Goal: Task Accomplishment & Management: Manage account settings

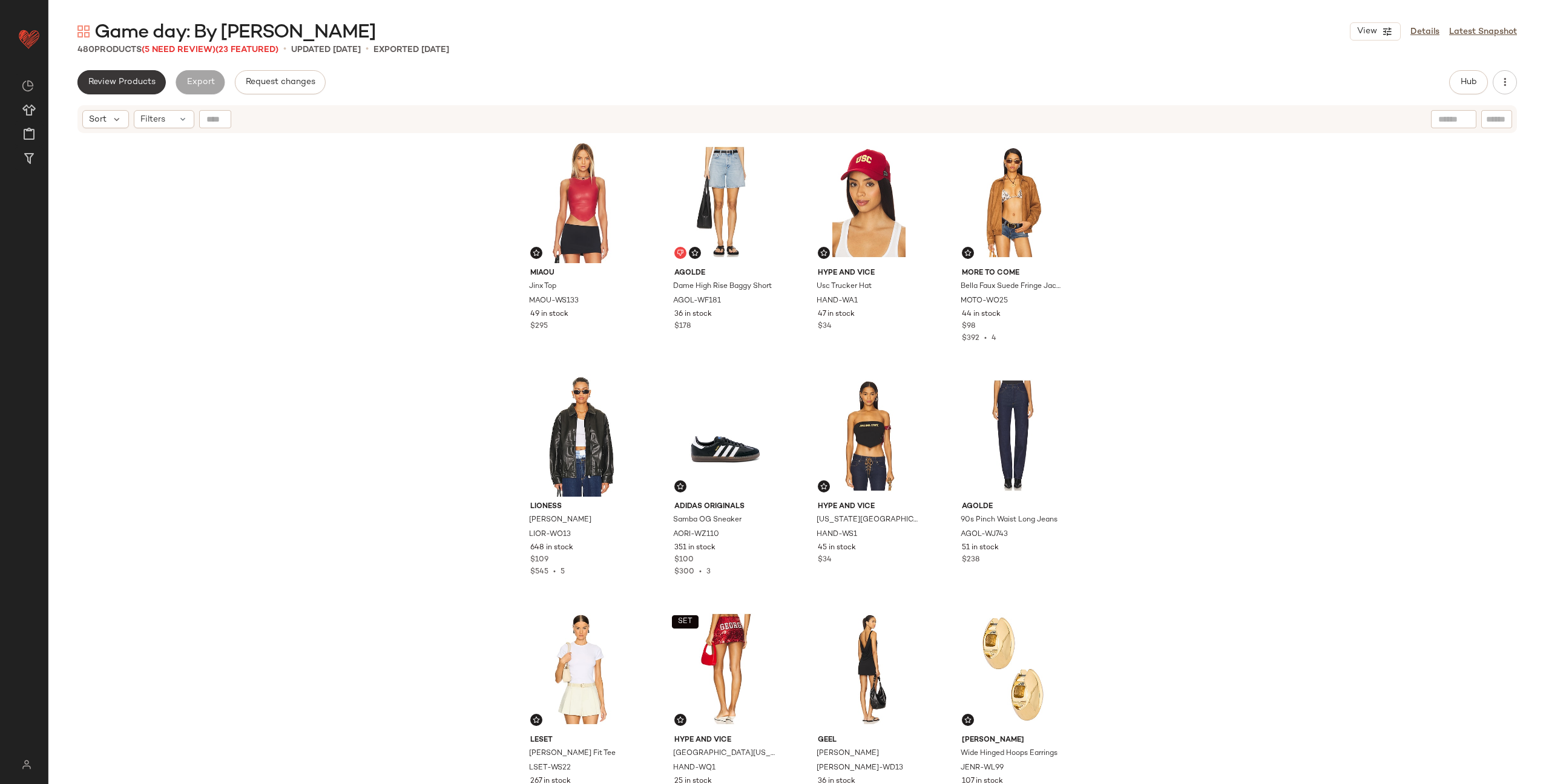
click at [136, 84] on span "Review Products" at bounding box center [121, 82] width 68 height 9
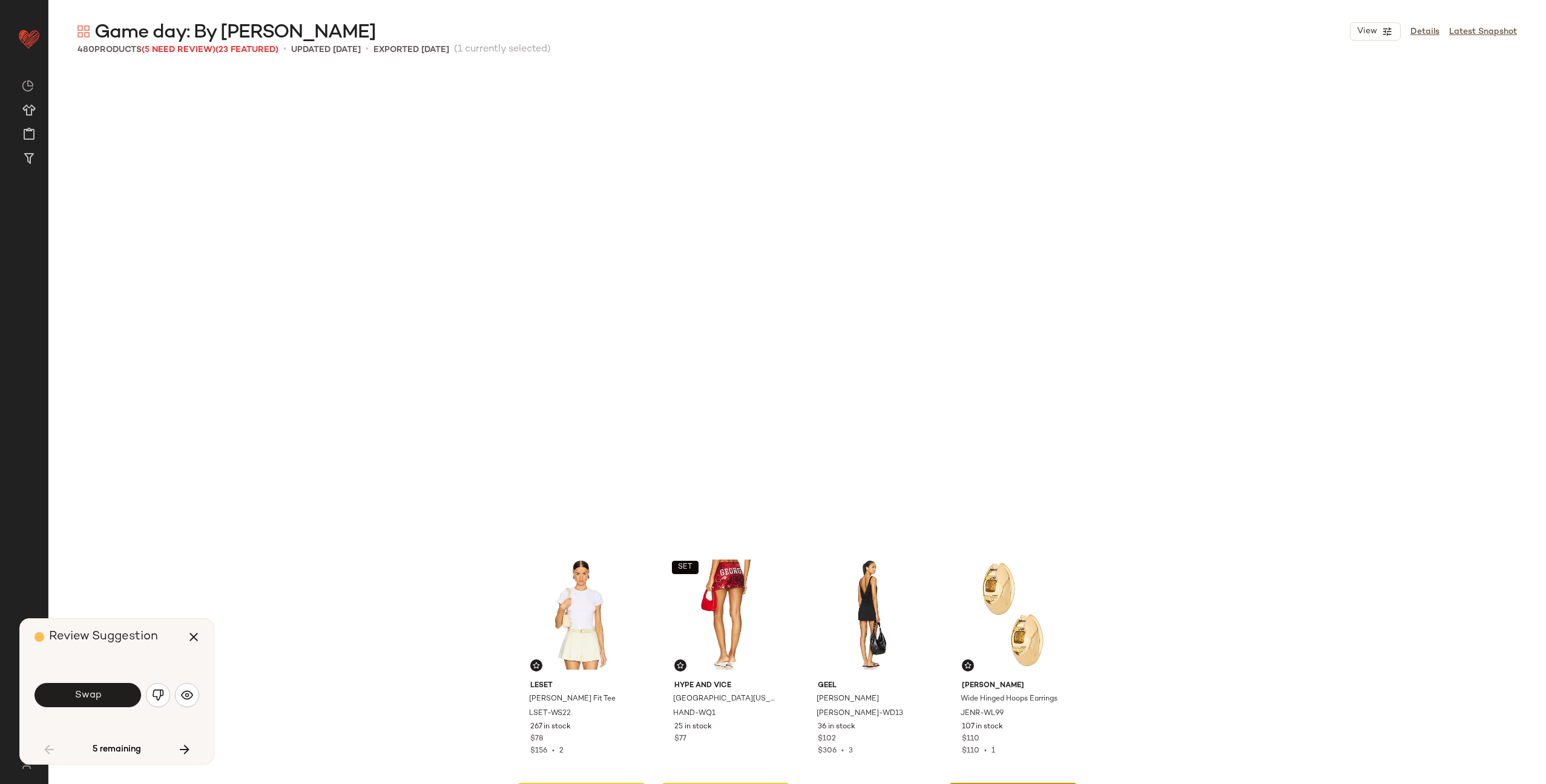
scroll to position [477, 0]
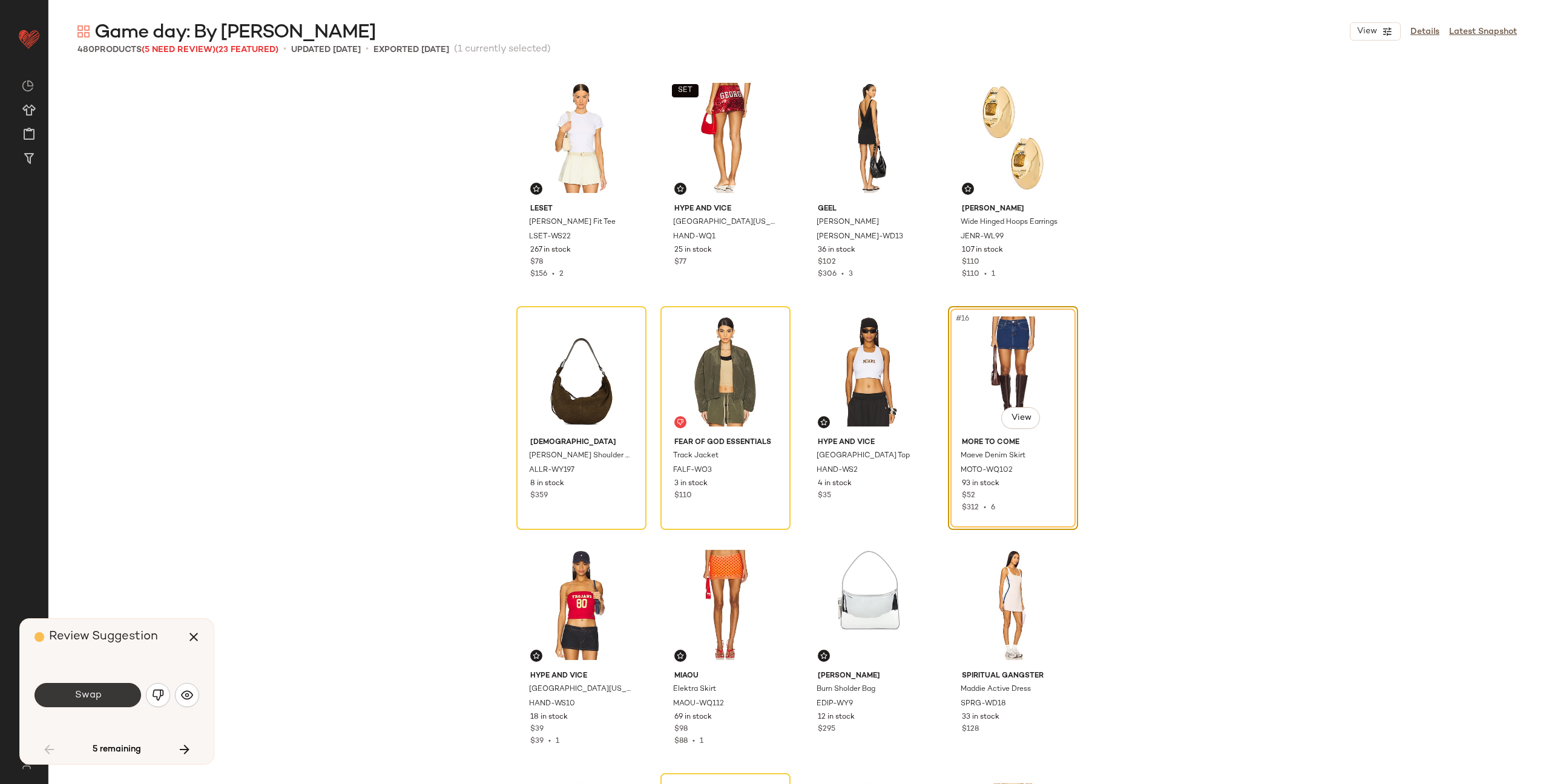
click at [101, 695] on button "Swap" at bounding box center [88, 695] width 106 height 24
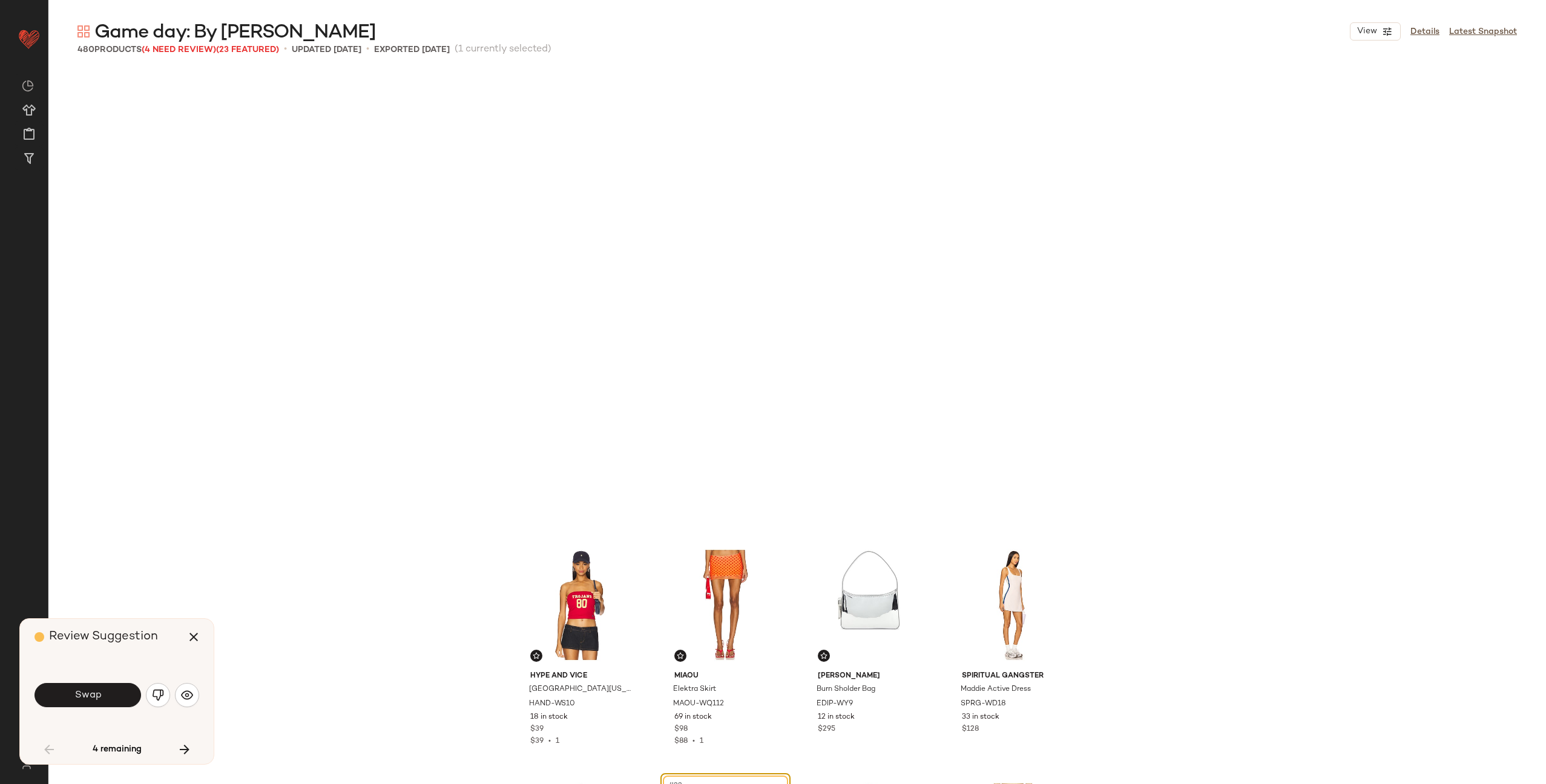
scroll to position [934, 0]
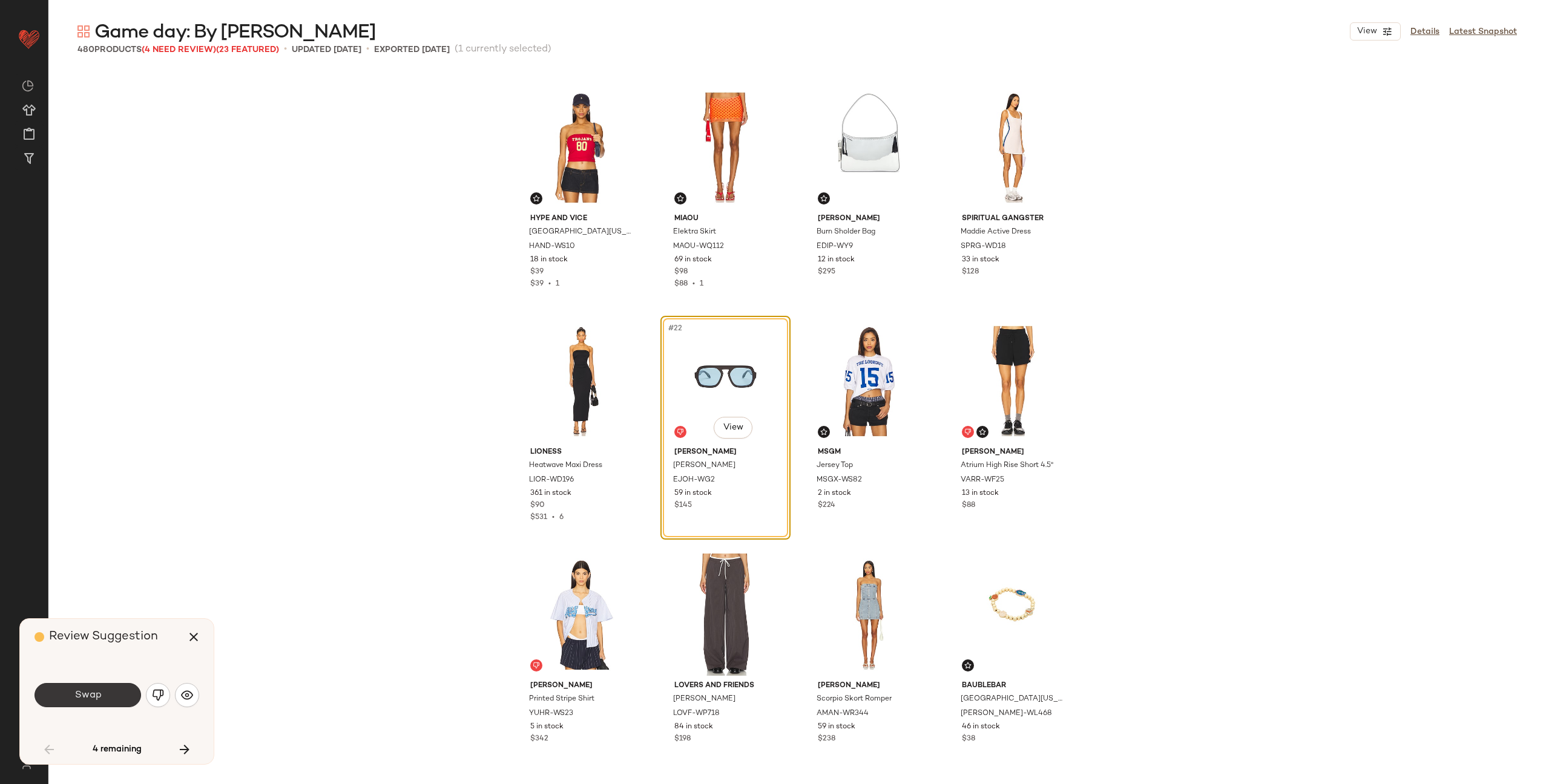
click at [104, 692] on button "Swap" at bounding box center [88, 695] width 106 height 24
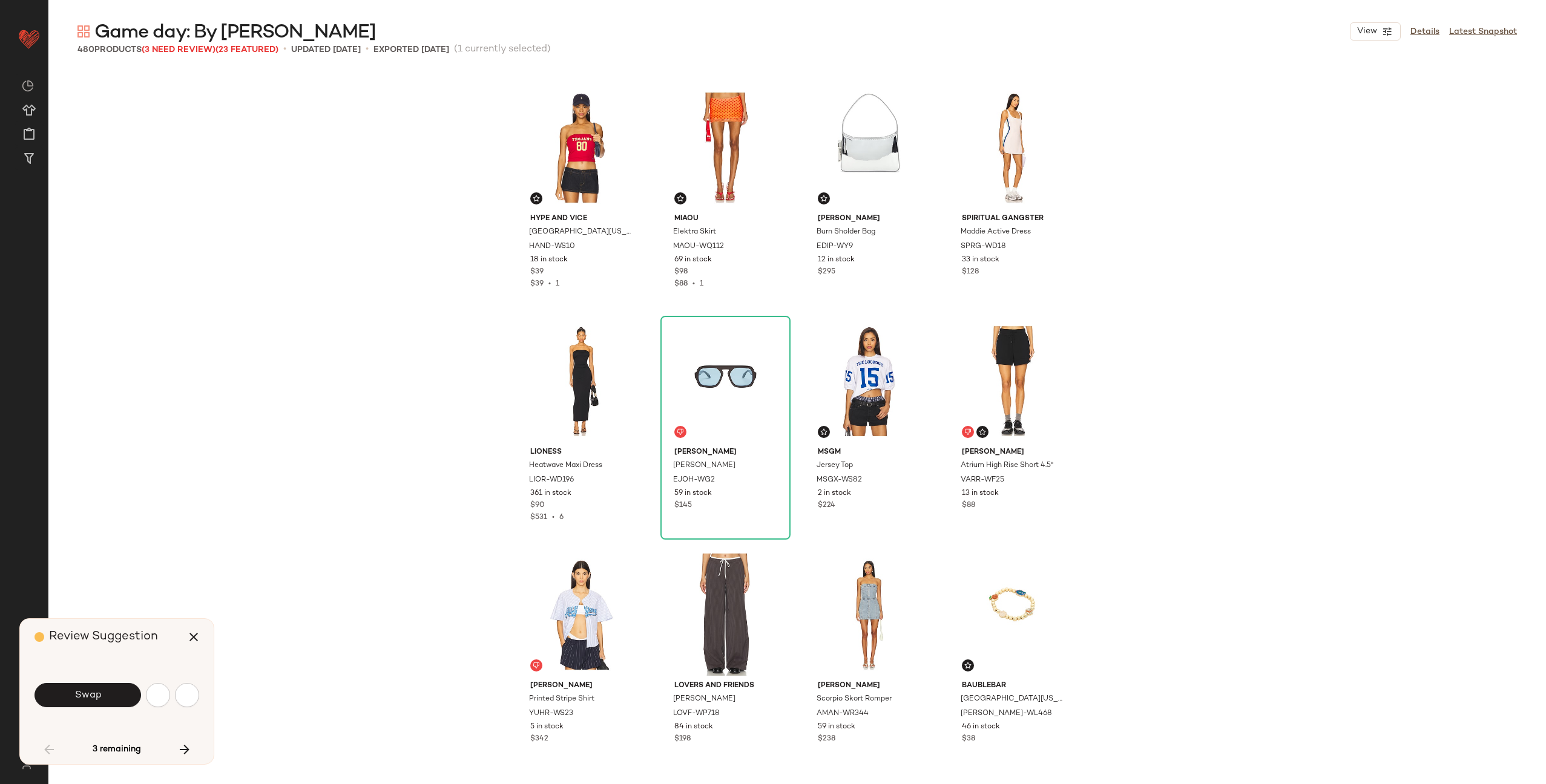
scroll to position [1868, 0]
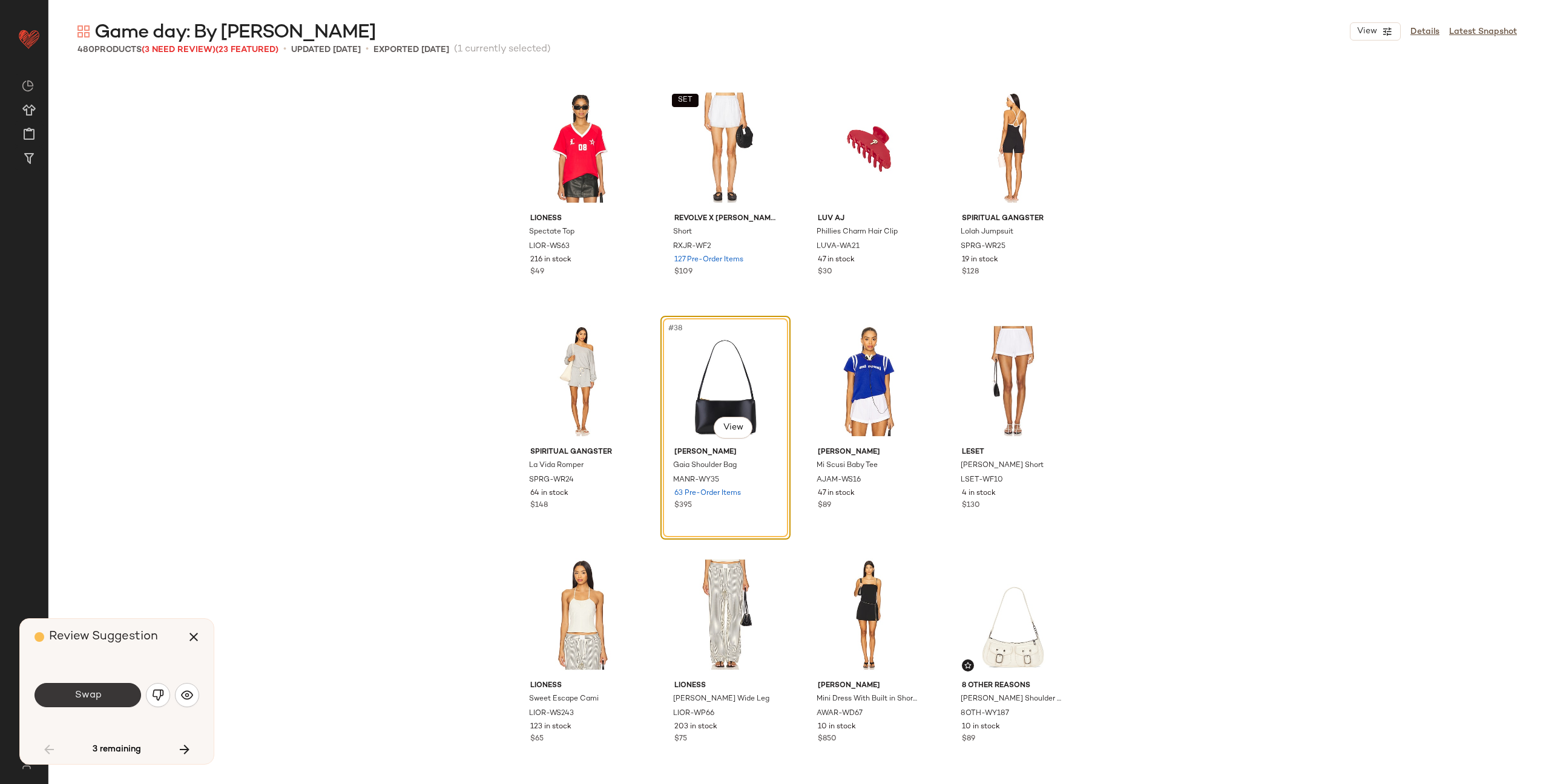
click at [100, 690] on span "Swap" at bounding box center [88, 695] width 27 height 11
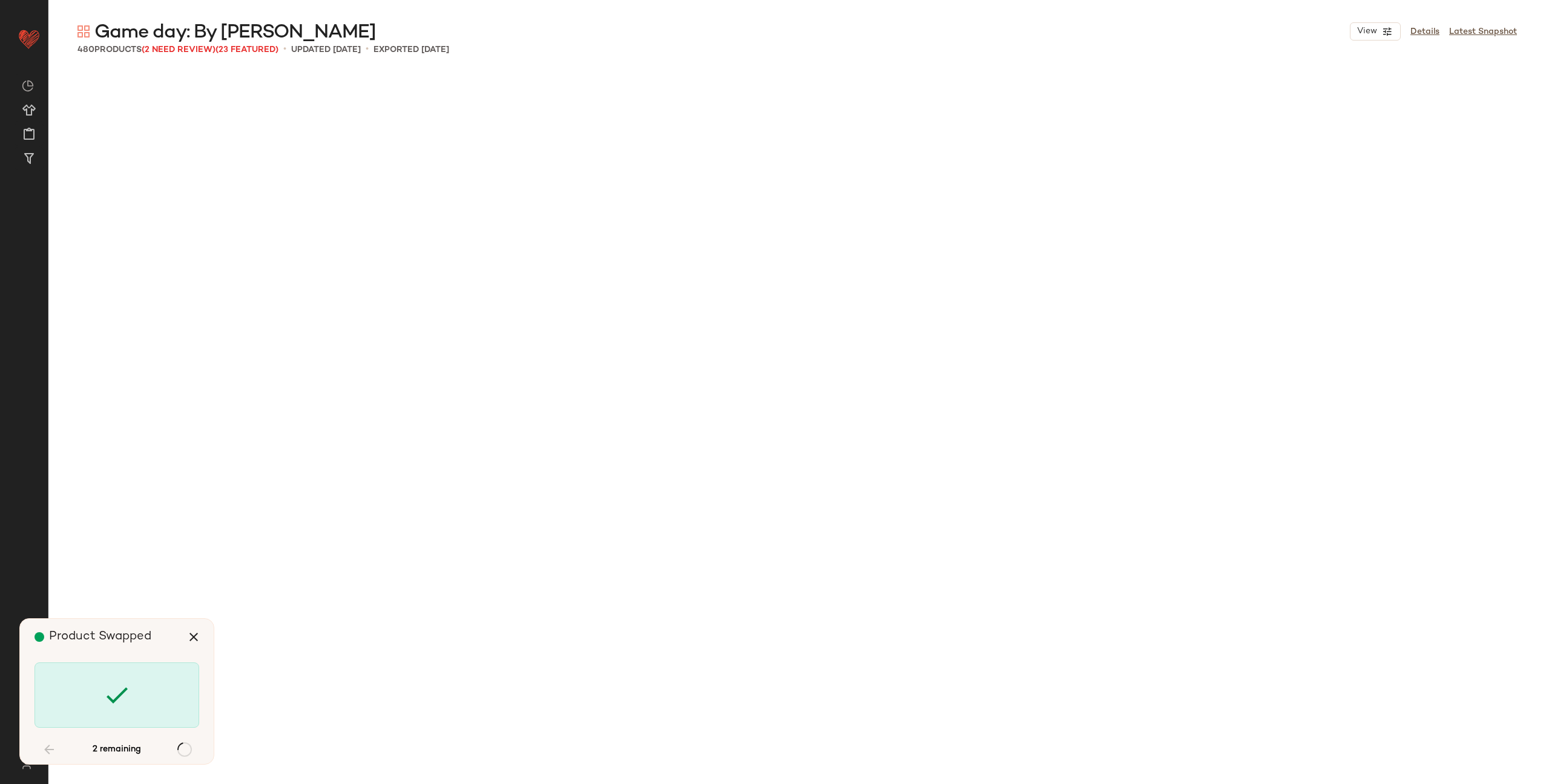
scroll to position [7941, 0]
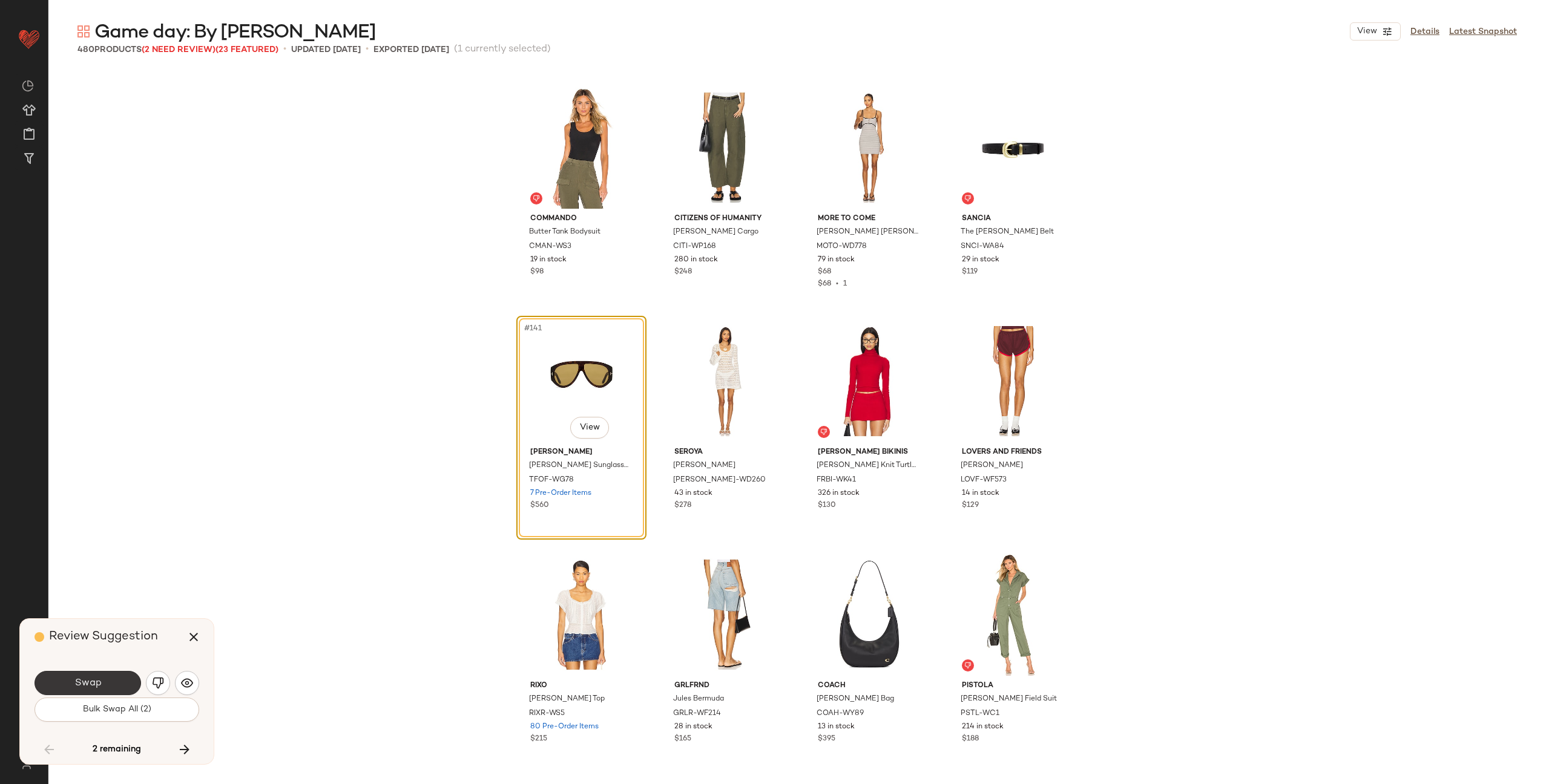
click at [104, 684] on button "Swap" at bounding box center [88, 683] width 106 height 24
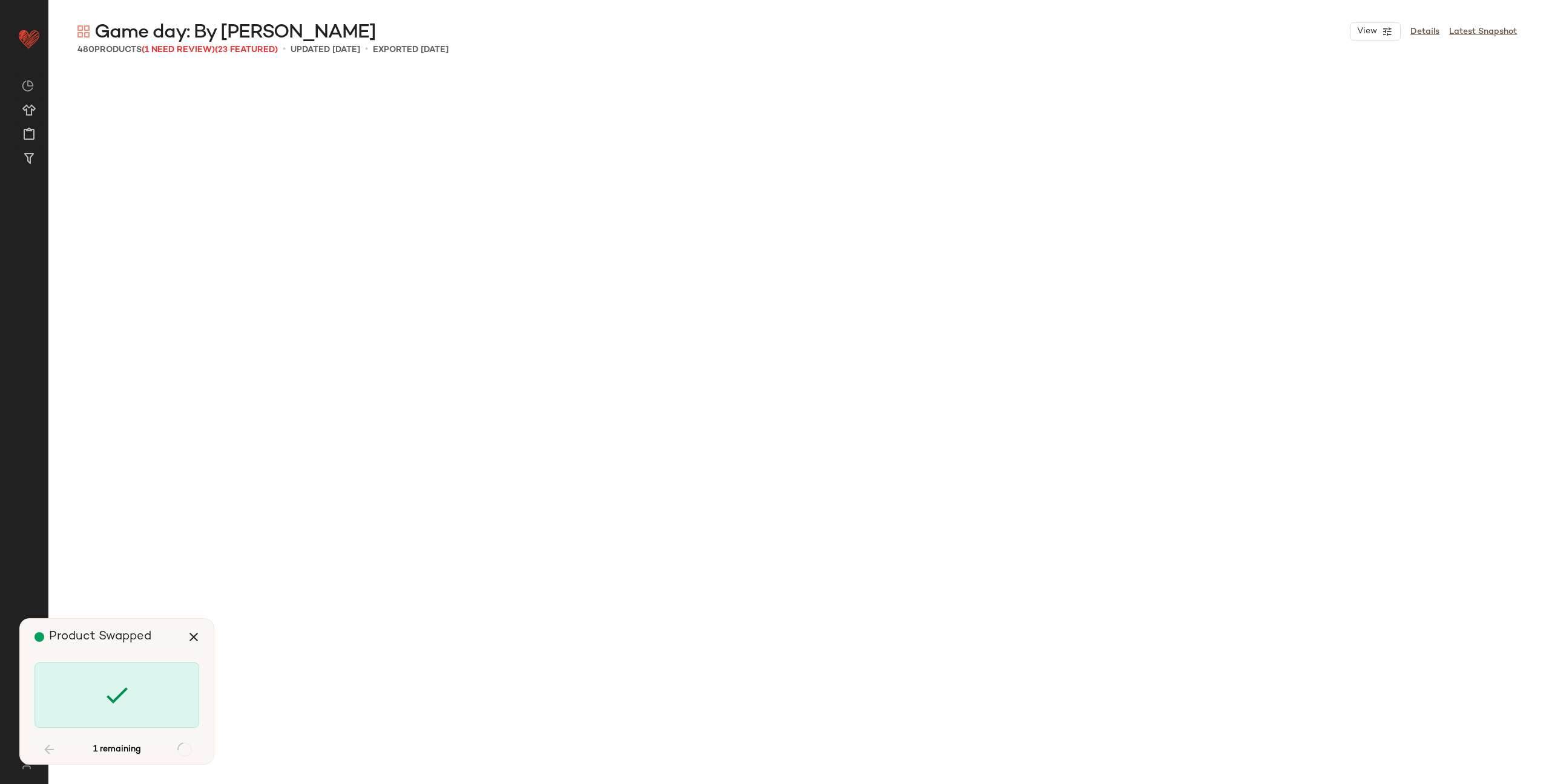
scroll to position [9810, 0]
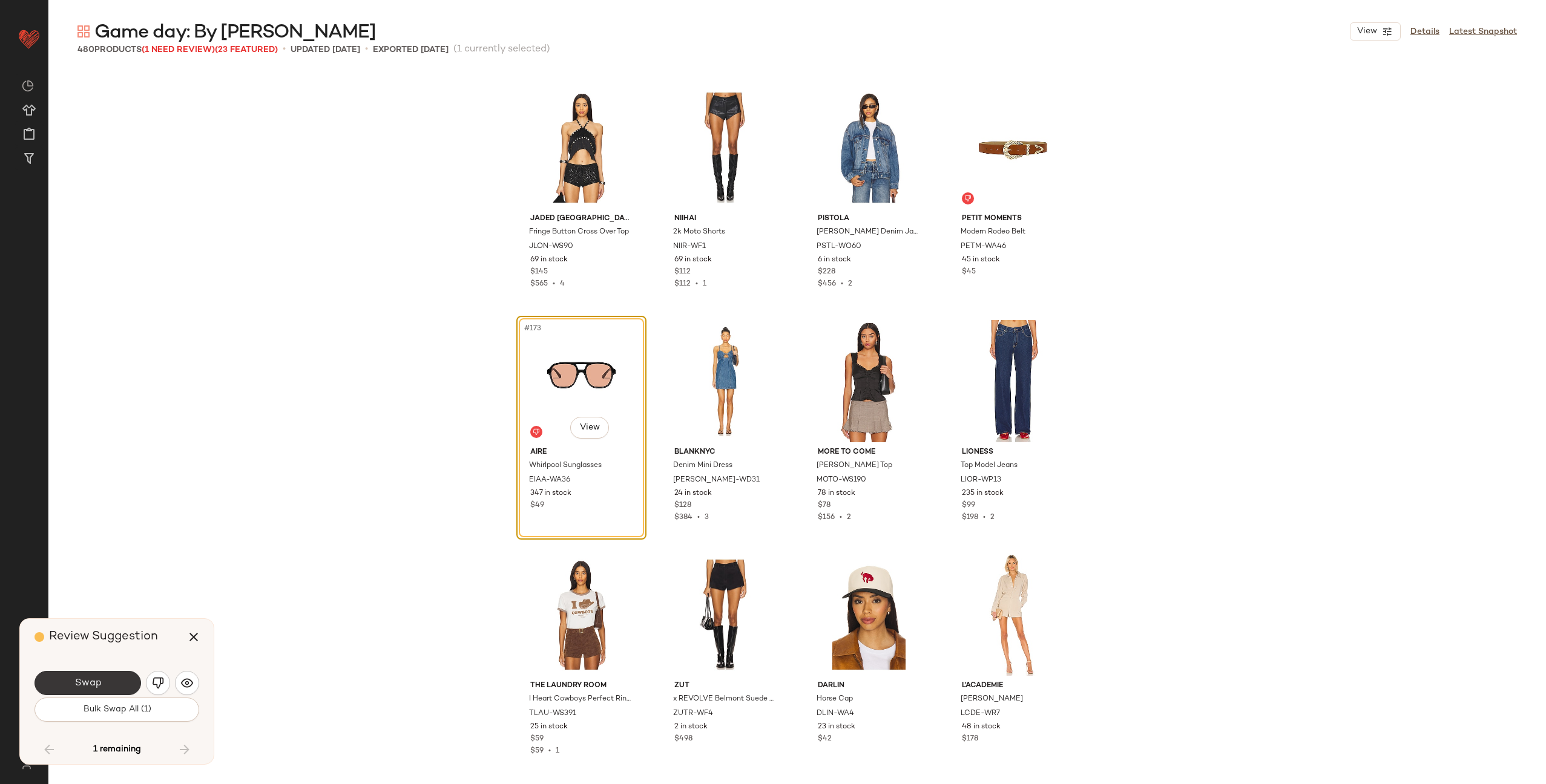
click at [105, 686] on button "Swap" at bounding box center [88, 683] width 106 height 24
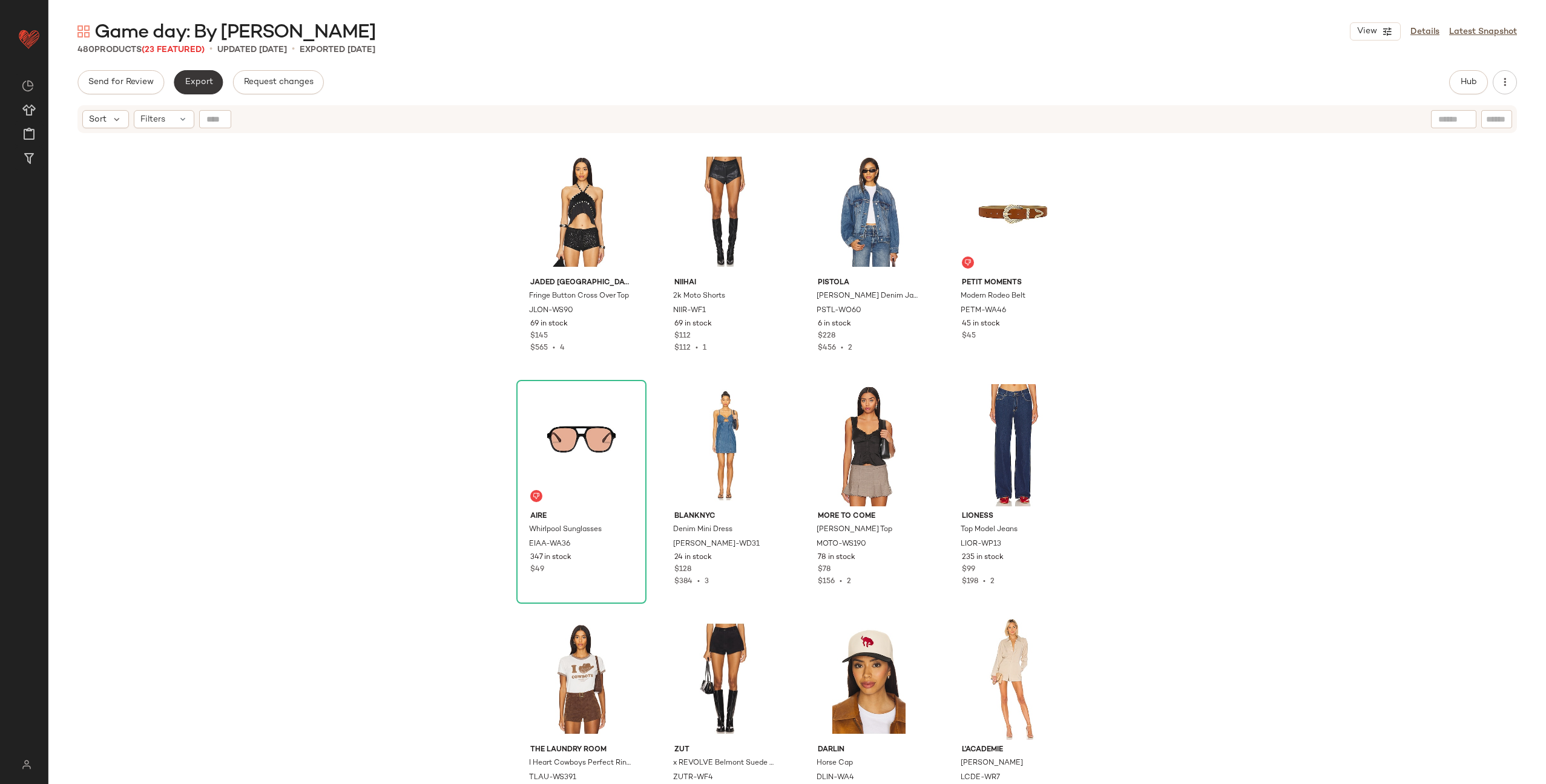
click at [202, 84] on span "Export" at bounding box center [198, 82] width 28 height 9
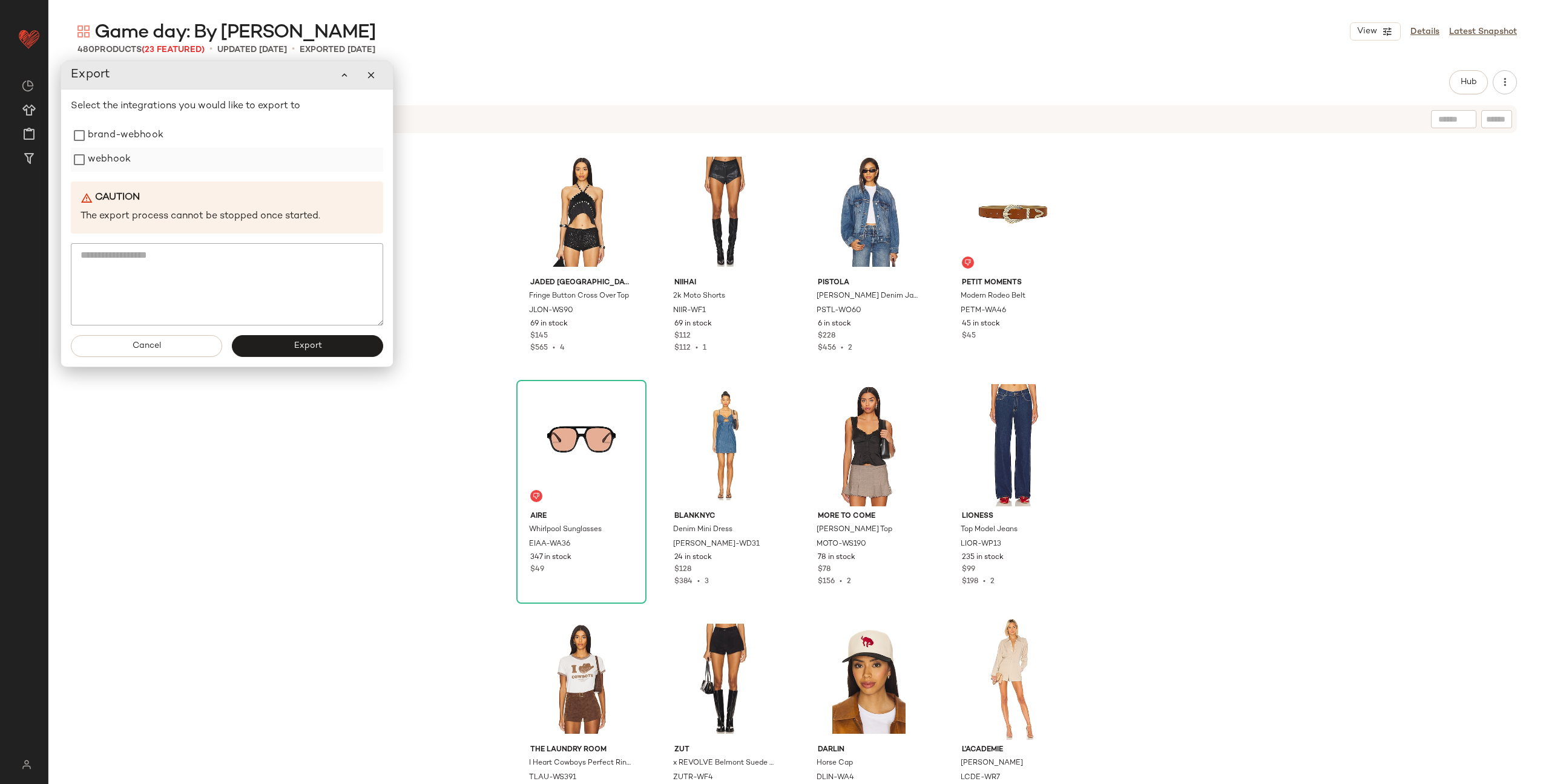
click at [121, 158] on label "webhook" at bounding box center [109, 160] width 43 height 24
click at [300, 342] on span "Export" at bounding box center [307, 346] width 28 height 9
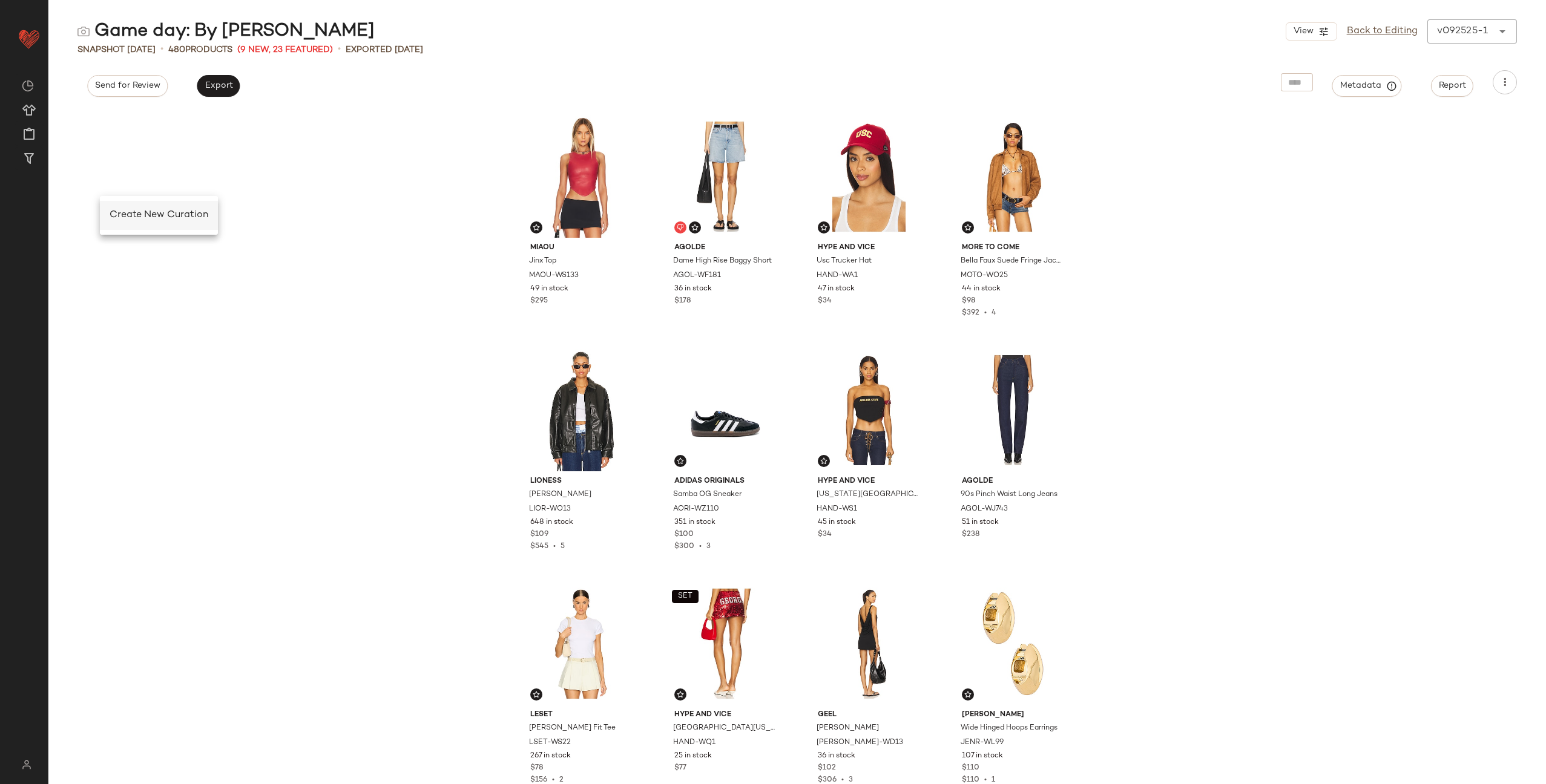
click at [147, 220] on div "Create New Curation" at bounding box center [159, 216] width 98 height 15
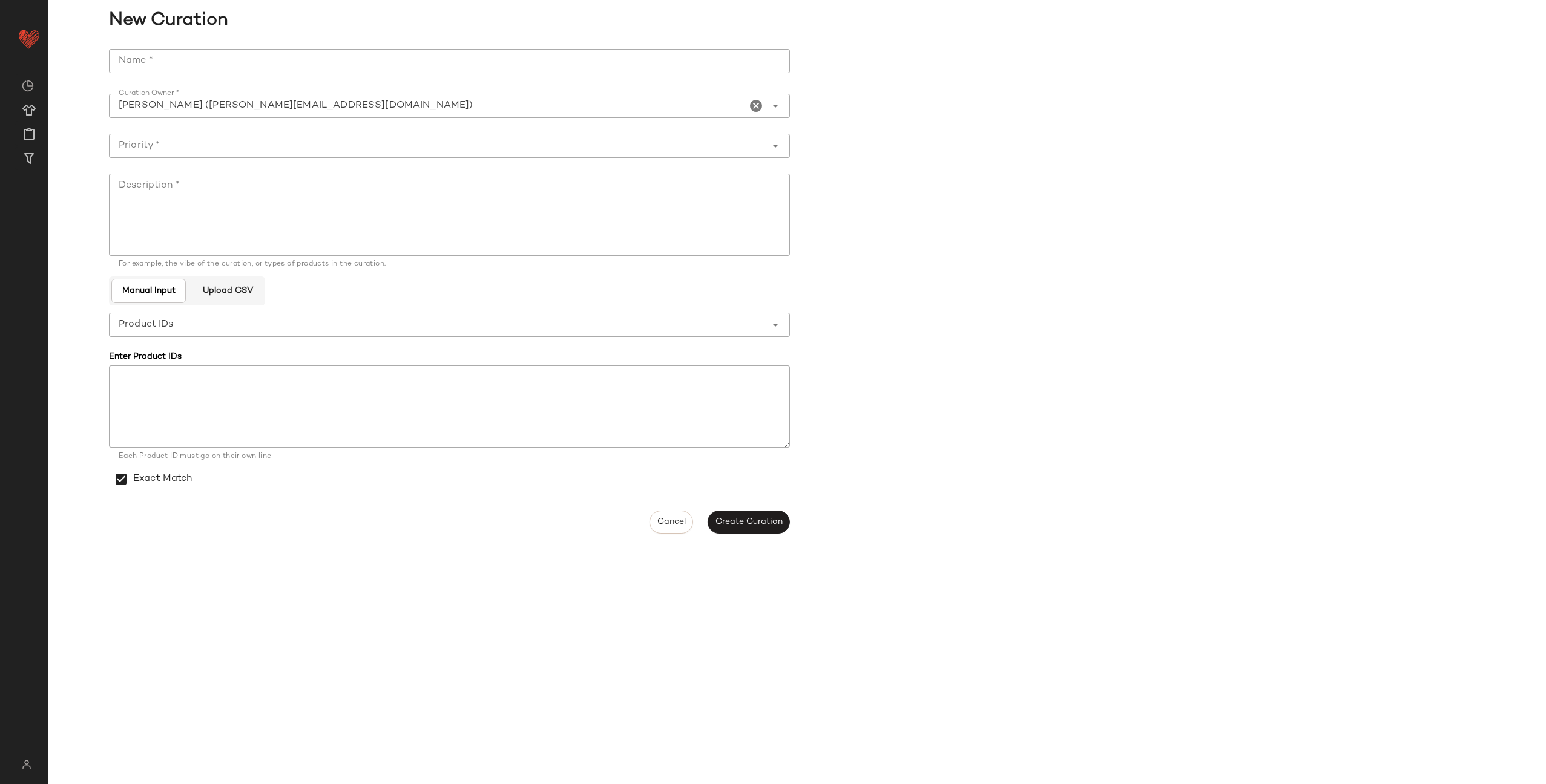
click at [215, 61] on input "Name *" at bounding box center [450, 61] width 681 height 24
type input "**********"
click at [233, 148] on input "Priority *" at bounding box center [437, 146] width 657 height 15
click at [234, 263] on div "Low Priority (3)" at bounding box center [450, 265] width 662 height 15
type input "**********"
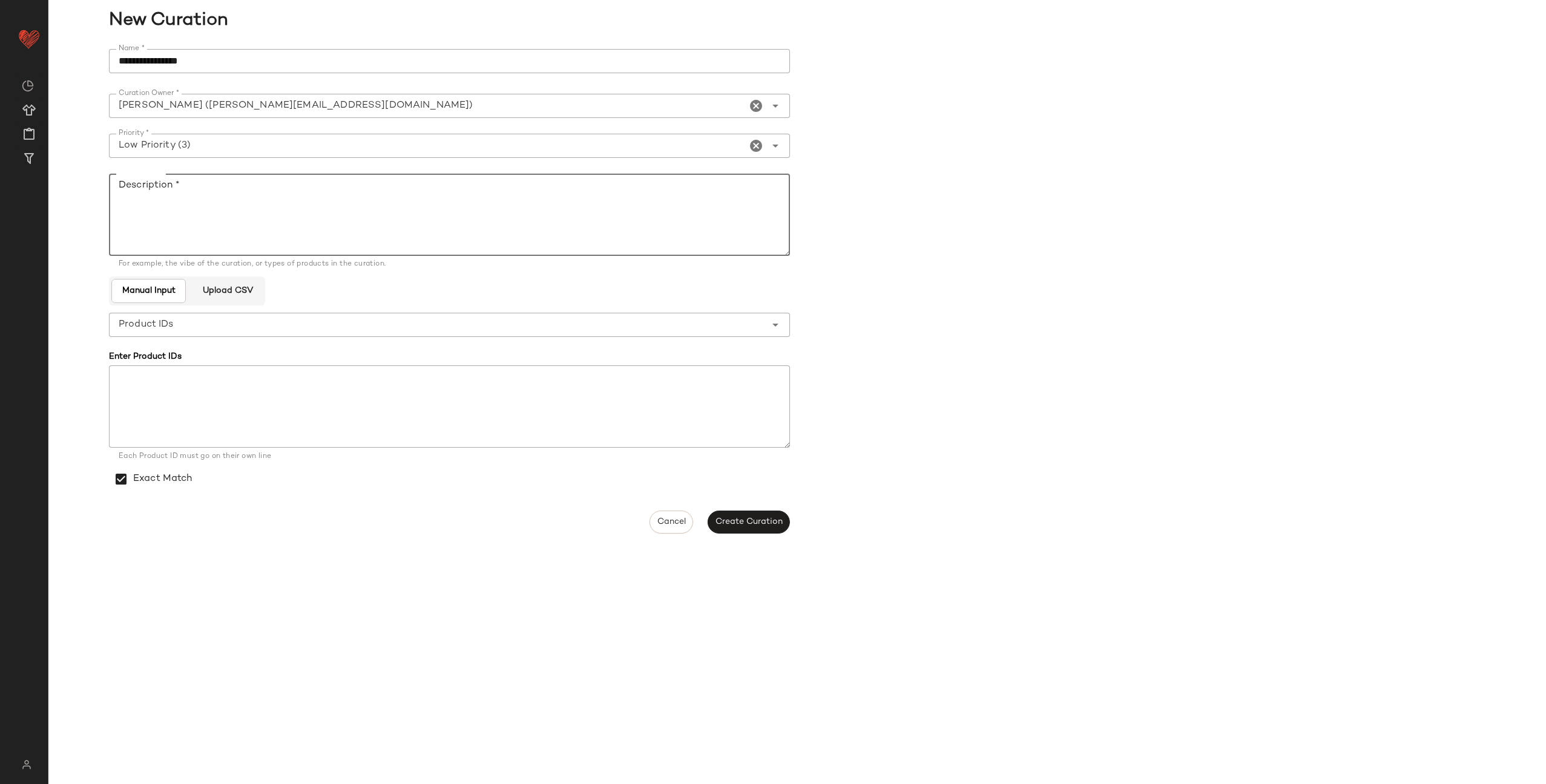
click at [230, 203] on textarea "Description *" at bounding box center [450, 215] width 681 height 82
type textarea "*"
type textarea "**********"
click at [146, 61] on input "**********" at bounding box center [450, 61] width 681 height 24
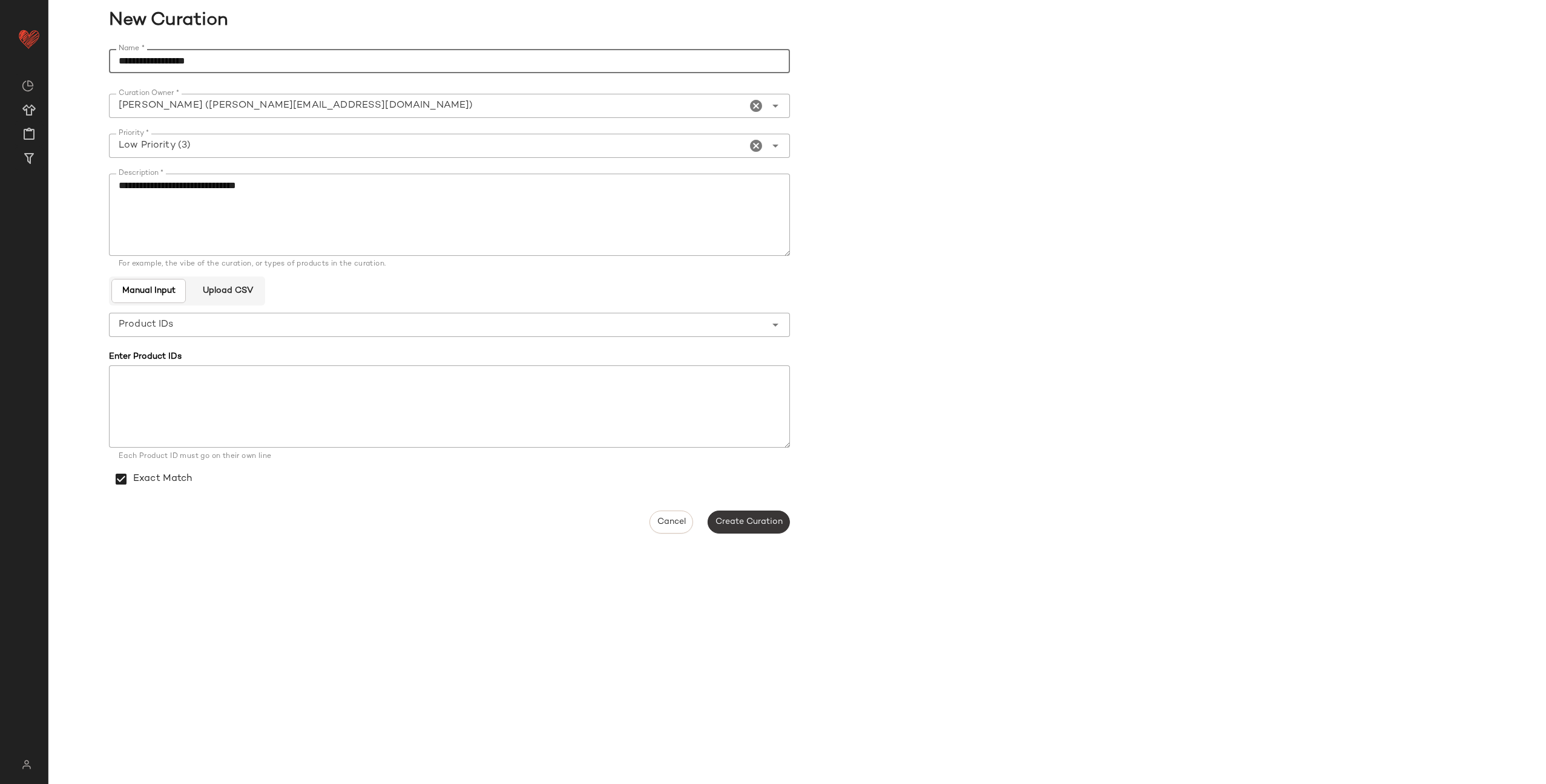
type input "**********"
click at [761, 528] on button "Create Curation" at bounding box center [749, 522] width 82 height 23
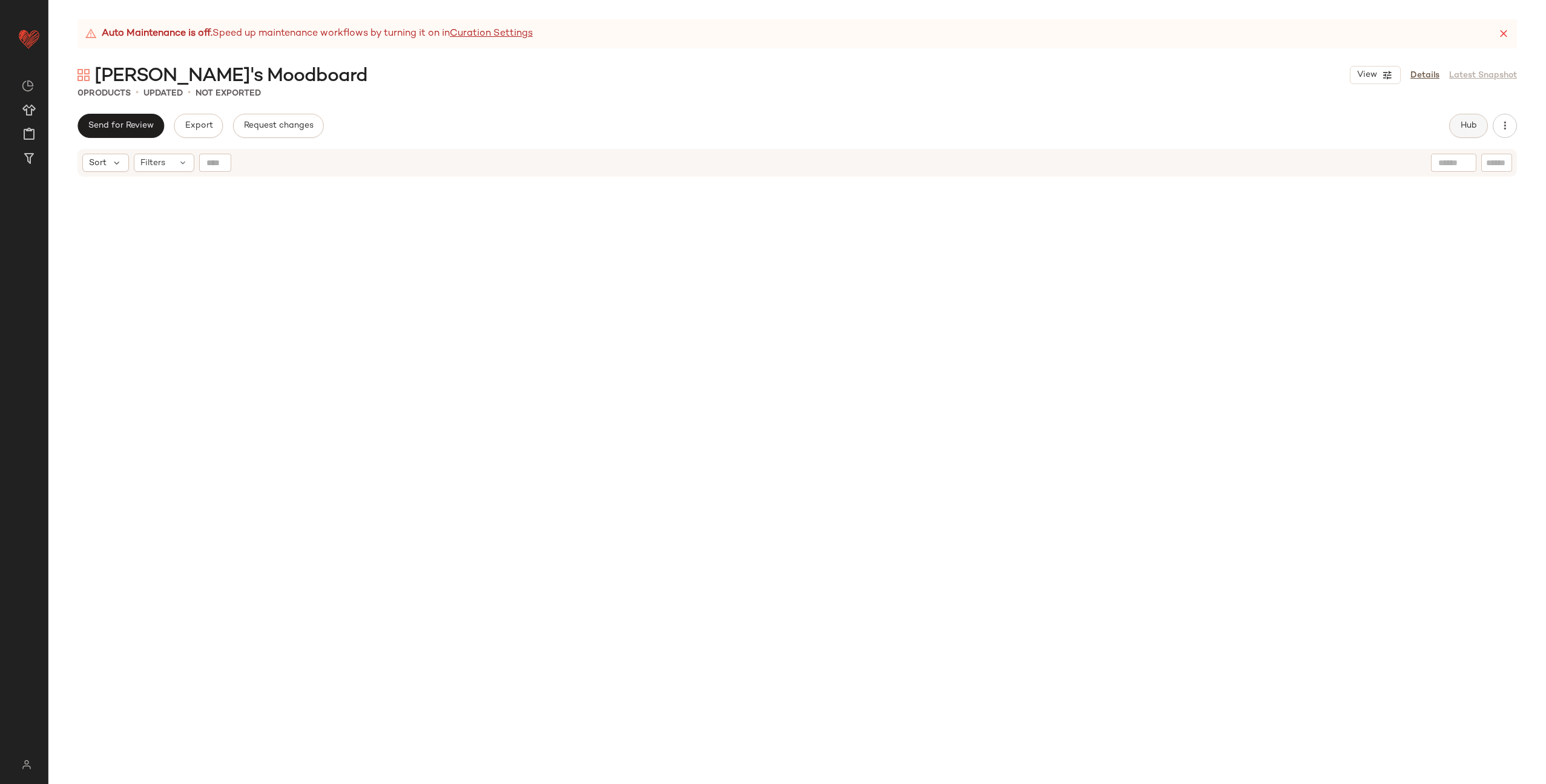
click at [1465, 129] on span "Hub" at bounding box center [1468, 126] width 17 height 9
click at [919, 160] on icon at bounding box center [924, 162] width 9 height 9
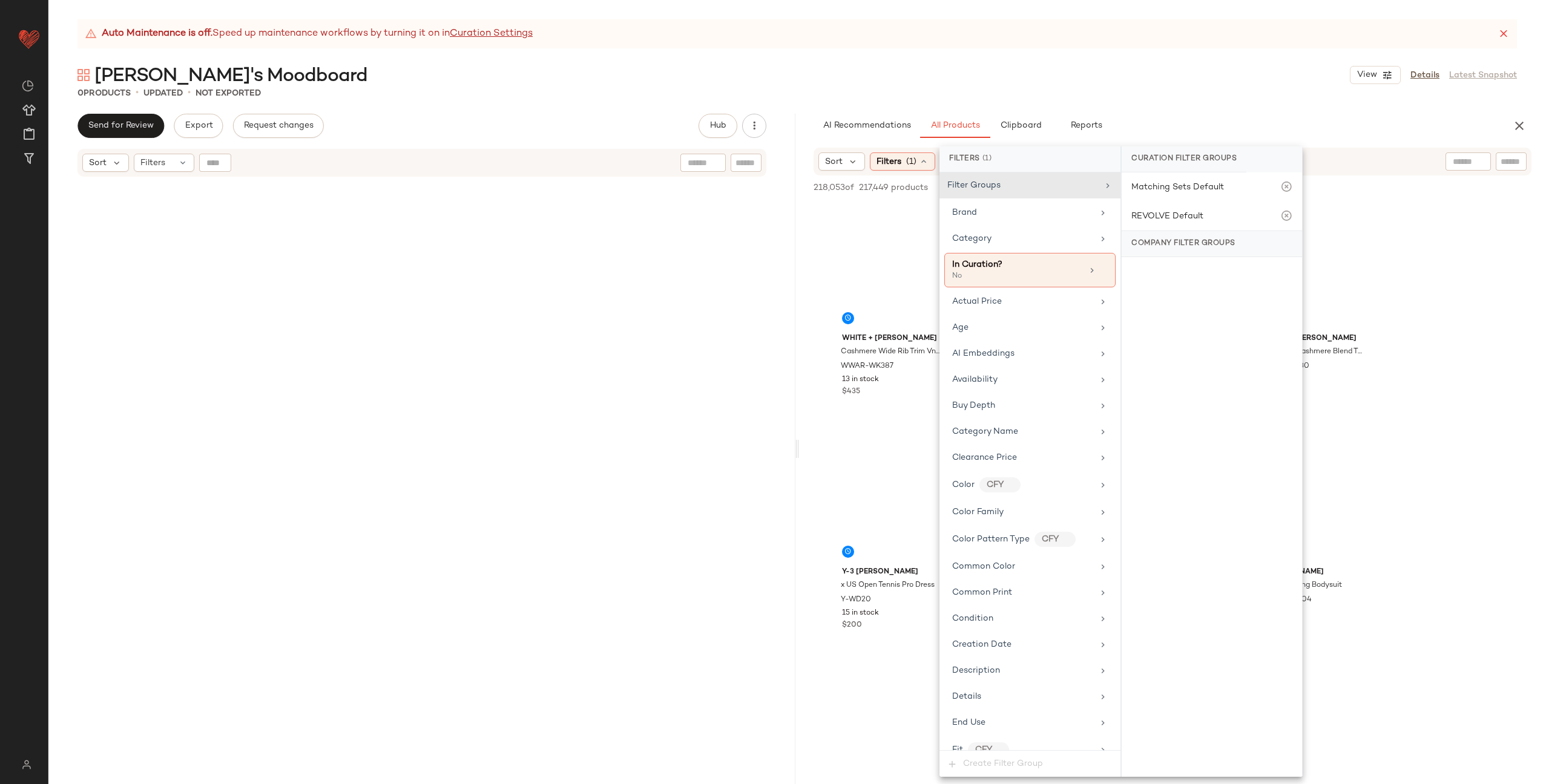
click at [1173, 215] on div "REVOLVE Default" at bounding box center [1167, 216] width 72 height 13
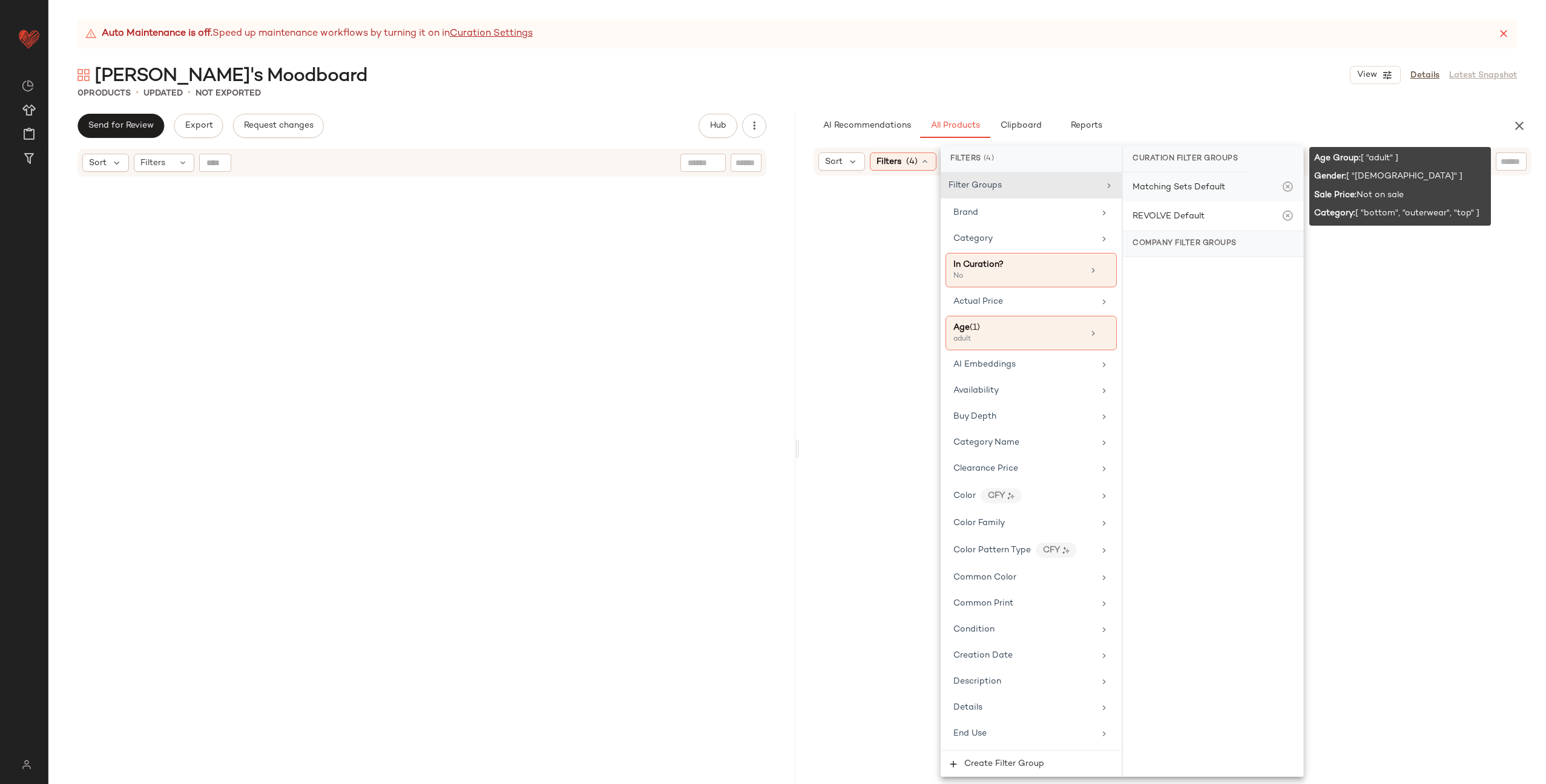
click at [1175, 187] on div "Matching Sets Default" at bounding box center [1179, 187] width 92 height 13
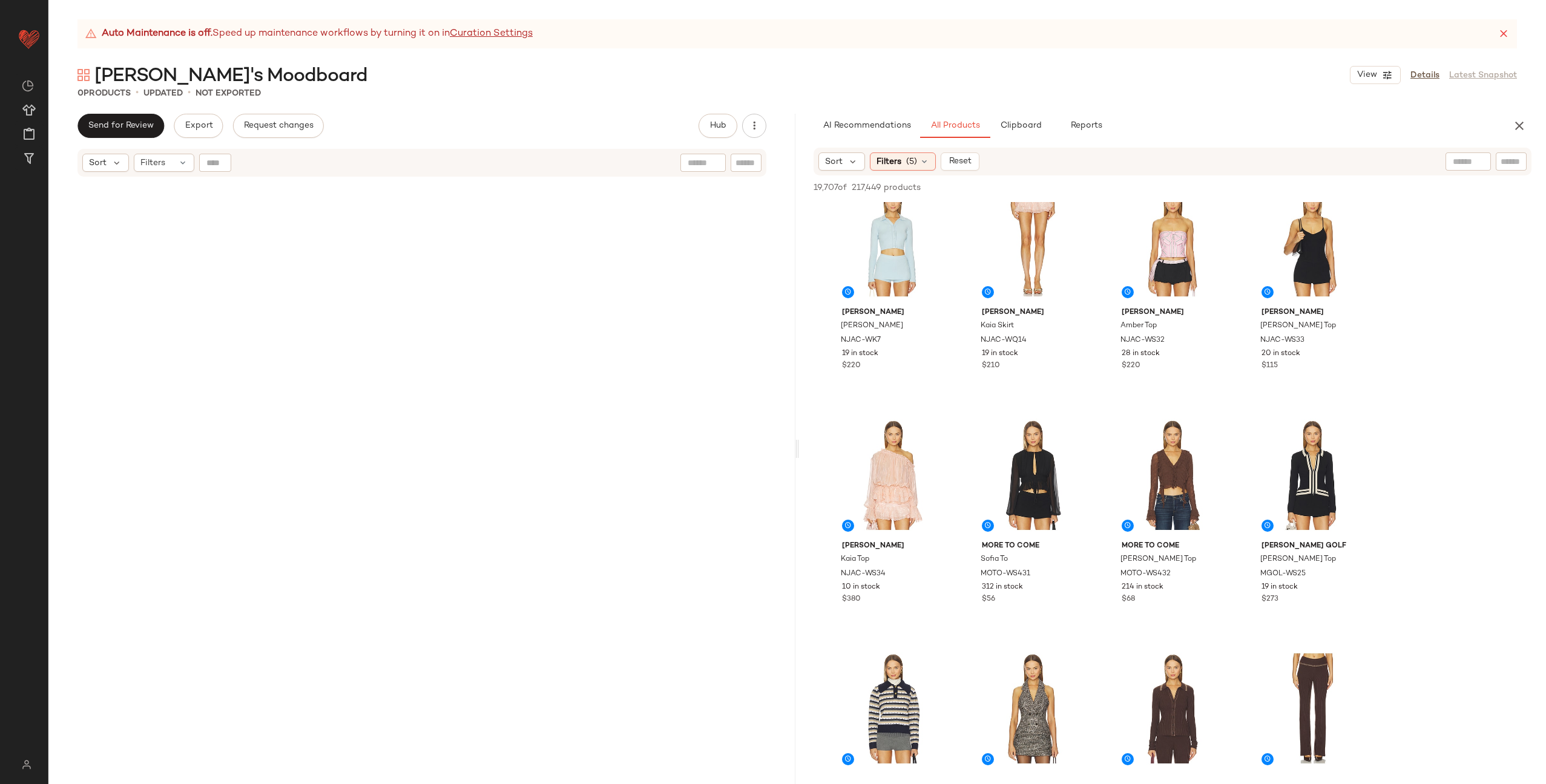
scroll to position [3724, 0]
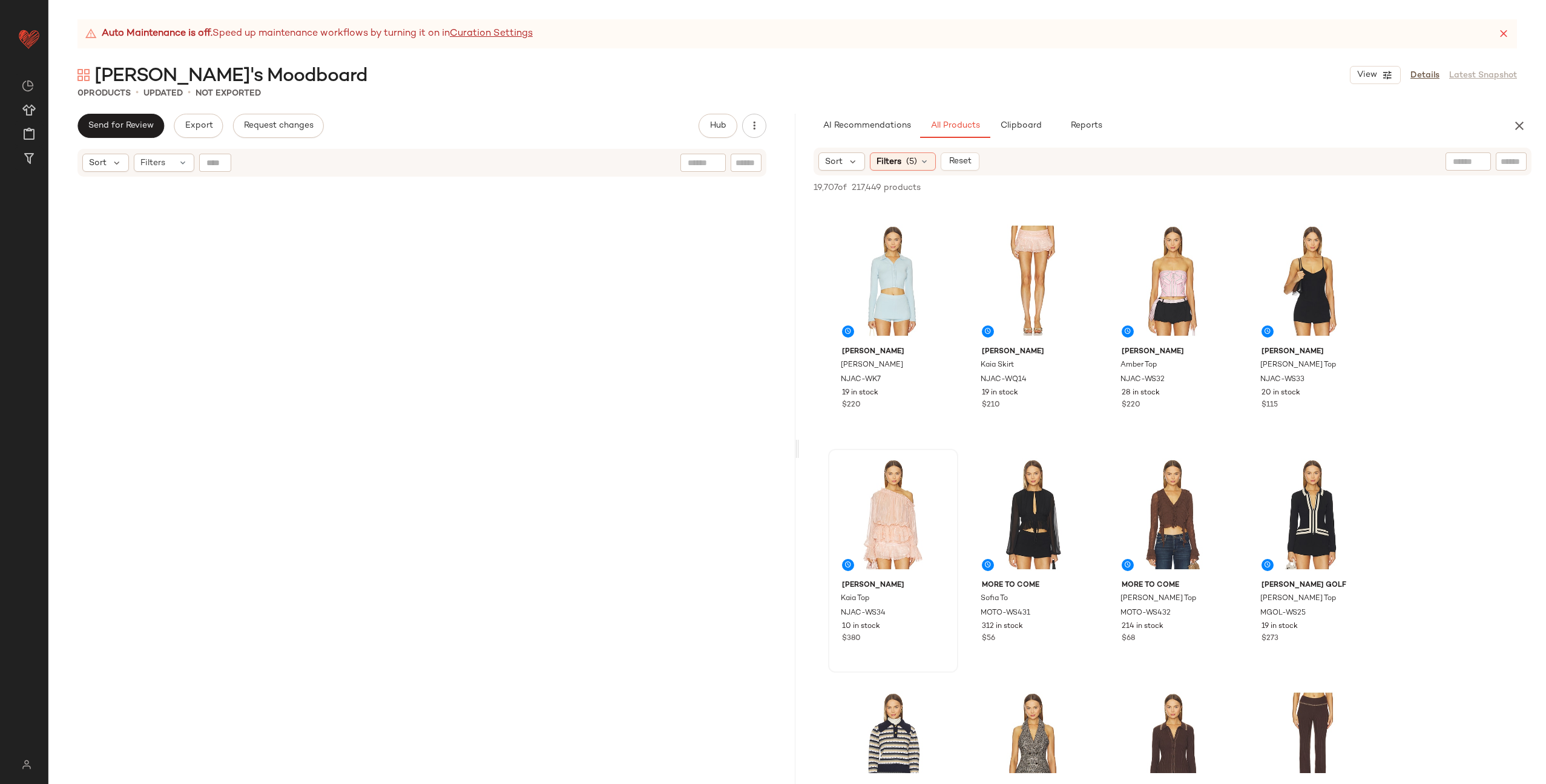
click at [877, 509] on div at bounding box center [893, 514] width 122 height 122
click at [1021, 269] on div "#66 View" at bounding box center [1033, 280] width 122 height 122
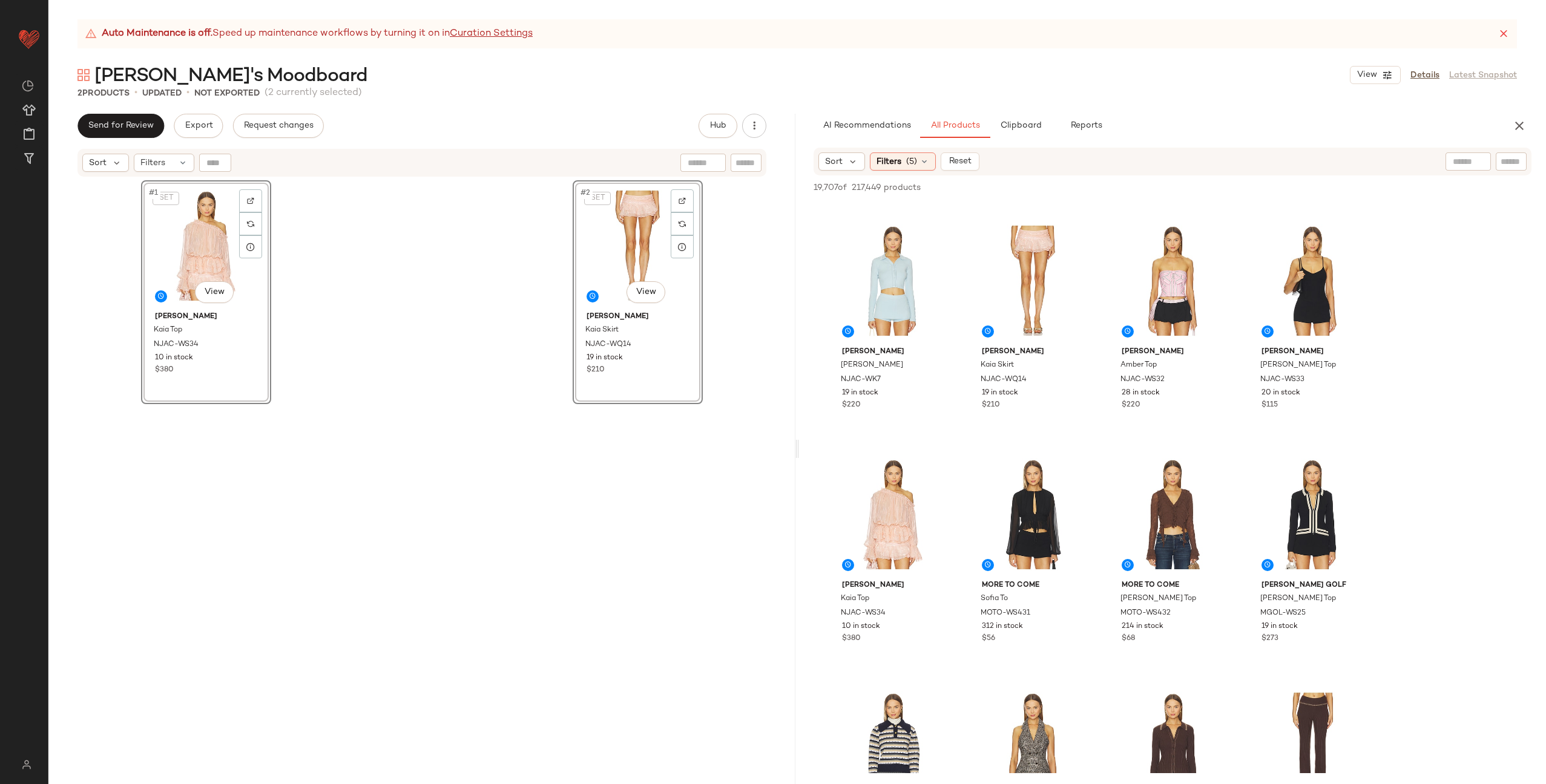
click at [429, 310] on div "SET #1 View Nana Jacqueline Kaia Top NJAC-WS34 10 in stock $380 SET #2 View Nan…" at bounding box center [422, 498] width 562 height 634
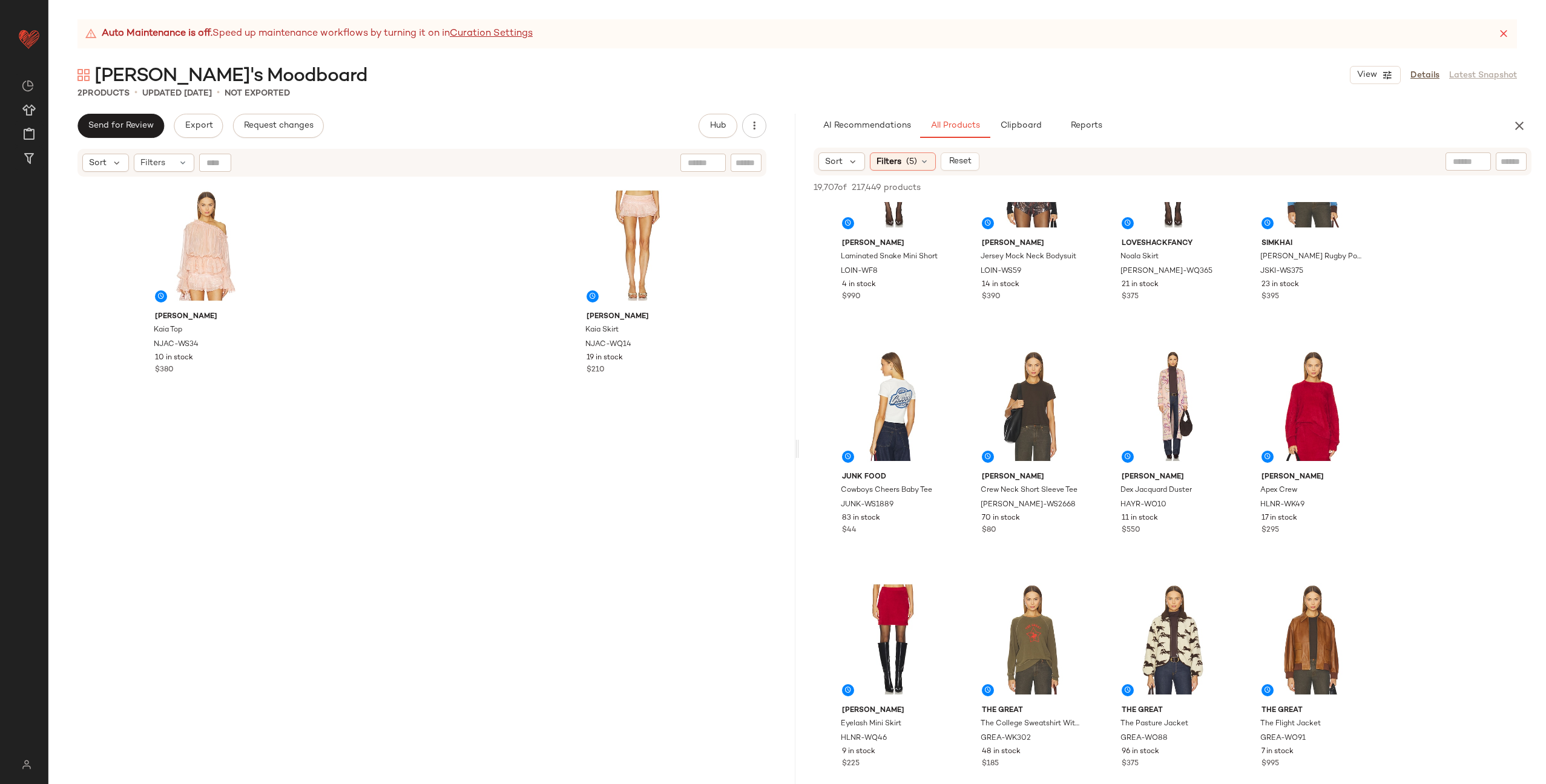
scroll to position [4534, 0]
click at [1211, 360] on div at bounding box center [1218, 360] width 23 height 23
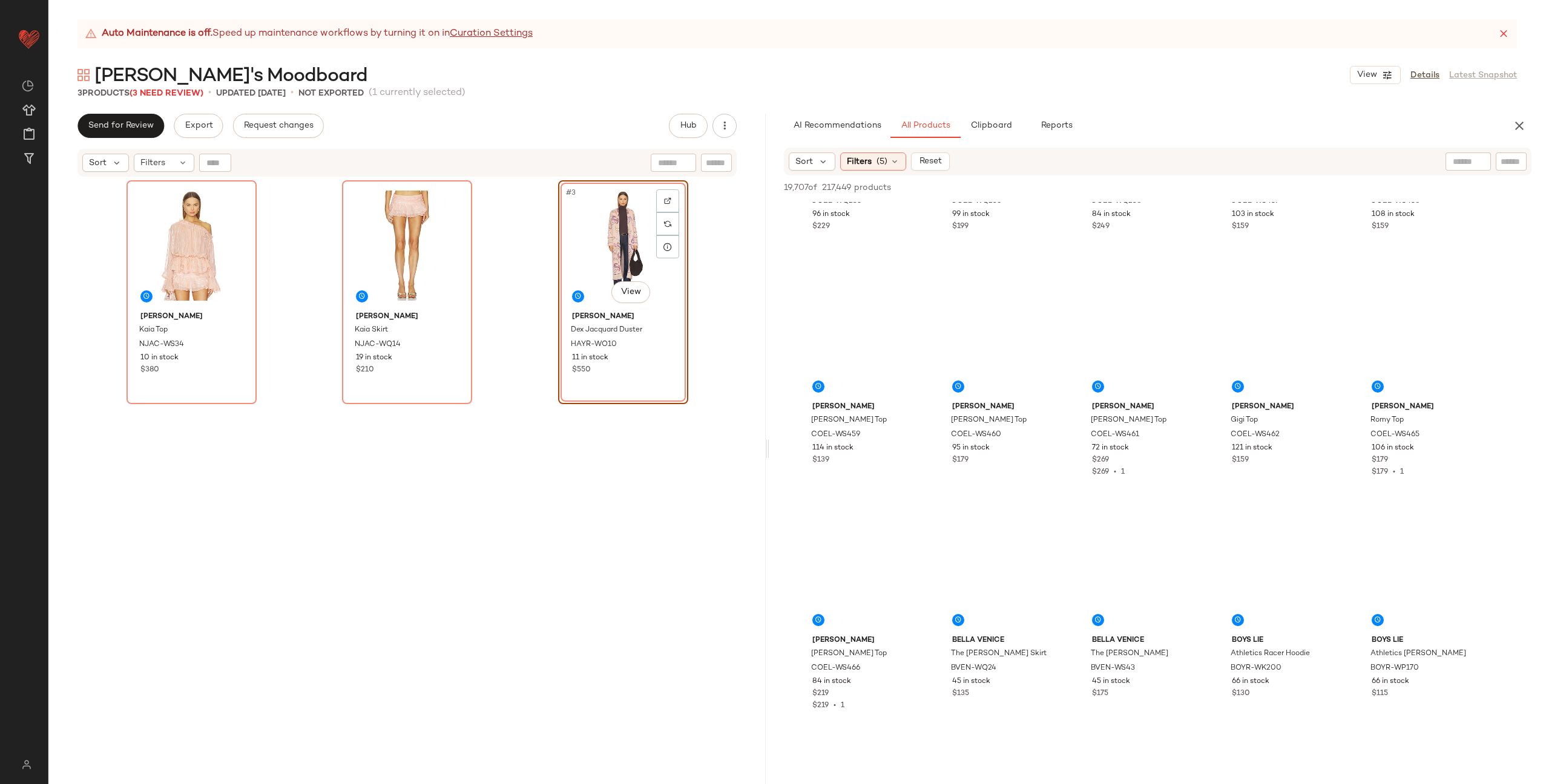
scroll to position [3902, 0]
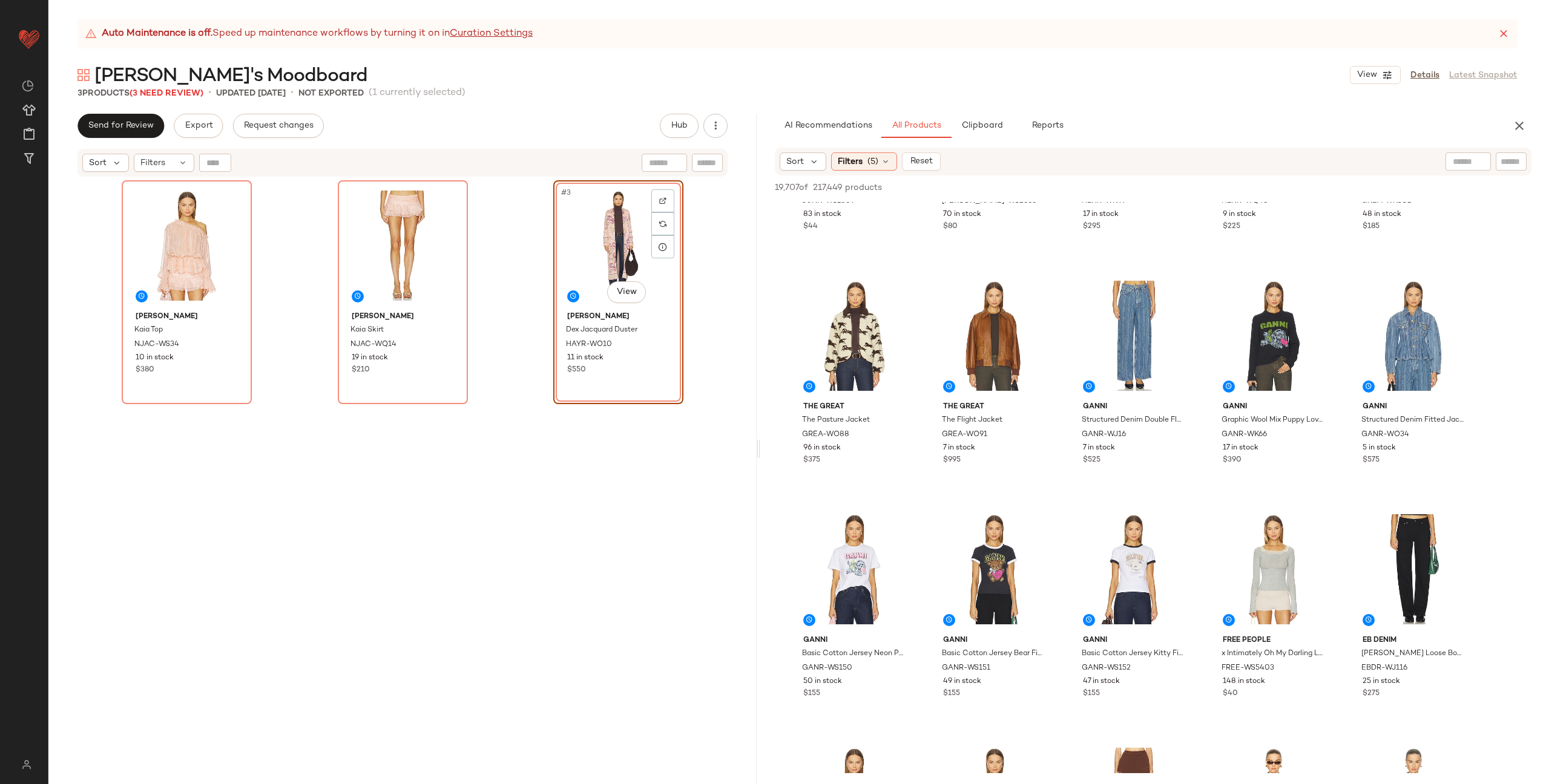
drag, startPoint x: 796, startPoint y: 448, endPoint x: 760, endPoint y: 451, distance: 36.1
click at [760, 451] on div "Auto Maintenance is off. Speed up maintenance workflows by turning it on in Cur…" at bounding box center [797, 402] width 1498 height 765
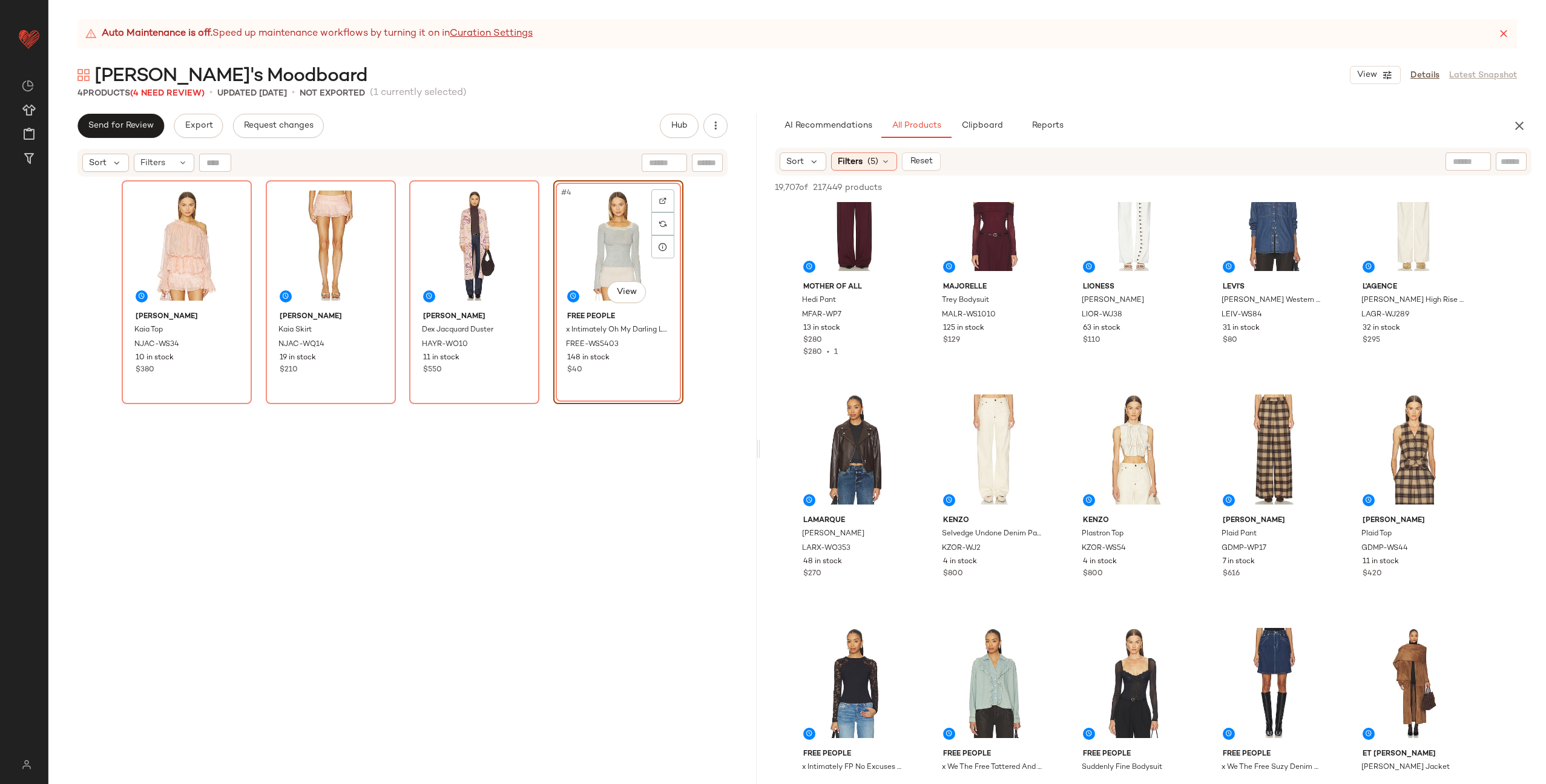
scroll to position [10739, 0]
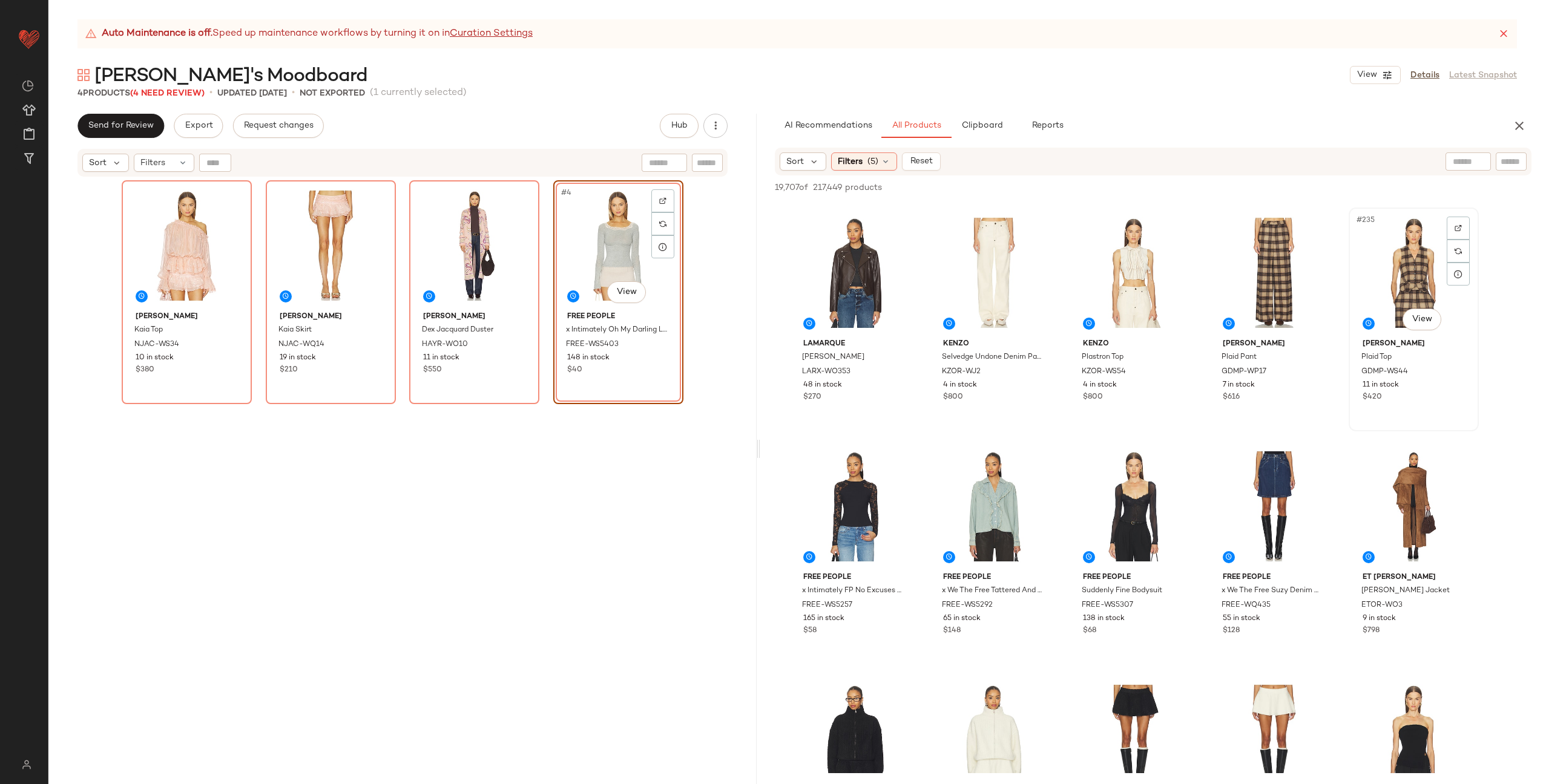
click at [1407, 288] on div "#235 View" at bounding box center [1414, 272] width 122 height 122
click at [1269, 280] on div "#234 View" at bounding box center [1274, 272] width 122 height 122
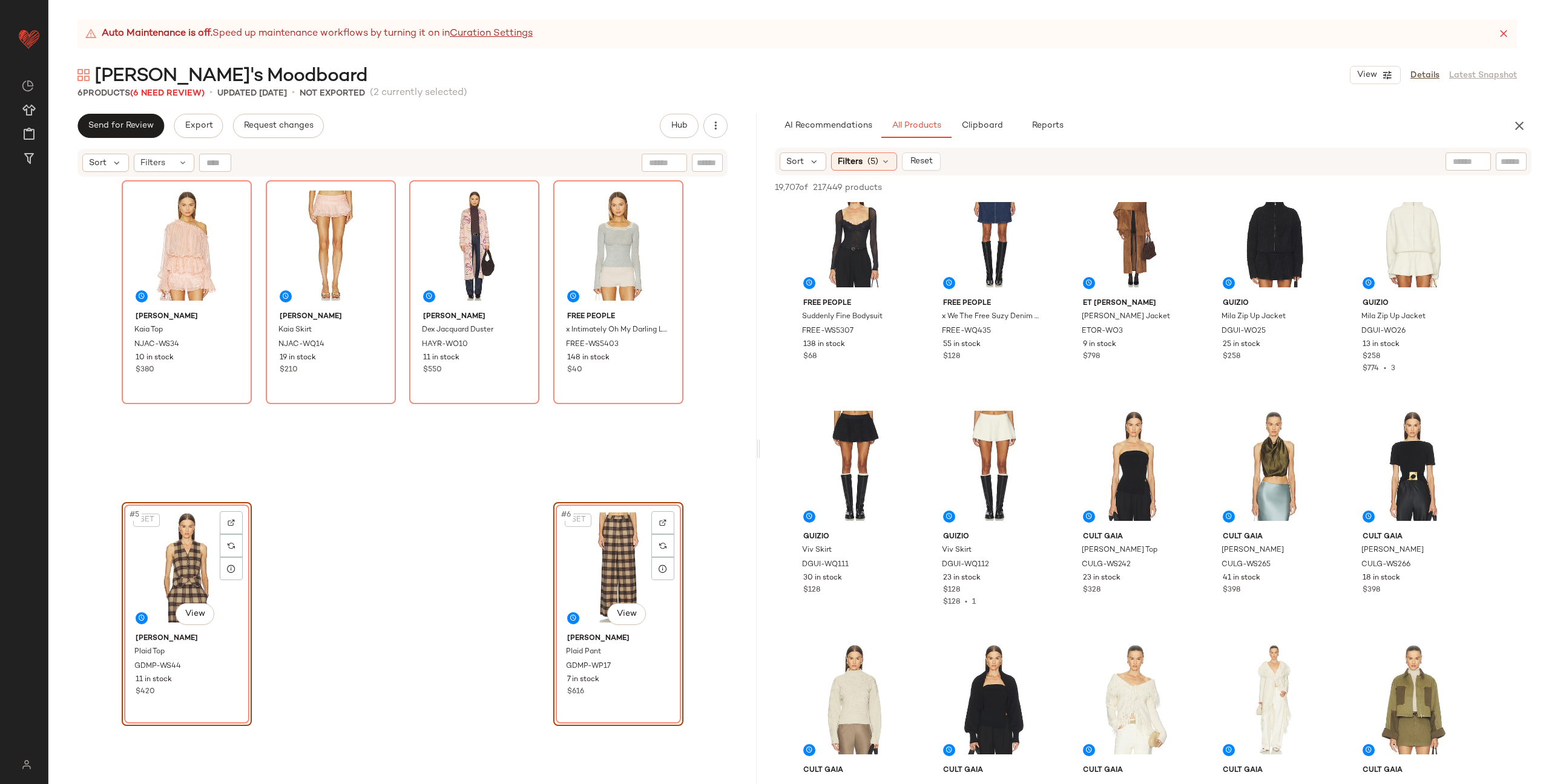
scroll to position [11010, 0]
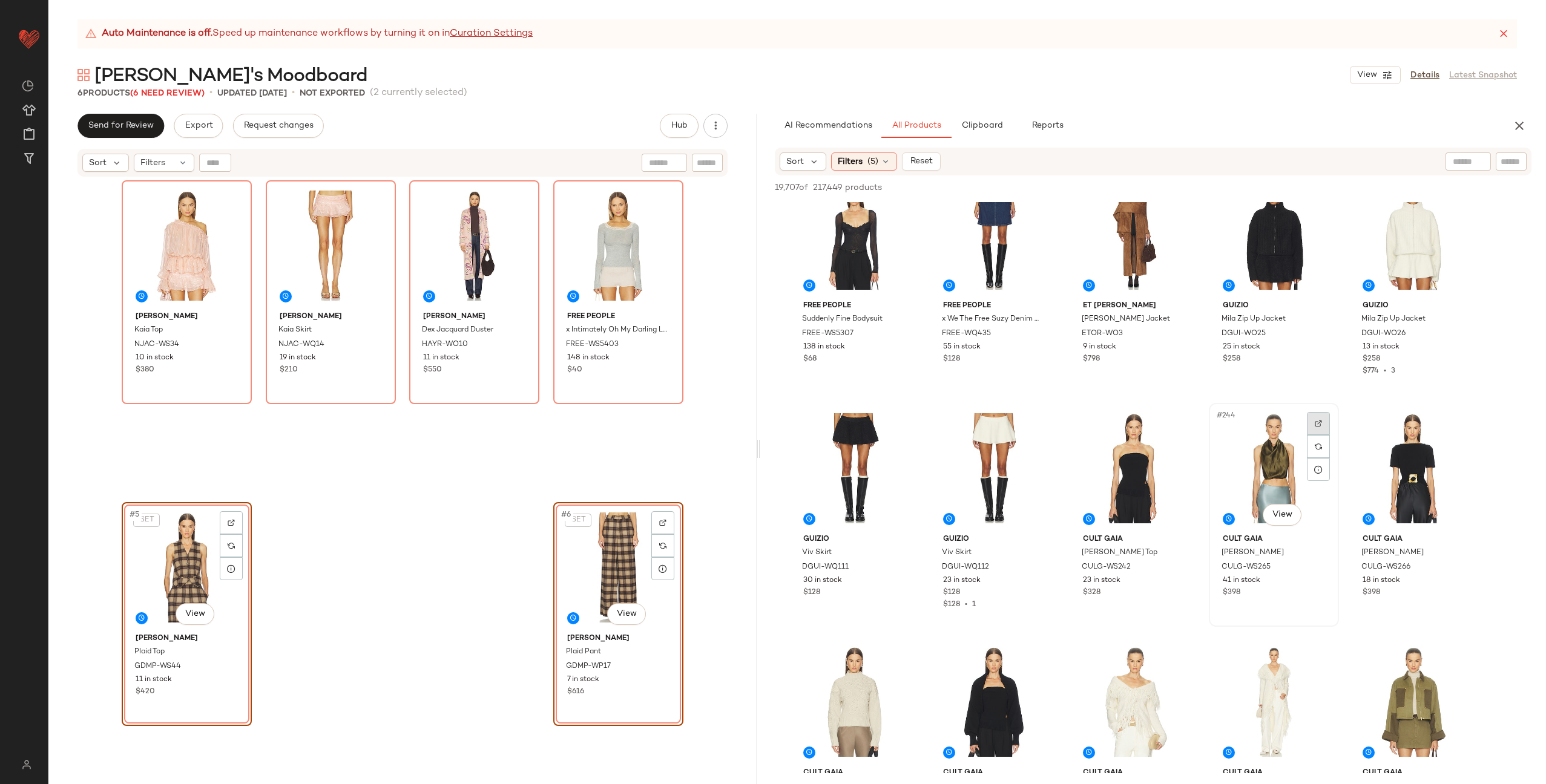
click at [1318, 425] on img at bounding box center [1318, 423] width 7 height 7
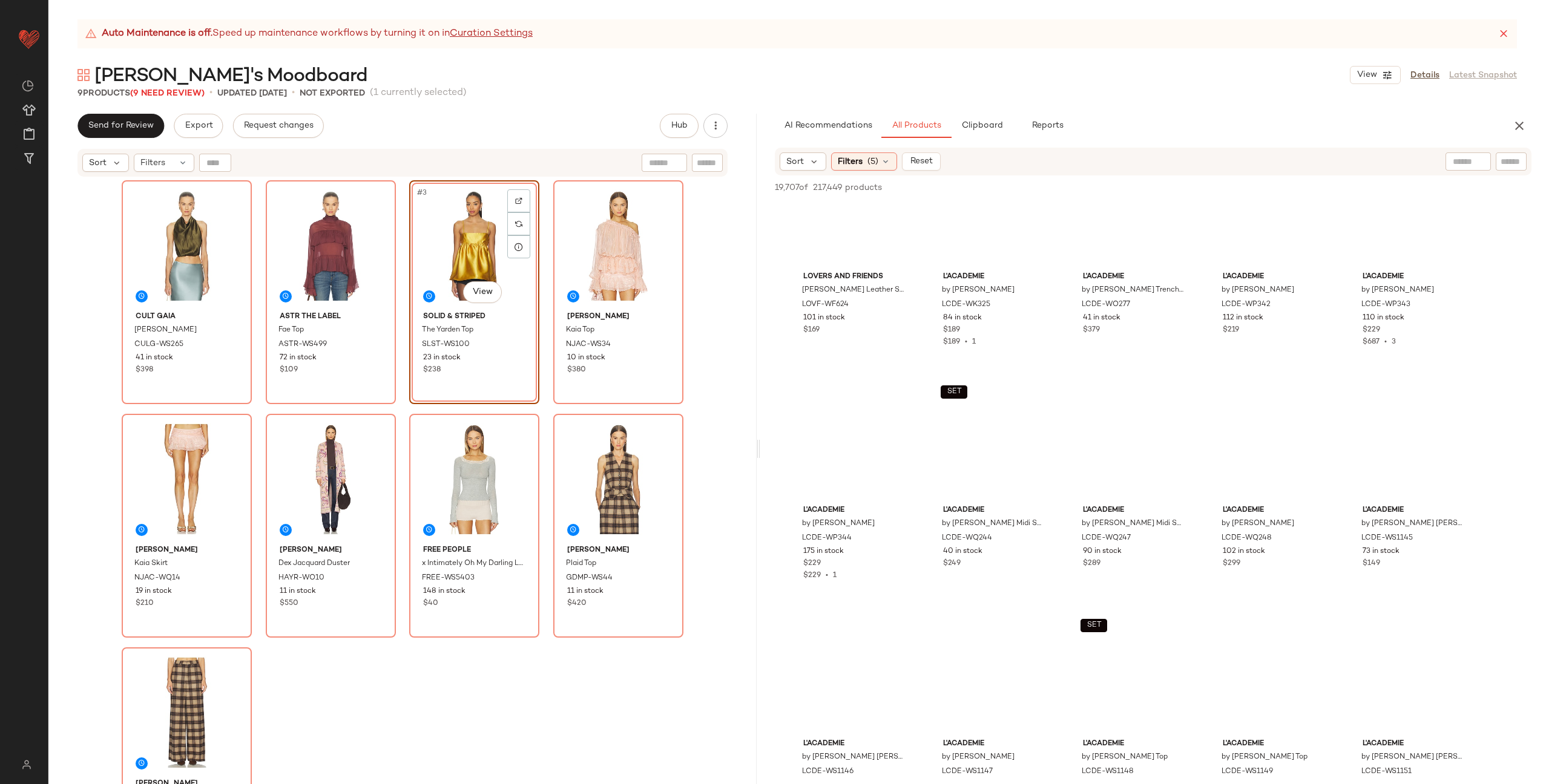
scroll to position [26359, 0]
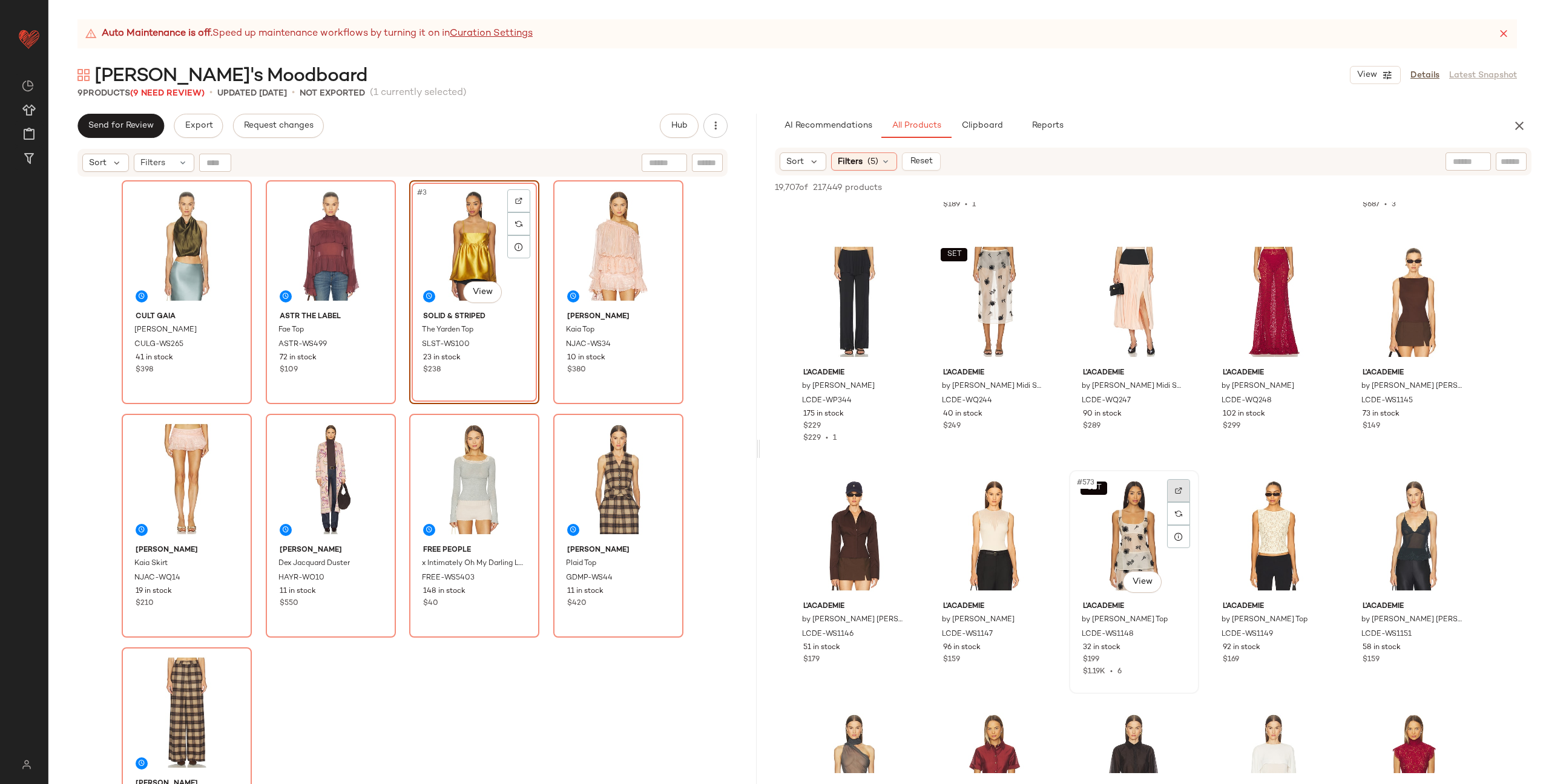
click at [1176, 494] on img at bounding box center [1179, 490] width 7 height 7
click at [1030, 257] on div at bounding box center [1039, 257] width 23 height 23
click at [667, 200] on div at bounding box center [663, 201] width 23 height 23
click at [1037, 399] on img "button" at bounding box center [1037, 401] width 7 height 7
click at [1130, 533] on div "SET #573 View" at bounding box center [1134, 535] width 122 height 122
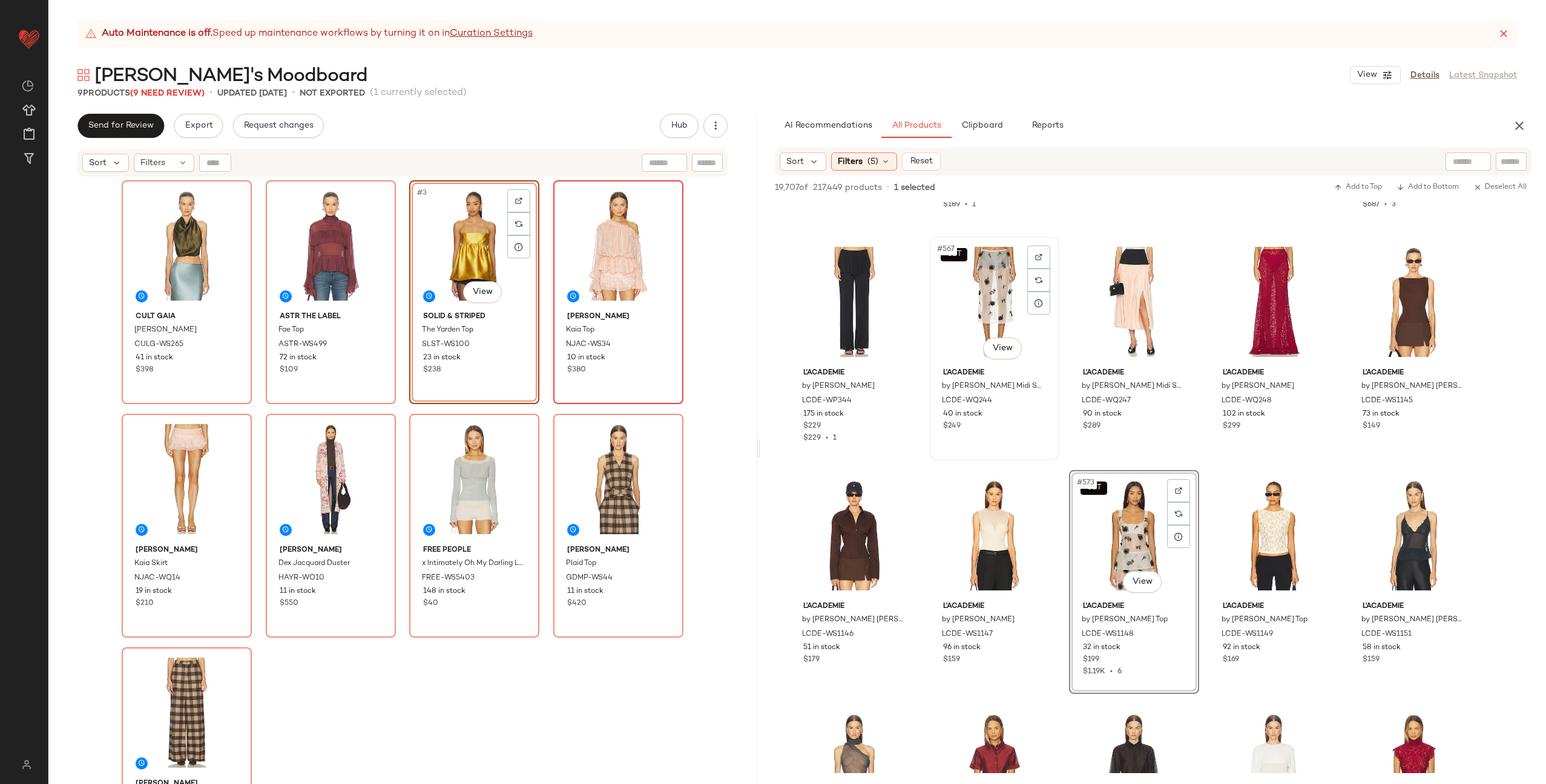
click at [998, 302] on div "SET #567 View" at bounding box center [994, 302] width 122 height 122
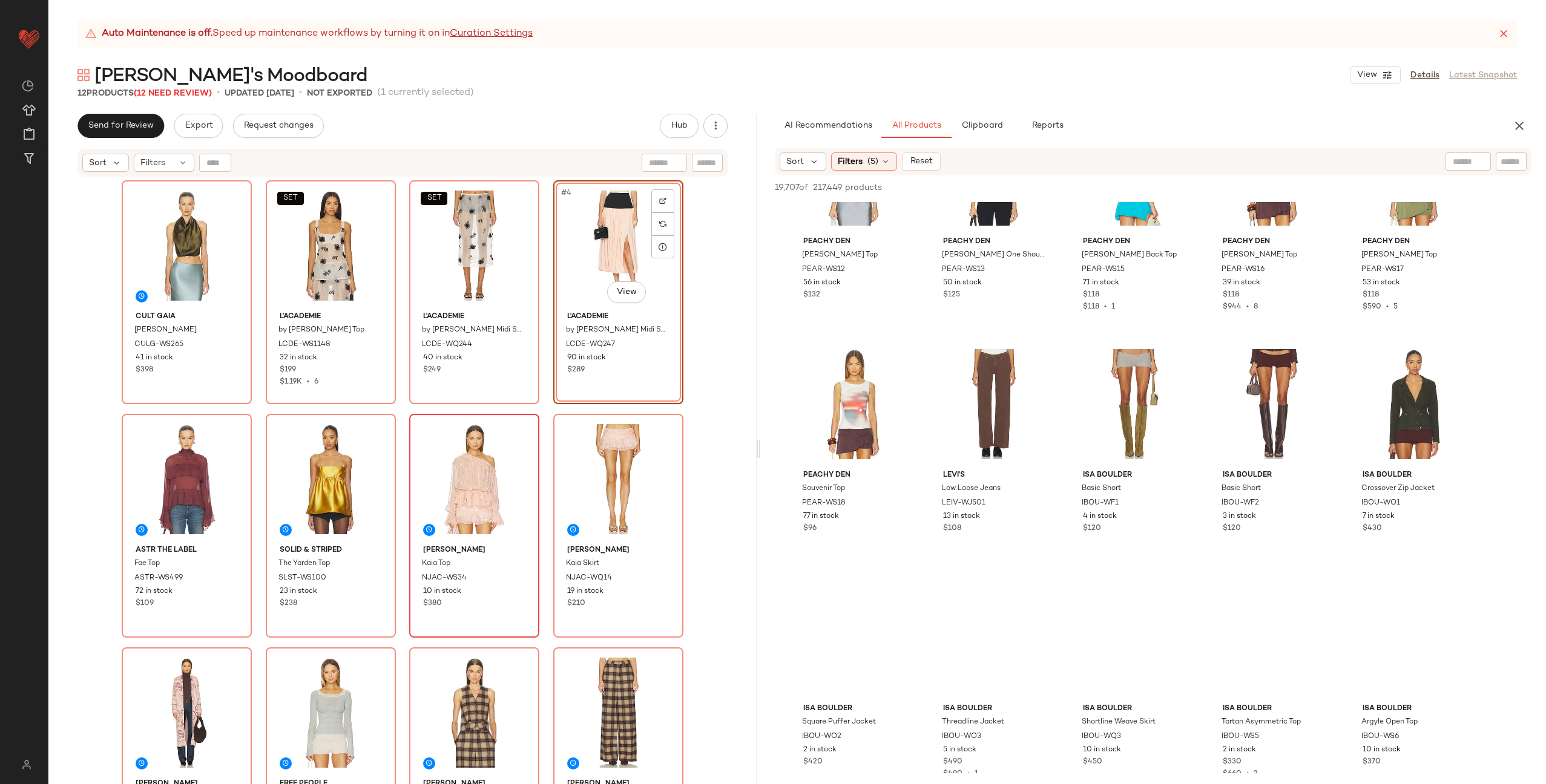
scroll to position [31435, 0]
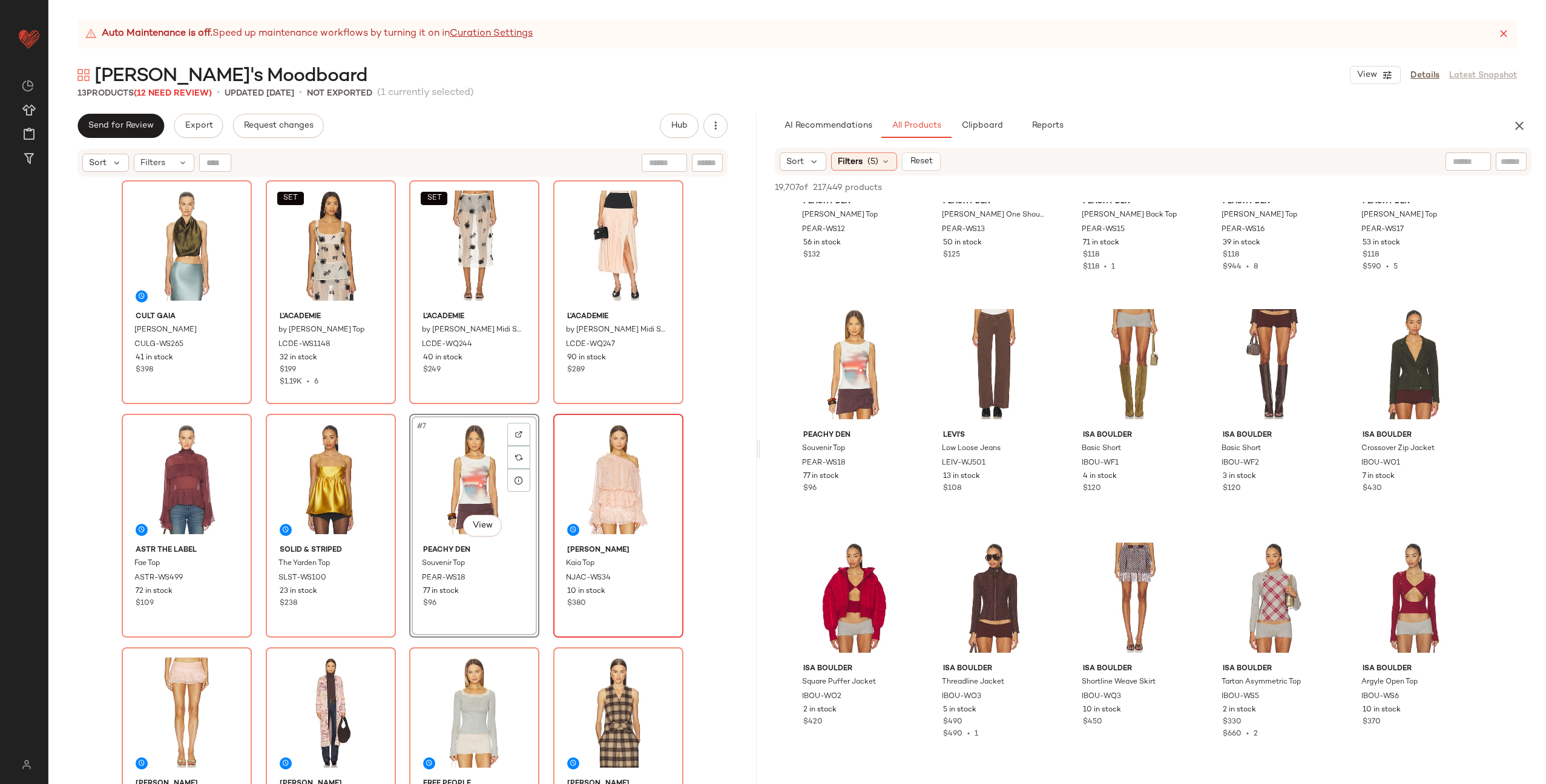
click at [541, 487] on div "Cult Gaia Adrienne Top CULG-WS265 41 in stock $398 SET L'Academie by Marianna M…" at bounding box center [403, 498] width 562 height 634
click at [0, 0] on img at bounding box center [0, 0] width 0 height 0
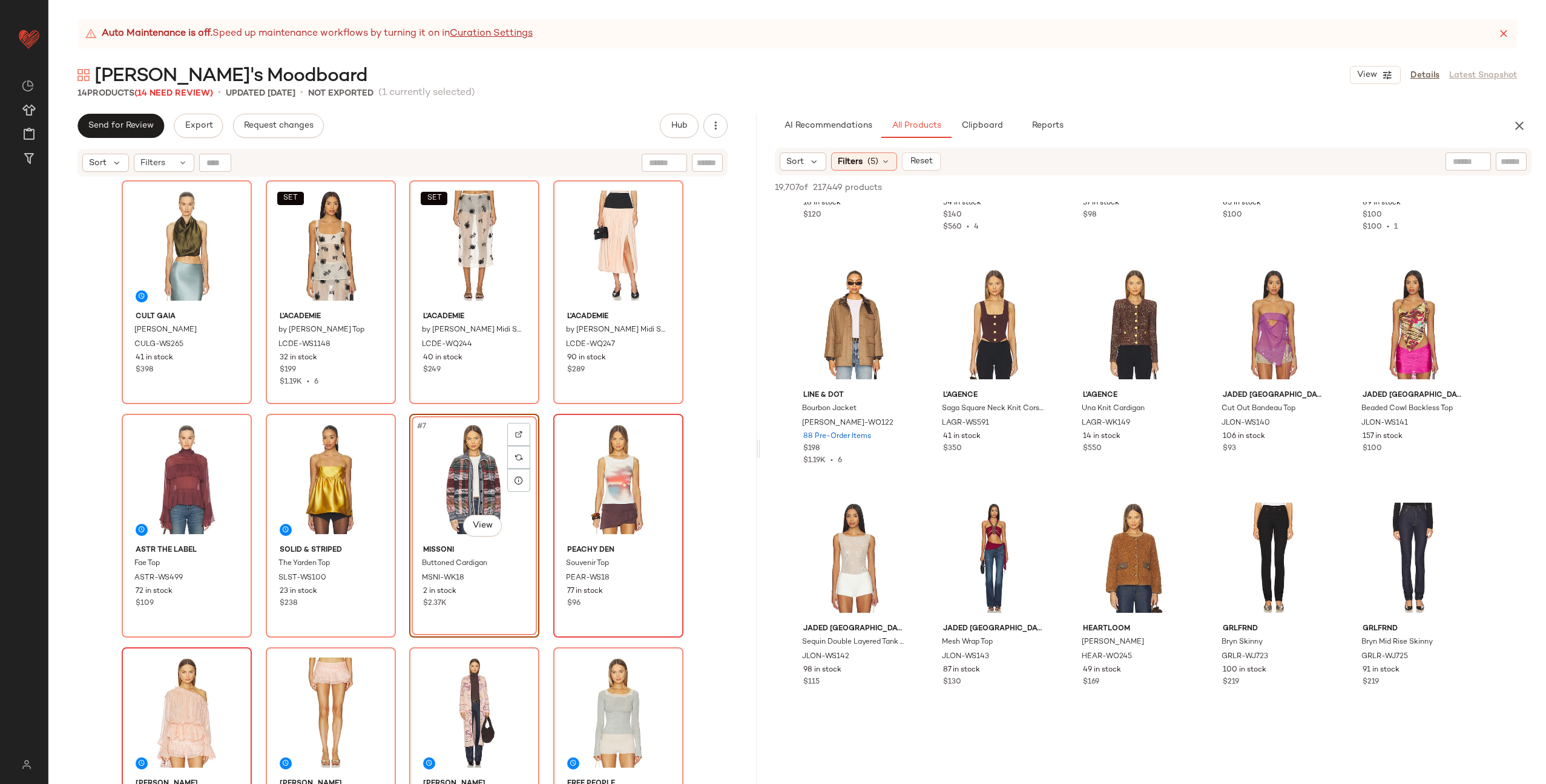
scroll to position [36257, 0]
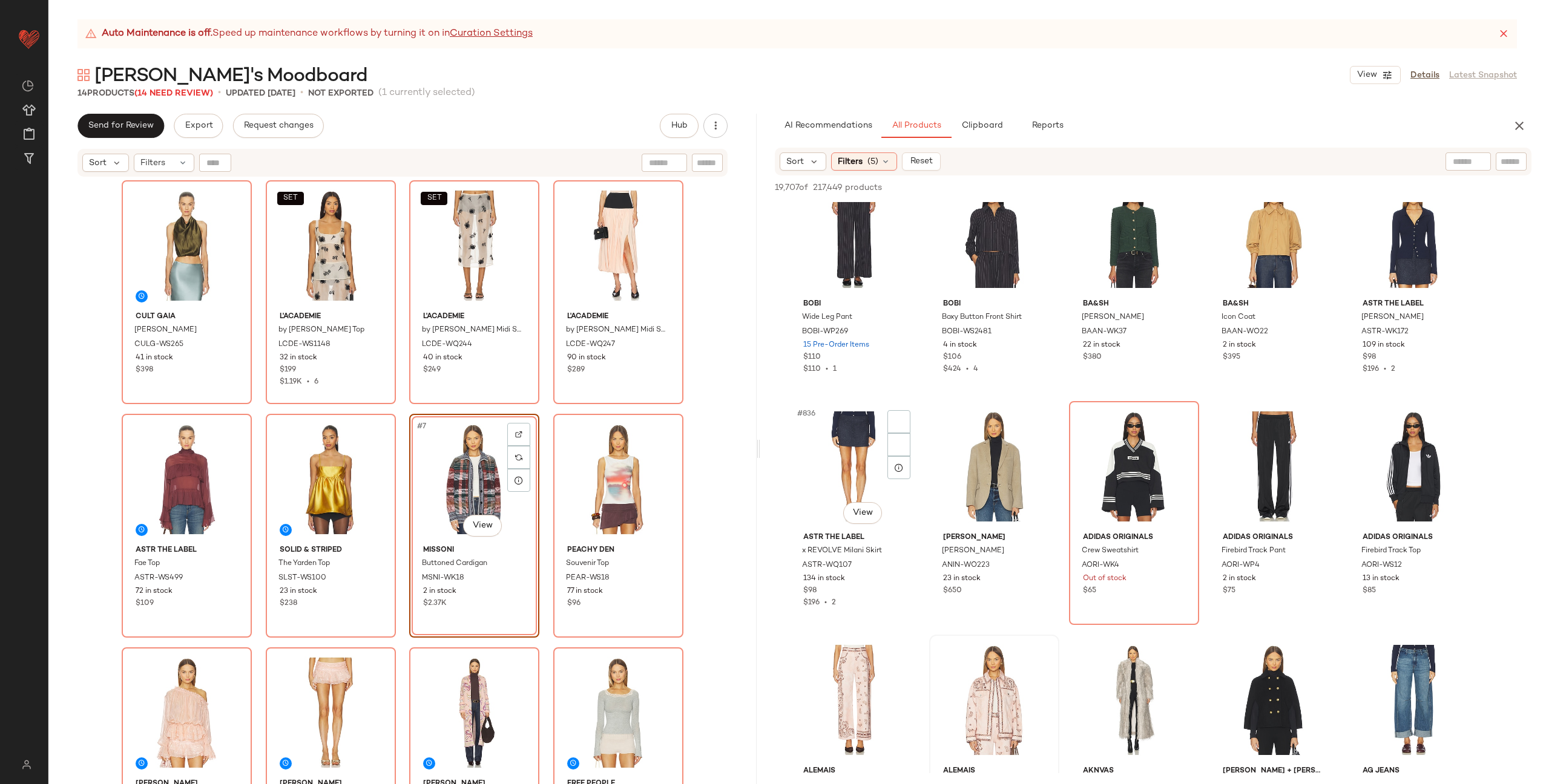
scroll to position [39029, 0]
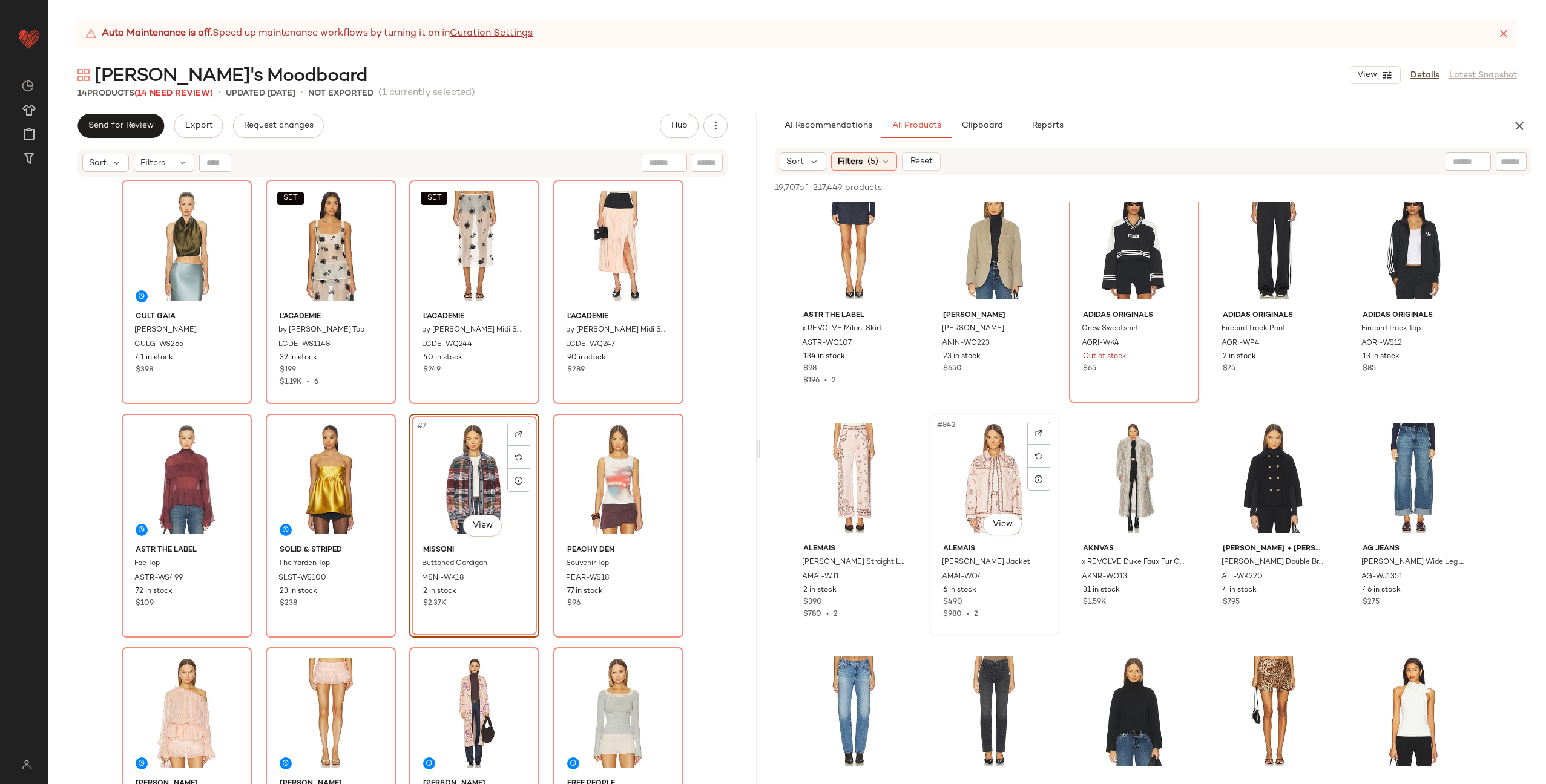
click at [987, 490] on div "#842 View" at bounding box center [994, 478] width 122 height 122
click at [847, 469] on div "#841 View" at bounding box center [855, 478] width 122 height 122
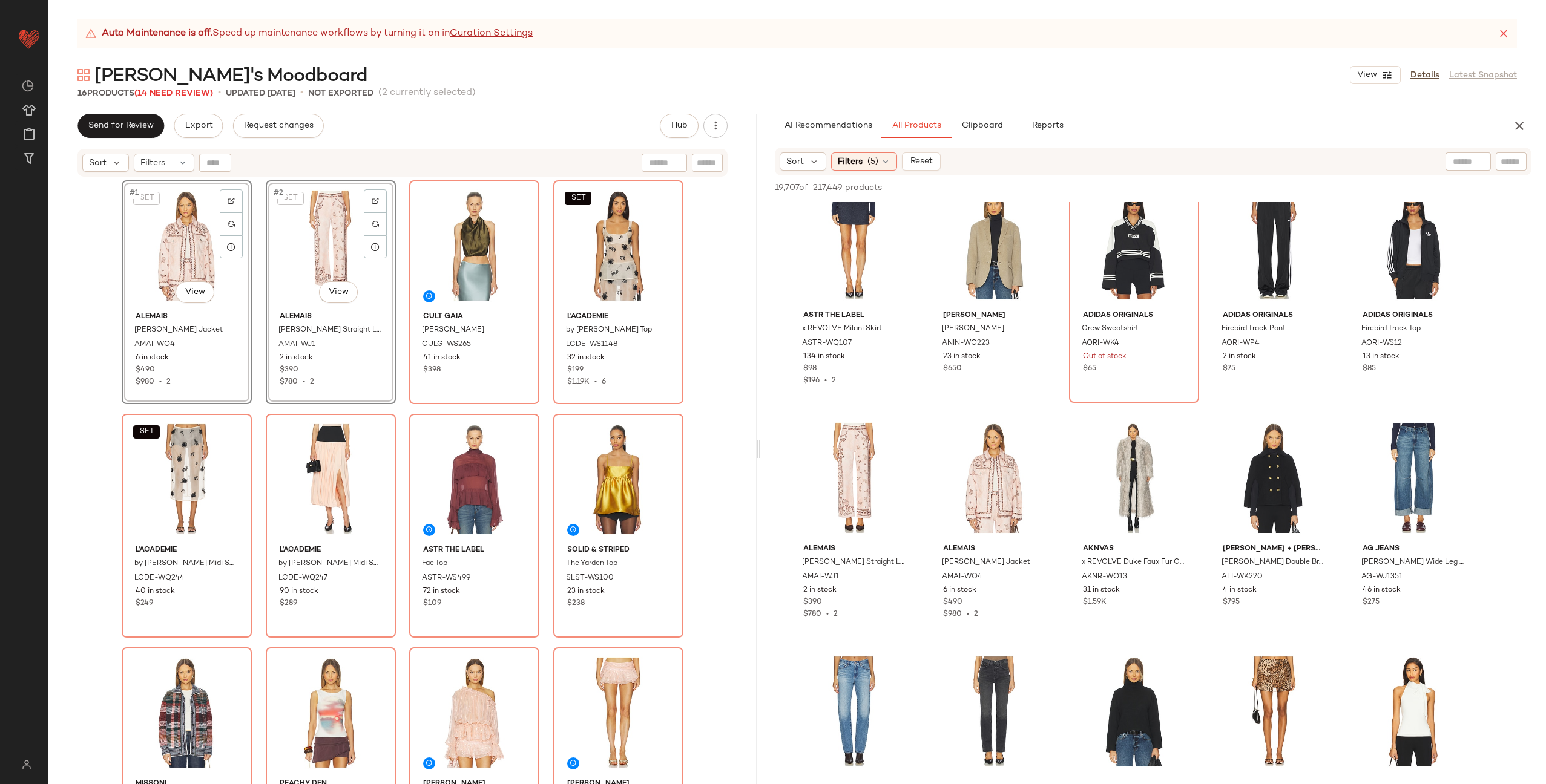
click at [251, 332] on div "SET #1 View [PERSON_NAME] Jacket AMAI-WO4 6 in stock $490 $980 • 2 SET #2 View …" at bounding box center [403, 498] width 562 height 634
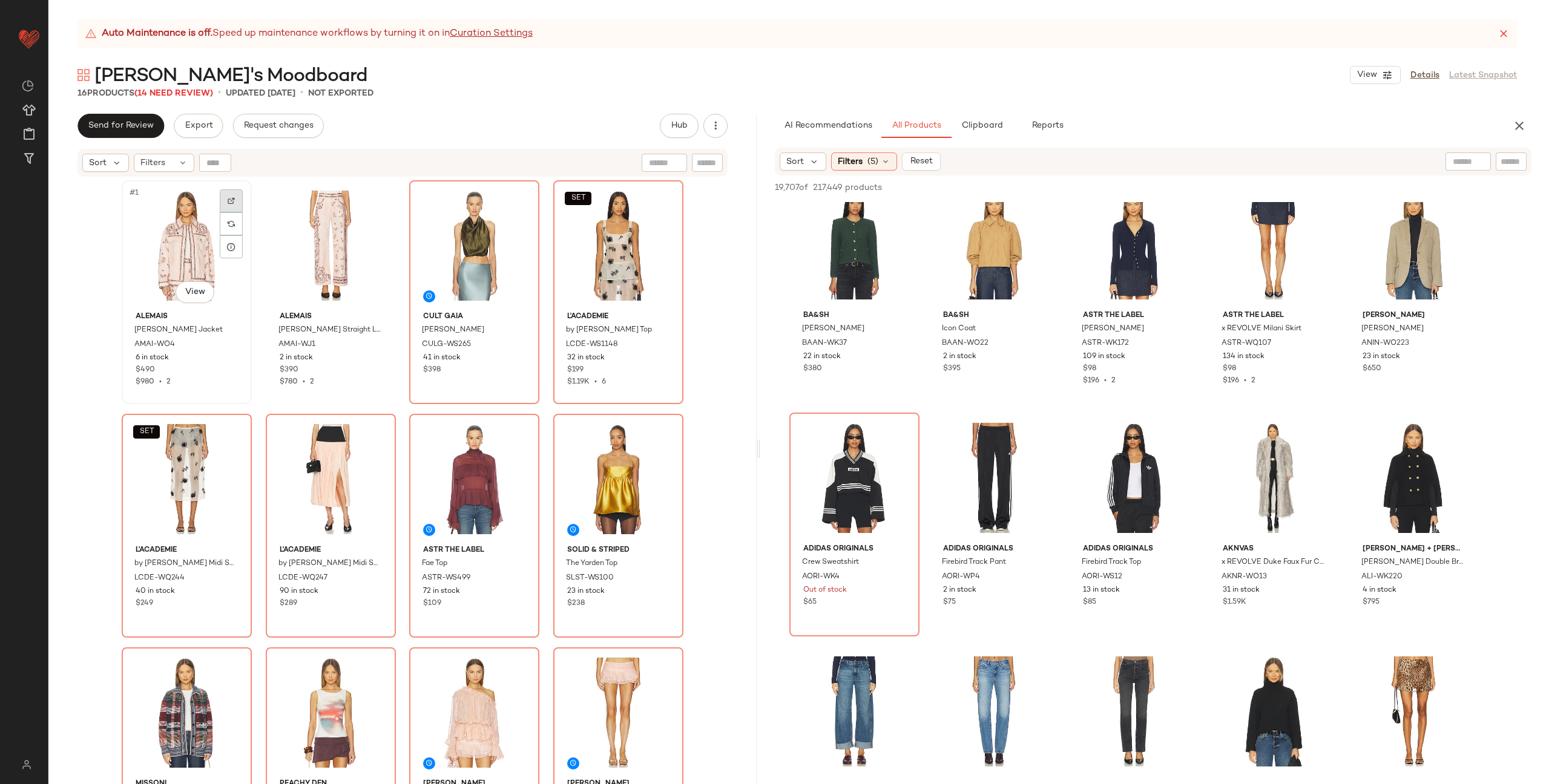
click at [228, 199] on img at bounding box center [231, 201] width 7 height 7
click at [450, 707] on div "#11 View" at bounding box center [474, 713] width 122 height 122
click at [545, 639] on div "Alemais [PERSON_NAME] Denim Jacket AMAI-WO4 6 in stock $490 $980 • 2 Alemais [P…" at bounding box center [403, 498] width 562 height 634
click at [229, 202] on img at bounding box center [231, 201] width 7 height 7
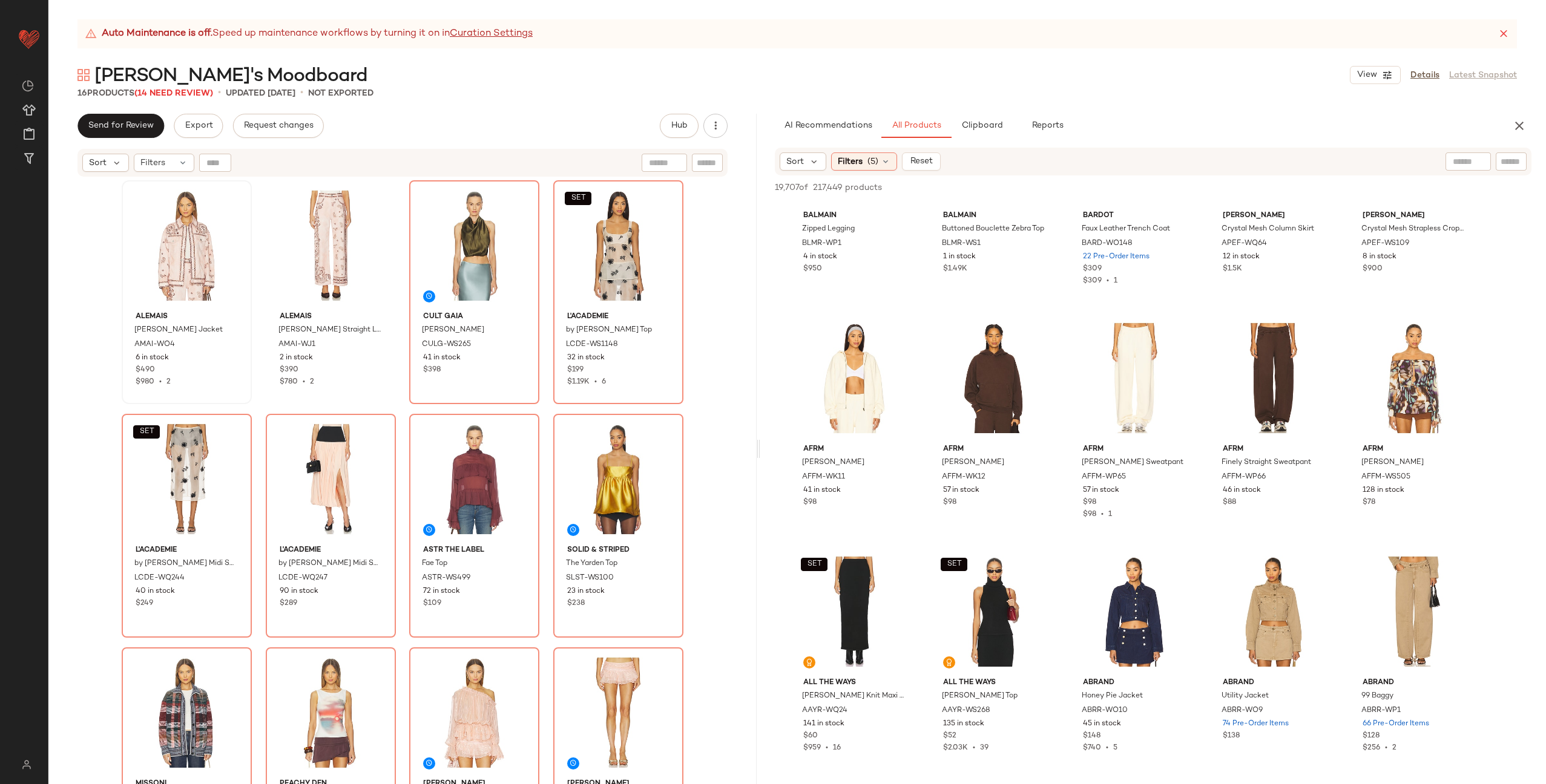
scroll to position [44730, 0]
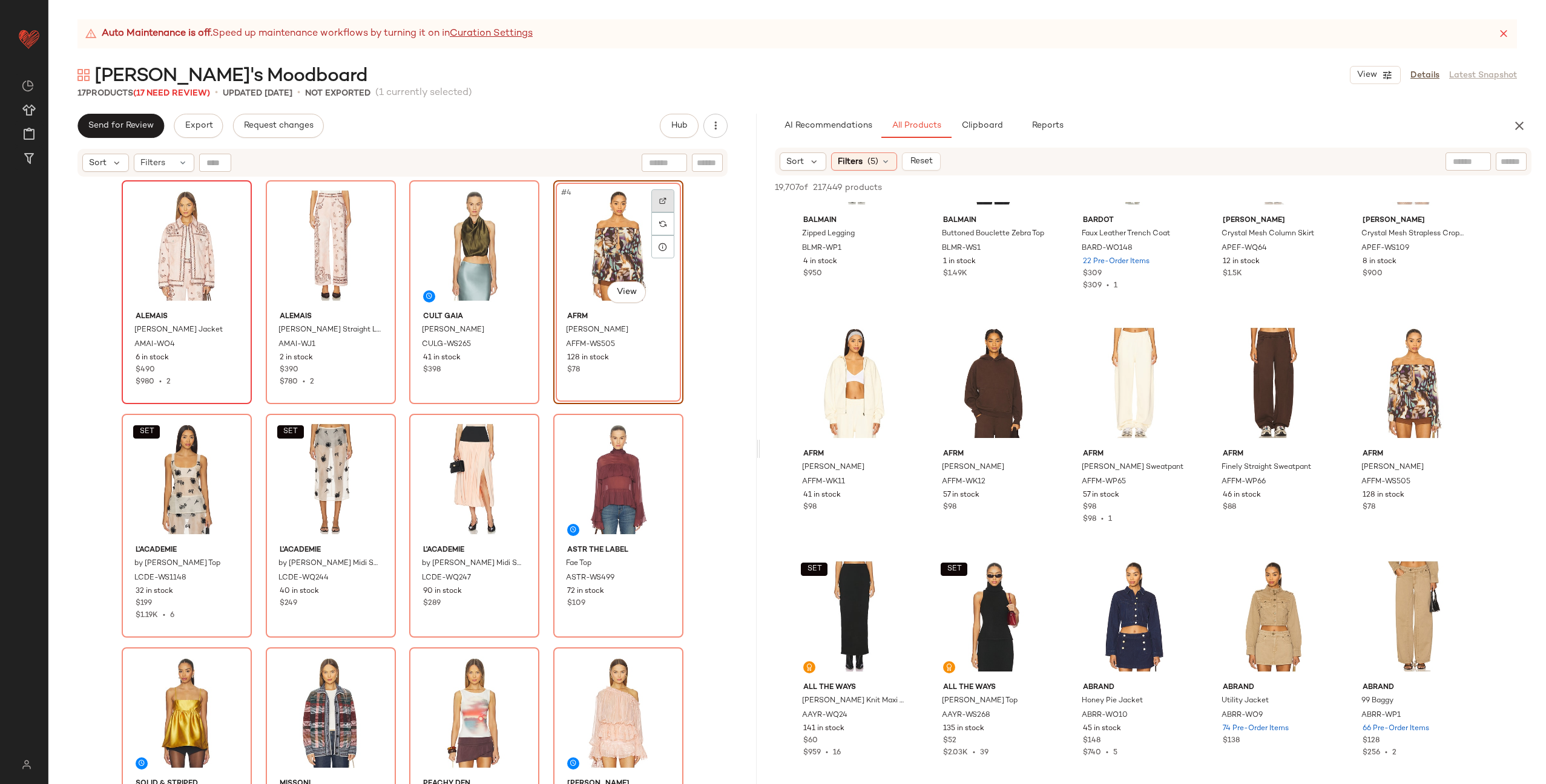
click at [659, 201] on img at bounding box center [662, 201] width 7 height 7
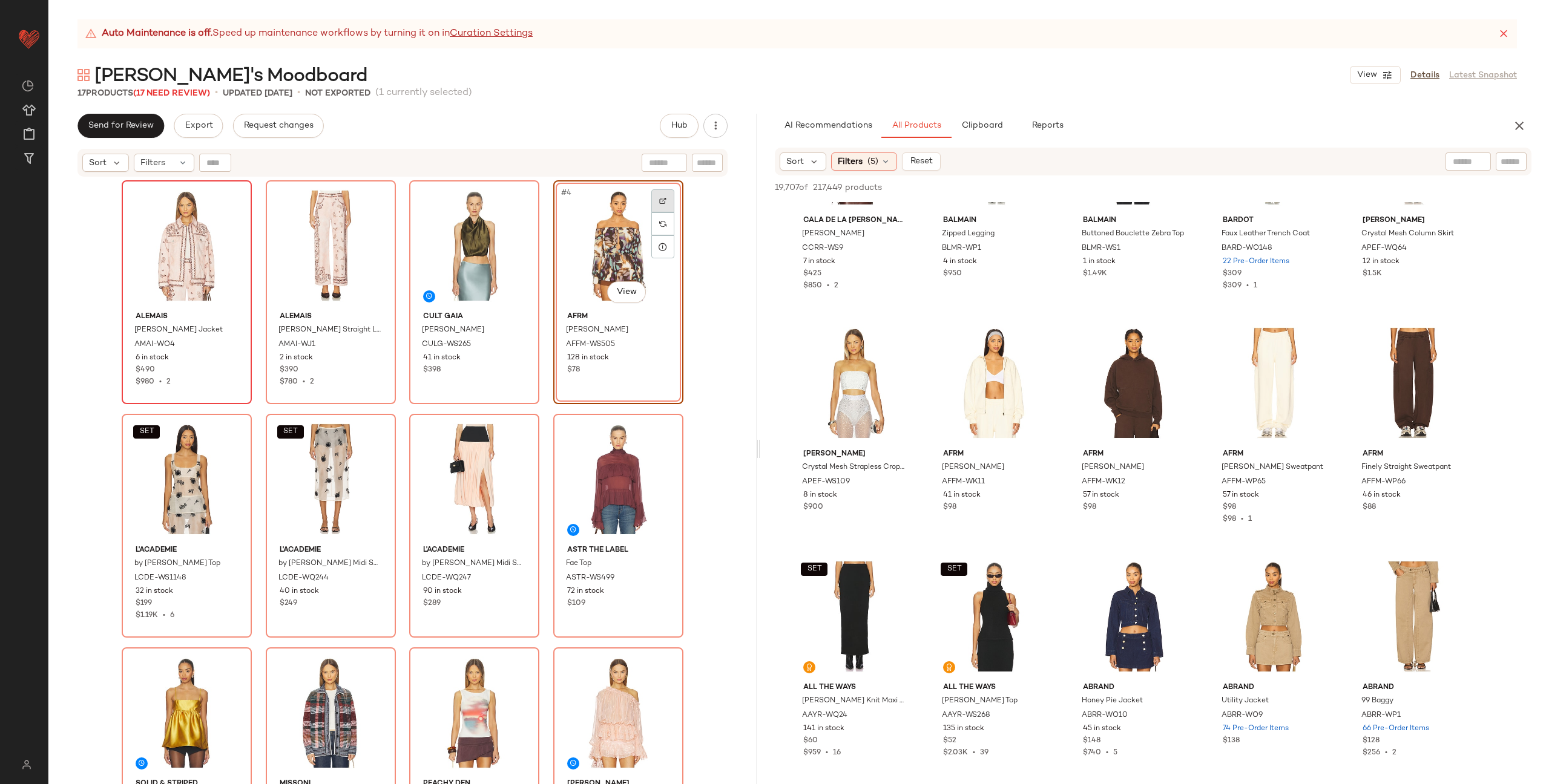
click at [659, 201] on img at bounding box center [662, 201] width 7 height 7
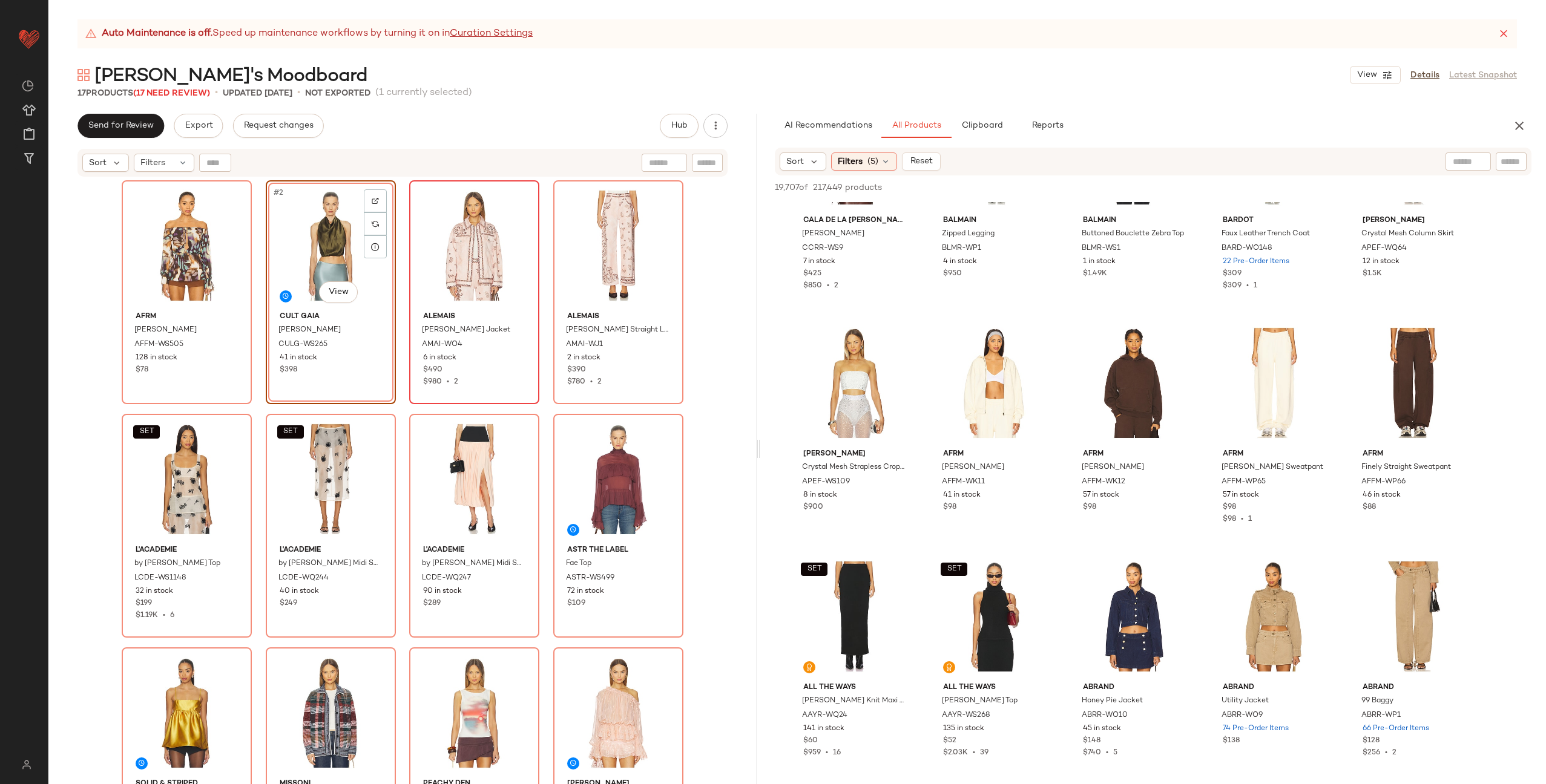
click at [400, 304] on div "AFRM [PERSON_NAME] AFFM-WS505 128 in stock $78 #2 View Cult [PERSON_NAME] Top C…" at bounding box center [403, 498] width 562 height 634
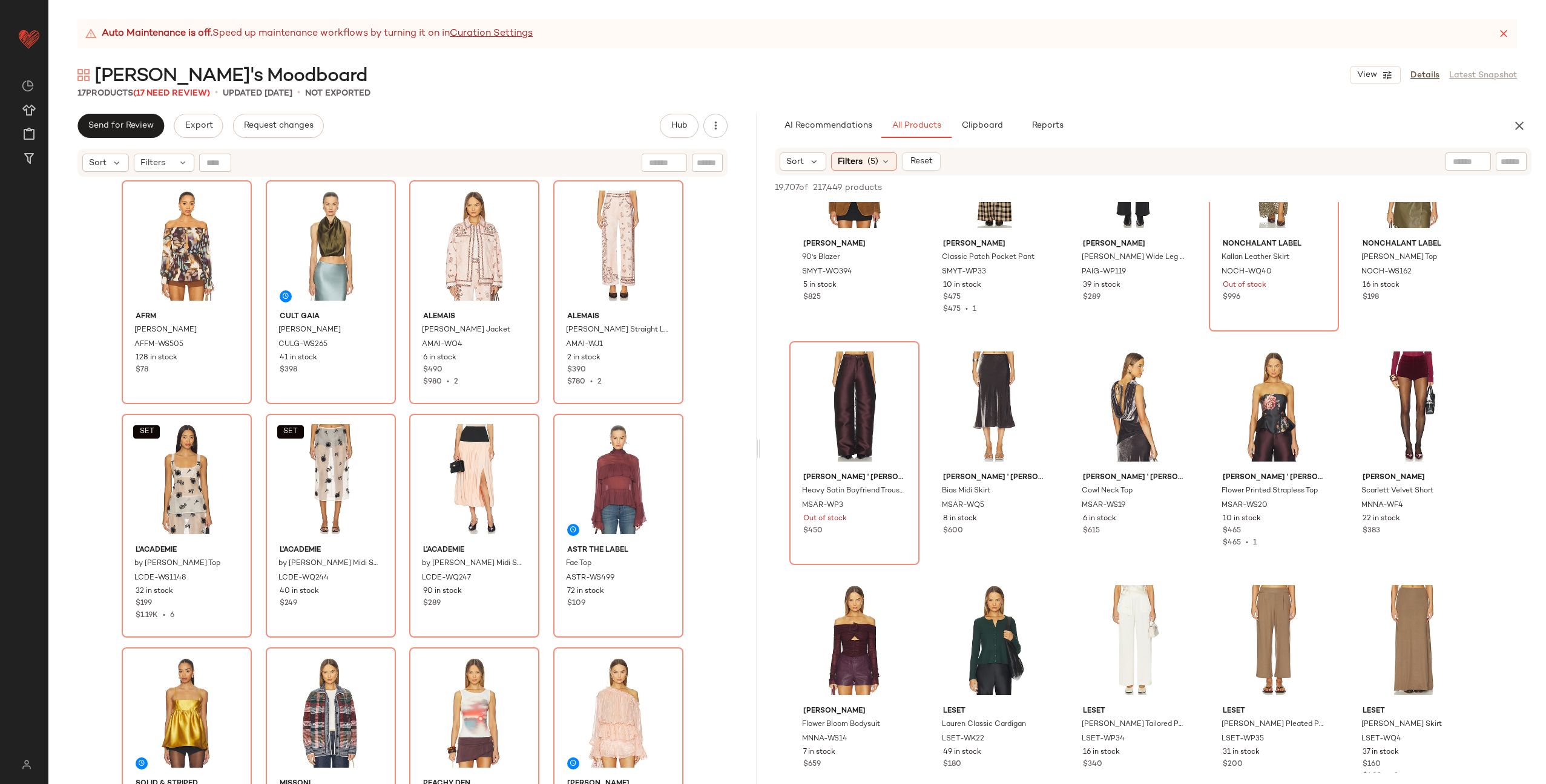
scroll to position [46342, 0]
click at [1132, 424] on div "#998 View" at bounding box center [1134, 405] width 122 height 122
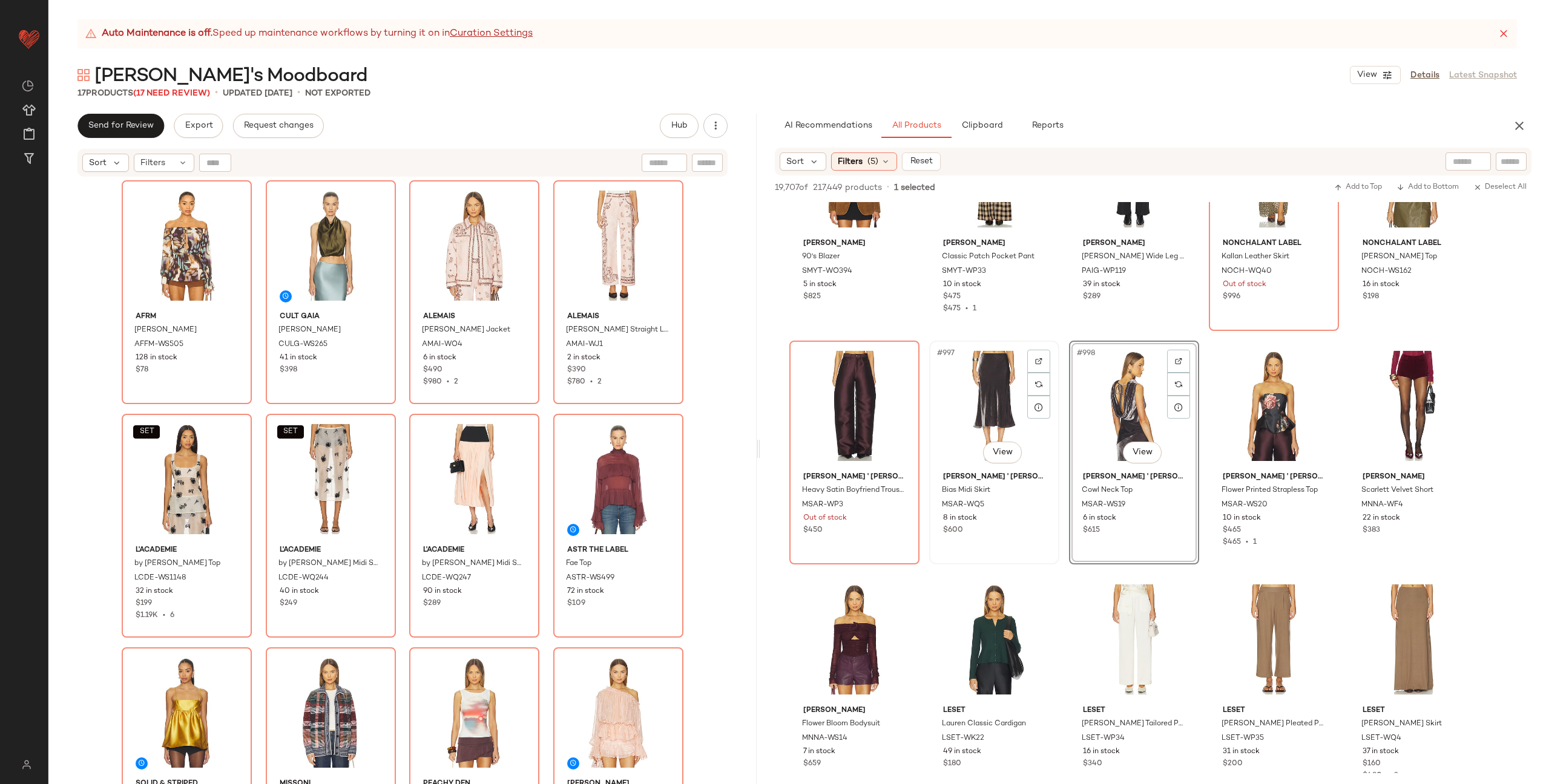
click at [972, 417] on div "#997 View" at bounding box center [994, 405] width 122 height 122
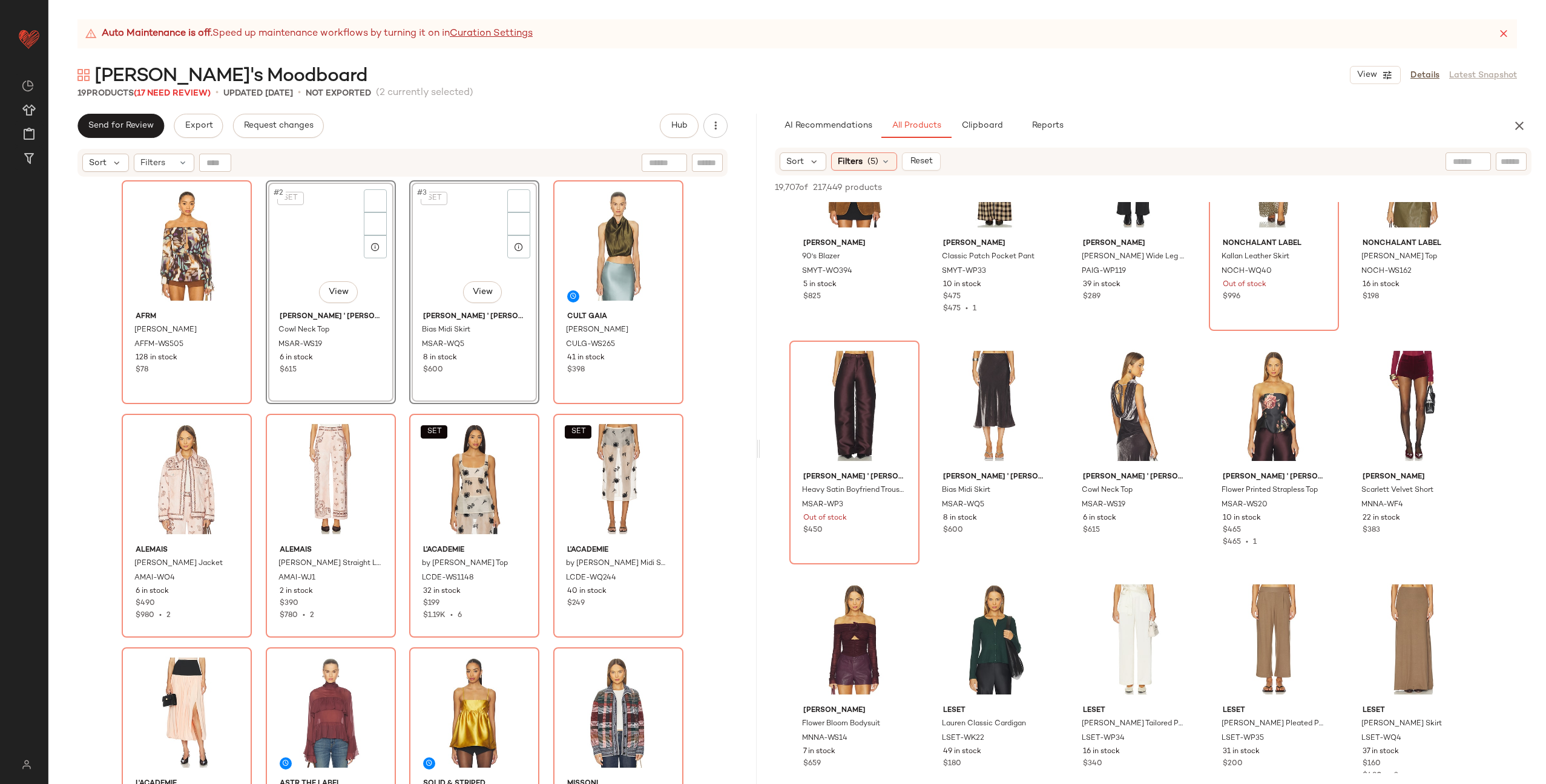
click at [396, 327] on div "AFRM Gordon Blouse AFFM-WS505 128 in stock $78 SET #2 View Marques ' Almeida Co…" at bounding box center [403, 498] width 562 height 634
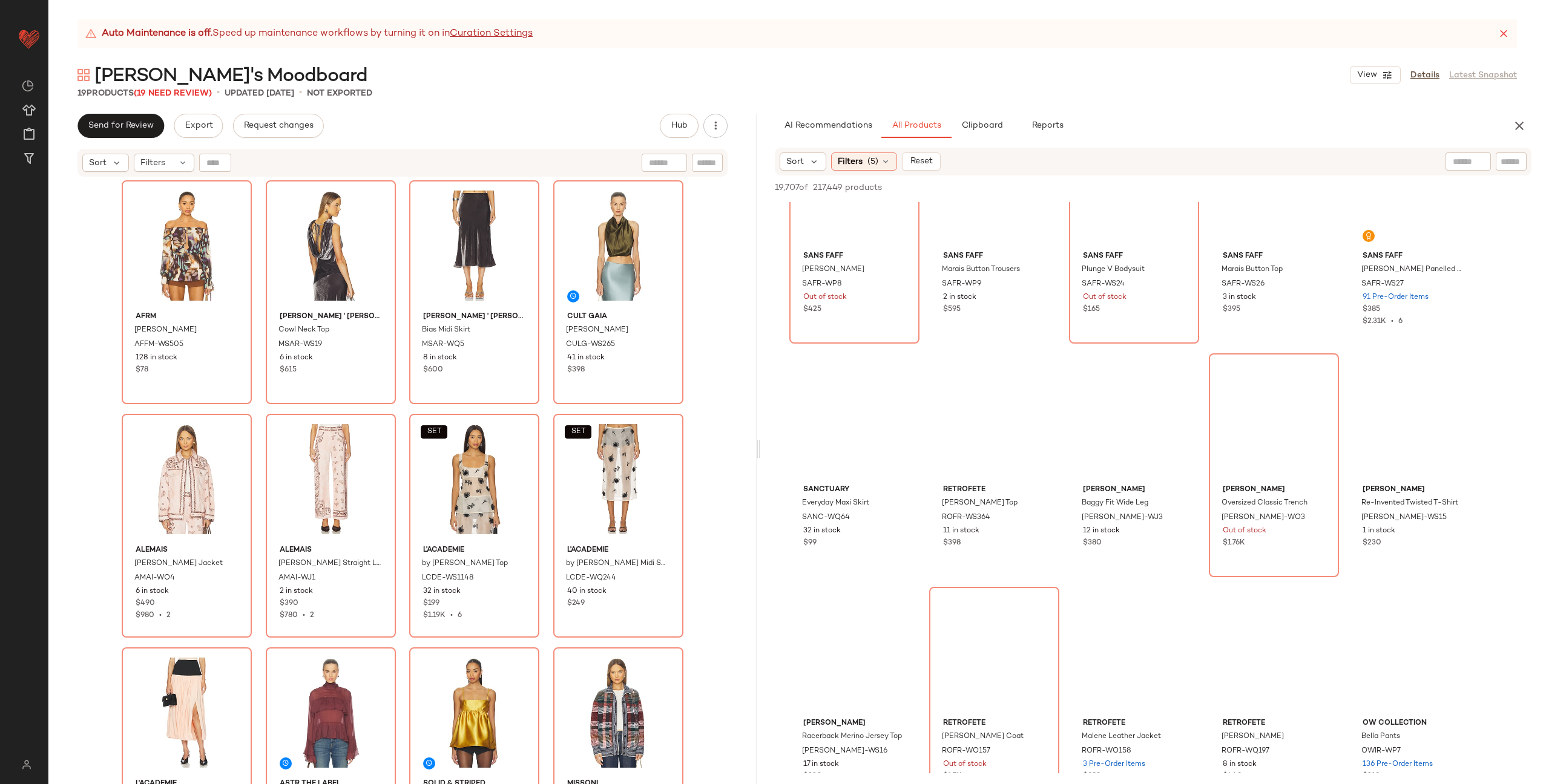
scroll to position [53824, 0]
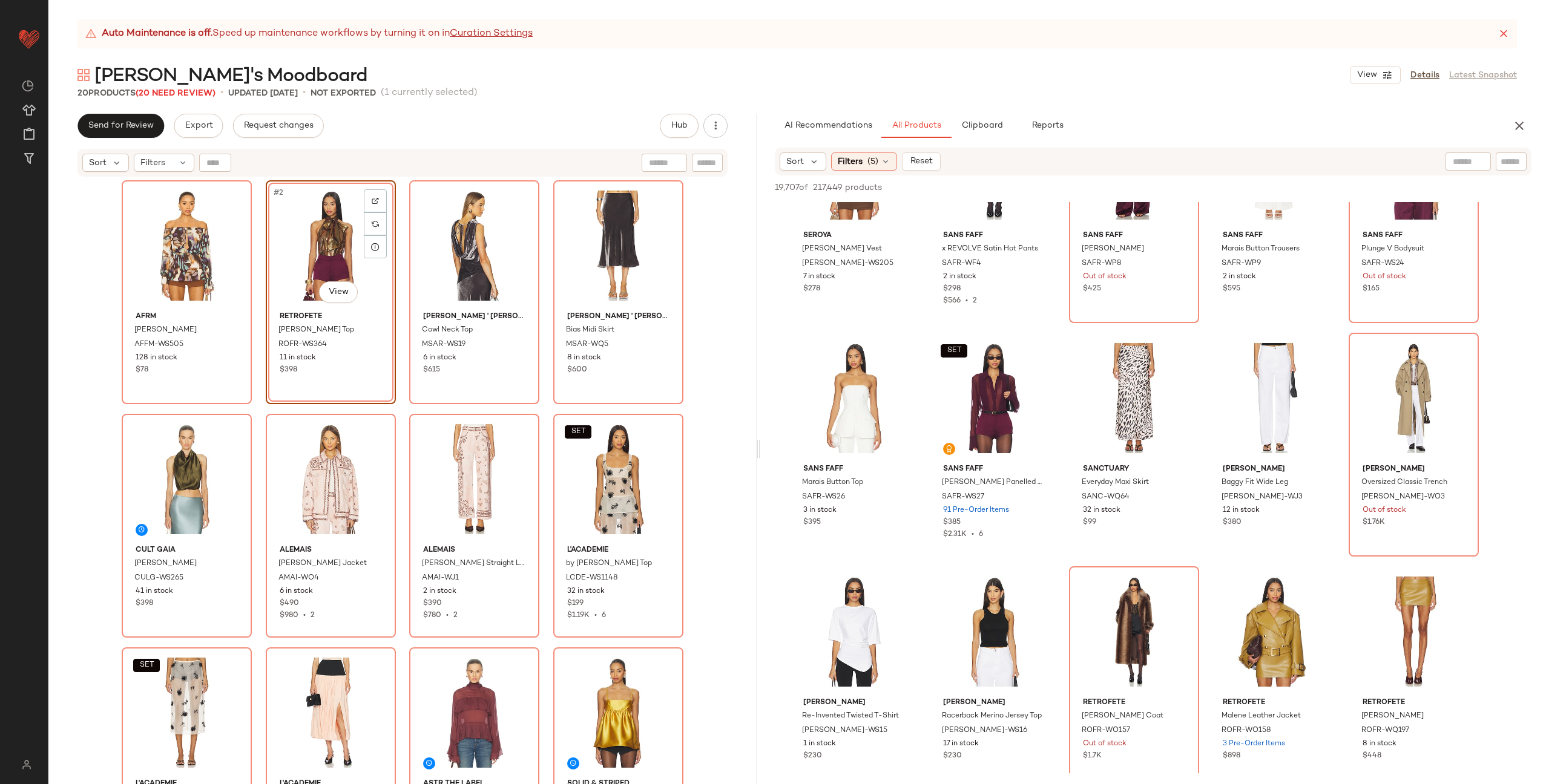
click at [400, 282] on div "AFRM Gordon Blouse AFFM-WS505 128 in stock $78 #2 View retrofete Mazzie Top ROF…" at bounding box center [403, 498] width 562 height 634
click at [344, 270] on div "#2 View" at bounding box center [331, 245] width 122 height 122
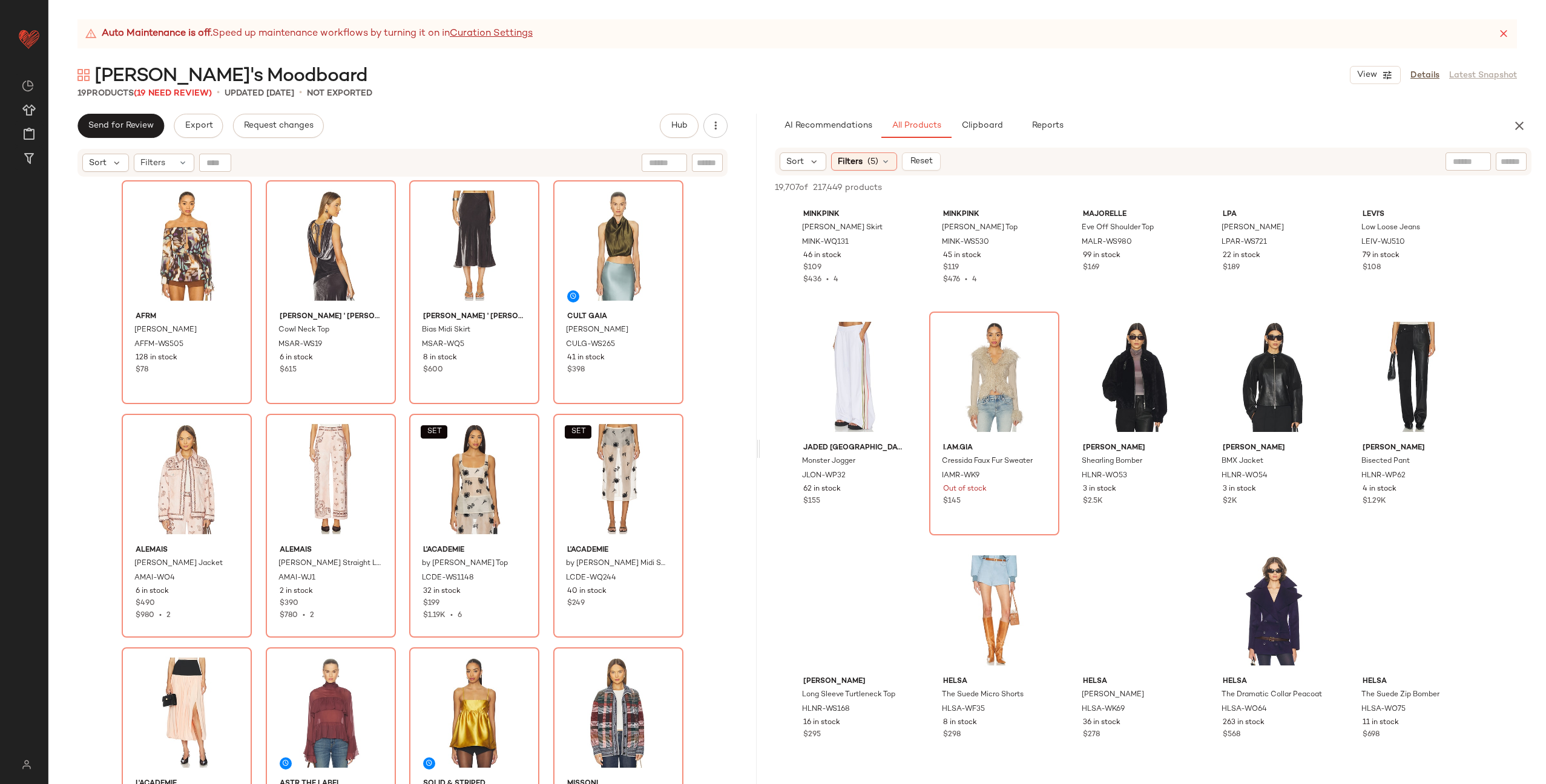
scroll to position [57447, 0]
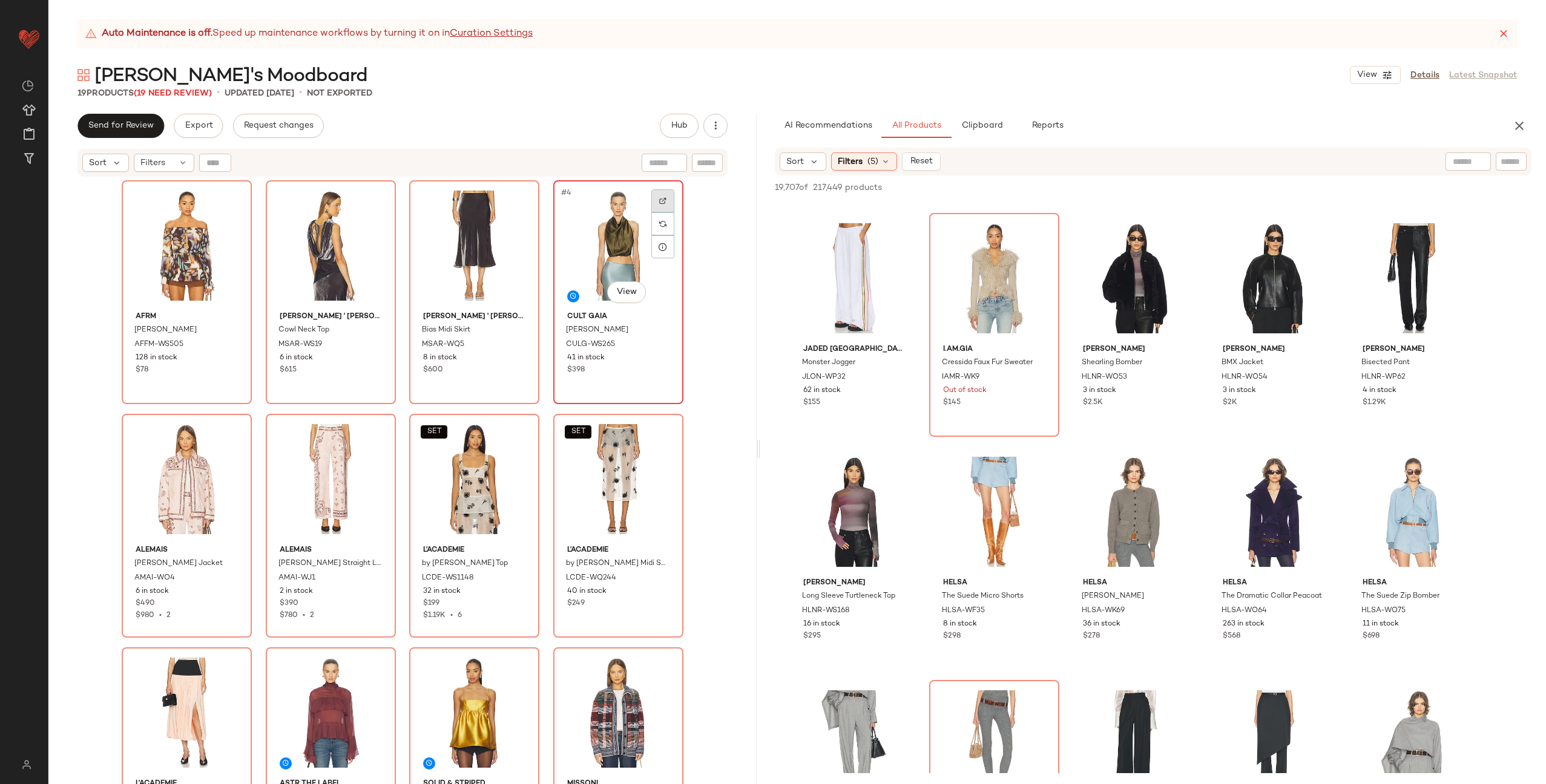
click at [659, 197] on img at bounding box center [662, 201] width 7 height 7
click at [1515, 165] on input "Filter" at bounding box center [1471, 162] width 103 height 13
paste input "*********"
type input "*********"
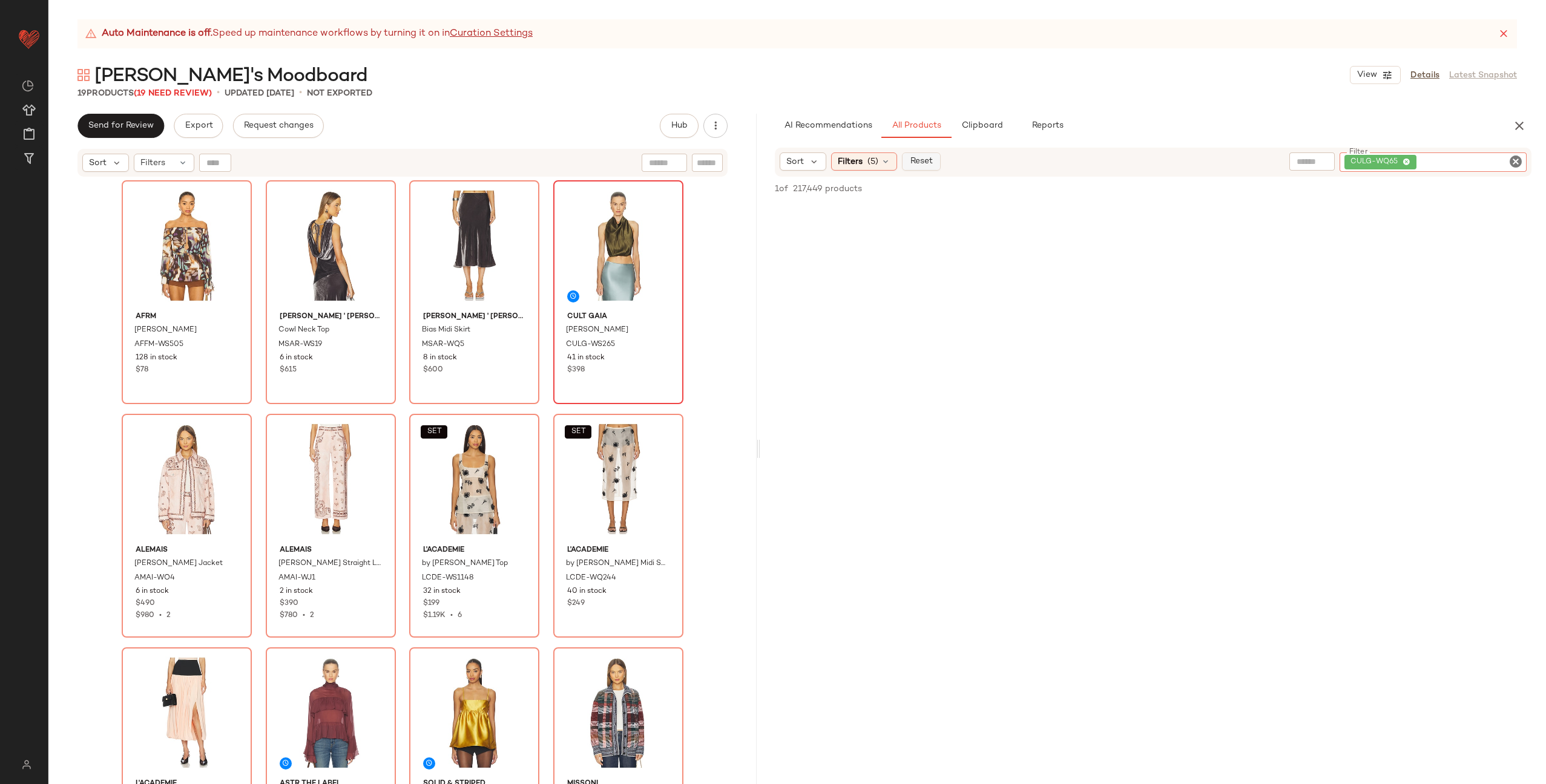
click at [920, 158] on span "Reset" at bounding box center [921, 162] width 23 height 9
click at [1519, 164] on input "text" at bounding box center [1511, 162] width 21 height 13
paste input "*********"
type input "*********"
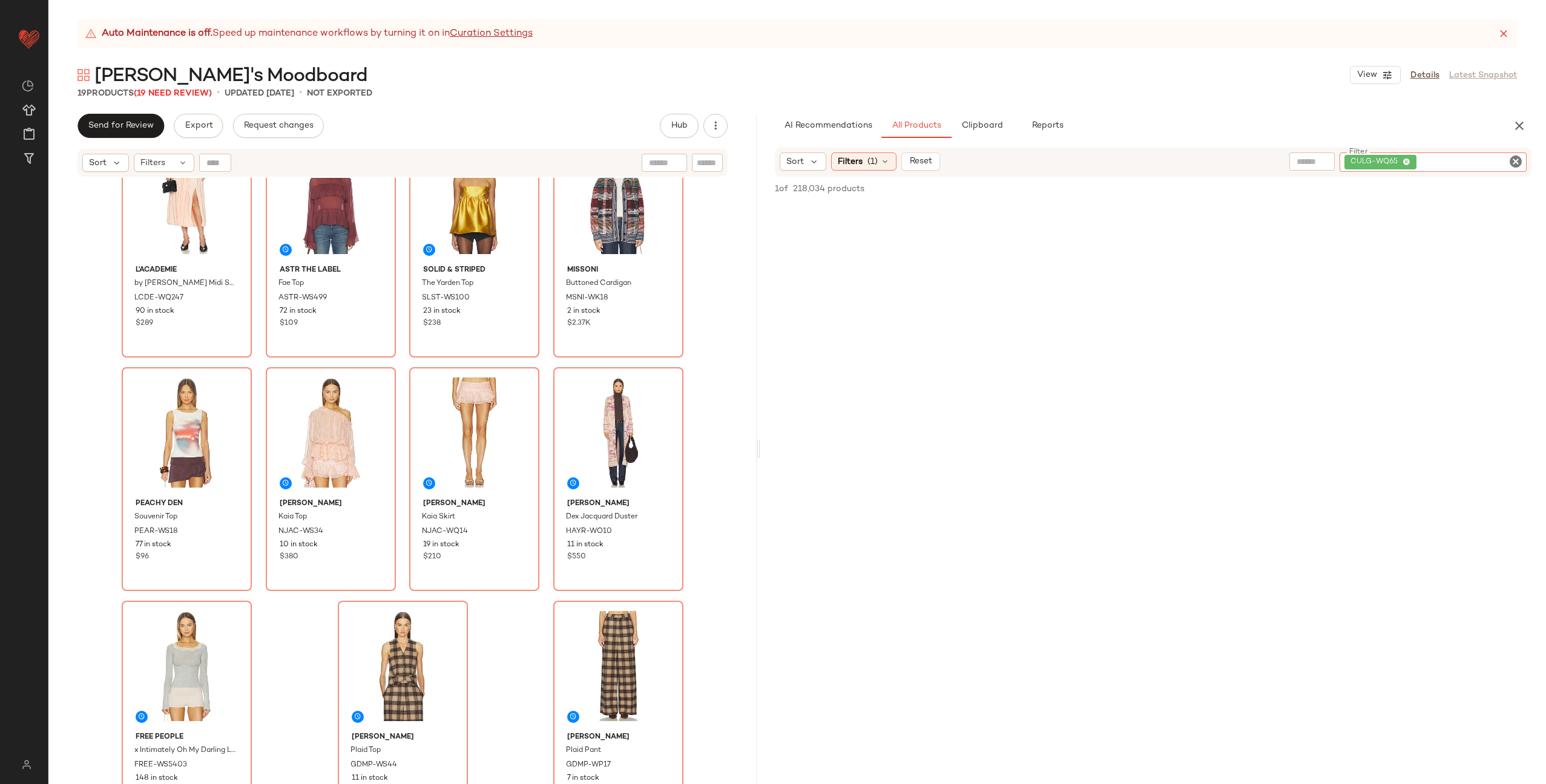
scroll to position [533, 0]
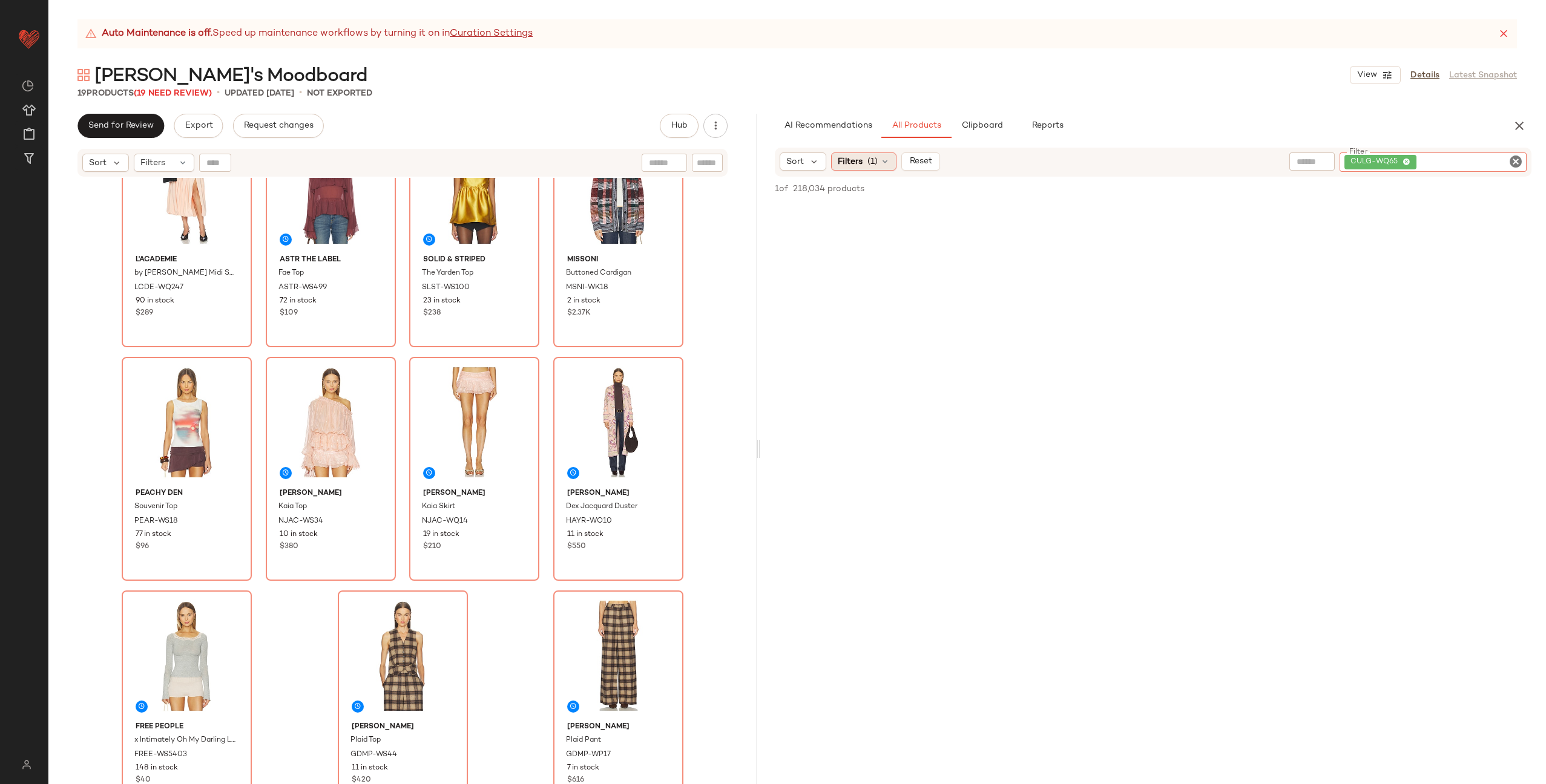
click at [864, 162] on div "Filters (1)" at bounding box center [863, 161] width 65 height 18
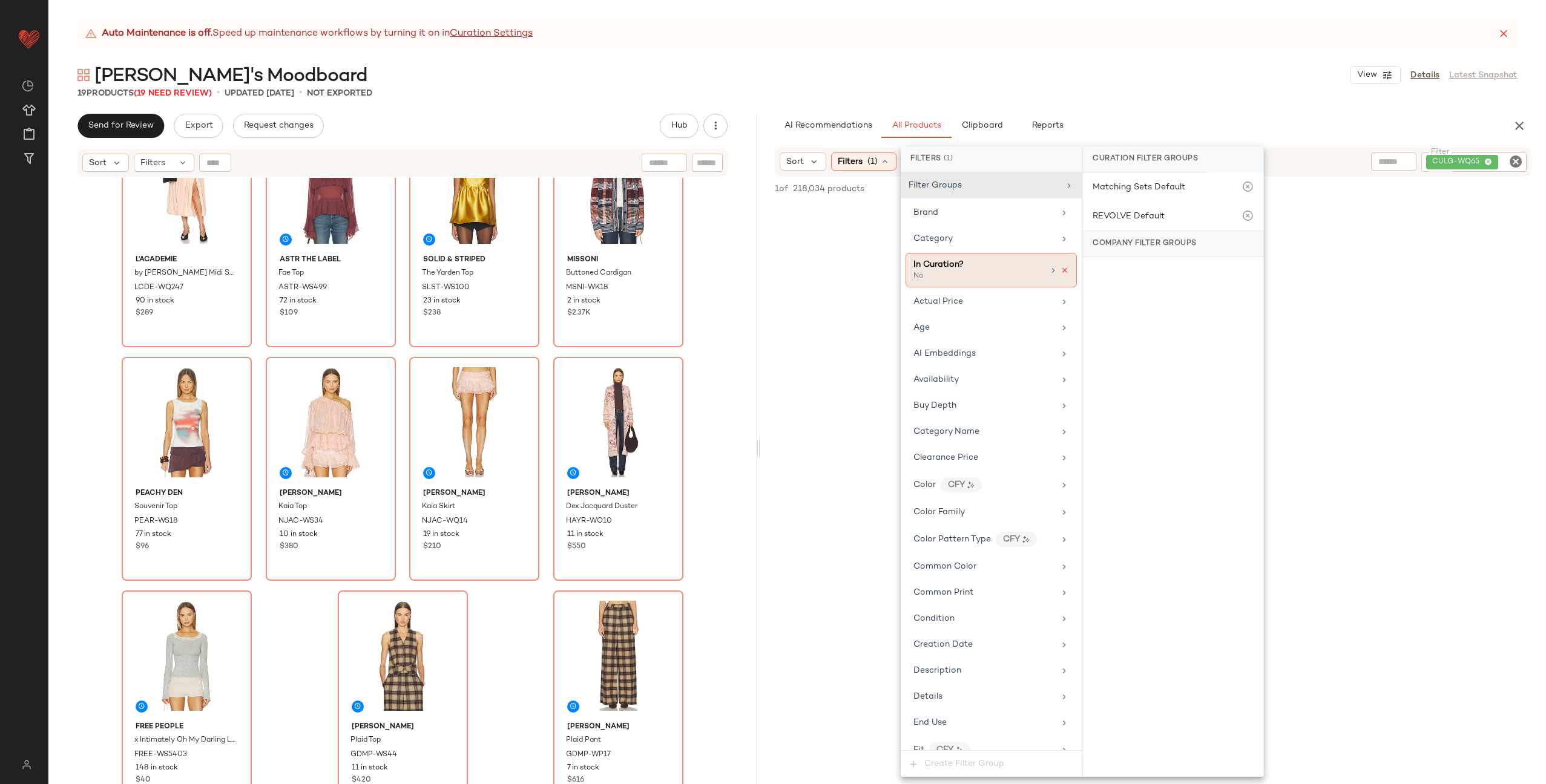
click at [1063, 269] on icon at bounding box center [1065, 270] width 9 height 9
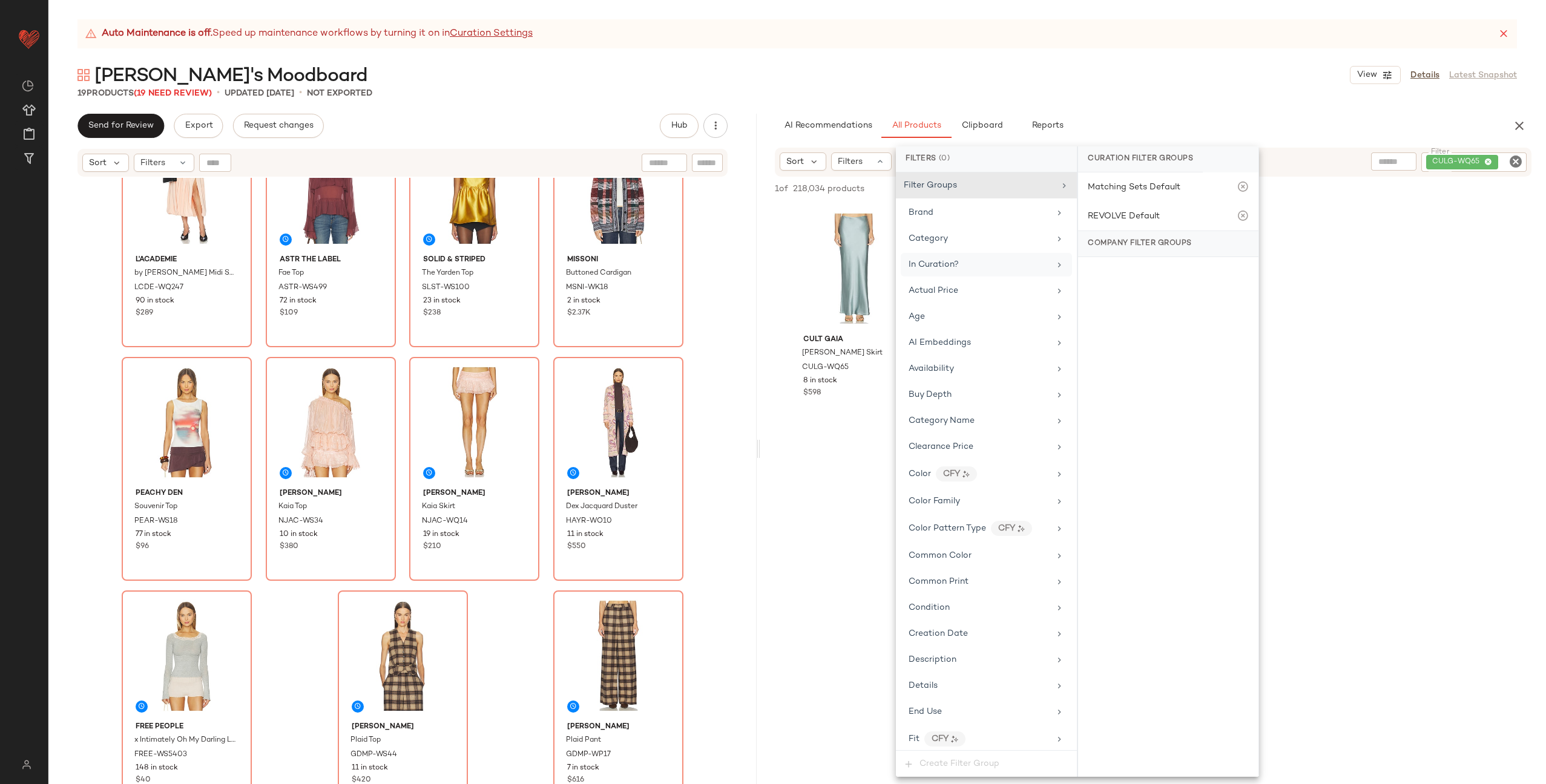
click at [856, 463] on div at bounding box center [1153, 544] width 786 height 234
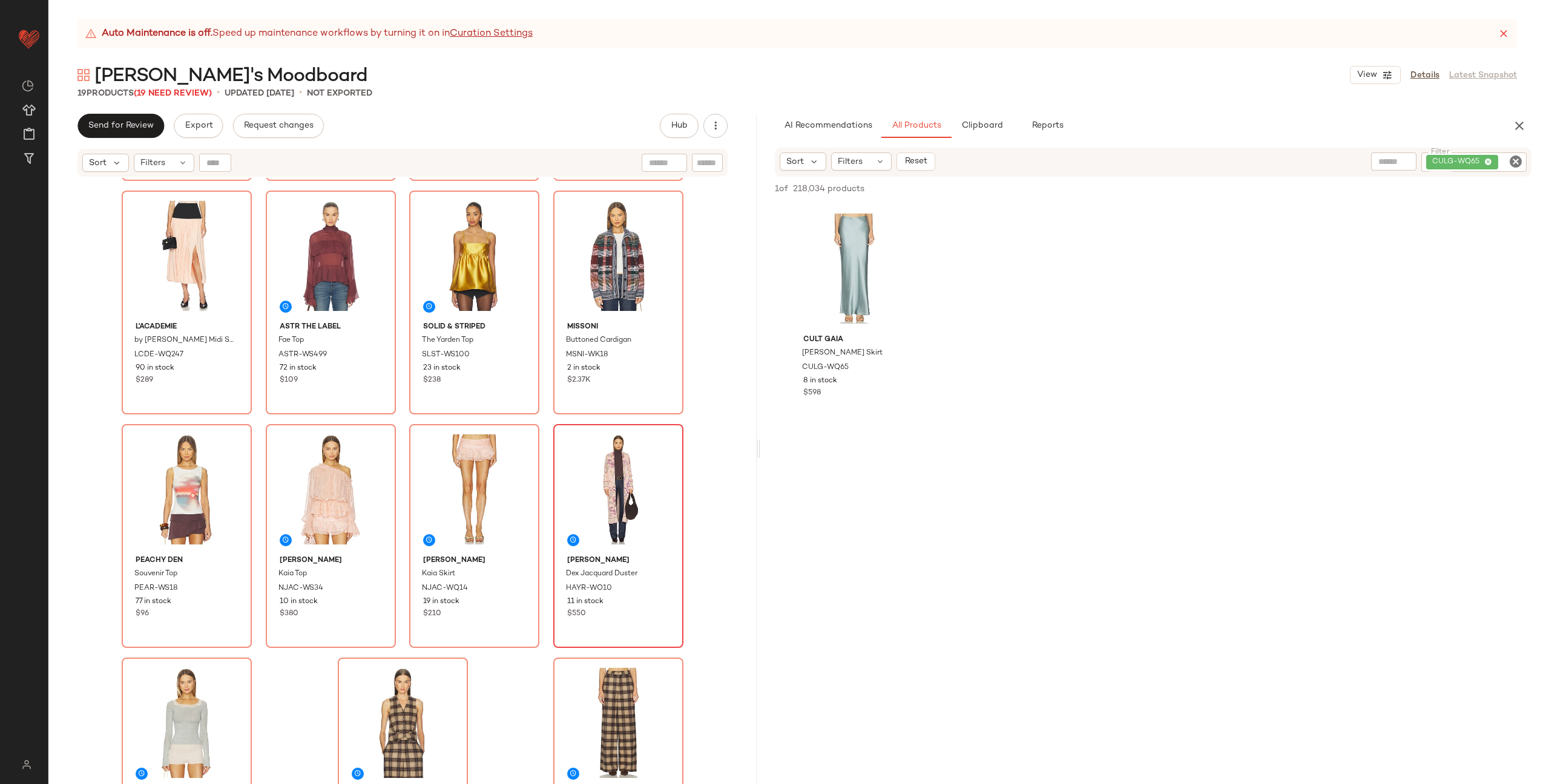
scroll to position [0, 0]
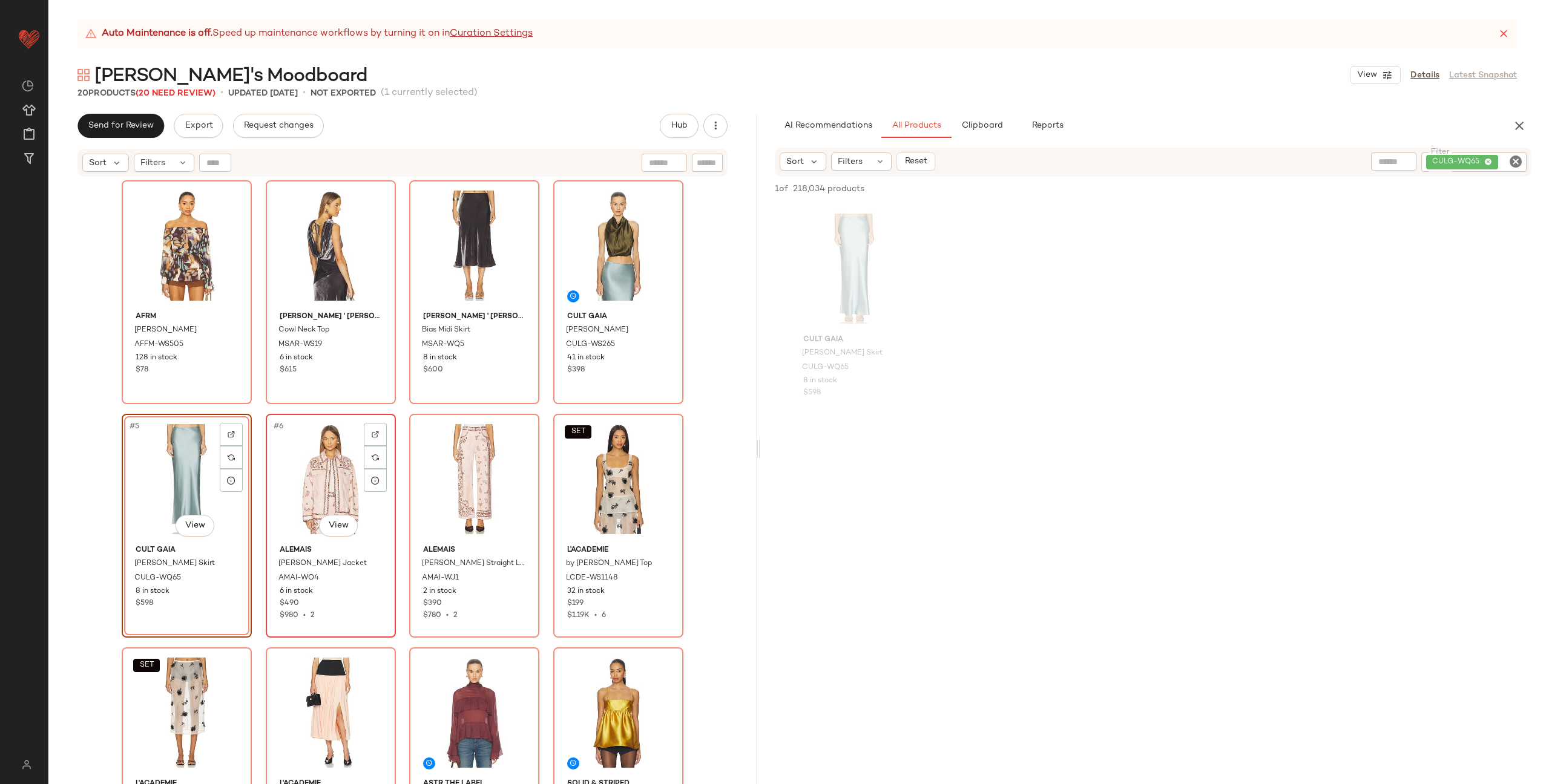
click at [329, 480] on div "#6 View" at bounding box center [331, 479] width 122 height 122
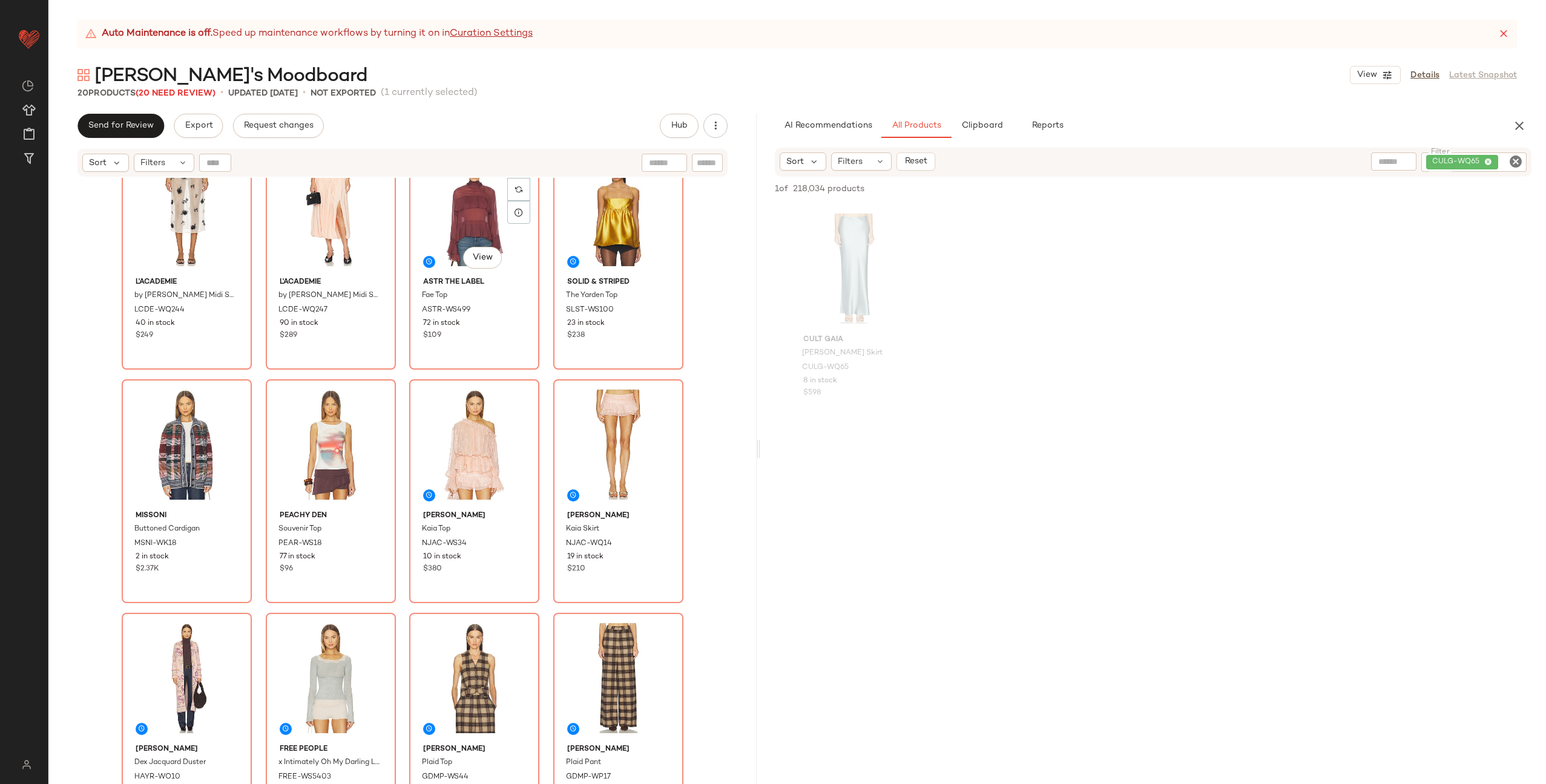
scroll to position [533, 0]
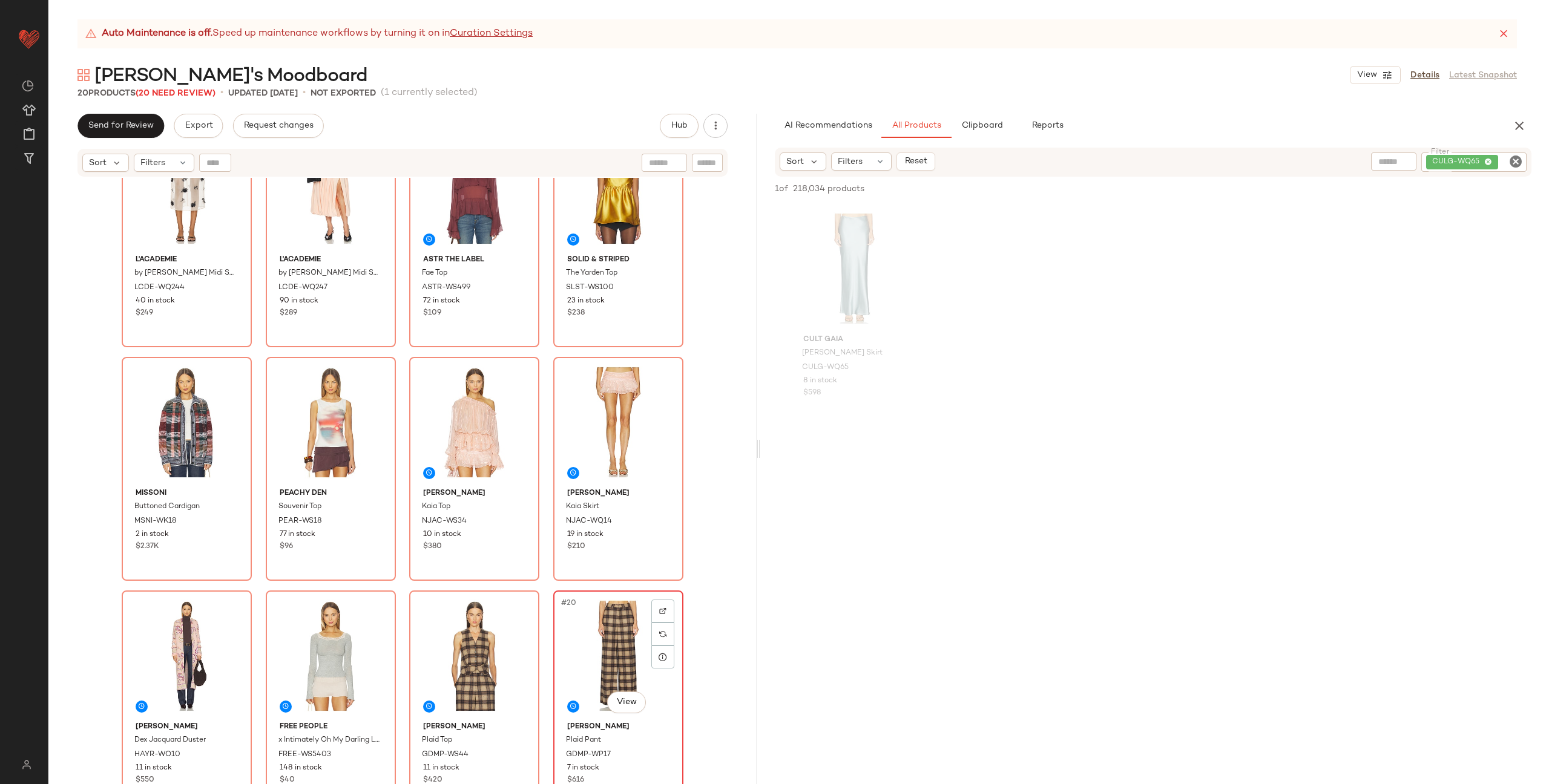
click at [601, 636] on div "#20 View" at bounding box center [618, 655] width 122 height 122
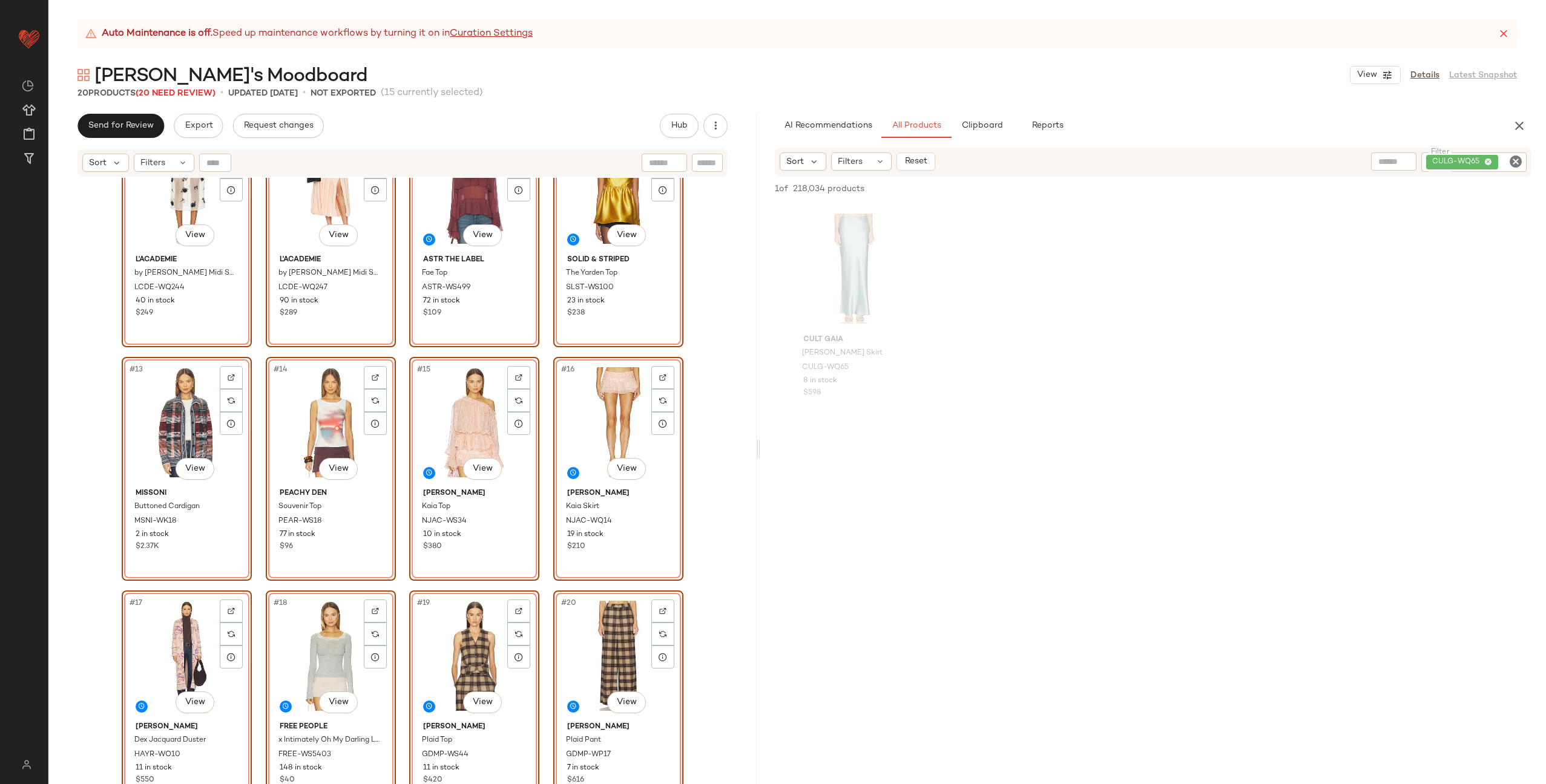
click at [553, 599] on div "#20 View GIUSEPPE DI MORABITO Plaid Pant GDMP-WP17 7 in stock $616" at bounding box center [618, 703] width 130 height 224
click at [539, 601] on div "Cult Gaia Chantel Skirt CULG-WQ65 8 in stock $598 #6 View Alemais Akia Denim Ja…" at bounding box center [402, 496] width 708 height 636
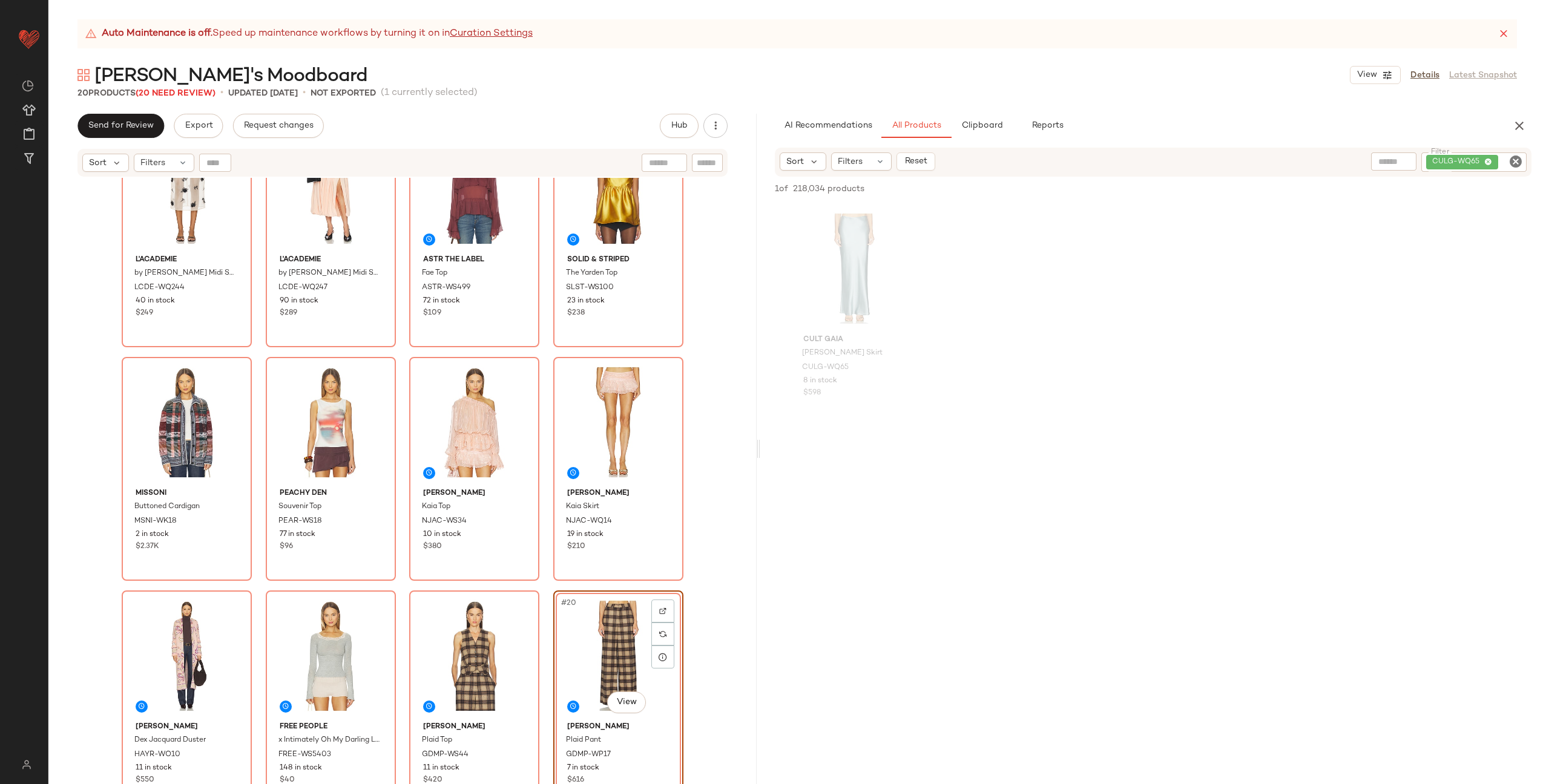
click at [543, 627] on div "Cult Gaia Chantel Skirt CULG-WQ65 8 in stock $598 Alemais Akia Denim Jacket AMA…" at bounding box center [402, 496] width 708 height 636
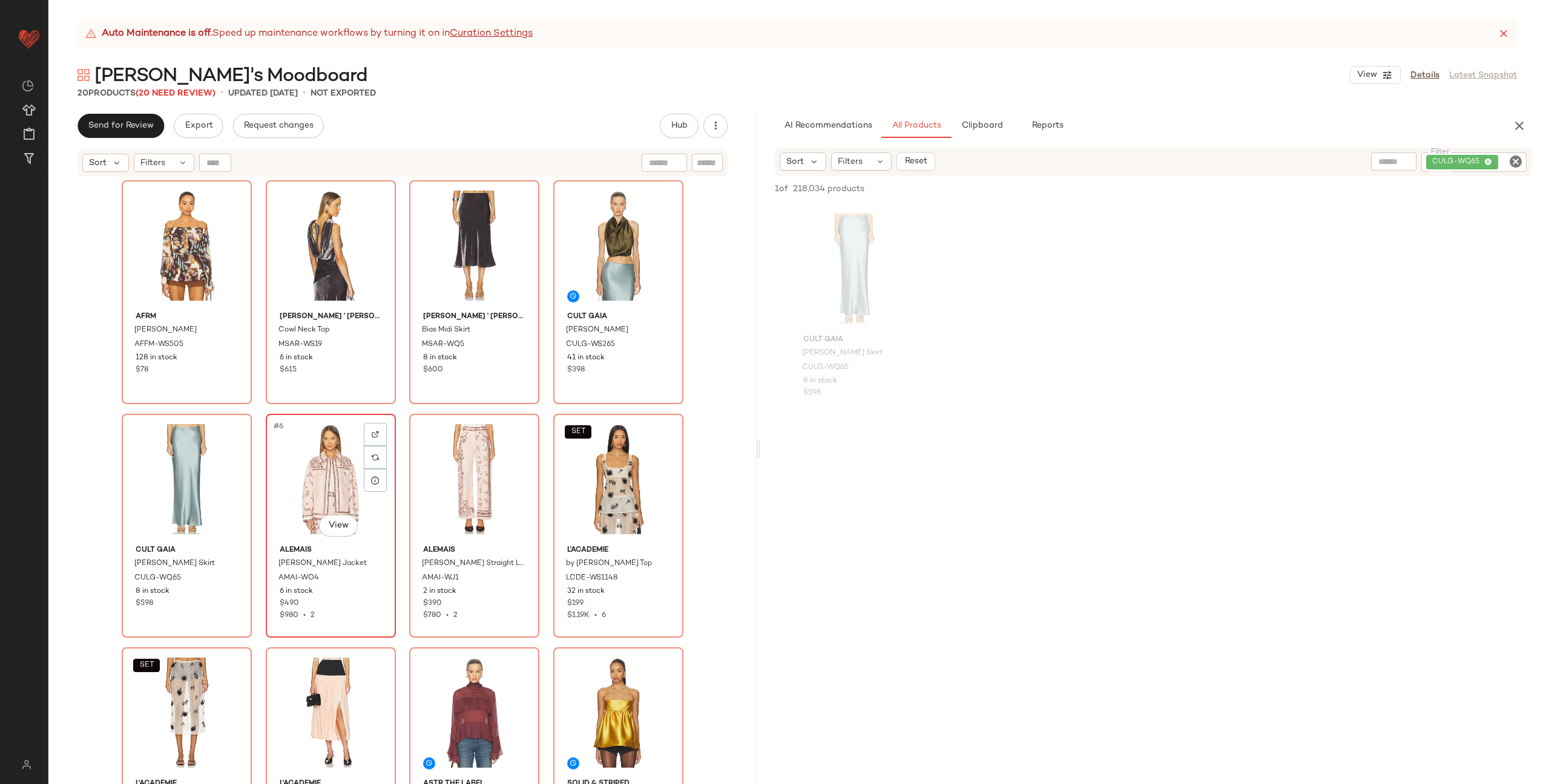
click at [305, 476] on div "#6 View" at bounding box center [331, 479] width 122 height 122
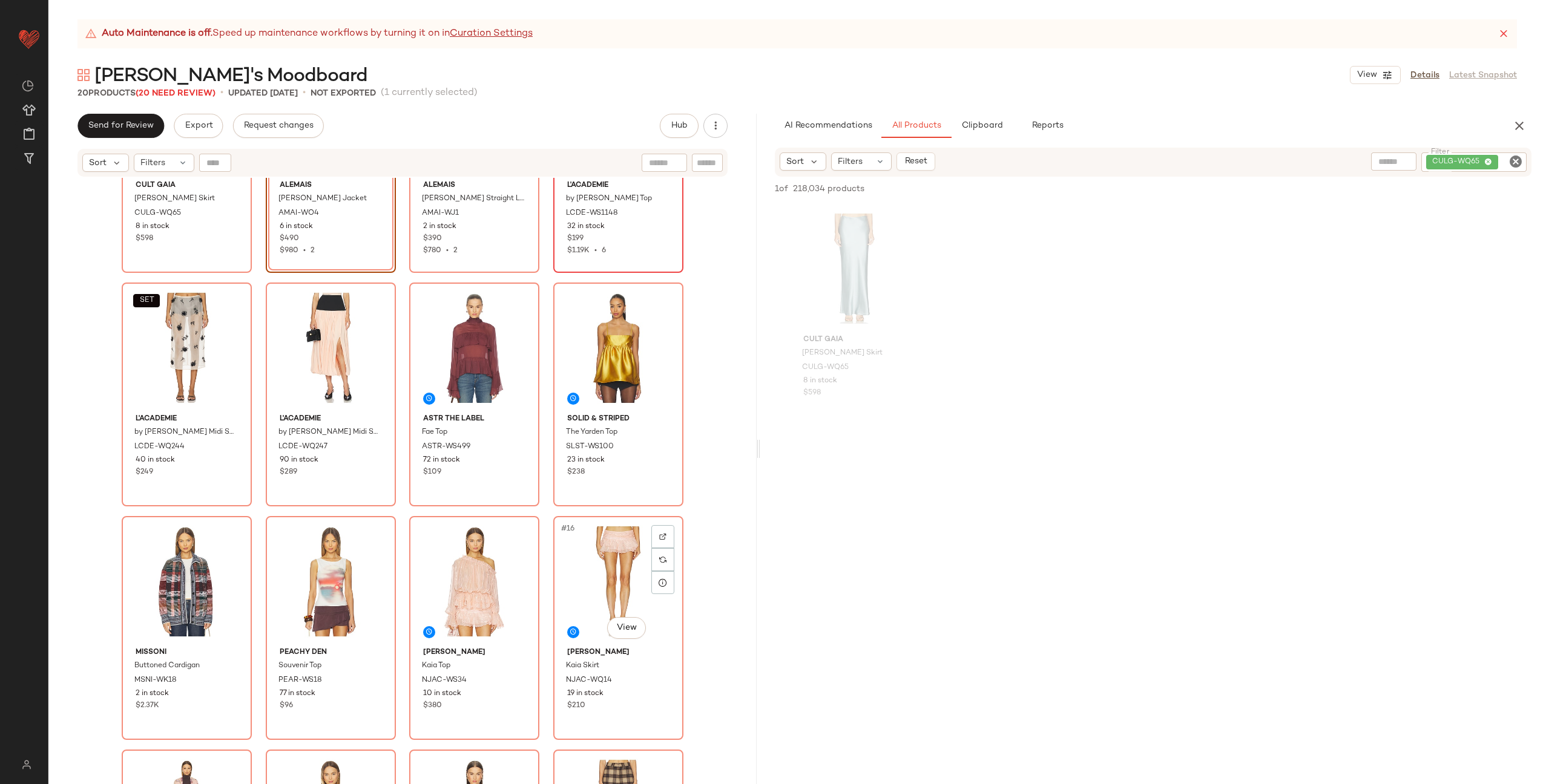
scroll to position [533, 0]
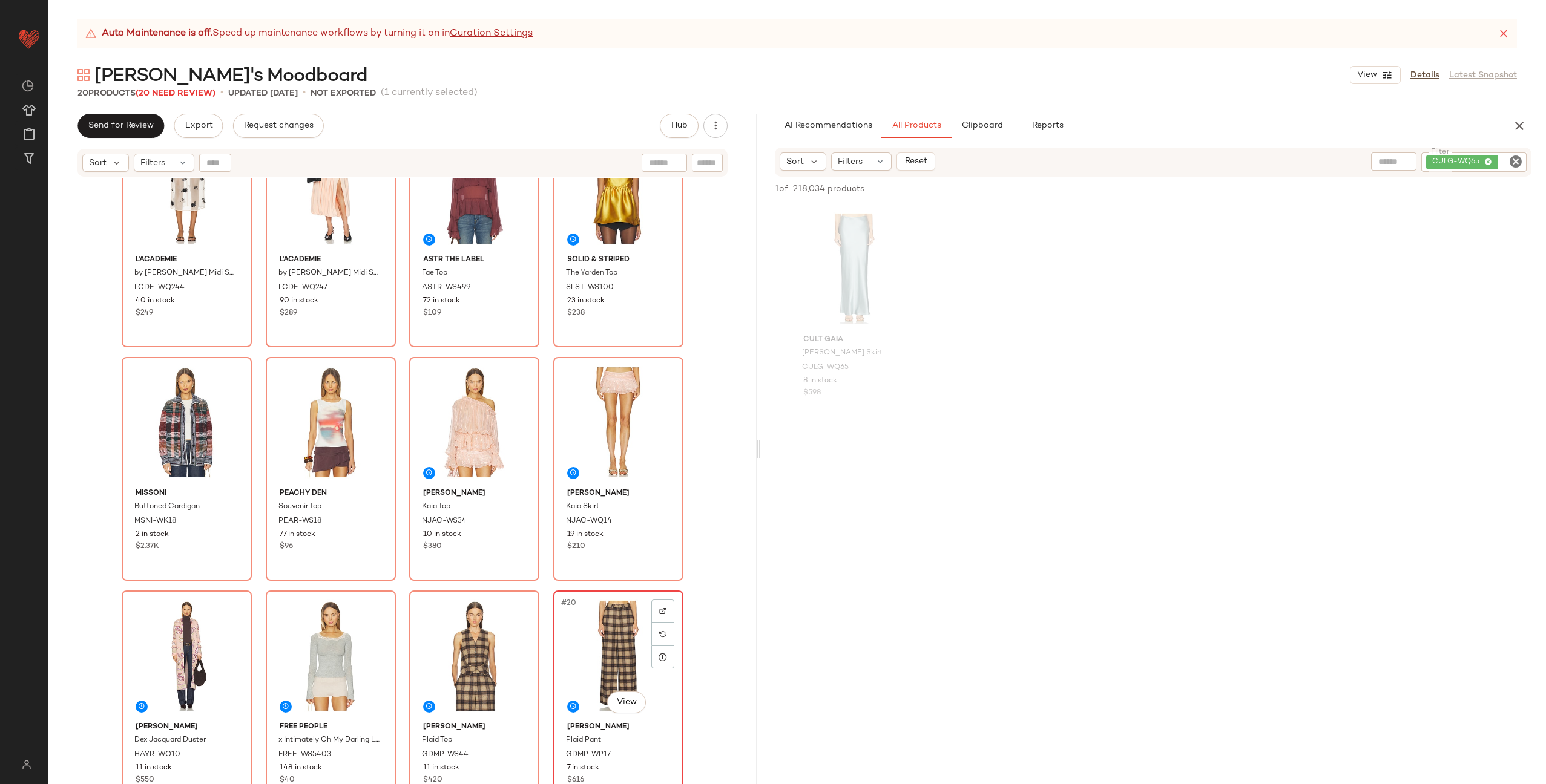
click at [602, 645] on div "#20 View" at bounding box center [618, 655] width 122 height 122
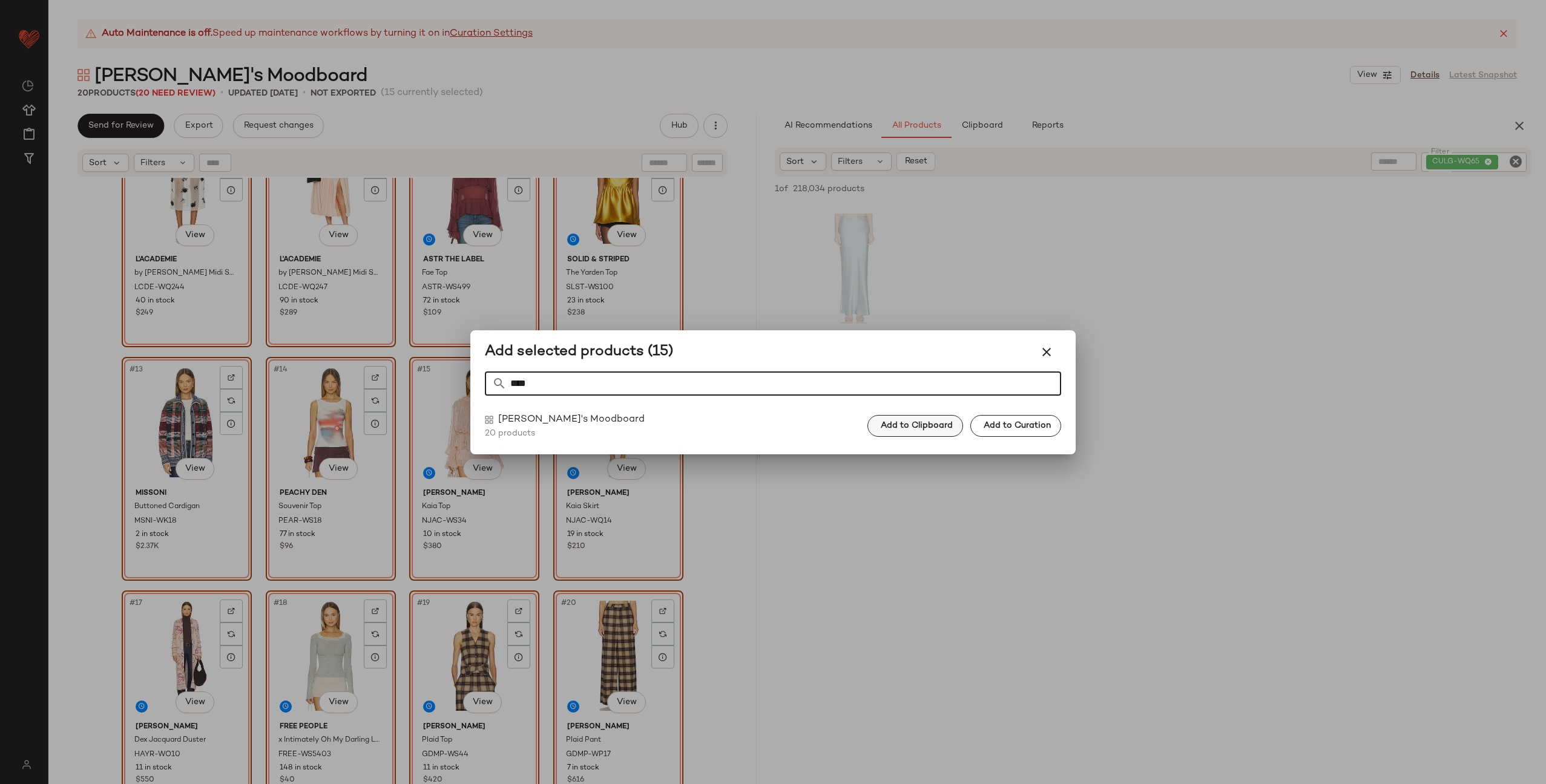
type input "****"
click at [934, 419] on button "Add to Clipboard" at bounding box center [915, 426] width 96 height 22
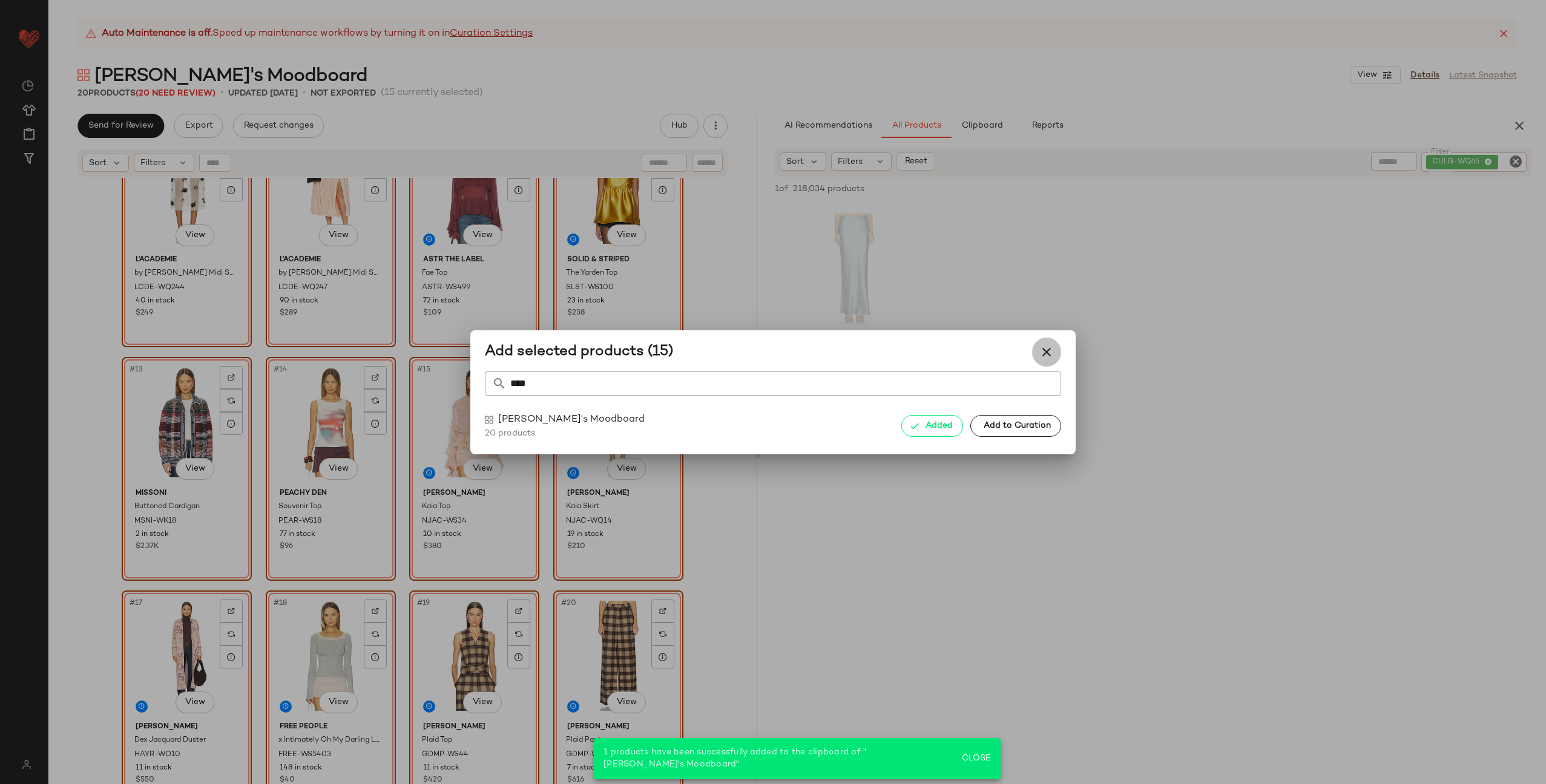
click at [1041, 350] on icon "button" at bounding box center [1047, 352] width 15 height 15
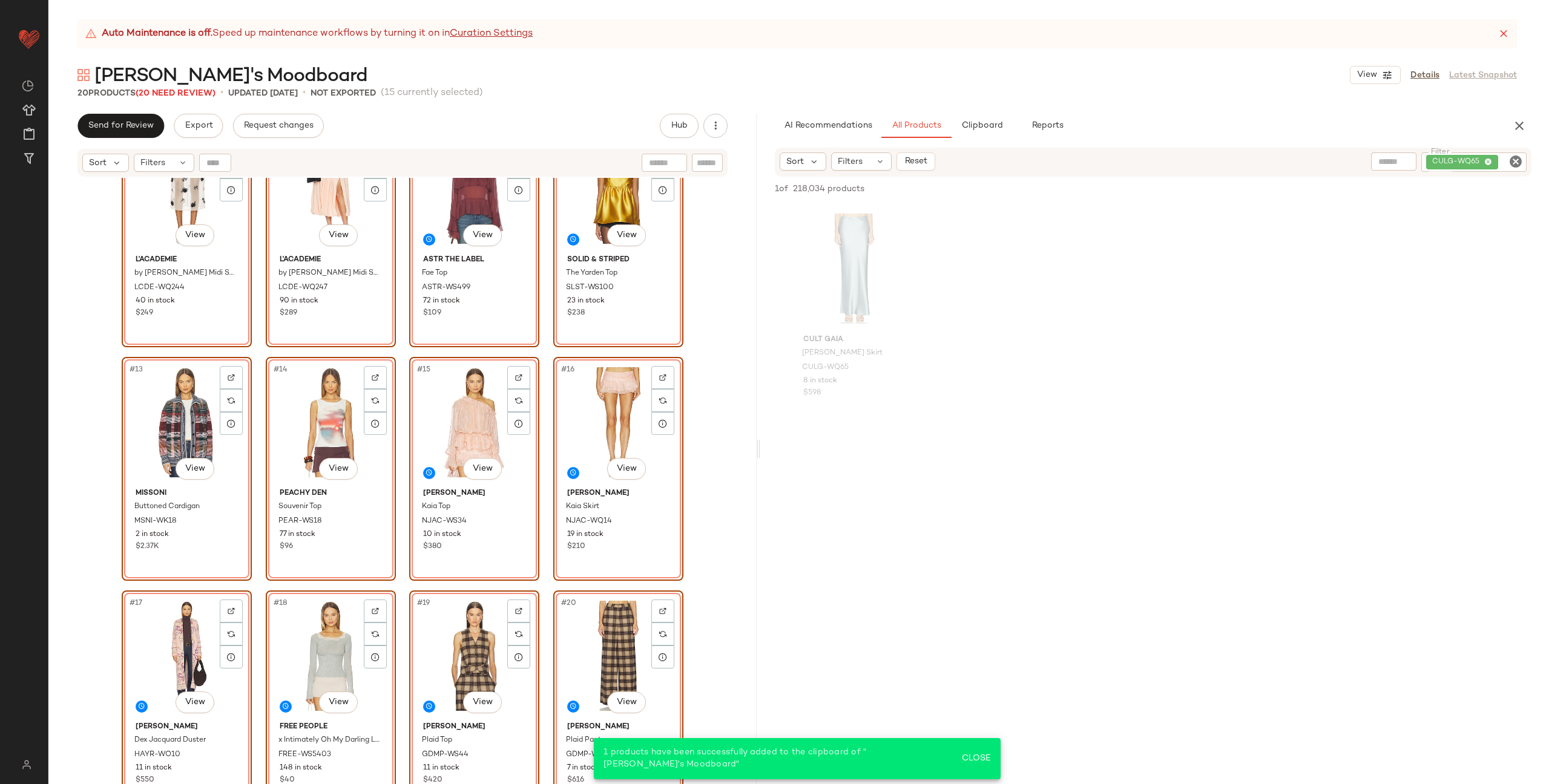
click at [705, 579] on div "Cult Gaia Chantel Skirt CULG-WQ65 8 in stock $598 #6 View Alemais Akia Denim Ja…" at bounding box center [402, 496] width 708 height 636
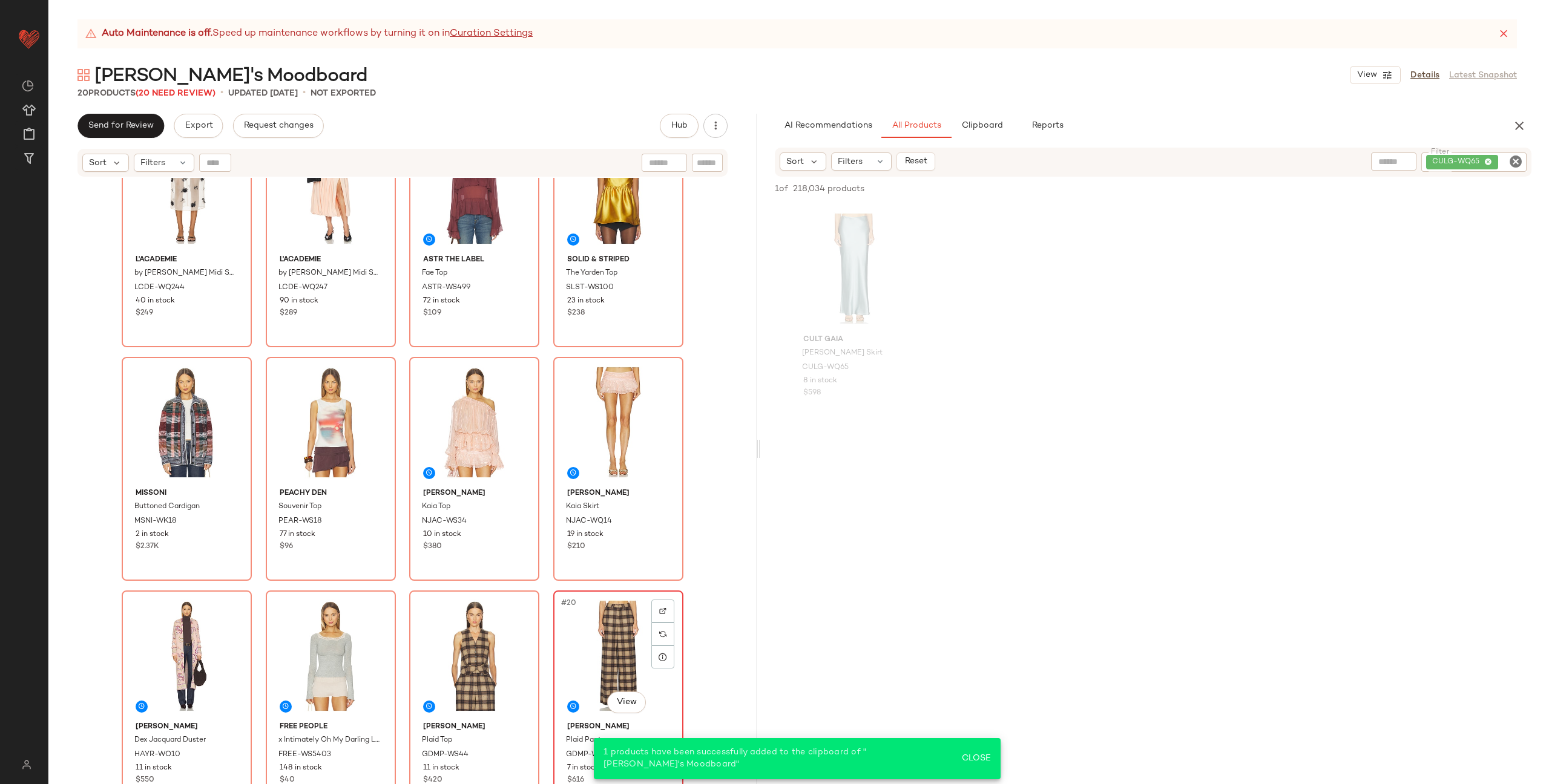
click at [619, 630] on div "#20 View" at bounding box center [618, 655] width 122 height 122
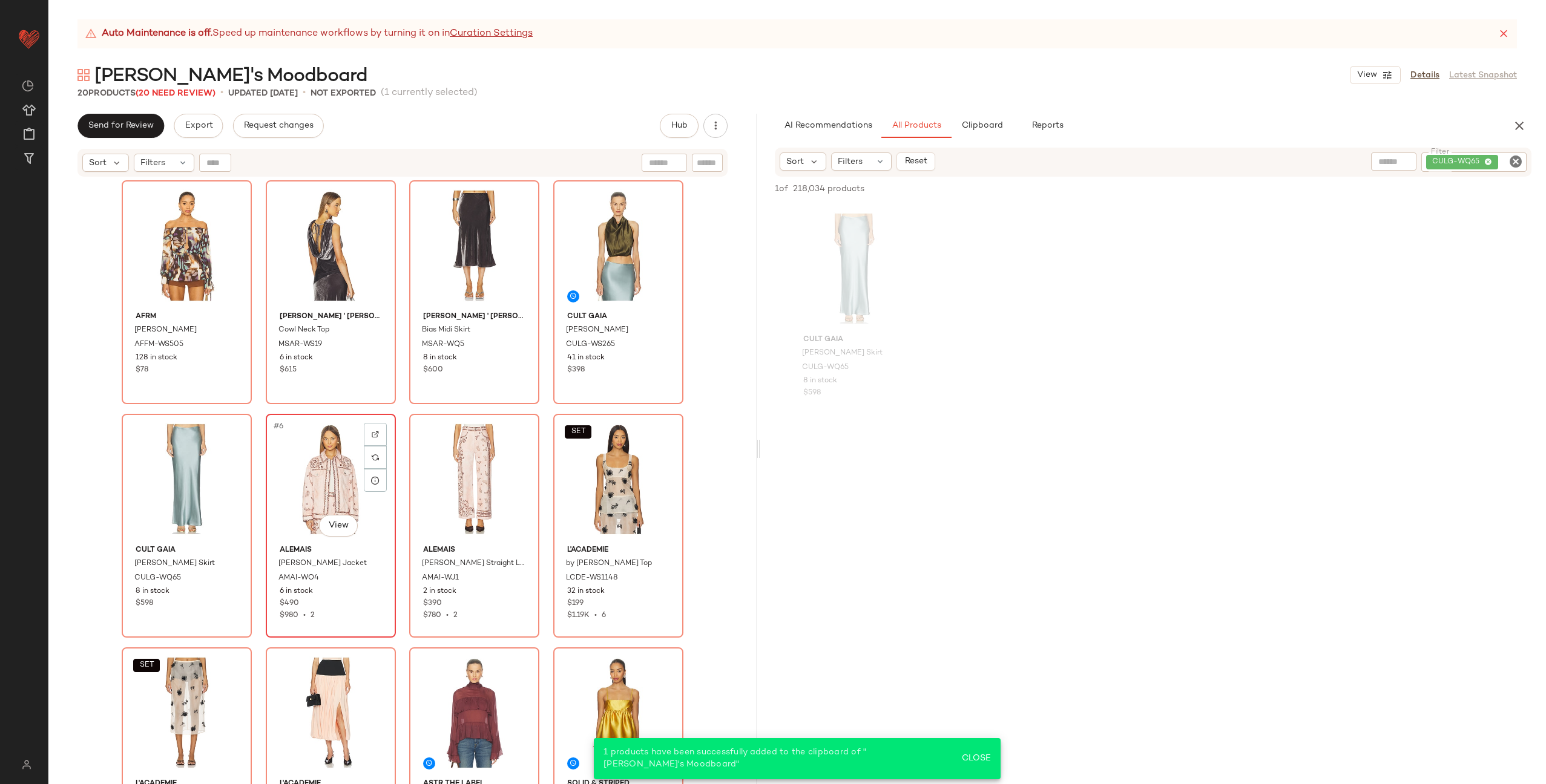
click at [300, 475] on div "#6 View" at bounding box center [331, 479] width 122 height 122
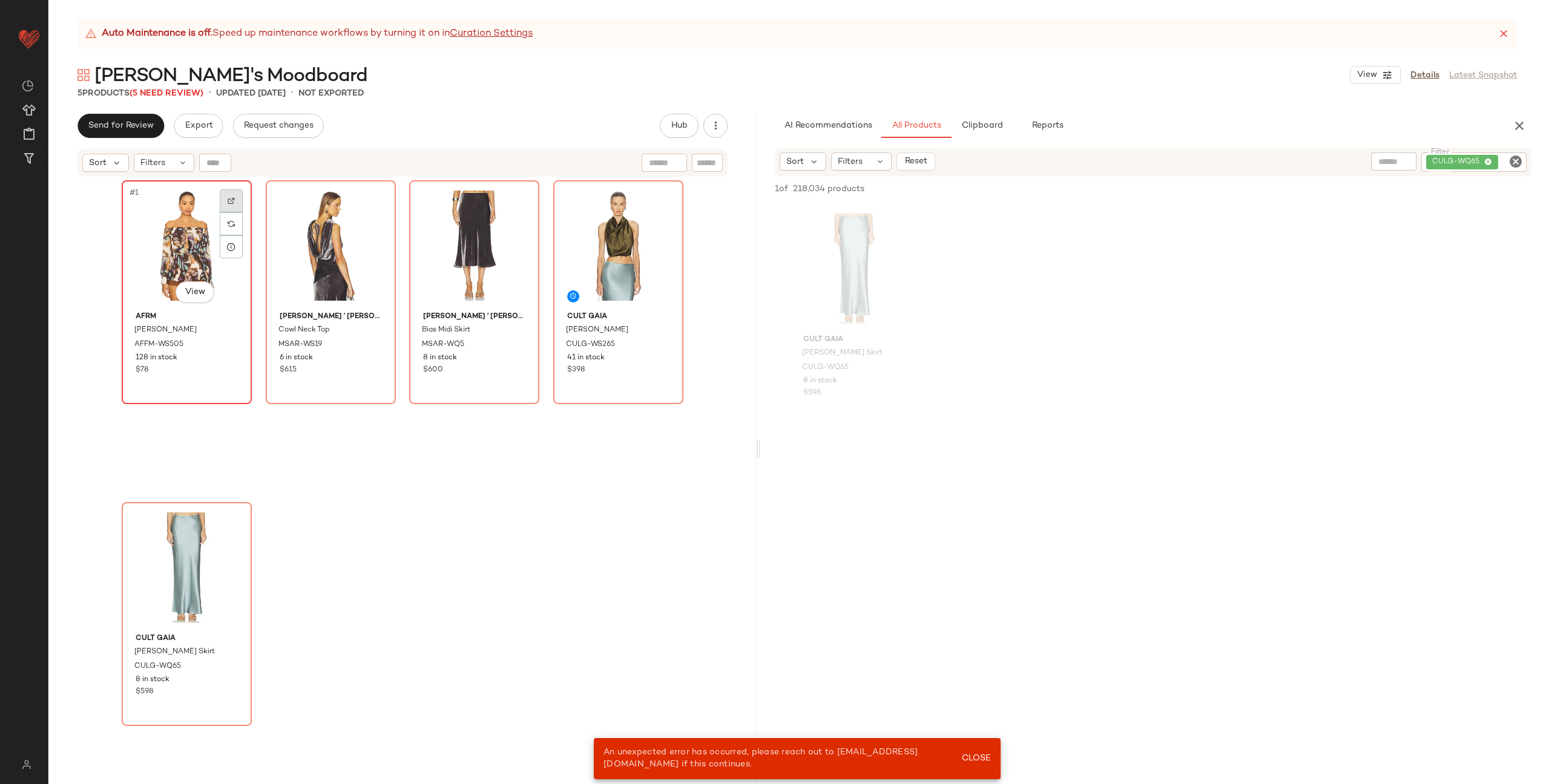
click at [228, 201] on img at bounding box center [231, 201] width 7 height 7
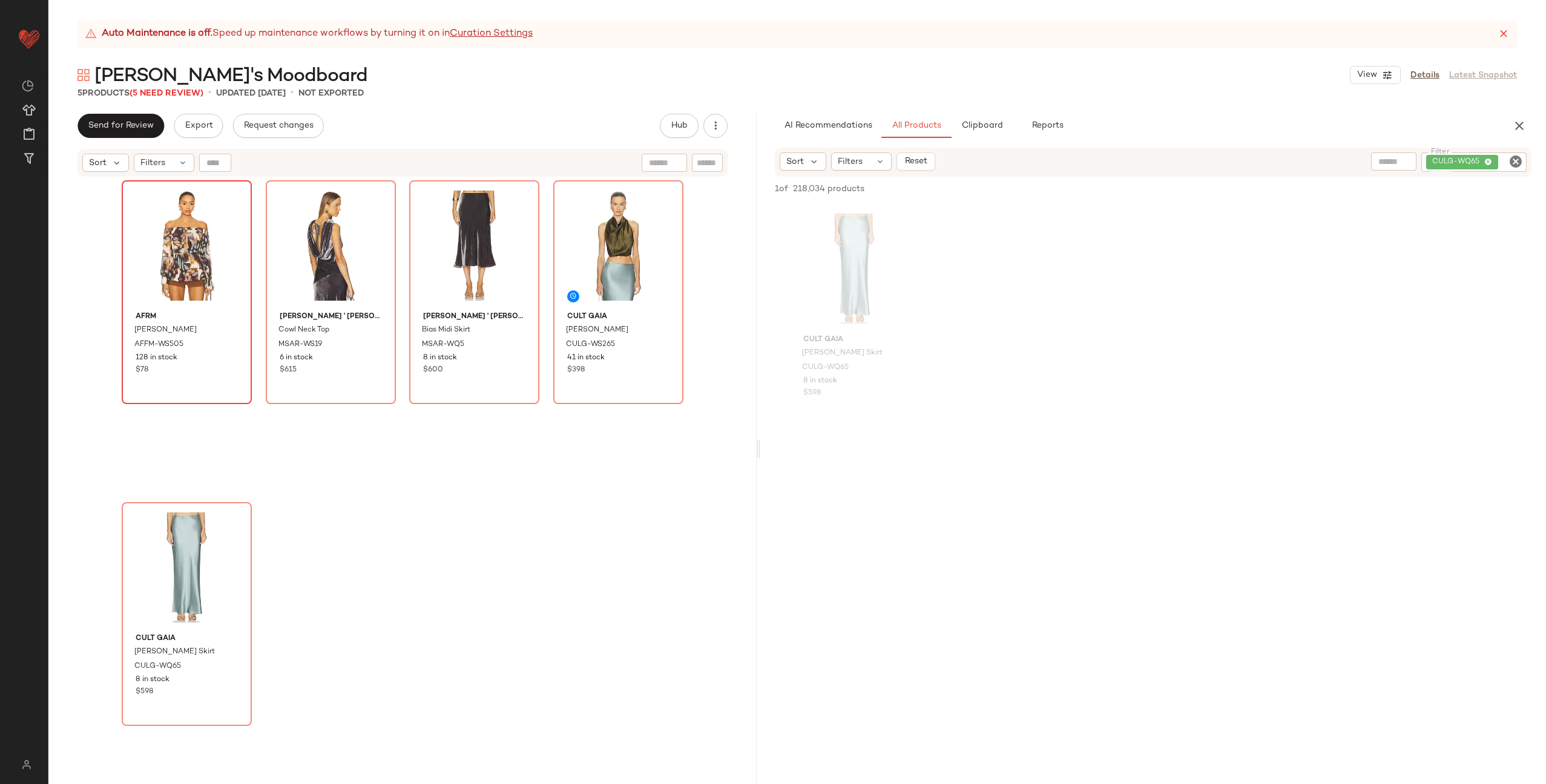
click at [1509, 158] on icon "Clear Filter" at bounding box center [1516, 162] width 15 height 15
type input "**********"
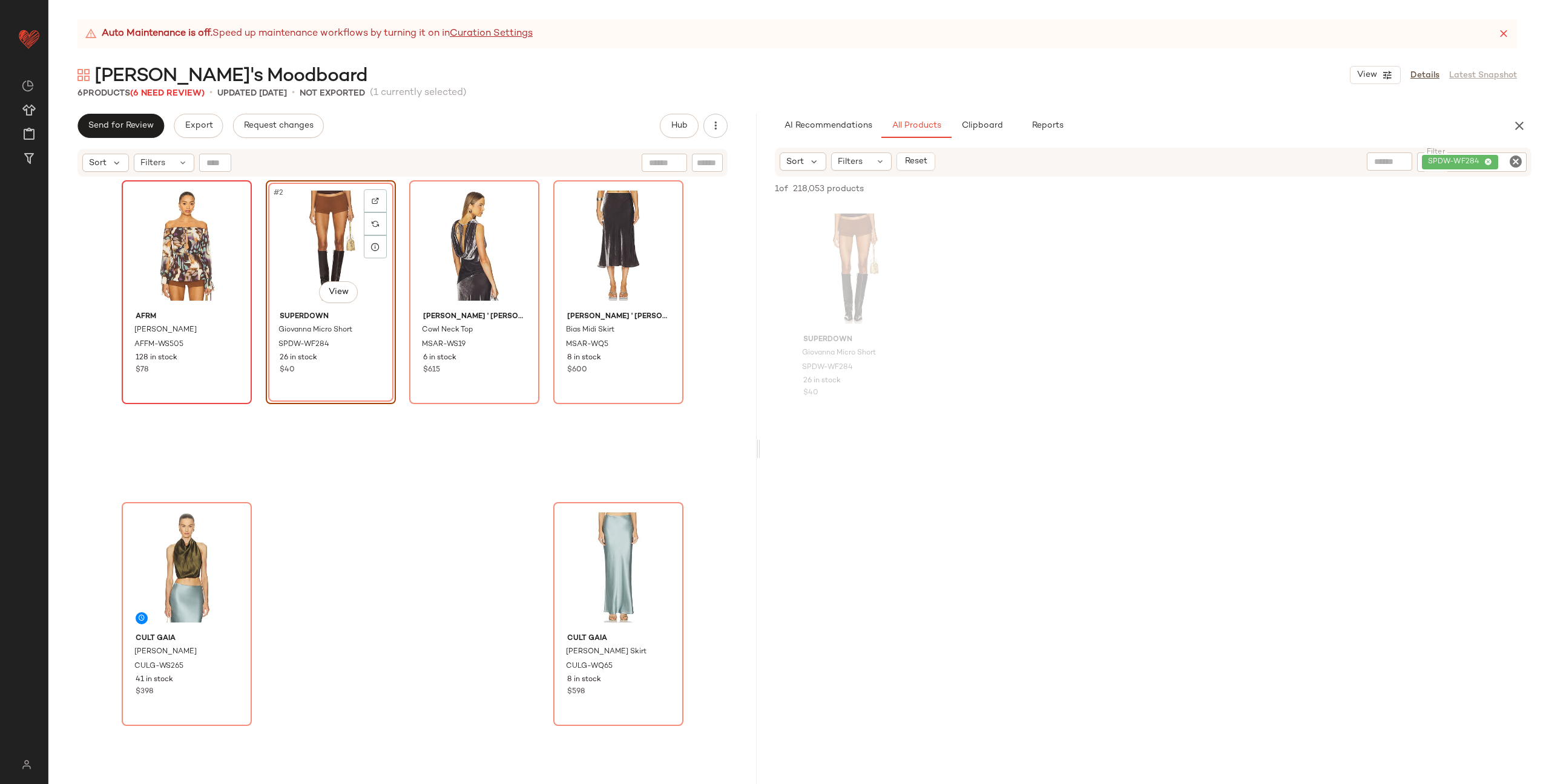
click at [253, 271] on div "AFRM Gordon Blouse AFFM-WS505 128 in stock $78 #2 View superdown Giovanna Micro…" at bounding box center [403, 498] width 562 height 634
click at [1512, 159] on icon "Clear Filter" at bounding box center [1516, 162] width 15 height 15
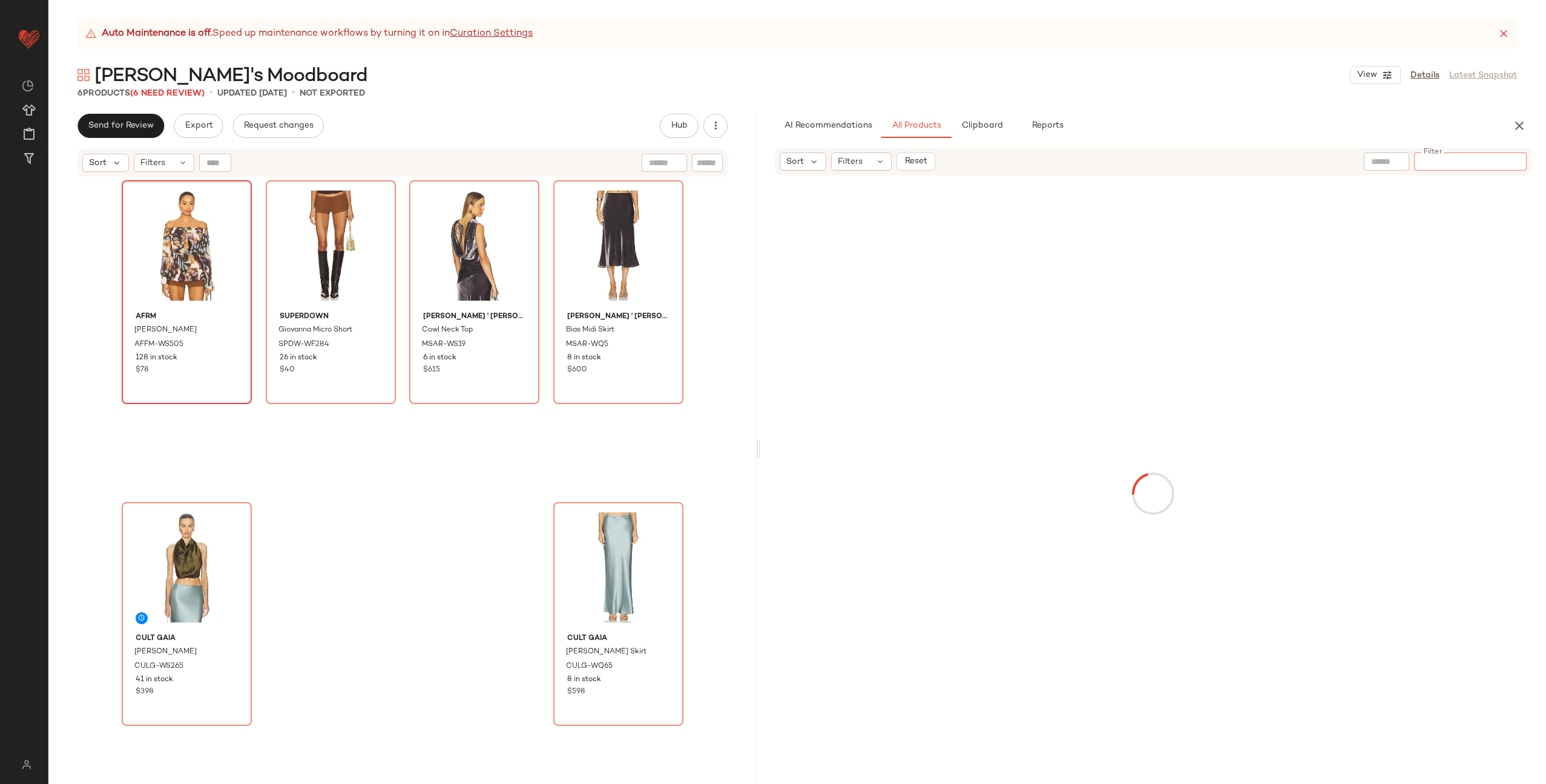
click at [1088, 193] on div at bounding box center [1153, 494] width 781 height 632
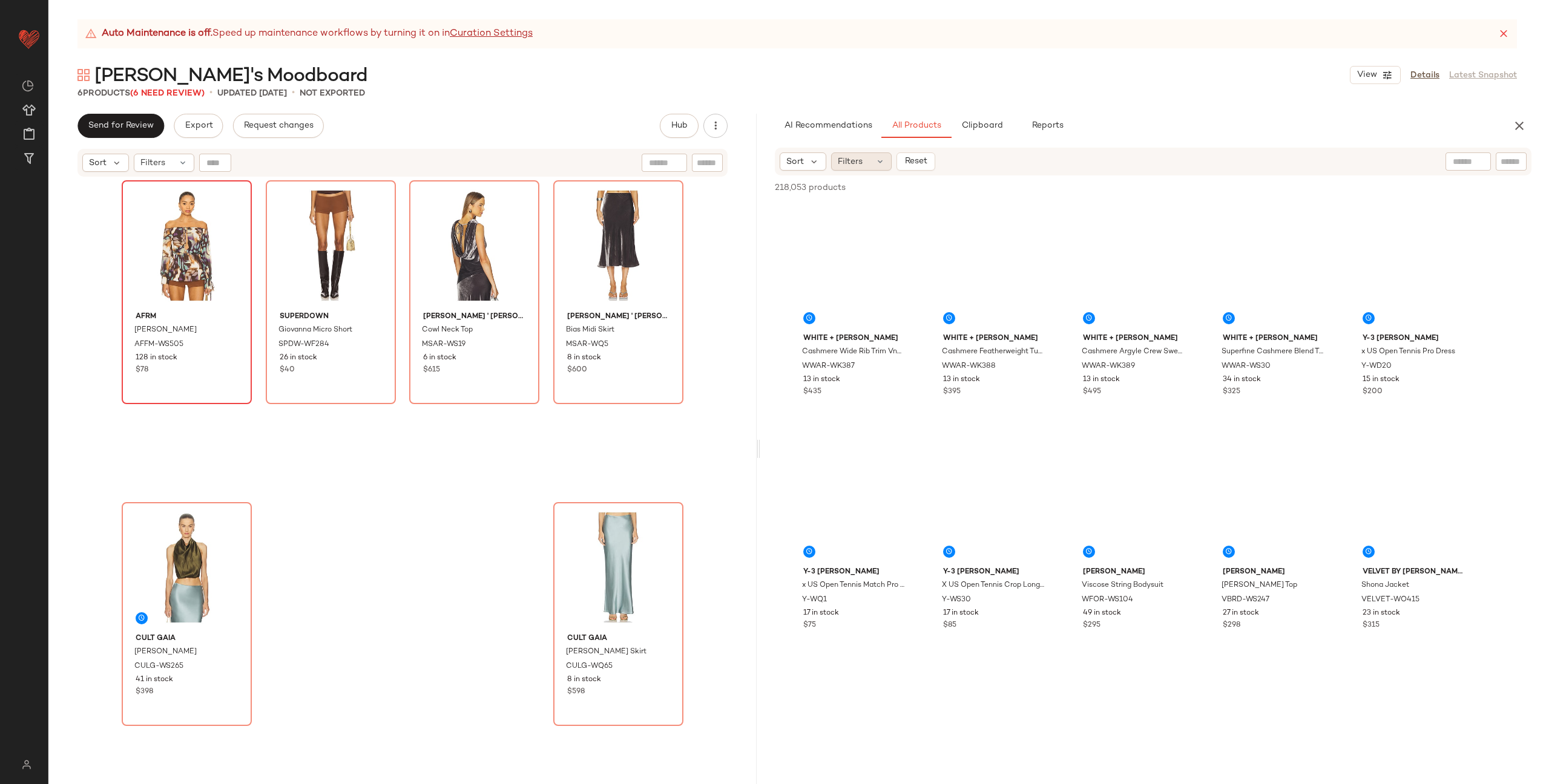
click at [878, 160] on icon at bounding box center [880, 162] width 9 height 9
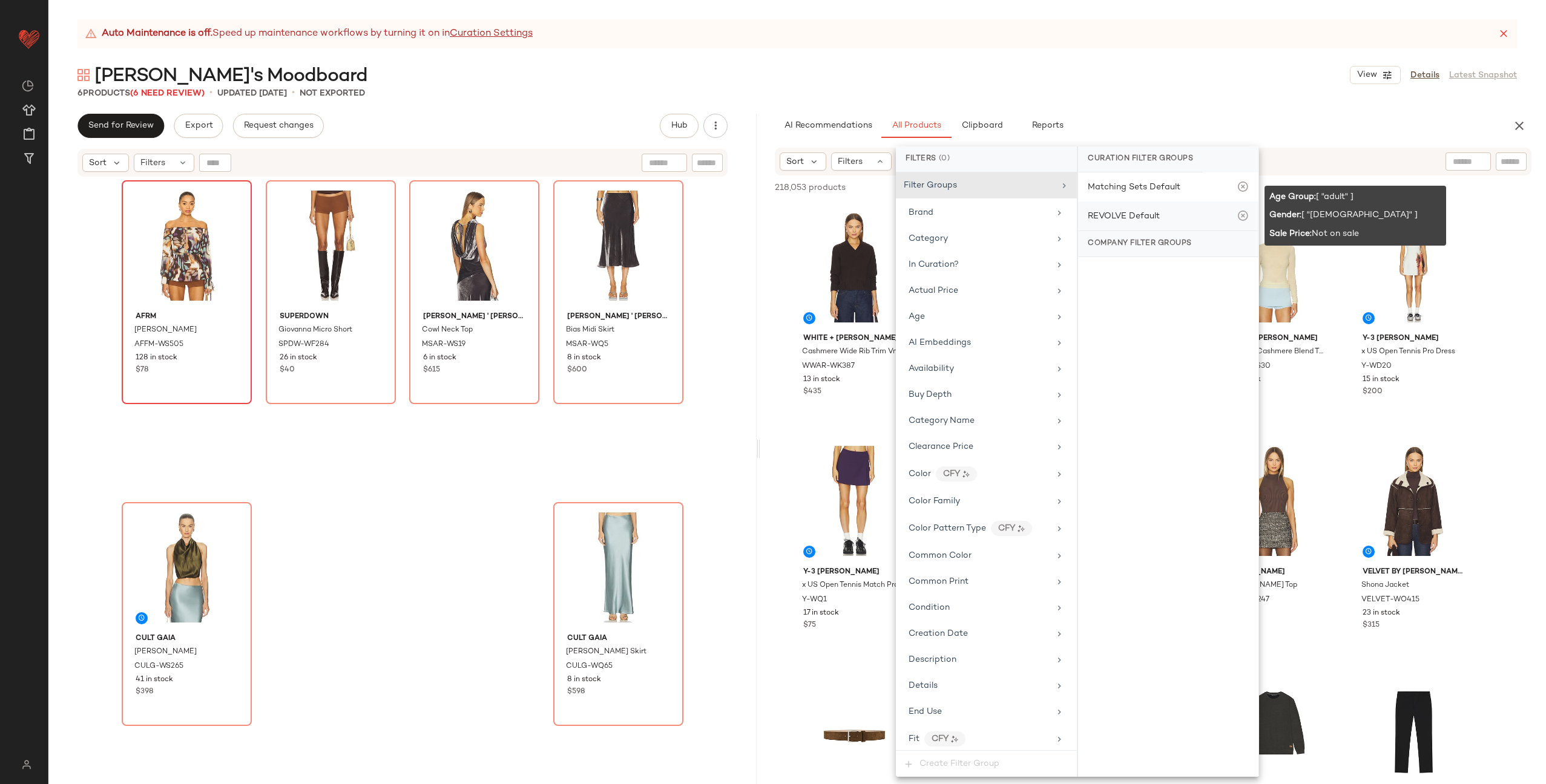
click at [1116, 214] on div "REVOLVE Default" at bounding box center [1123, 216] width 72 height 13
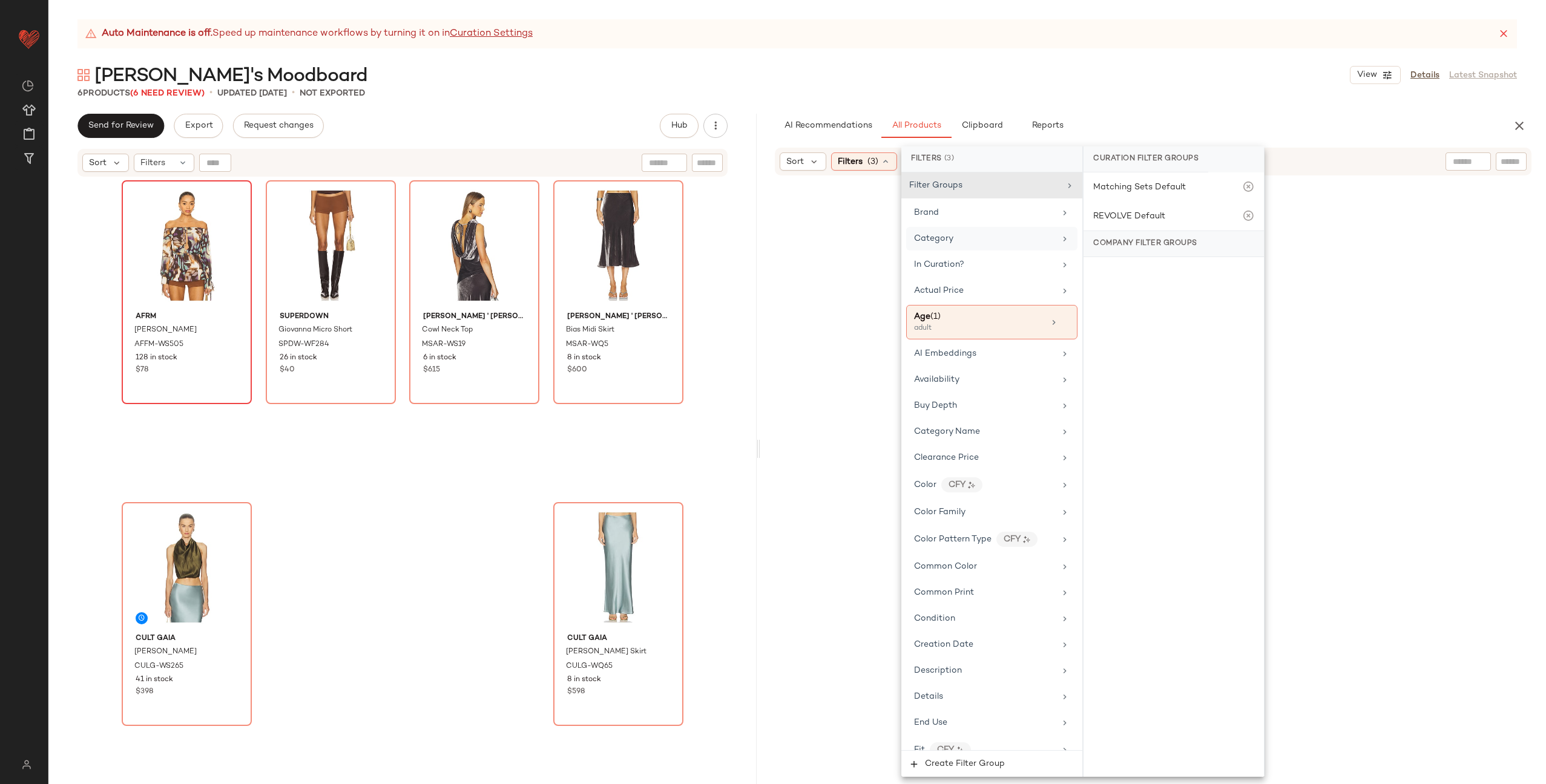
click at [991, 239] on div "Category" at bounding box center [985, 238] width 141 height 13
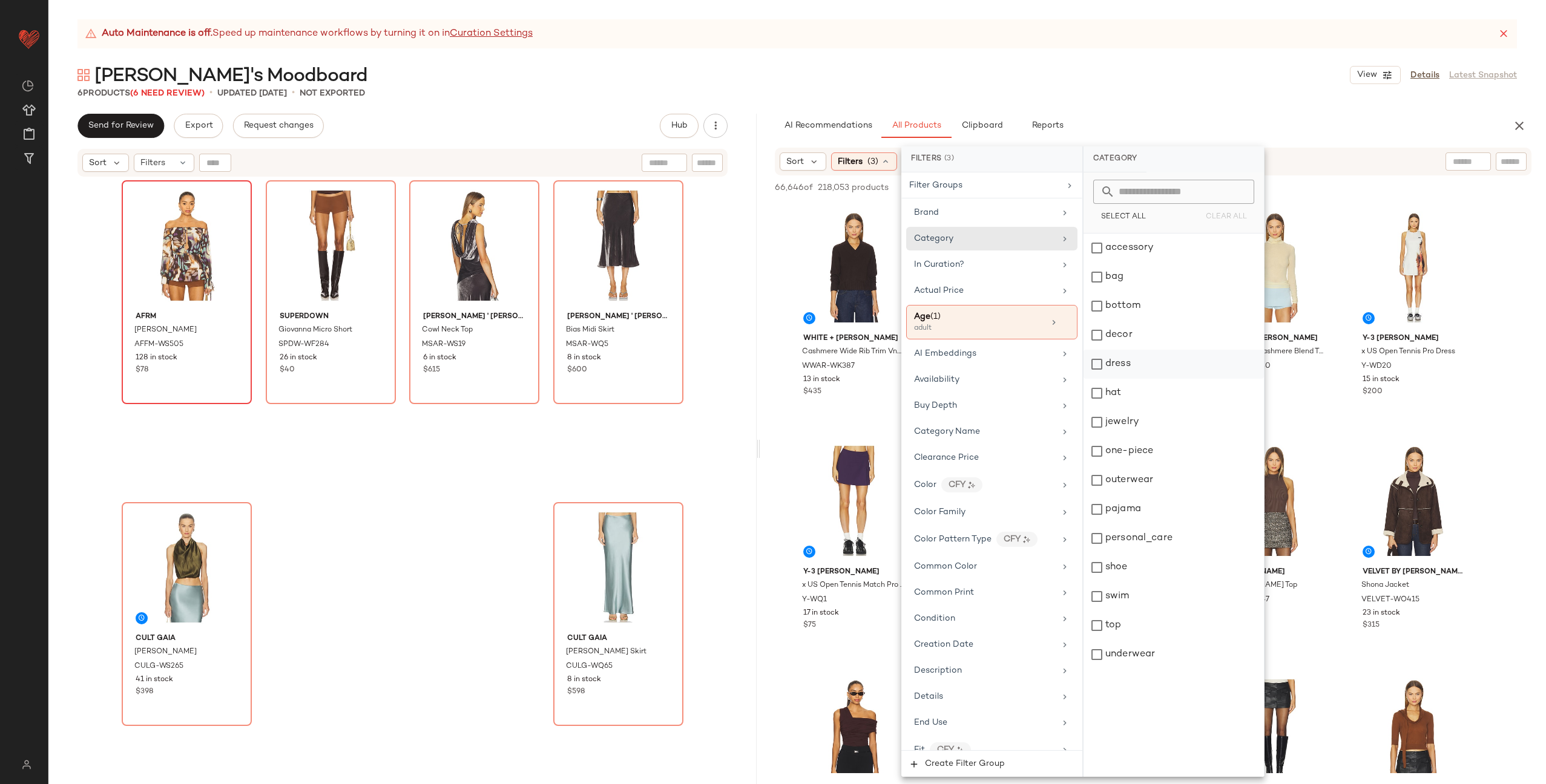
click at [1137, 364] on div "dress" at bounding box center [1174, 364] width 181 height 29
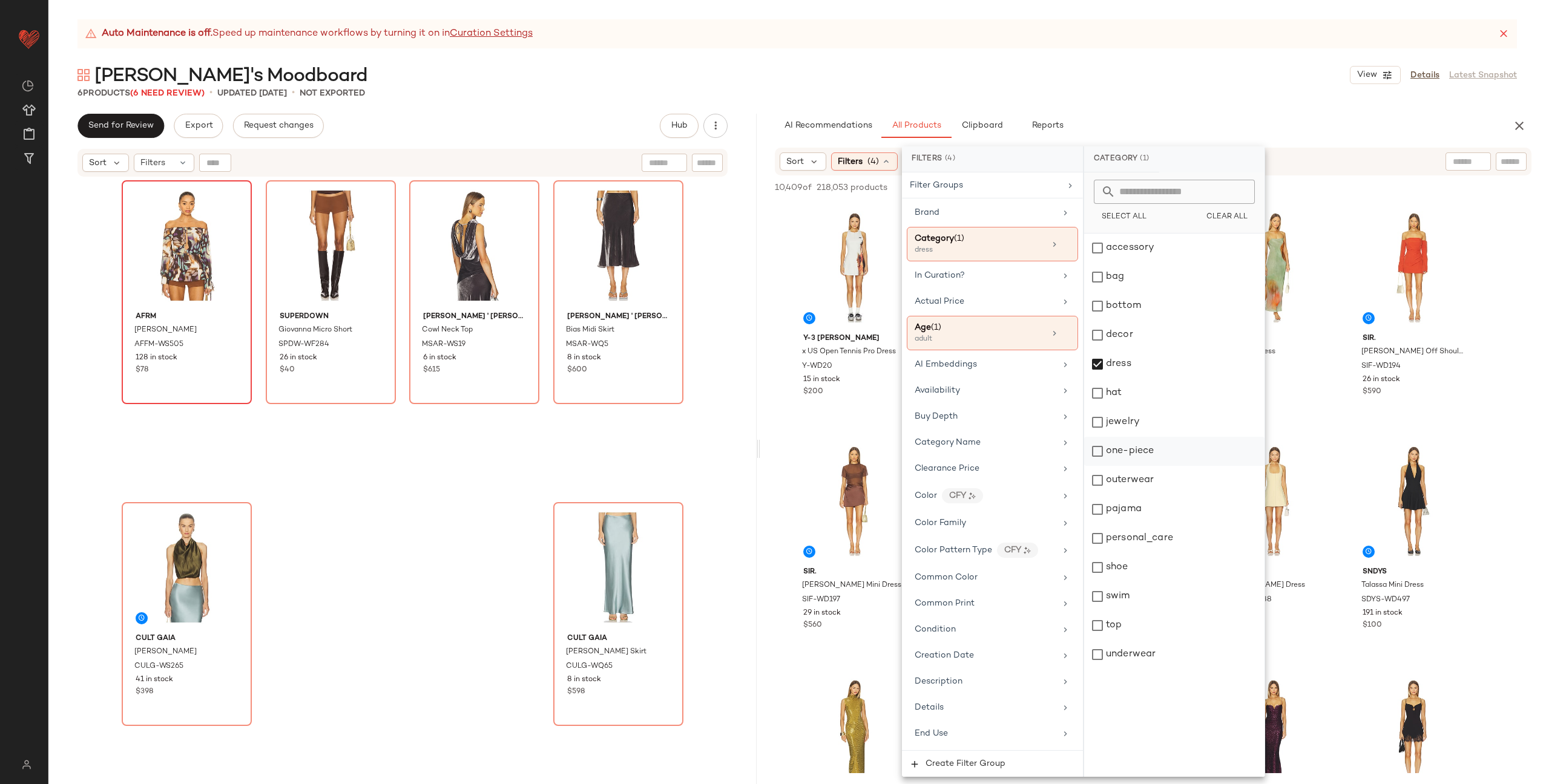
click at [1136, 451] on div "one-piece" at bounding box center [1175, 451] width 181 height 29
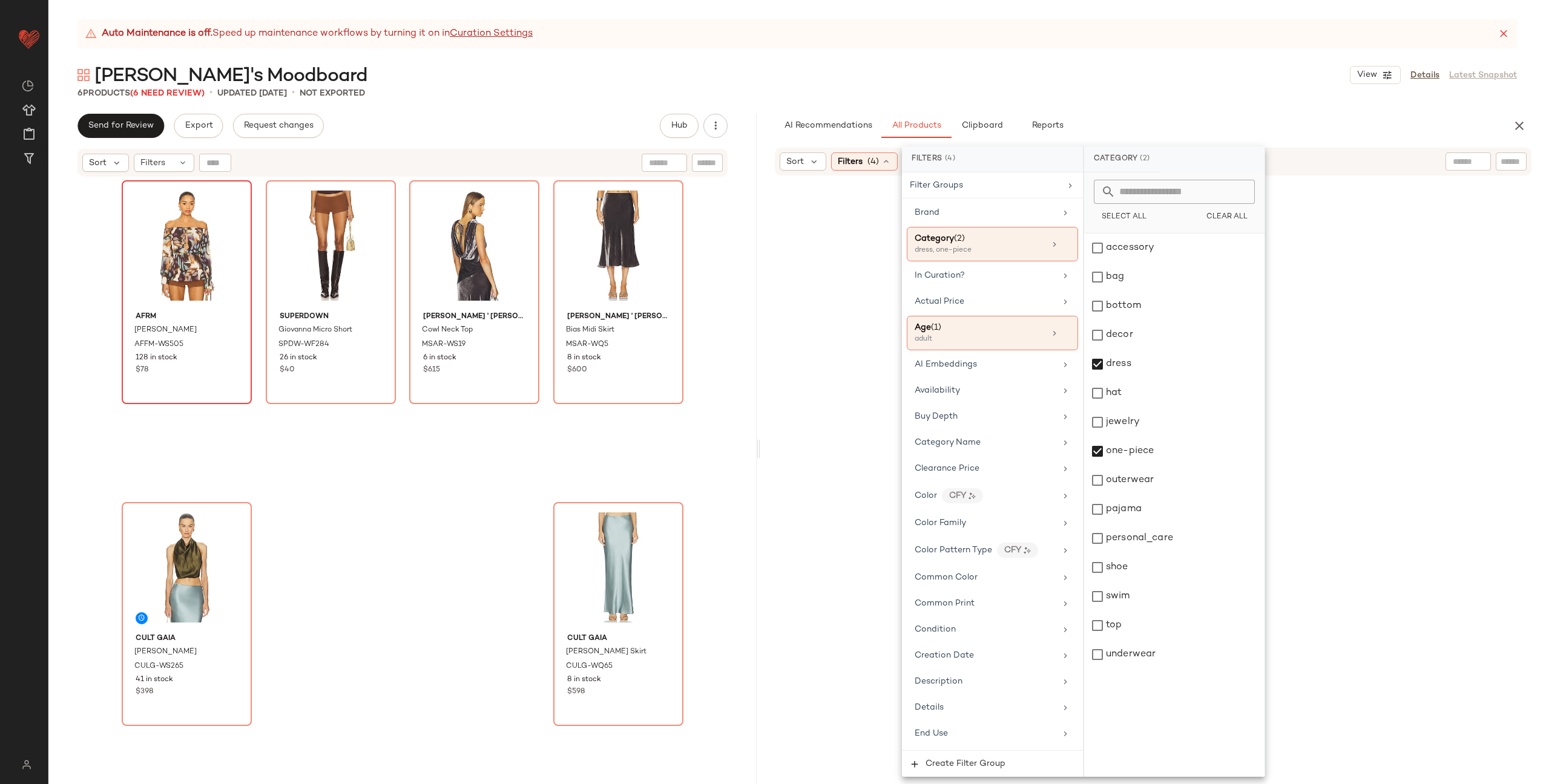
click at [782, 426] on div at bounding box center [1153, 494] width 781 height 632
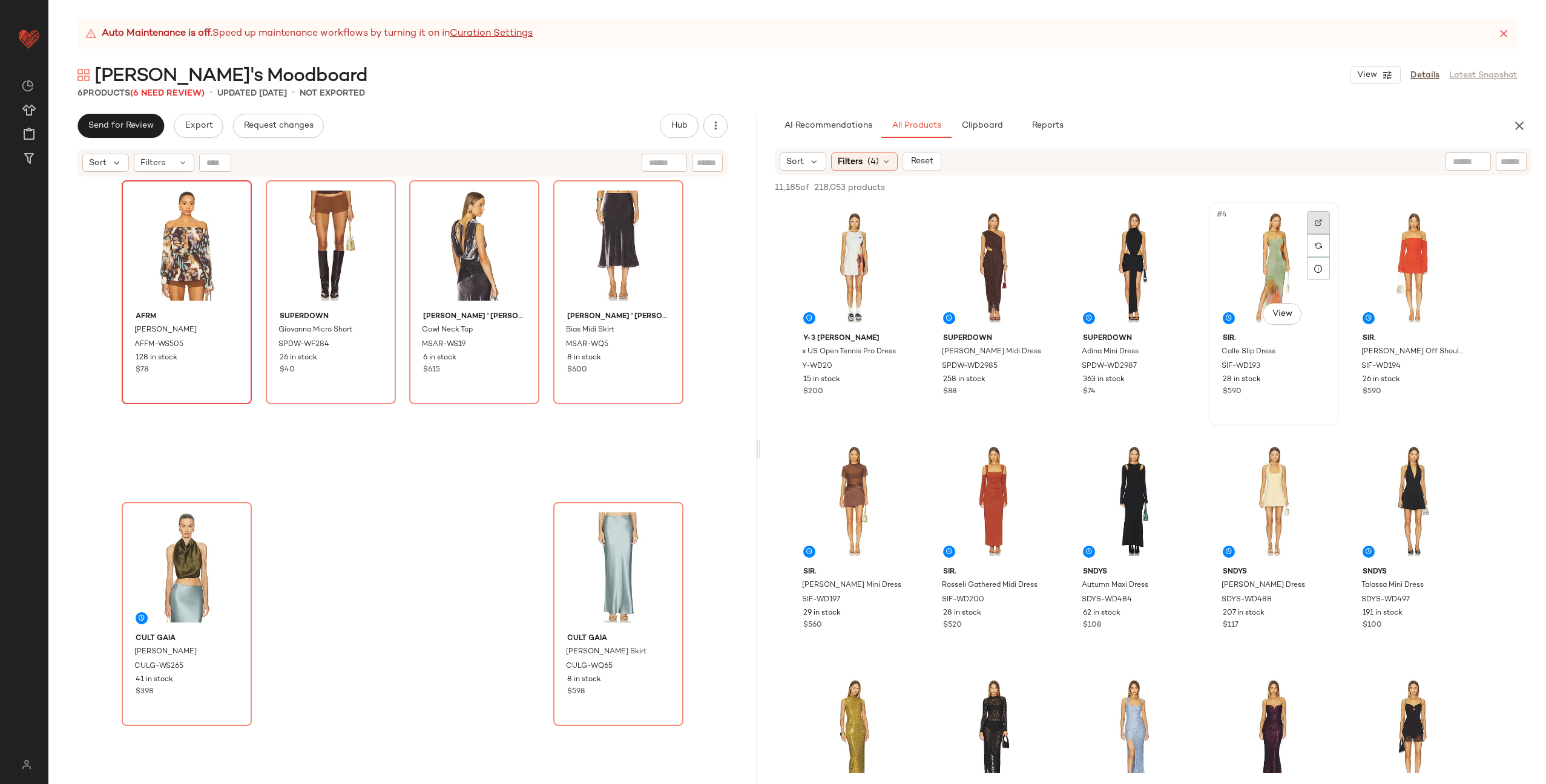
click at [1311, 219] on div at bounding box center [1319, 223] width 23 height 23
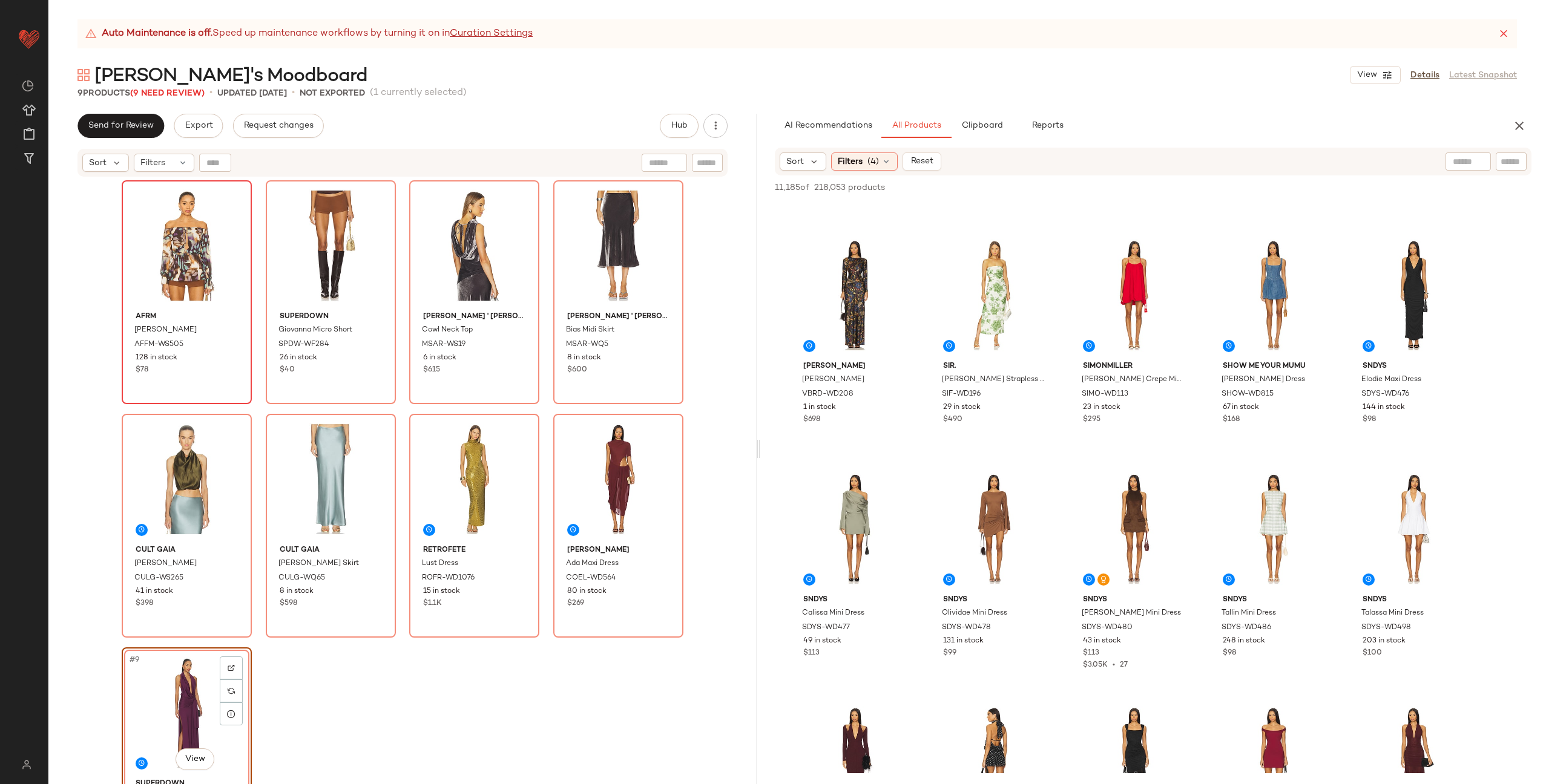
scroll to position [4290, 0]
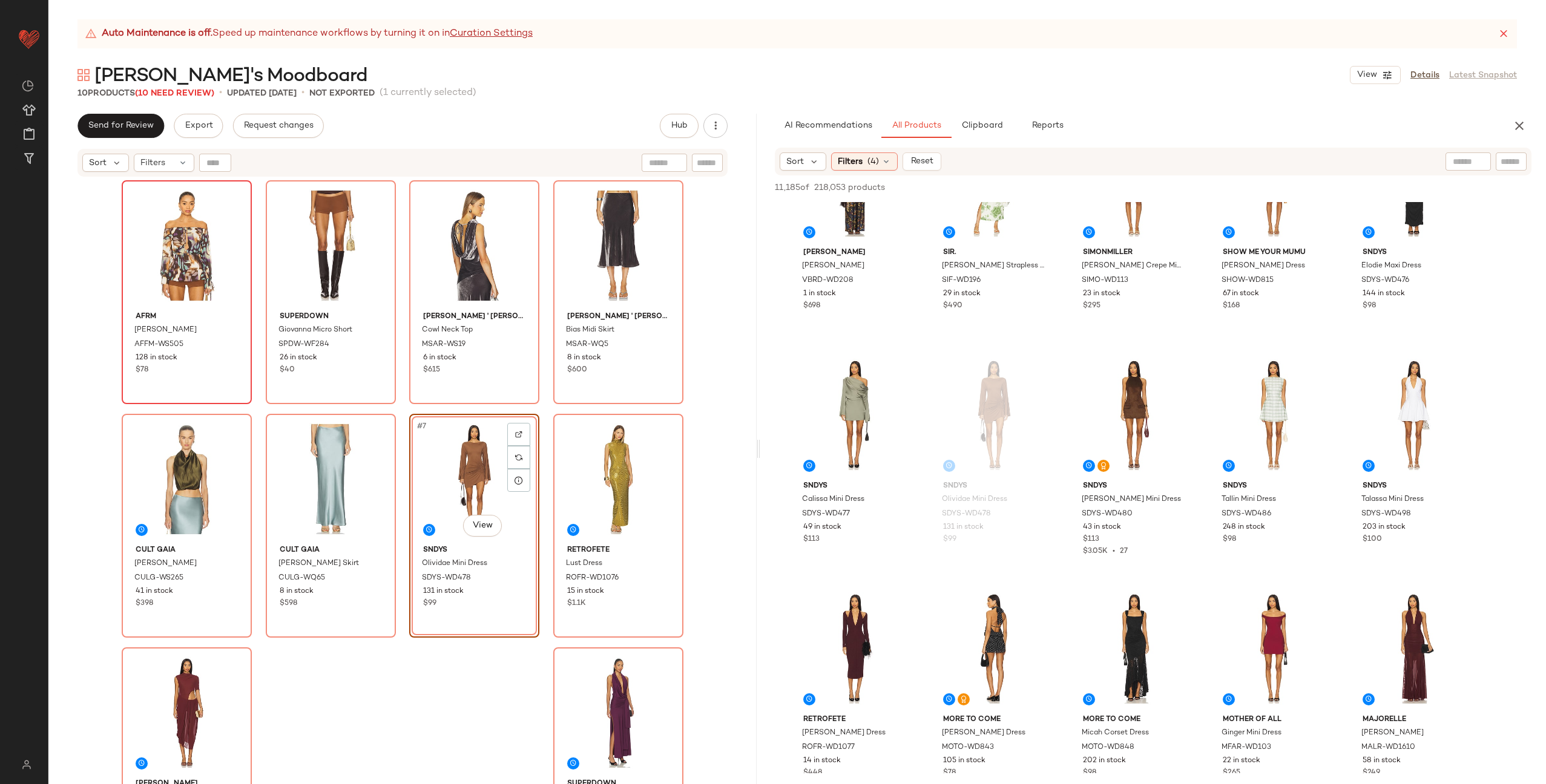
click at [542, 468] on div "AFRM Gordon Blouse AFFM-WS505 128 in stock $78 superdown Giovanna Micro Short S…" at bounding box center [403, 498] width 562 height 634
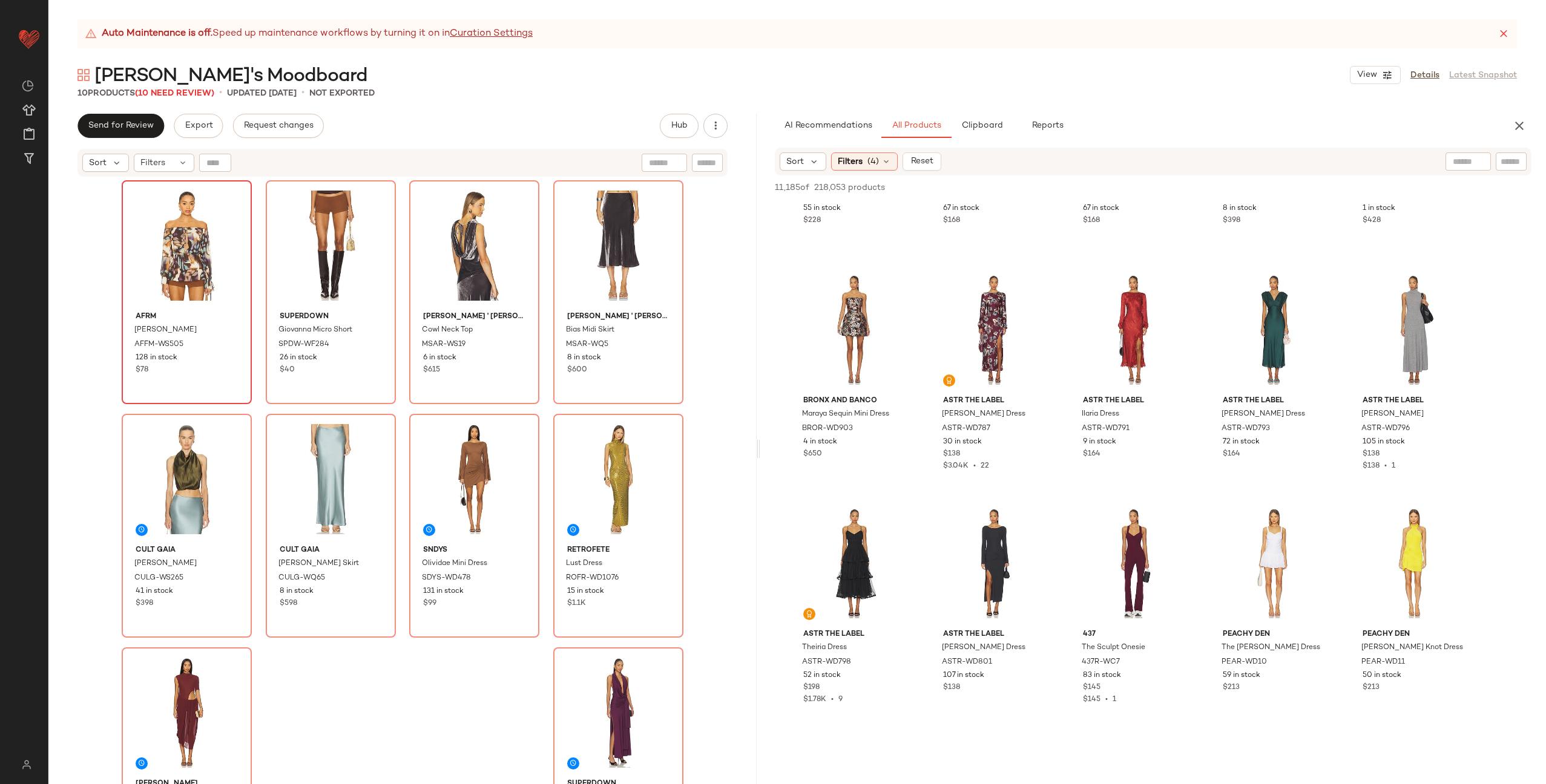
scroll to position [10941, 0]
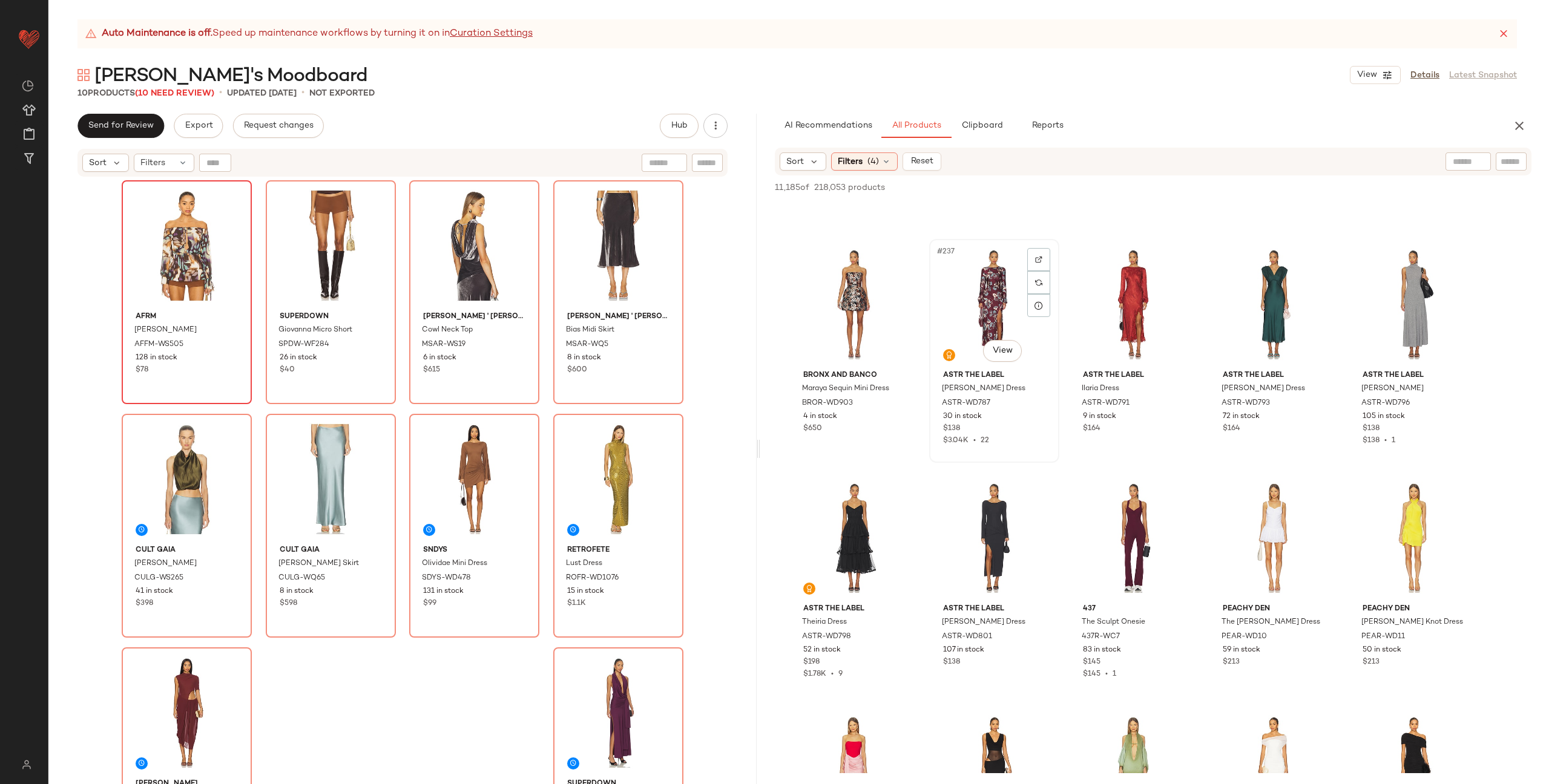
click at [1040, 256] on img at bounding box center [1039, 259] width 7 height 7
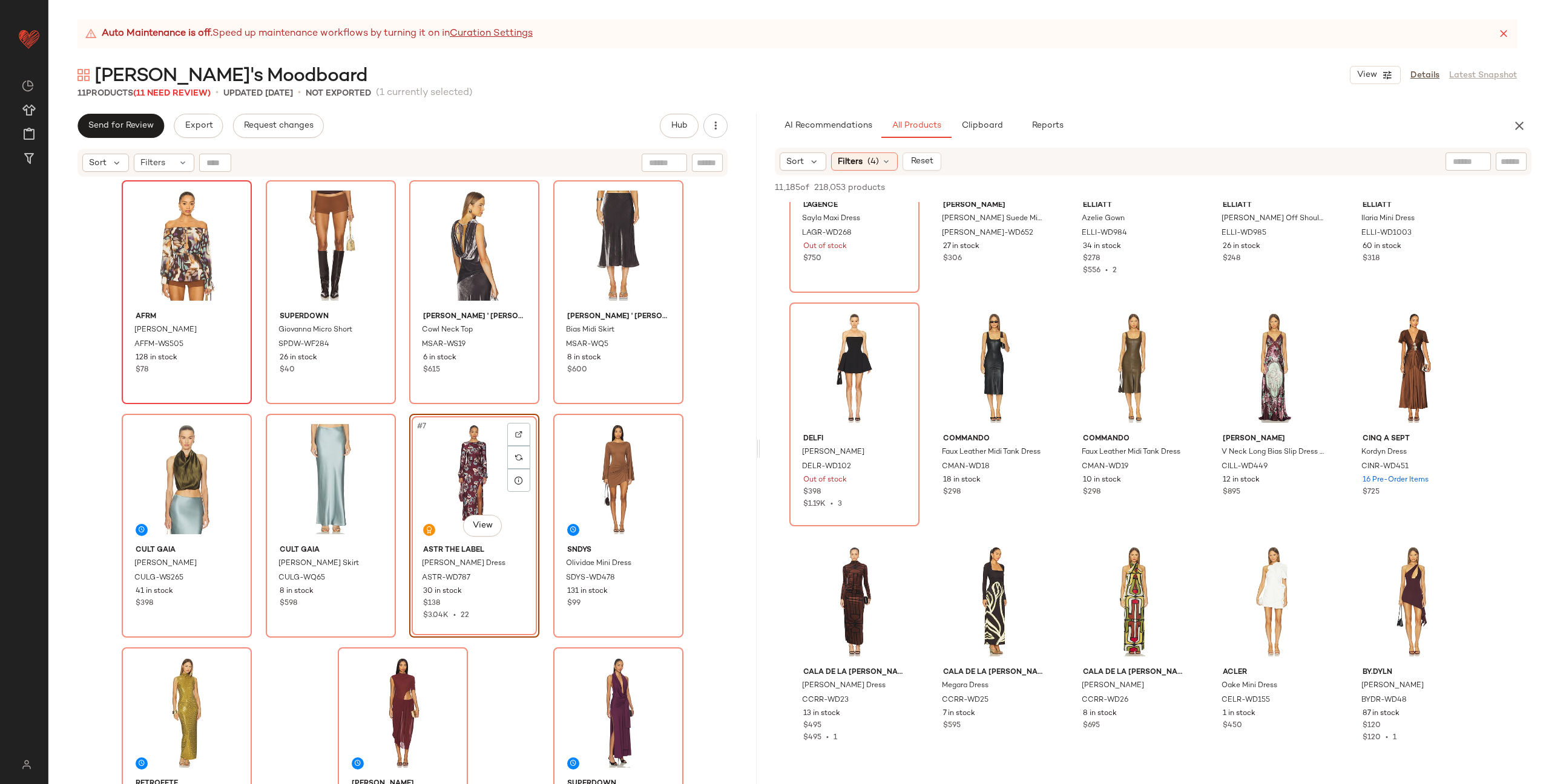
scroll to position [17234, 0]
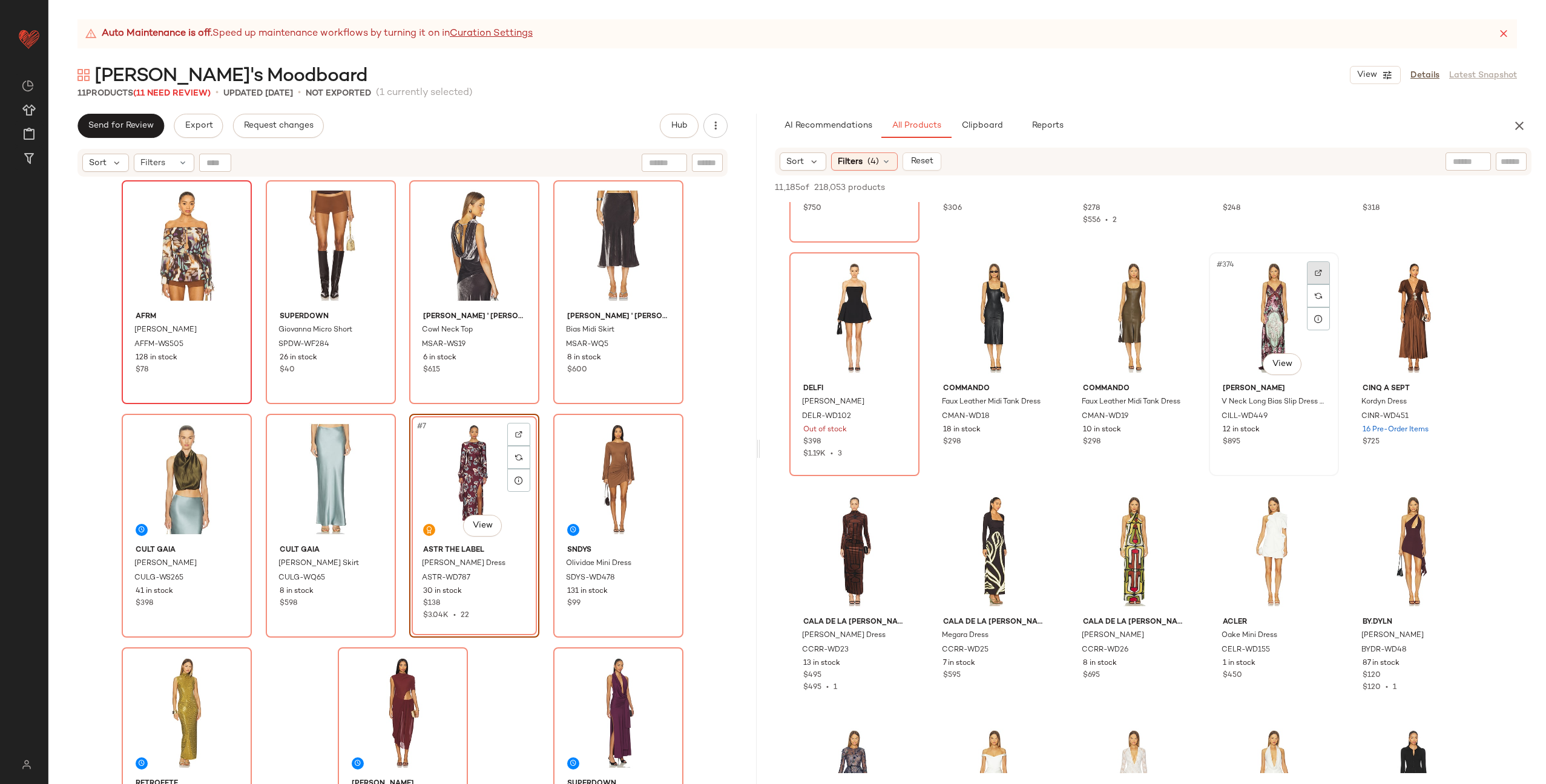
click at [1324, 269] on div at bounding box center [1319, 273] width 23 height 23
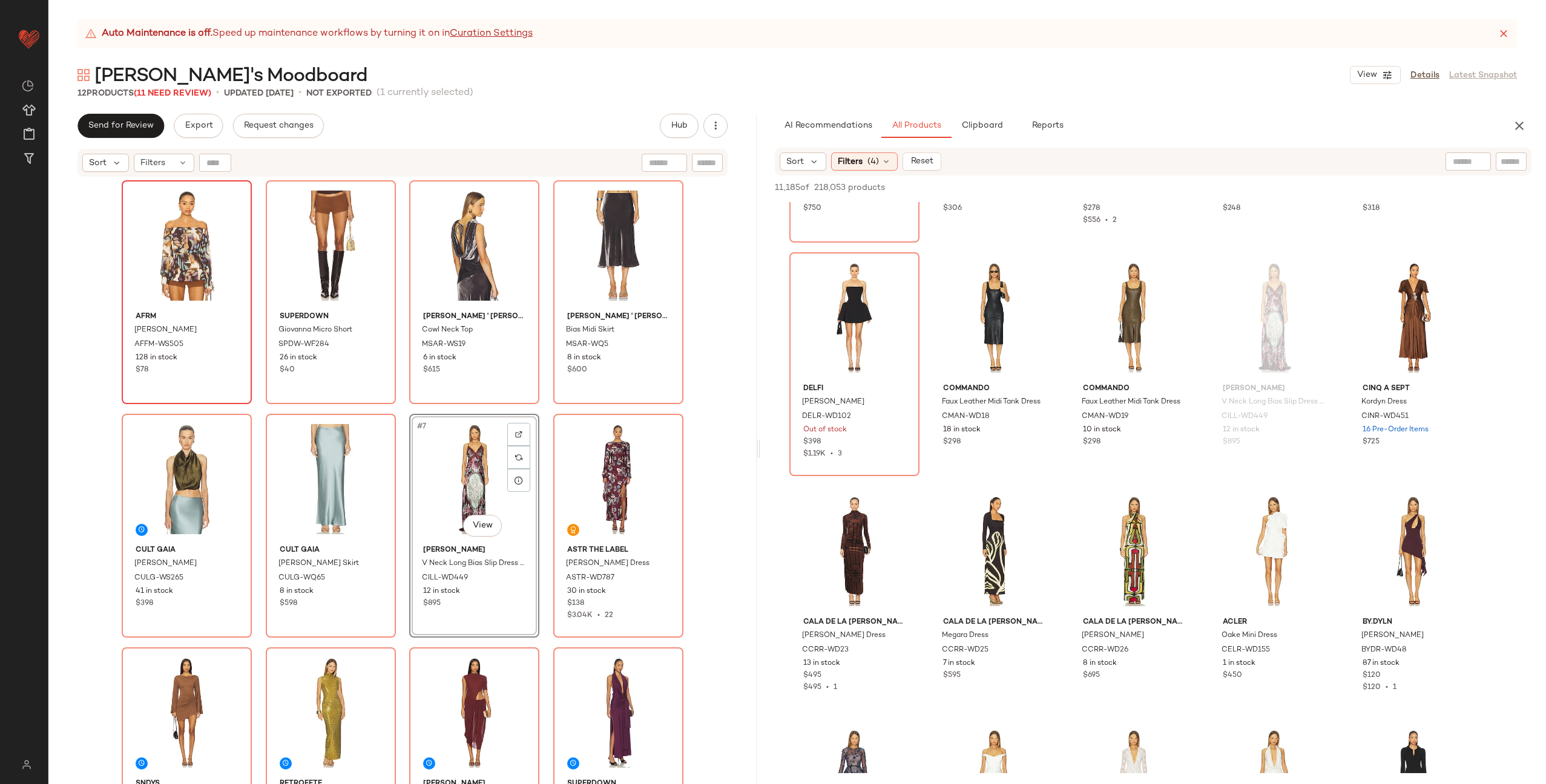
click at [396, 475] on div "AFRM Gordon Blouse AFFM-WS505 128 in stock $78 superdown Giovanna Micro Short S…" at bounding box center [403, 498] width 562 height 634
click at [519, 433] on img at bounding box center [519, 434] width 7 height 7
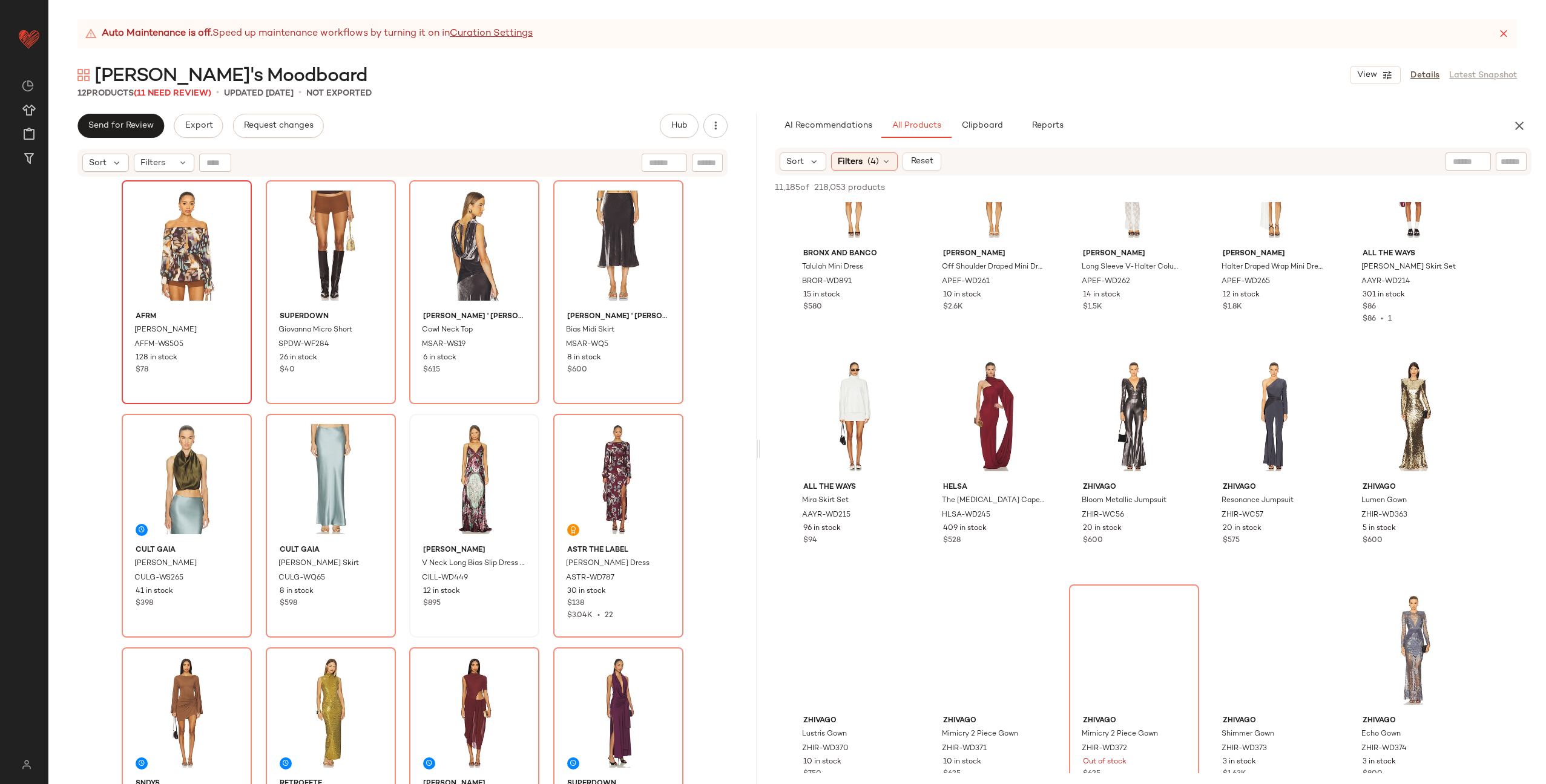
scroll to position [17882, 0]
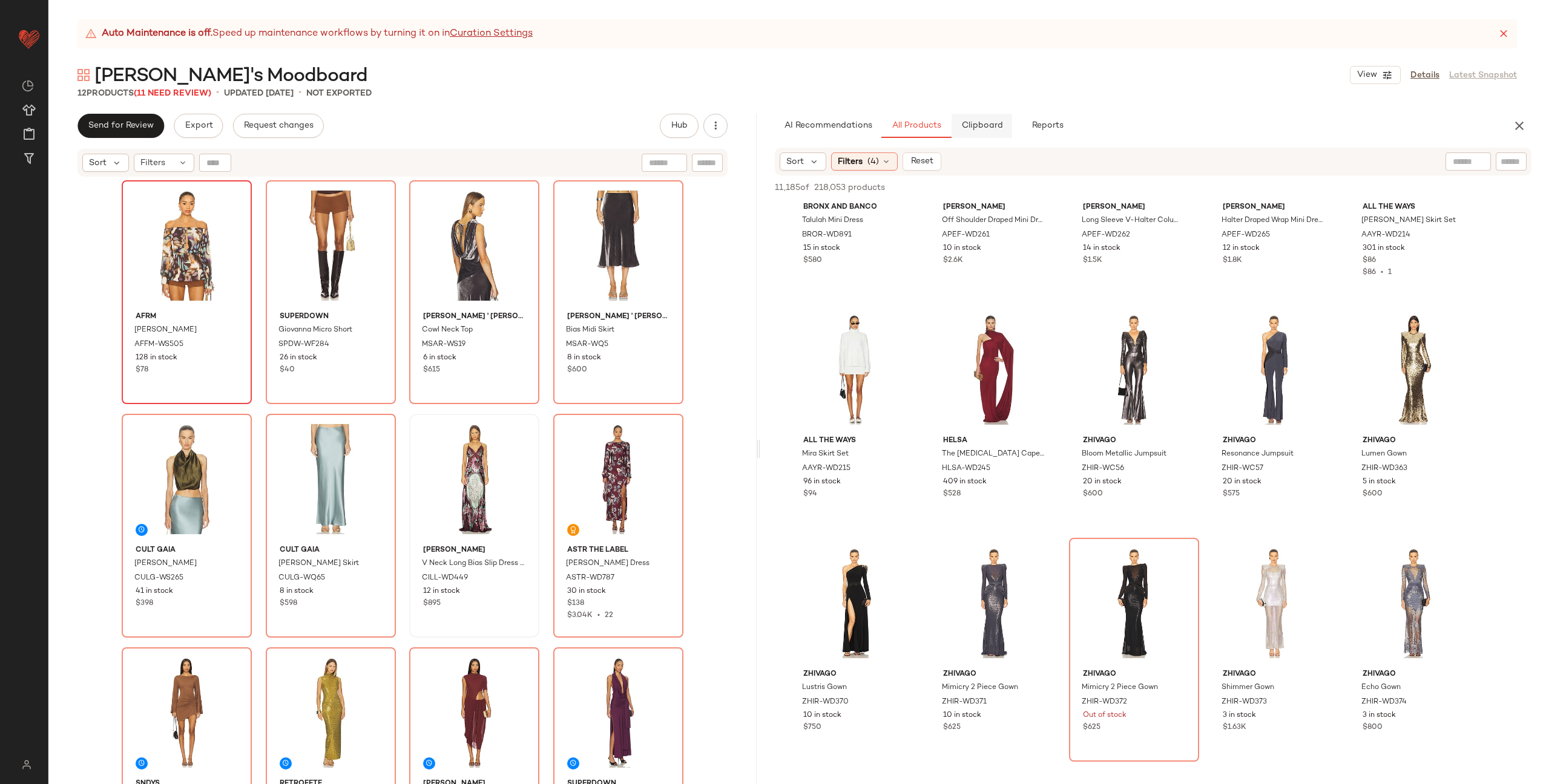
click at [967, 128] on span "Clipboard" at bounding box center [983, 126] width 42 height 9
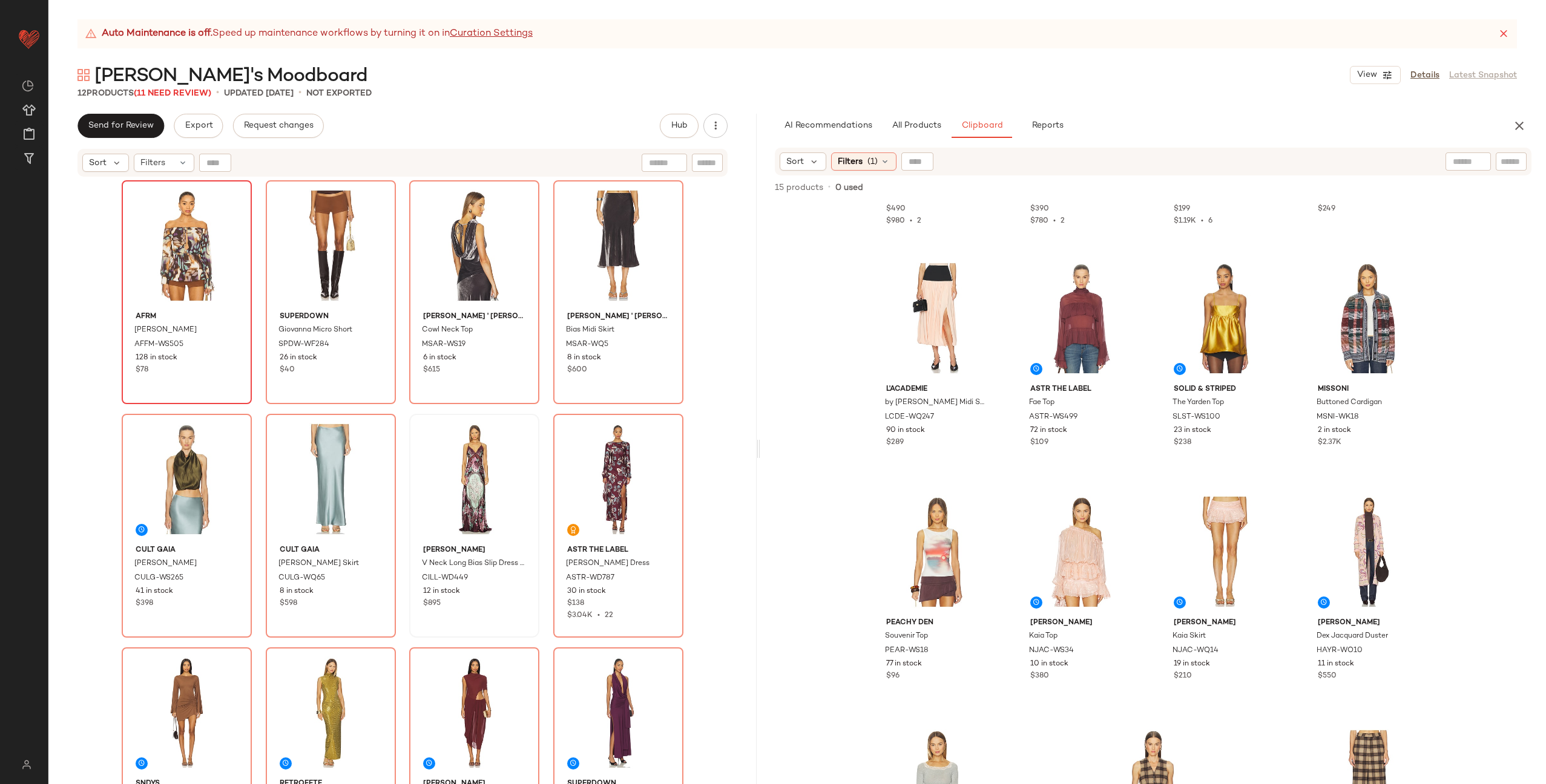
scroll to position [222, 0]
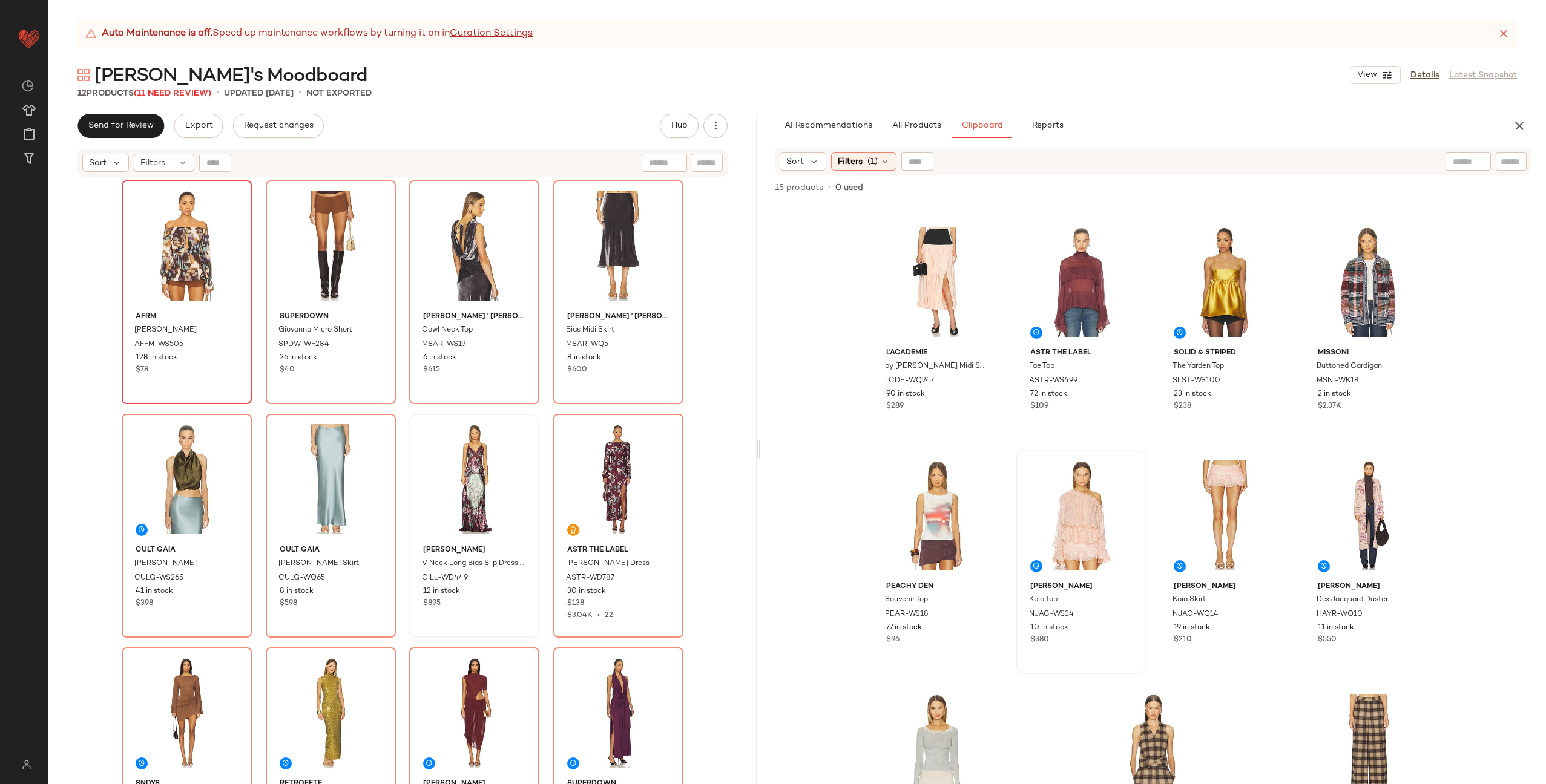
click at [1054, 500] on div at bounding box center [1082, 515] width 122 height 122
click at [1218, 507] on div "#11 View" at bounding box center [1225, 515] width 122 height 122
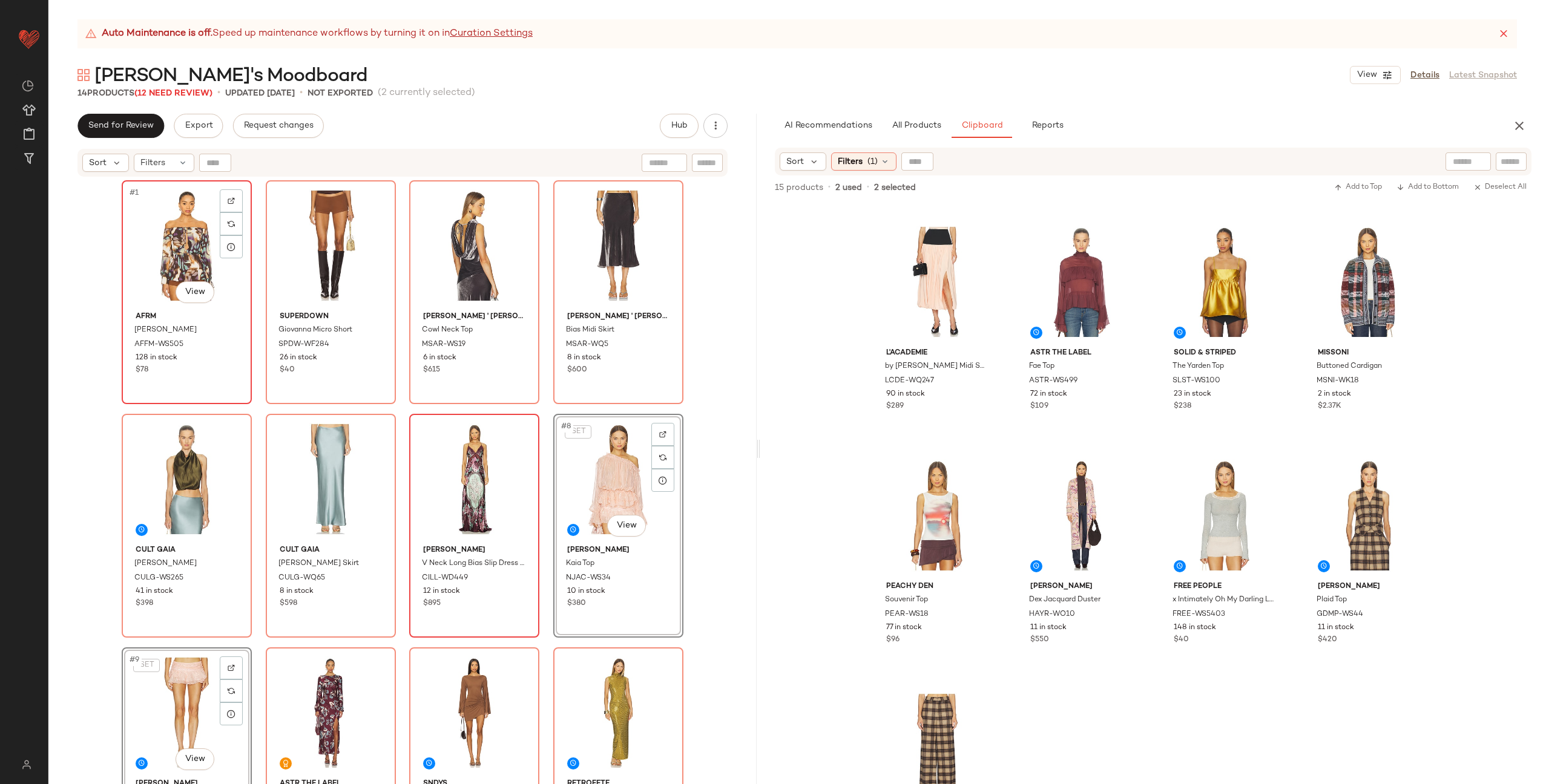
click at [163, 254] on div "#1 View" at bounding box center [187, 245] width 122 height 122
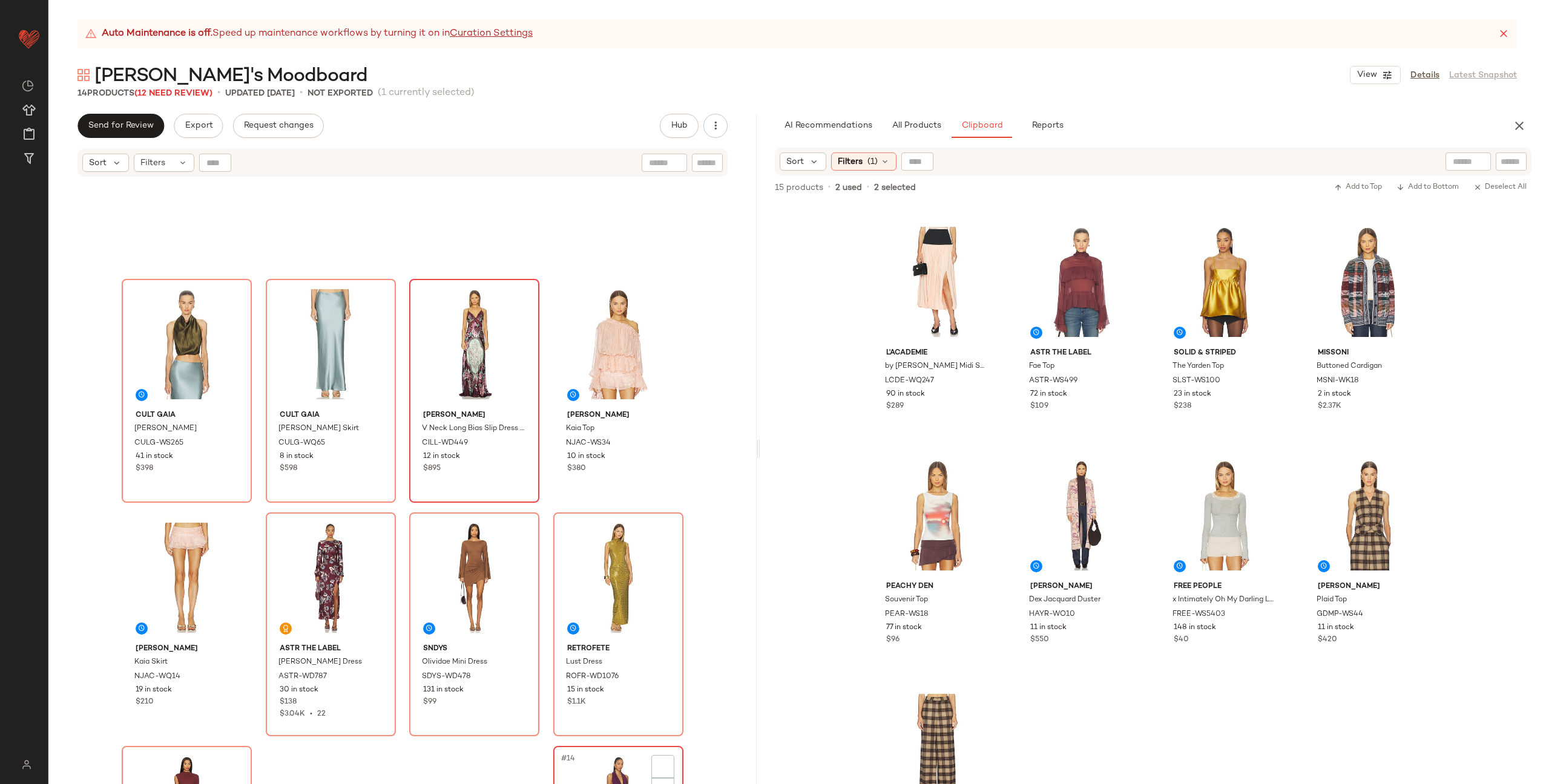
scroll to position [300, 0]
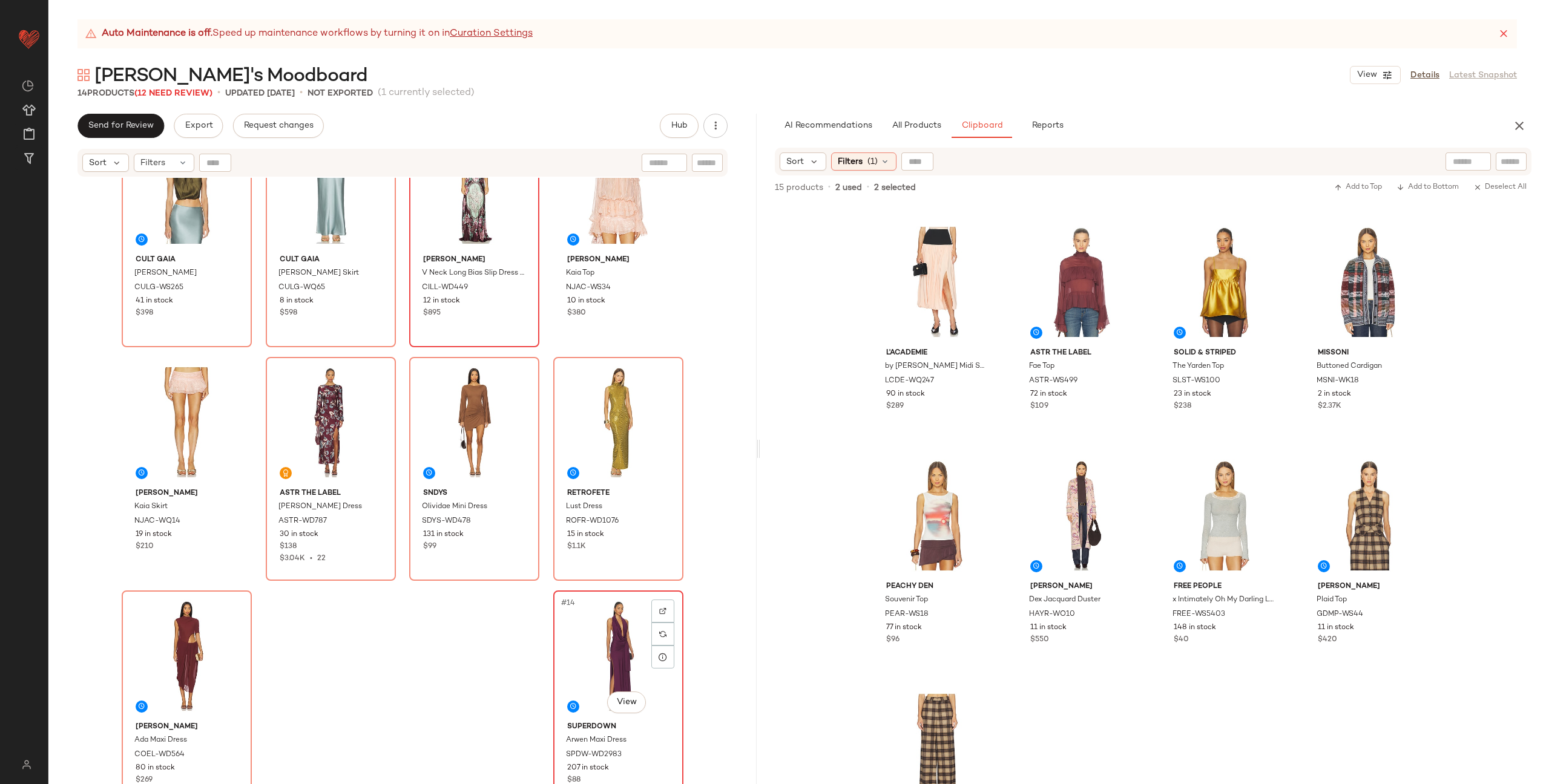
click at [605, 659] on div "#14 View" at bounding box center [618, 655] width 122 height 122
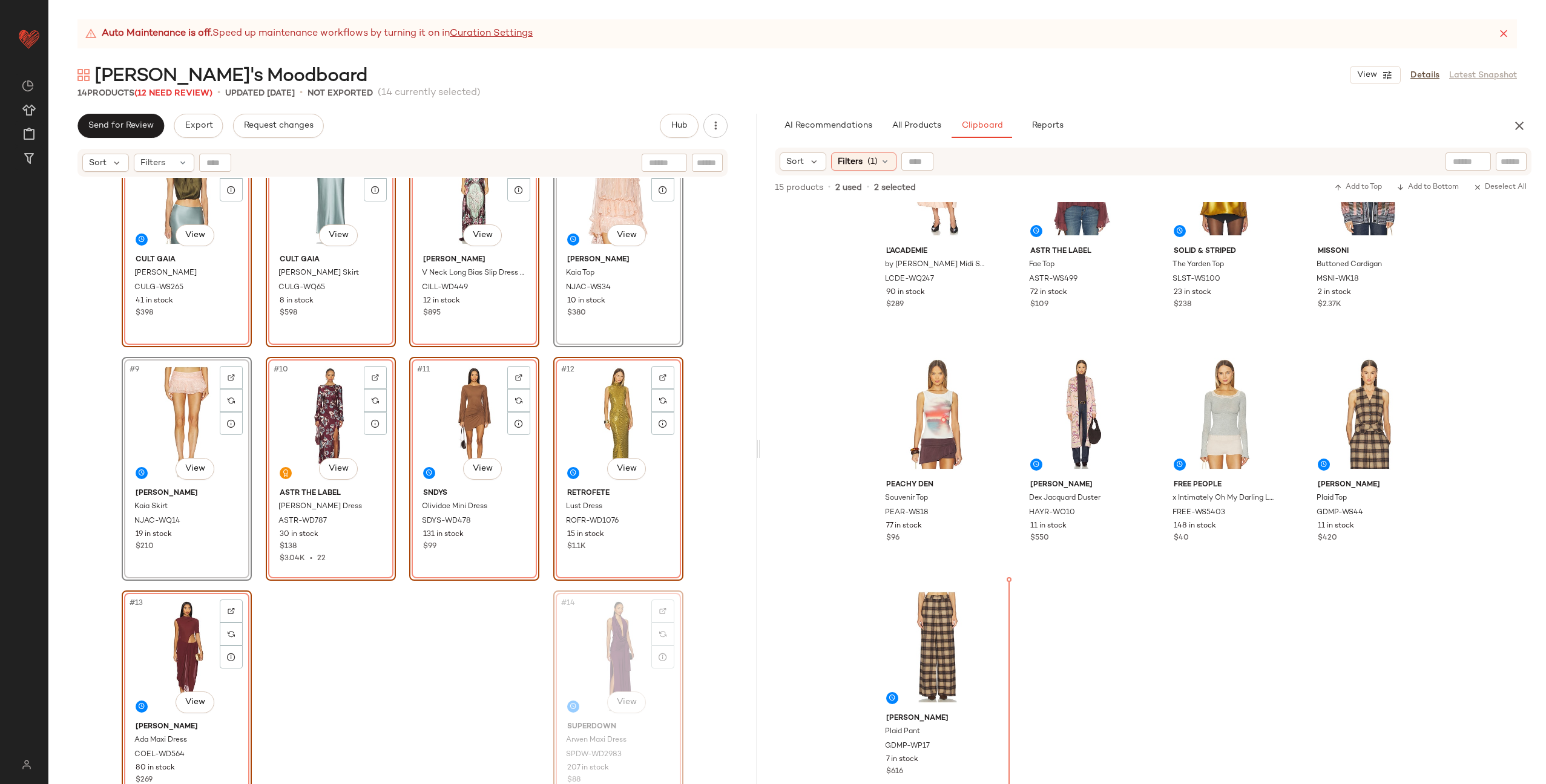
scroll to position [354, 0]
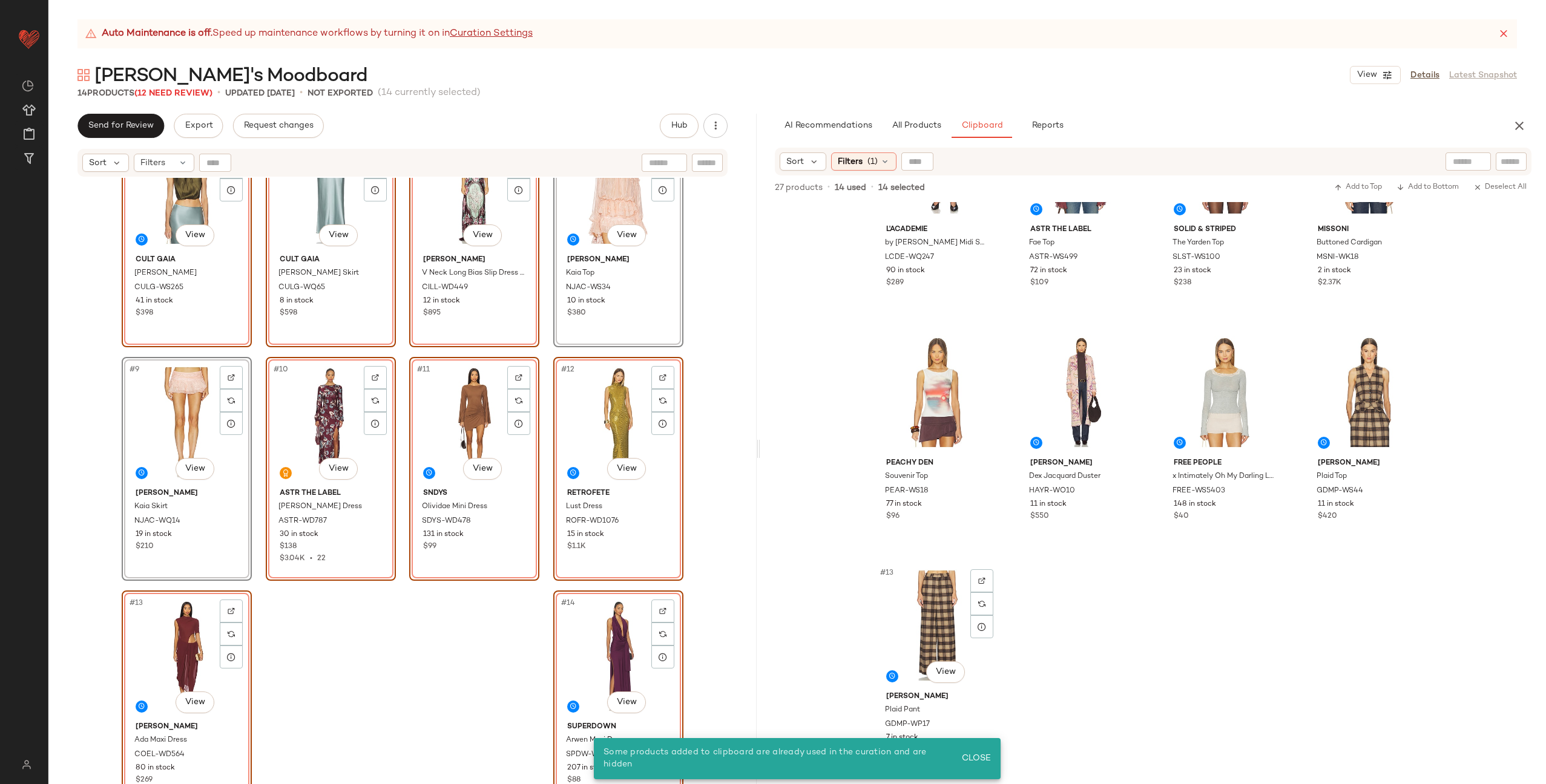
click at [702, 603] on div "#5 View Cult Gaia Adrienne Top CULG-WS265 41 in stock $398 #6 View Cult Gaia Ch…" at bounding box center [402, 496] width 708 height 636
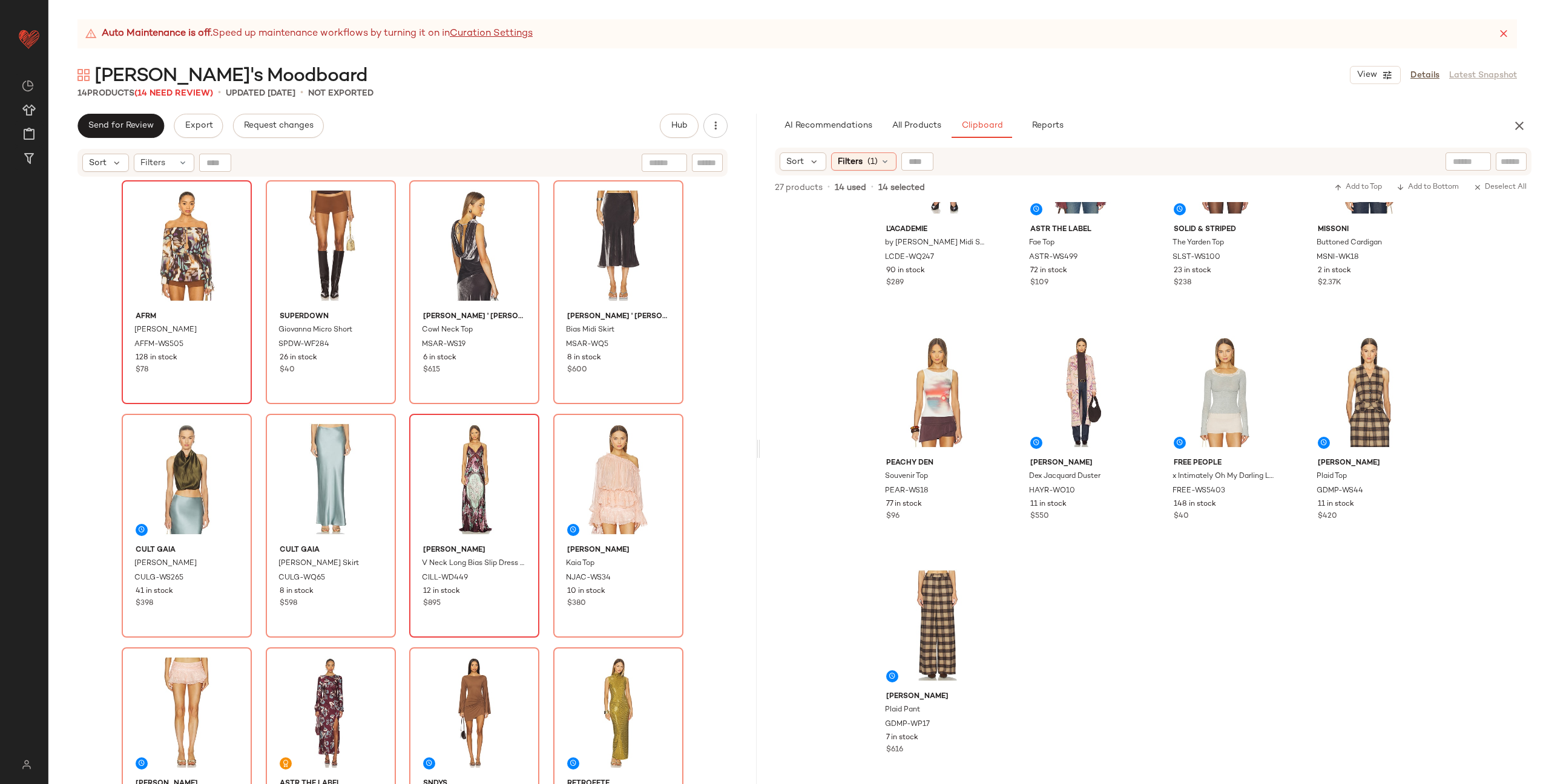
click at [175, 244] on div at bounding box center [187, 245] width 122 height 122
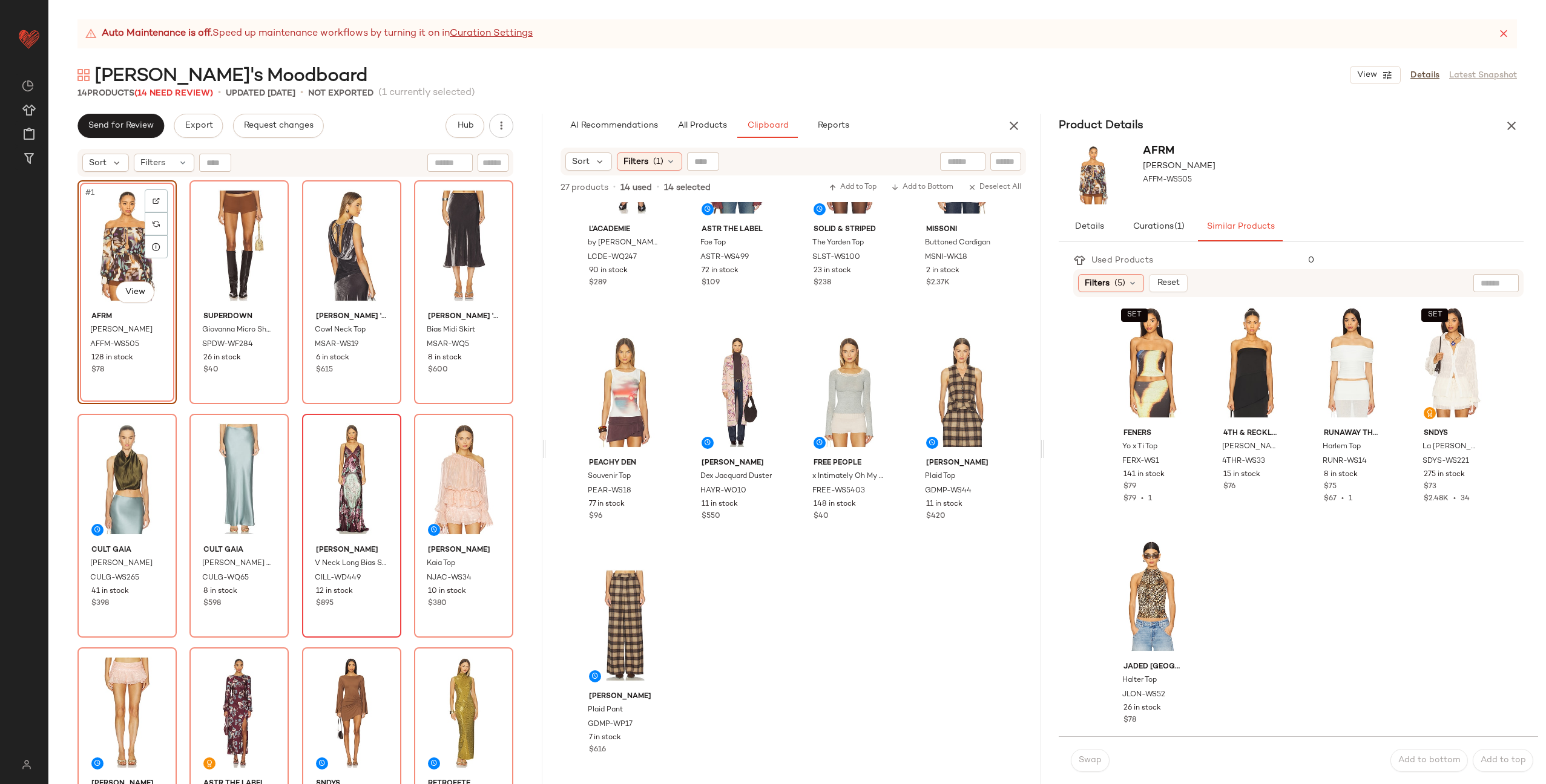
scroll to position [1196, 0]
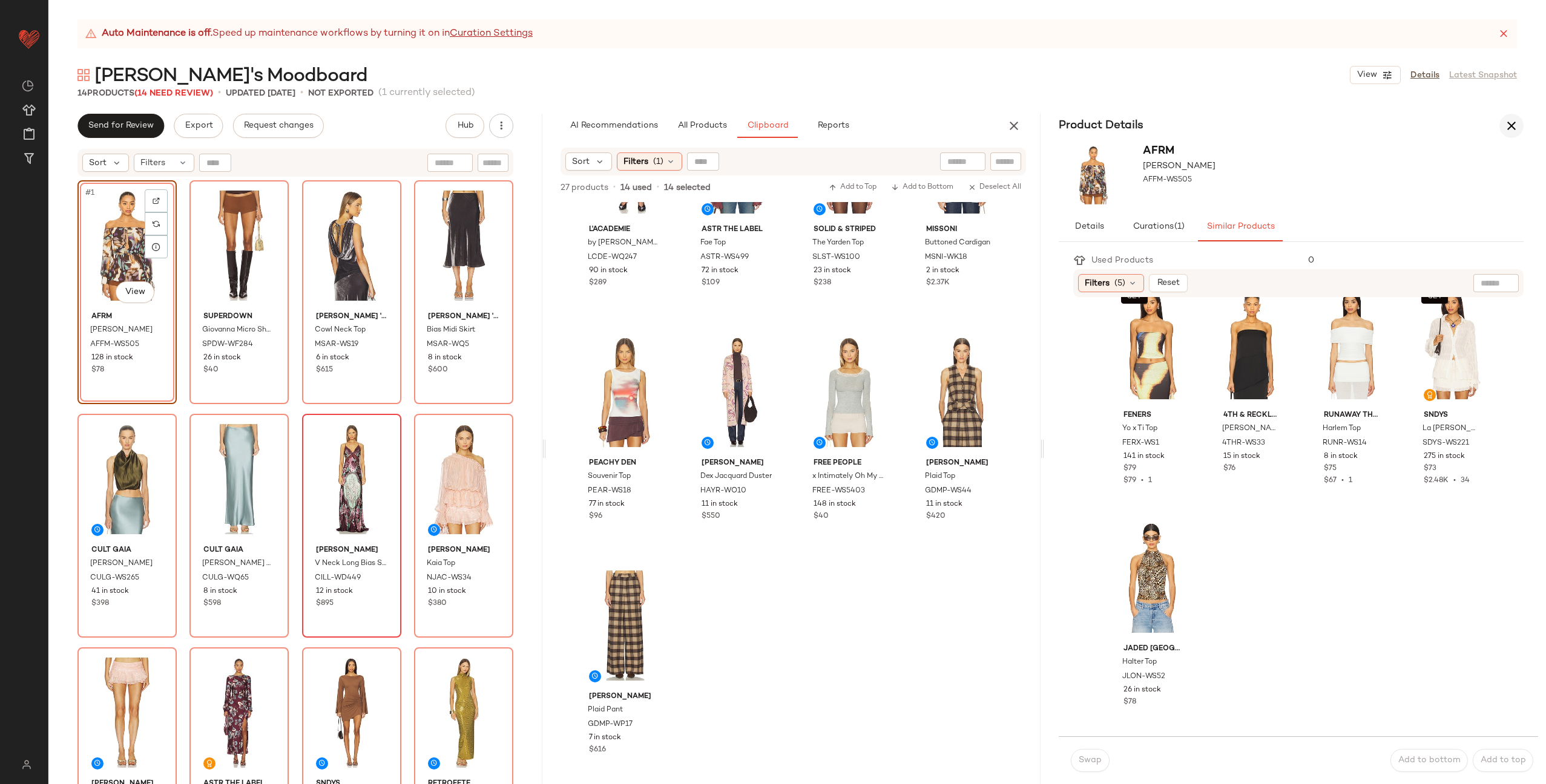
click at [1508, 127] on icon "button" at bounding box center [1512, 126] width 15 height 15
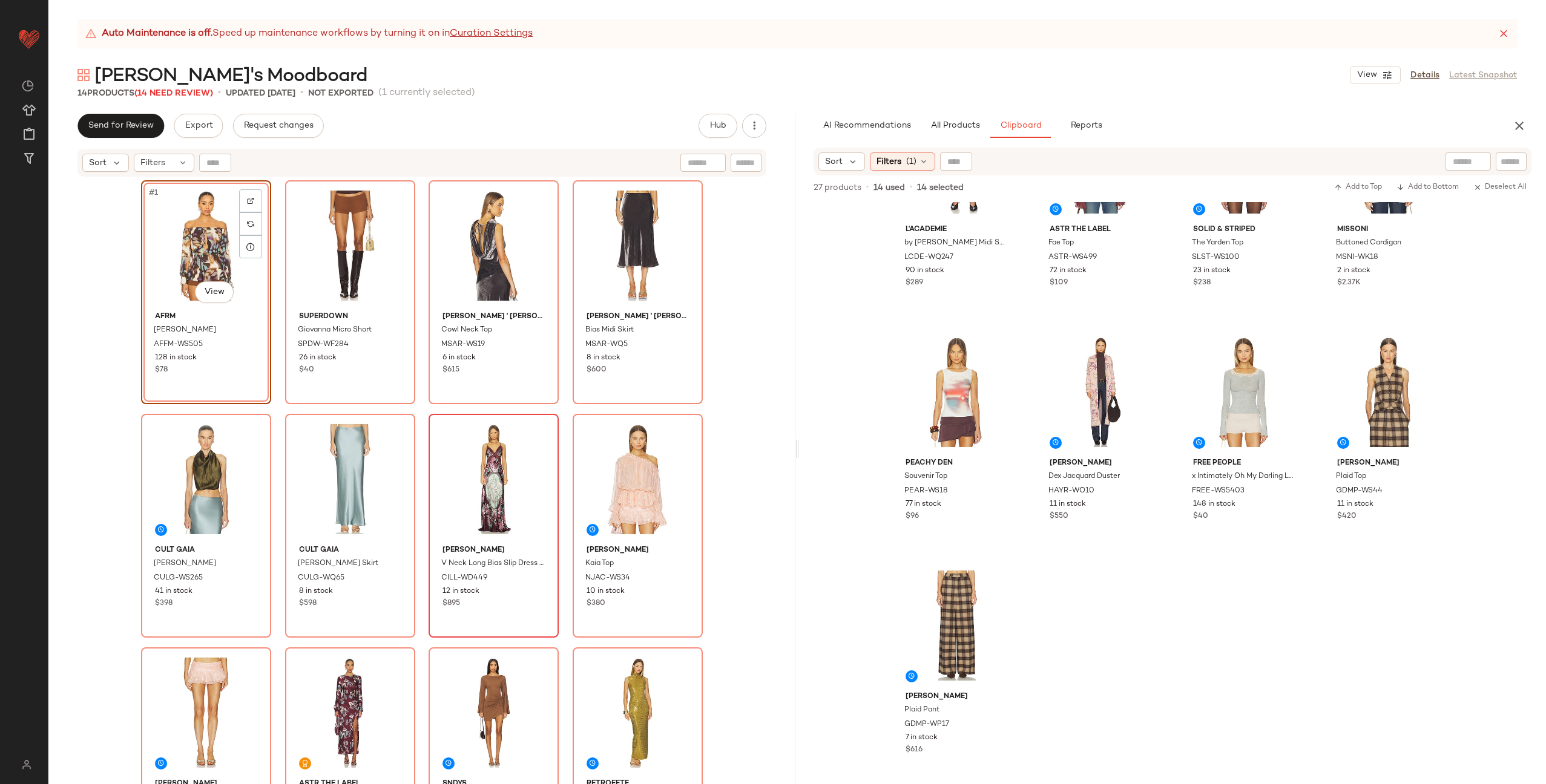
click at [565, 415] on div "#1 View AFRM Gordon Blouse AFFM-WS505 128 in stock $78 superdown Giovanna Micro…" at bounding box center [422, 498] width 562 height 634
click at [946, 119] on button "All Products" at bounding box center [956, 126] width 70 height 24
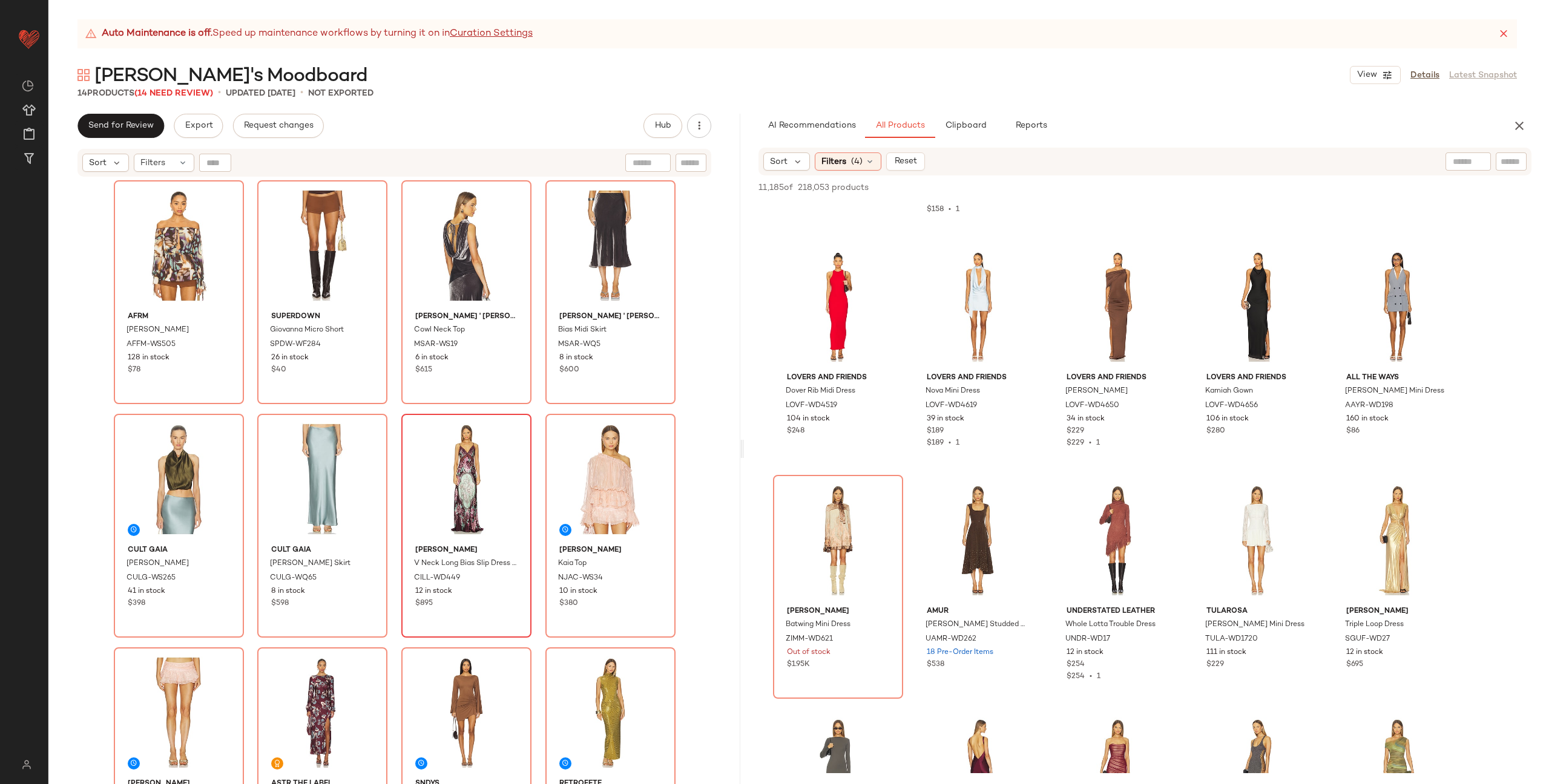
scroll to position [13741, 0]
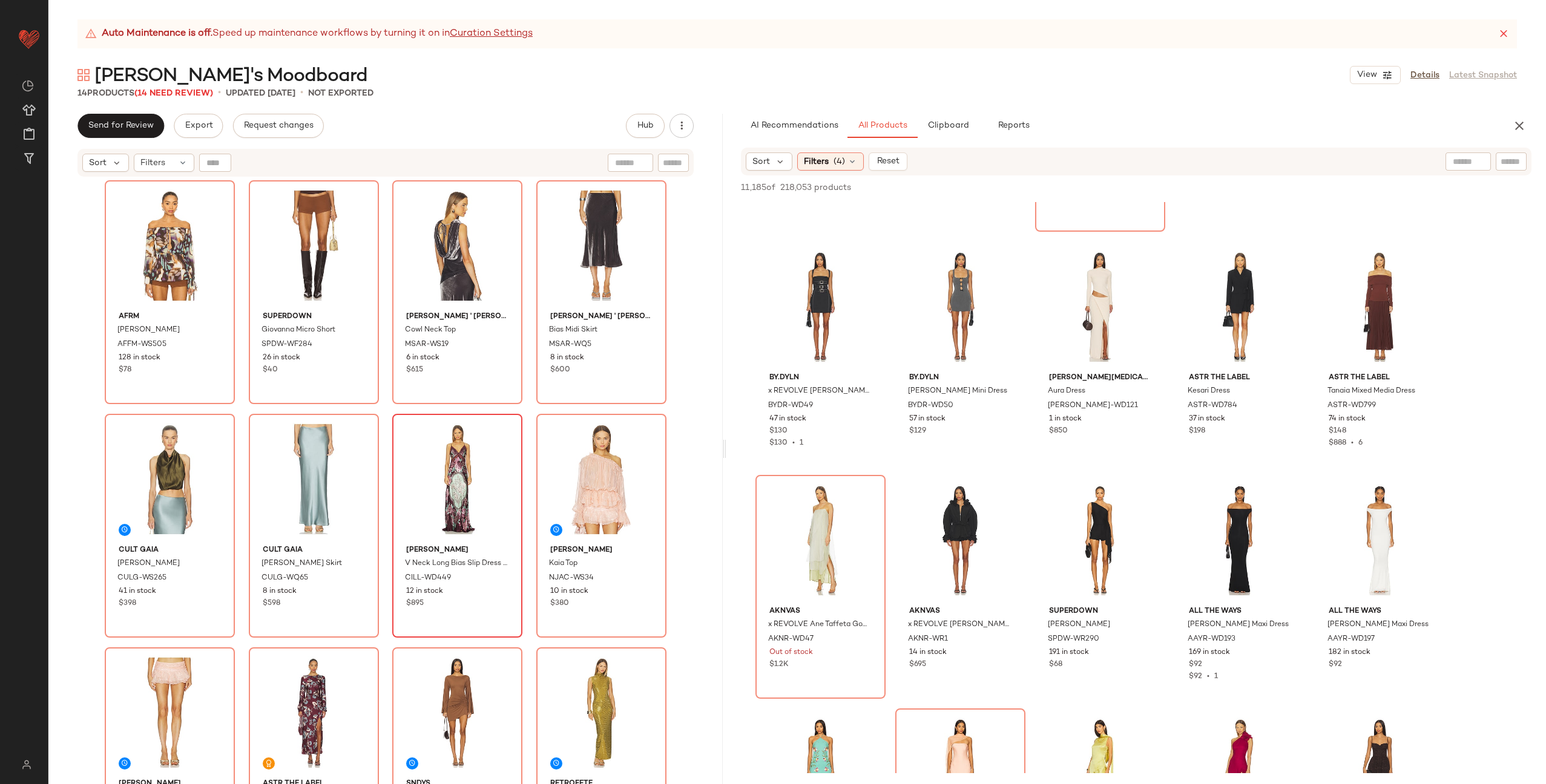
drag, startPoint x: 799, startPoint y: 449, endPoint x: 728, endPoint y: 464, distance: 72.6
click at [728, 464] on div "Auto Maintenance is off. Speed up maintenance workflows by turning it on in Cur…" at bounding box center [797, 402] width 1498 height 765
click at [848, 156] on div "Filters (4)" at bounding box center [830, 161] width 67 height 18
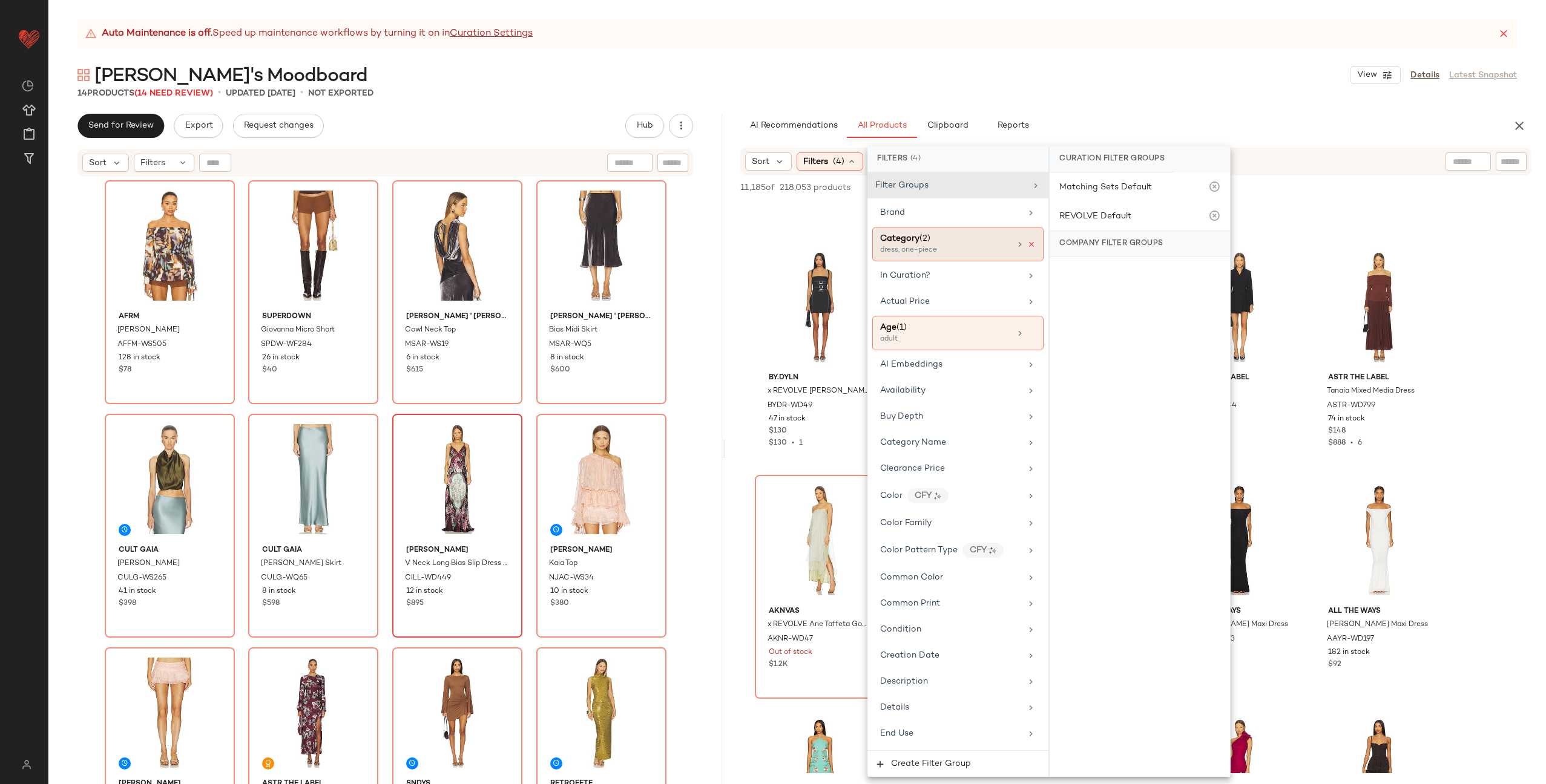
click at [1028, 243] on icon at bounding box center [1032, 244] width 9 height 9
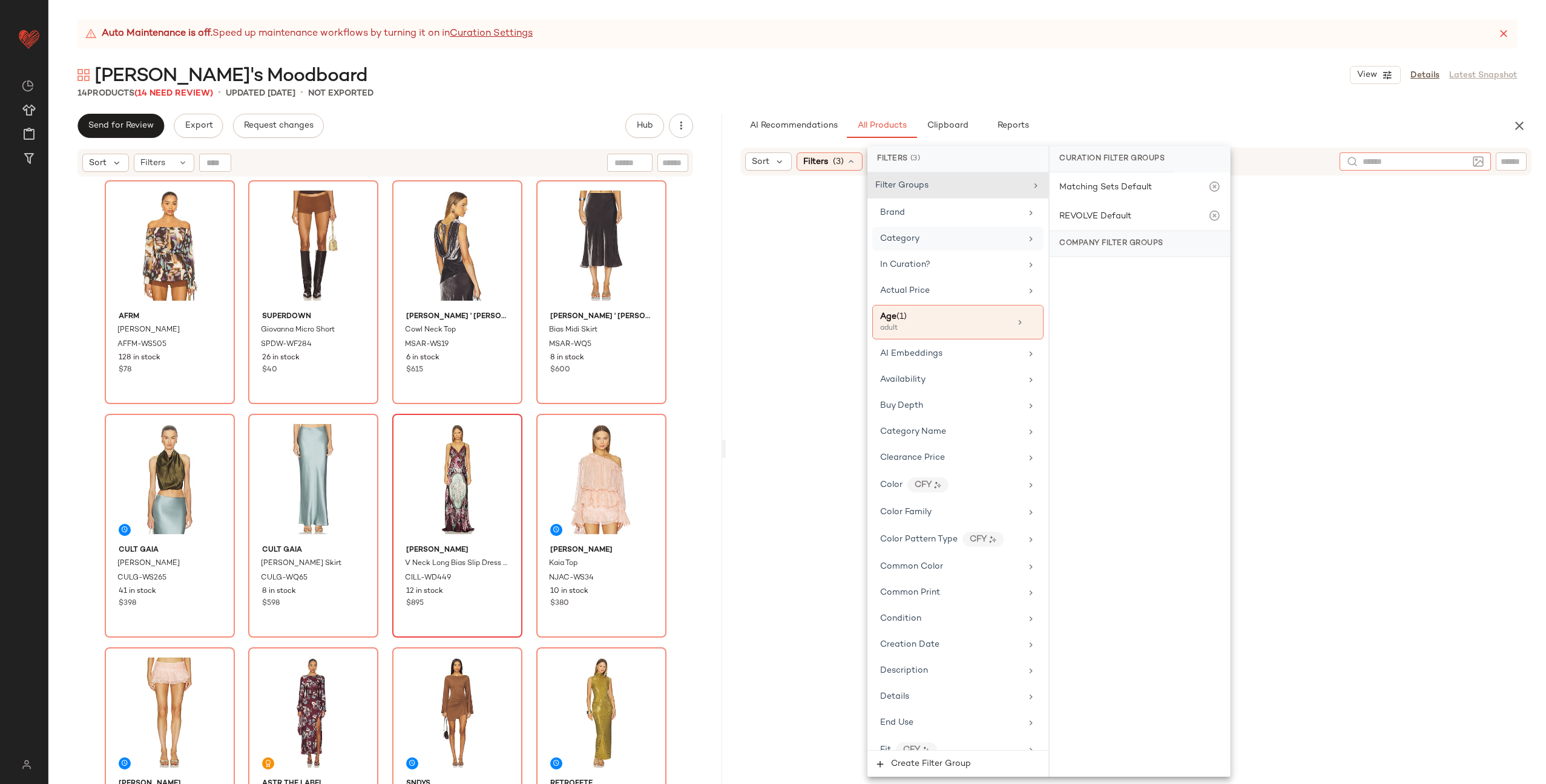
click at [1471, 164] on div at bounding box center [1415, 161] width 152 height 18
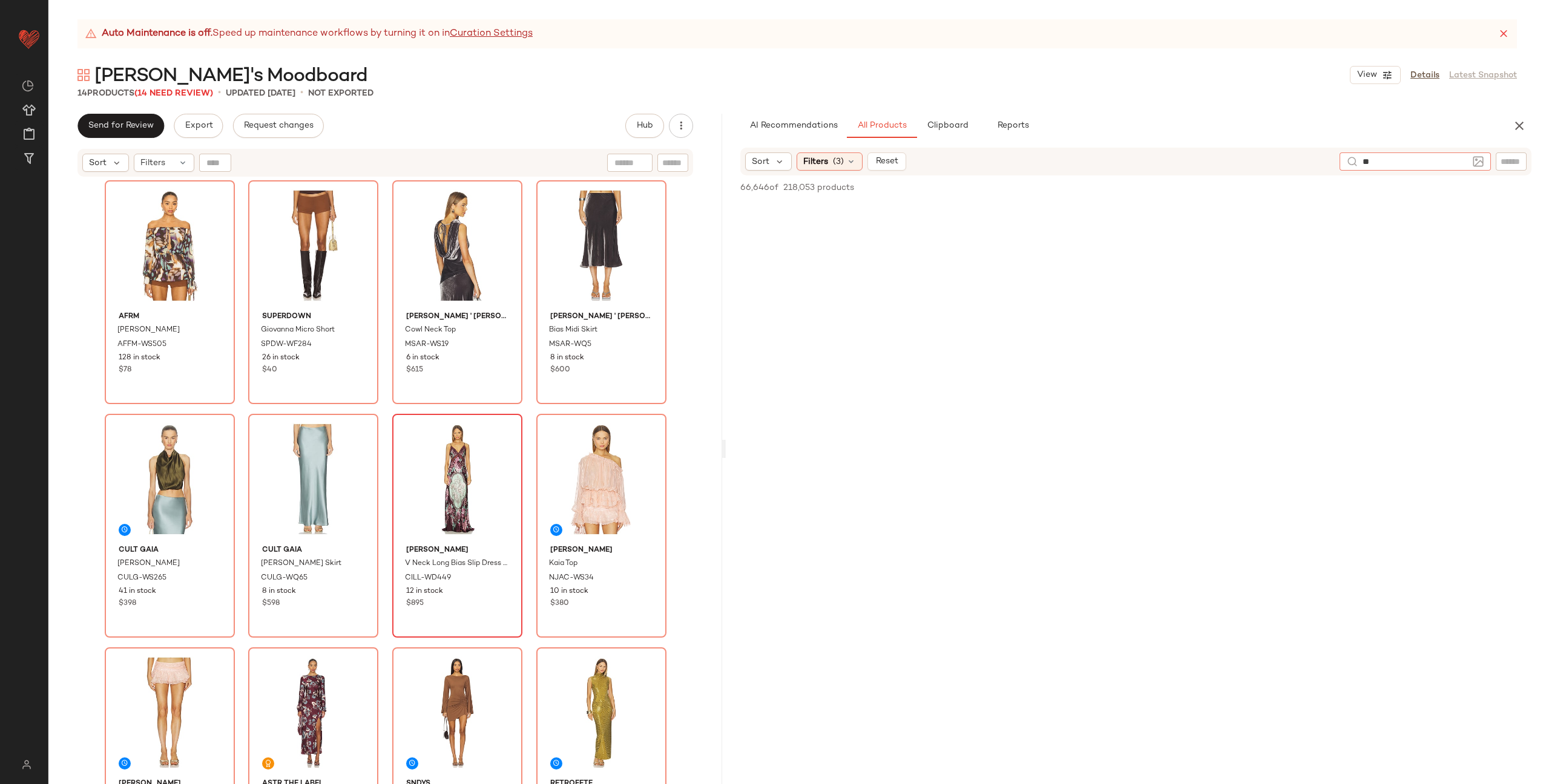
type input "*"
type input "**********"
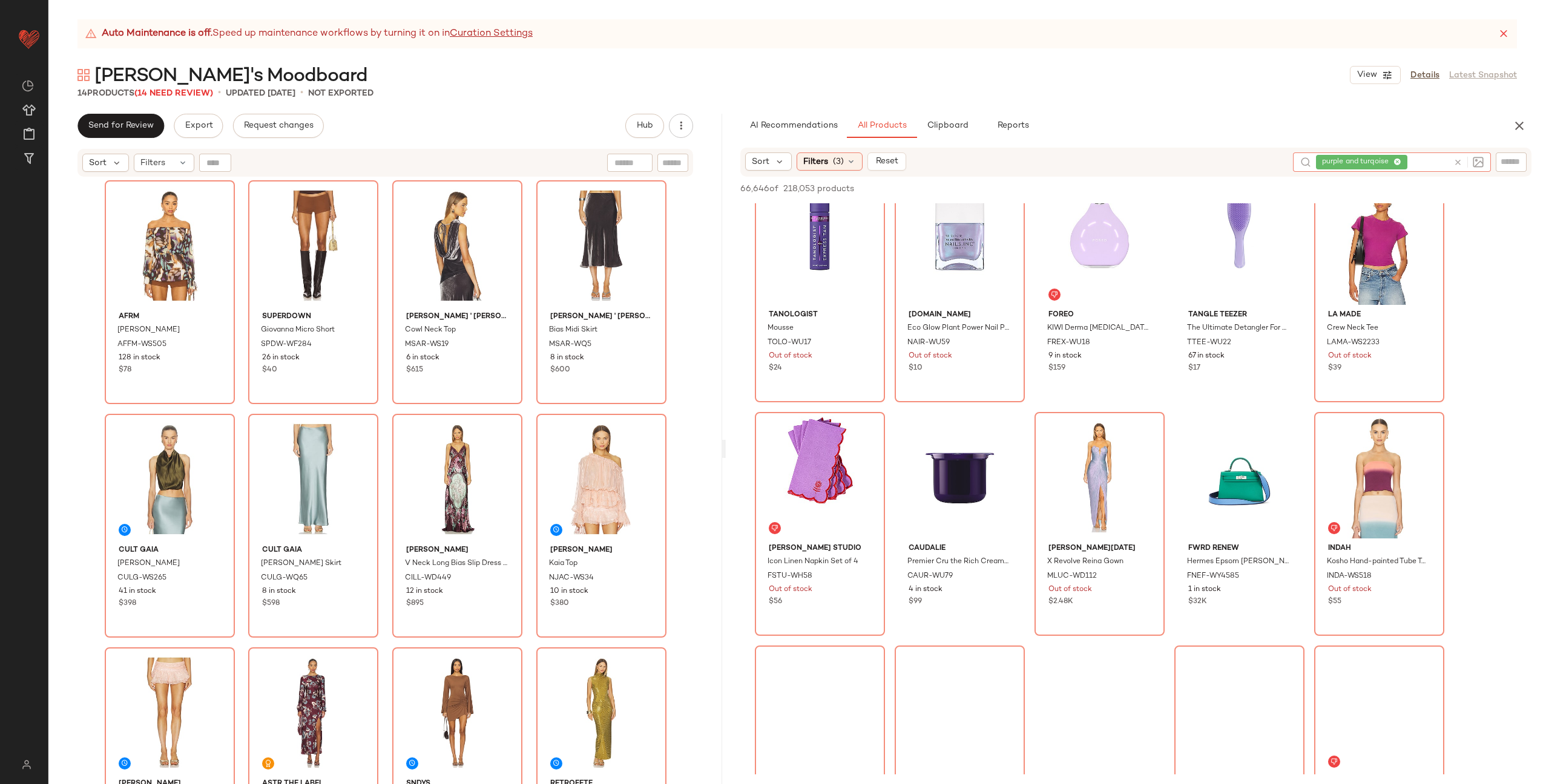
scroll to position [7352, 0]
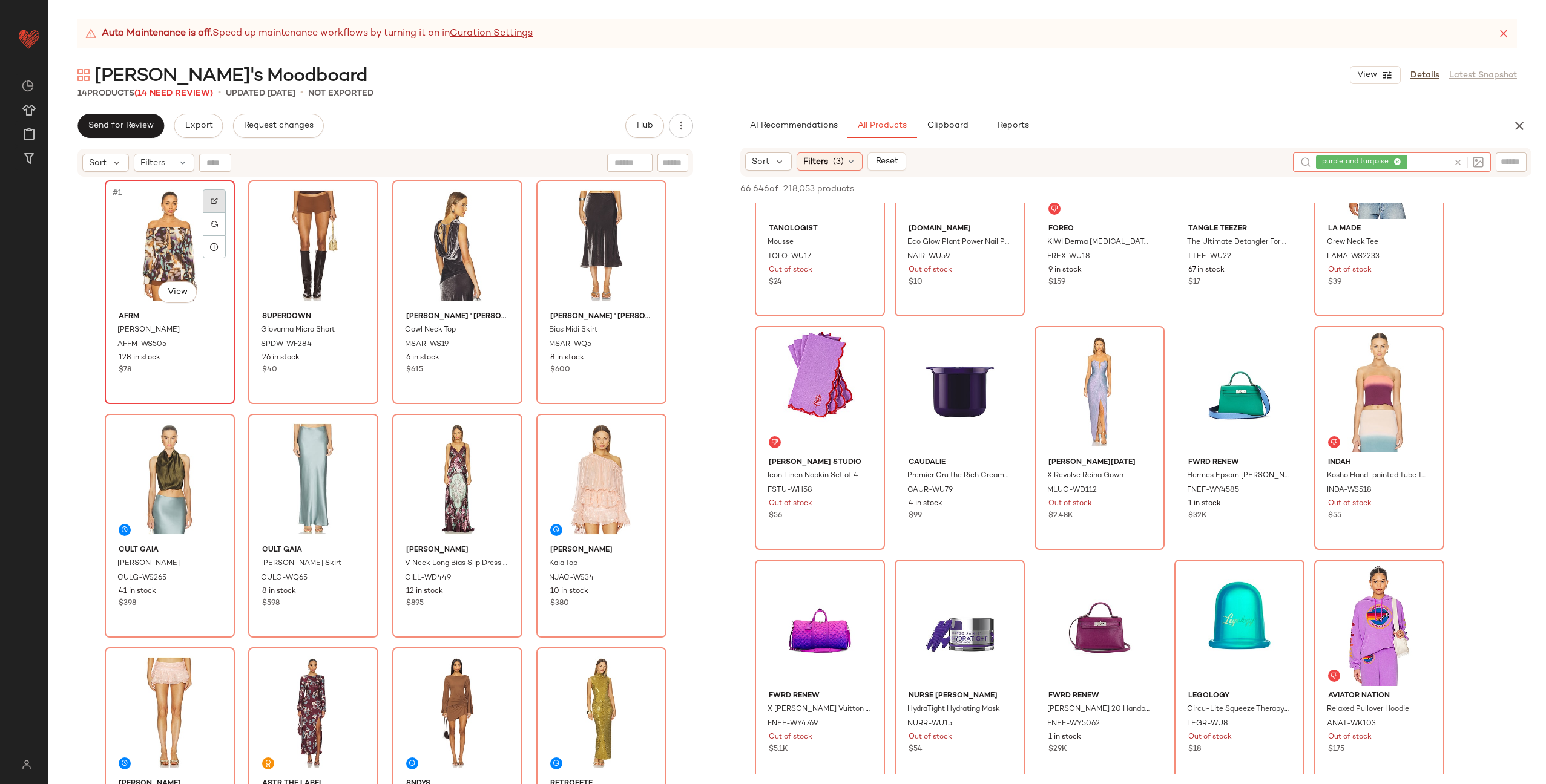
click at [211, 197] on img at bounding box center [214, 201] width 7 height 7
click at [503, 434] on div at bounding box center [502, 434] width 23 height 23
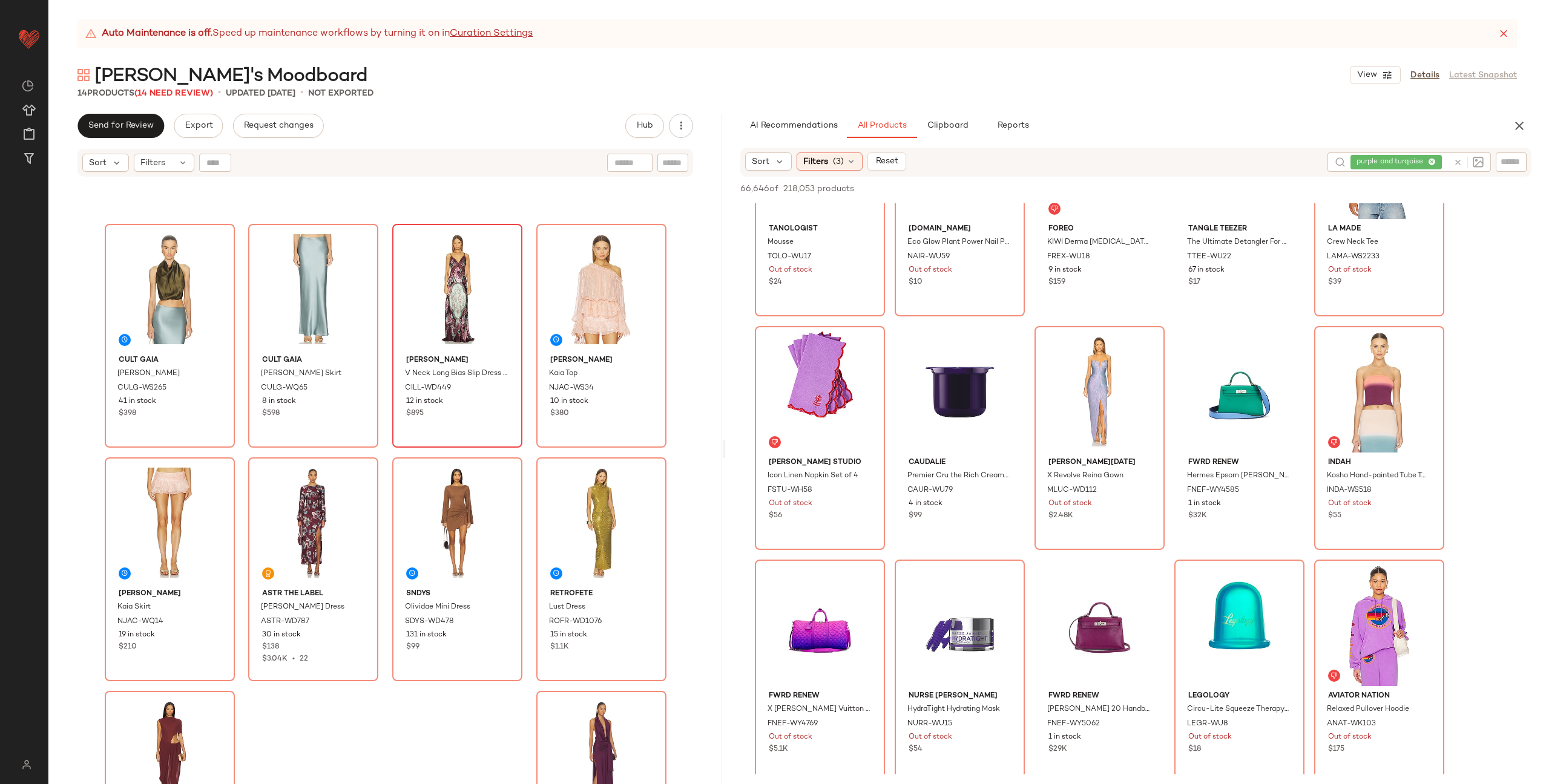
scroll to position [300, 0]
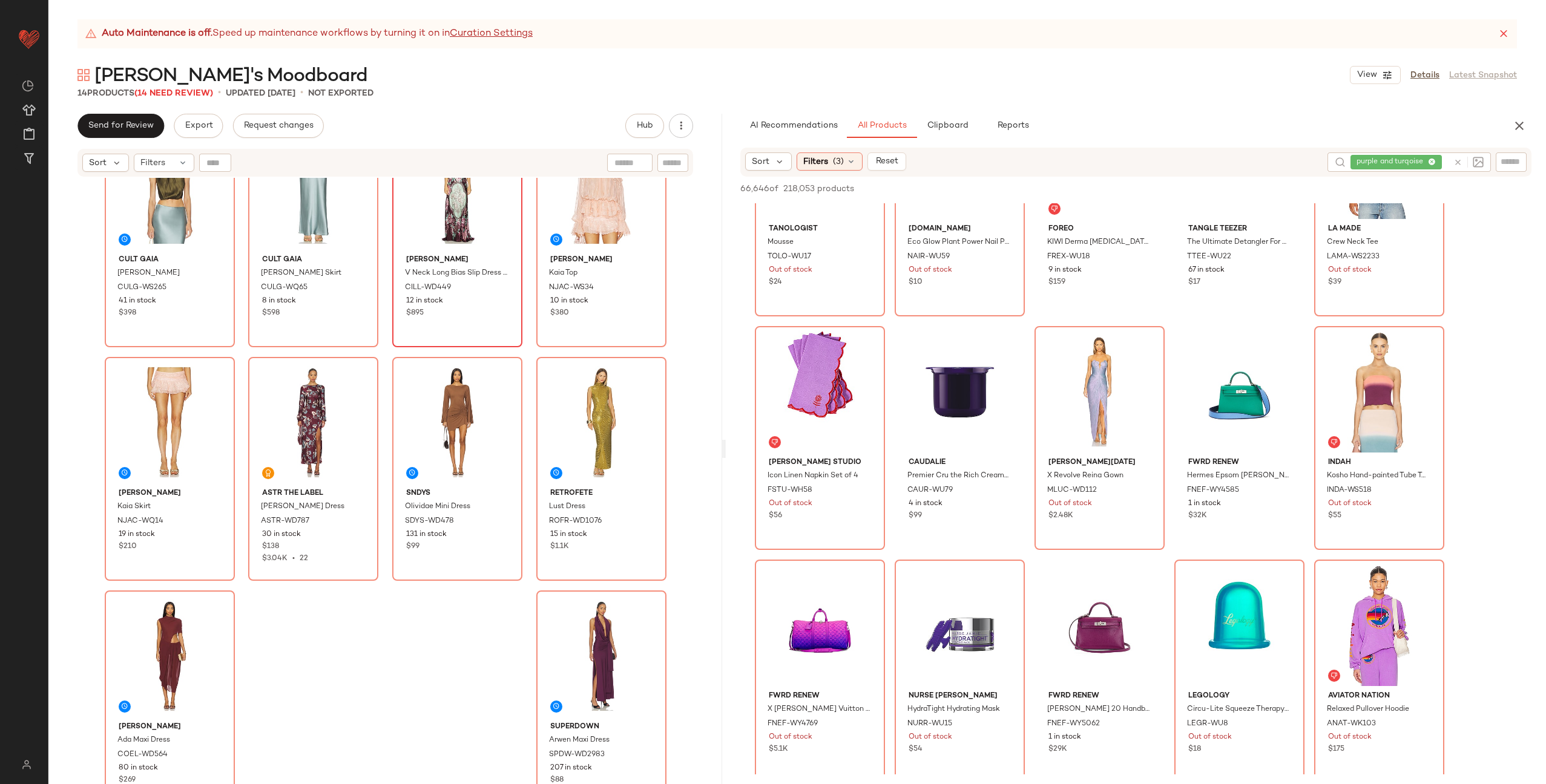
click at [400, 661] on div "Cult Gaia Adrienne Top CULG-WS265 41 in stock $398 Cult Gaia Chantel Skirt CULG…" at bounding box center [385, 496] width 674 height 636
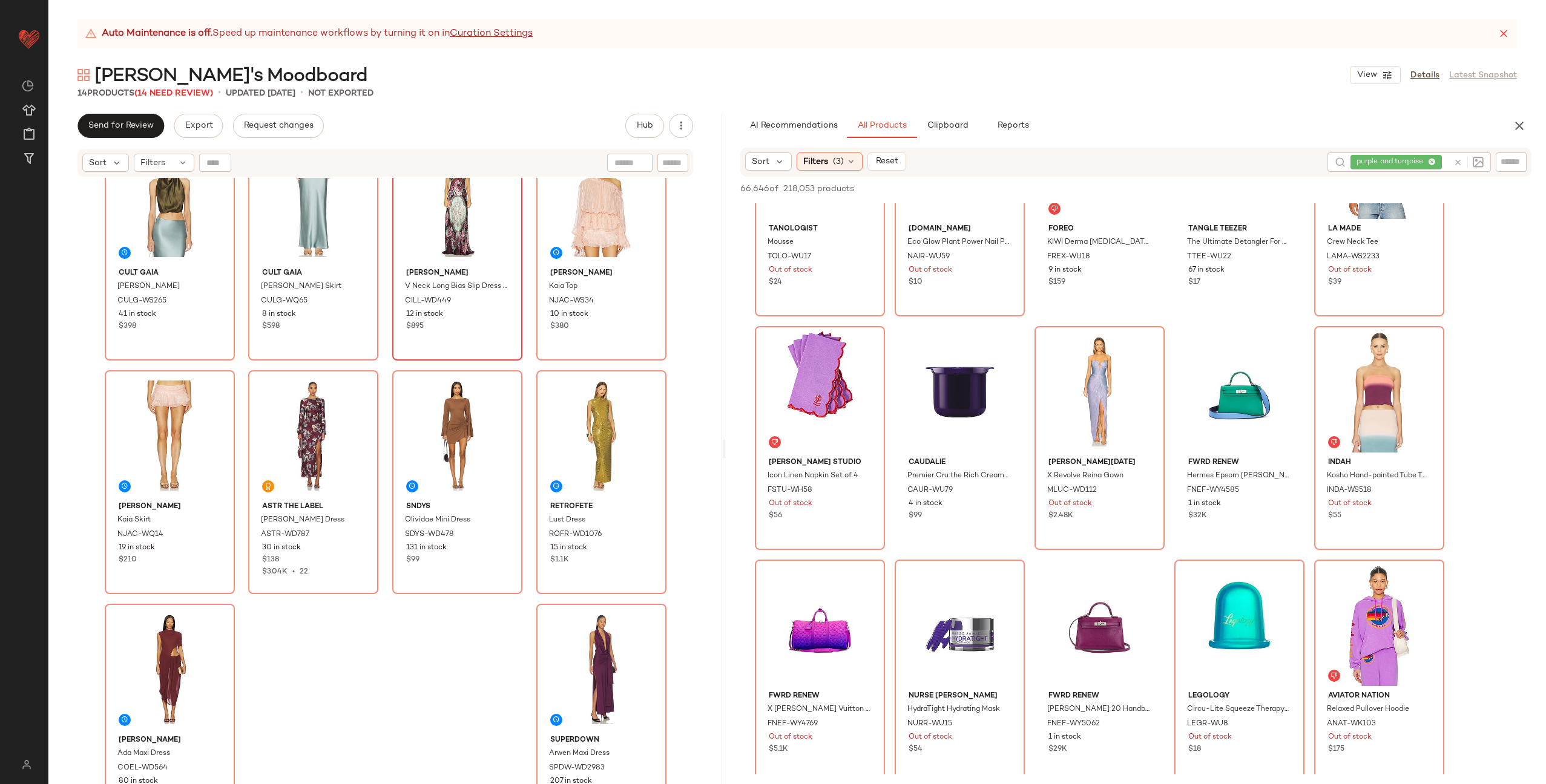
scroll to position [0, 0]
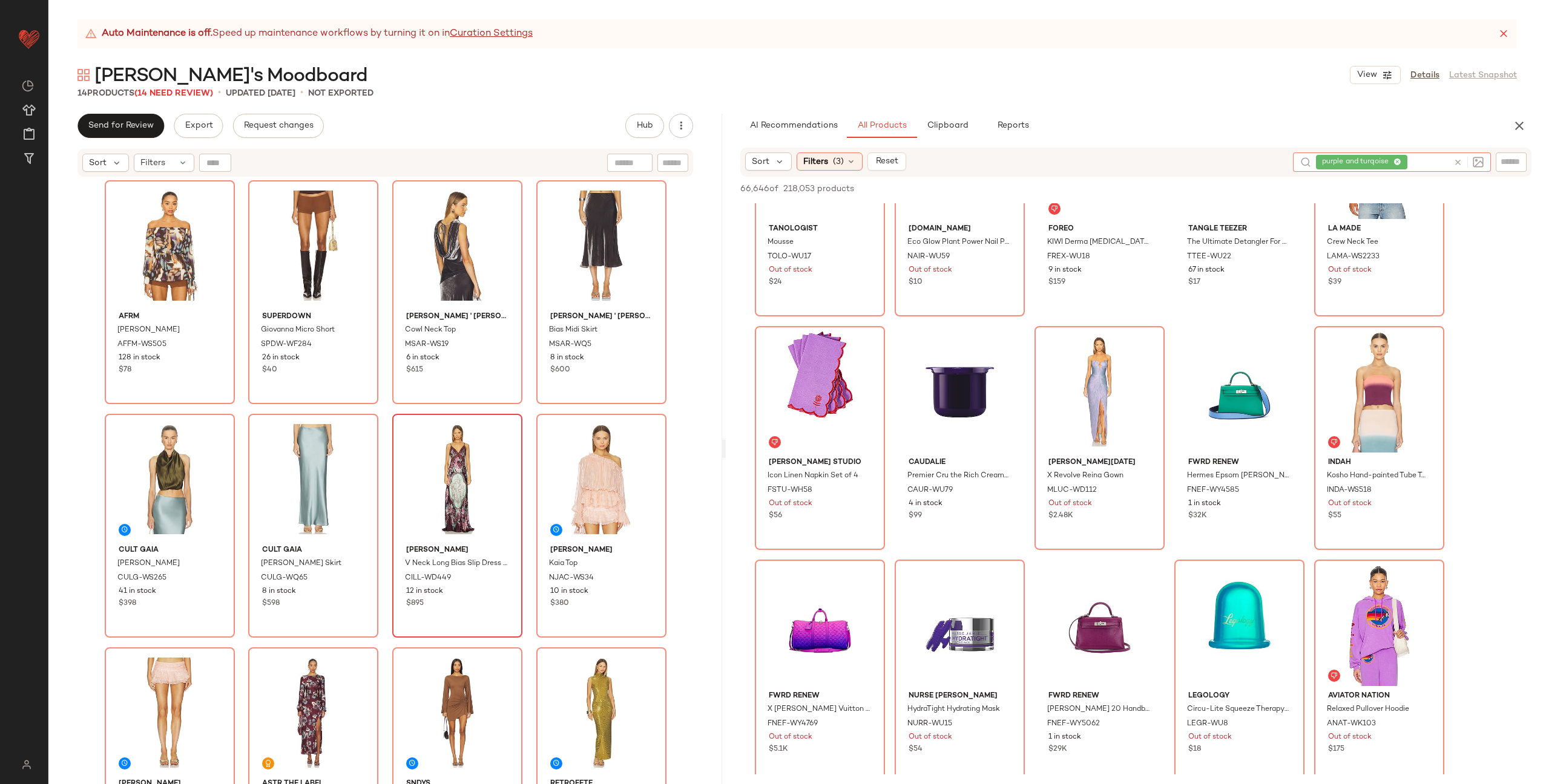
click at [1456, 161] on icon at bounding box center [1458, 162] width 9 height 9
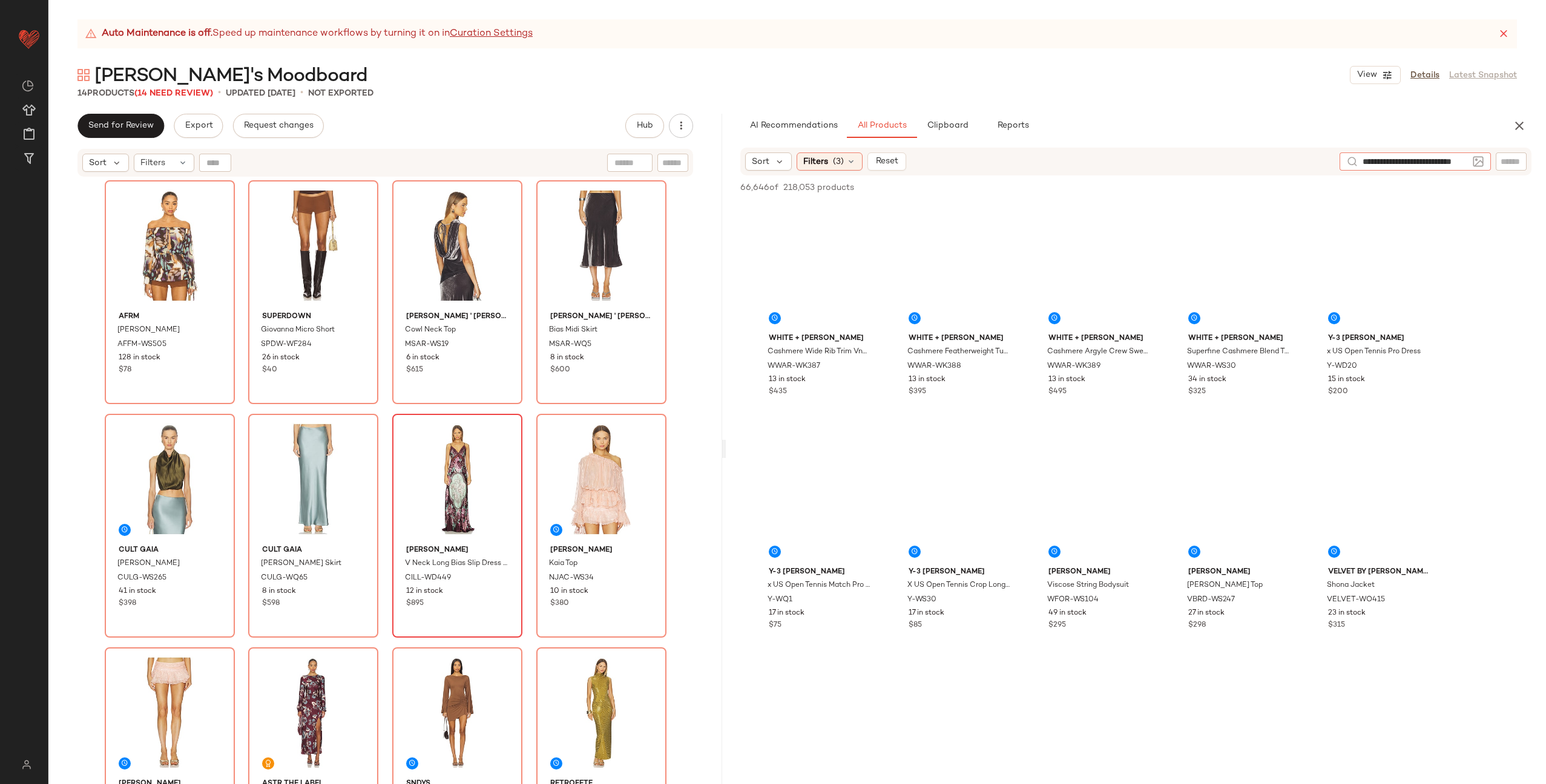
type input "**********"
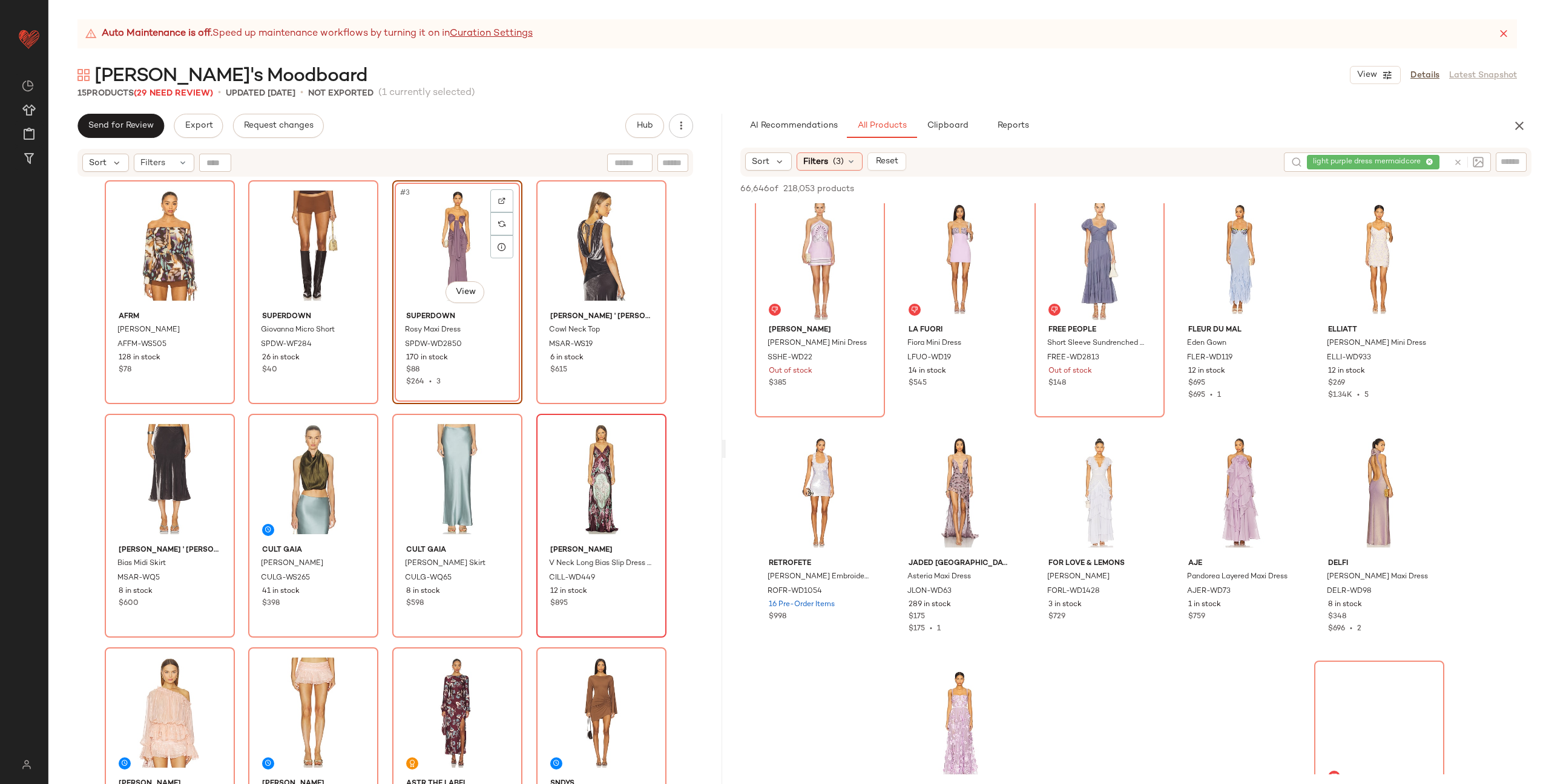
scroll to position [3281, 0]
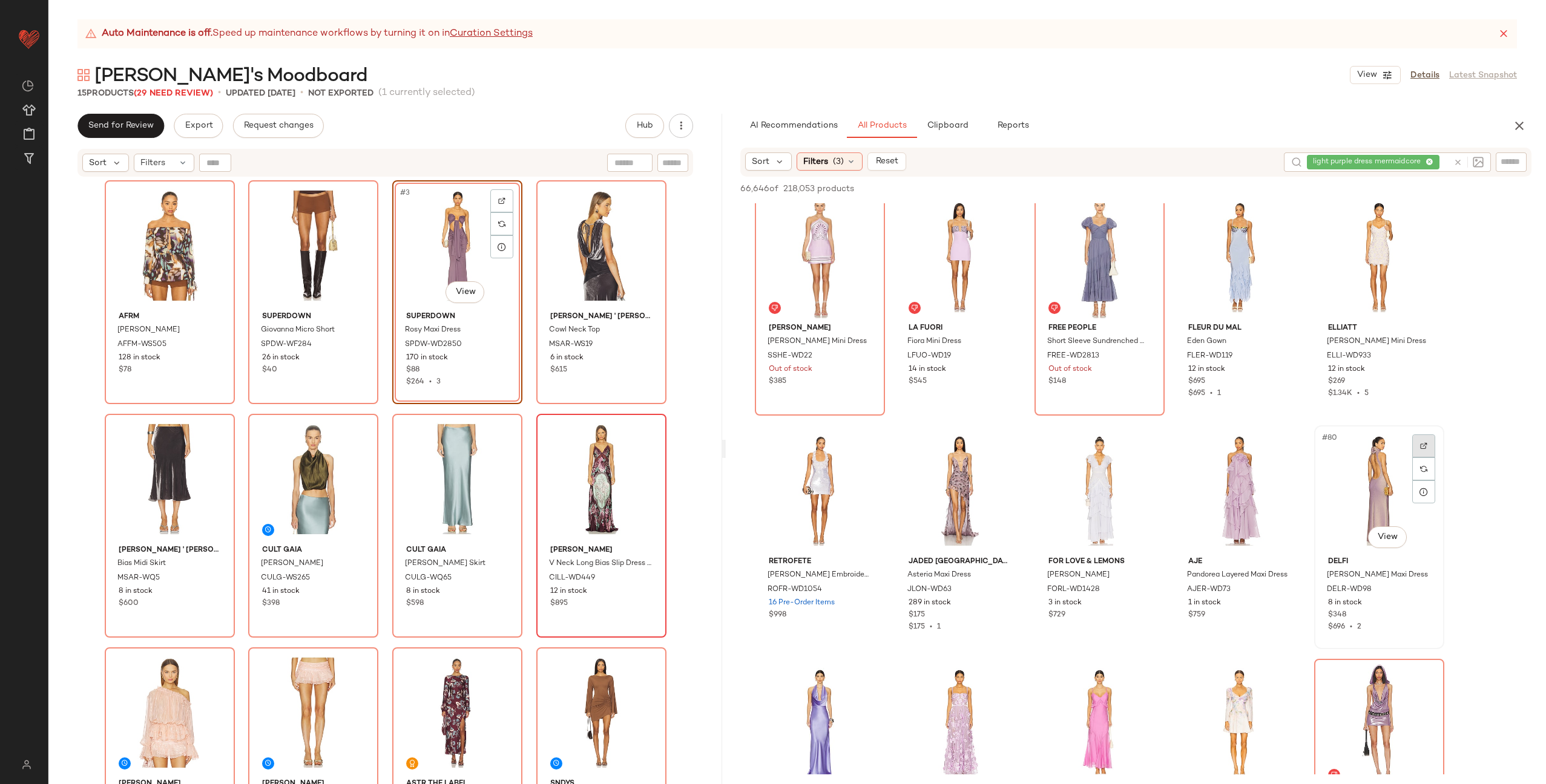
click at [1421, 440] on div at bounding box center [1424, 446] width 23 height 23
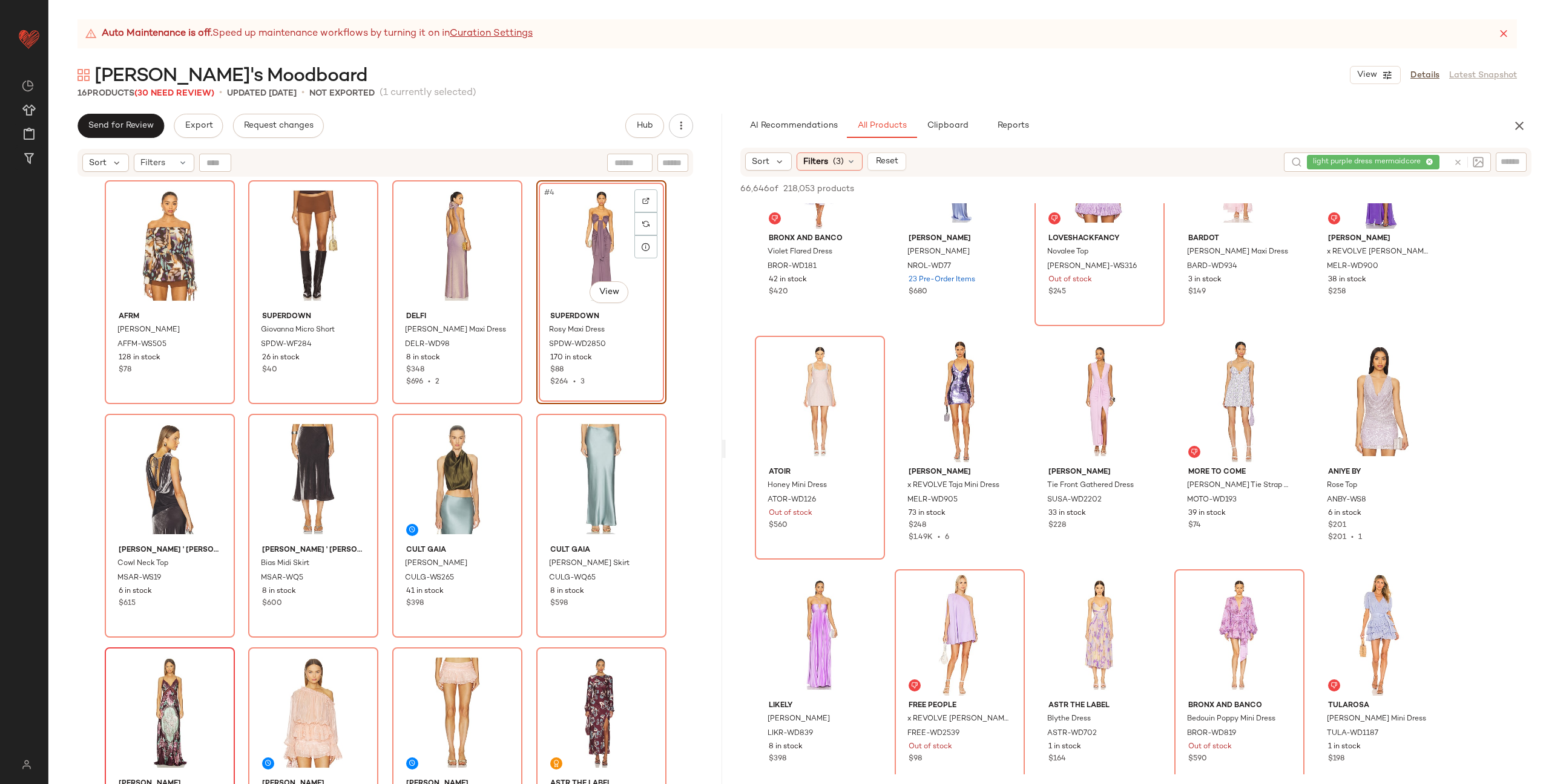
scroll to position [6250, 0]
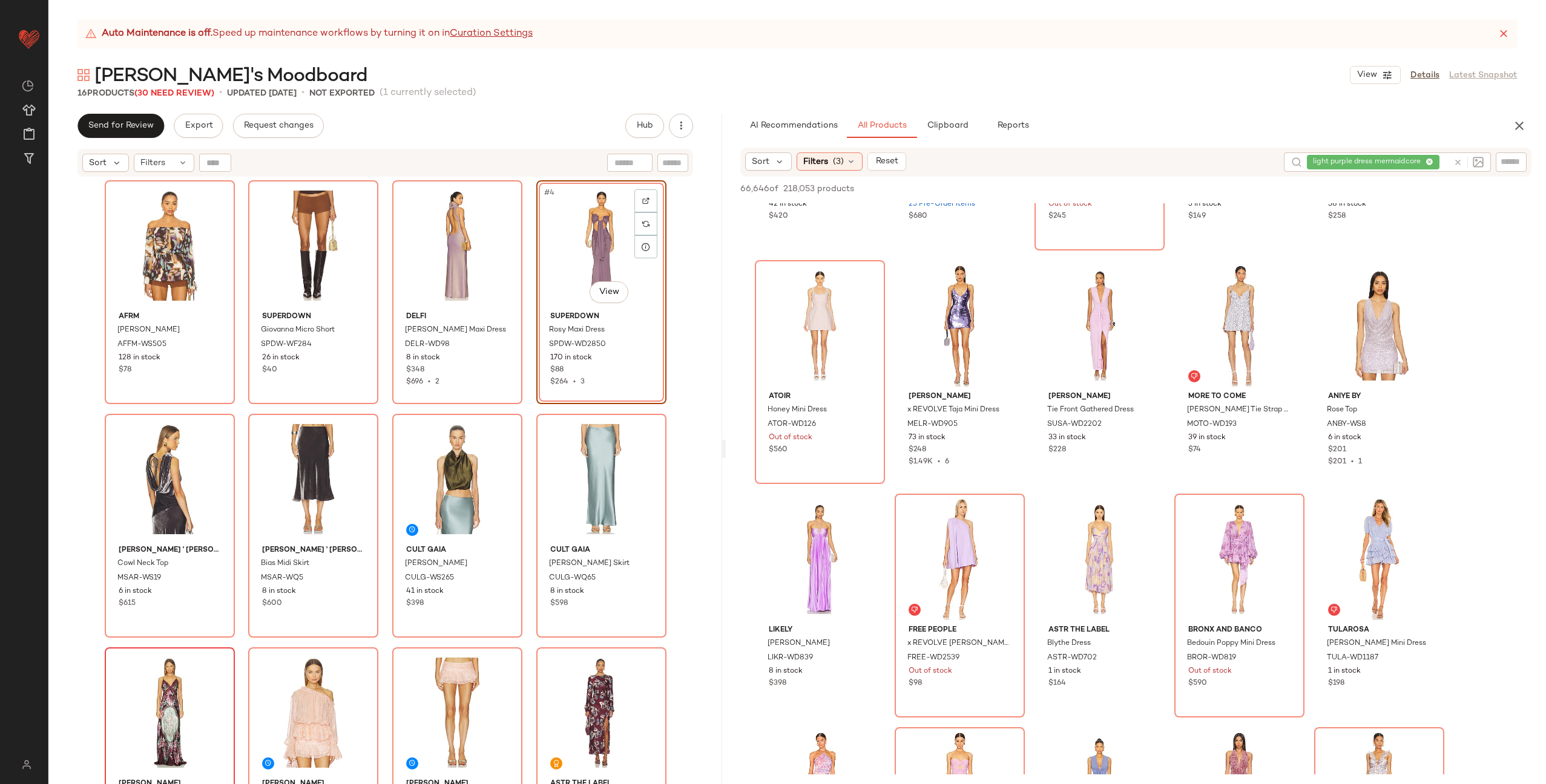
drag, startPoint x: 573, startPoint y: 255, endPoint x: 609, endPoint y: 5, distance: 252.6
click at [527, 288] on div "AFRM Gordon Blouse AFFM-WS505 128 in stock $78 superdown Giovanna Micro Short S…" at bounding box center [385, 498] width 562 height 634
click at [584, 258] on div "#4 View" at bounding box center [601, 245] width 122 height 122
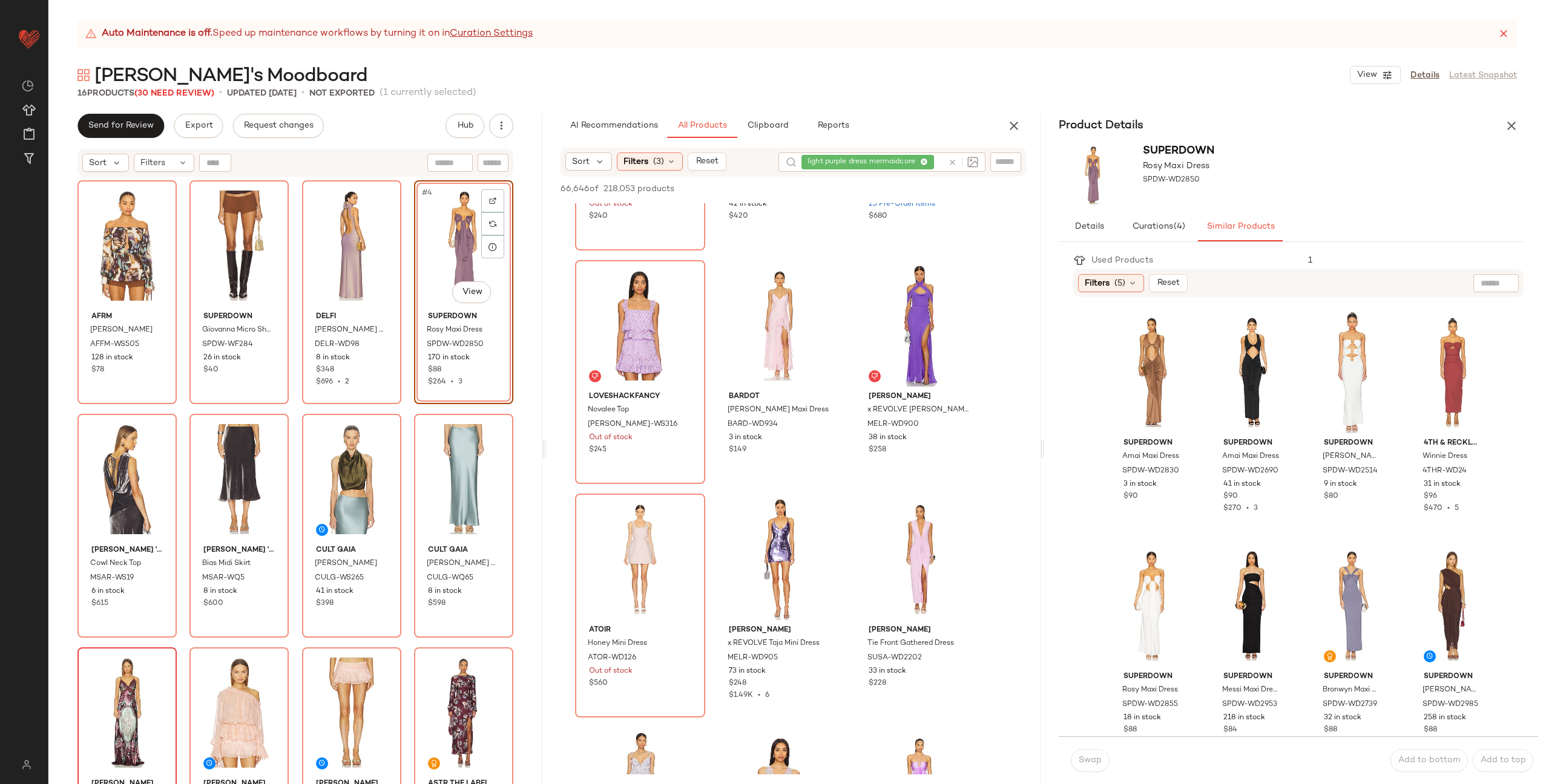
click at [1520, 125] on button "button" at bounding box center [1512, 126] width 24 height 24
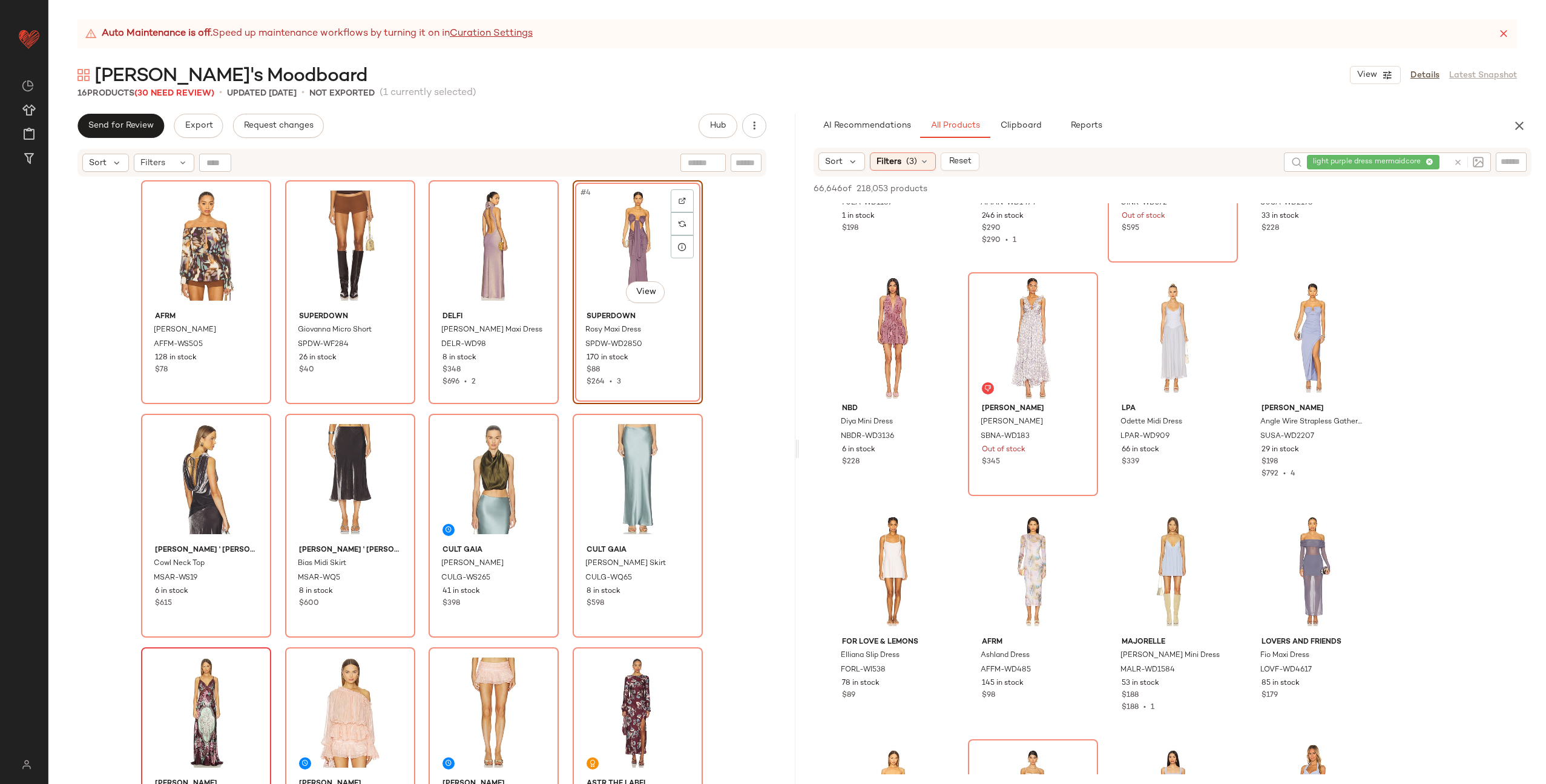
scroll to position [8788, 0]
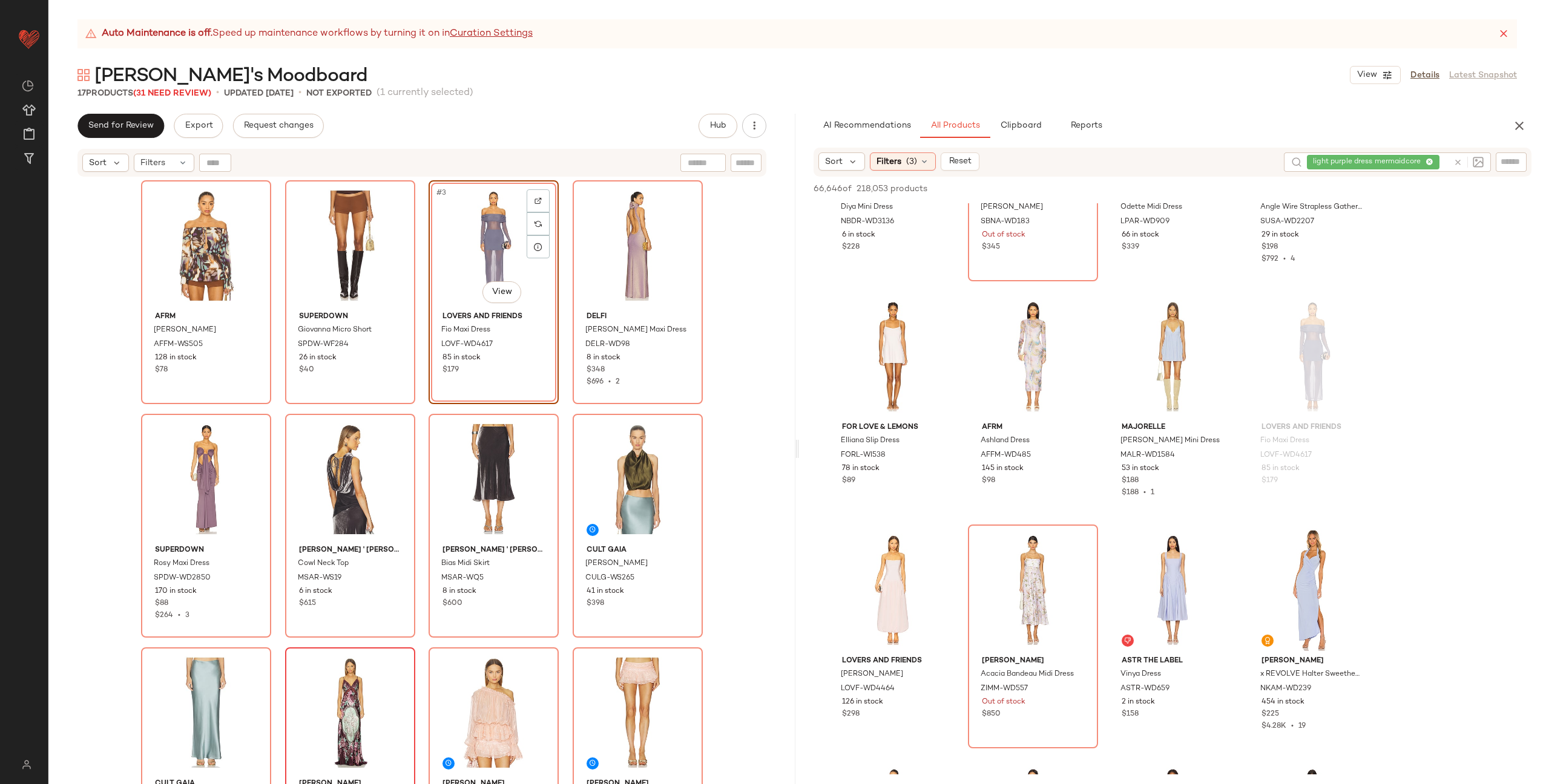
click at [415, 289] on div "AFRM Gordon Blouse AFFM-WS505 128 in stock $78 superdown Giovanna Micro Short S…" at bounding box center [422, 498] width 562 height 634
click at [623, 262] on div "#4 View" at bounding box center [638, 245] width 122 height 122
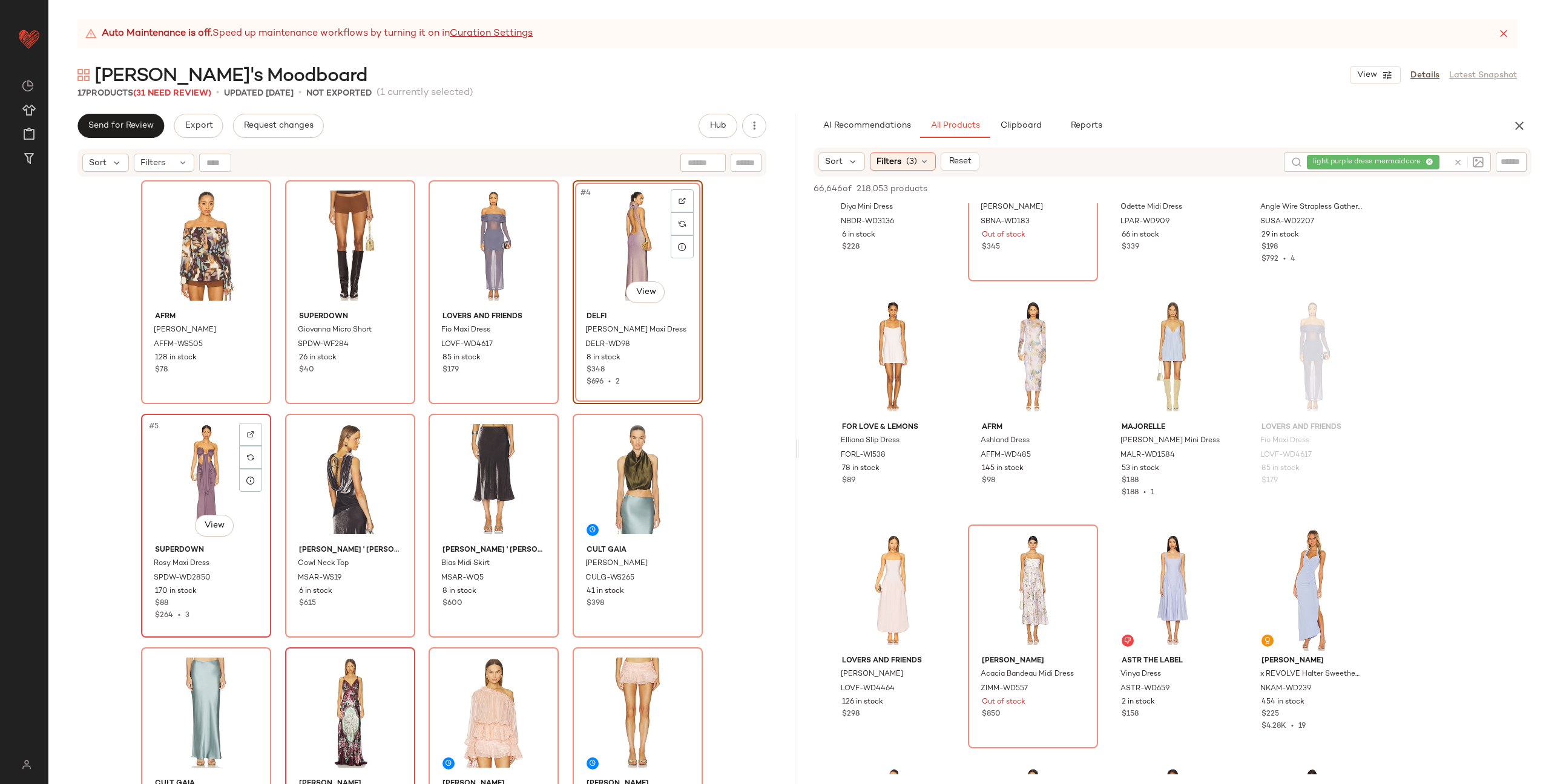
click at [206, 481] on div "#5 View" at bounding box center [206, 479] width 122 height 122
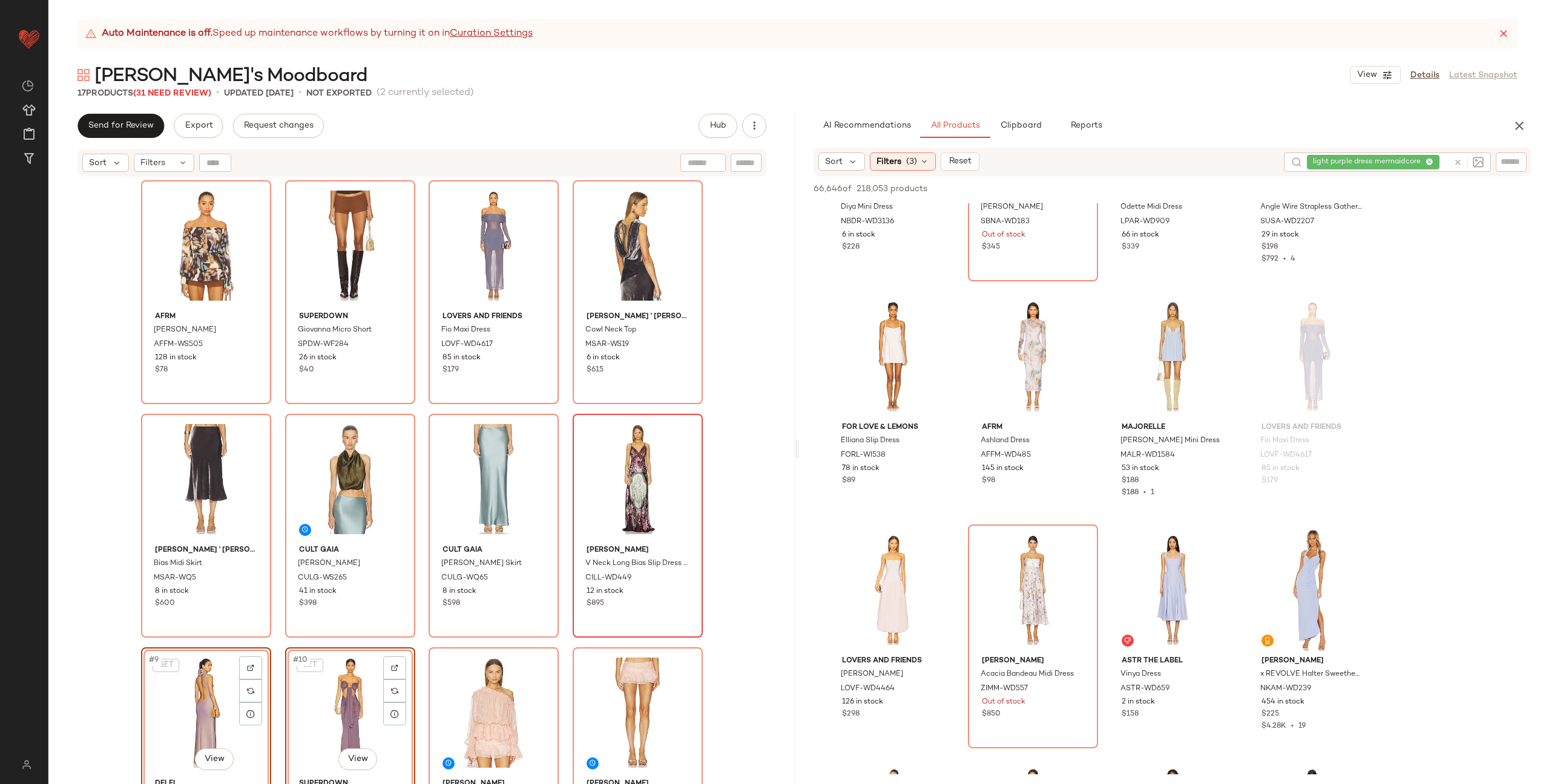
click at [420, 626] on div "AFRM Gordon Blouse AFFM-WS505 128 in stock $78 superdown Giovanna Micro Short S…" at bounding box center [422, 498] width 562 height 634
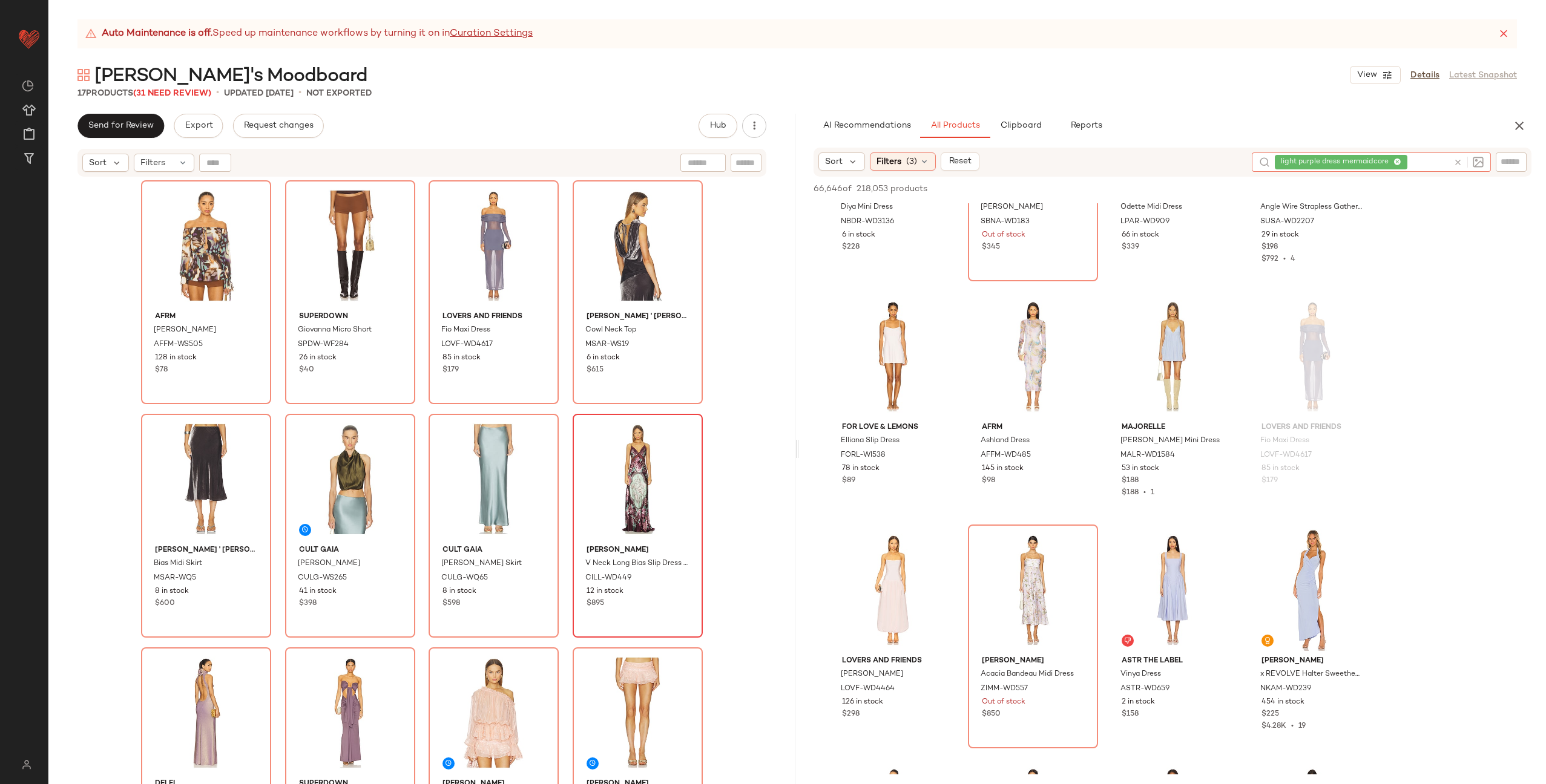
click at [1457, 160] on icon at bounding box center [1458, 162] width 9 height 9
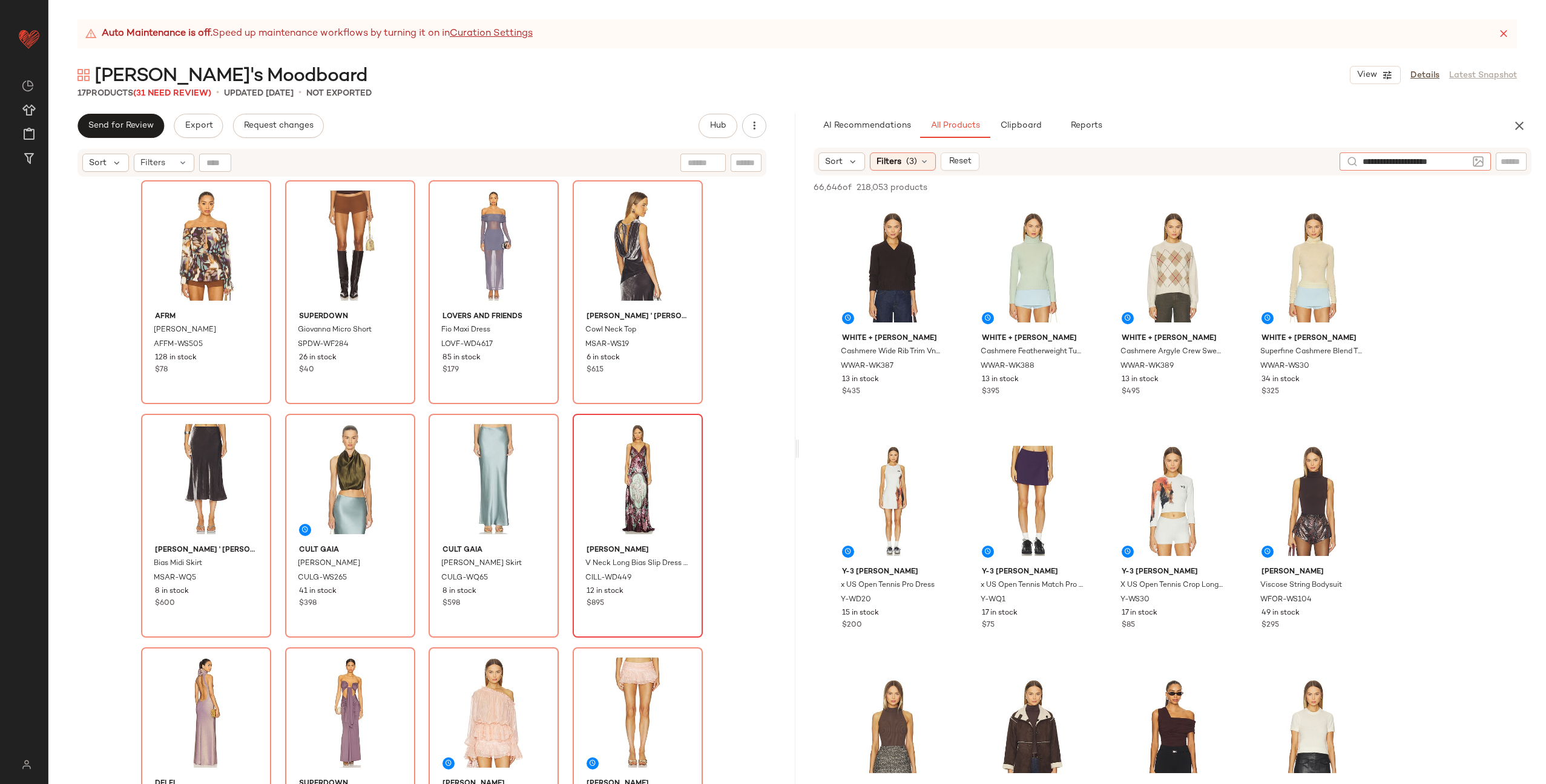
type input "**********"
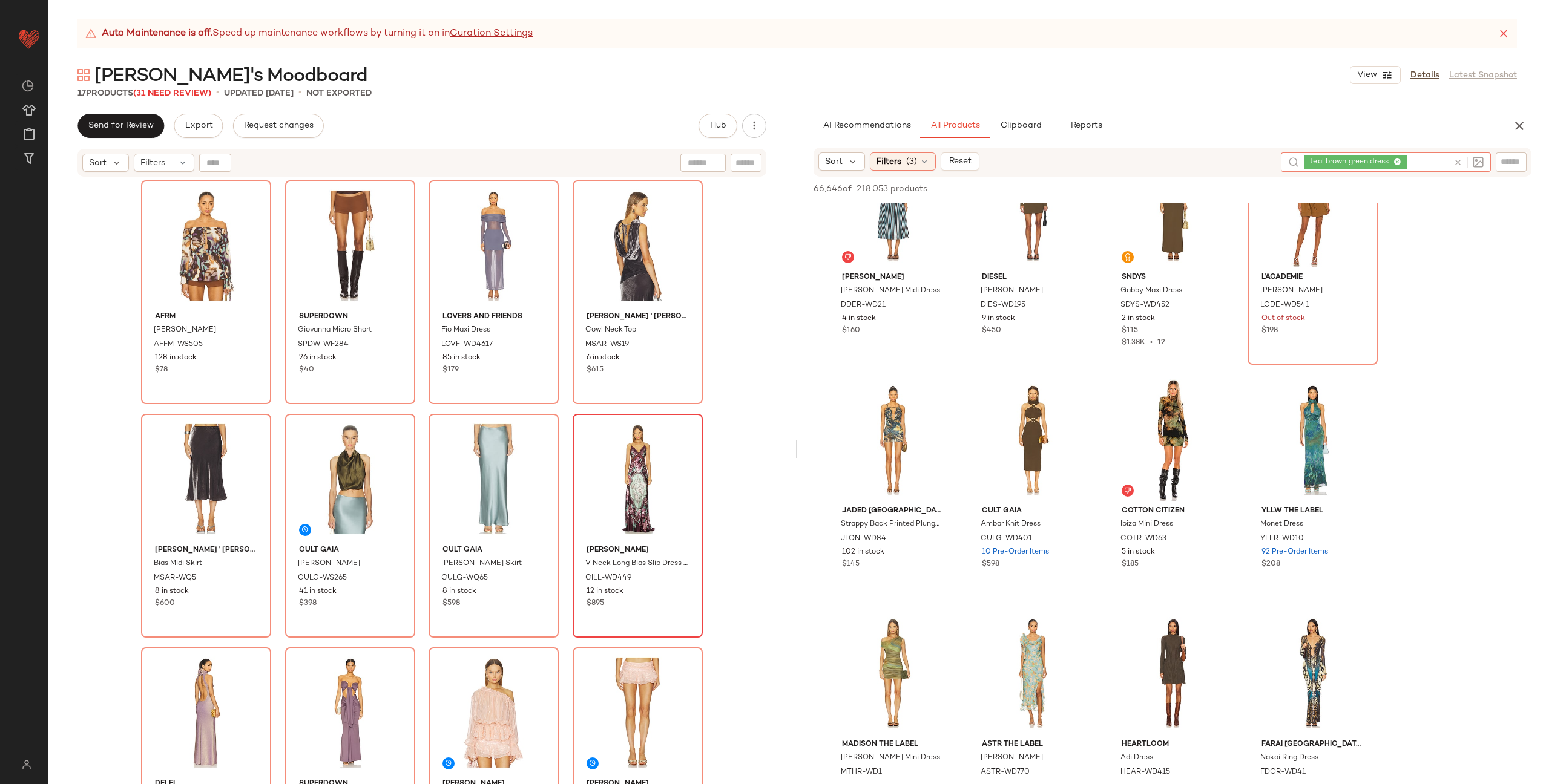
scroll to position [1808, 0]
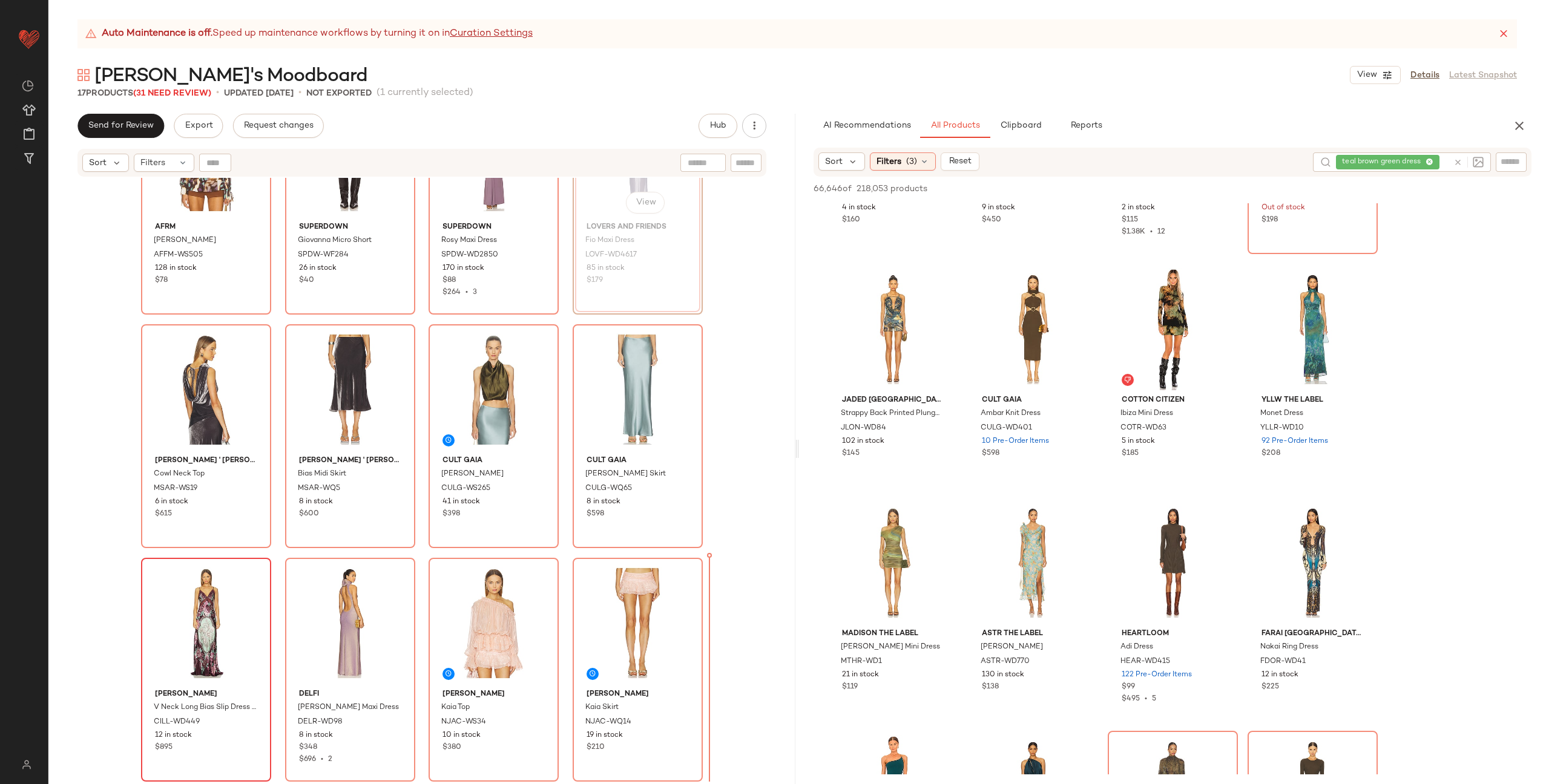
scroll to position [92, 0]
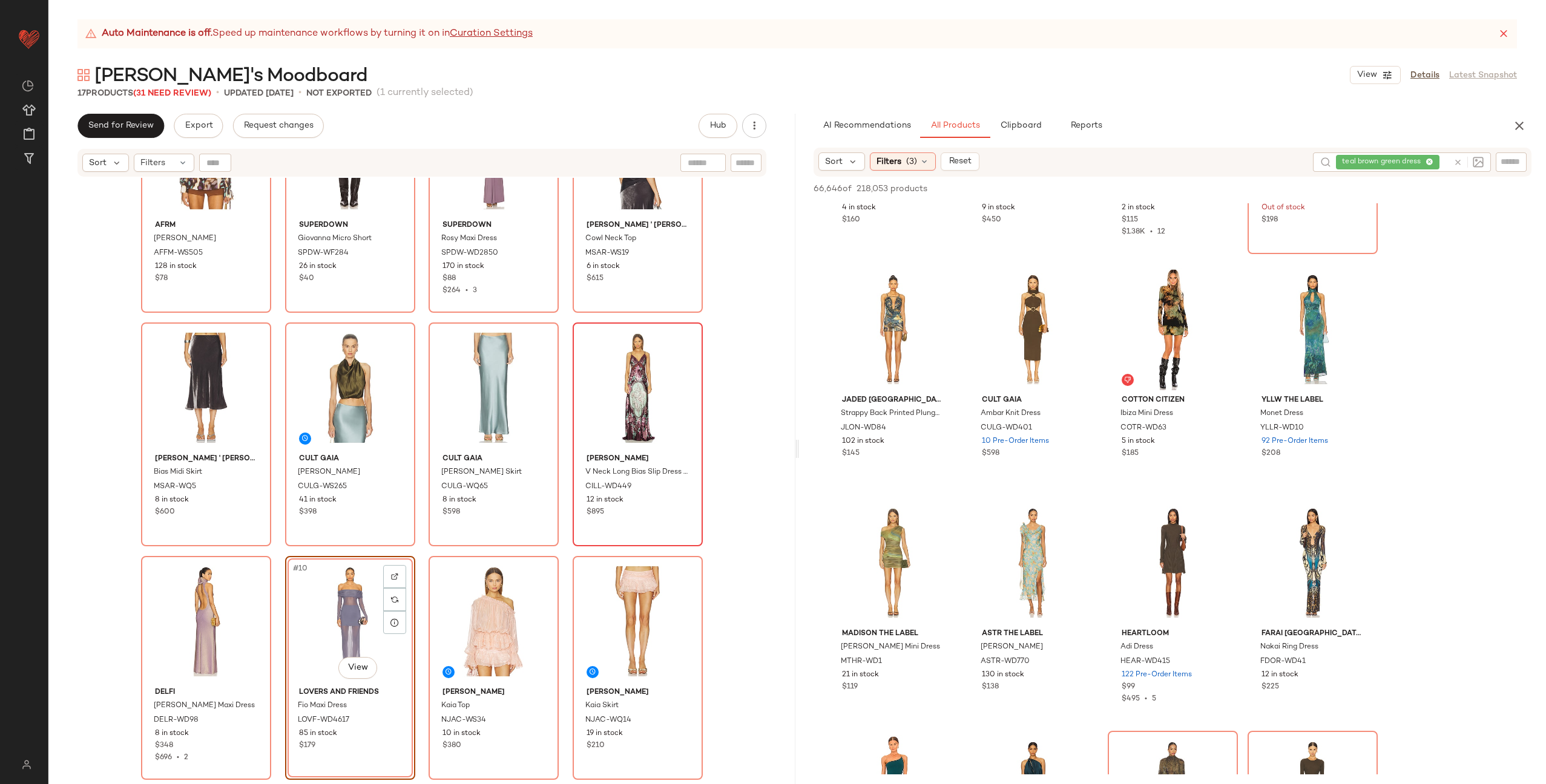
click at [417, 549] on div "AFRM Gordon Blouse AFFM-WS505 128 in stock $78 superdown Giovanna Micro Short S…" at bounding box center [422, 406] width 562 height 634
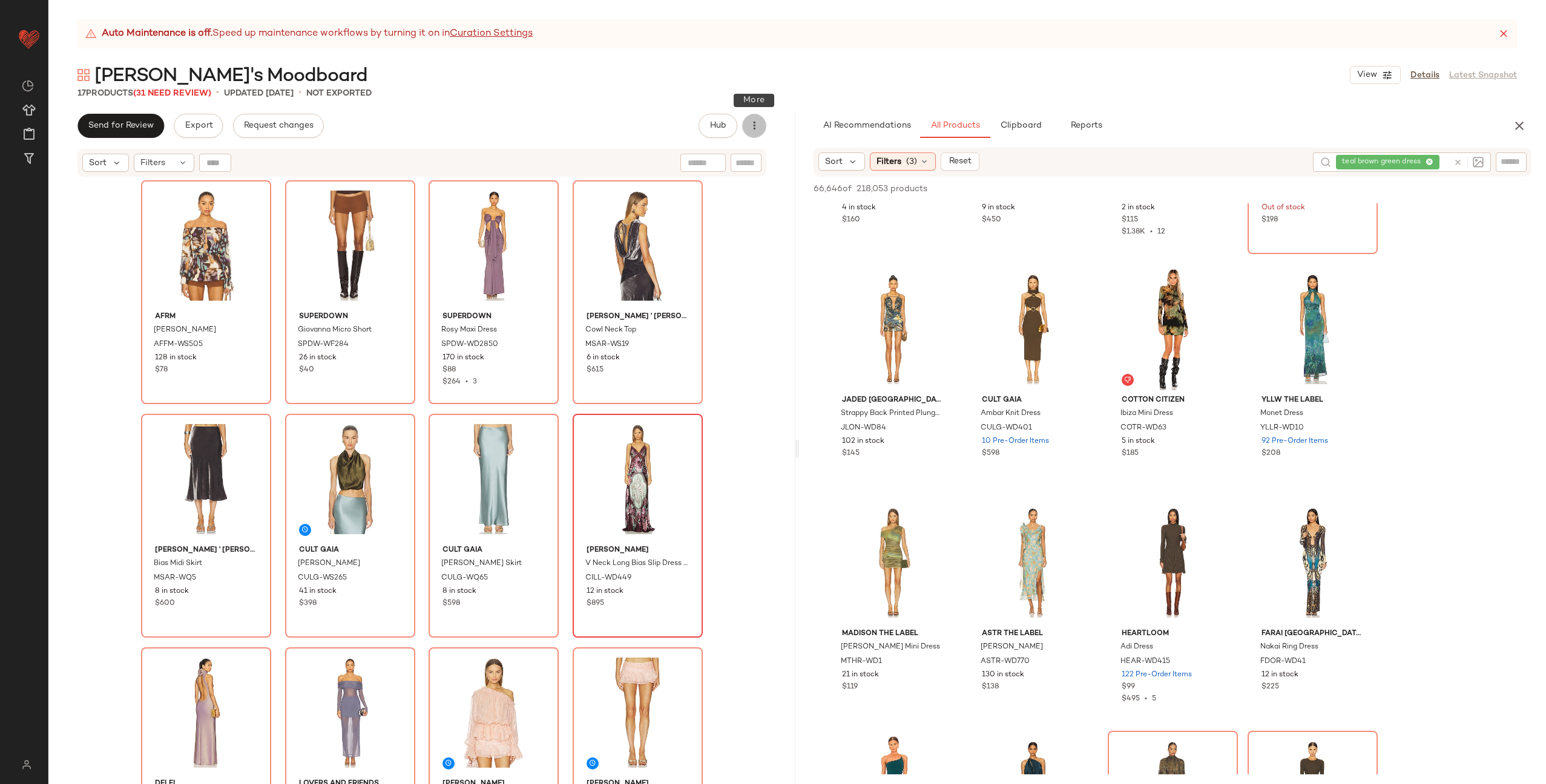
click at [755, 124] on icon "button" at bounding box center [754, 126] width 12 height 12
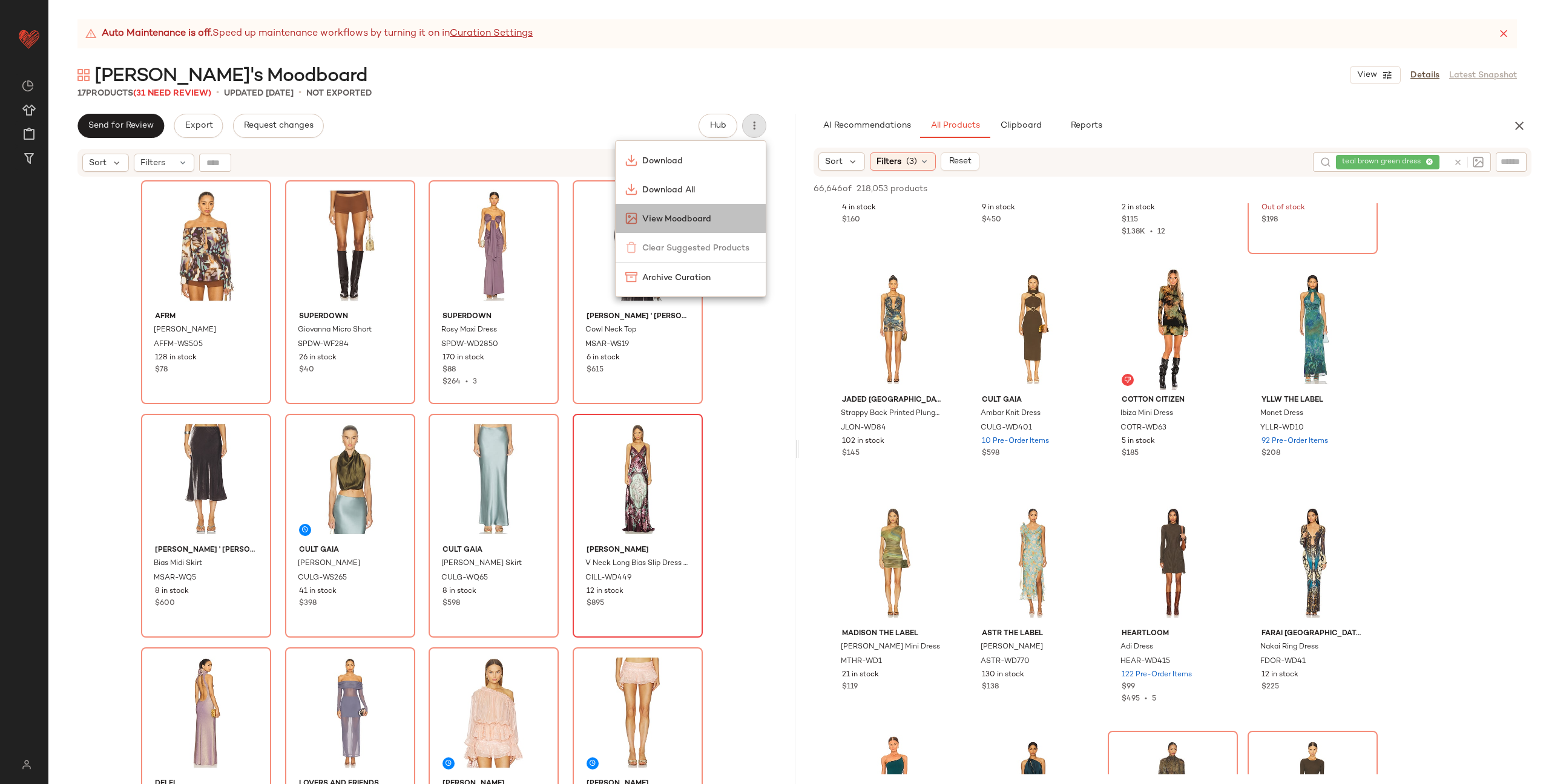
click at [699, 215] on span "View Moodboard" at bounding box center [699, 219] width 114 height 13
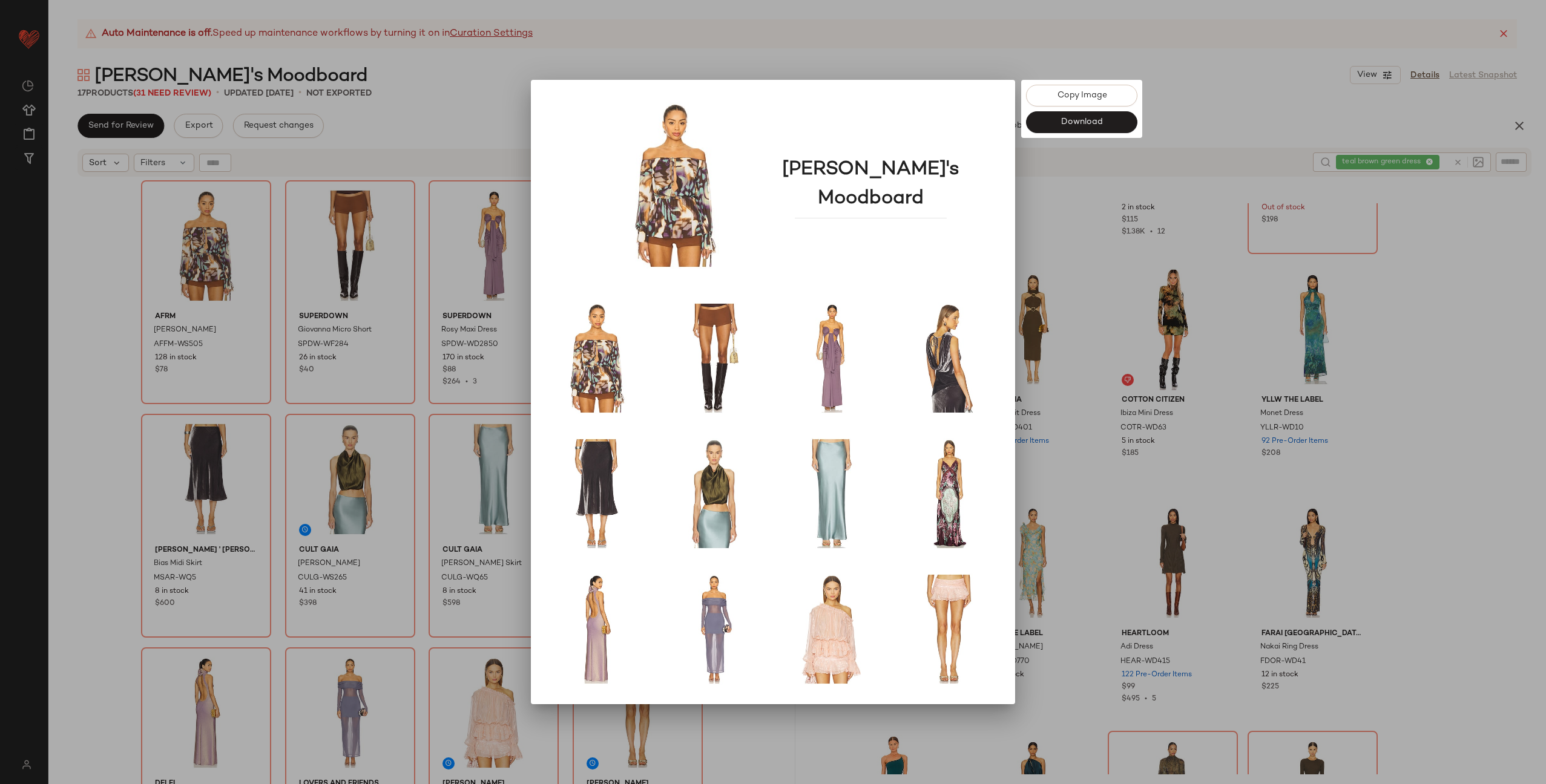
click at [1077, 234] on div at bounding box center [773, 392] width 1546 height 784
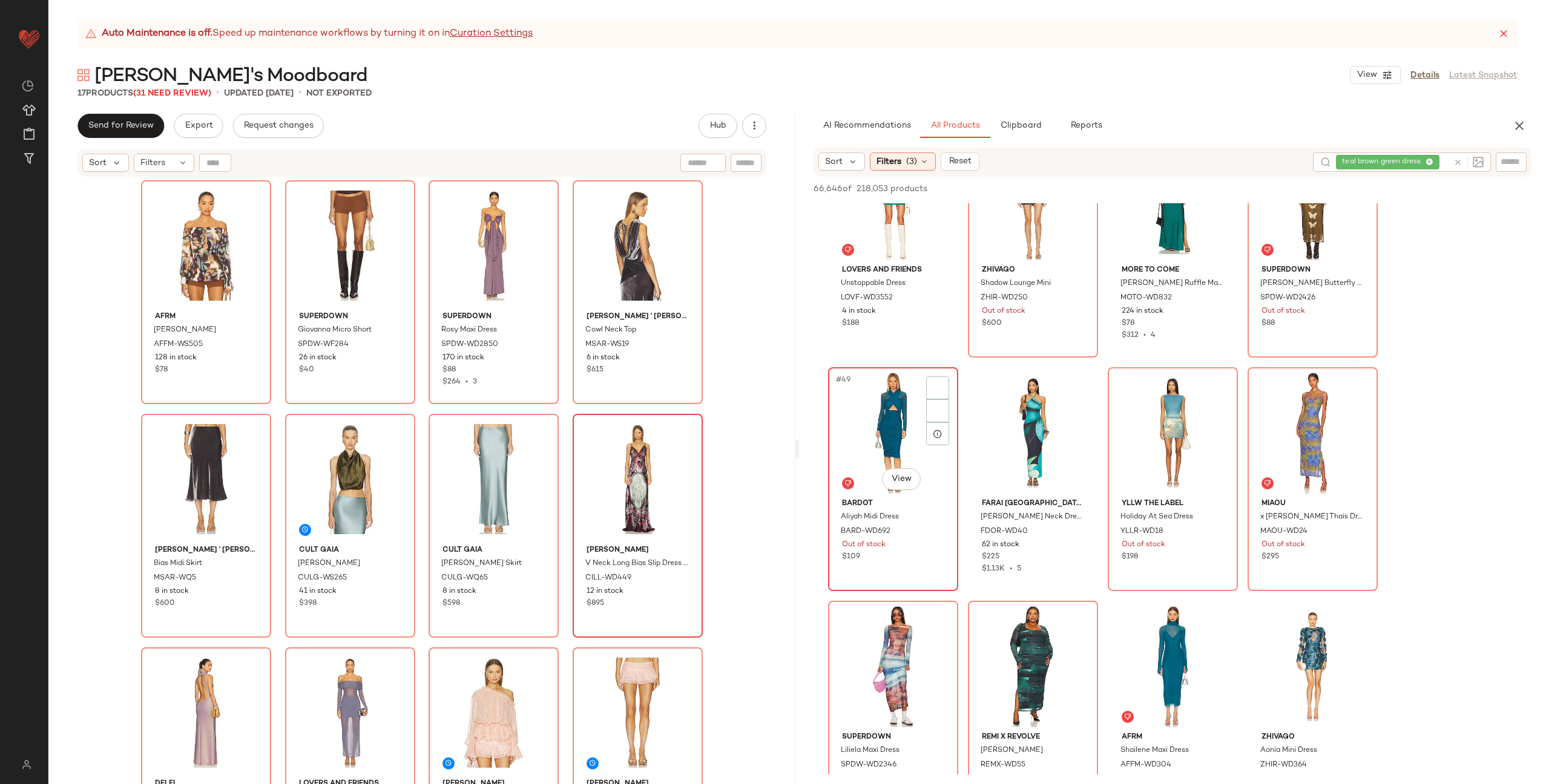
scroll to position [3162, 0]
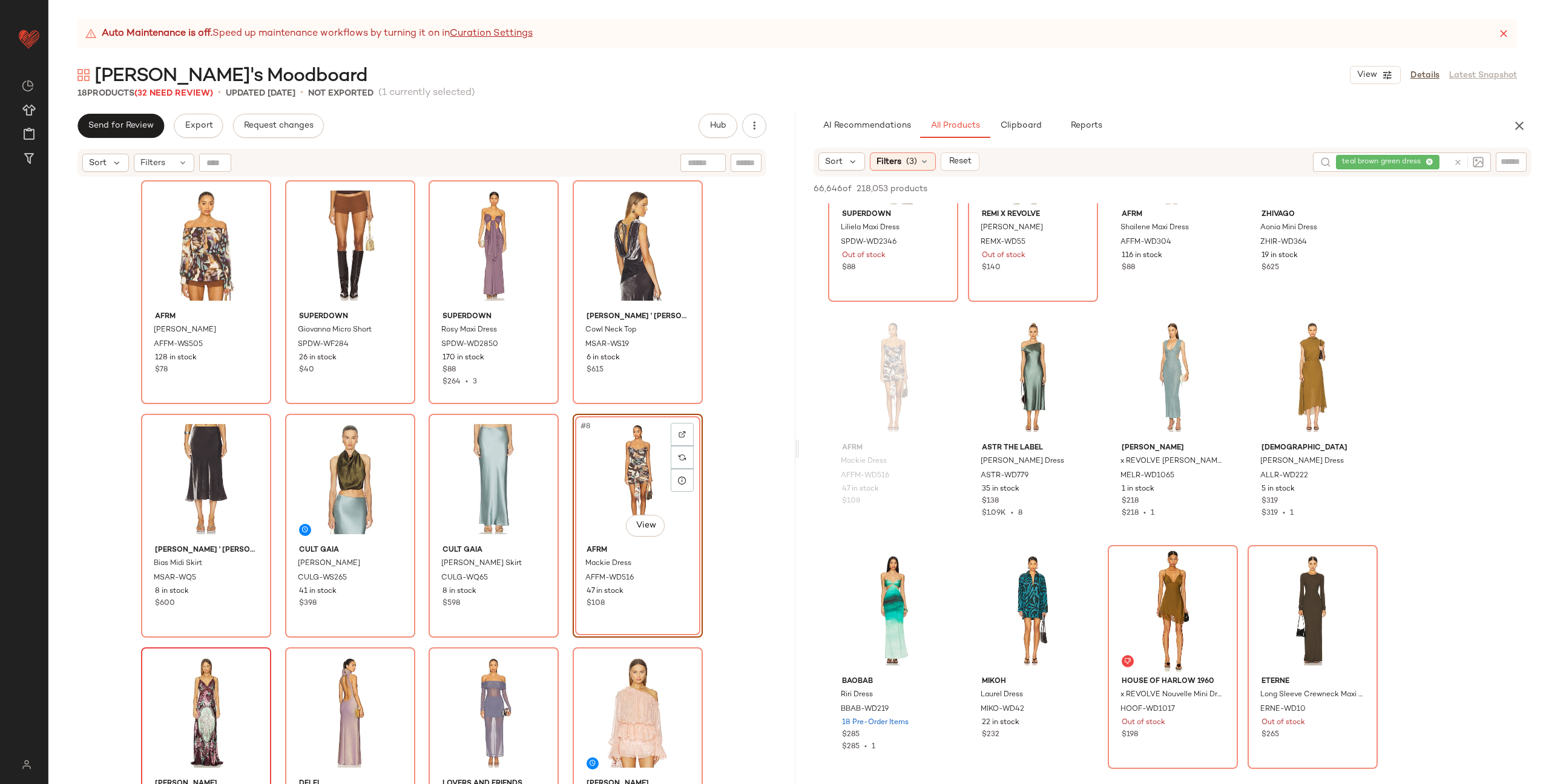
click at [563, 480] on div "AFRM Gordon Blouse AFFM-WS505 128 in stock $78 superdown Giovanna Micro Short S…" at bounding box center [422, 498] width 562 height 634
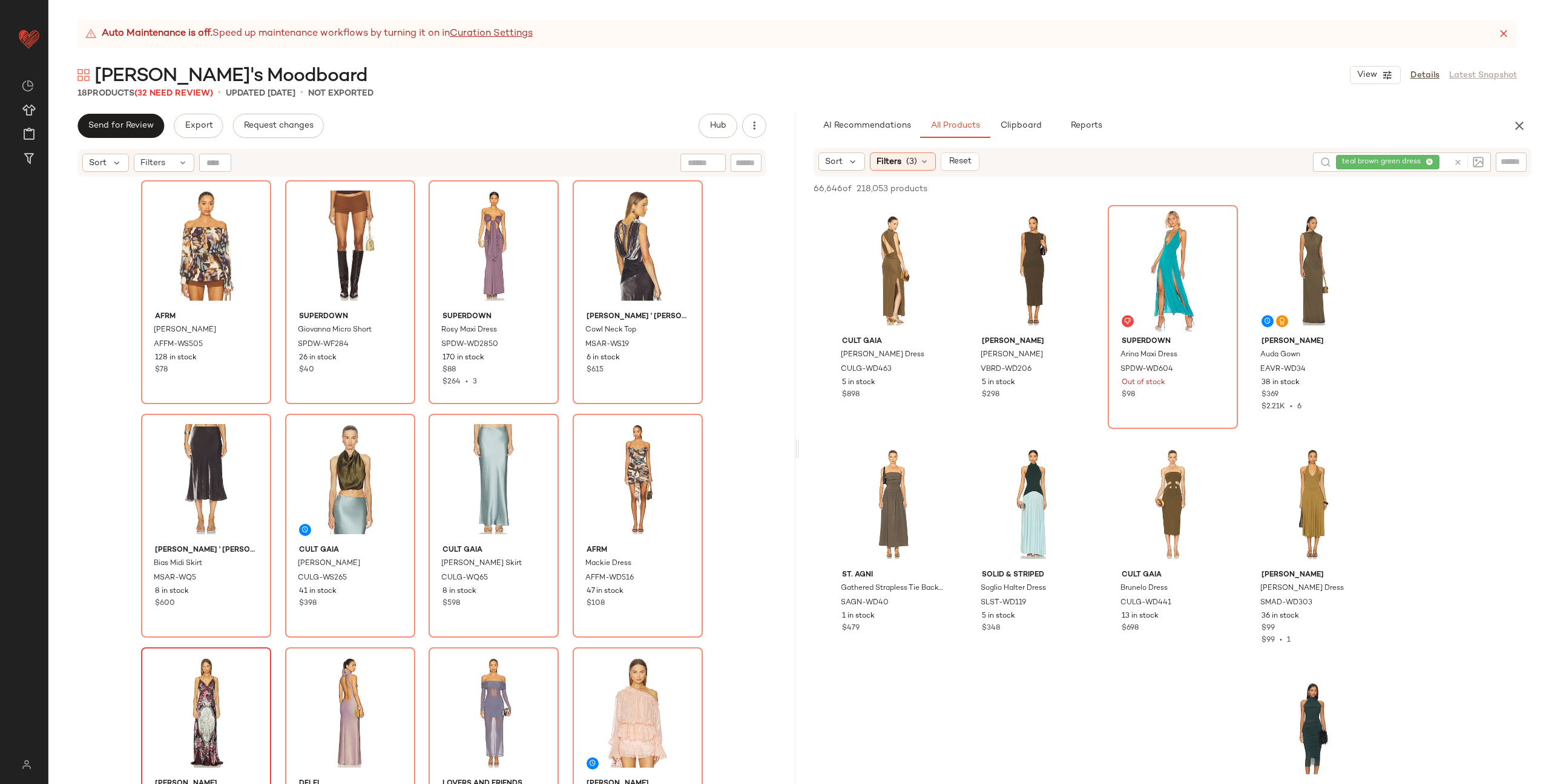
scroll to position [5847, 0]
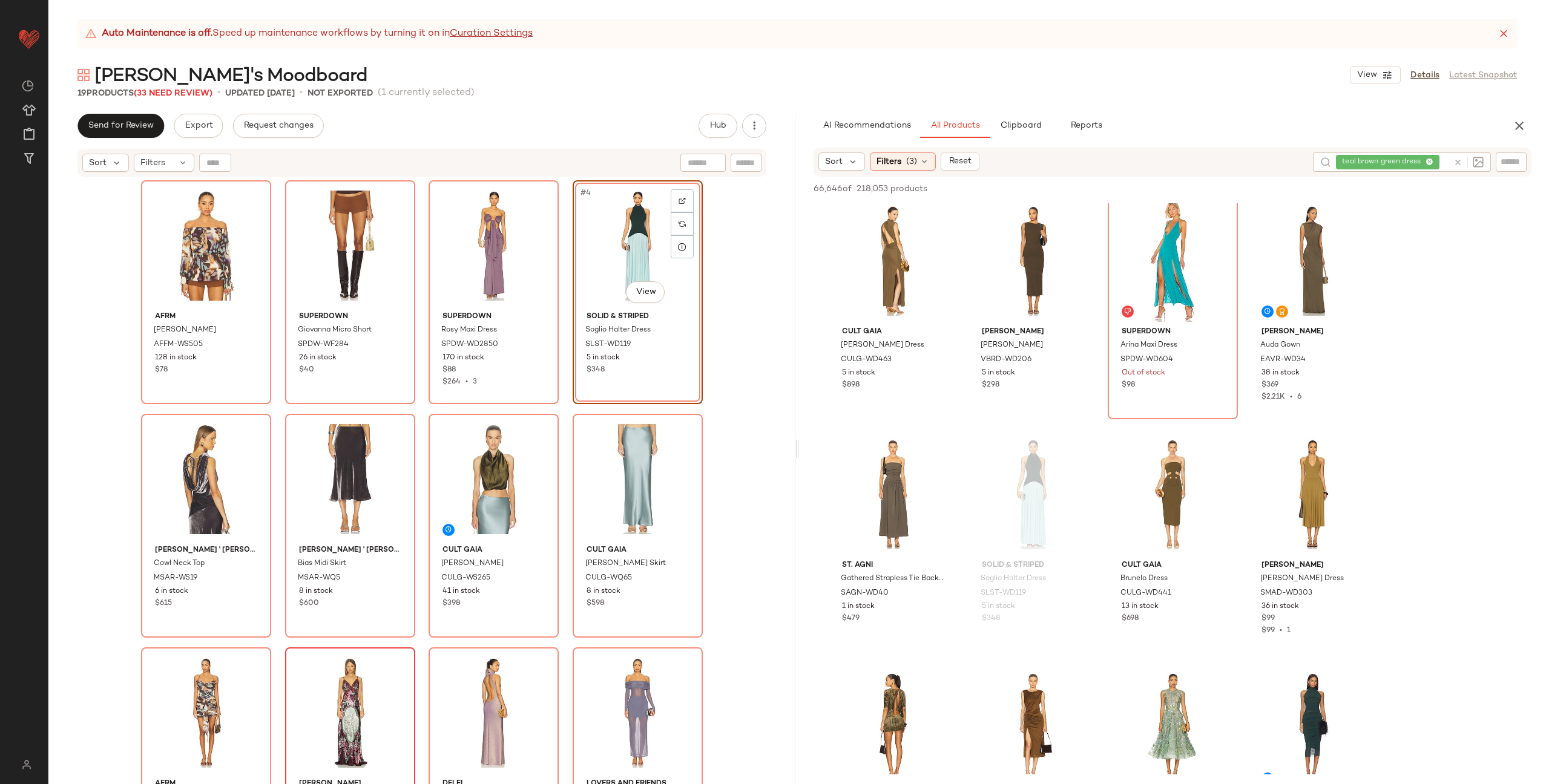
click at [563, 337] on div "AFRM Gordon Blouse AFFM-WS505 128 in stock $78 superdown Giovanna Micro Short S…" at bounding box center [422, 498] width 562 height 634
click at [1458, 161] on icon at bounding box center [1458, 162] width 9 height 9
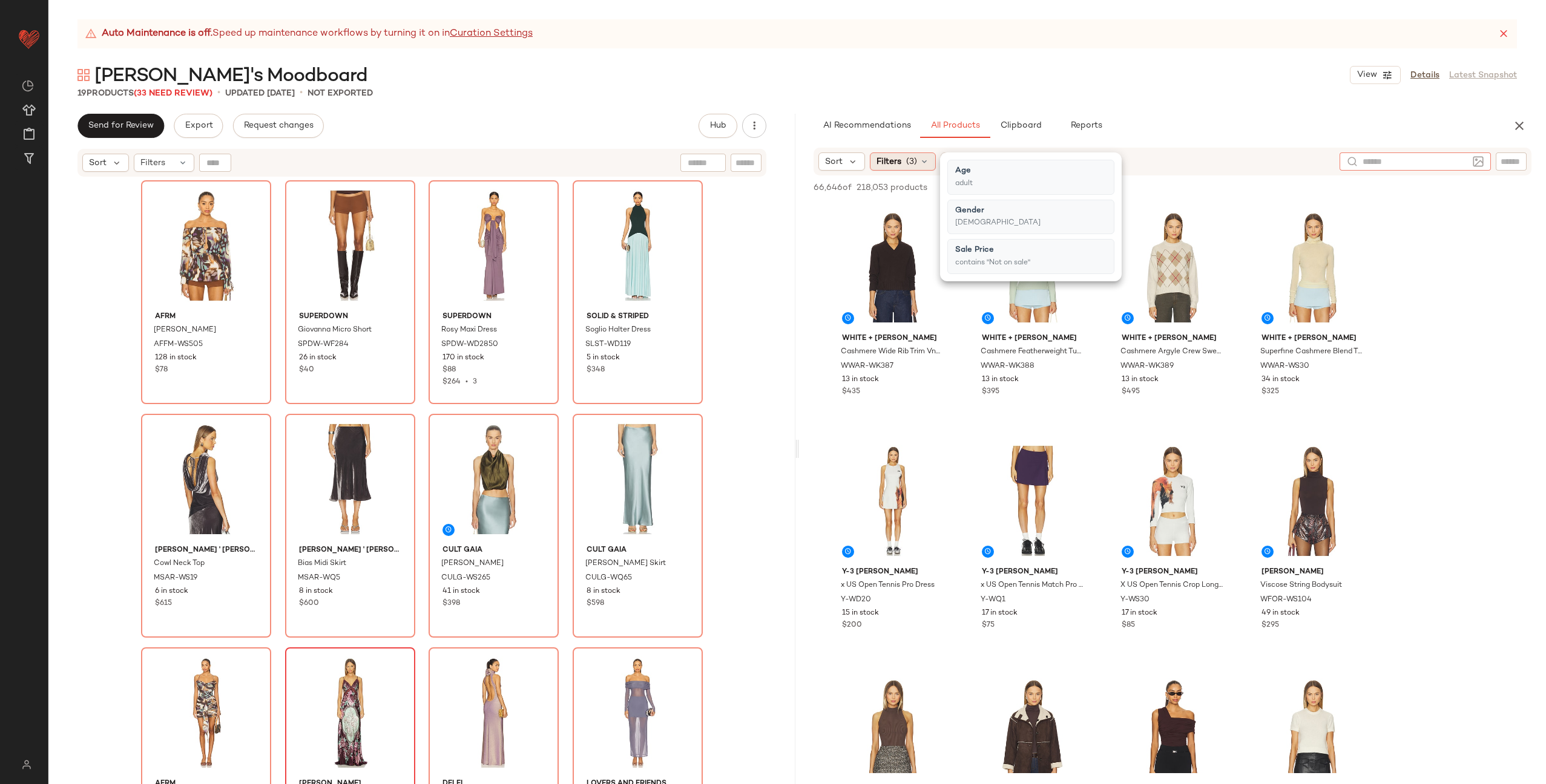
click at [923, 162] on icon at bounding box center [925, 162] width 9 height 9
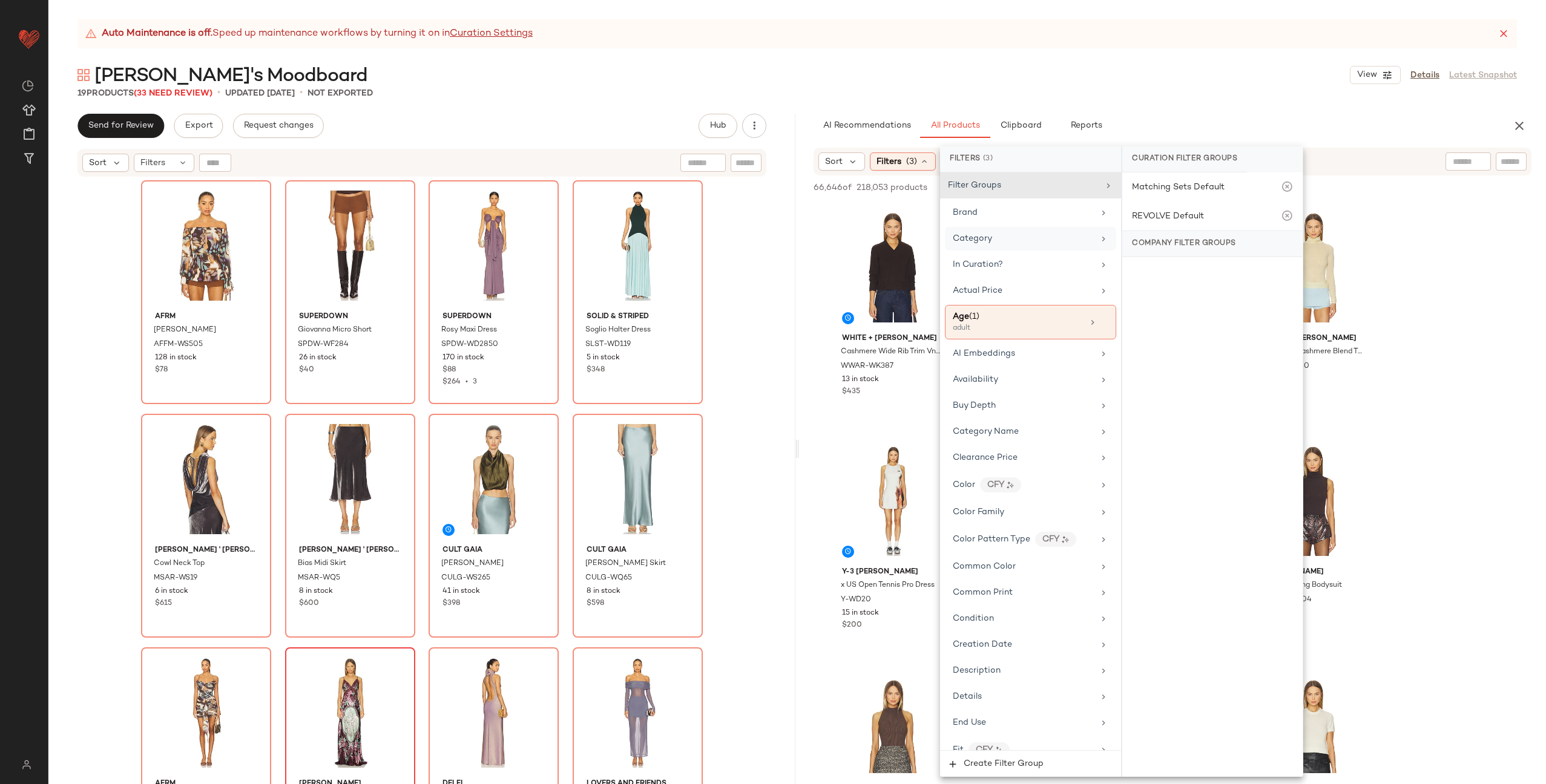
click at [1011, 236] on div "Category" at bounding box center [1023, 238] width 141 height 13
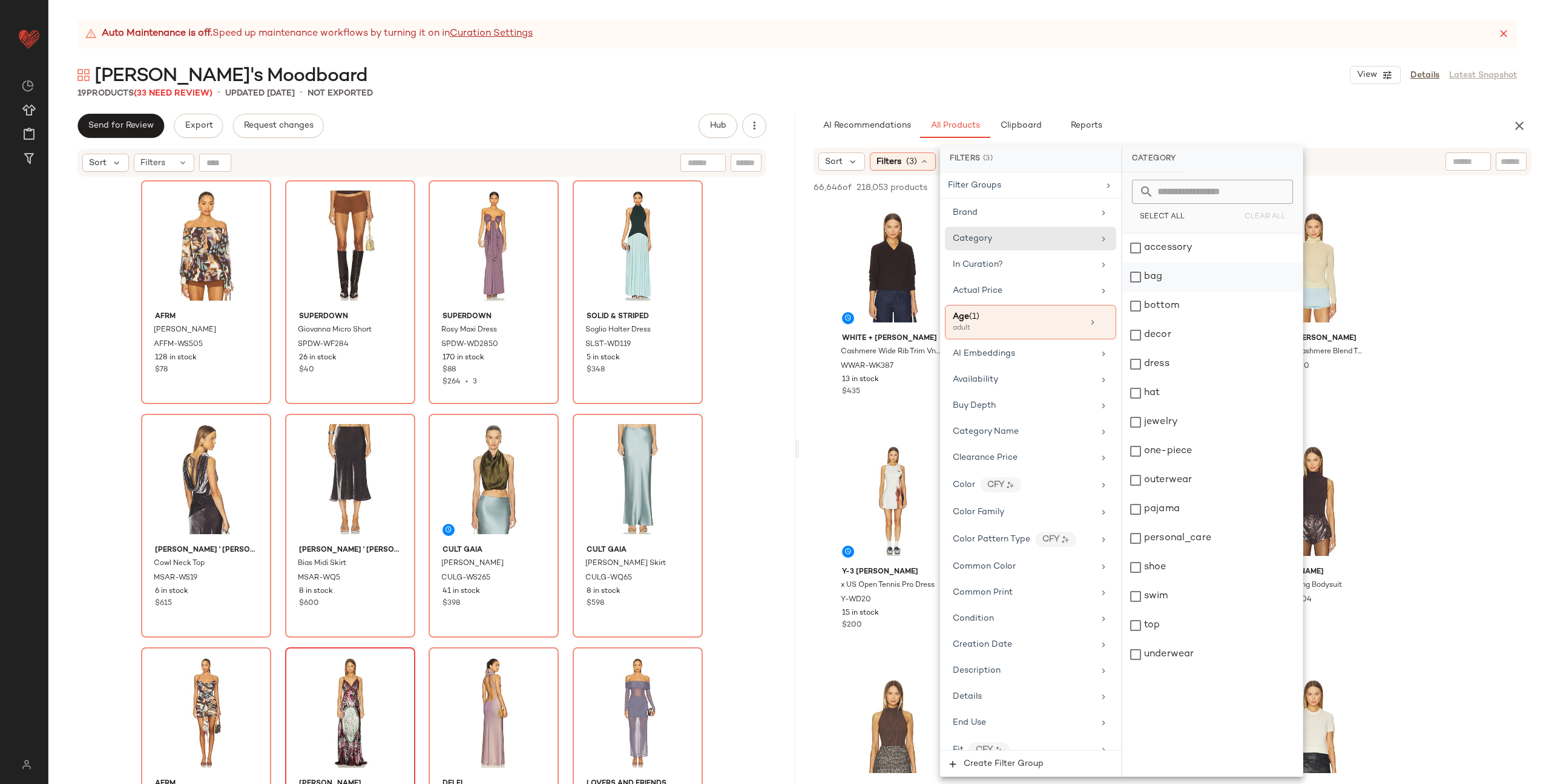
click at [1182, 282] on div "bag" at bounding box center [1213, 277] width 181 height 29
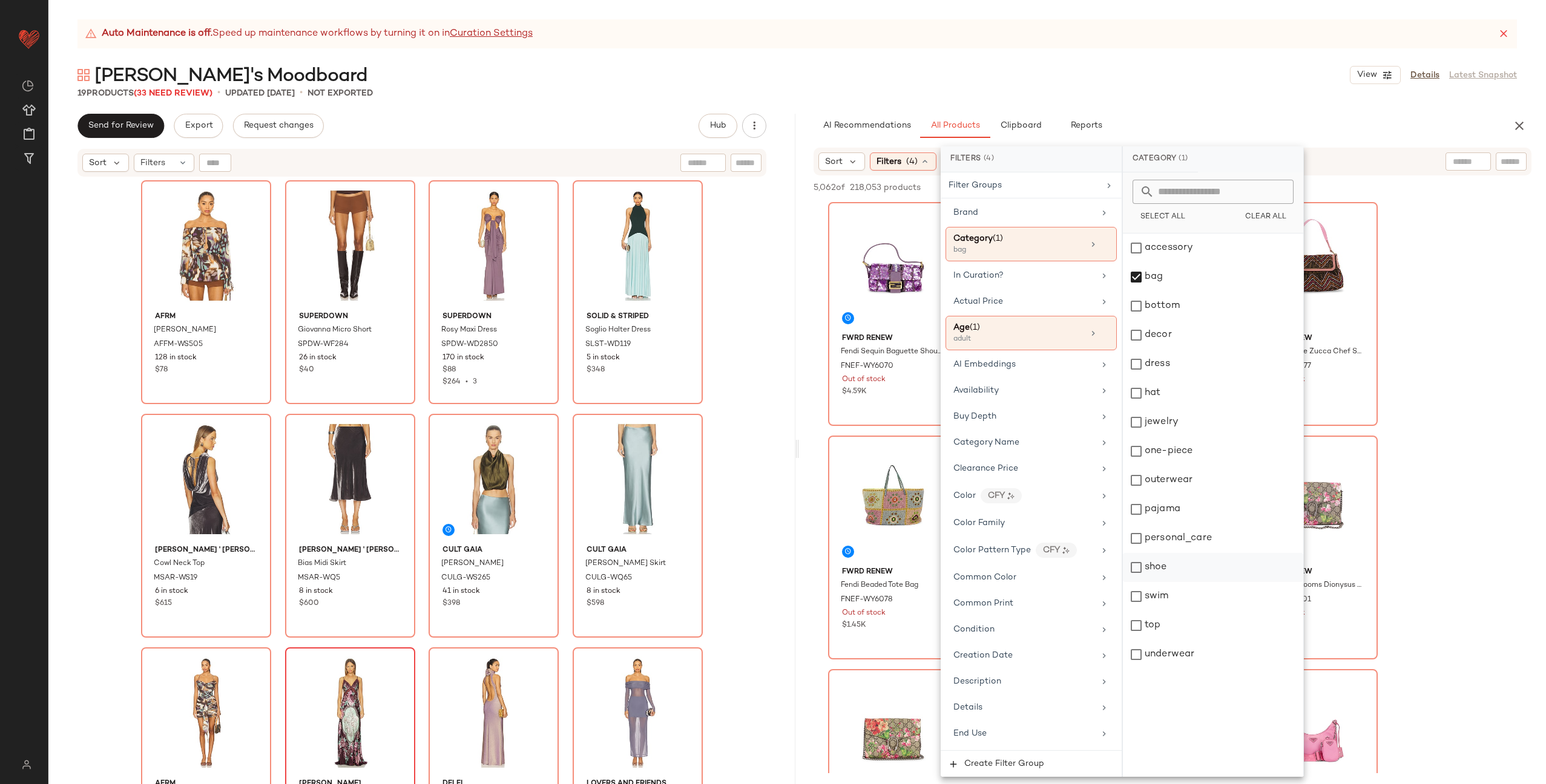
click at [1214, 569] on div "shoe" at bounding box center [1214, 567] width 181 height 29
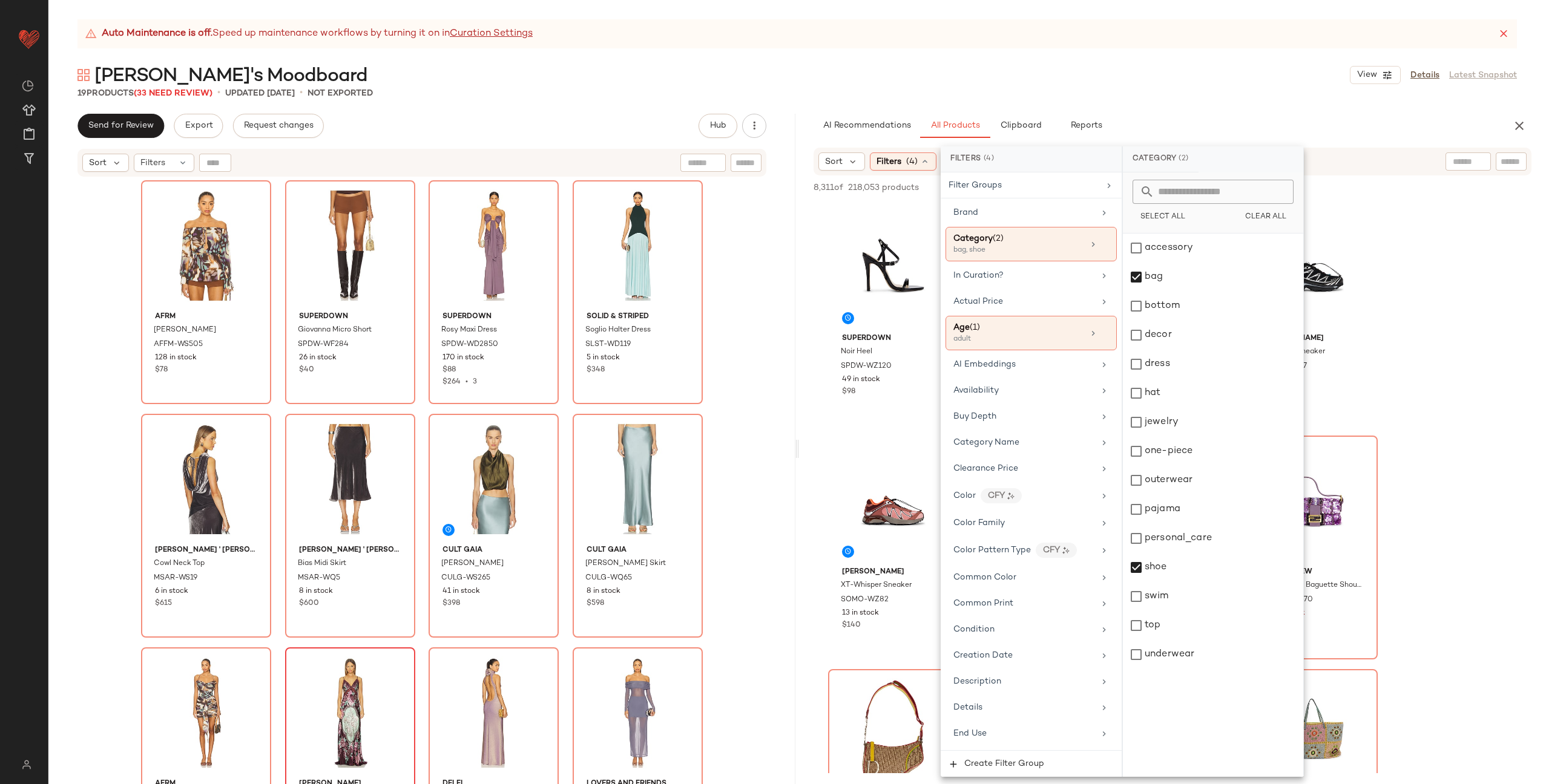
click at [1461, 158] on input "text" at bounding box center [1468, 162] width 31 height 13
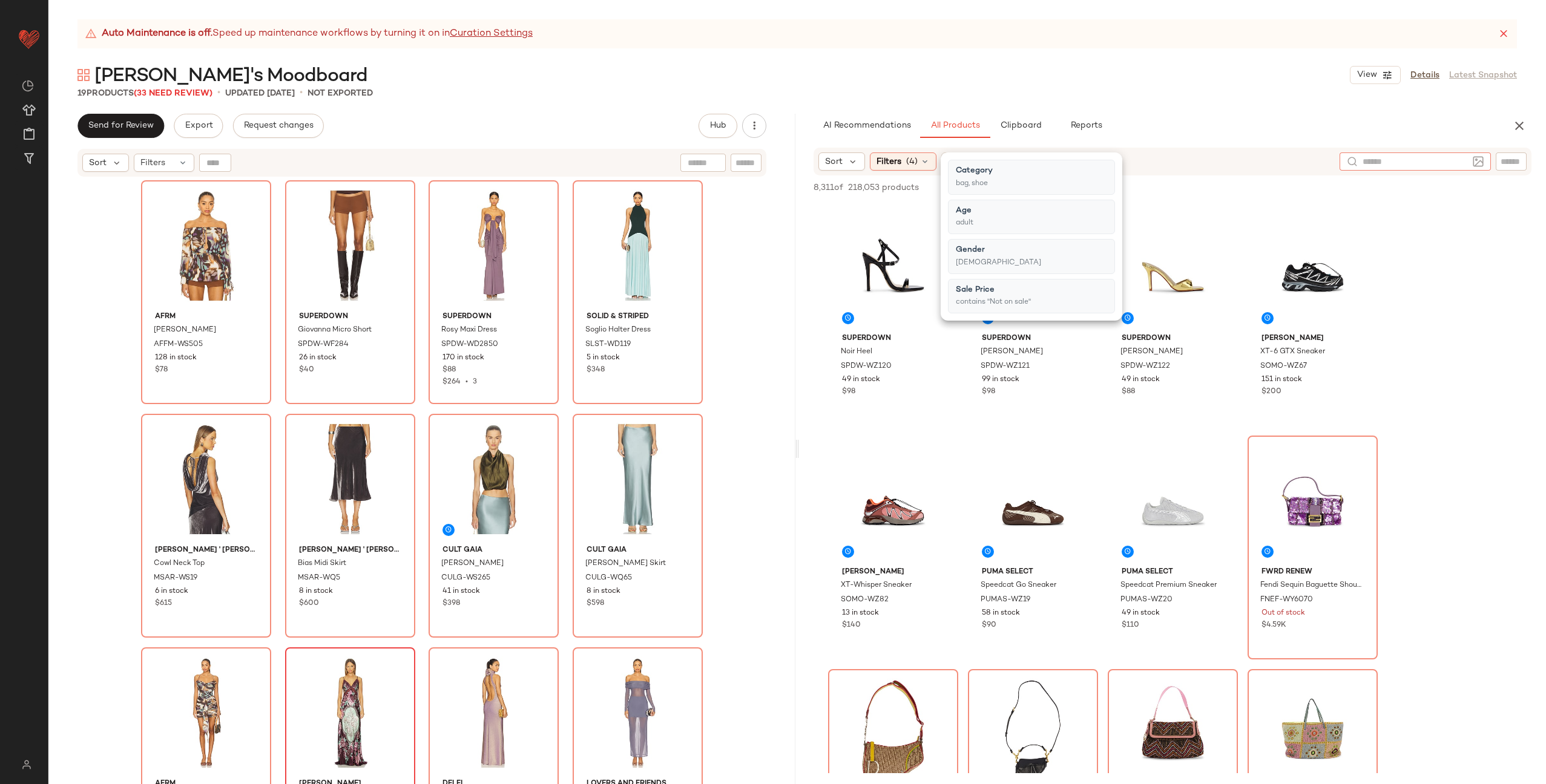
click at [1461, 158] on input "text" at bounding box center [1415, 162] width 105 height 13
type input "********"
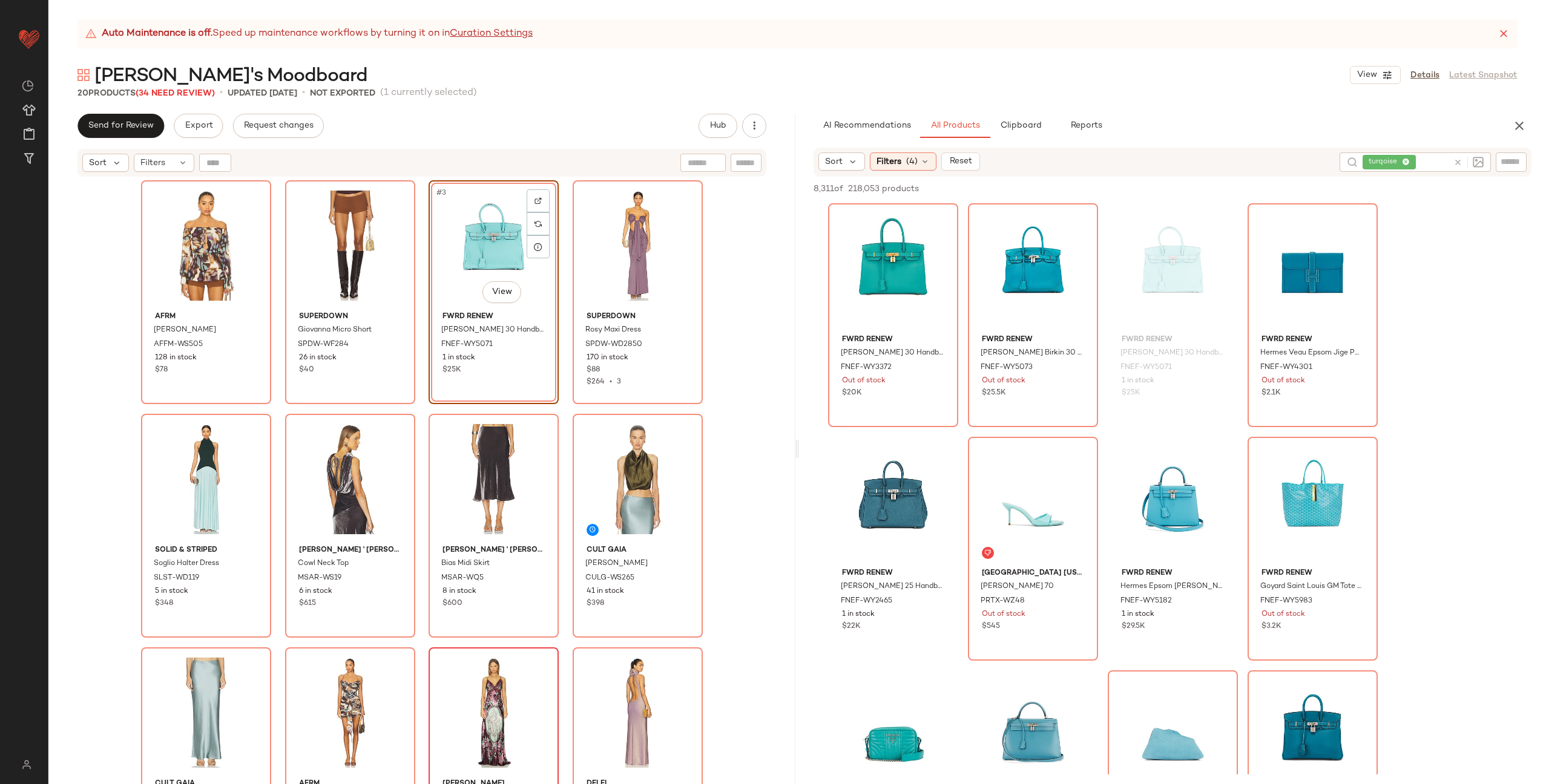
click at [561, 298] on div "AFRM Gordon Blouse AFFM-WS505 128 in stock $78 superdown Giovanna Micro Short S…" at bounding box center [422, 498] width 562 height 634
click at [757, 128] on icon "button" at bounding box center [754, 126] width 12 height 12
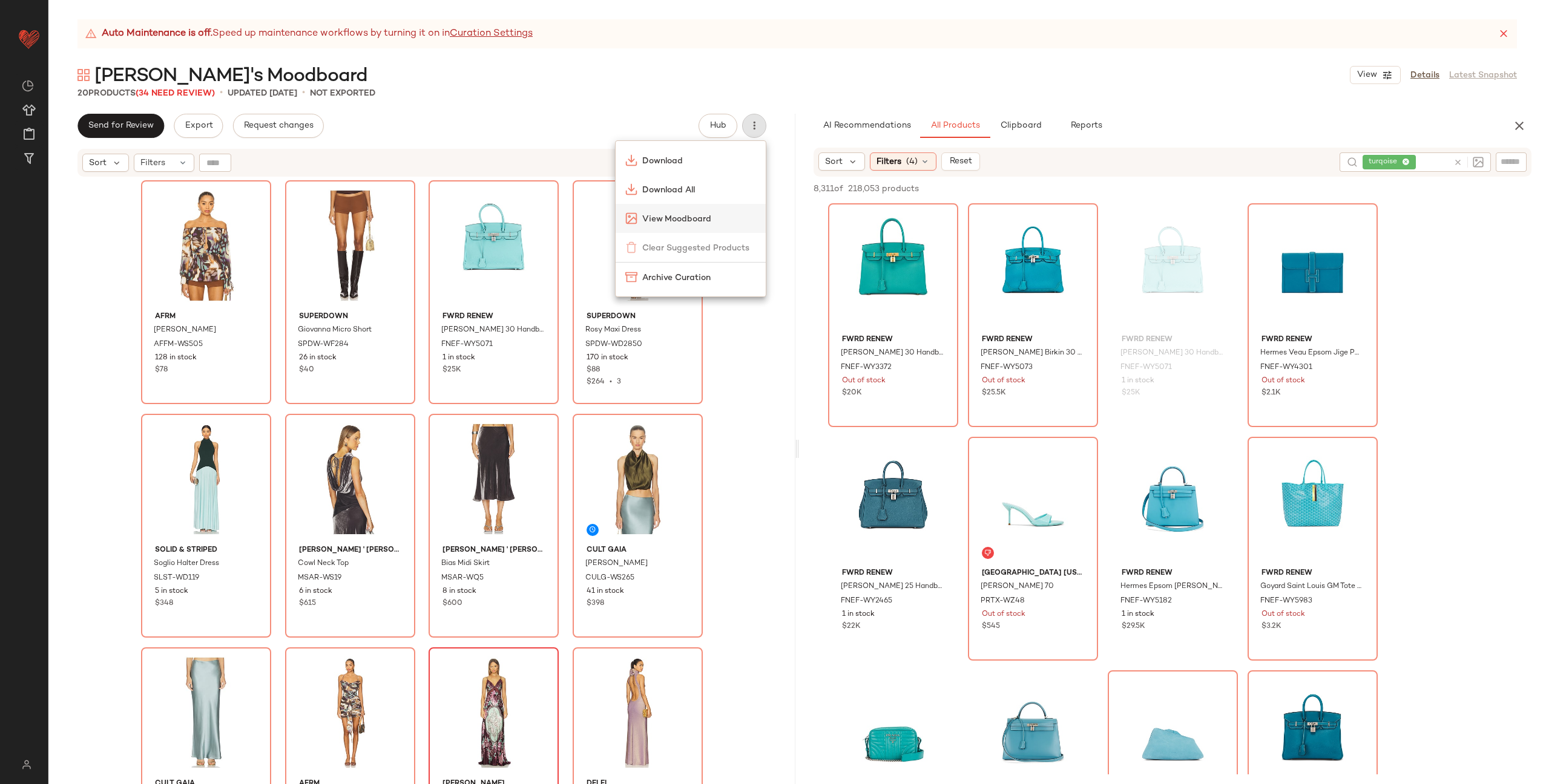
click at [695, 216] on span "View Moodboard" at bounding box center [699, 219] width 114 height 13
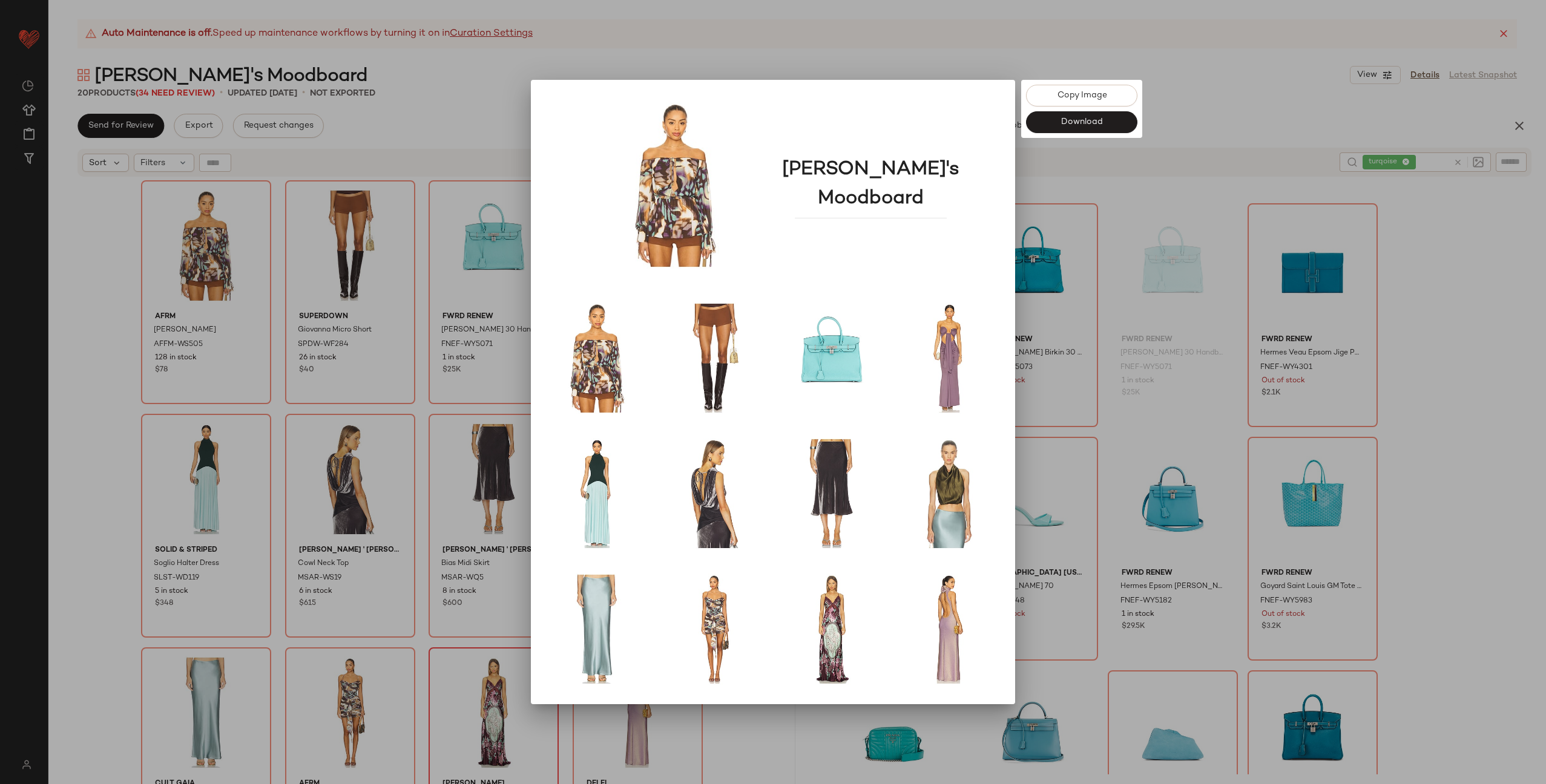
click at [1129, 189] on div at bounding box center [773, 392] width 1546 height 784
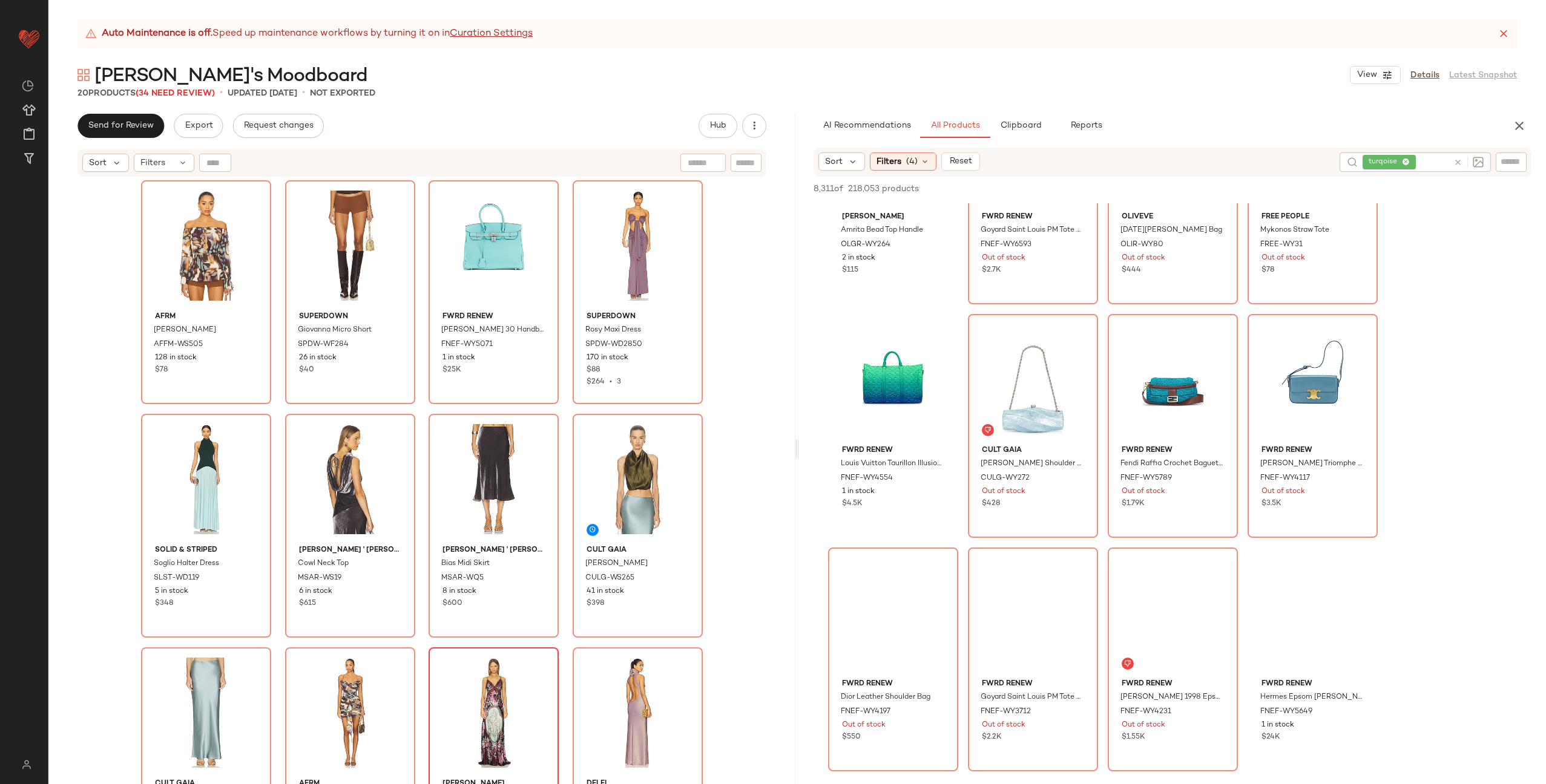
scroll to position [3926, 0]
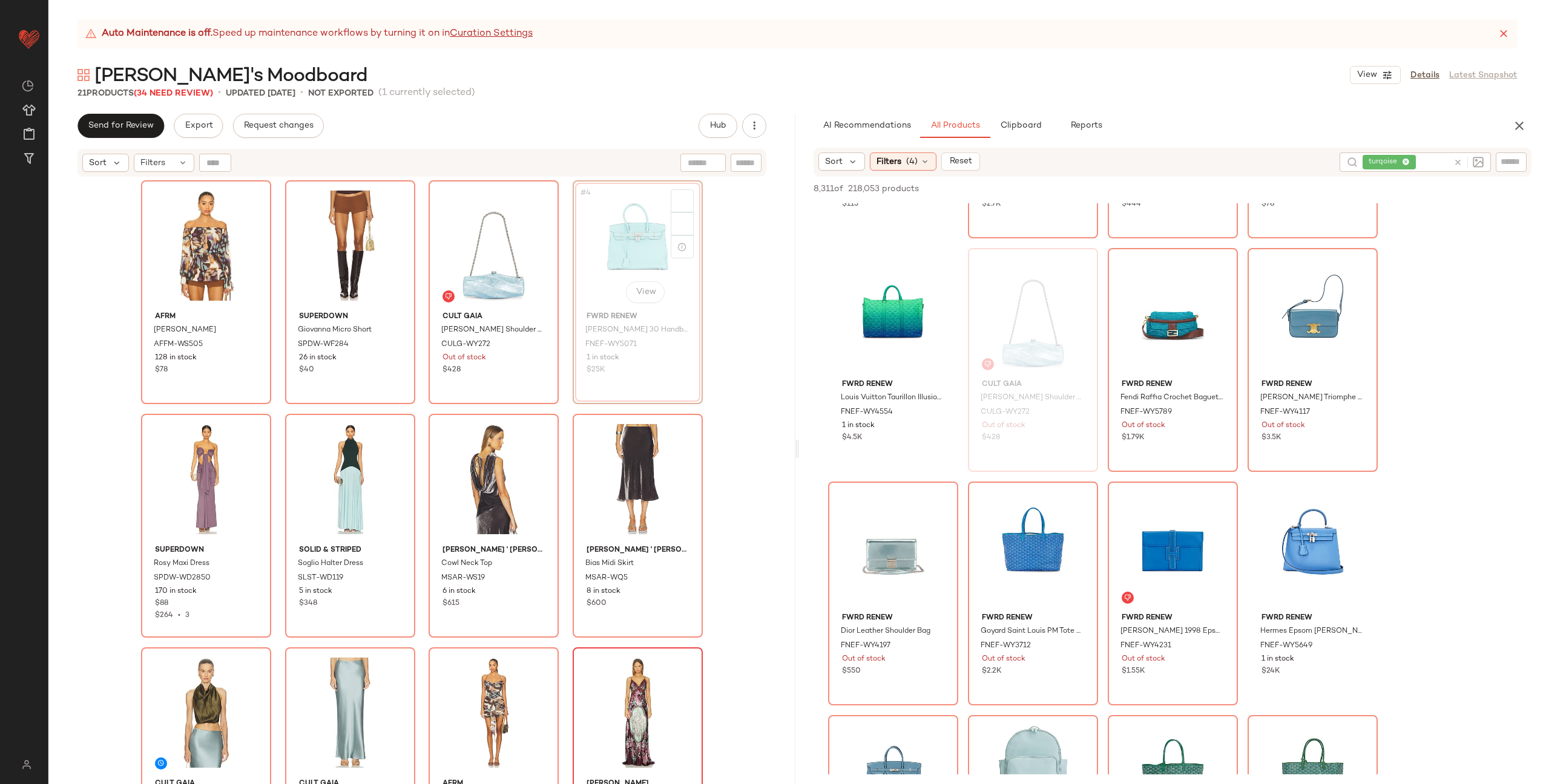
scroll to position [4, 0]
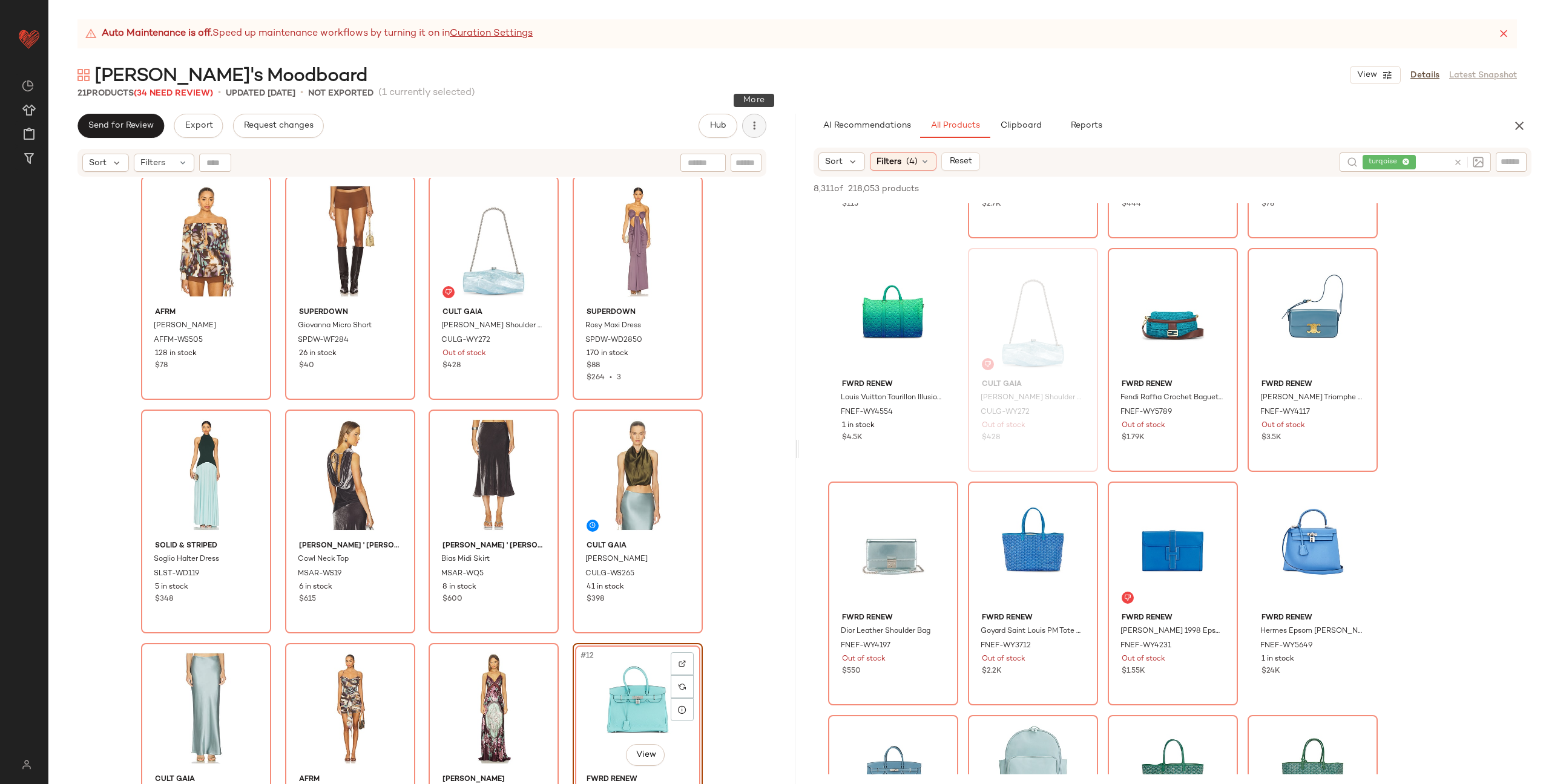
click at [753, 123] on icon "button" at bounding box center [754, 126] width 12 height 12
click at [691, 222] on span "View Moodboard" at bounding box center [699, 219] width 114 height 13
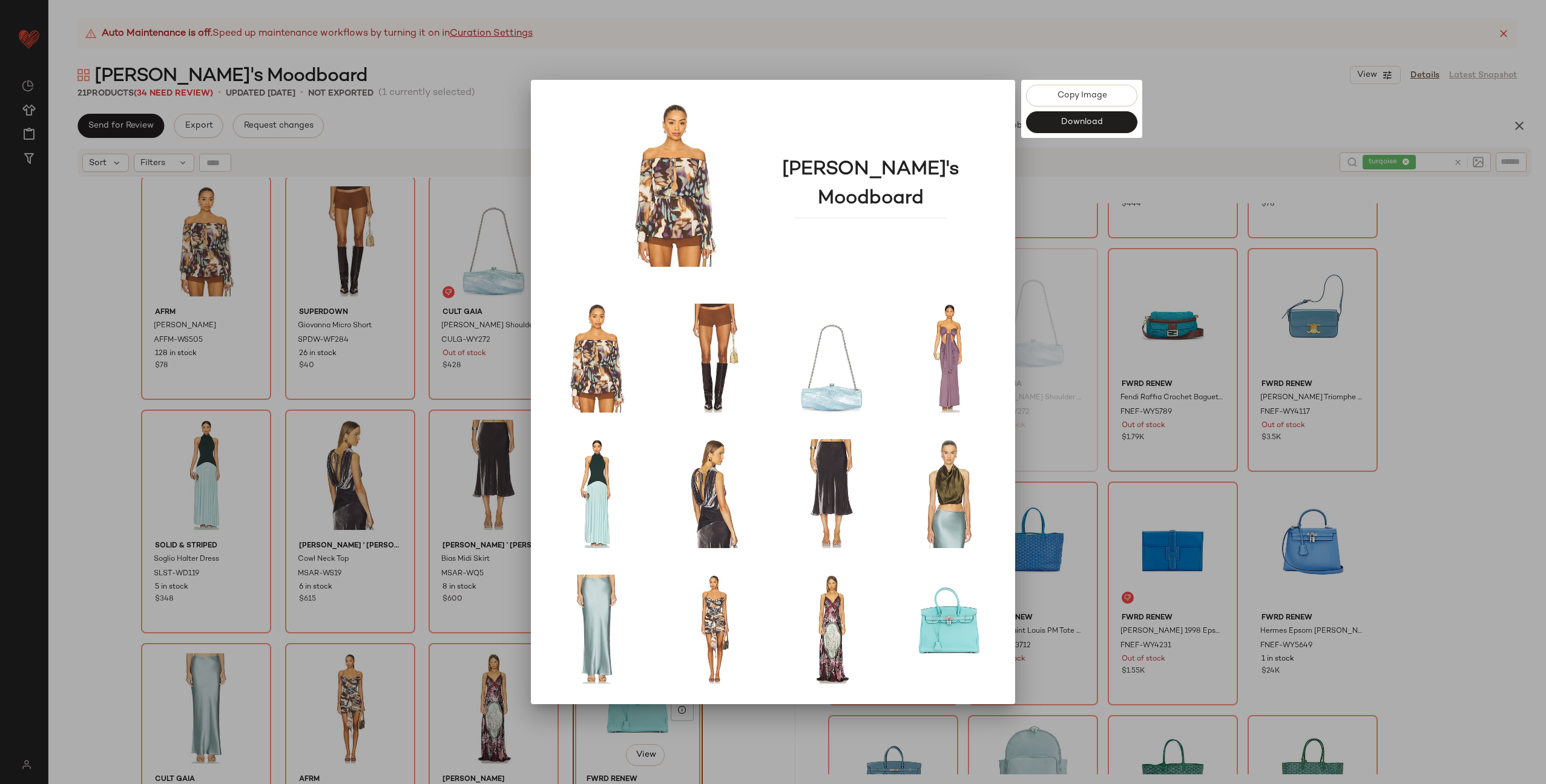
click at [1088, 193] on div at bounding box center [773, 392] width 1546 height 784
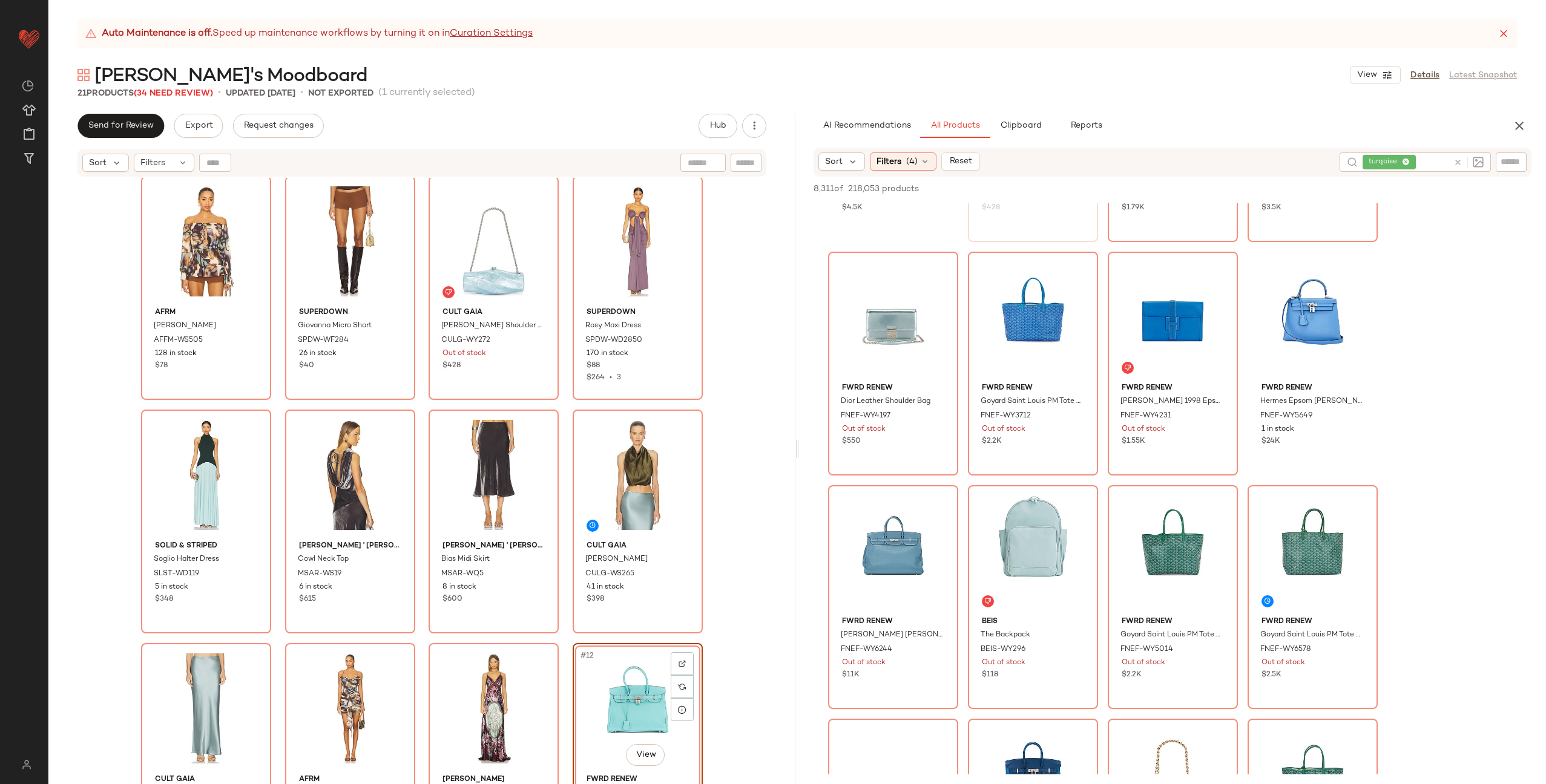
scroll to position [4152, 0]
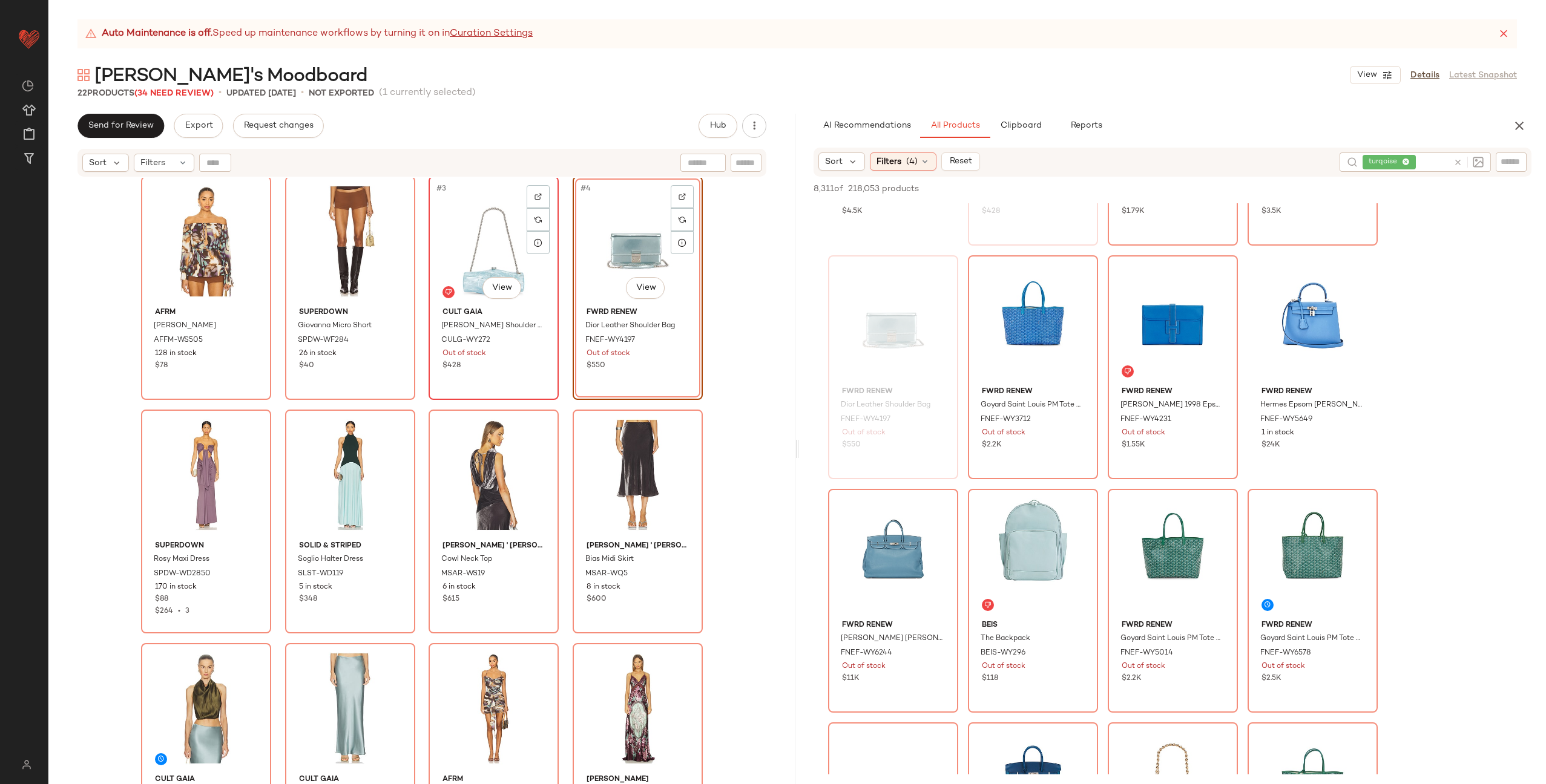
click at [472, 252] on div "#3 View" at bounding box center [493, 241] width 122 height 122
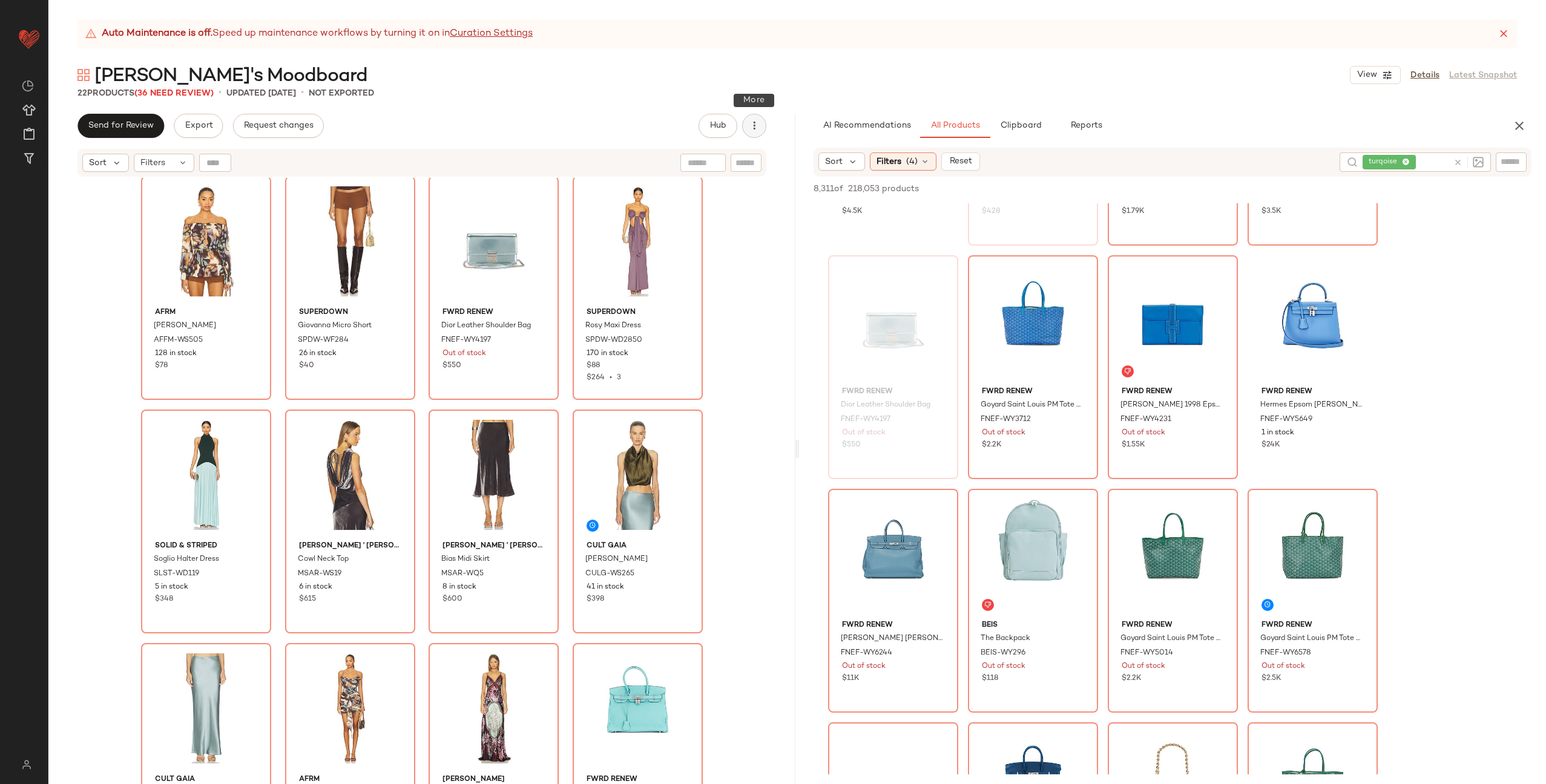
click at [753, 125] on icon "button" at bounding box center [754, 126] width 12 height 12
click at [708, 218] on span "View Moodboard" at bounding box center [699, 219] width 114 height 13
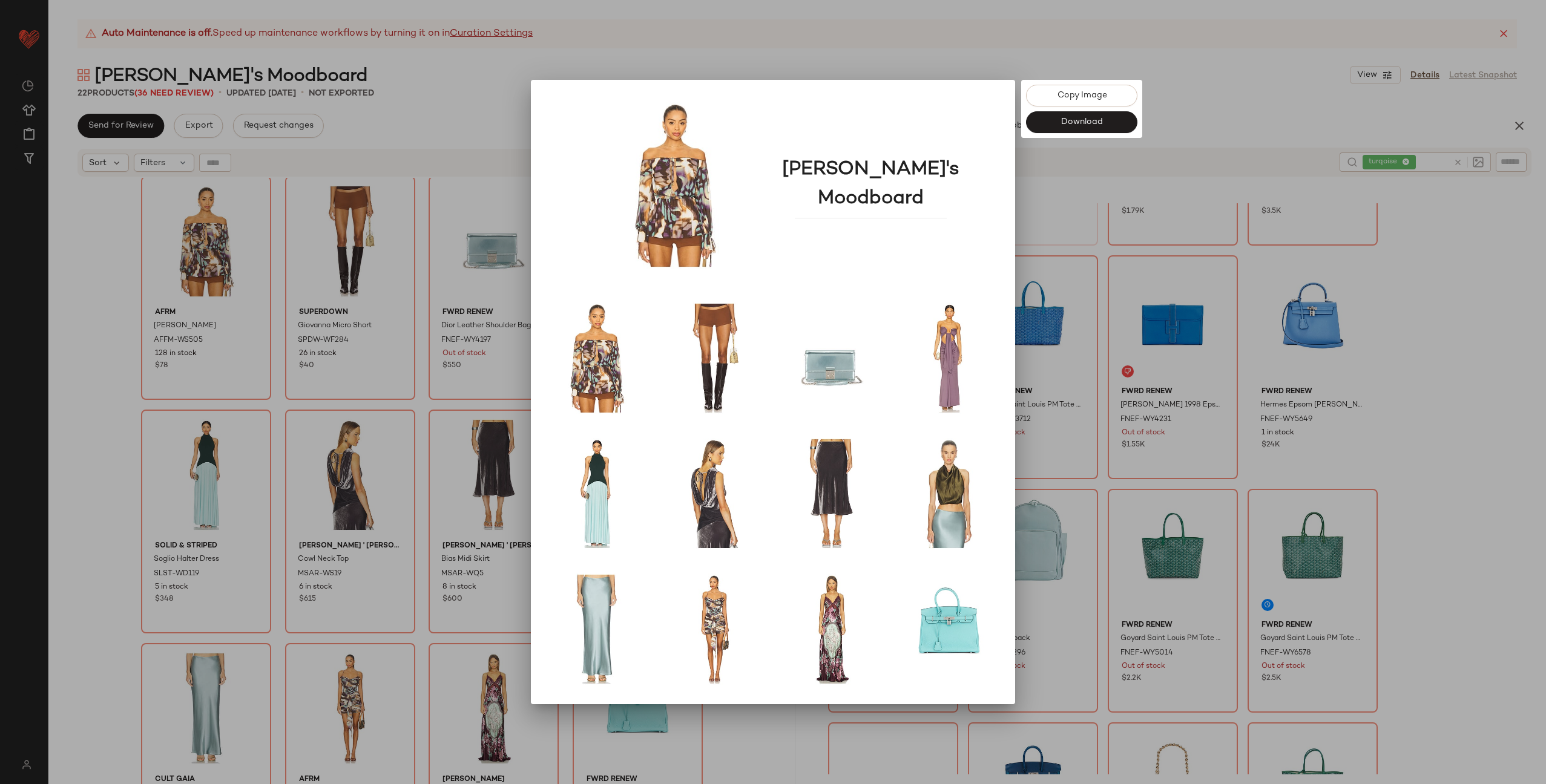
click at [1061, 232] on div at bounding box center [773, 392] width 1546 height 784
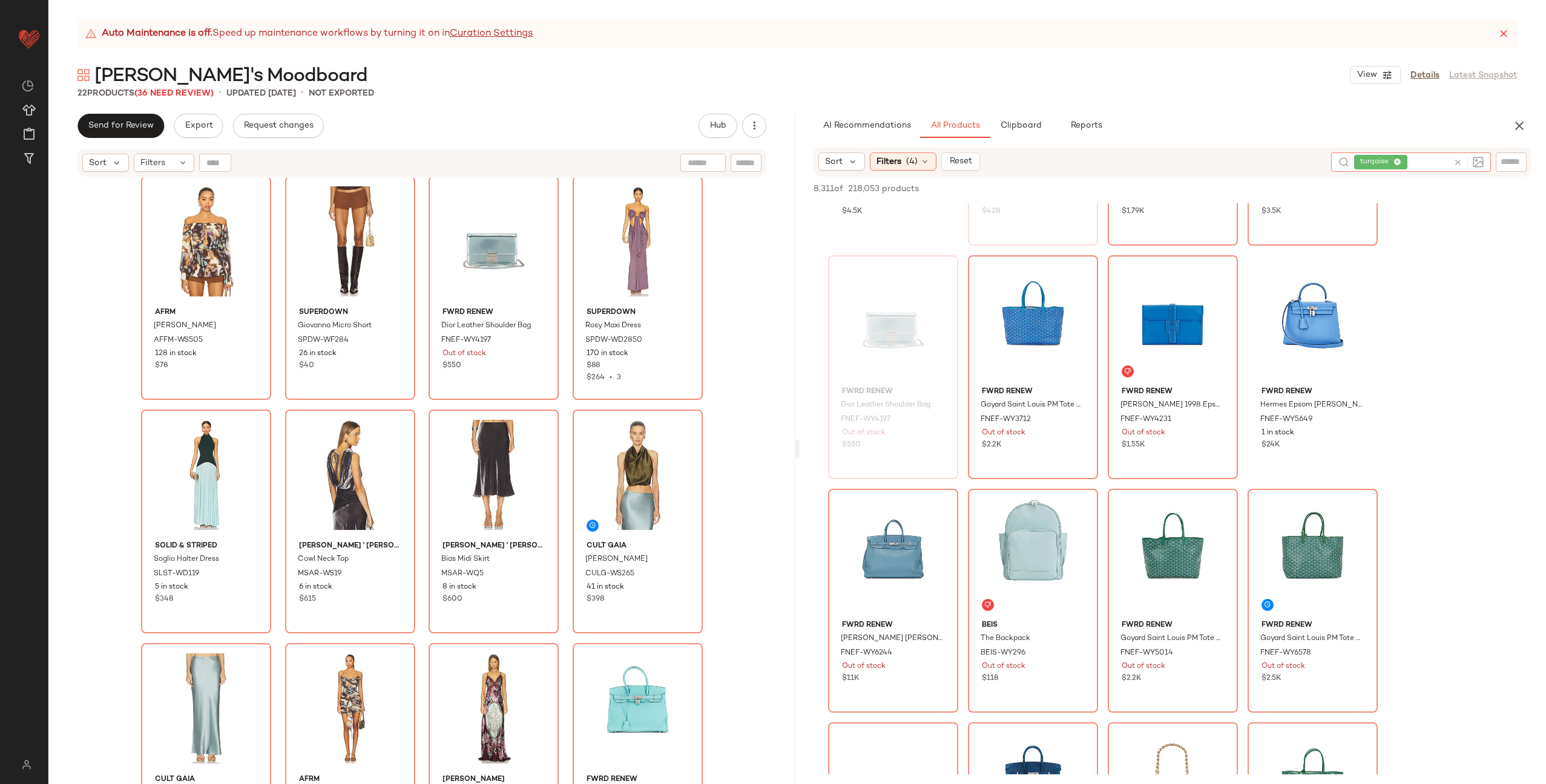
click at [1457, 160] on icon at bounding box center [1458, 162] width 9 height 9
click at [917, 160] on span "(4)" at bounding box center [912, 162] width 11 height 13
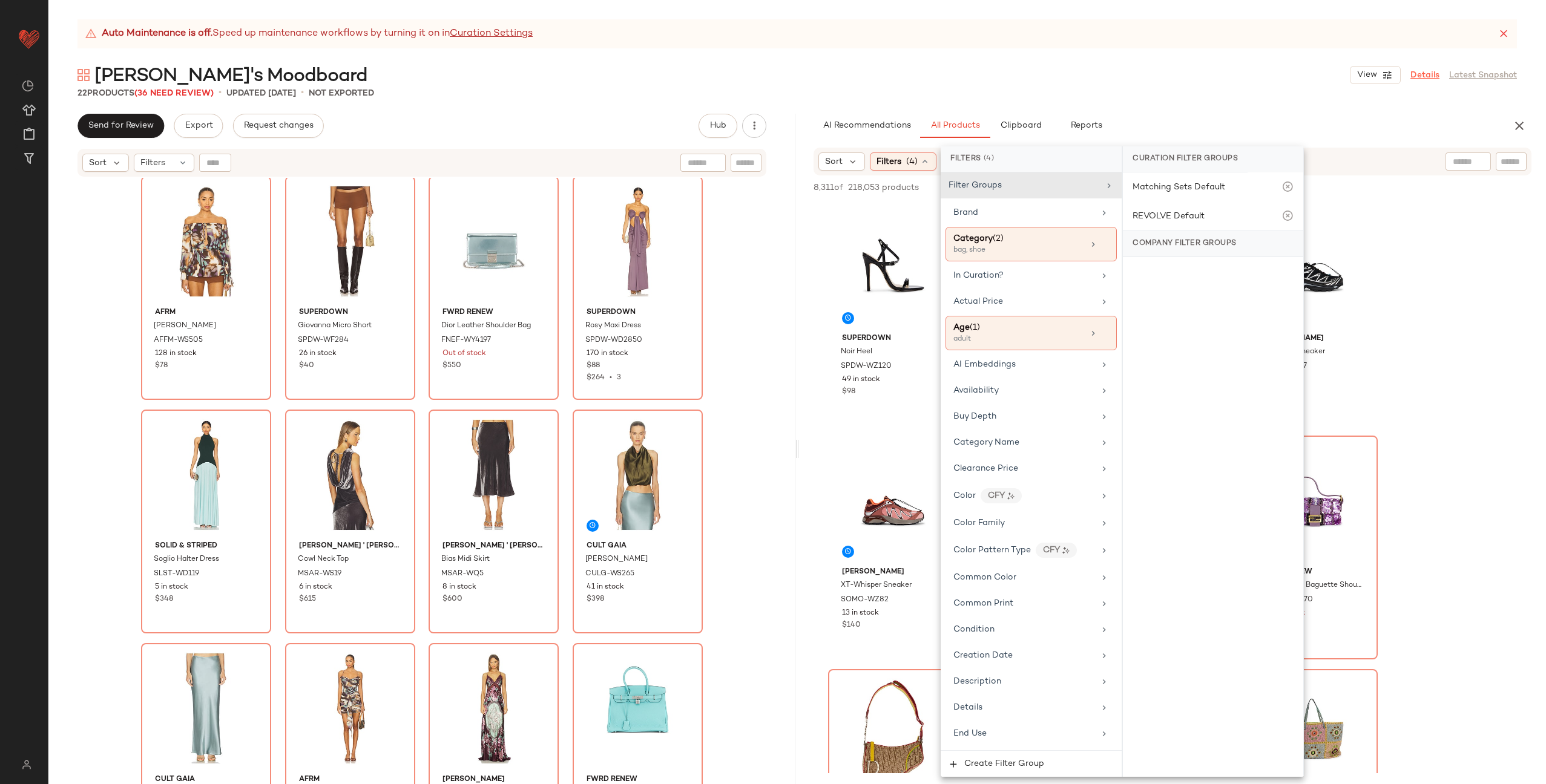
click at [1419, 75] on link "Details" at bounding box center [1425, 75] width 29 height 13
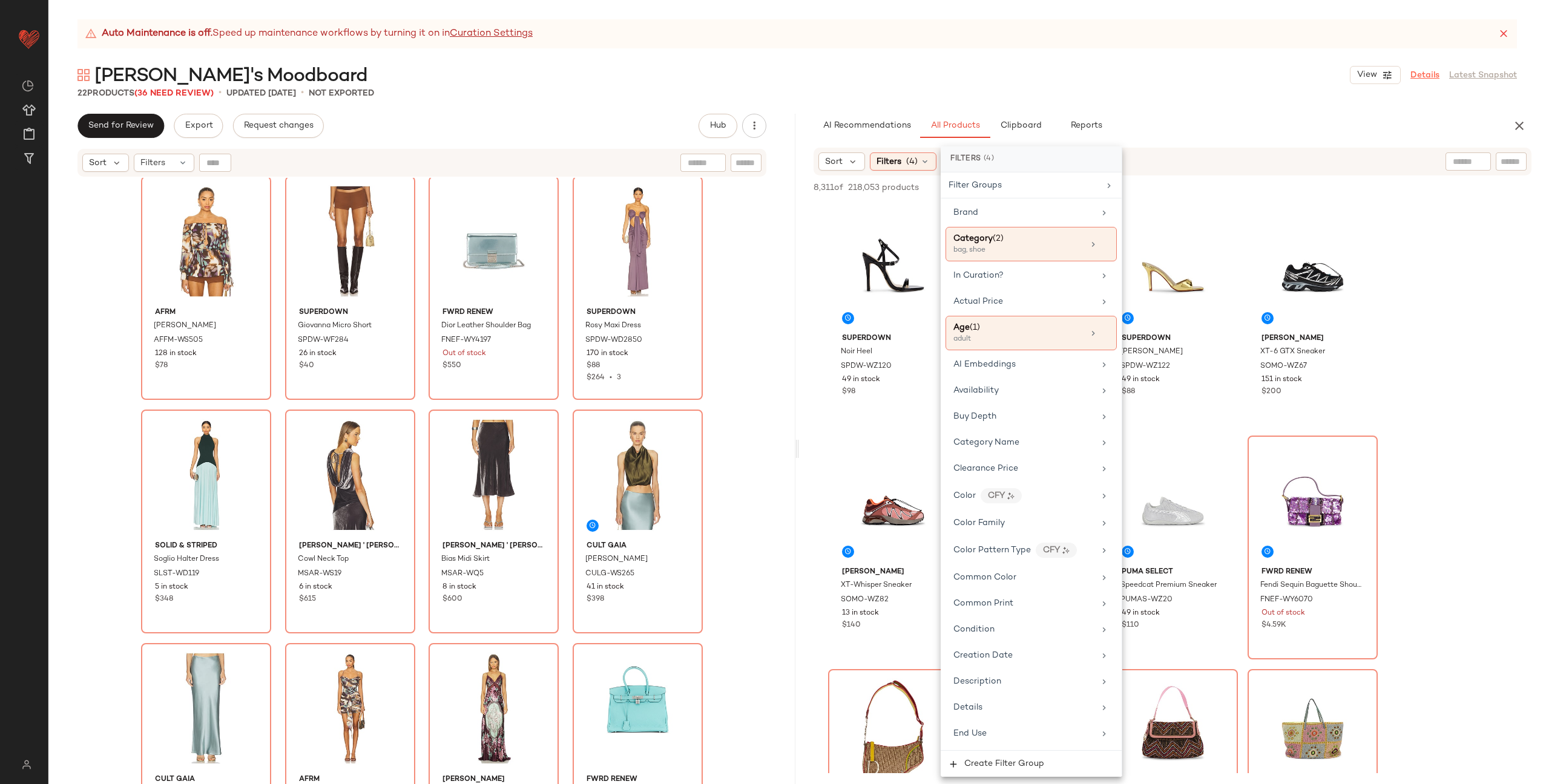
click at [1420, 75] on link "Details" at bounding box center [1425, 75] width 29 height 13
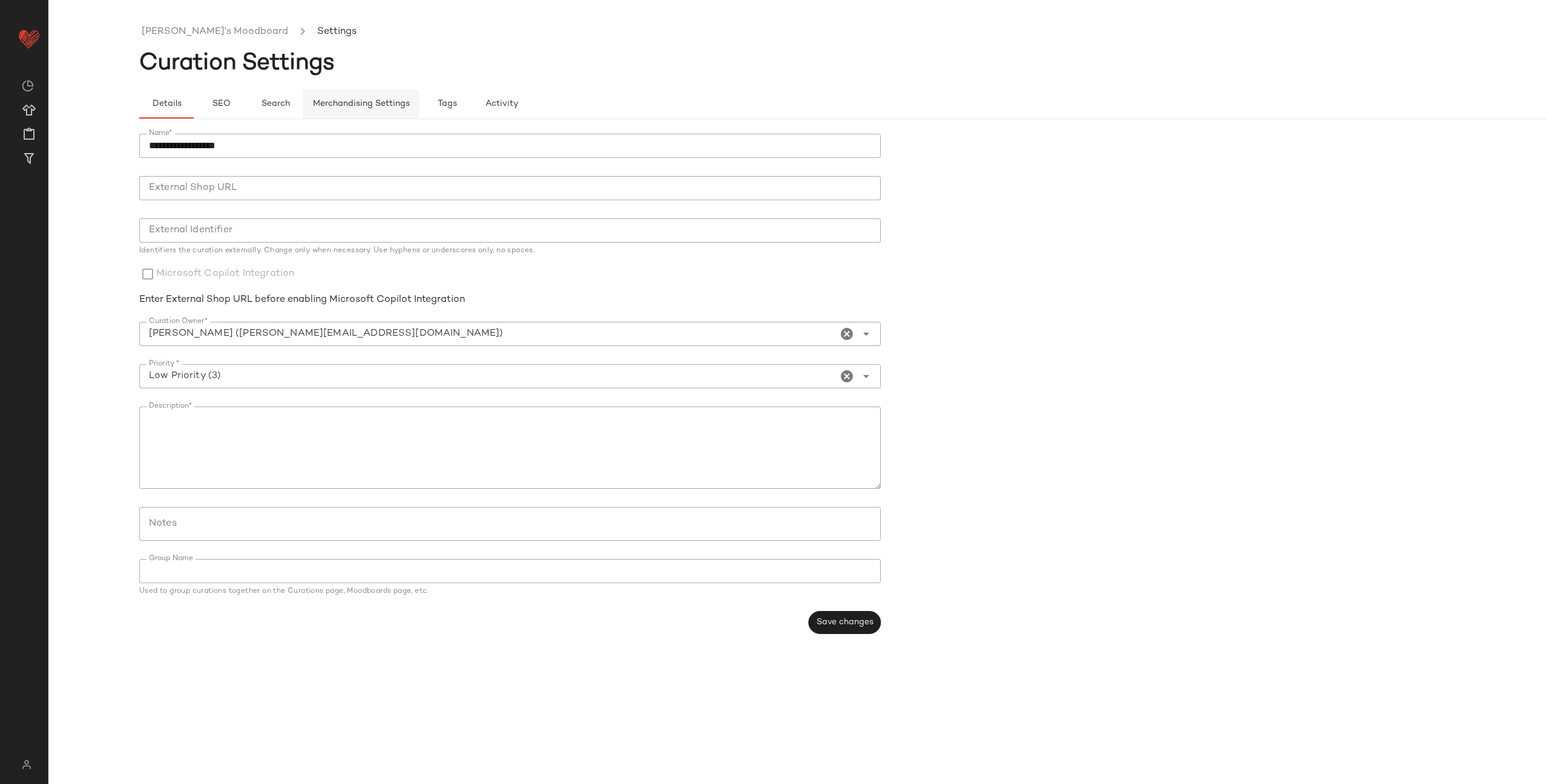
click at [380, 105] on span "Merchandising Settings" at bounding box center [361, 104] width 98 height 9
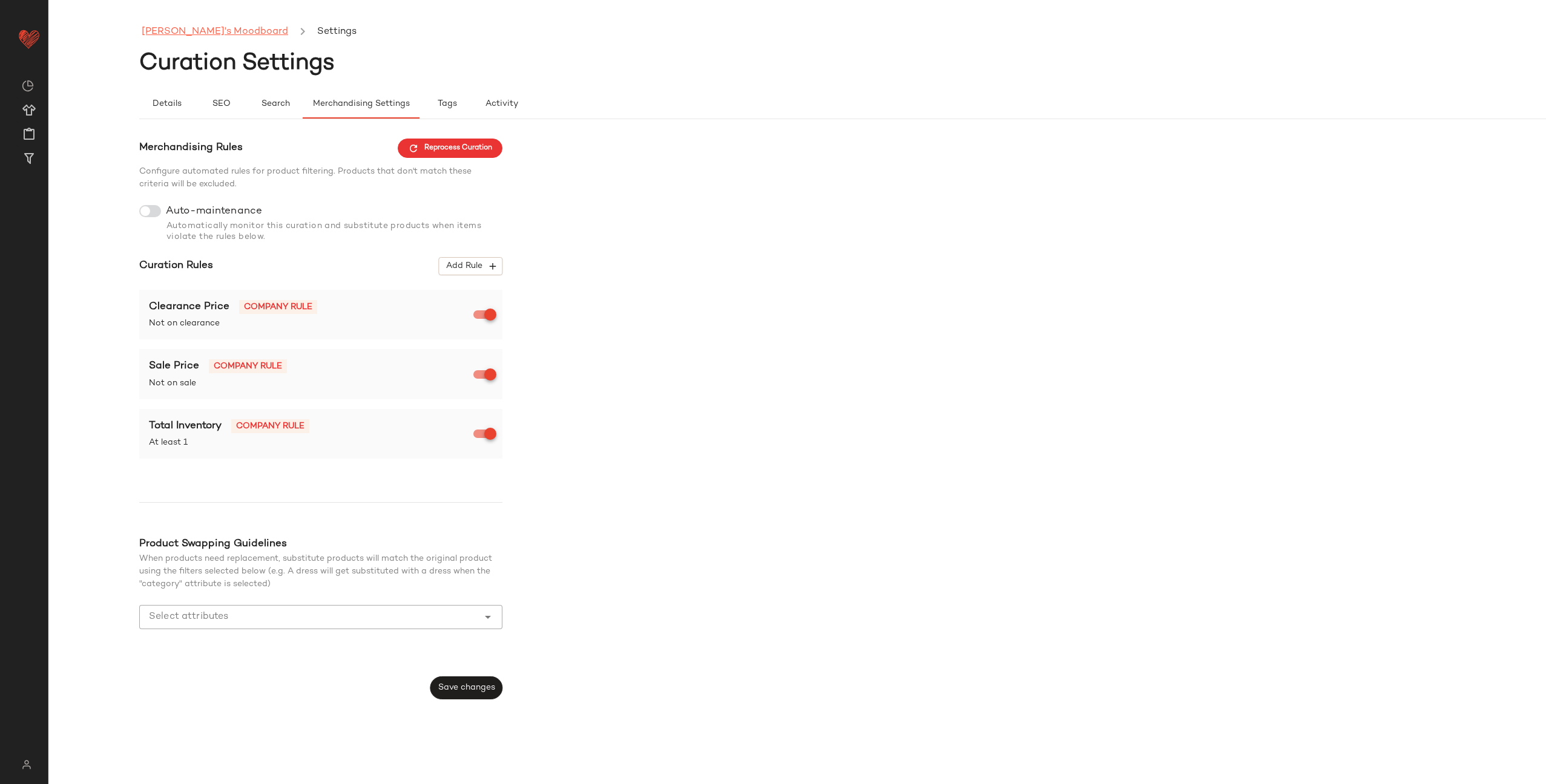
click at [188, 34] on link "Alexis's Moodboard" at bounding box center [214, 32] width 146 height 15
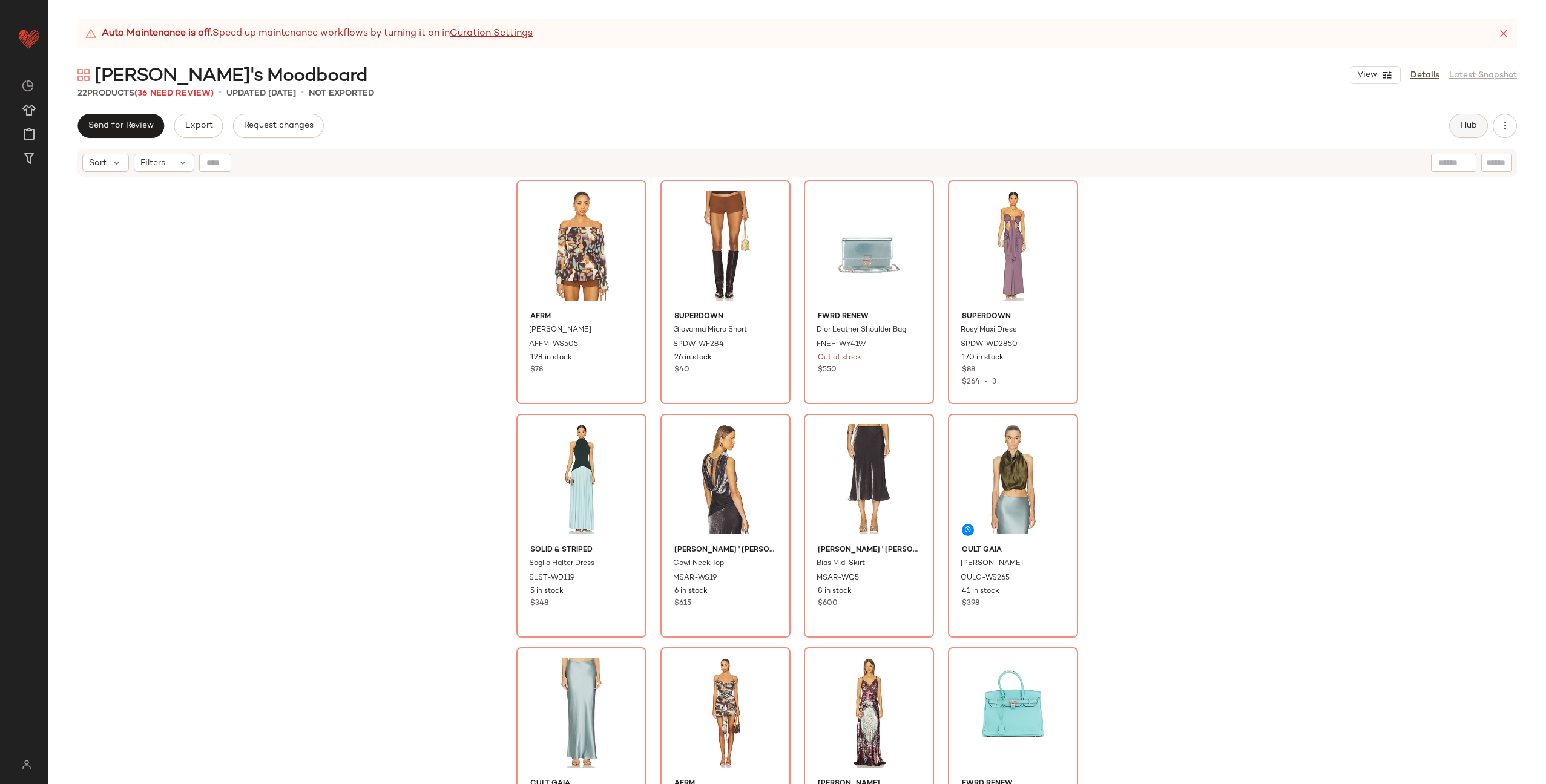
click at [1461, 124] on span "Hub" at bounding box center [1468, 126] width 17 height 9
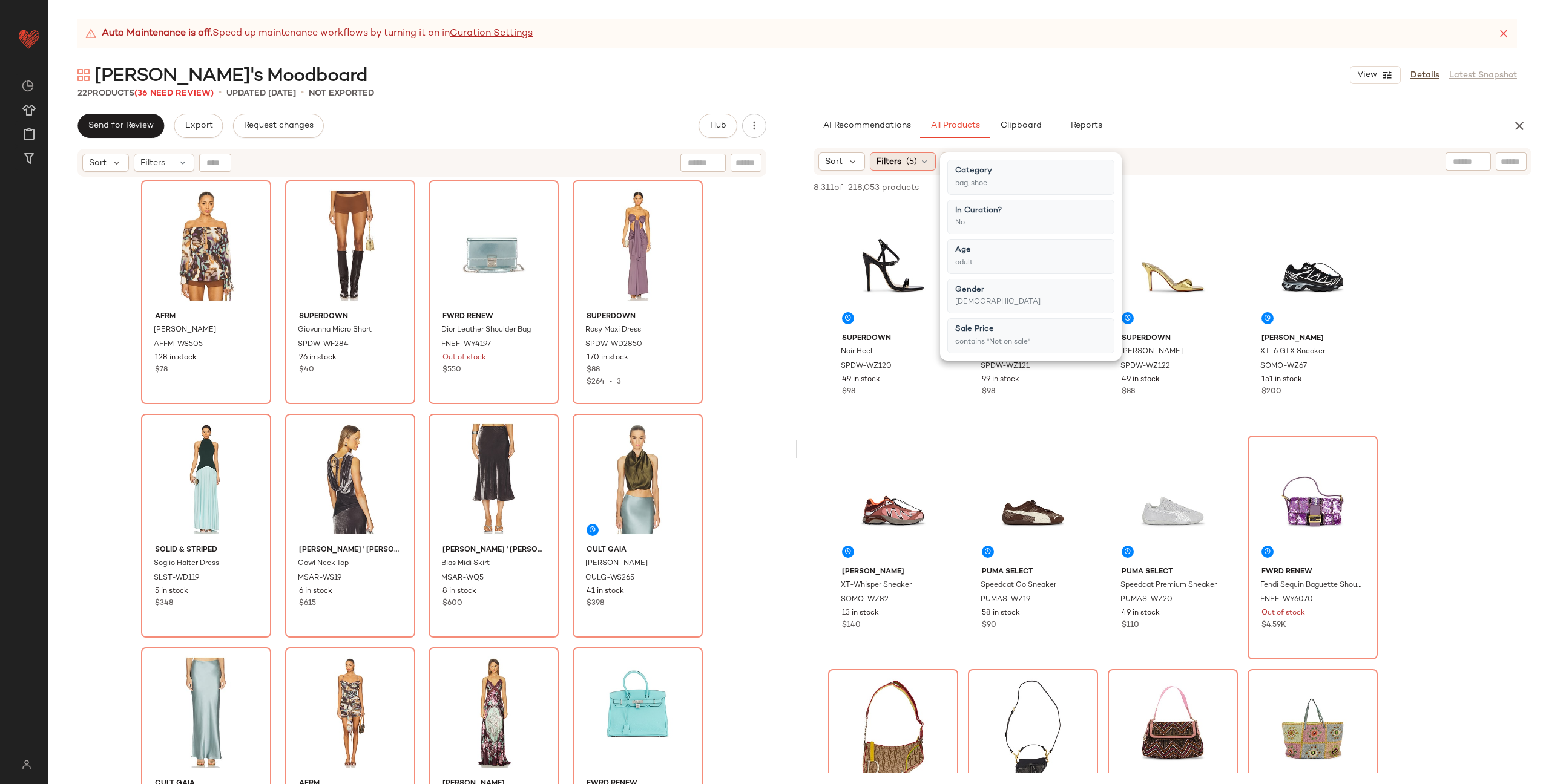
click at [921, 162] on icon at bounding box center [925, 162] width 9 height 9
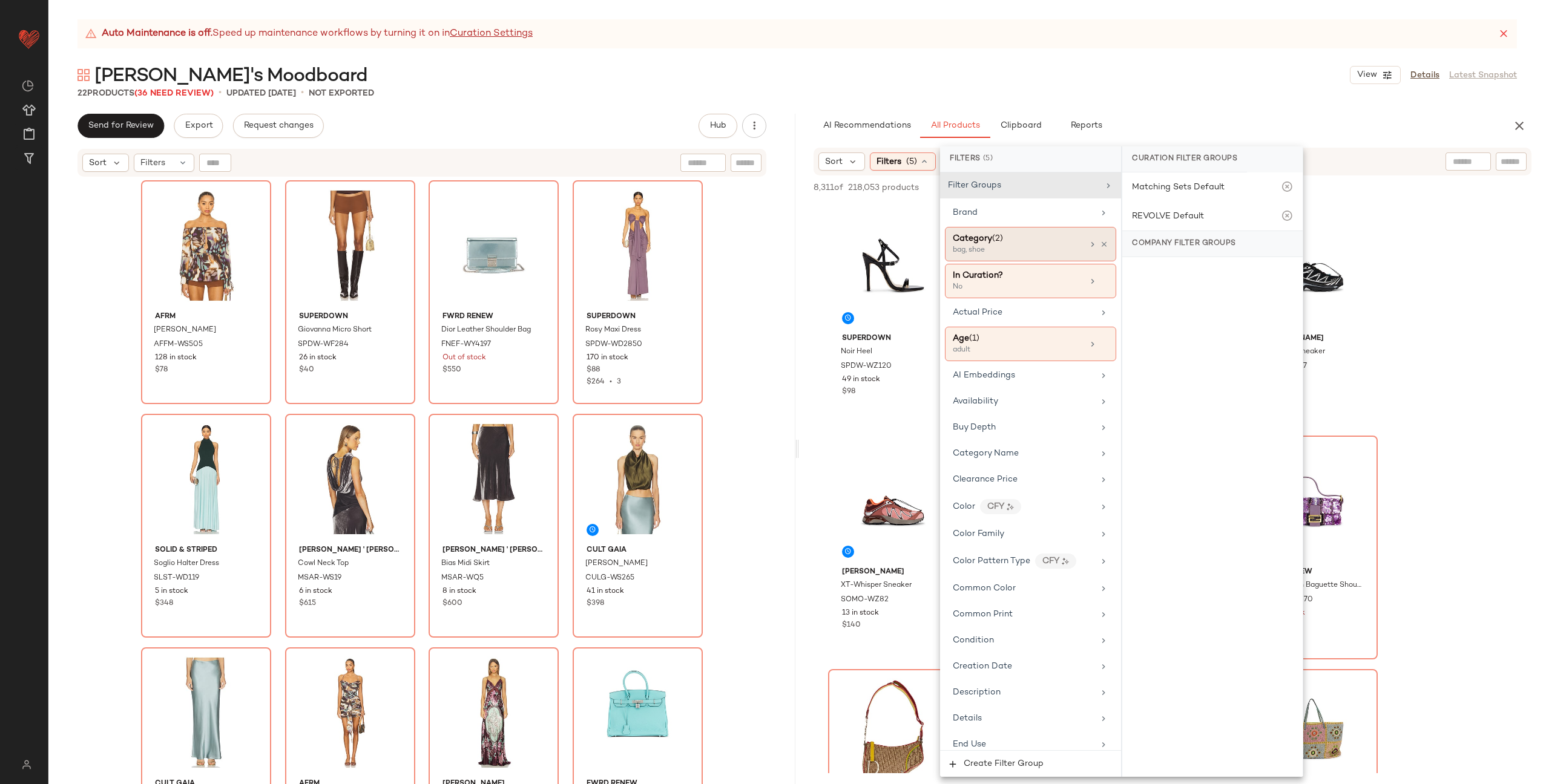
click at [1028, 243] on div "Category (2)" at bounding box center [1018, 238] width 130 height 13
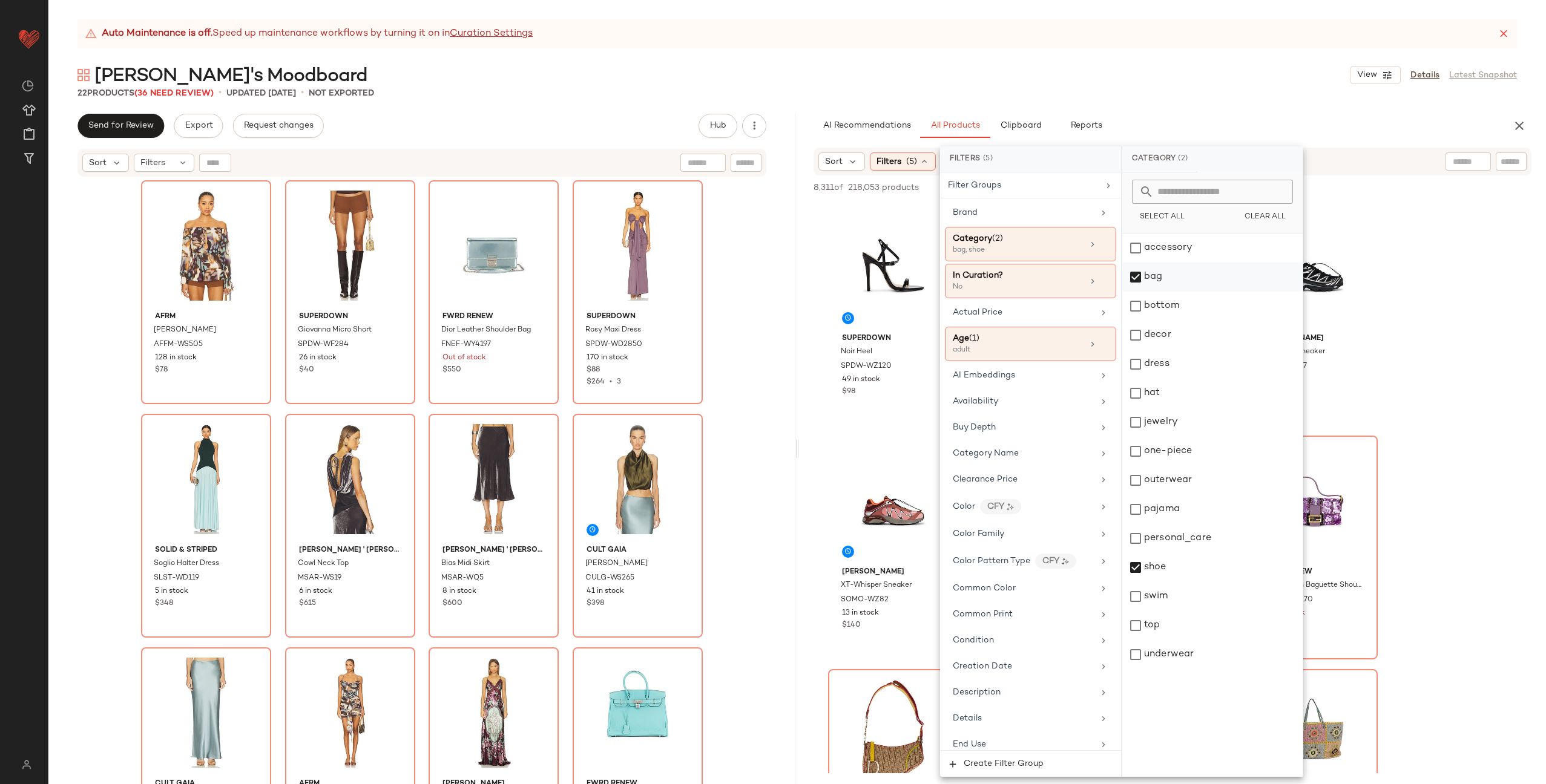
click at [1149, 277] on div "bag" at bounding box center [1213, 277] width 181 height 29
click at [1468, 165] on div at bounding box center [1468, 161] width 45 height 18
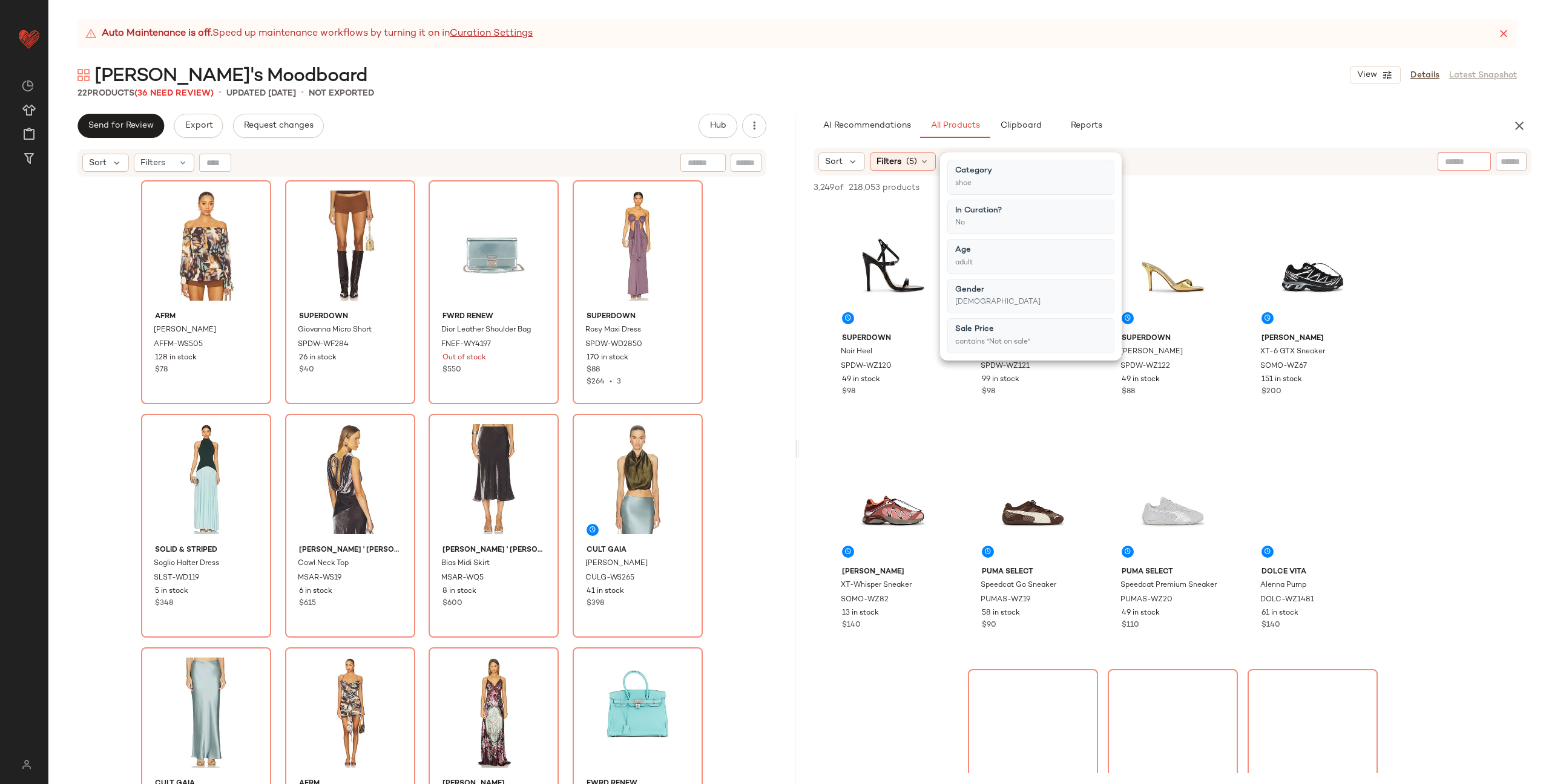
type input "*"
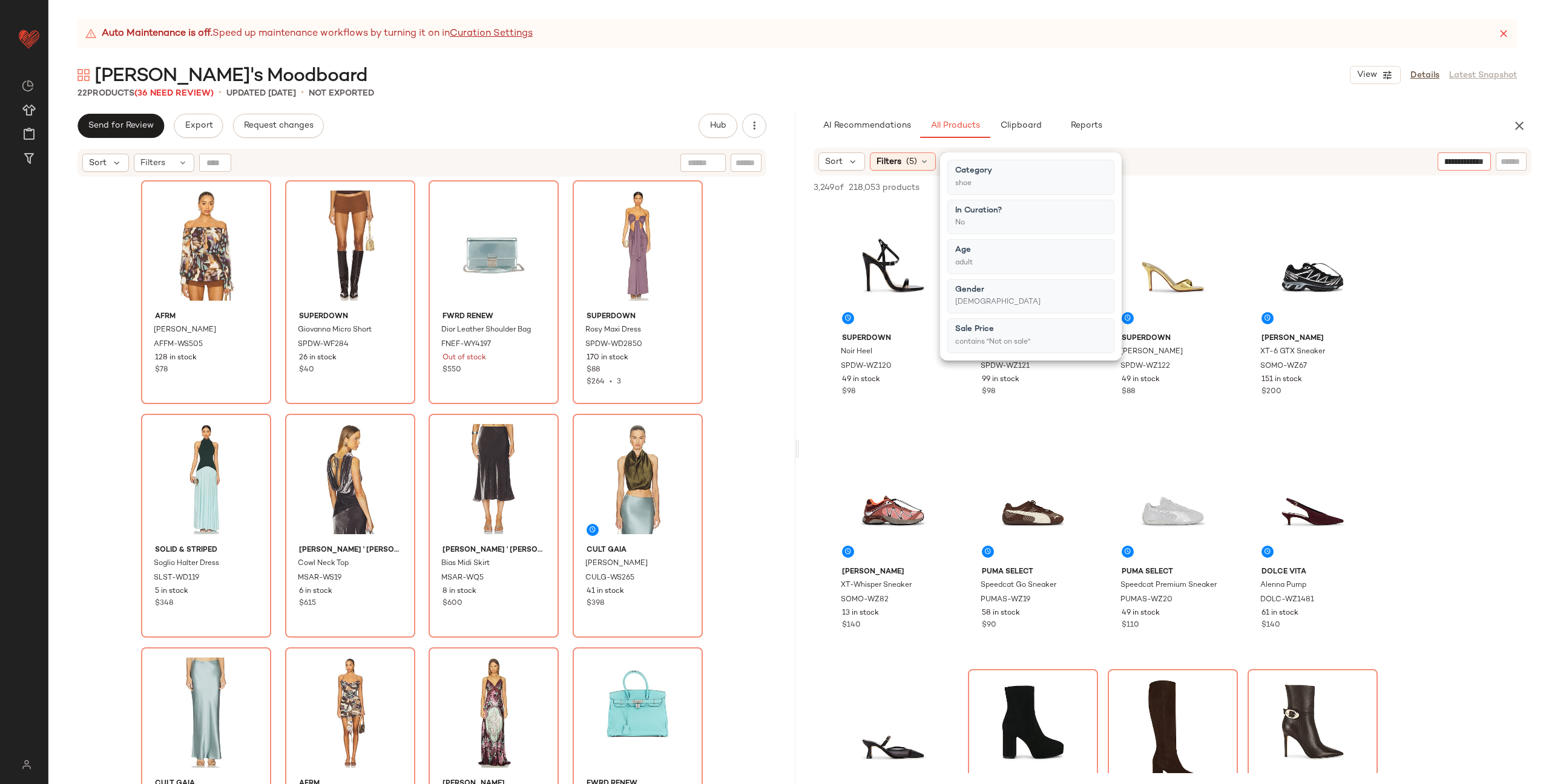
type input "**********"
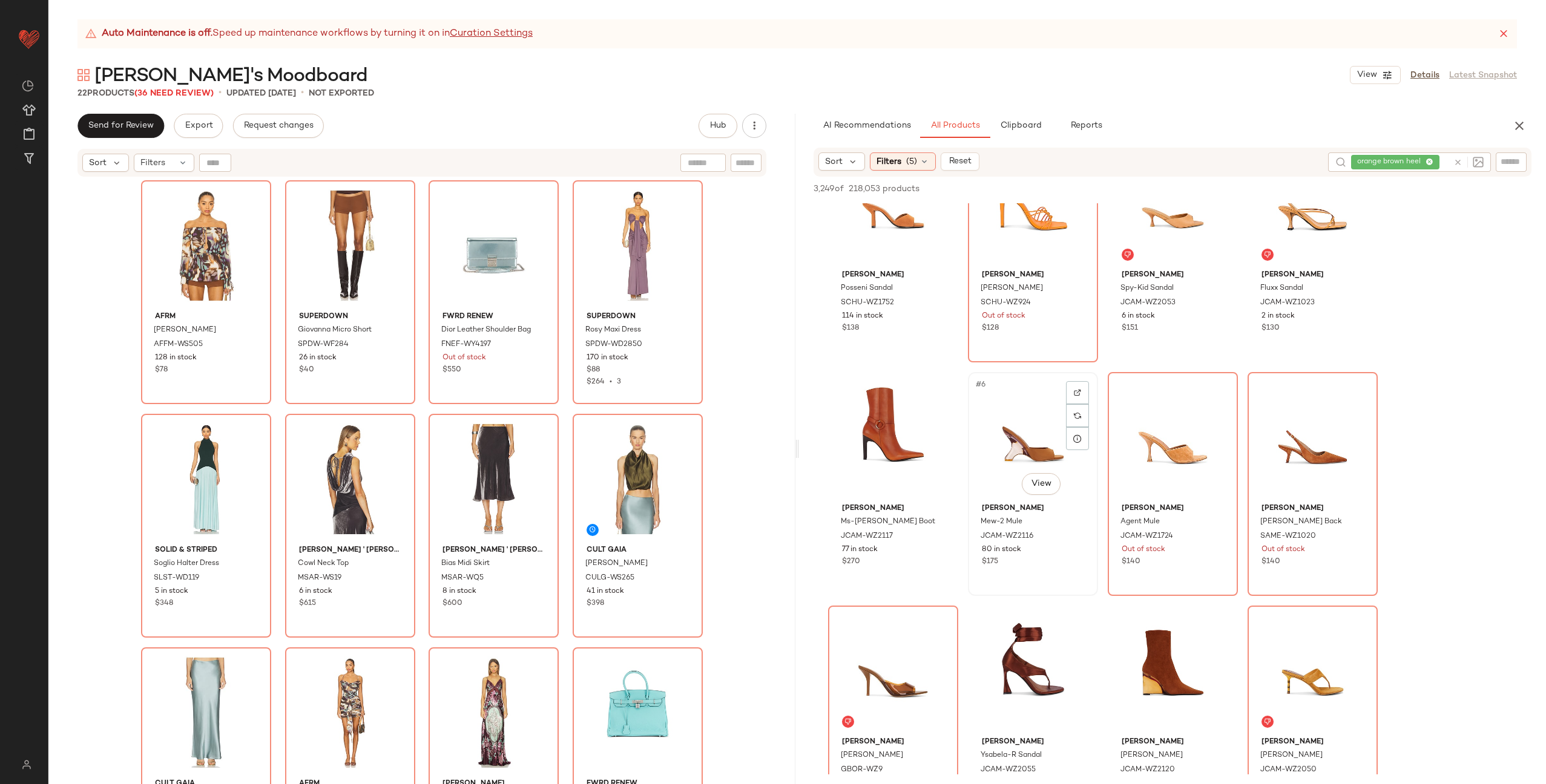
scroll to position [72, 0]
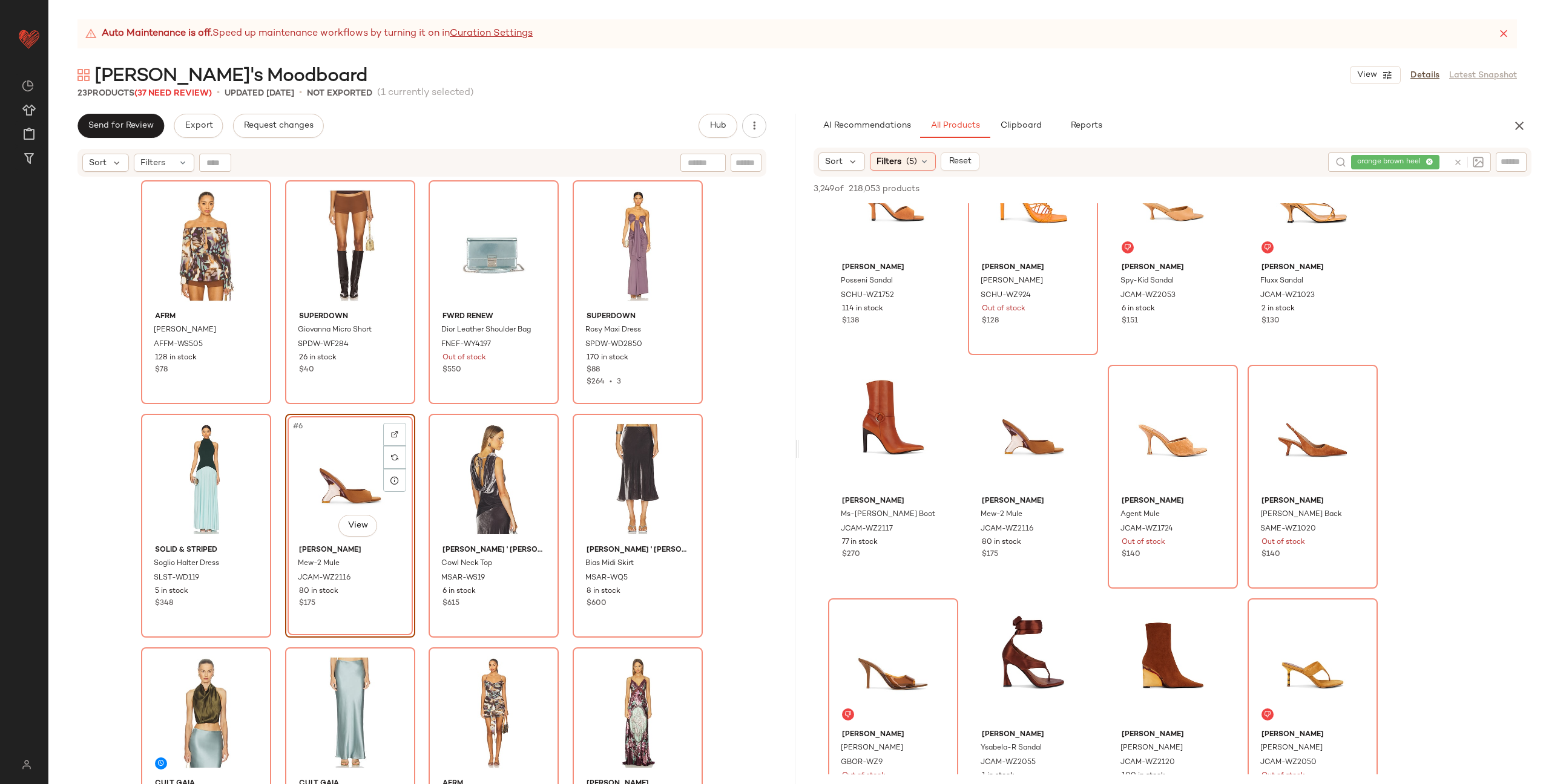
click at [420, 492] on div "AFRM Gordon Blouse AFFM-WS505 128 in stock $78 superdown Giovanna Micro Short S…" at bounding box center [422, 498] width 562 height 634
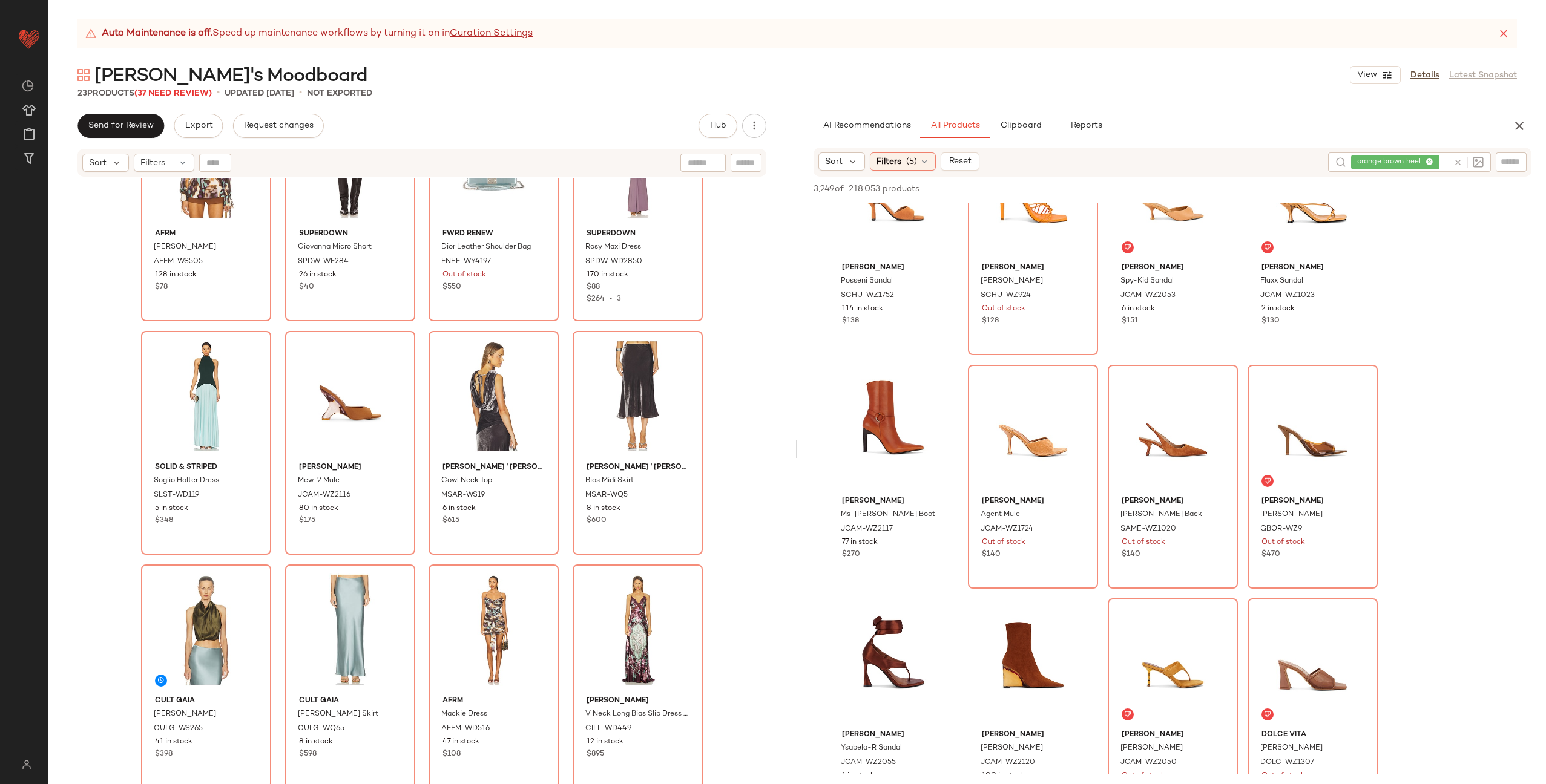
scroll to position [125, 0]
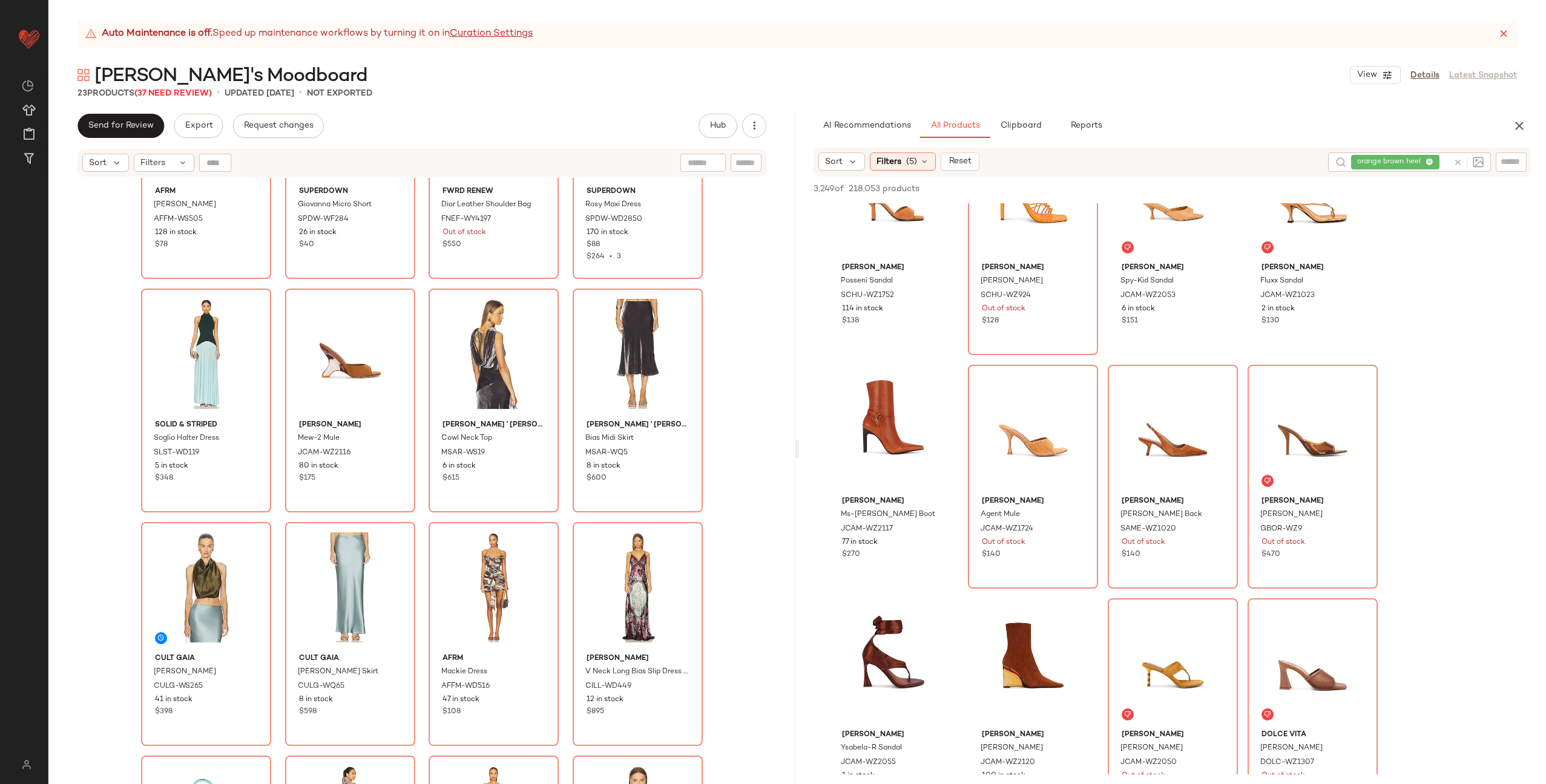
click at [1458, 163] on icon at bounding box center [1458, 162] width 9 height 9
click at [922, 160] on icon at bounding box center [925, 162] width 9 height 9
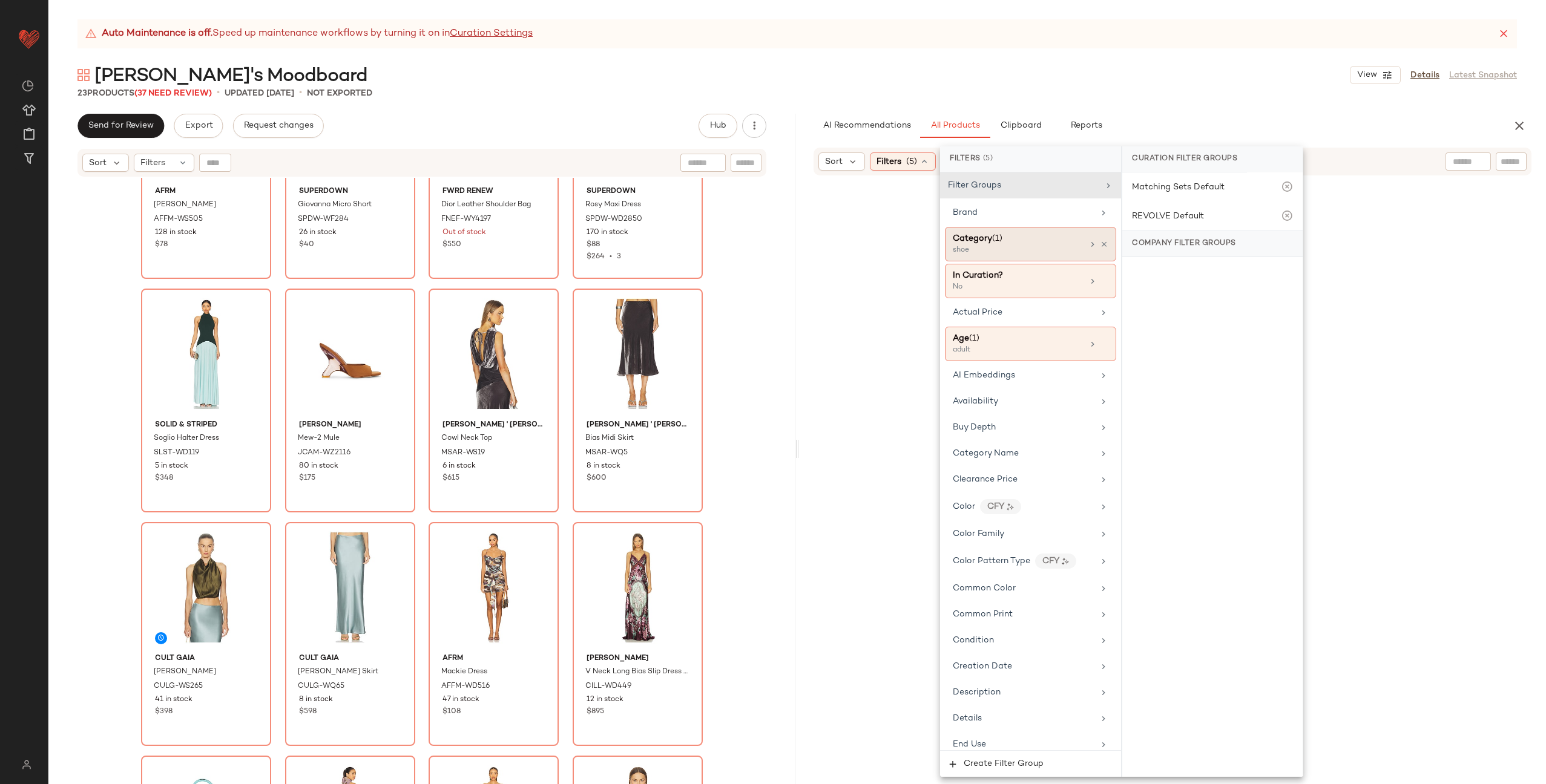
click at [1016, 242] on div "Category (1)" at bounding box center [1018, 238] width 130 height 13
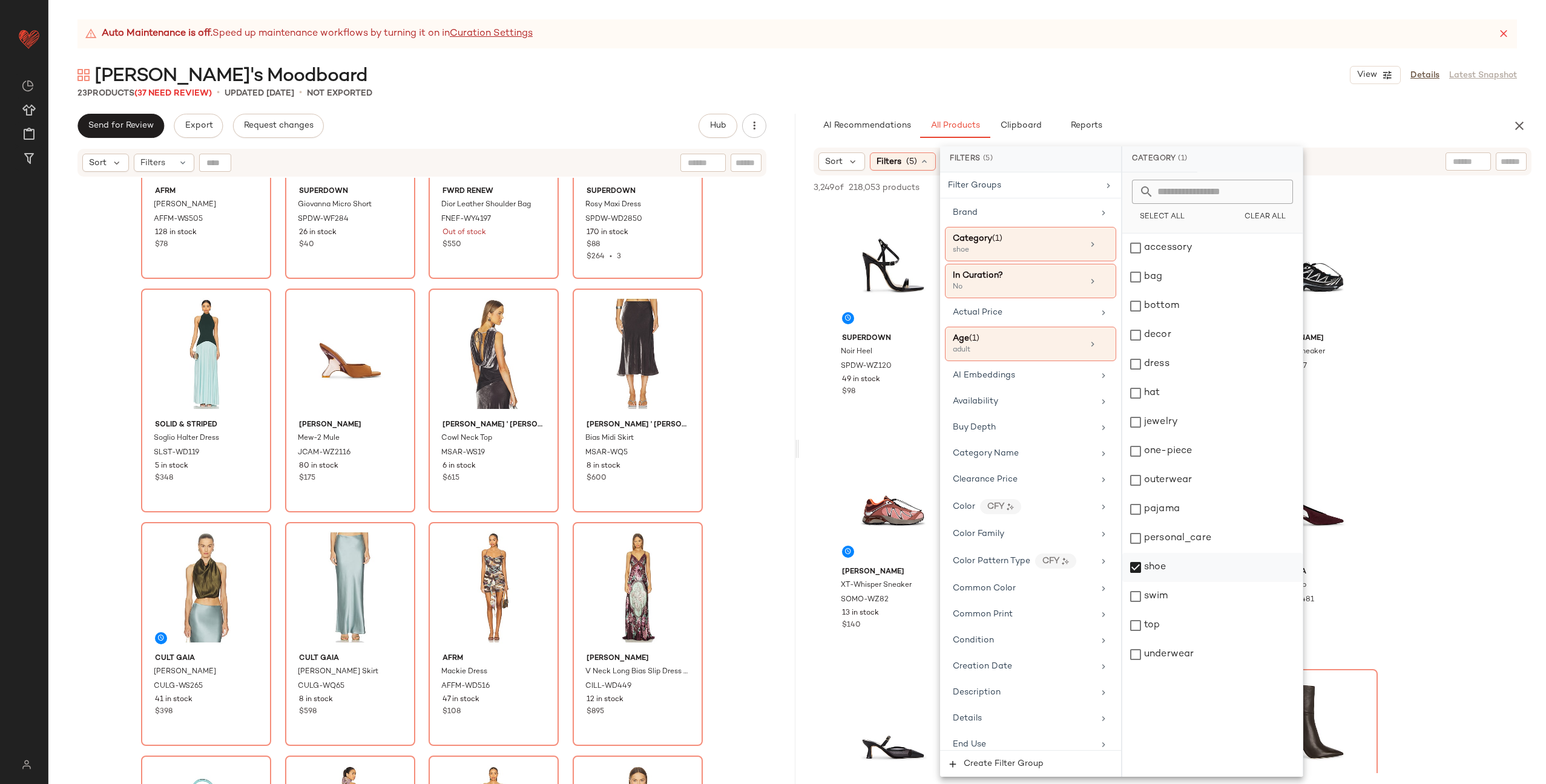
click at [1170, 420] on div "jewelry" at bounding box center [1213, 422] width 181 height 29
click at [1173, 566] on div "shoe" at bounding box center [1213, 567] width 181 height 29
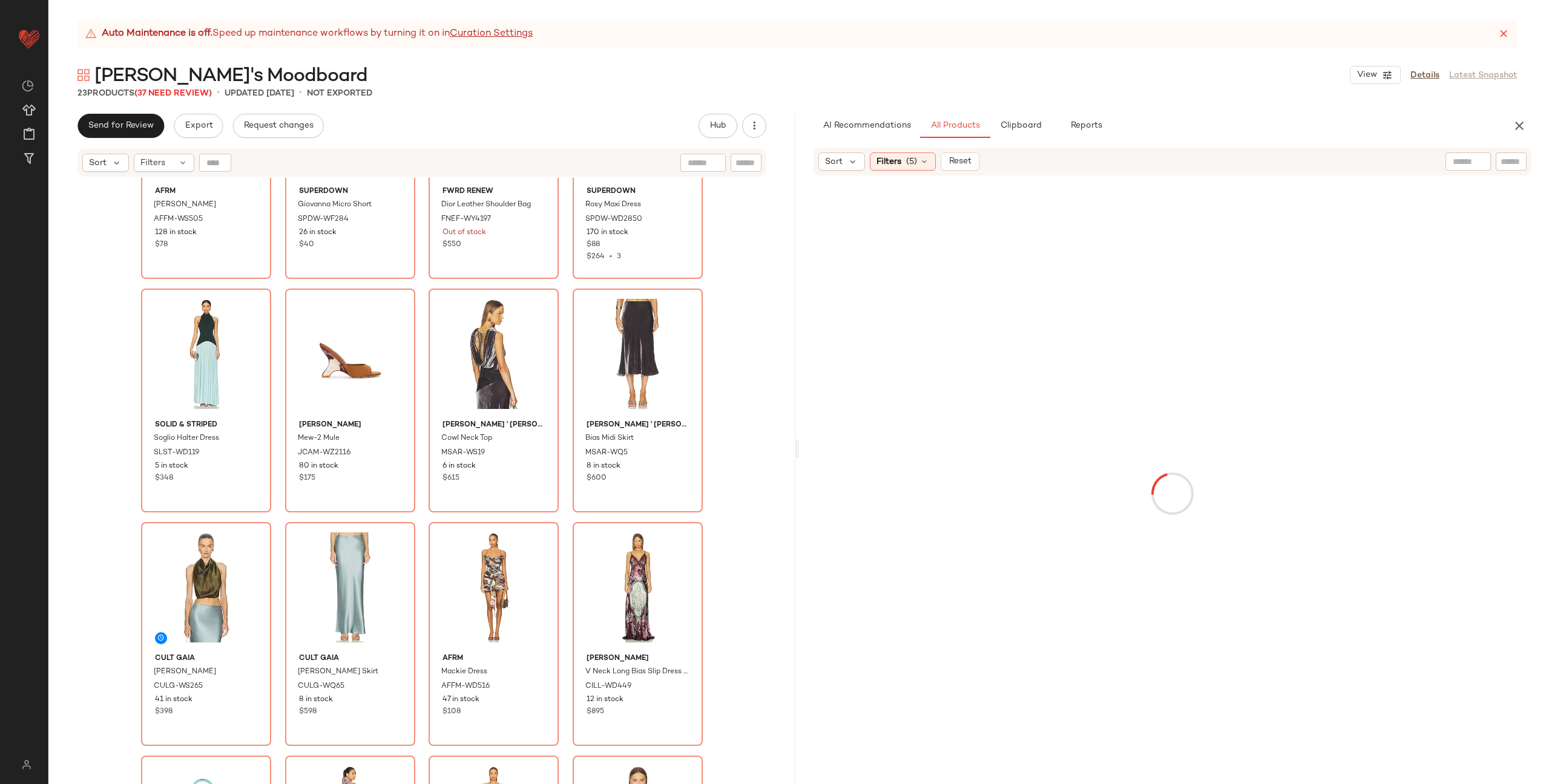
click at [1468, 158] on input "text" at bounding box center [1468, 162] width 31 height 13
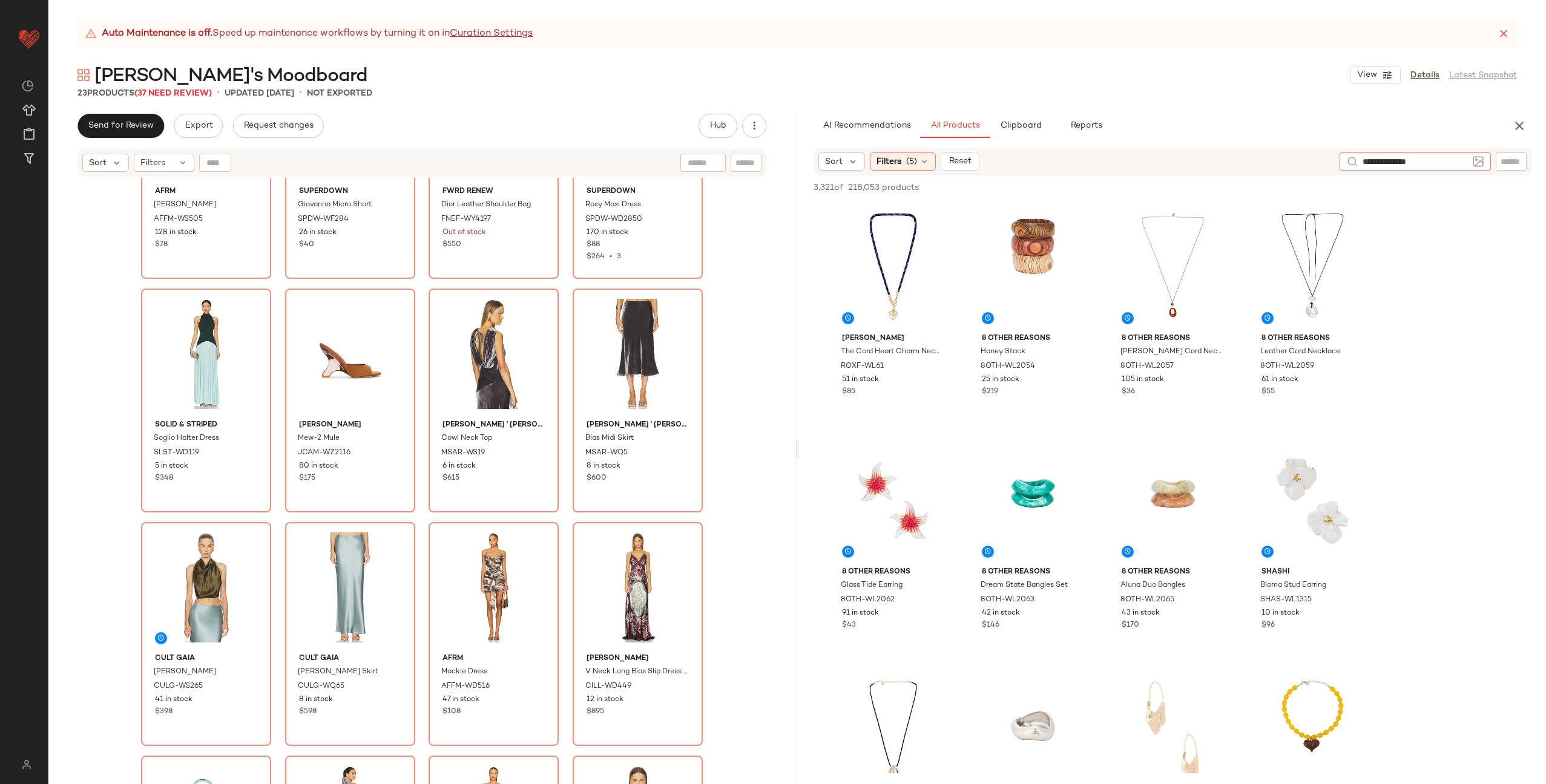
type input "**********"
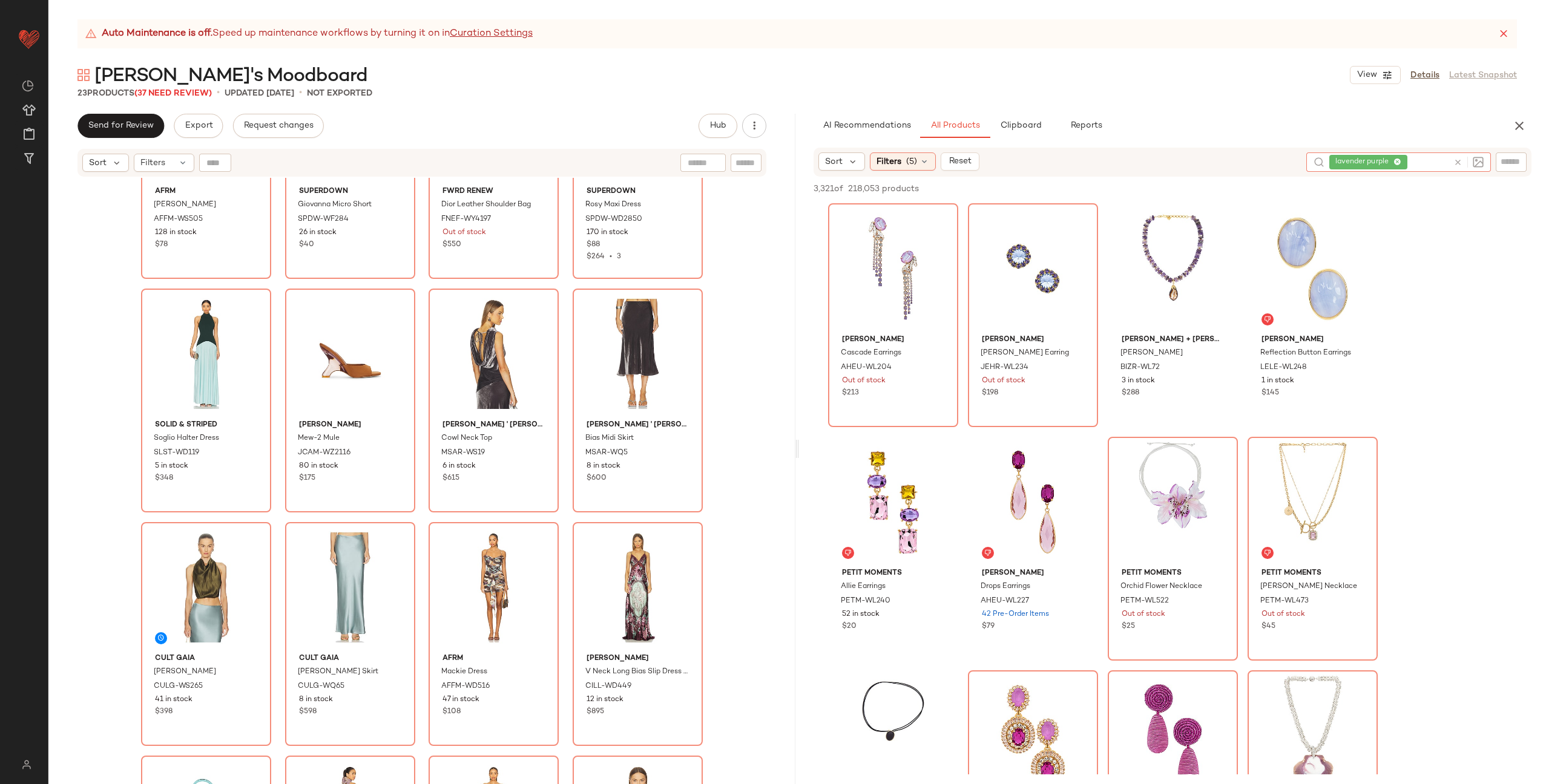
scroll to position [0, 0]
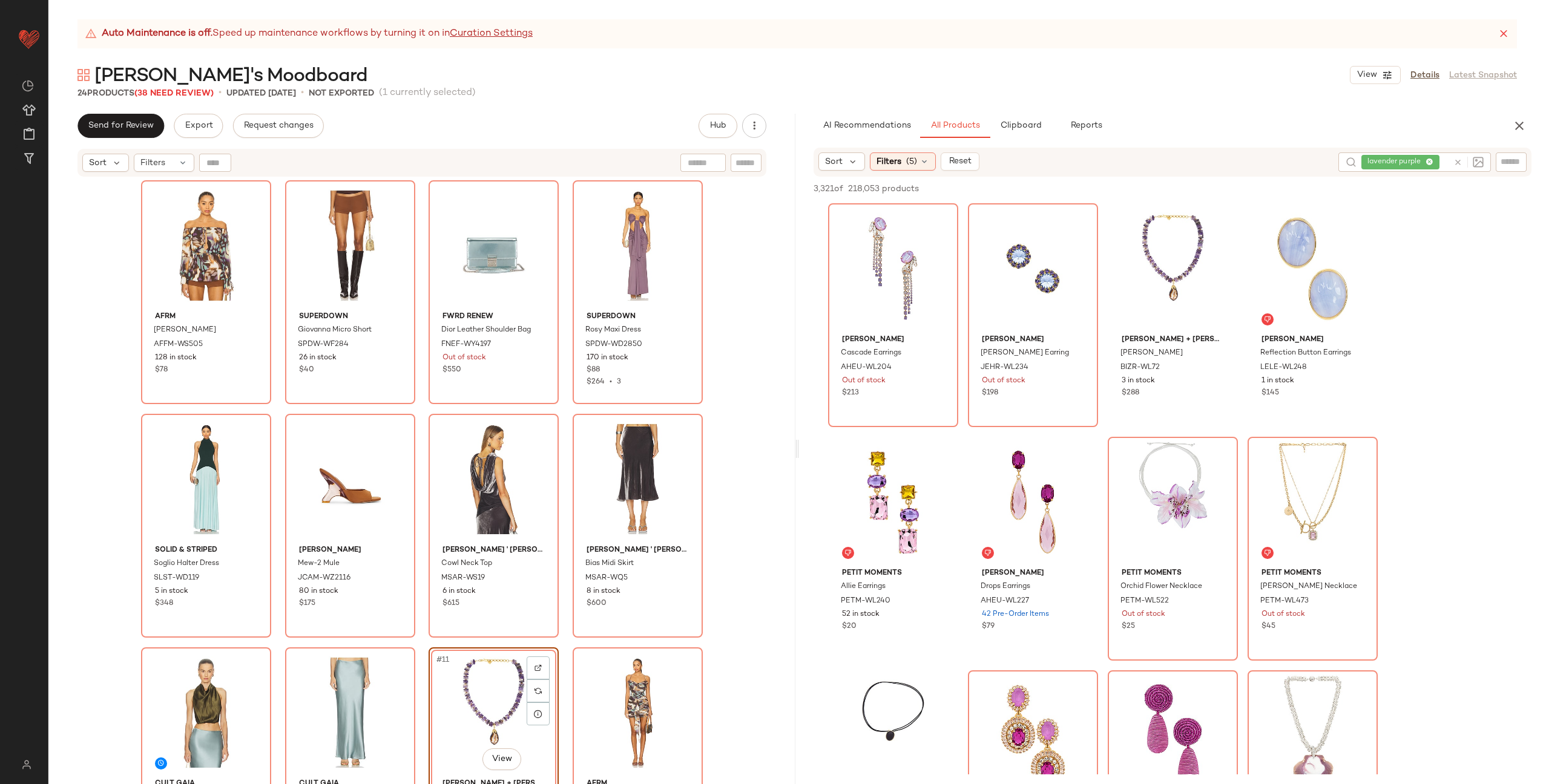
click at [418, 647] on div "AFRM Gordon Blouse AFFM-WS505 128 in stock $78 superdown Giovanna Micro Short S…" at bounding box center [422, 498] width 562 height 634
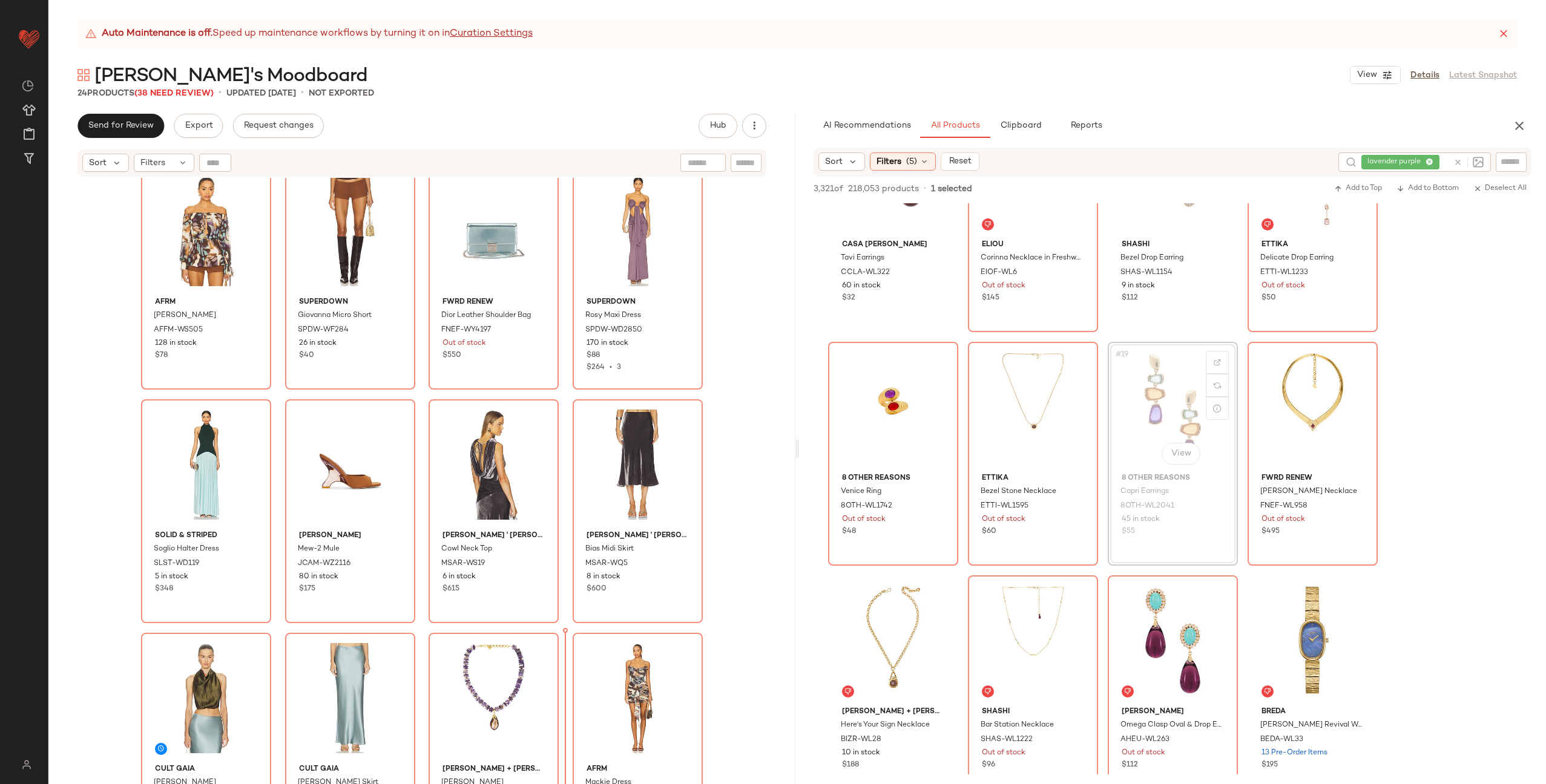
scroll to position [24, 0]
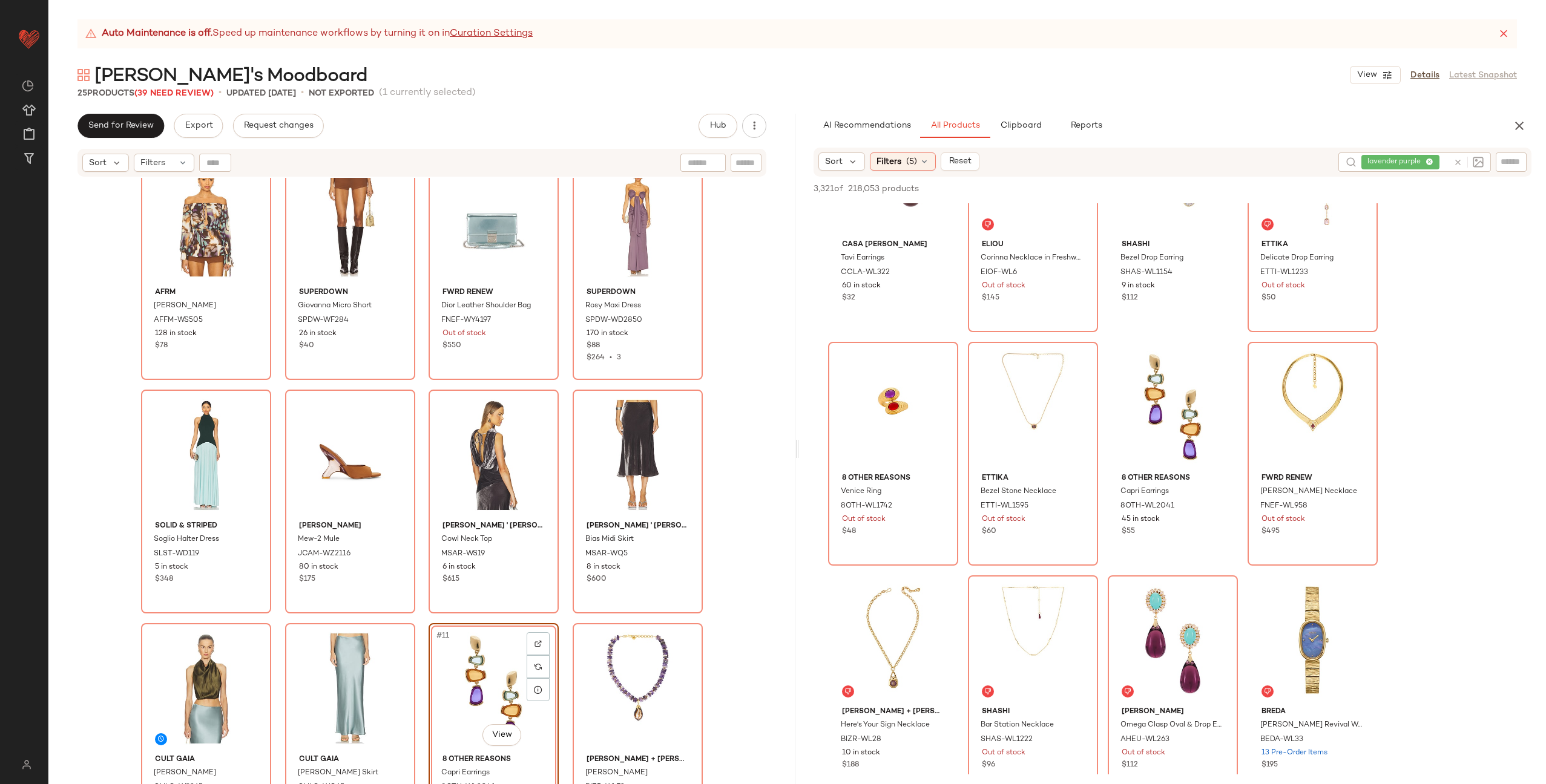
click at [557, 620] on div "AFRM Gordon Blouse AFFM-WS505 128 in stock $78 superdown Giovanna Micro Short S…" at bounding box center [422, 473] width 562 height 634
click at [638, 540] on div "Bias Midi Skirt" at bounding box center [636, 540] width 104 height 13
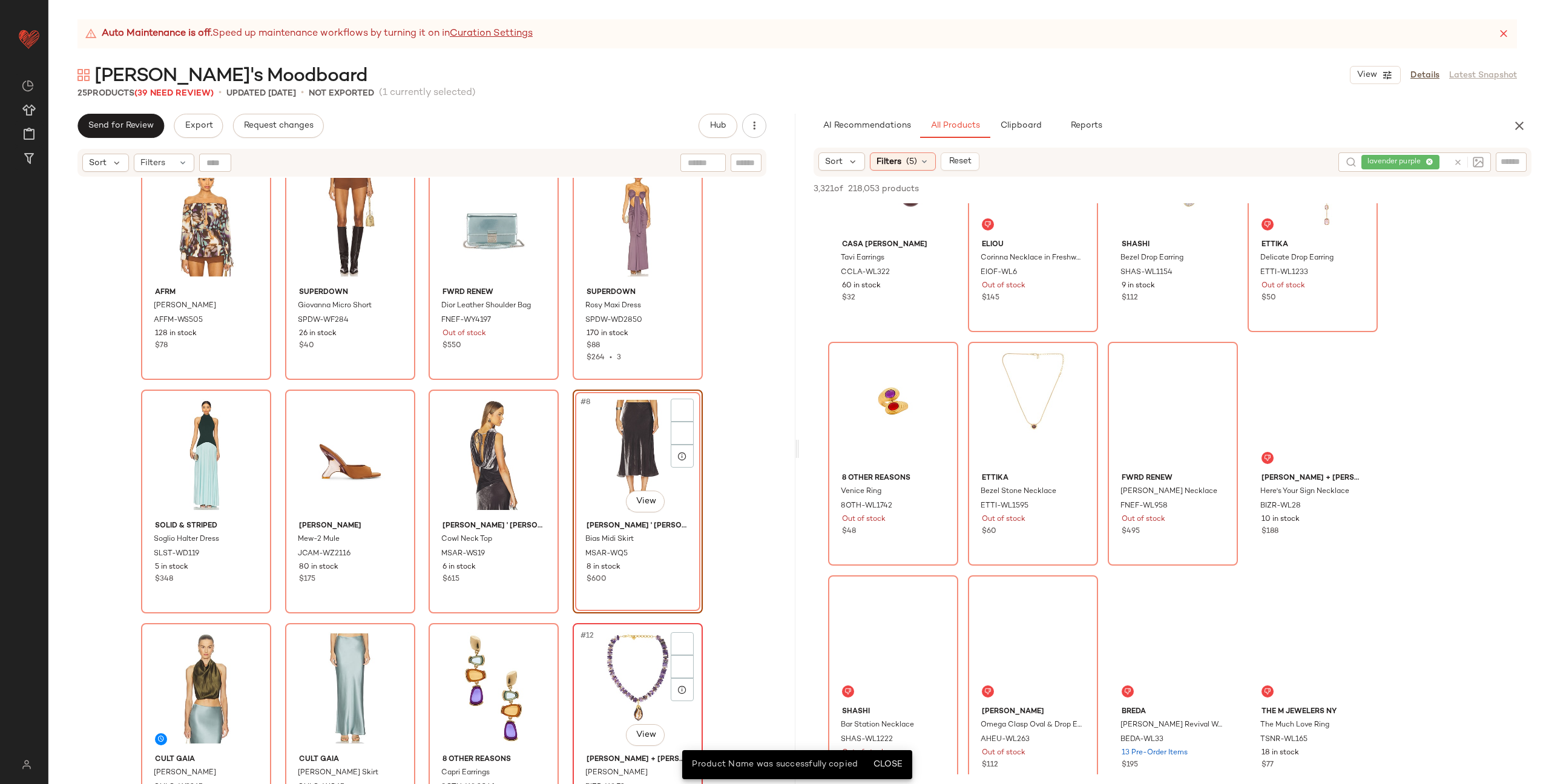
click at [629, 628] on div "#12 View" at bounding box center [638, 688] width 122 height 122
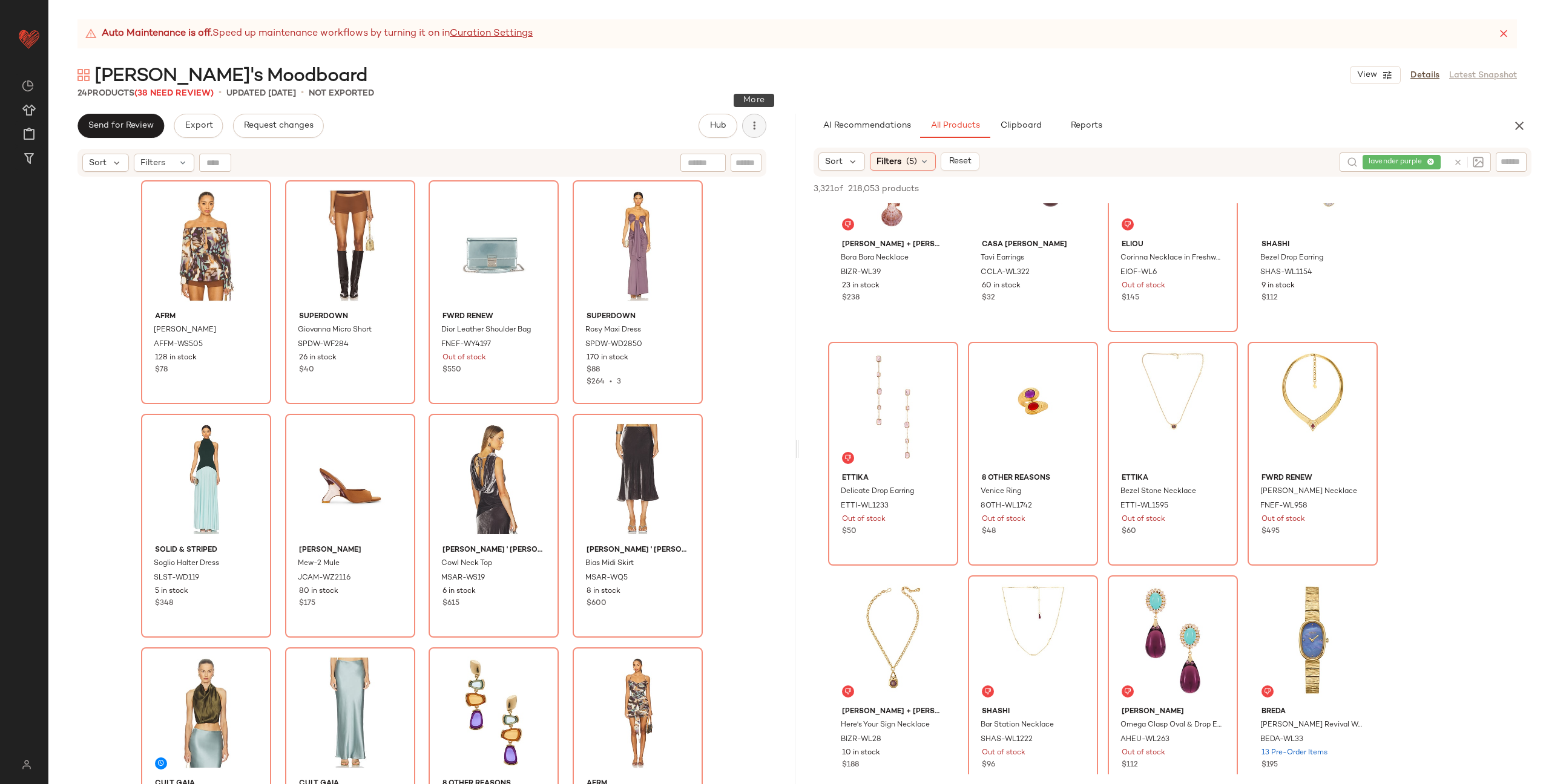
click at [755, 131] on icon "button" at bounding box center [754, 126] width 12 height 12
click at [696, 211] on div "View Moodboard" at bounding box center [691, 218] width 150 height 29
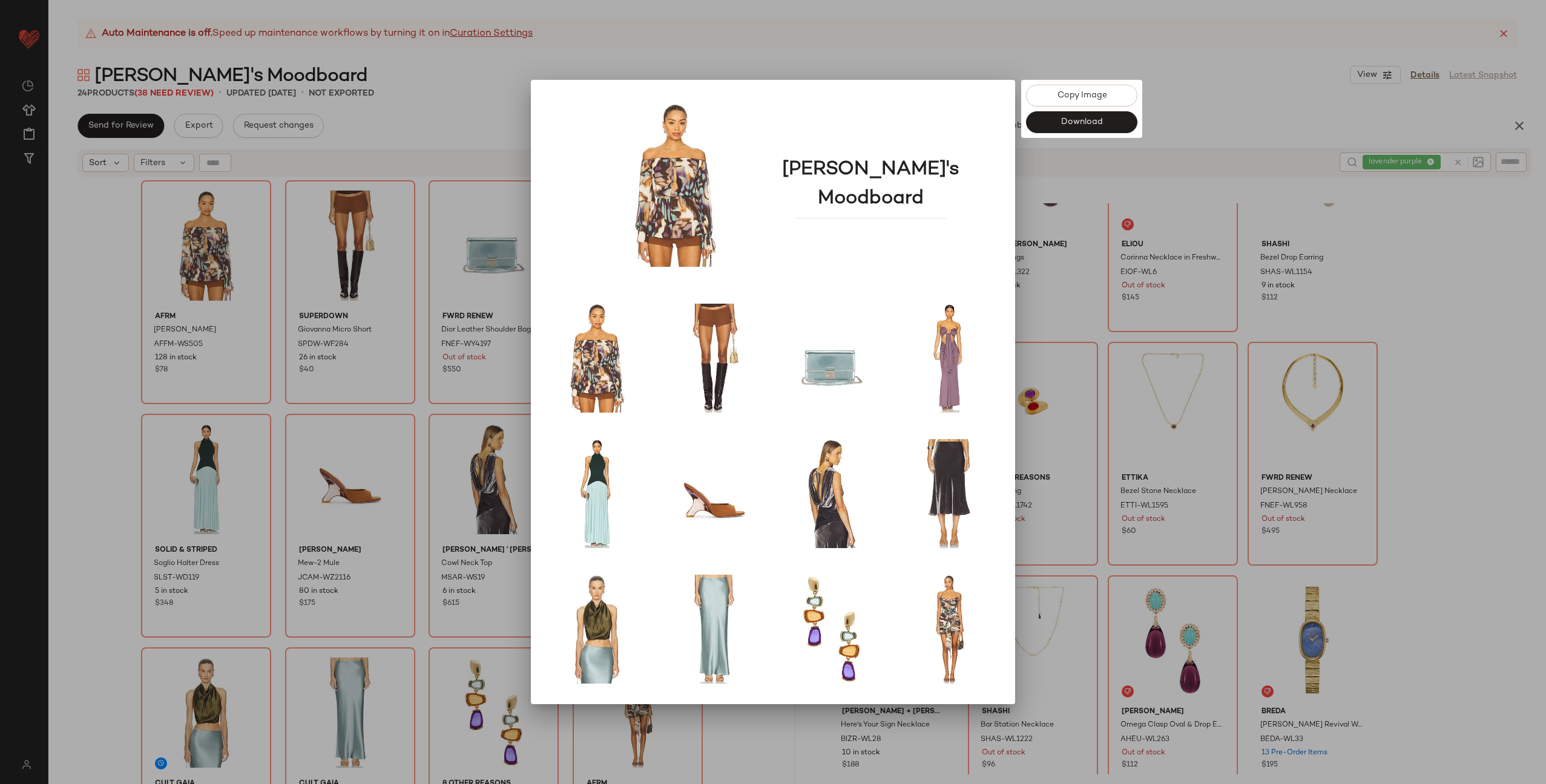
click at [1090, 229] on div at bounding box center [773, 392] width 1546 height 784
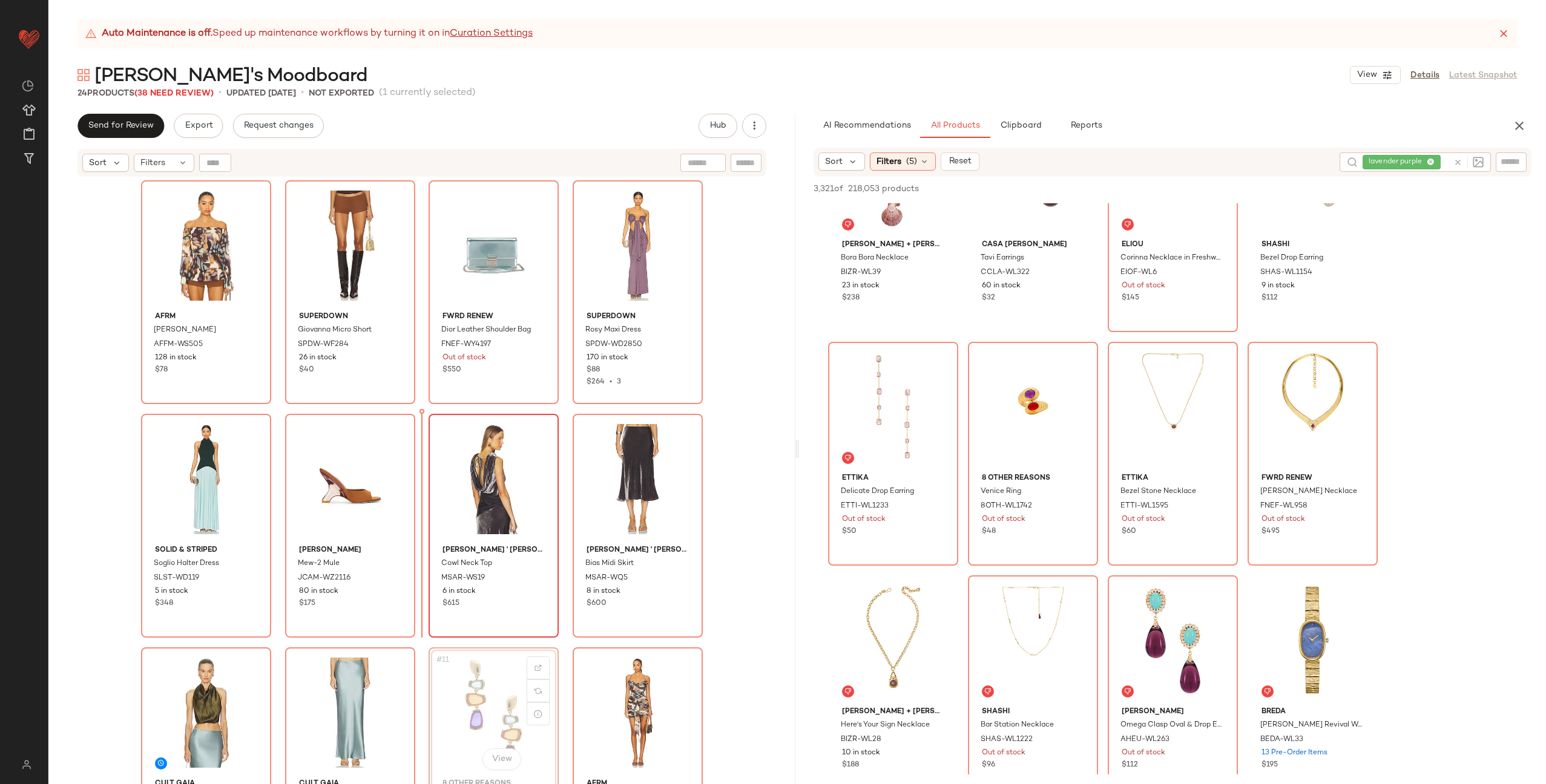
scroll to position [1, 0]
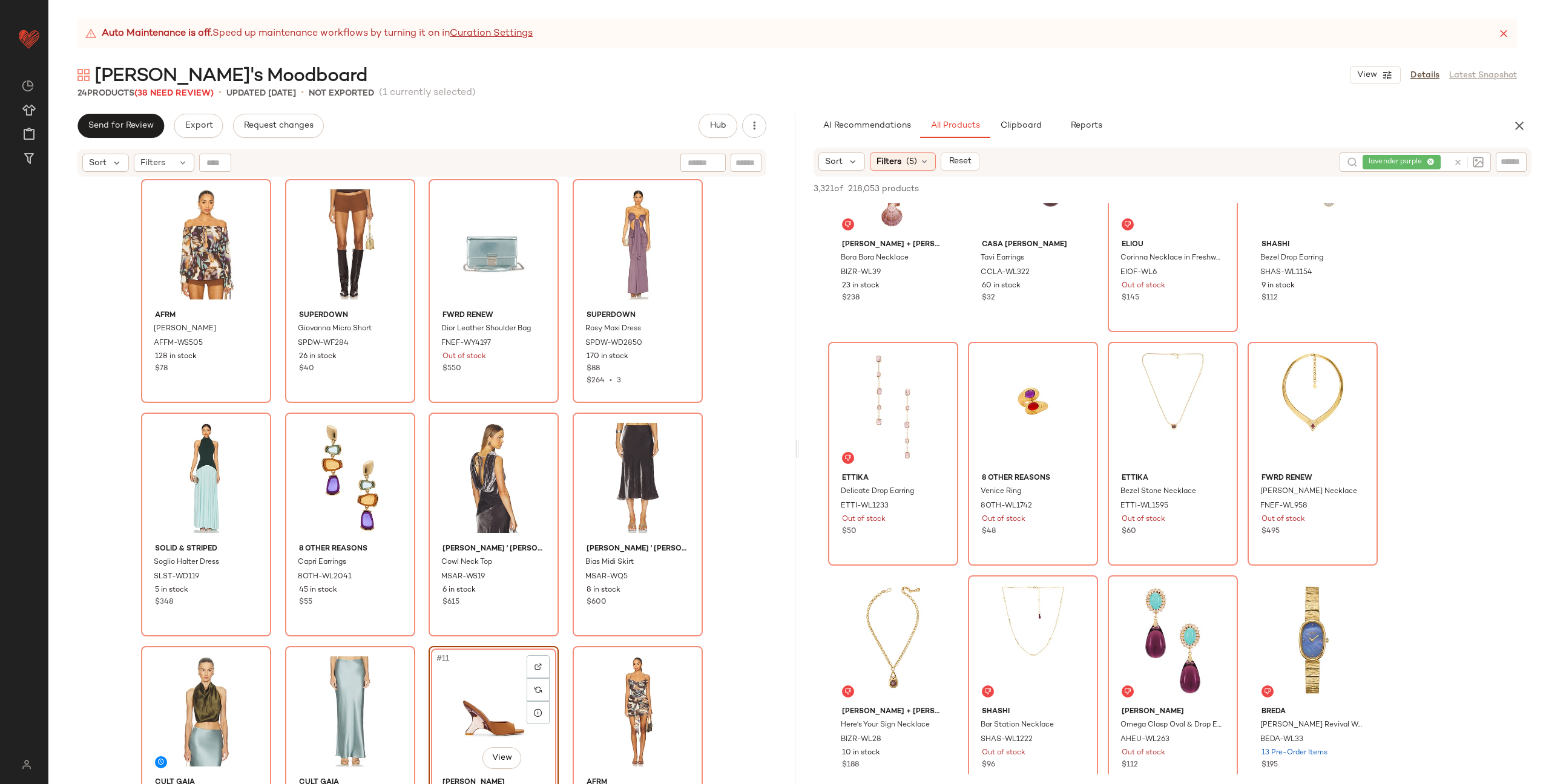
click at [567, 630] on div "AFRM Gordon Blouse AFFM-WS505 128 in stock $78 superdown Giovanna Micro Short S…" at bounding box center [422, 496] width 562 height 634
click at [760, 132] on button "button" at bounding box center [754, 126] width 24 height 24
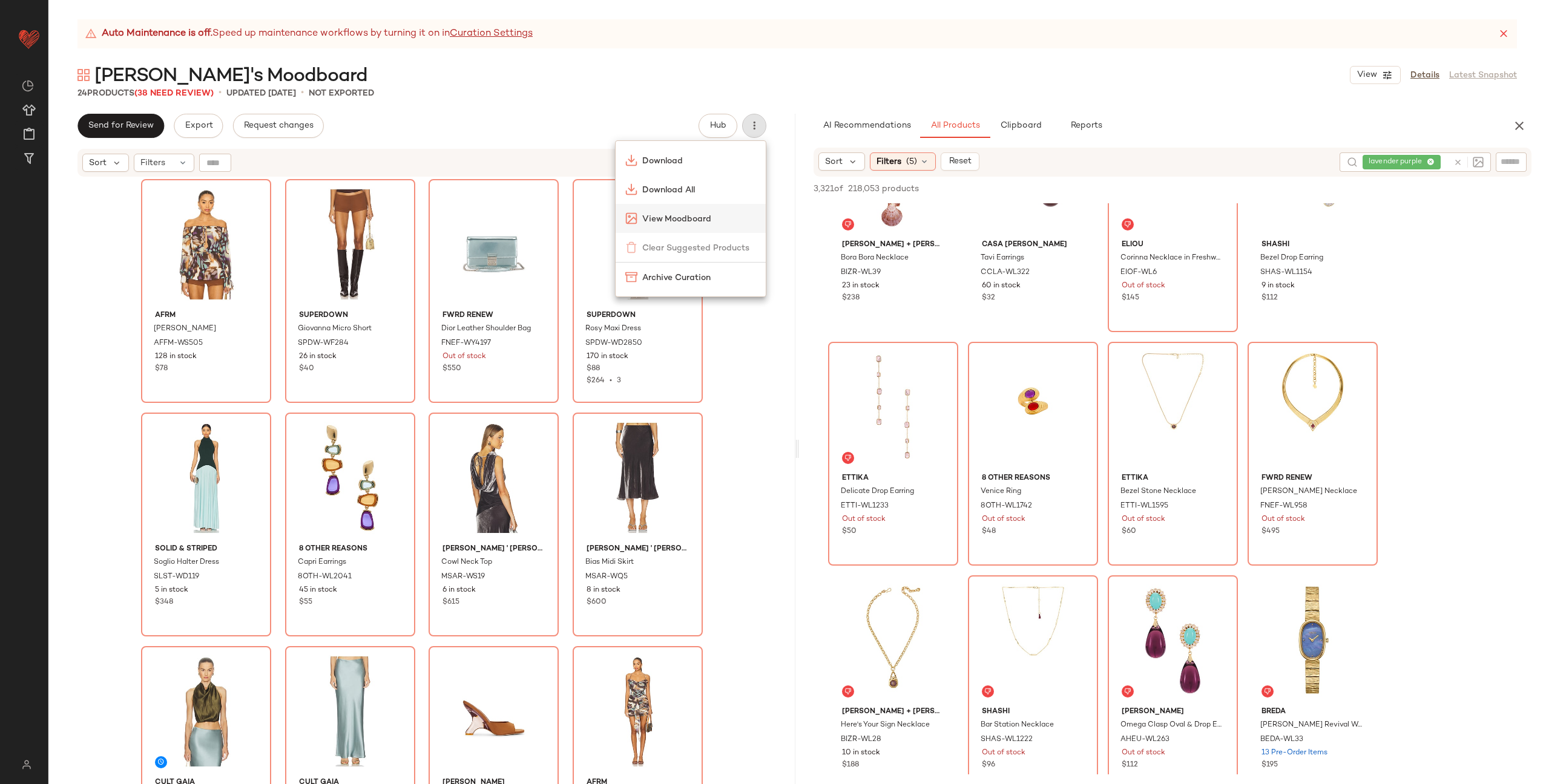
click at [703, 209] on div "View Moodboard" at bounding box center [691, 218] width 150 height 29
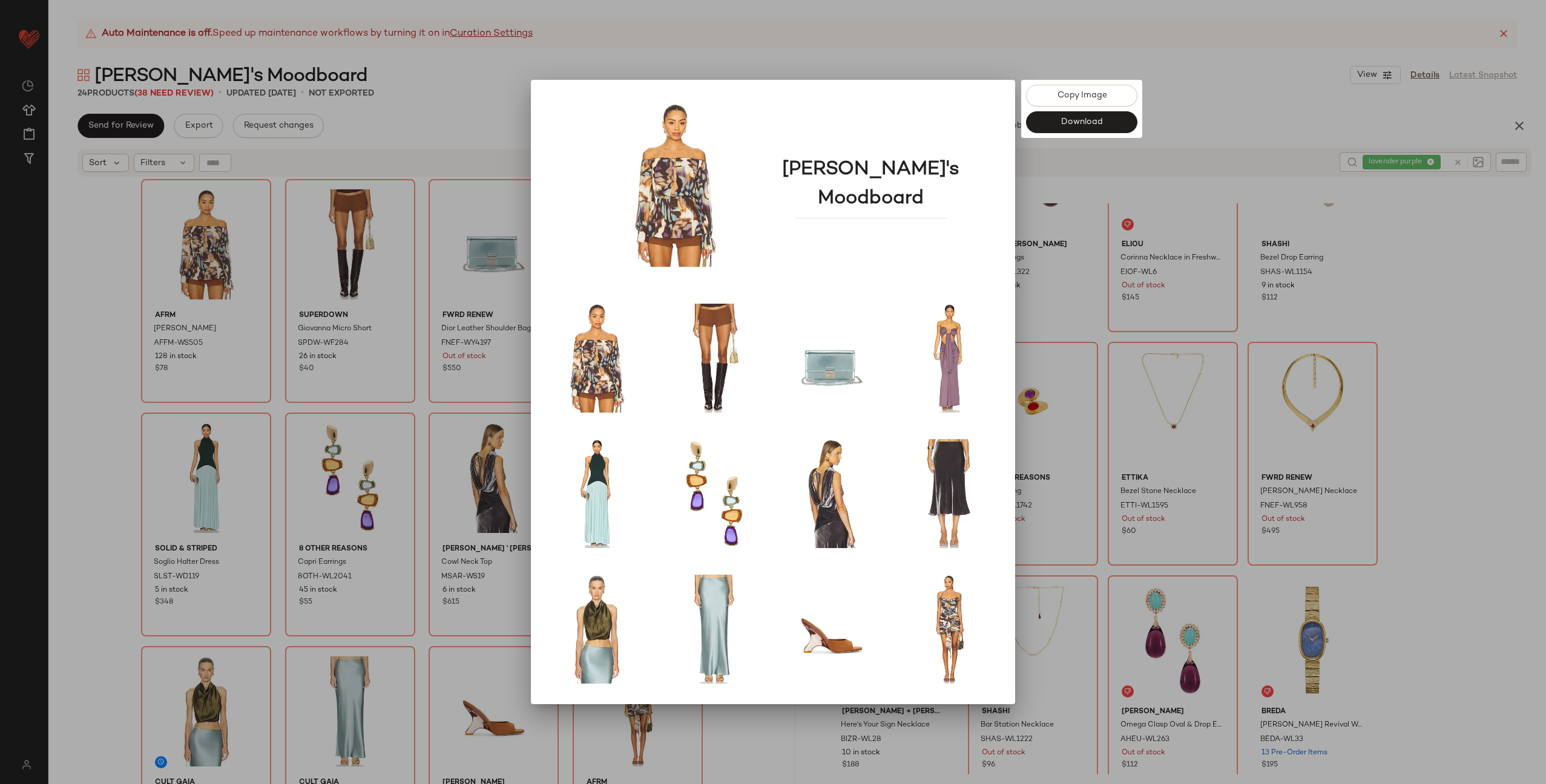
click at [1069, 328] on div at bounding box center [773, 392] width 1546 height 784
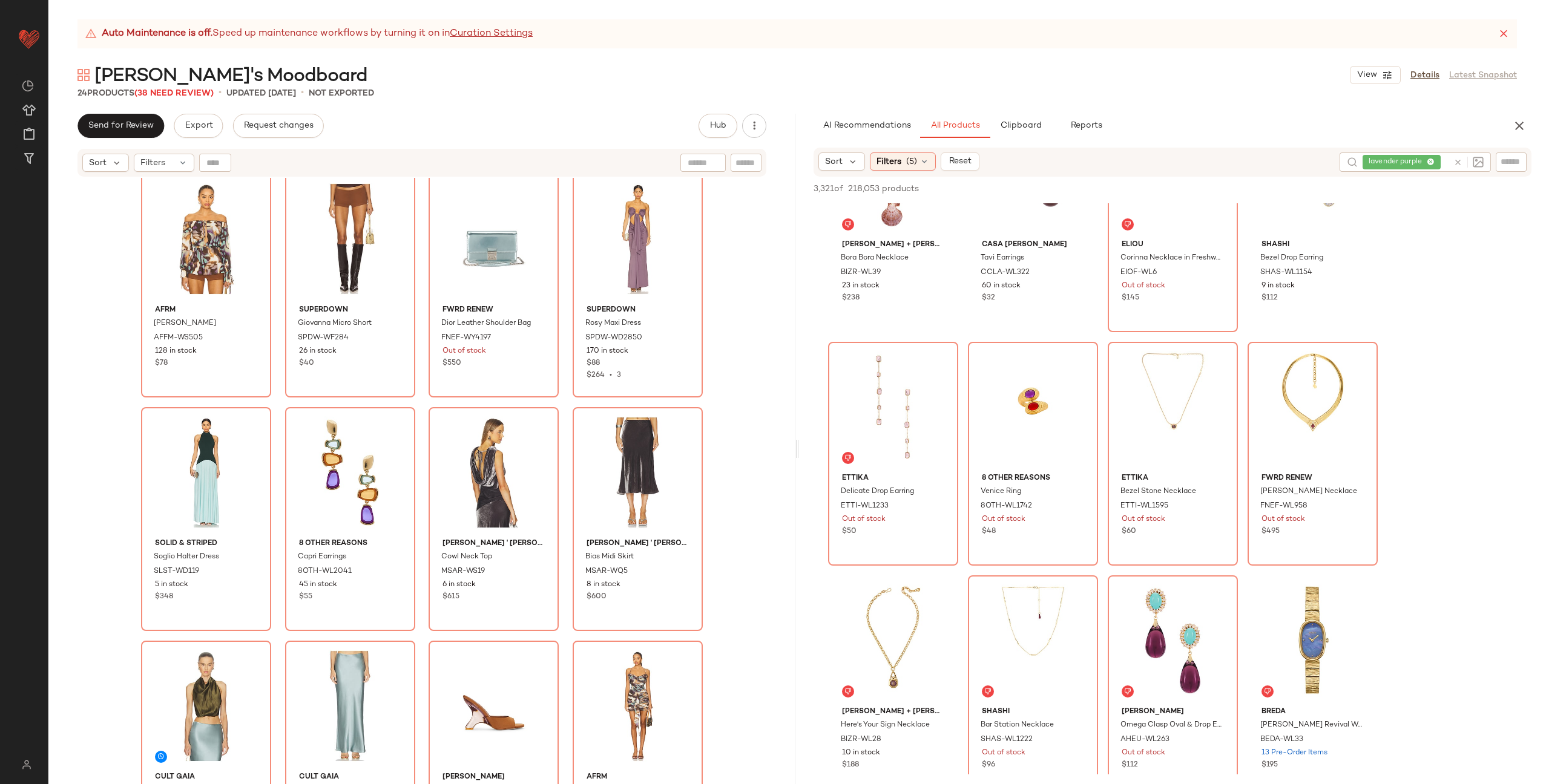
scroll to position [26, 0]
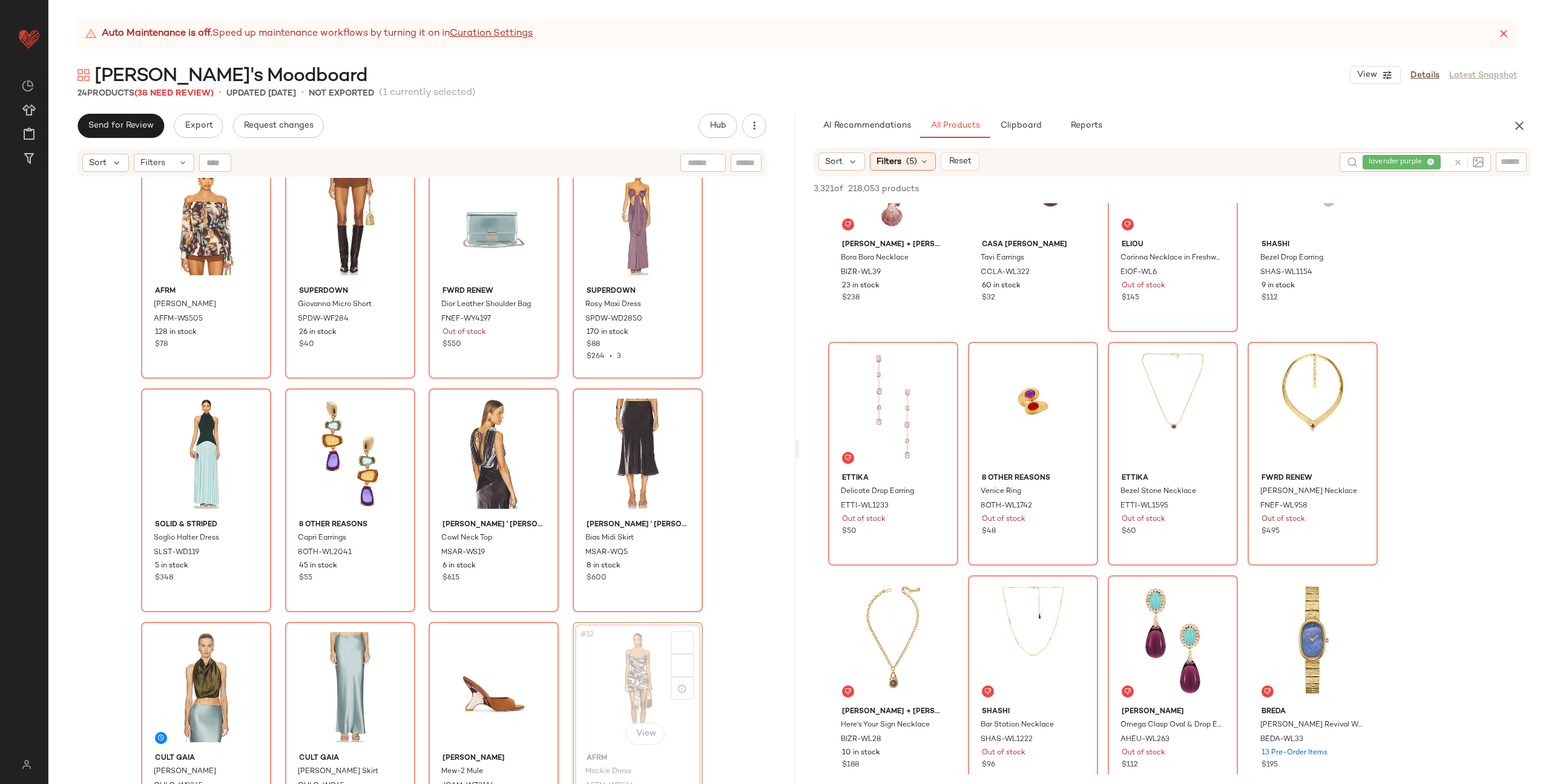
scroll to position [147, 0]
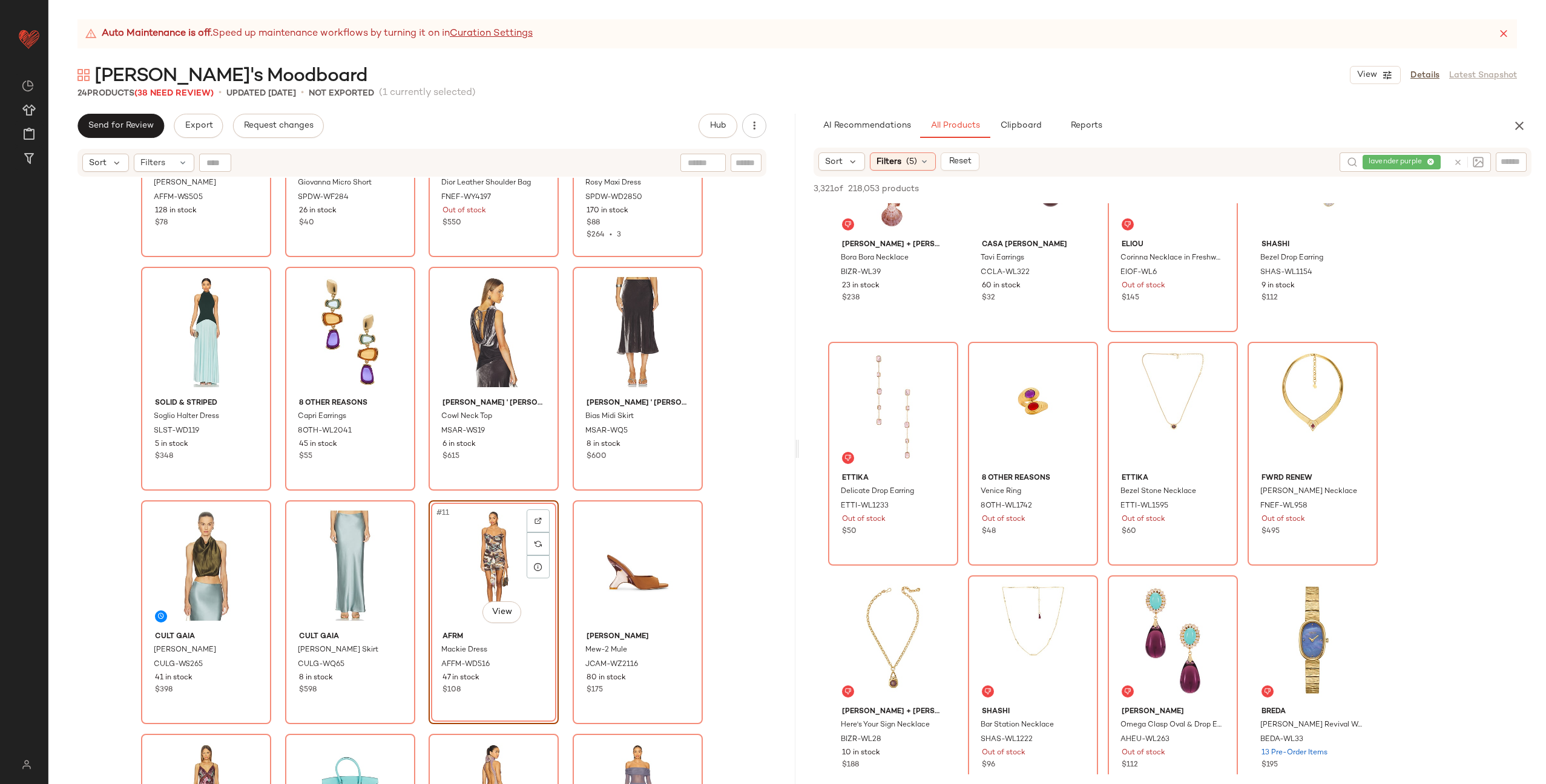
click at [563, 547] on div "AFRM Gordon Blouse AFFM-WS505 128 in stock $78 superdown Giovanna Micro Short S…" at bounding box center [422, 350] width 562 height 634
click at [759, 131] on icon "button" at bounding box center [754, 126] width 12 height 12
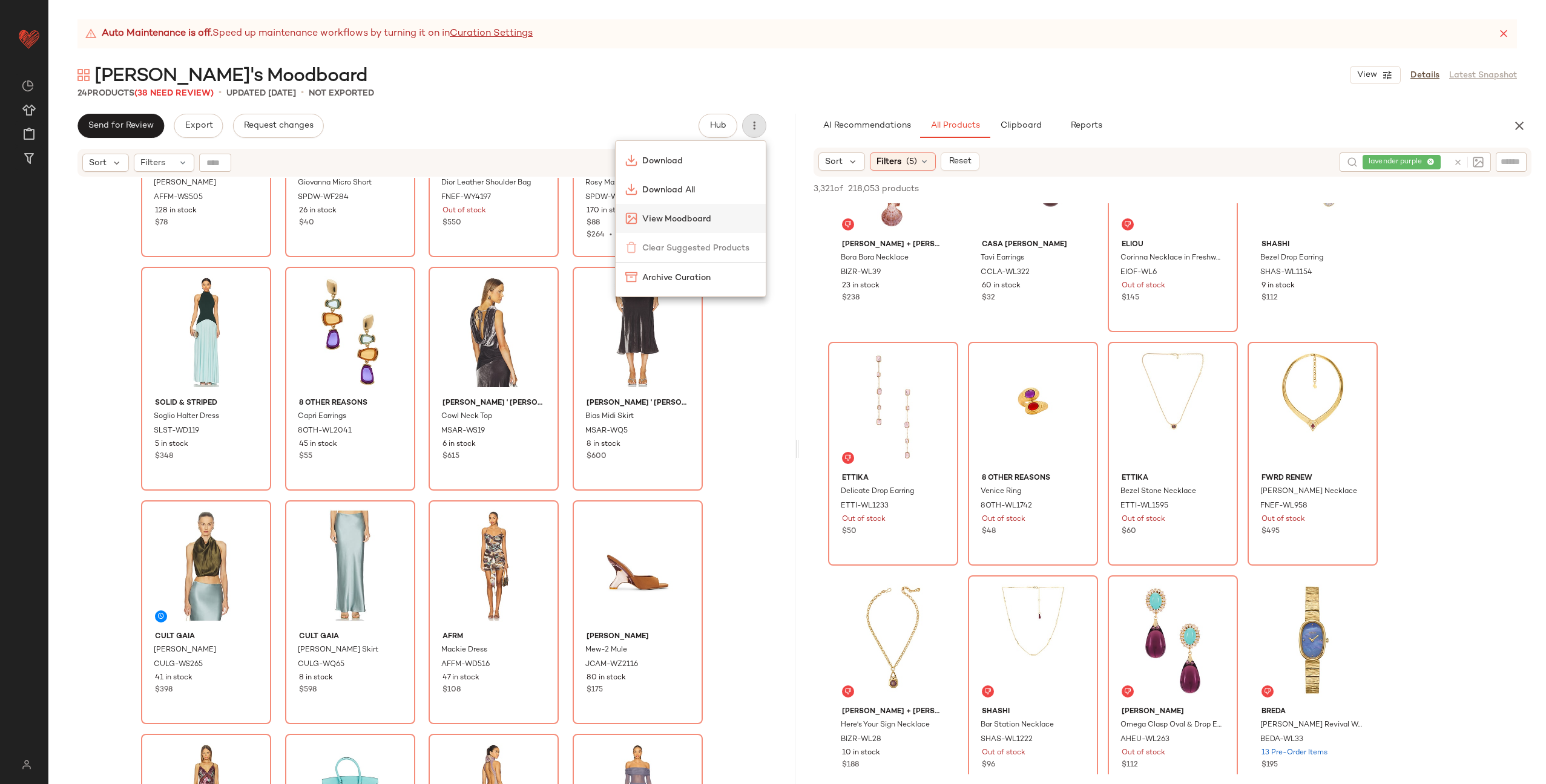
click at [703, 217] on span "View Moodboard" at bounding box center [699, 219] width 114 height 13
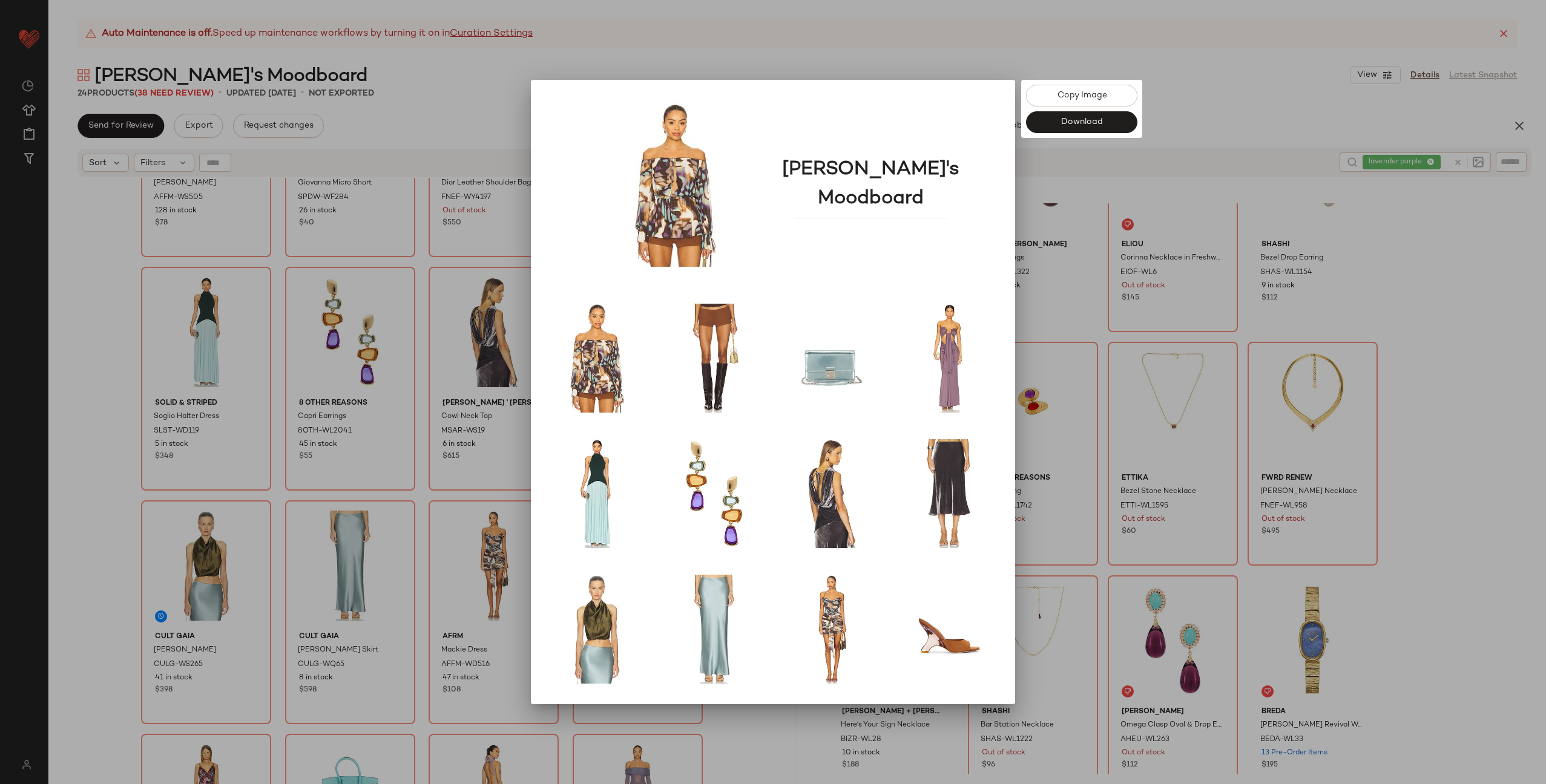
click at [1099, 336] on div at bounding box center [773, 392] width 1546 height 784
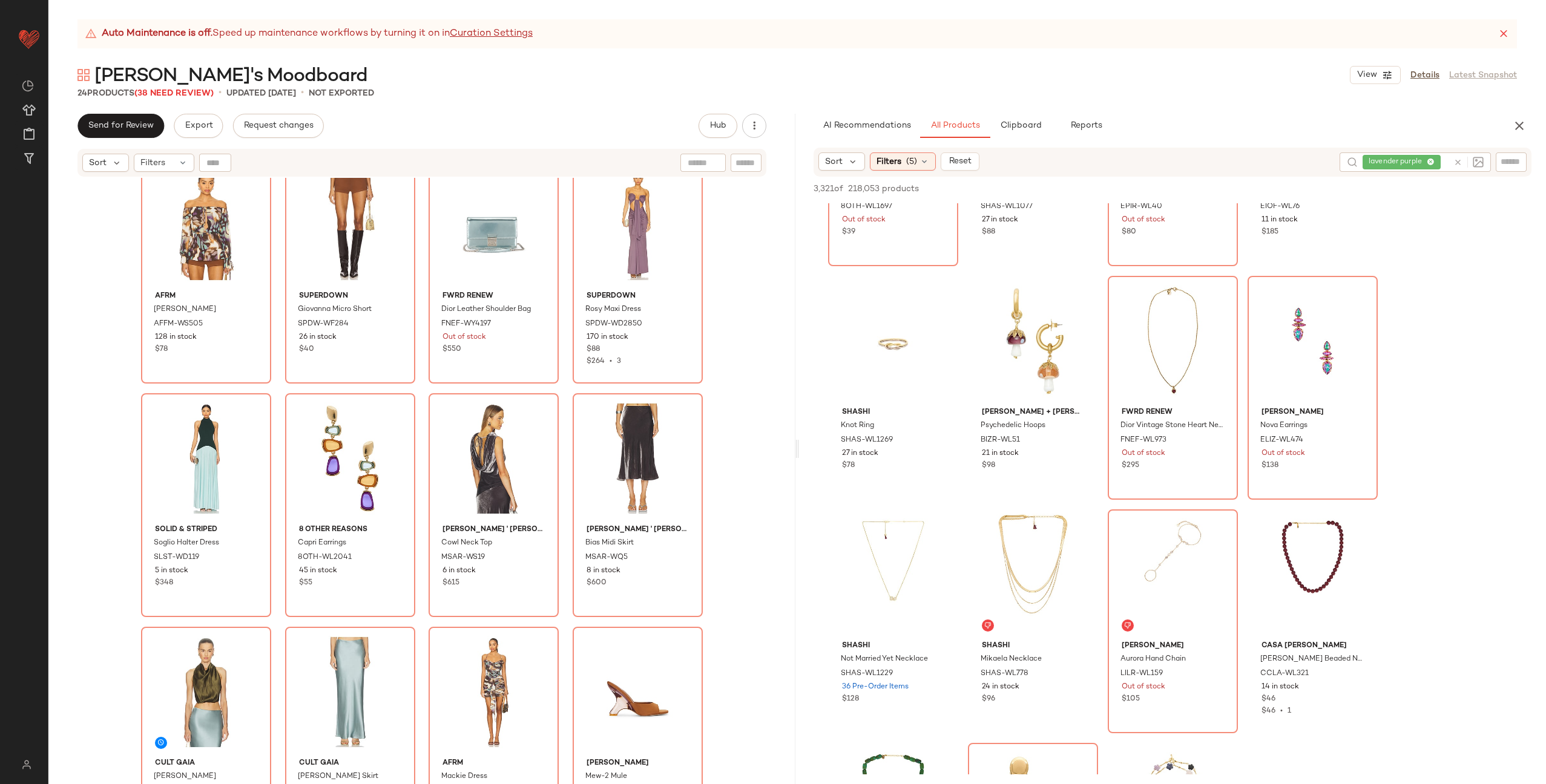
scroll to position [15, 0]
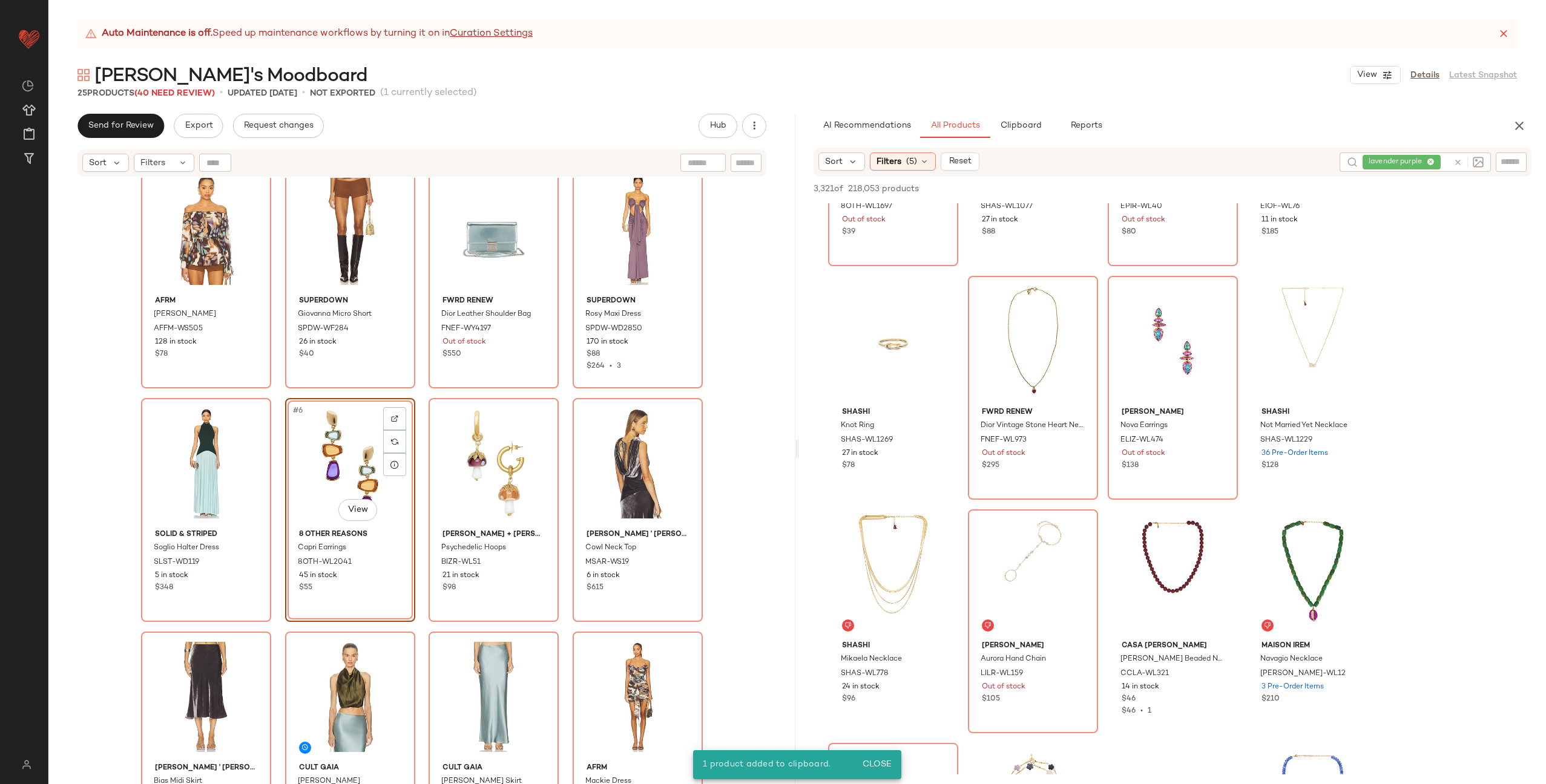
click at [421, 471] on div "AFRM Gordon Blouse AFFM-WS505 128 in stock $78 superdown Giovanna Micro Short S…" at bounding box center [422, 482] width 562 height 634
click at [345, 475] on div "#6 View" at bounding box center [350, 463] width 122 height 122
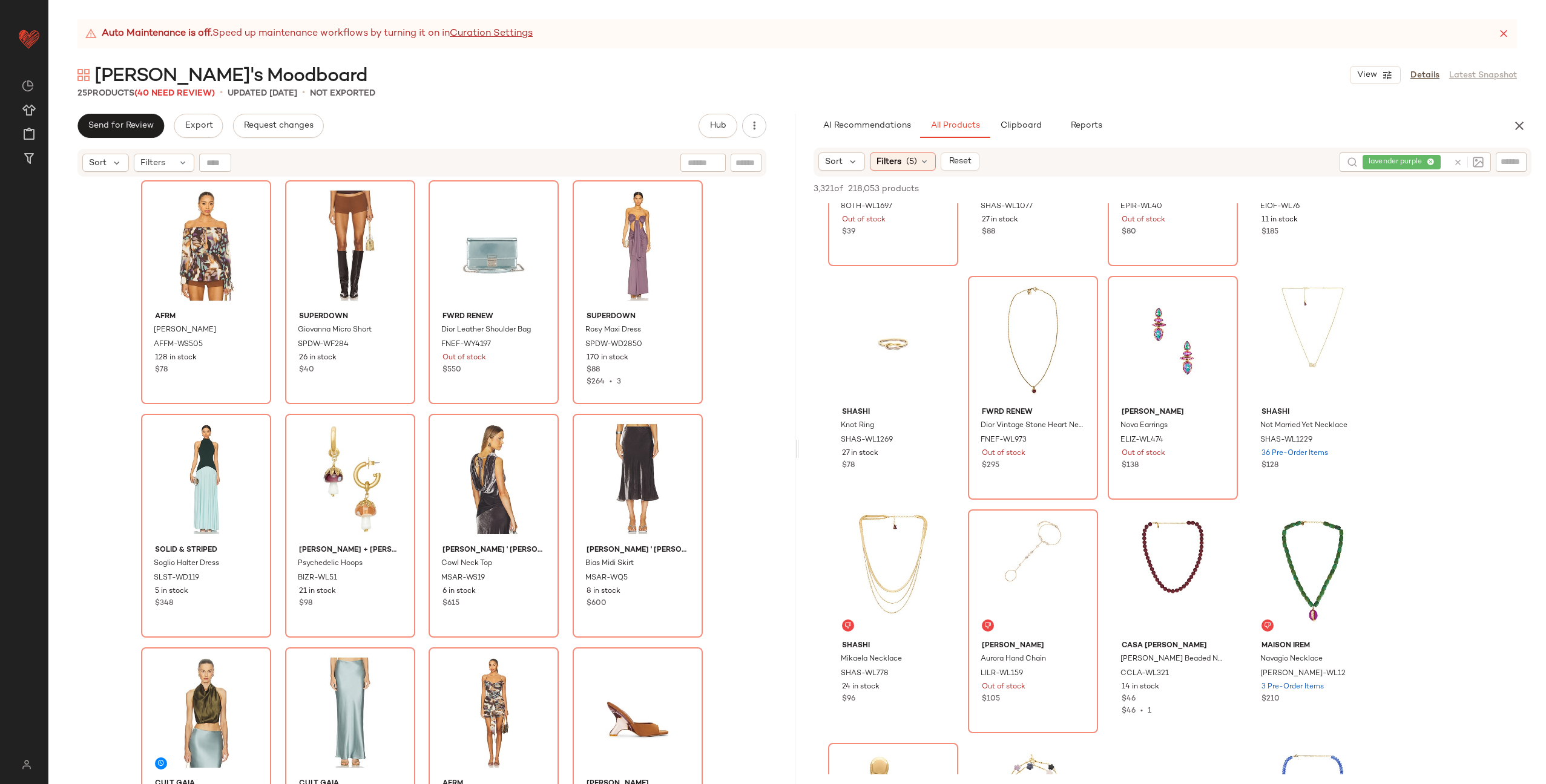
scroll to position [41, 0]
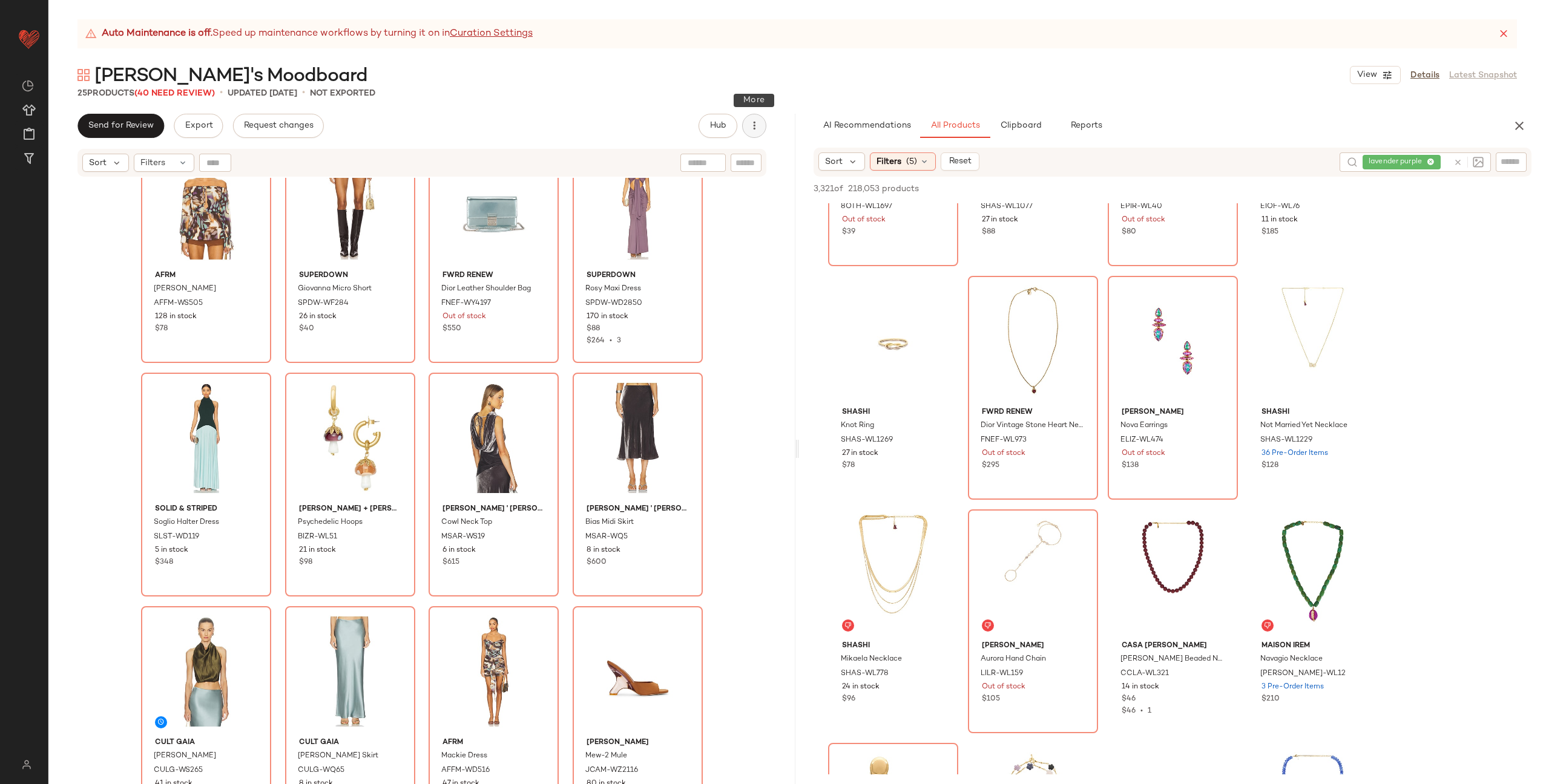
click at [759, 127] on icon "button" at bounding box center [754, 126] width 12 height 12
click at [697, 216] on span "View Moodboard" at bounding box center [699, 219] width 114 height 13
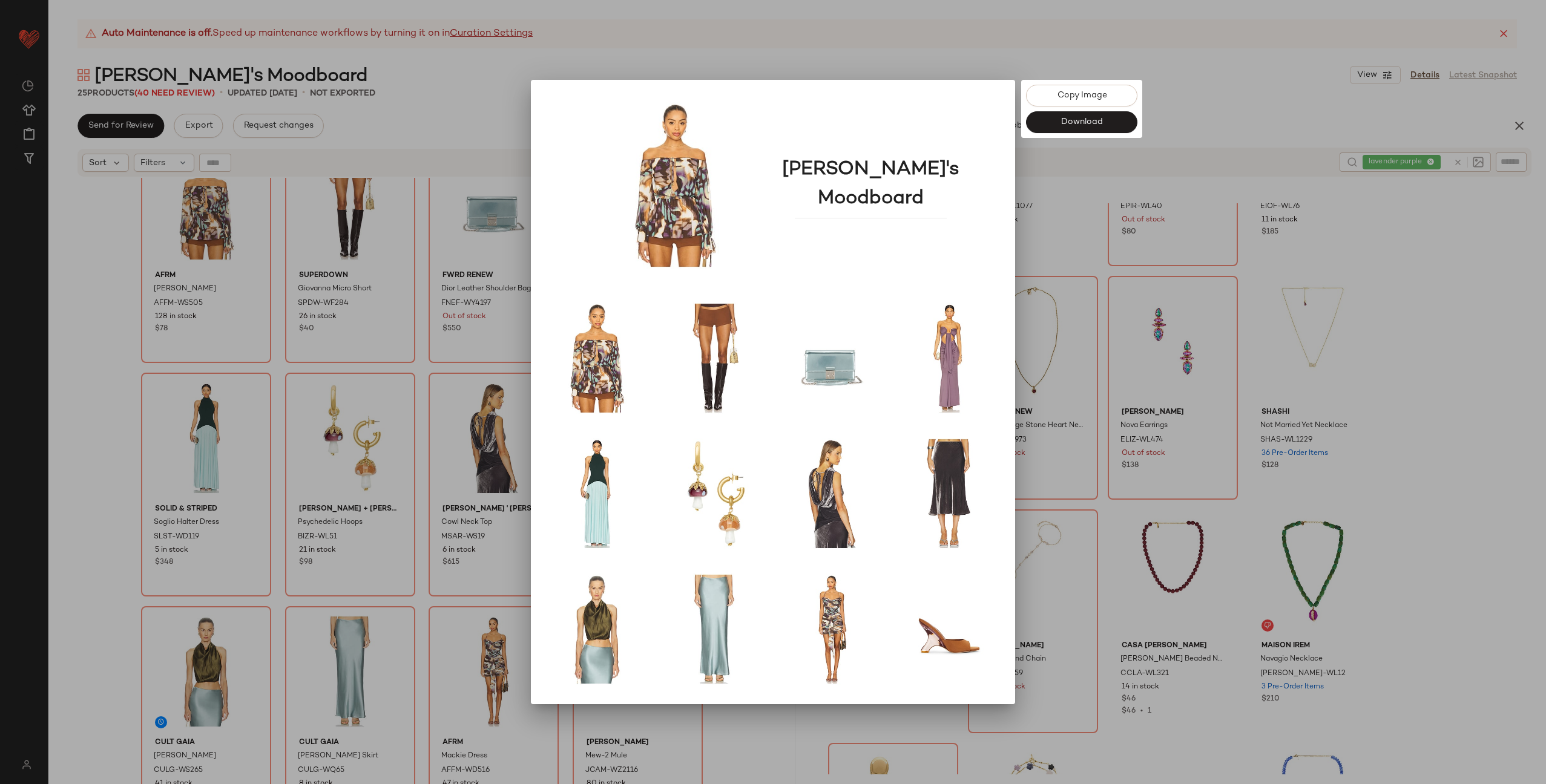
click at [1436, 365] on div at bounding box center [773, 392] width 1546 height 784
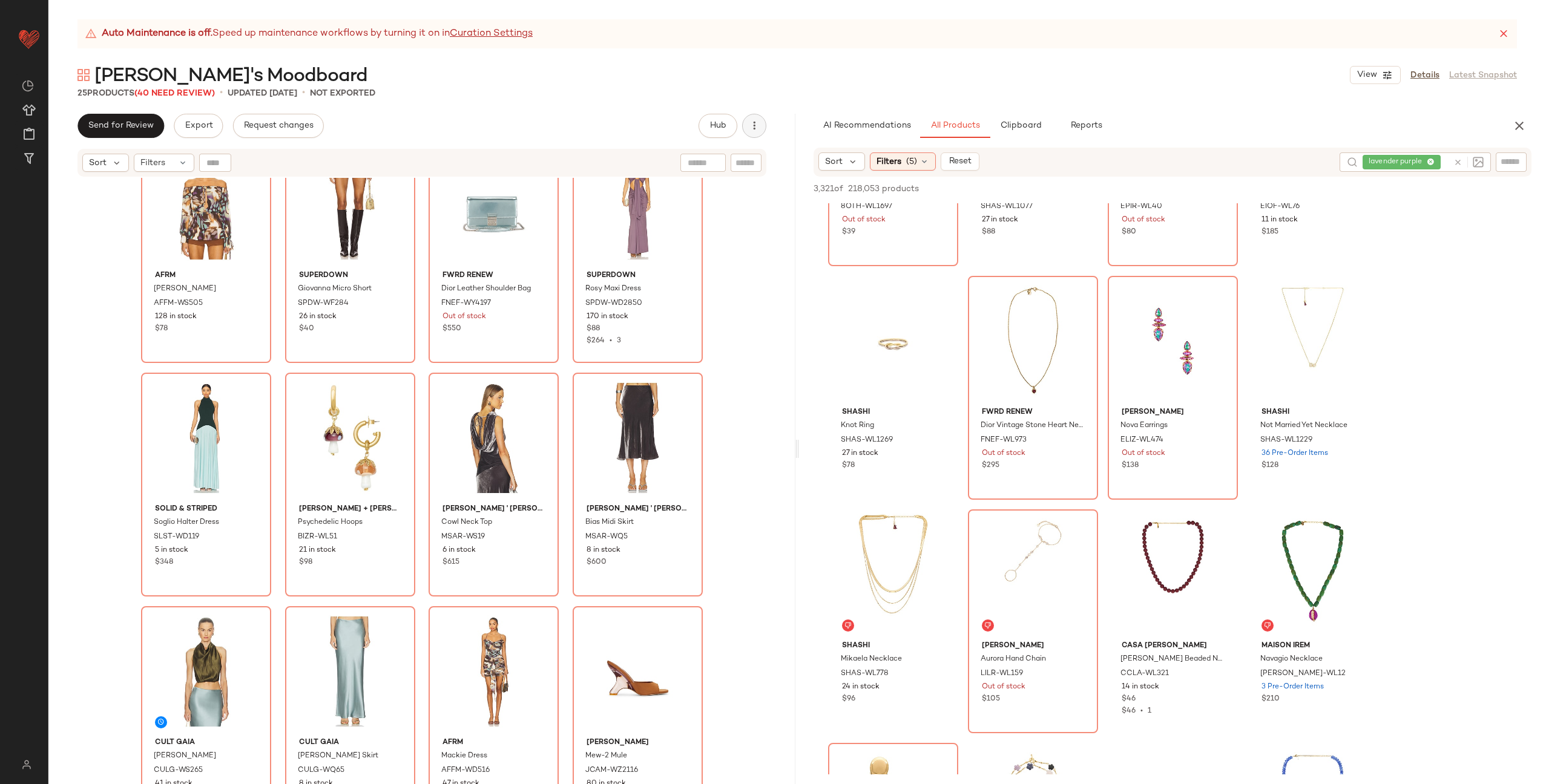
click at [755, 123] on icon "button" at bounding box center [754, 126] width 12 height 12
click at [784, 117] on div "Send for Review Export Request changes Hub Send for Review External Review Inte…" at bounding box center [422, 126] width 747 height 24
click at [1422, 73] on link "Details" at bounding box center [1425, 75] width 29 height 13
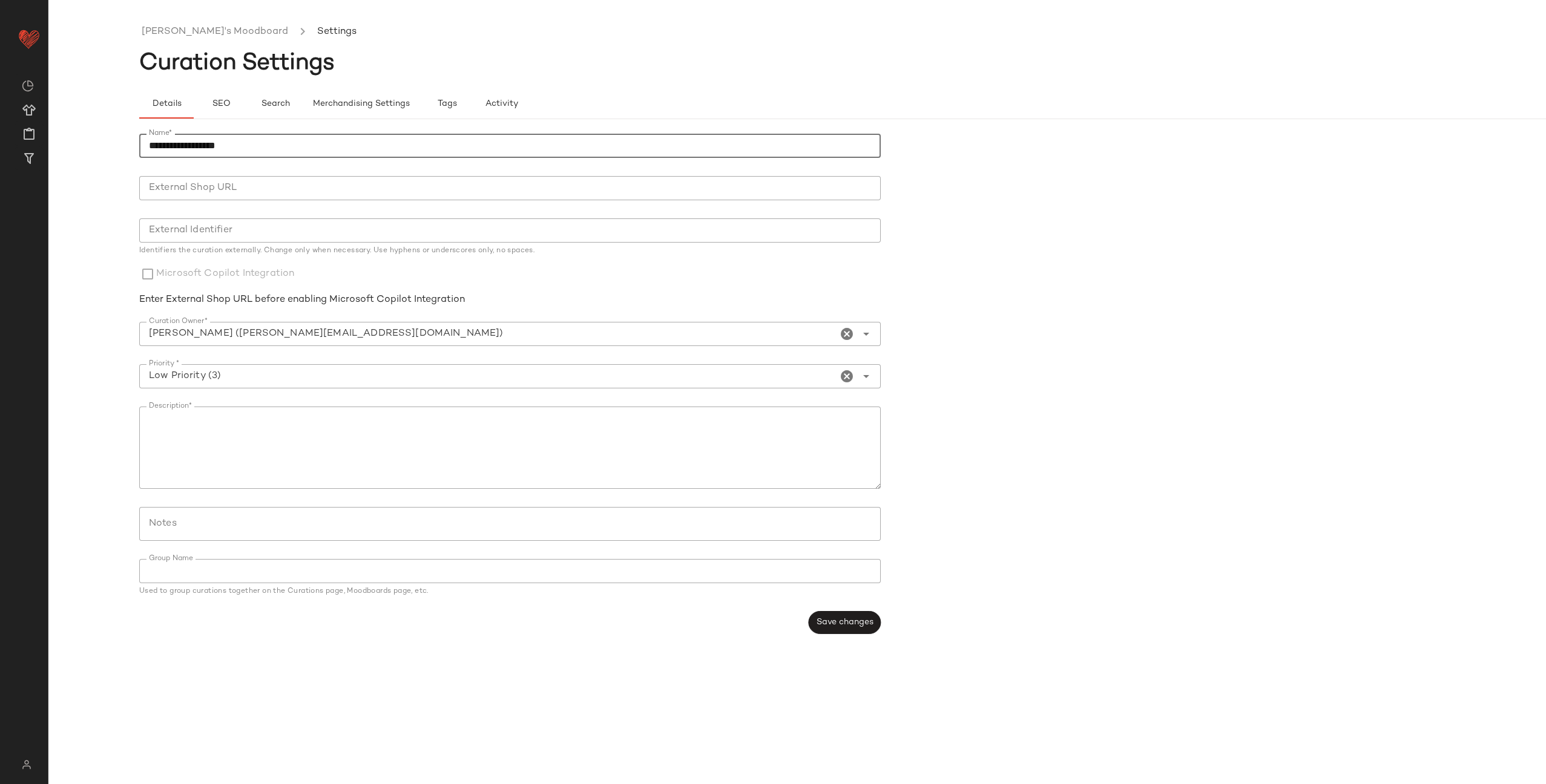
click at [298, 147] on input "**********" at bounding box center [510, 146] width 742 height 24
type input "**********"
click at [834, 619] on span "Save changes" at bounding box center [844, 622] width 57 height 9
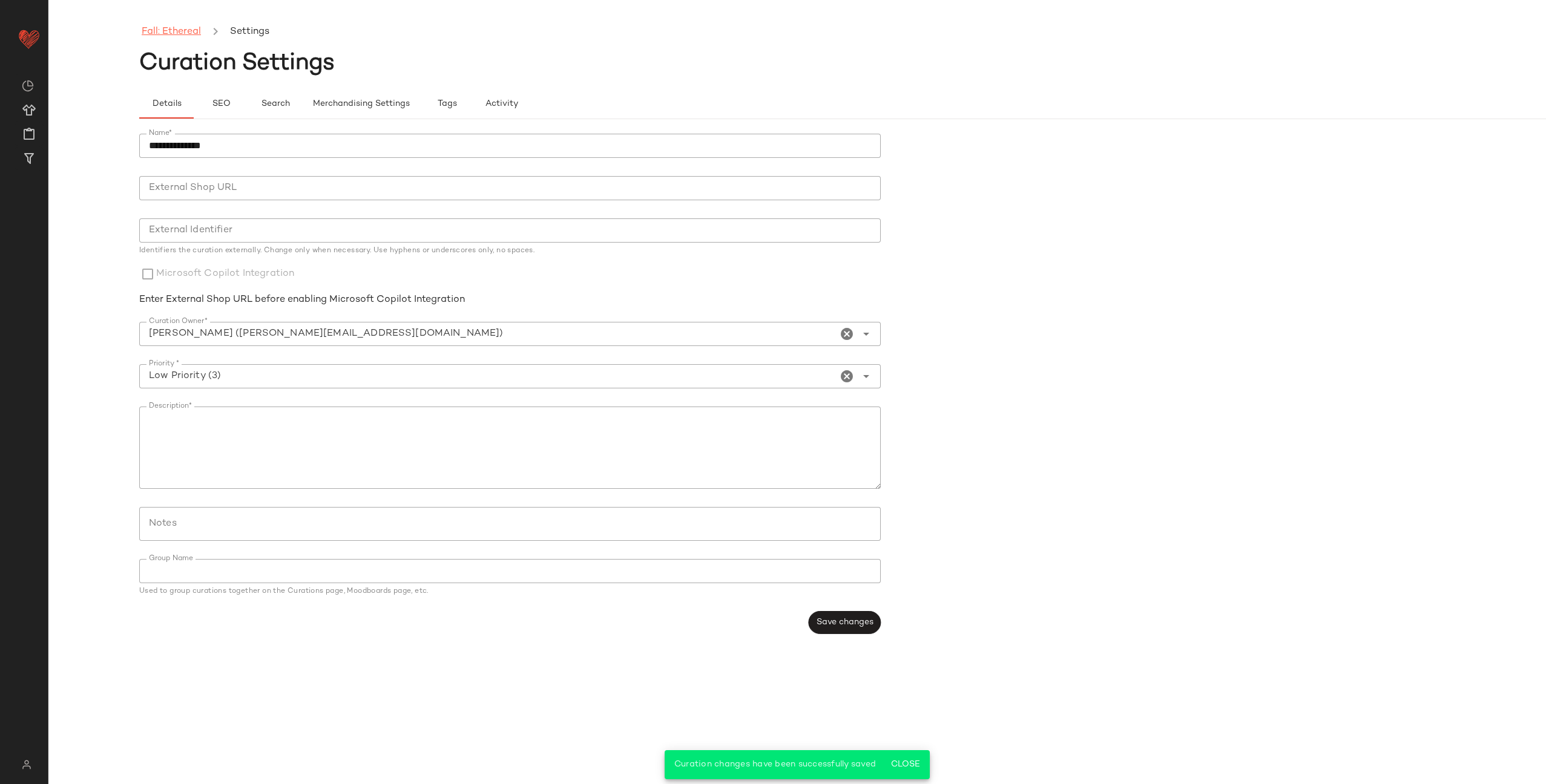
click at [169, 31] on link "Fall: Ethereal" at bounding box center [171, 32] width 59 height 15
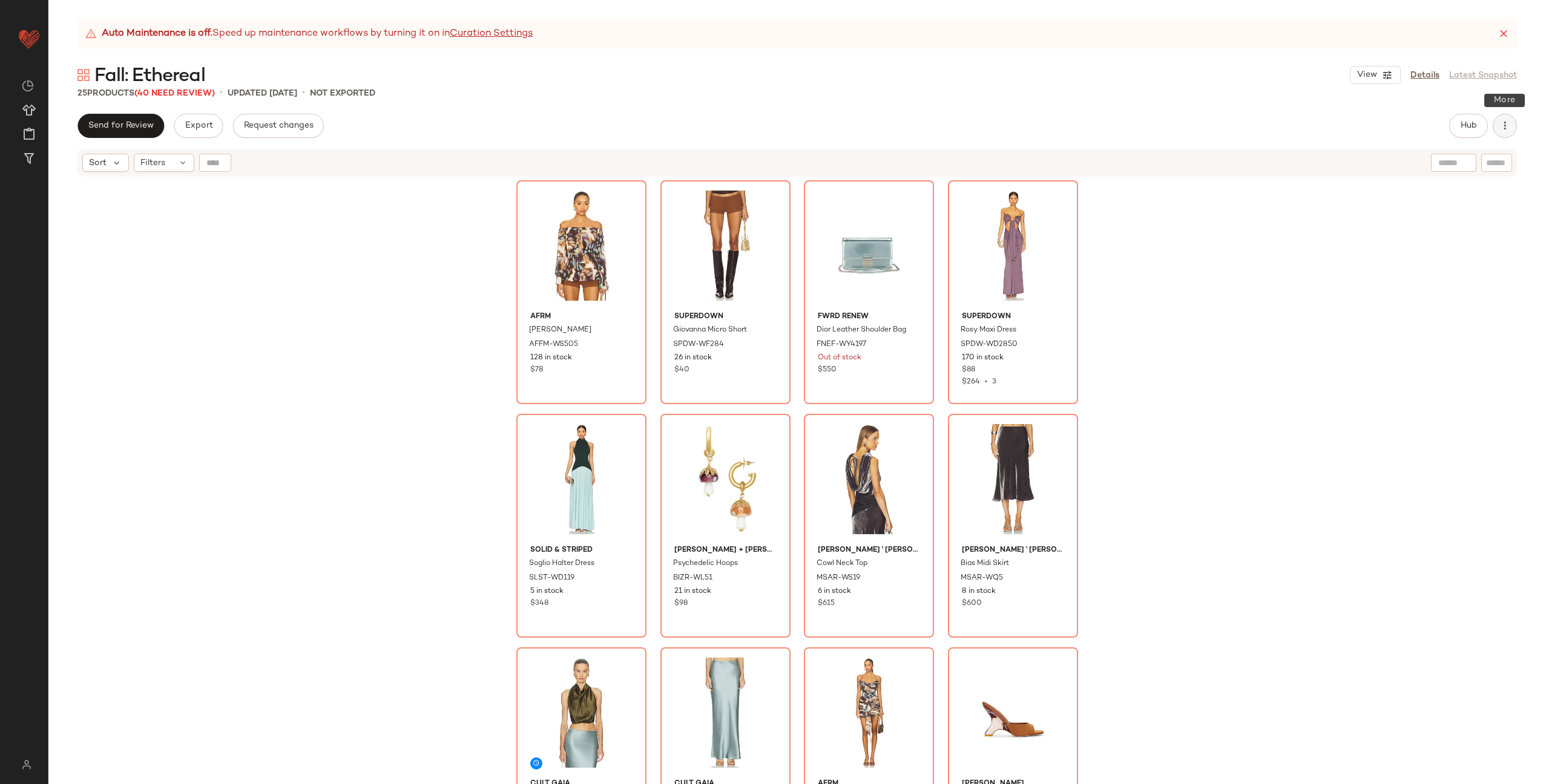
click at [1503, 128] on icon "button" at bounding box center [1505, 126] width 12 height 12
click at [1465, 221] on span "View Moodboard" at bounding box center [1450, 219] width 114 height 13
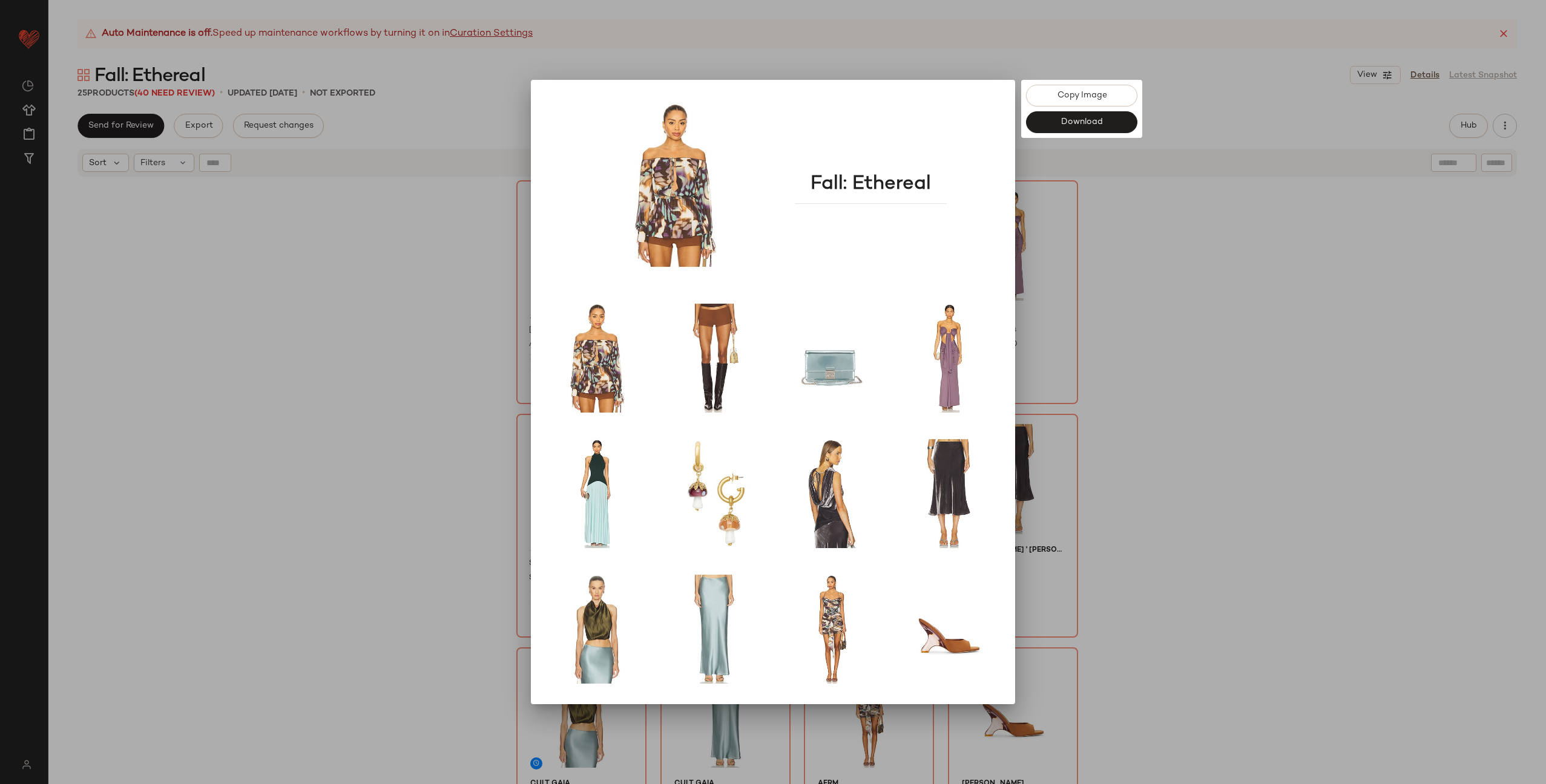
click at [463, 166] on div at bounding box center [773, 392] width 1546 height 784
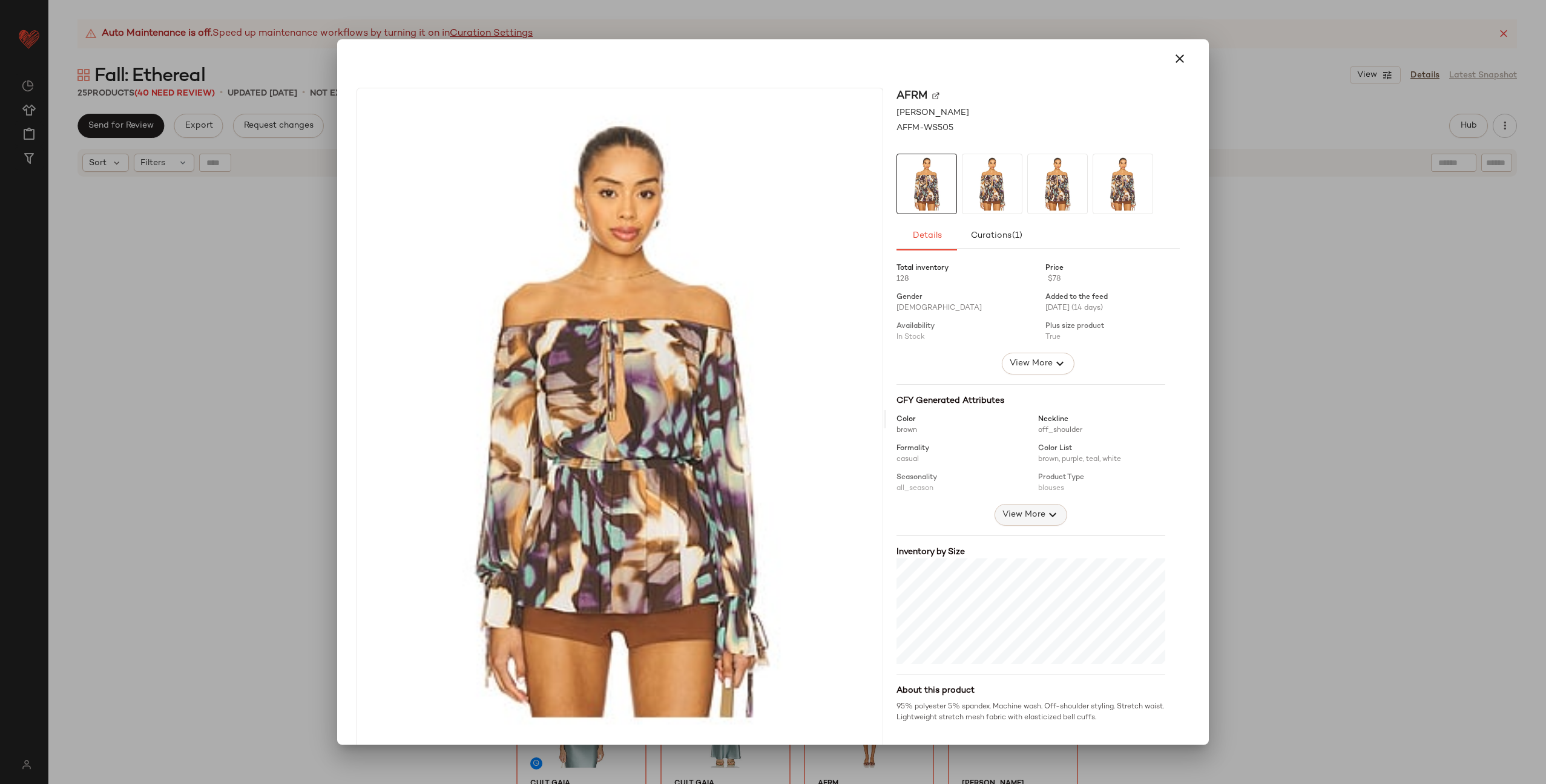
click at [1017, 517] on span "View More" at bounding box center [1024, 515] width 44 height 15
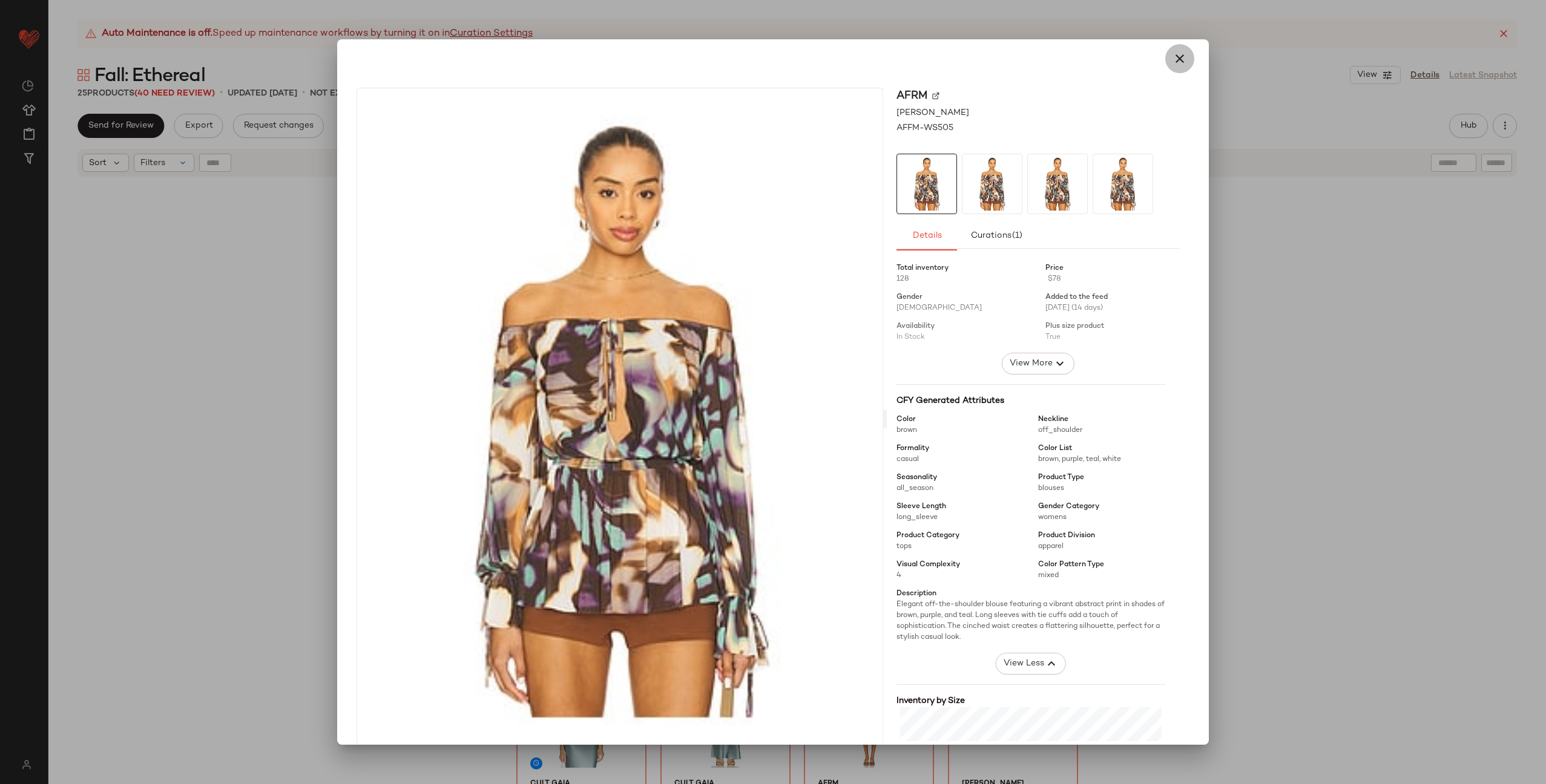
click at [1173, 57] on icon "button" at bounding box center [1180, 59] width 15 height 15
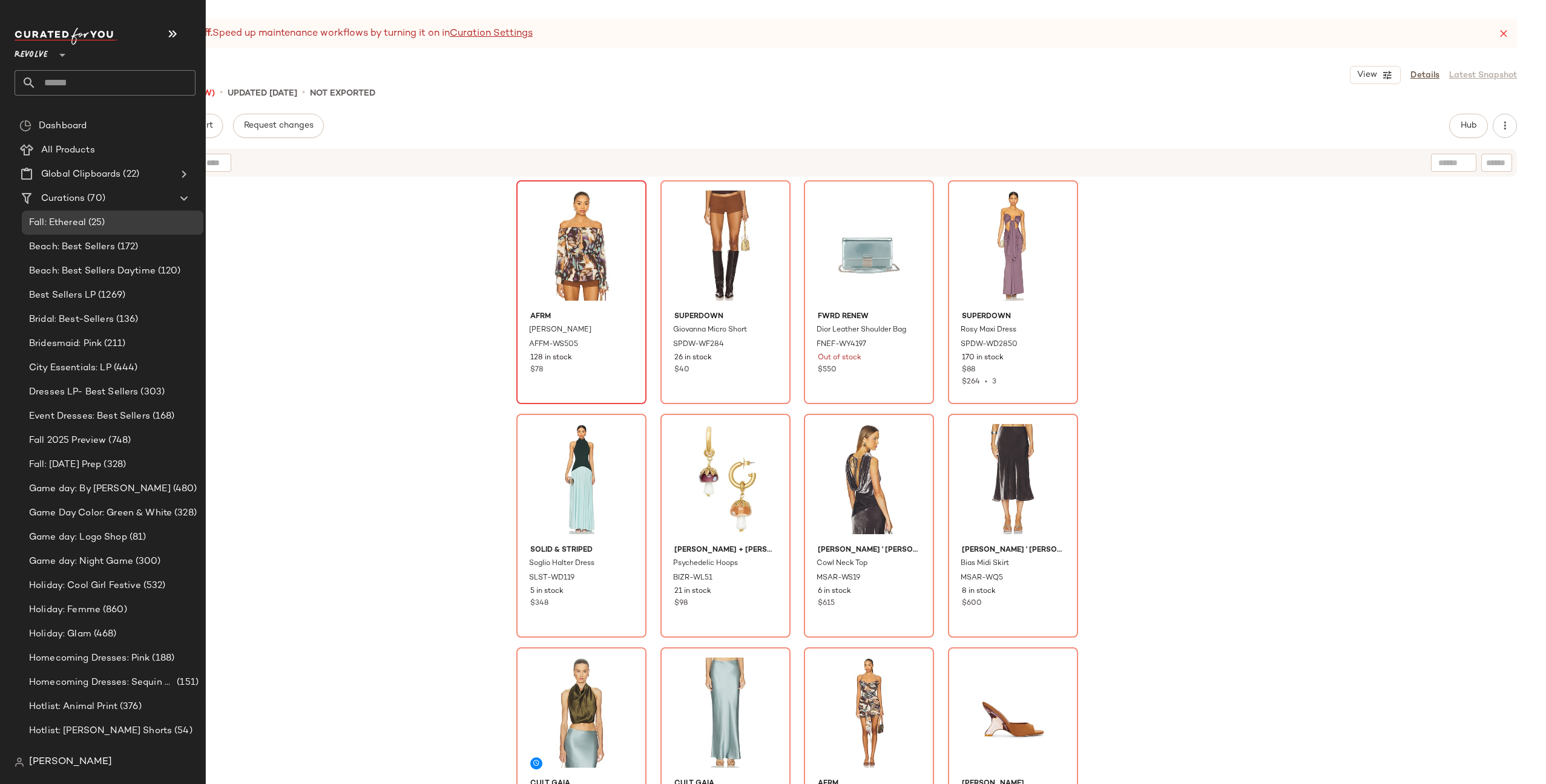
click at [96, 71] on input "text" at bounding box center [116, 83] width 159 height 26
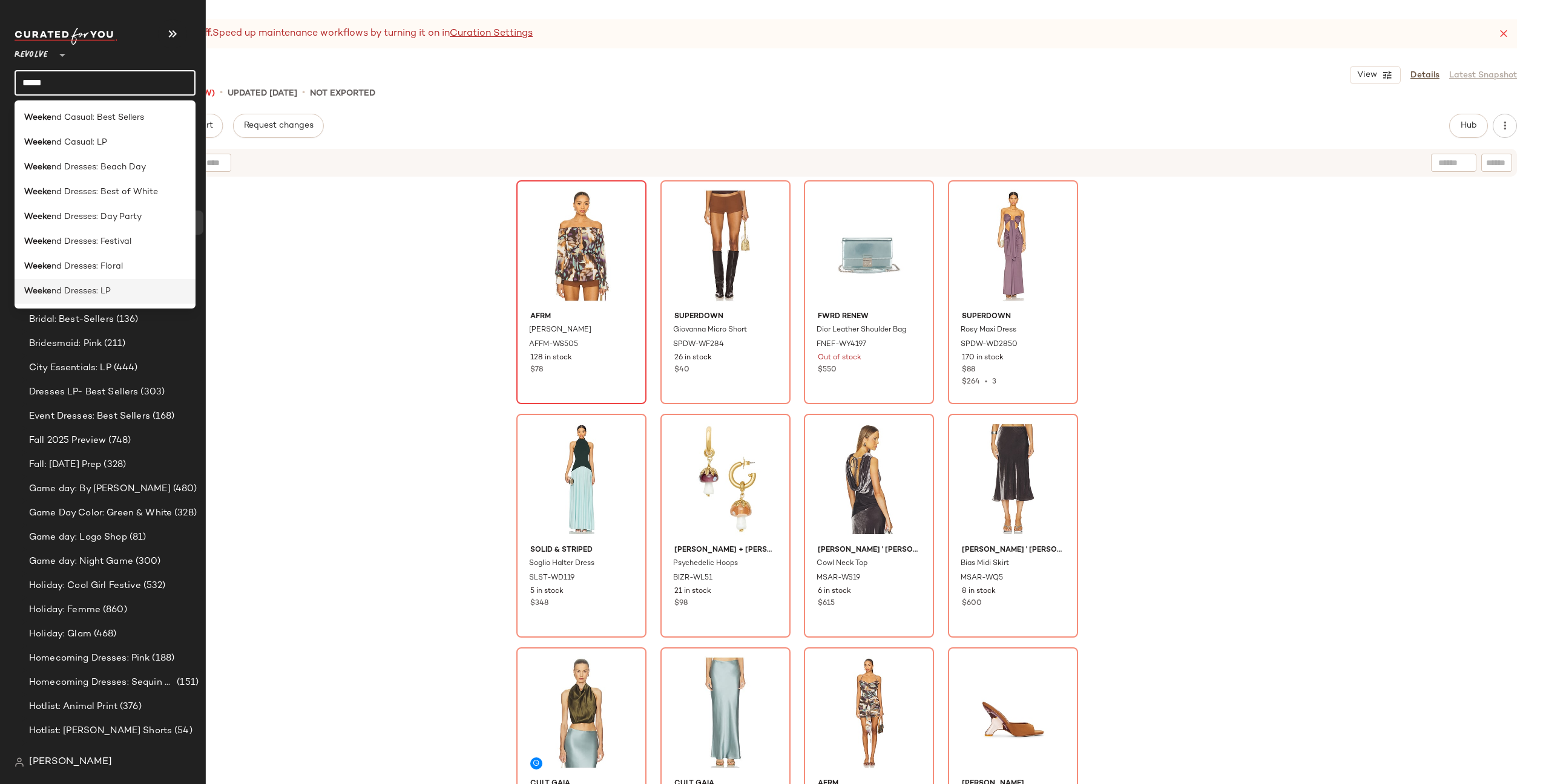
type input "*****"
click at [97, 295] on span "nd Dresses: LP" at bounding box center [81, 291] width 59 height 13
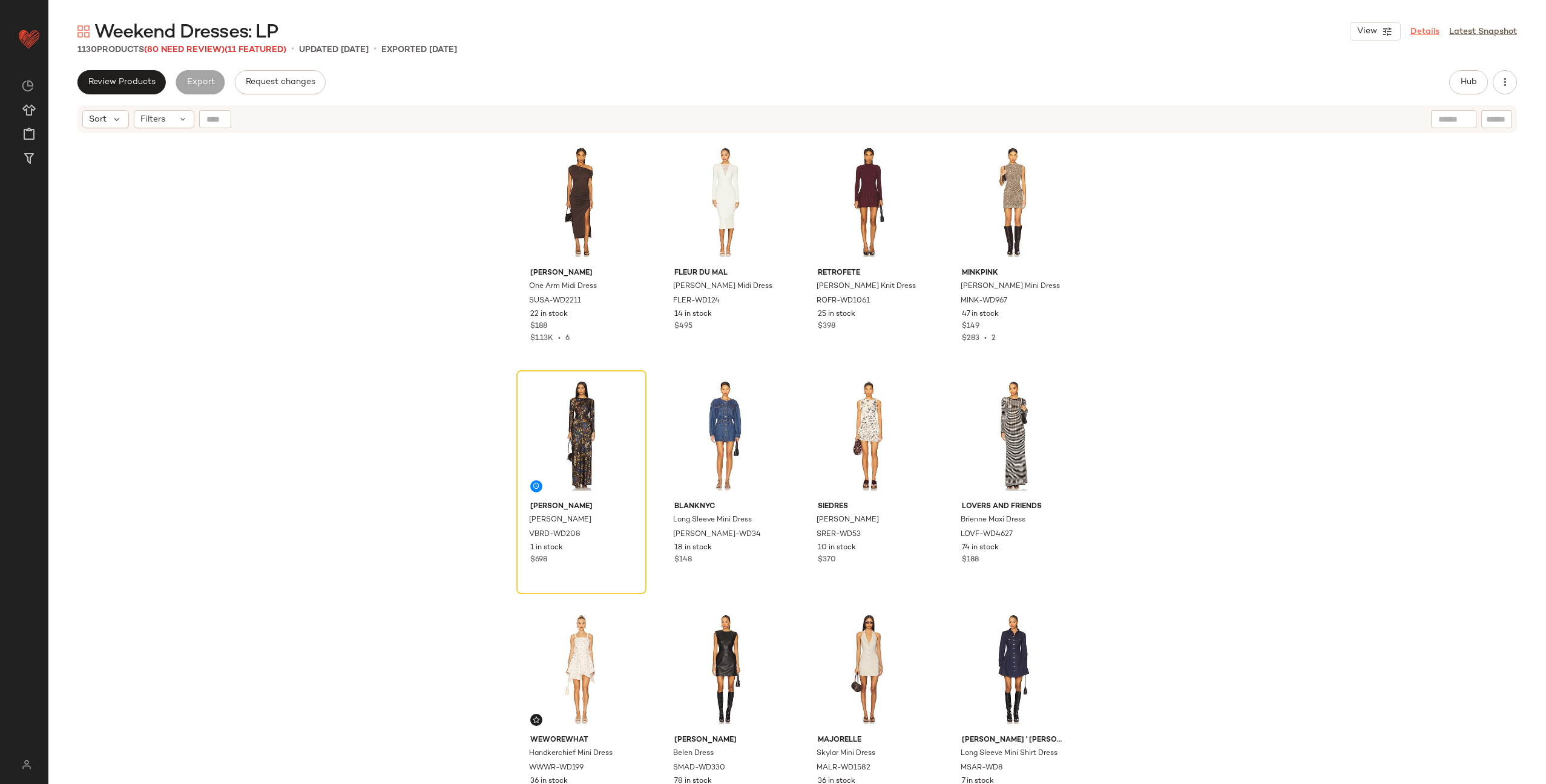
click at [1422, 36] on link "Details" at bounding box center [1425, 32] width 29 height 13
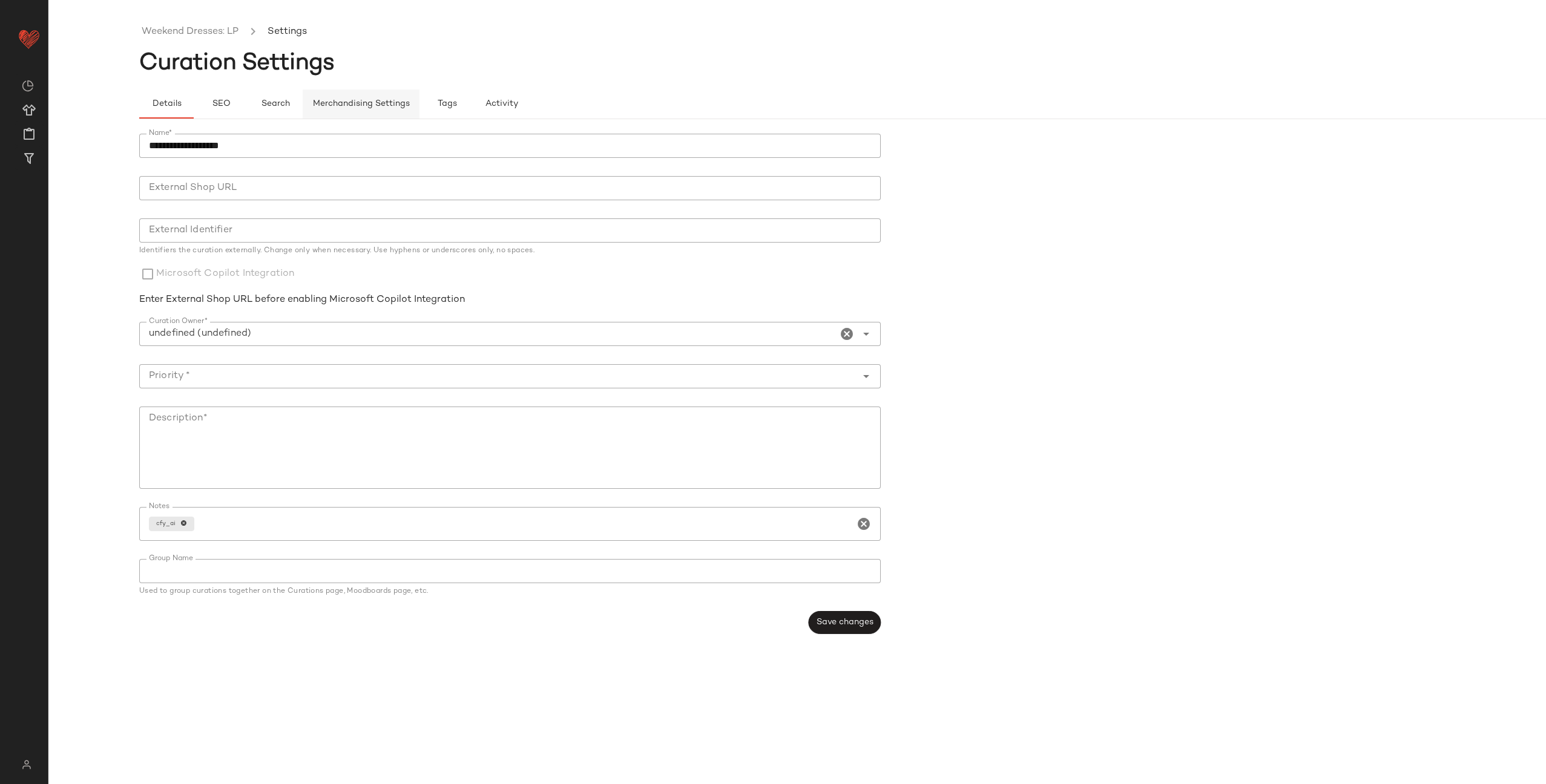
click at [390, 107] on span "Merchandising Settings" at bounding box center [361, 104] width 98 height 9
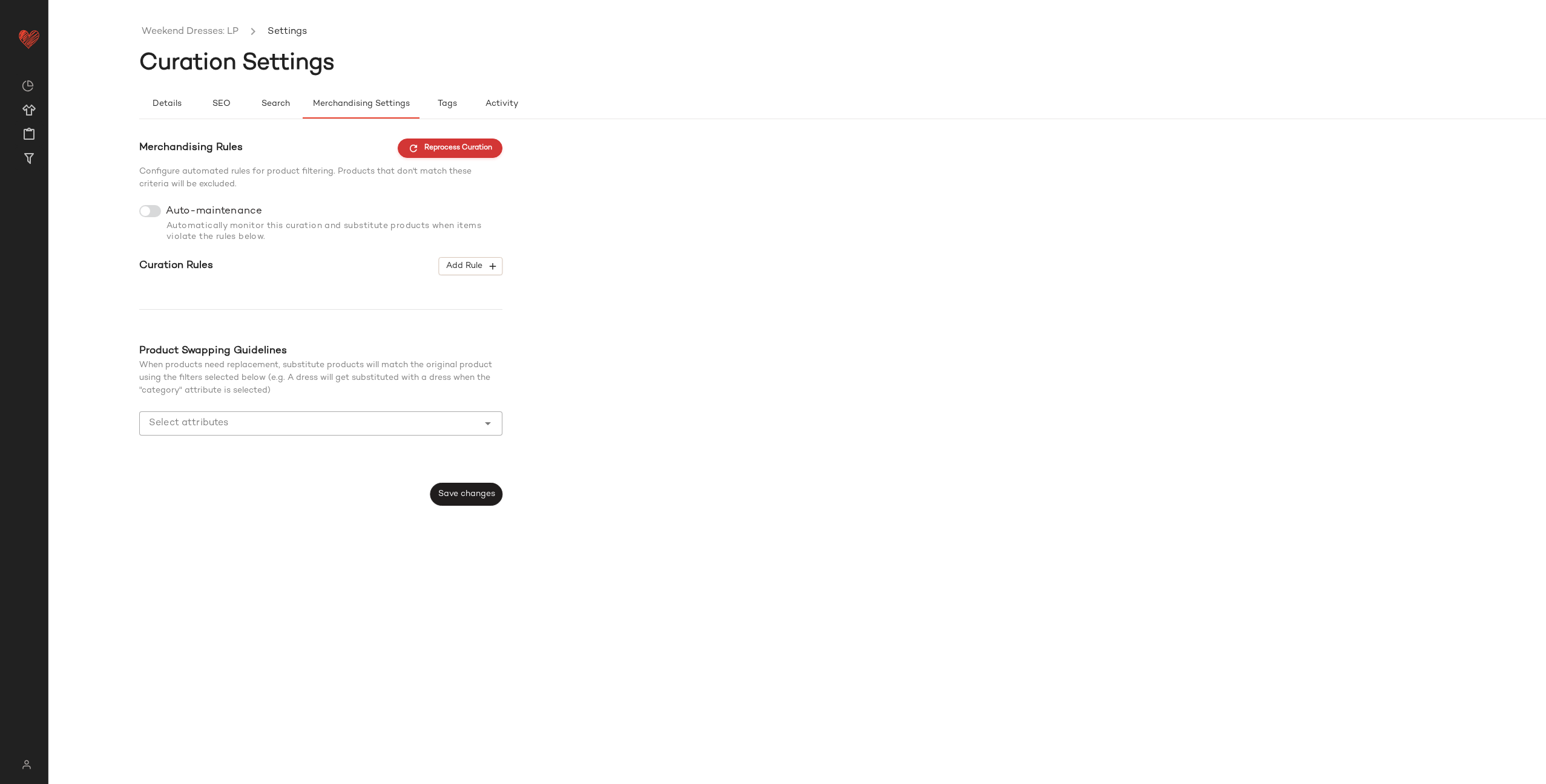
click at [440, 149] on span "Reprocess Curation" at bounding box center [450, 148] width 84 height 11
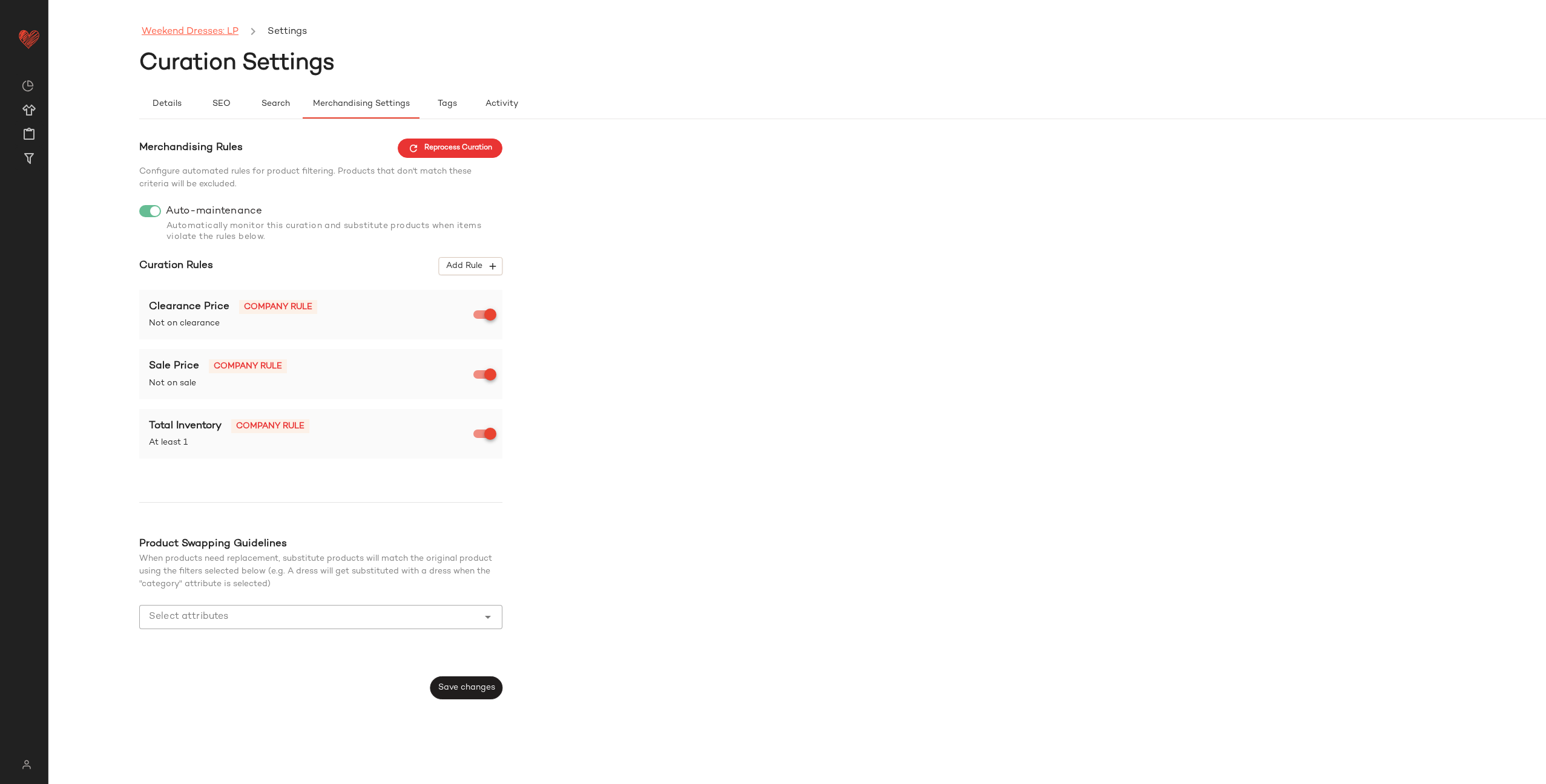
click at [185, 28] on link "Weekend Dresses: LP" at bounding box center [190, 32] width 97 height 15
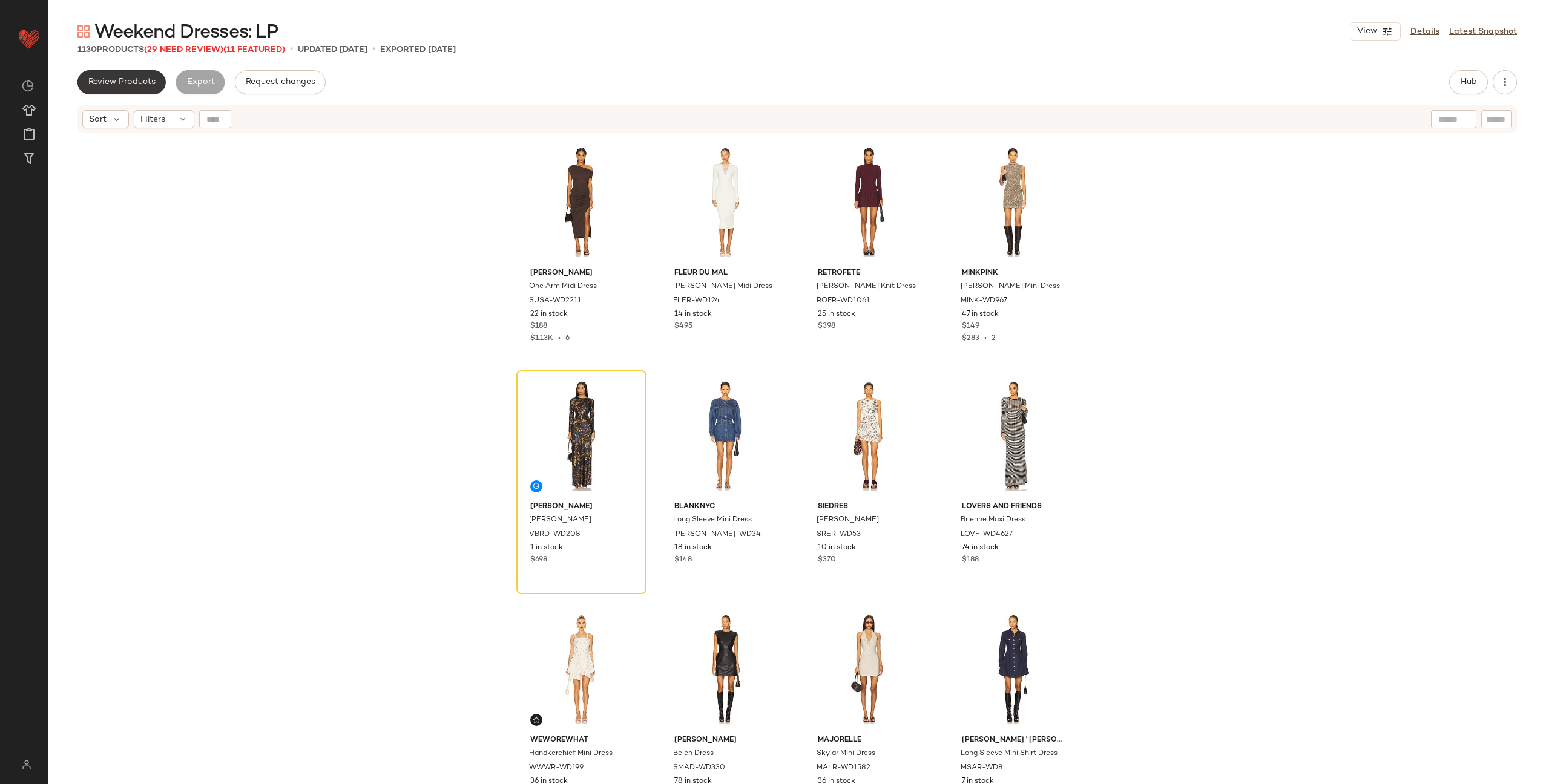
click at [127, 84] on span "Review Products" at bounding box center [121, 82] width 68 height 9
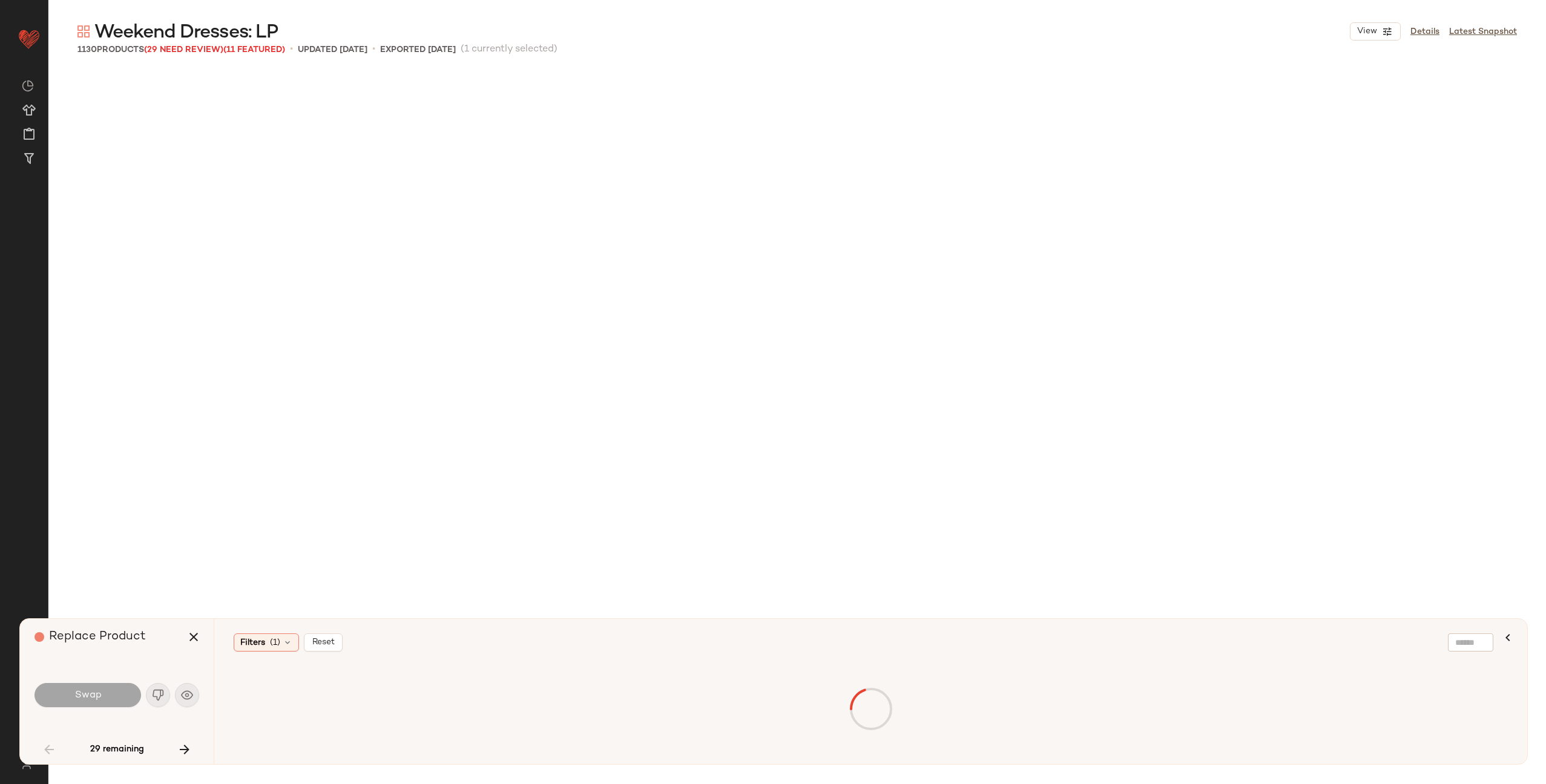
scroll to position [2102, 0]
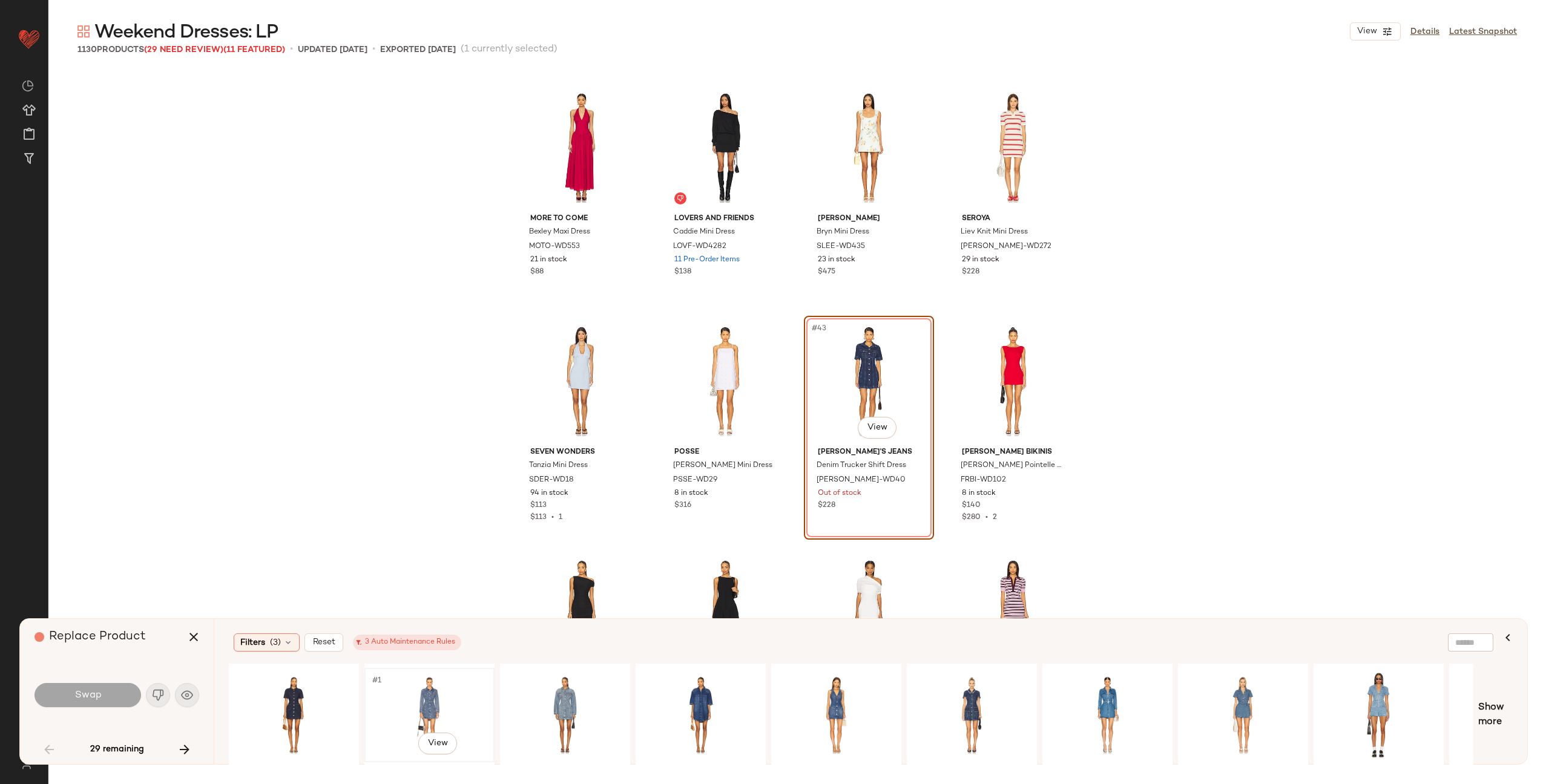
click at [438, 699] on div "#1 View" at bounding box center [429, 715] width 122 height 86
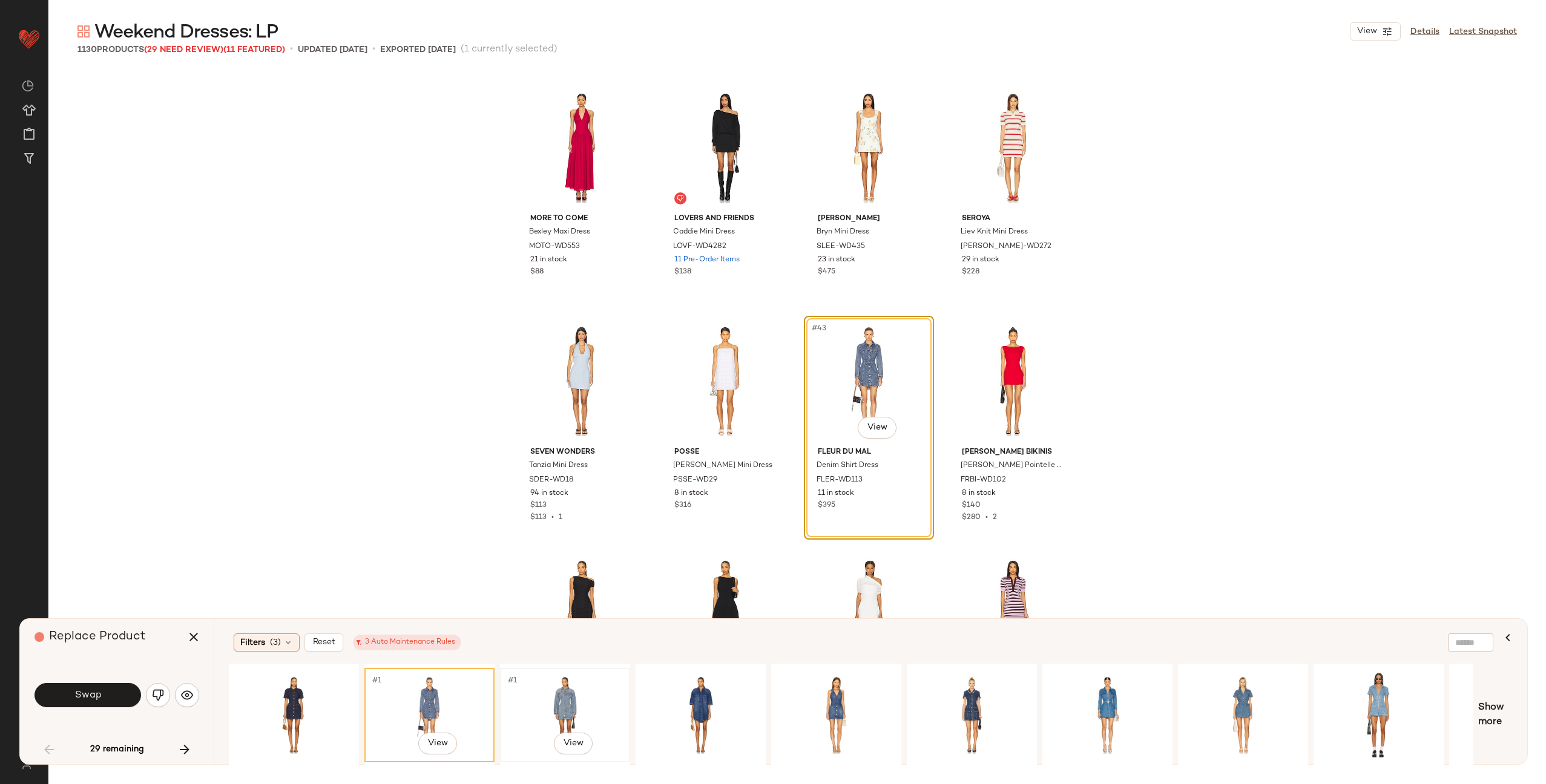
click at [533, 696] on div "#1 View" at bounding box center [565, 715] width 122 height 86
click at [459, 699] on div "#1 View" at bounding box center [429, 715] width 122 height 86
click at [558, 698] on div "#1 View" at bounding box center [565, 715] width 122 height 86
click at [84, 693] on span "Swap" at bounding box center [88, 695] width 27 height 11
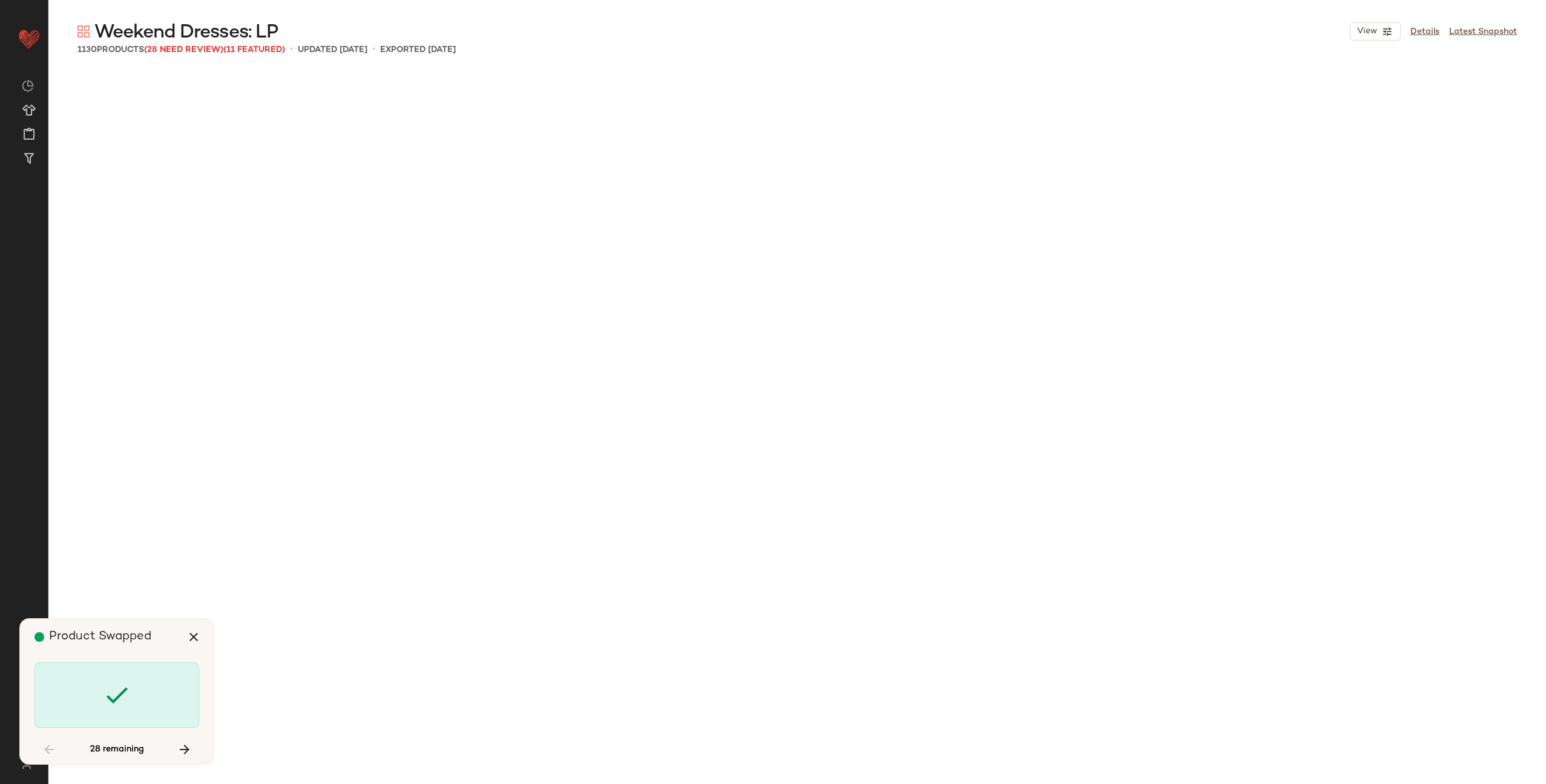
scroll to position [4438, 0]
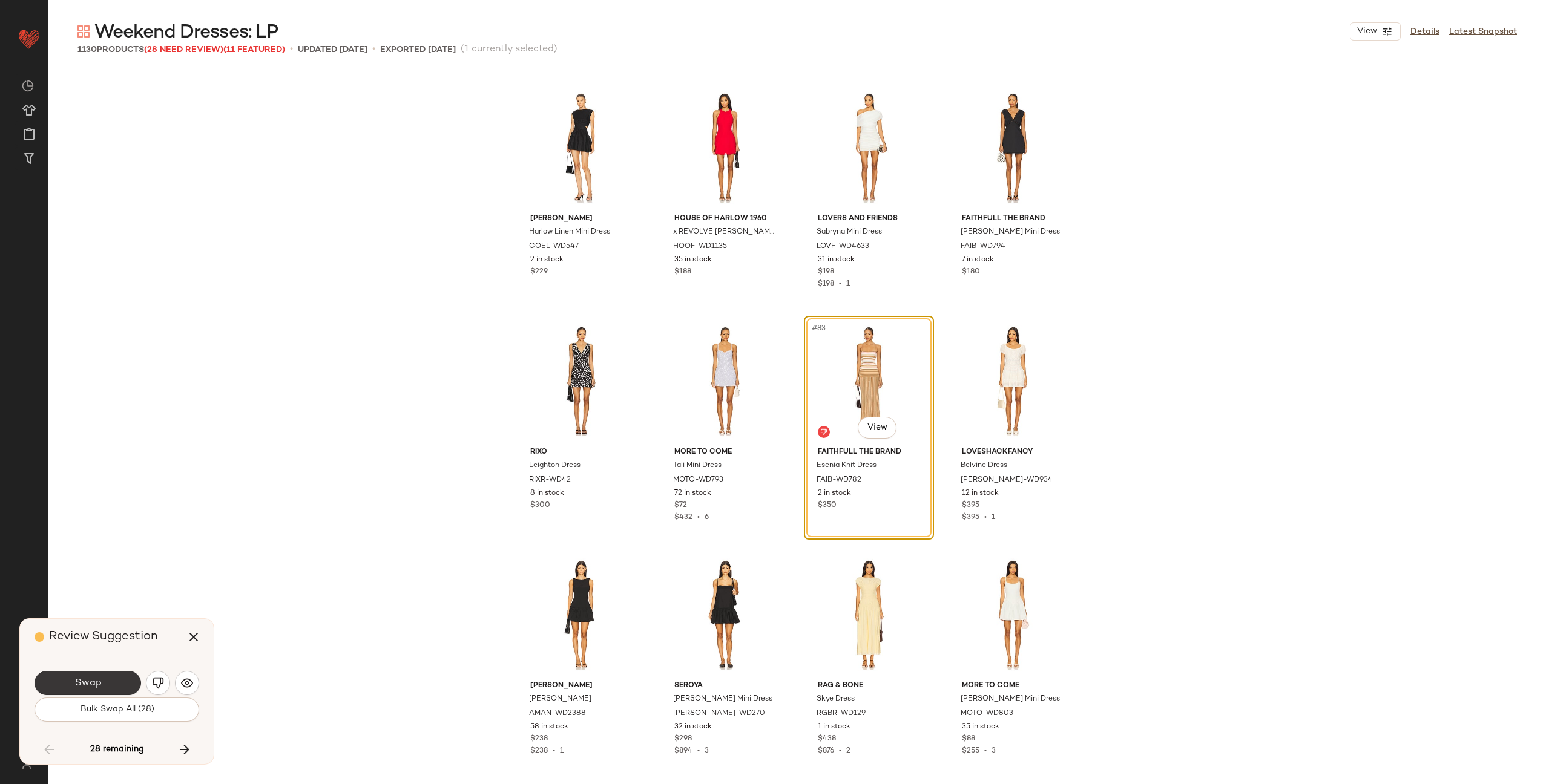
click at [105, 684] on button "Swap" at bounding box center [88, 683] width 106 height 24
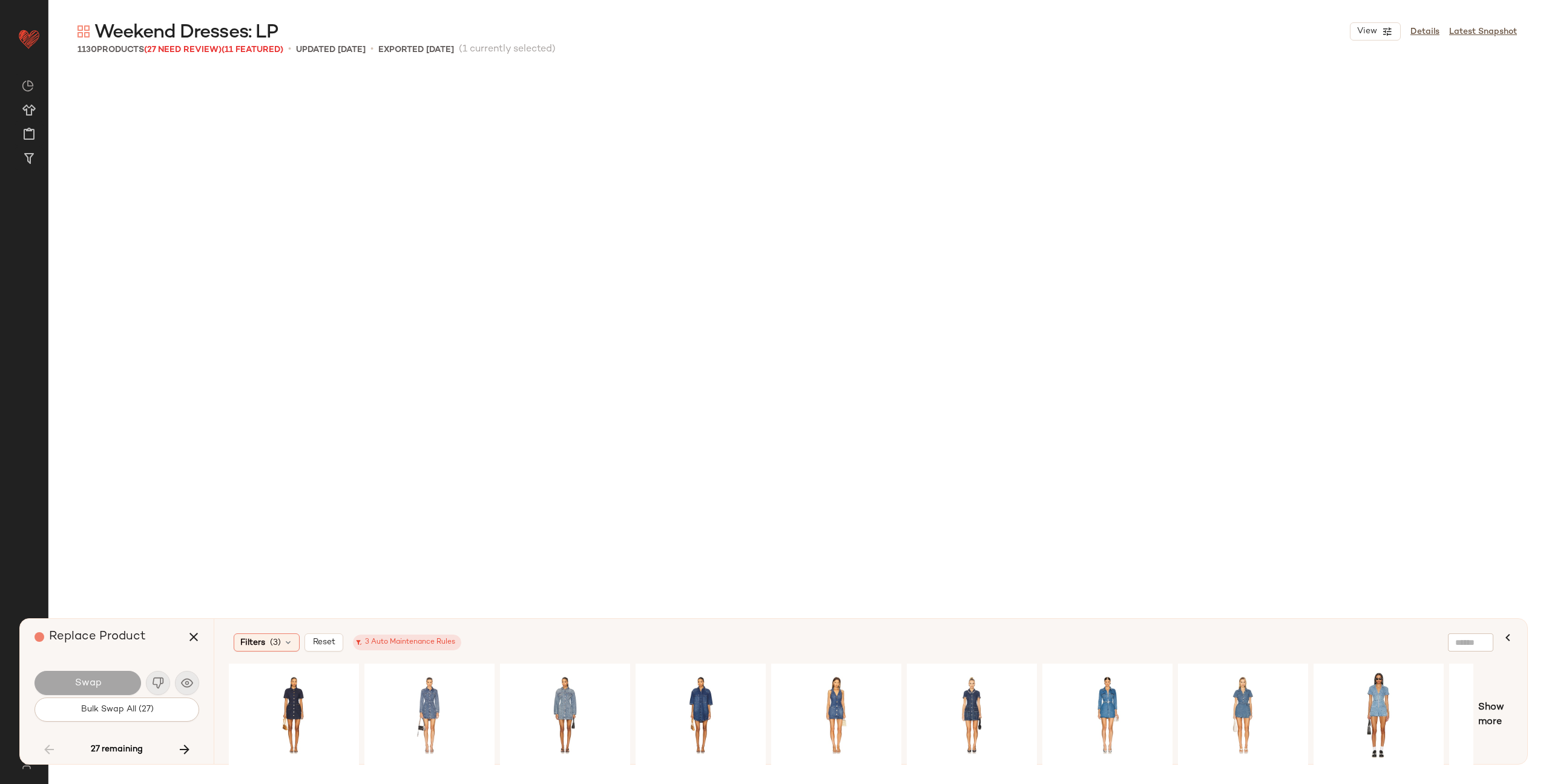
scroll to position [5372, 0]
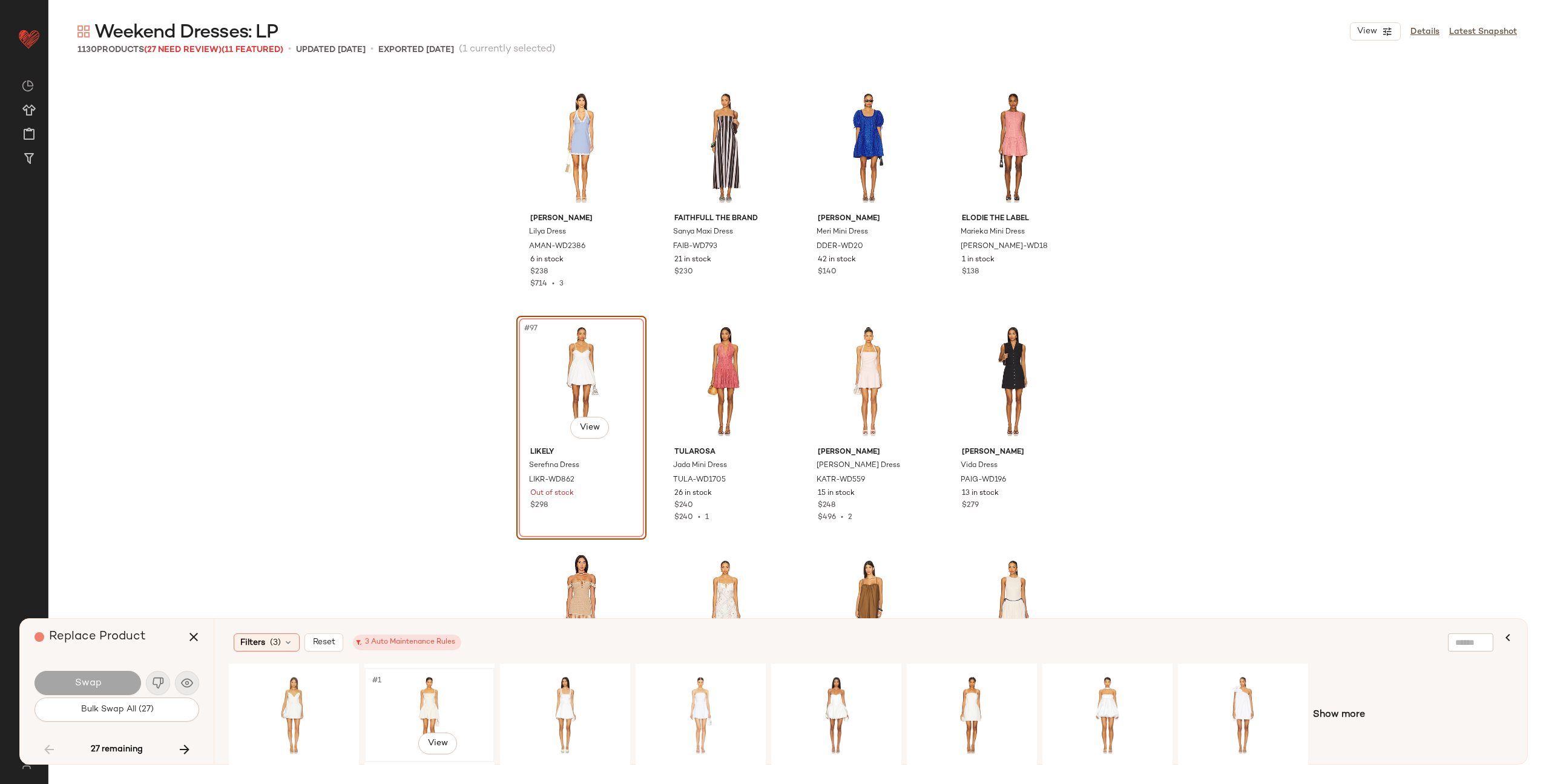
click at [440, 698] on div "#1 View" at bounding box center [429, 715] width 122 height 86
click at [526, 694] on div "#1 View" at bounding box center [565, 715] width 122 height 86
click at [679, 694] on div "#1 View" at bounding box center [701, 715] width 122 height 86
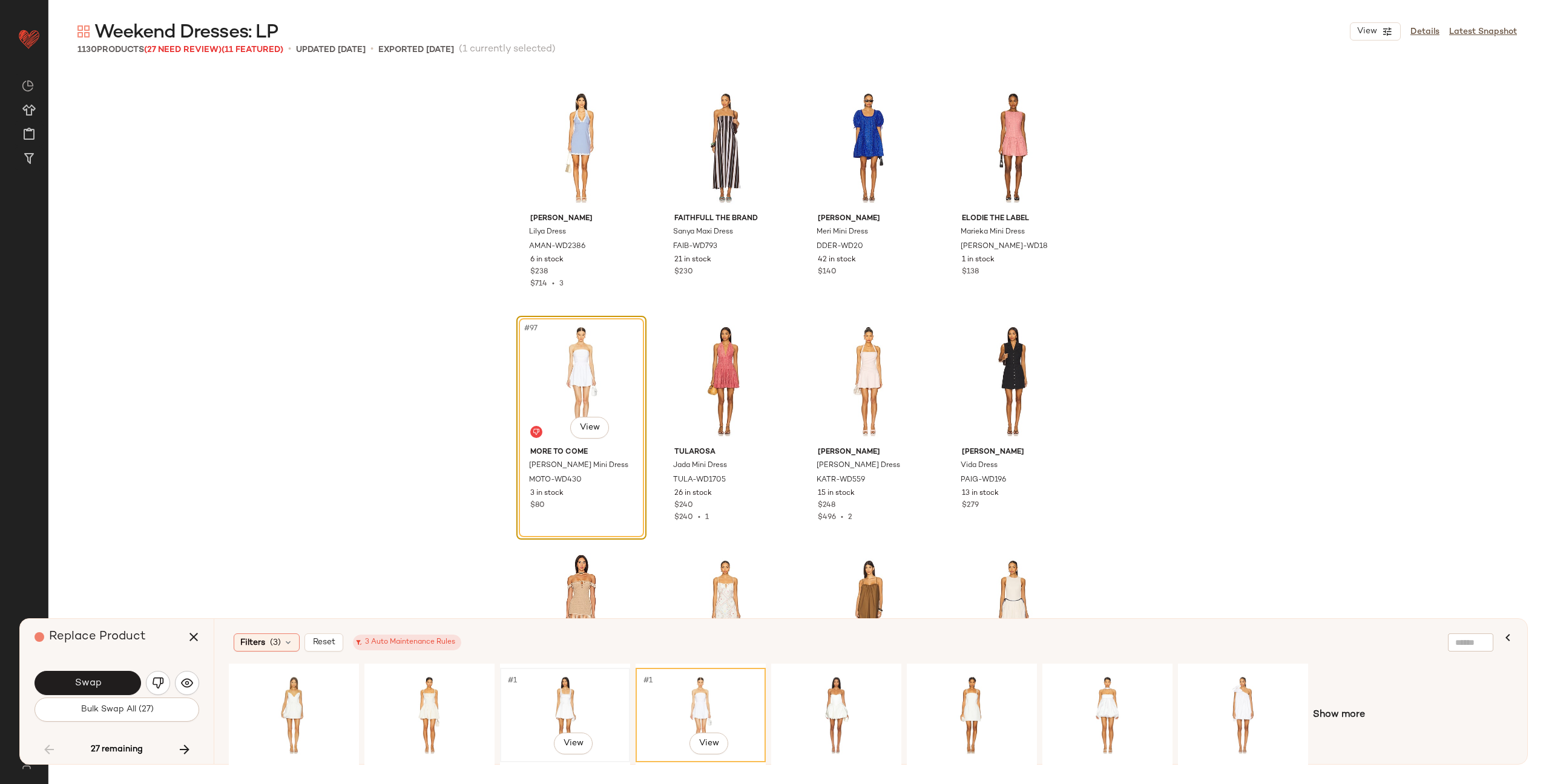
click at [585, 705] on div "#1 View" at bounding box center [565, 715] width 122 height 86
click at [956, 700] on div "#1 View" at bounding box center [972, 715] width 122 height 86
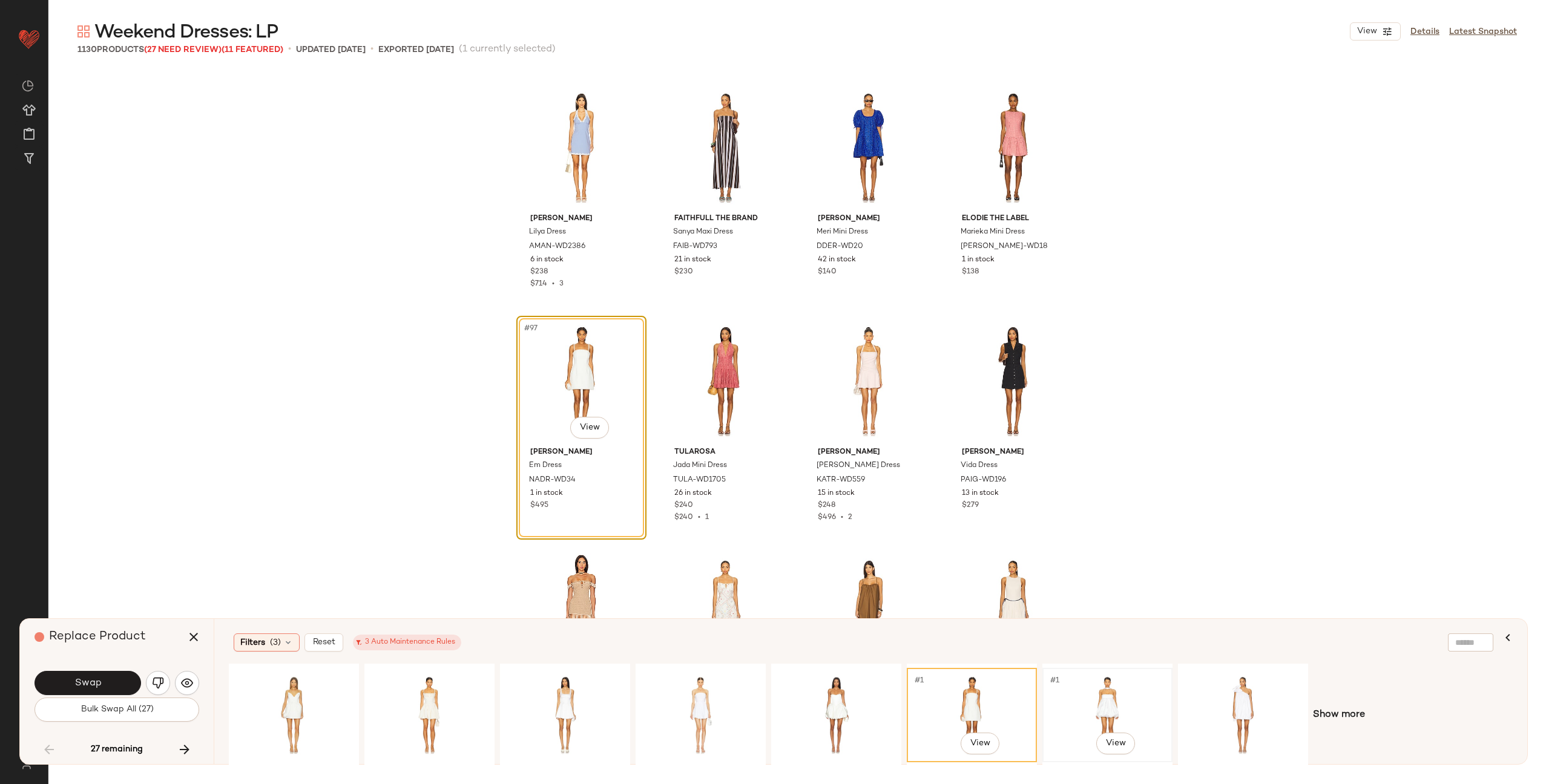
click at [1080, 708] on div "#1 View" at bounding box center [1107, 715] width 122 height 86
click at [1184, 707] on div "#1 View" at bounding box center [1243, 715] width 122 height 86
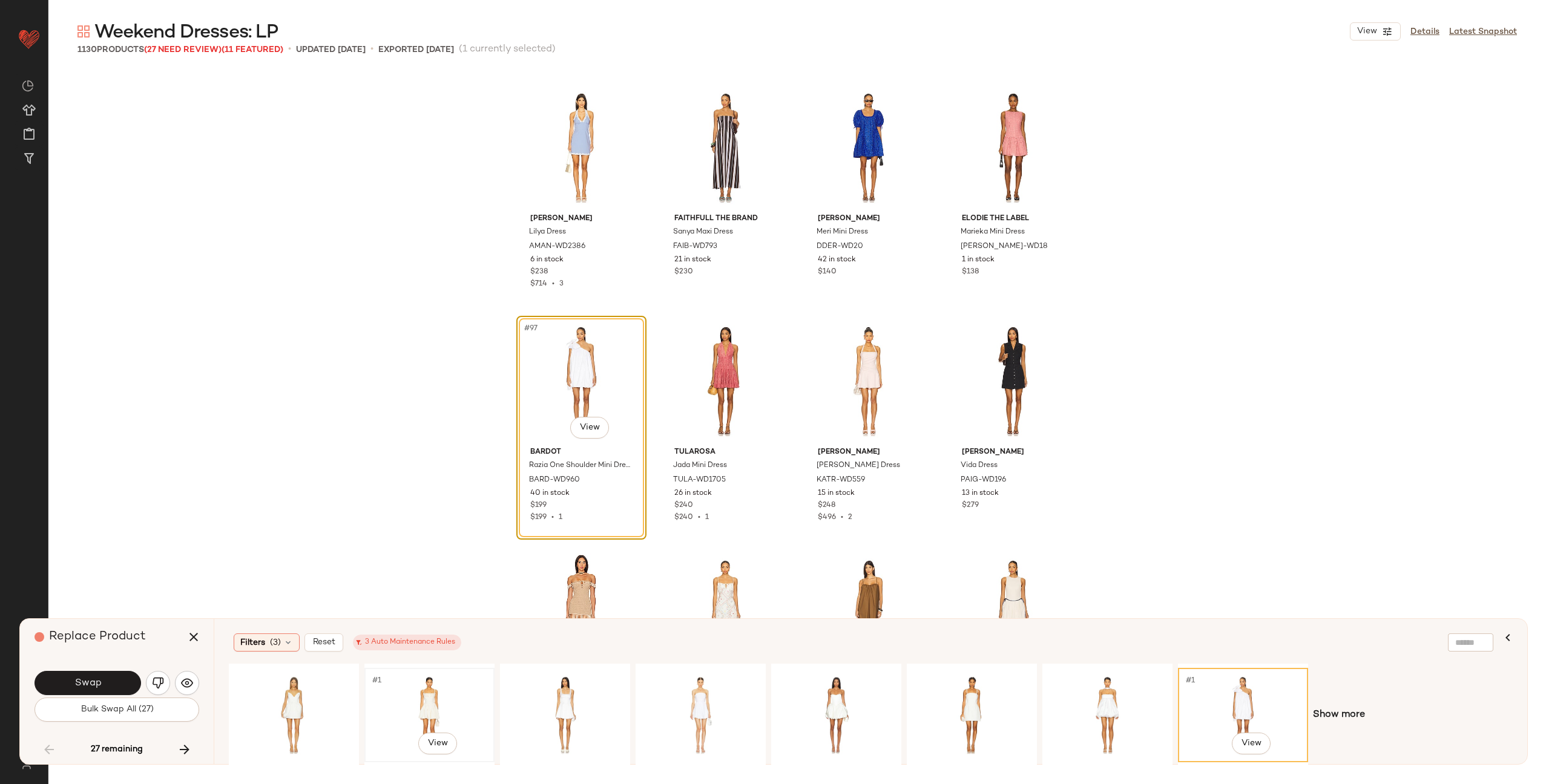
click at [407, 705] on div "#1 View" at bounding box center [429, 715] width 122 height 86
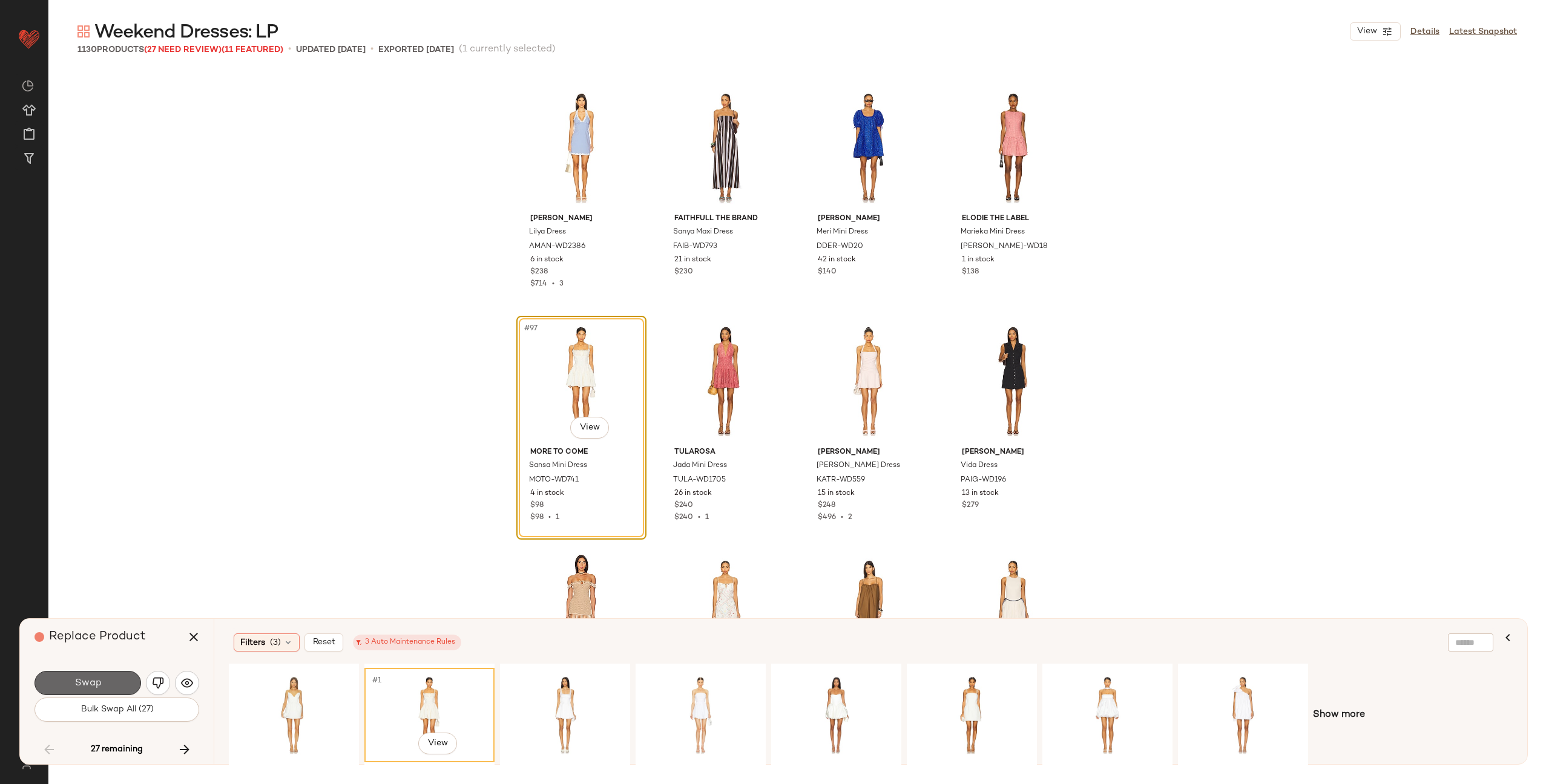
click at [123, 677] on button "Swap" at bounding box center [88, 683] width 106 height 24
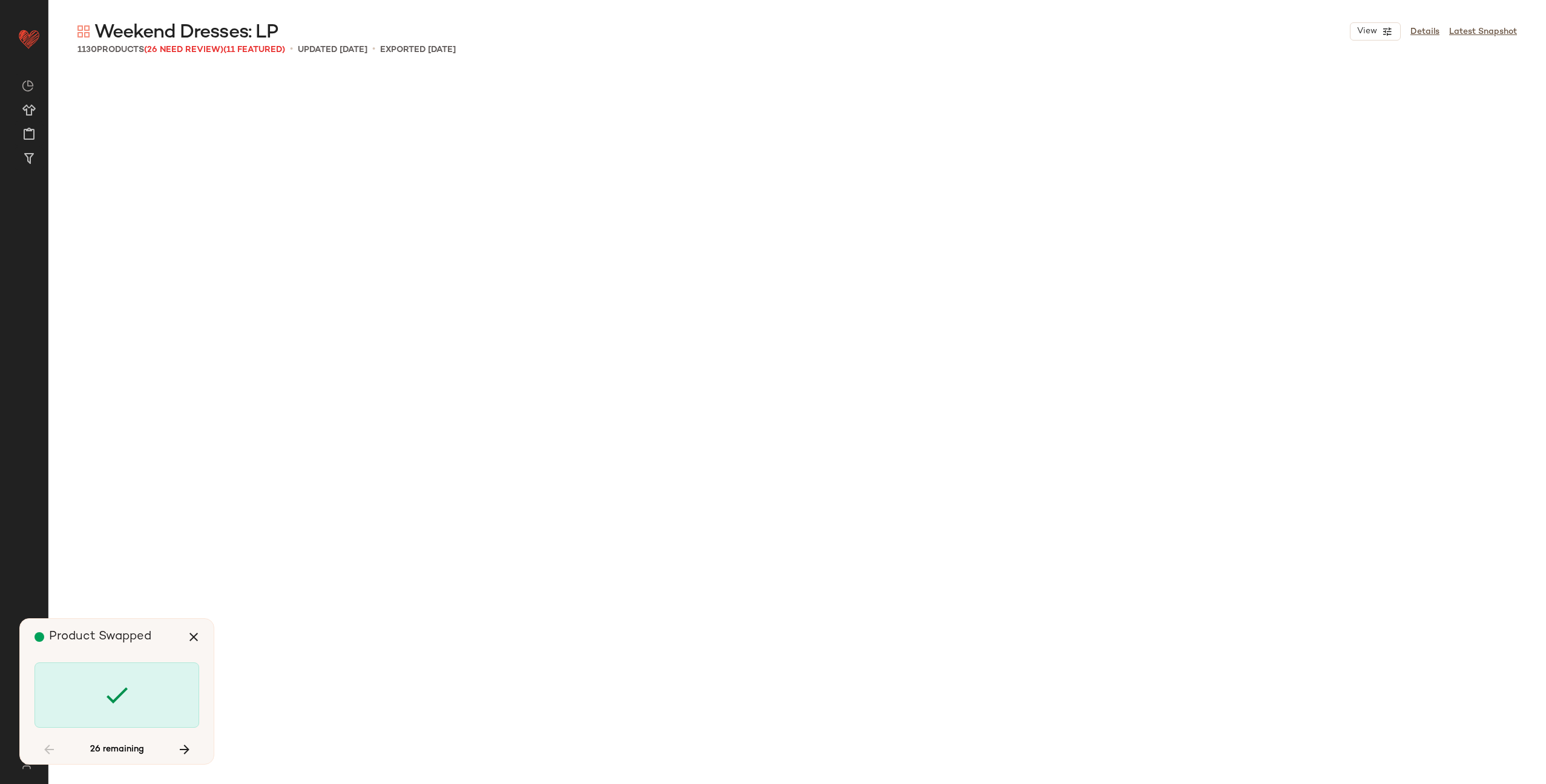
scroll to position [6540, 0]
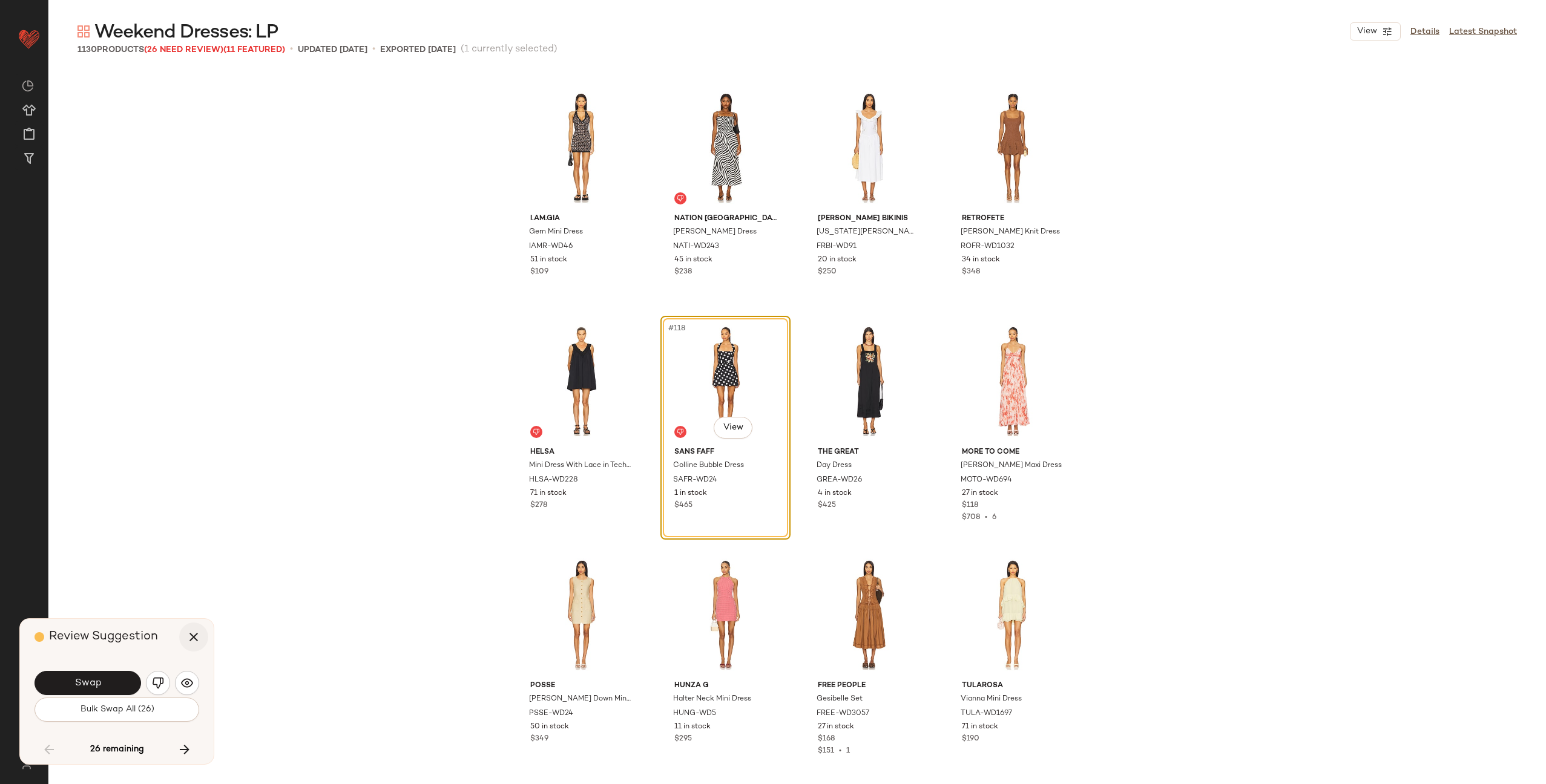
click at [199, 639] on icon "button" at bounding box center [194, 637] width 15 height 15
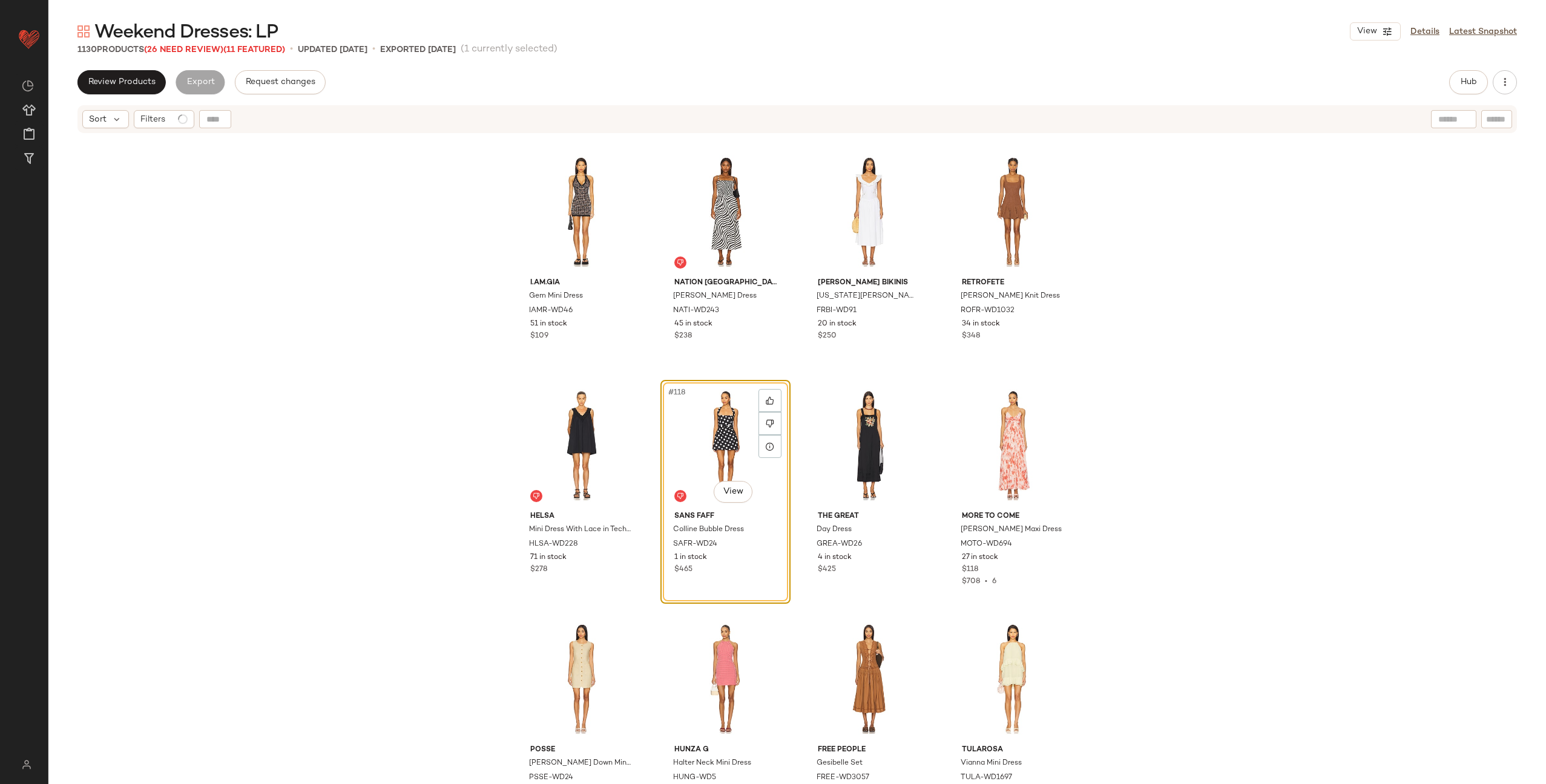
click at [264, 469] on div "I.AM.GIA Gem Mini Dress IAMR-WD46 51 in stock $109 Nation Los Angeles Sibelle S…" at bounding box center [797, 474] width 1498 height 680
click at [1434, 32] on link "Details" at bounding box center [1425, 32] width 29 height 13
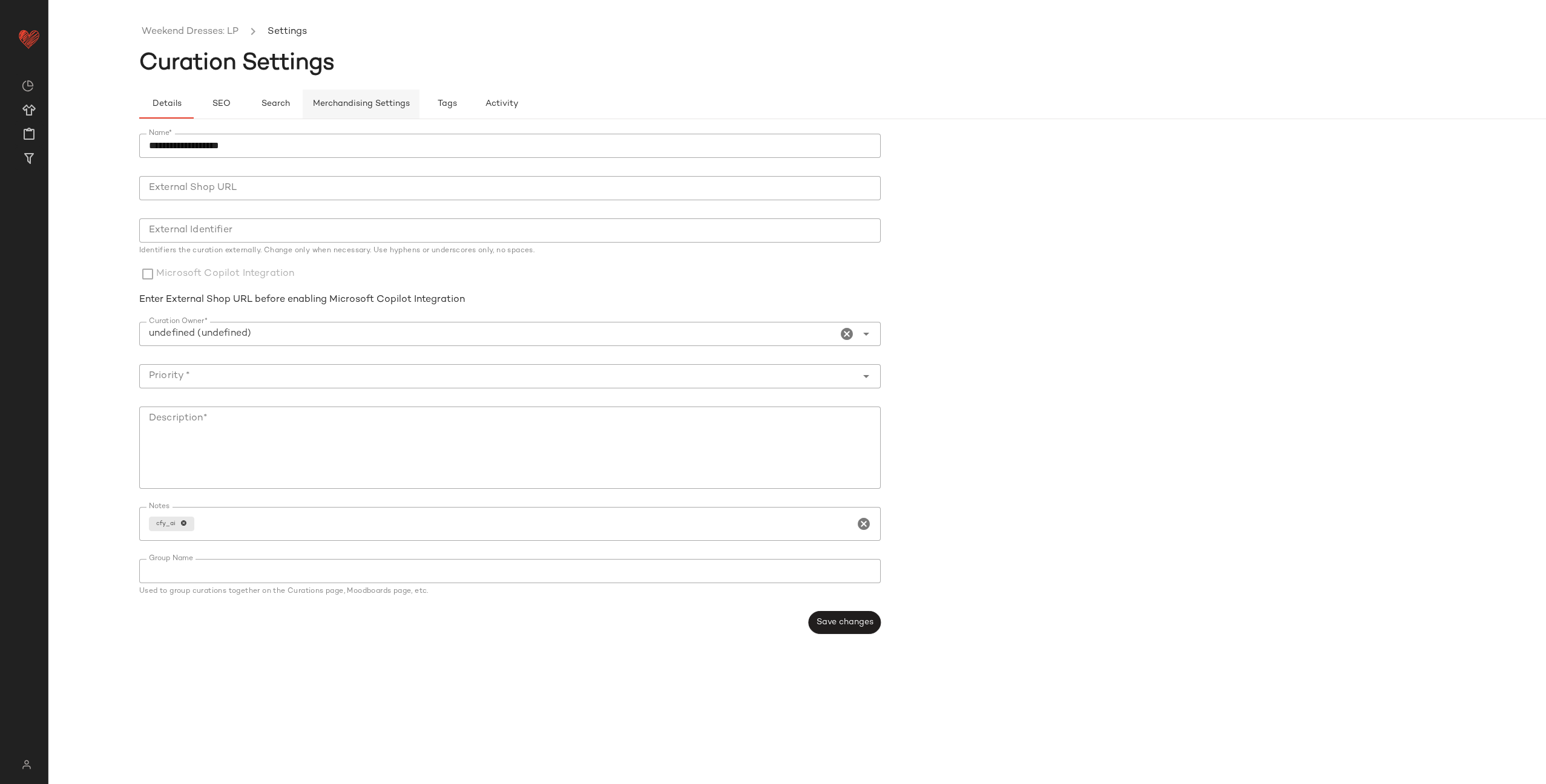
click at [372, 104] on span "Merchandising Settings" at bounding box center [361, 104] width 98 height 9
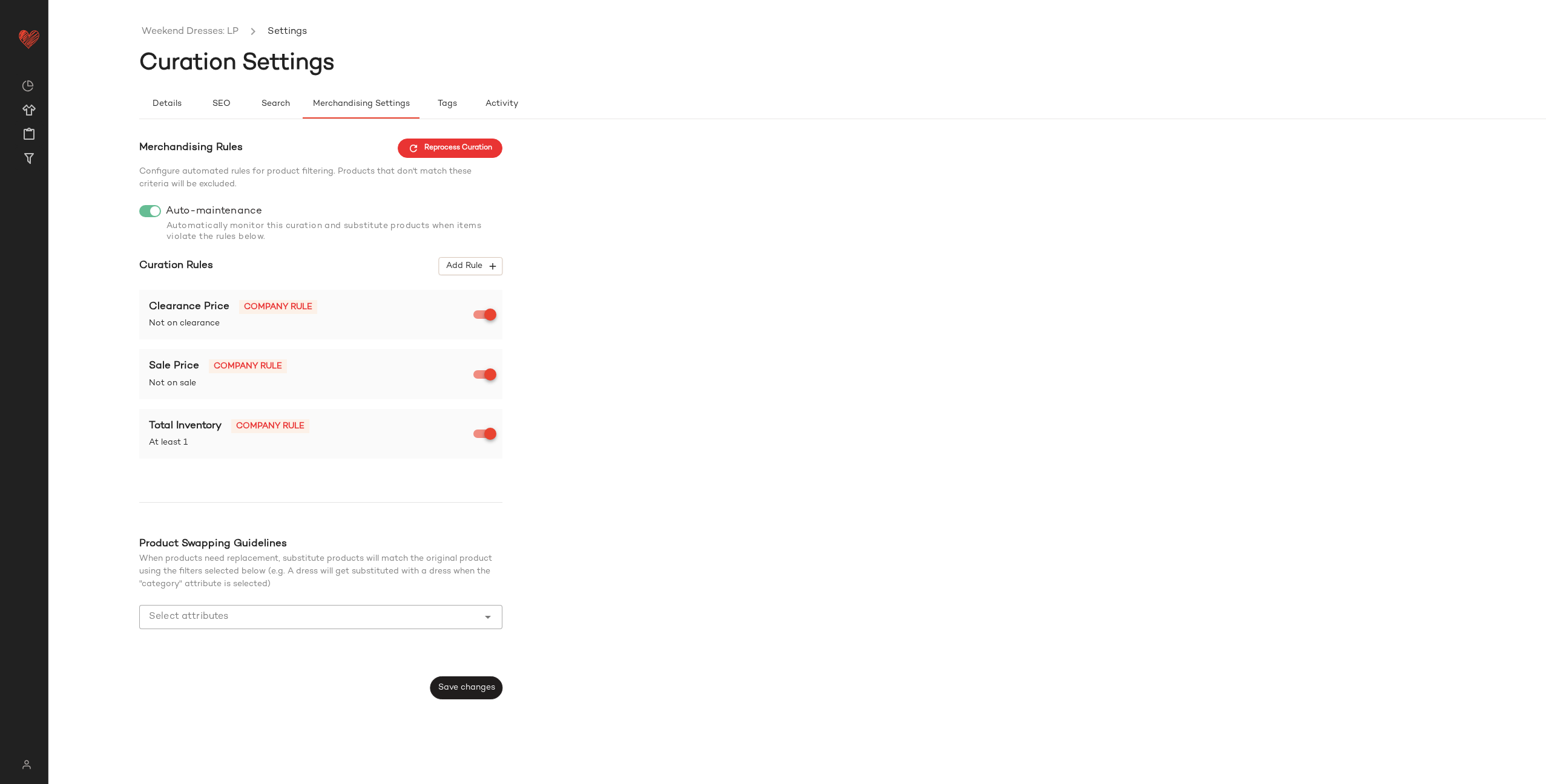
type button "maintenance"
click at [168, 28] on link "Weekend Dresses: LP" at bounding box center [190, 32] width 97 height 15
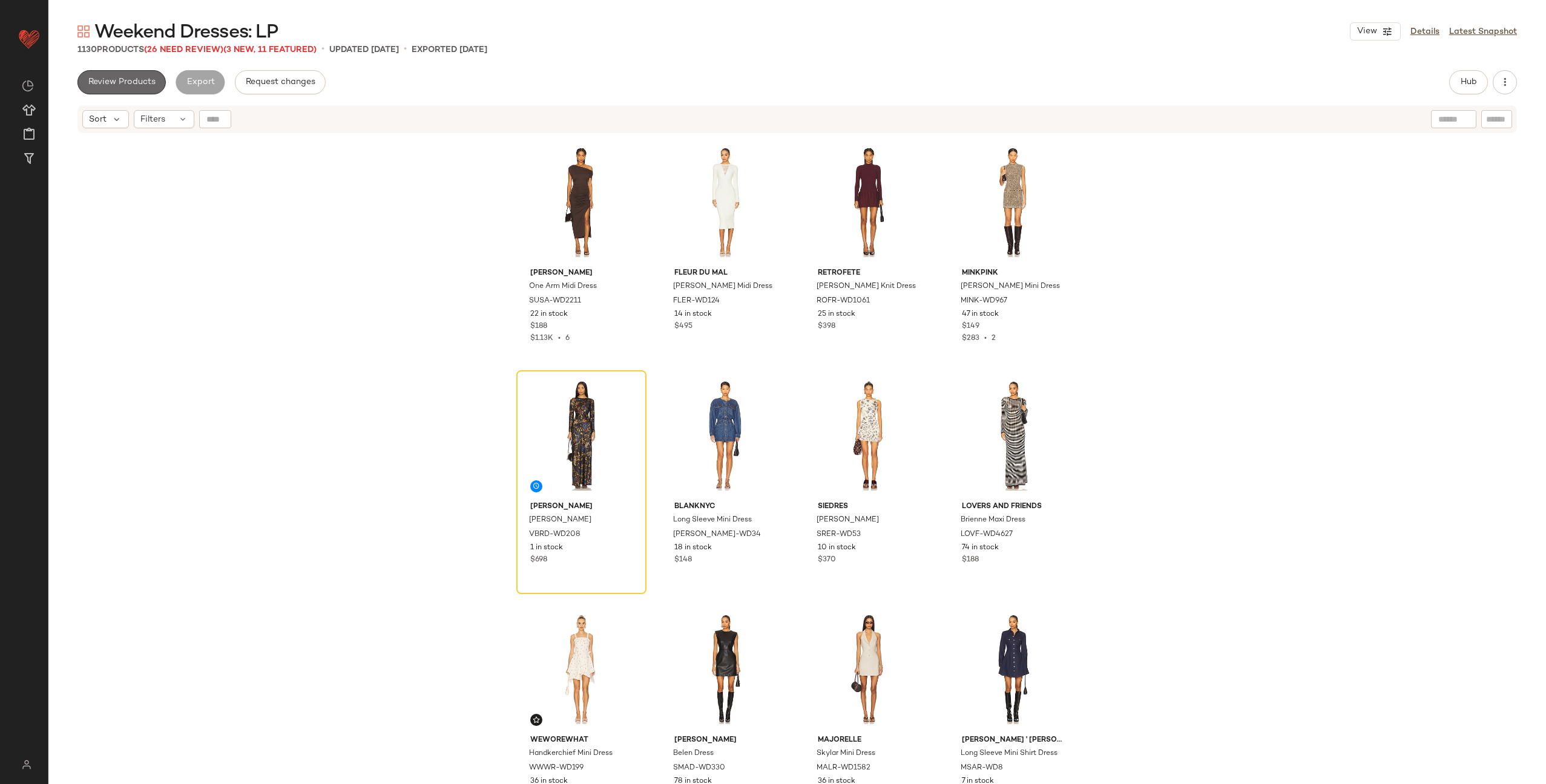
click at [129, 77] on span "Review Products" at bounding box center [121, 82] width 68 height 9
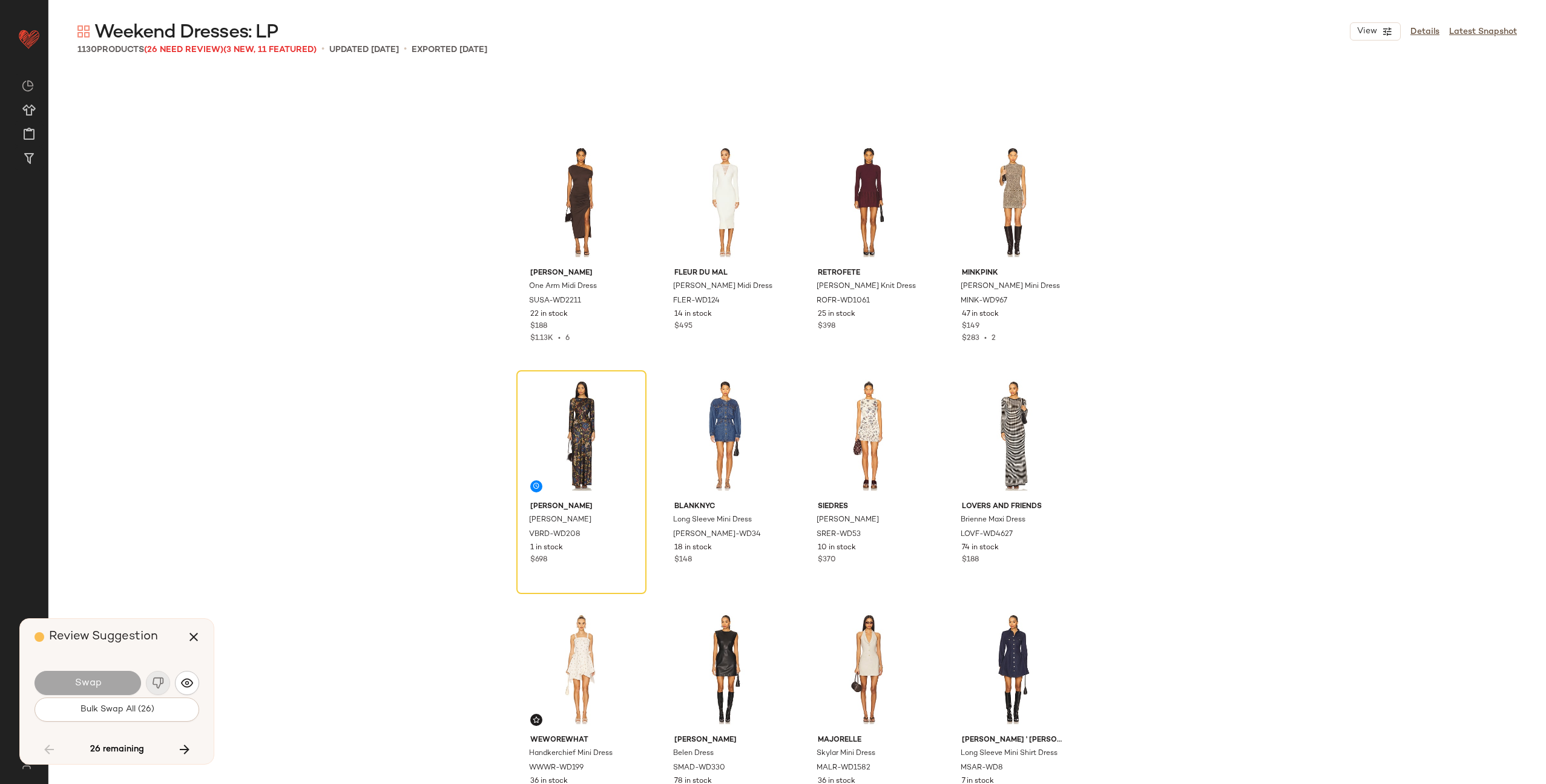
scroll to position [6540, 0]
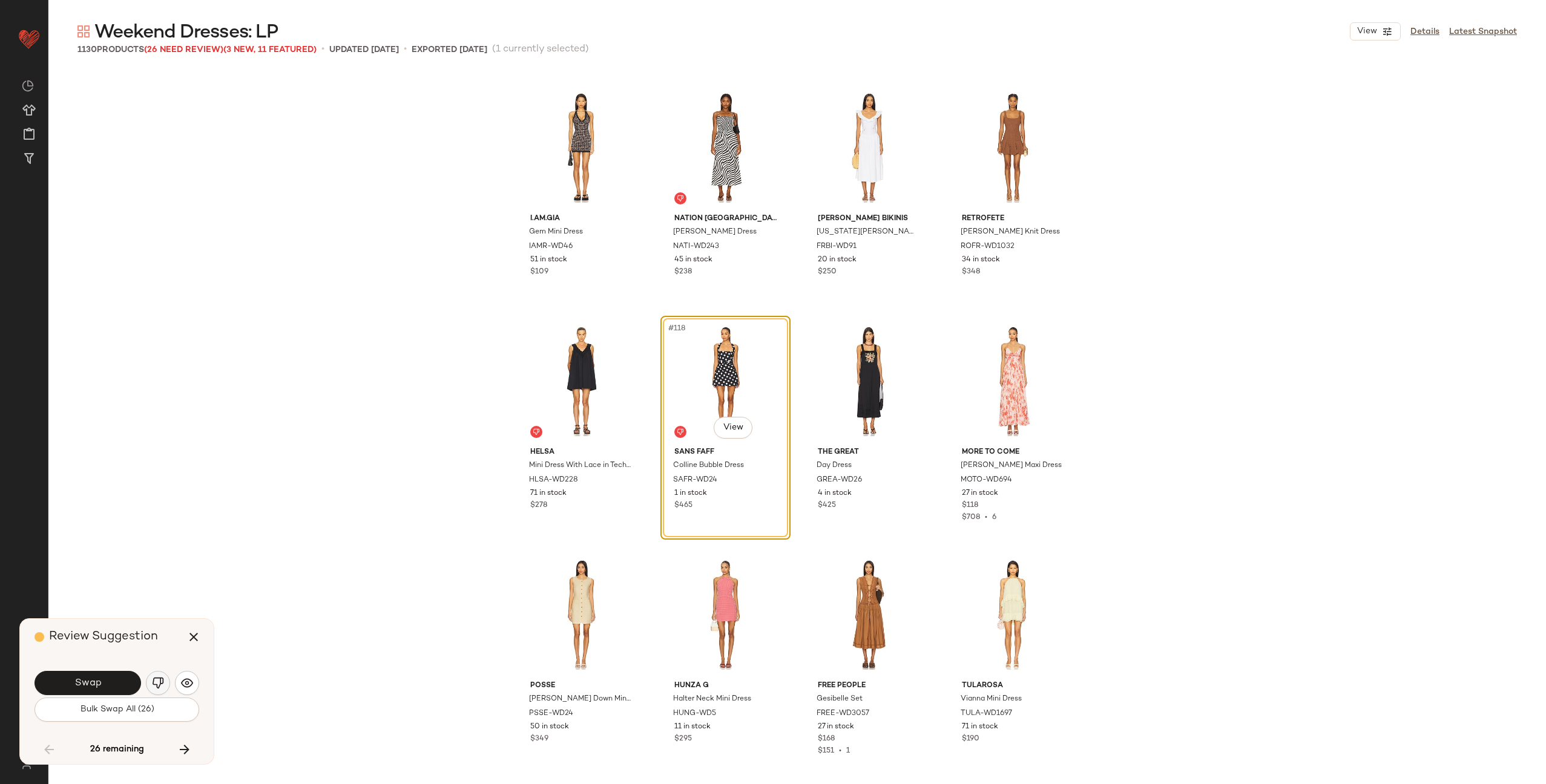
click at [157, 683] on img "button" at bounding box center [158, 683] width 12 height 12
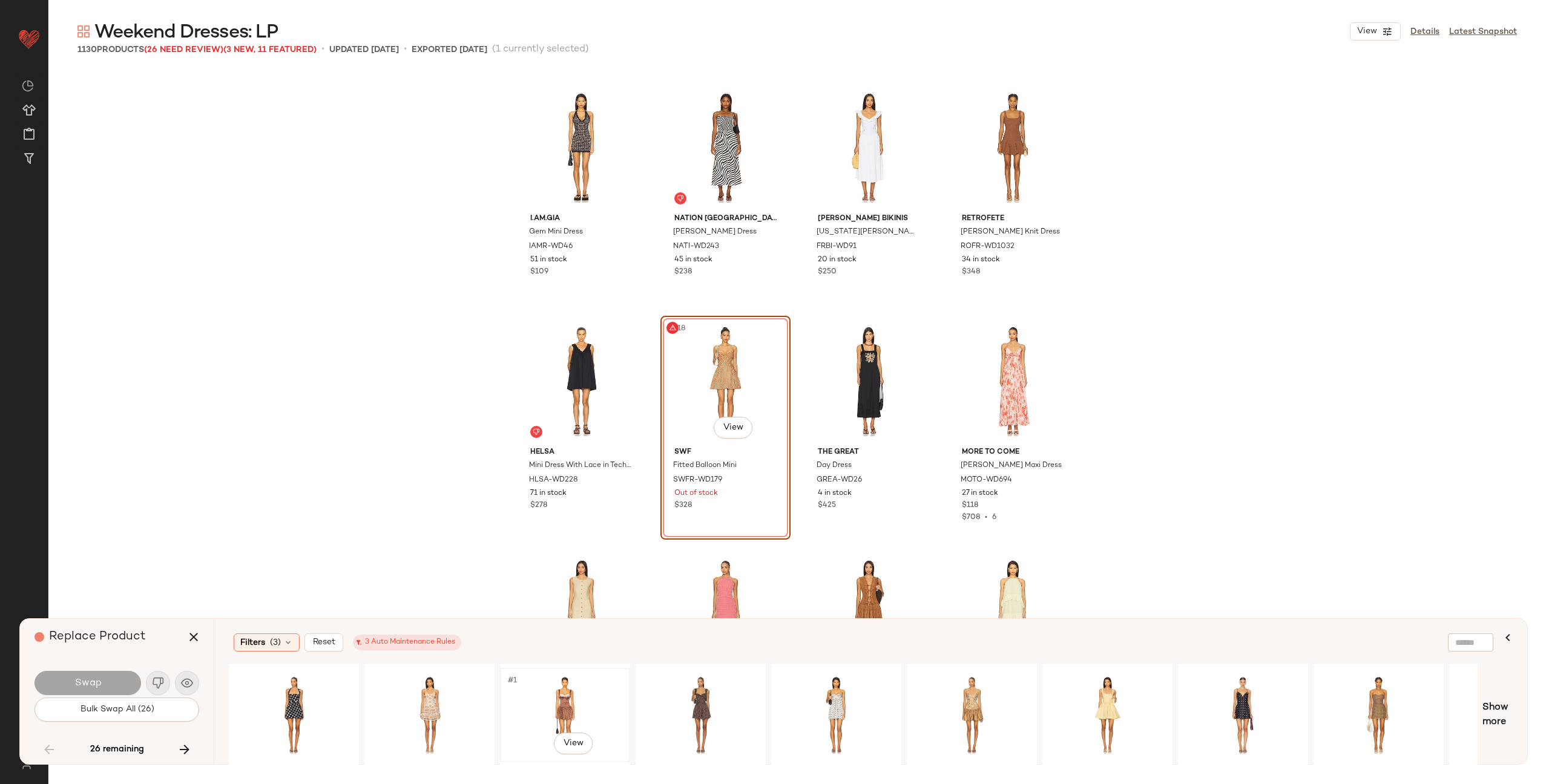
click at [567, 696] on div "#1 View" at bounding box center [565, 715] width 122 height 86
click at [1363, 697] on div "#1 View" at bounding box center [1379, 715] width 122 height 86
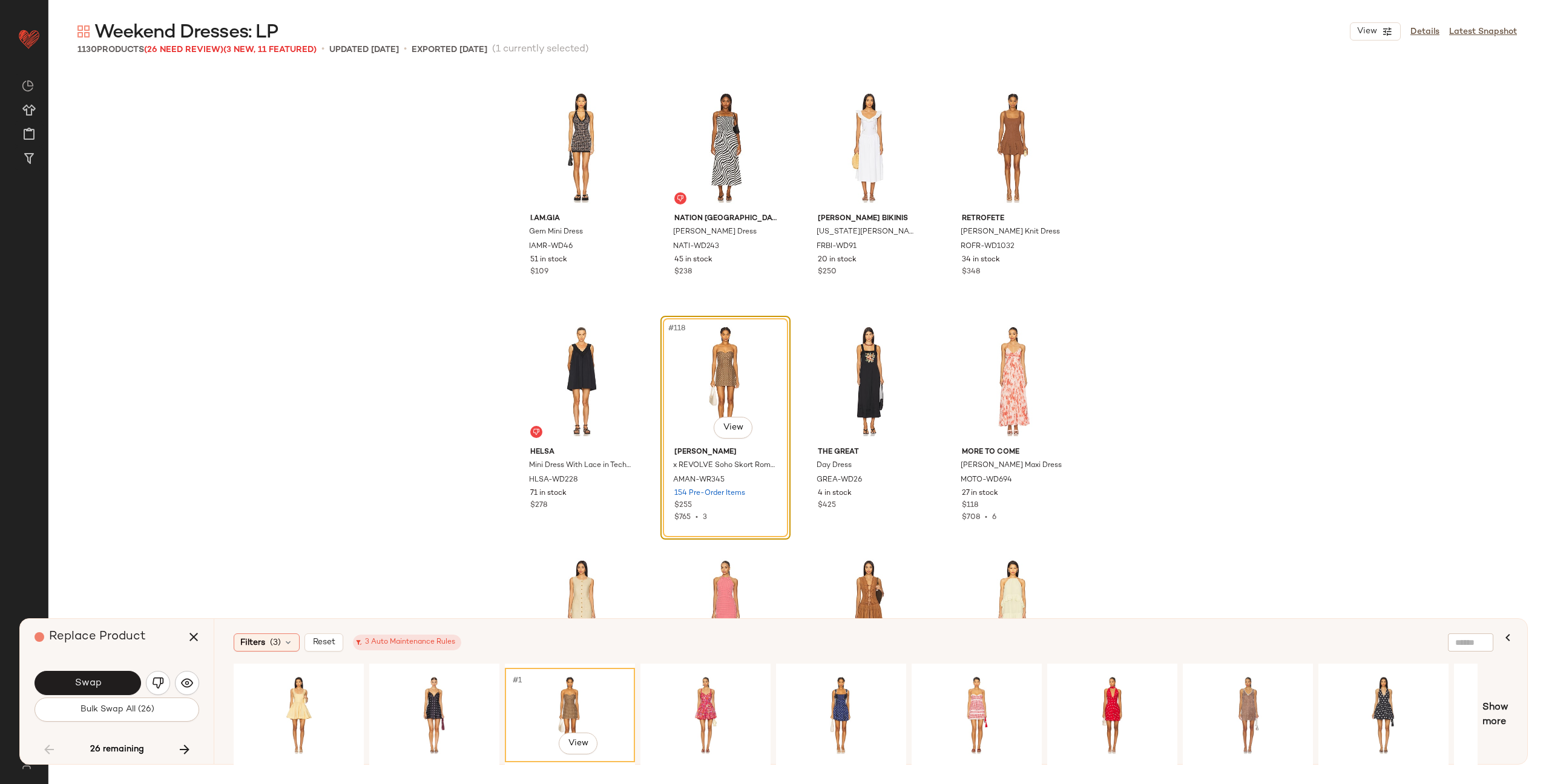
scroll to position [0, 866]
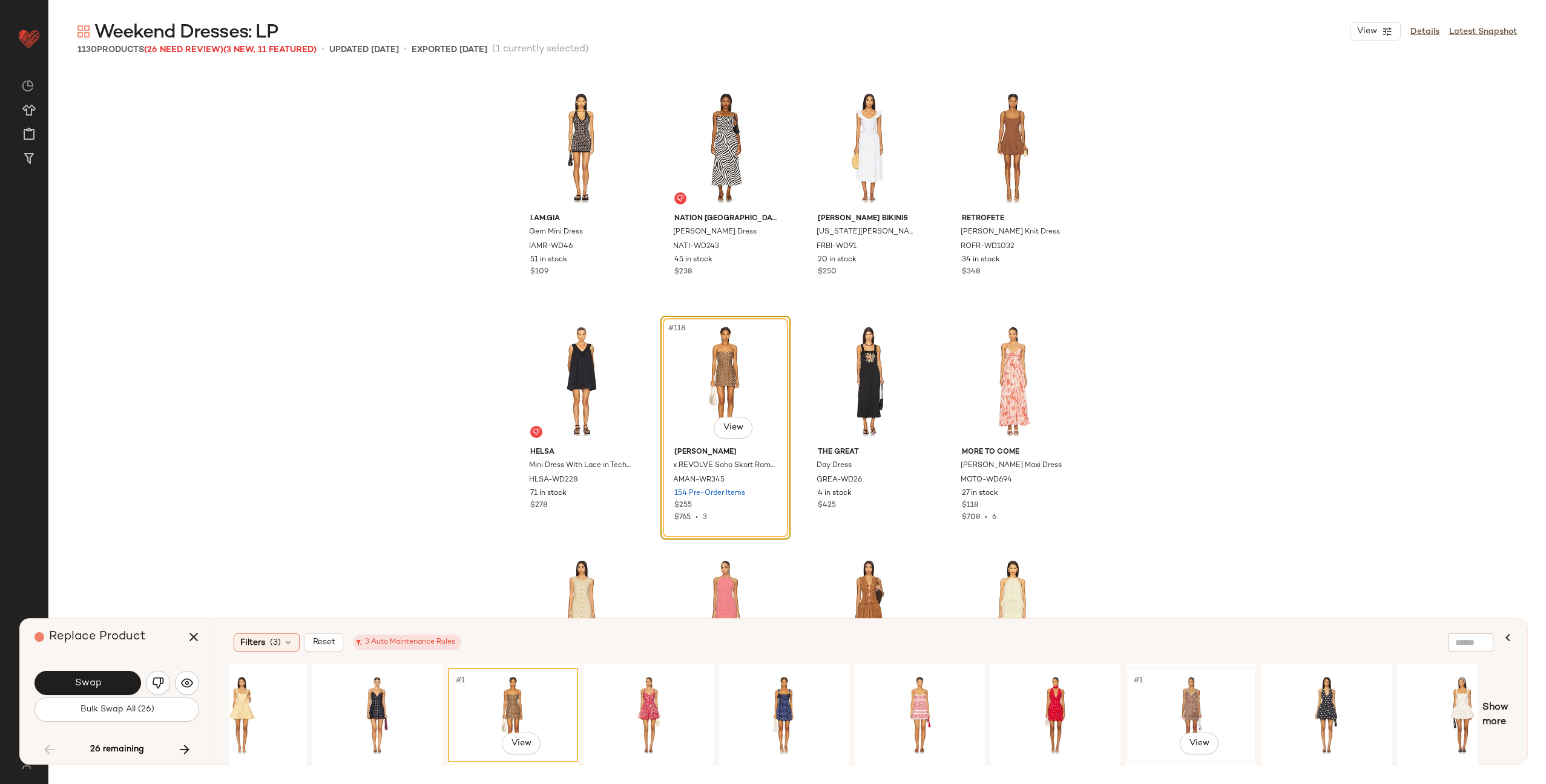
click at [1202, 703] on div "#1 View" at bounding box center [1191, 715] width 122 height 86
click at [98, 680] on span "Swap" at bounding box center [88, 683] width 27 height 11
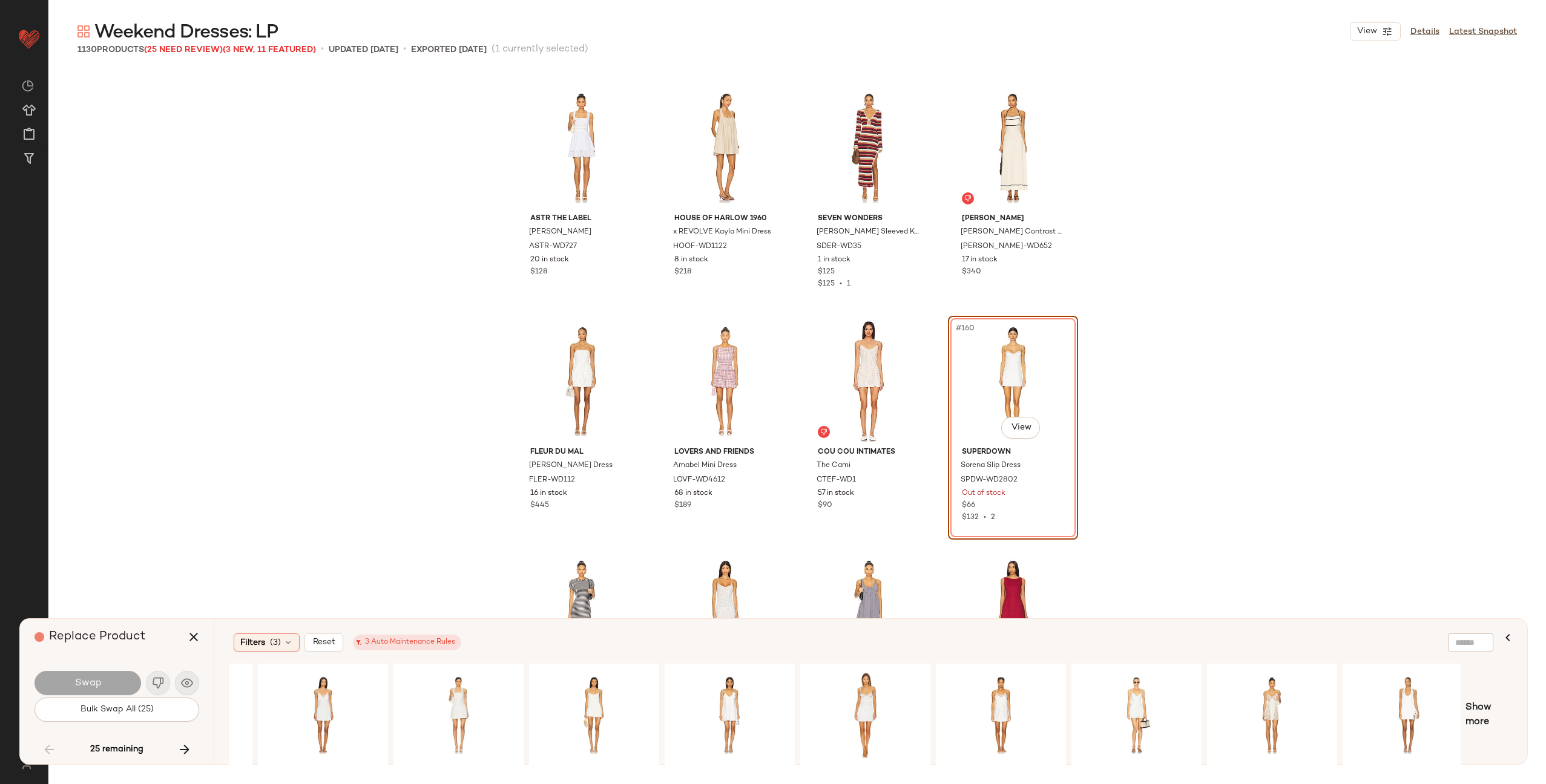
scroll to position [0, 118]
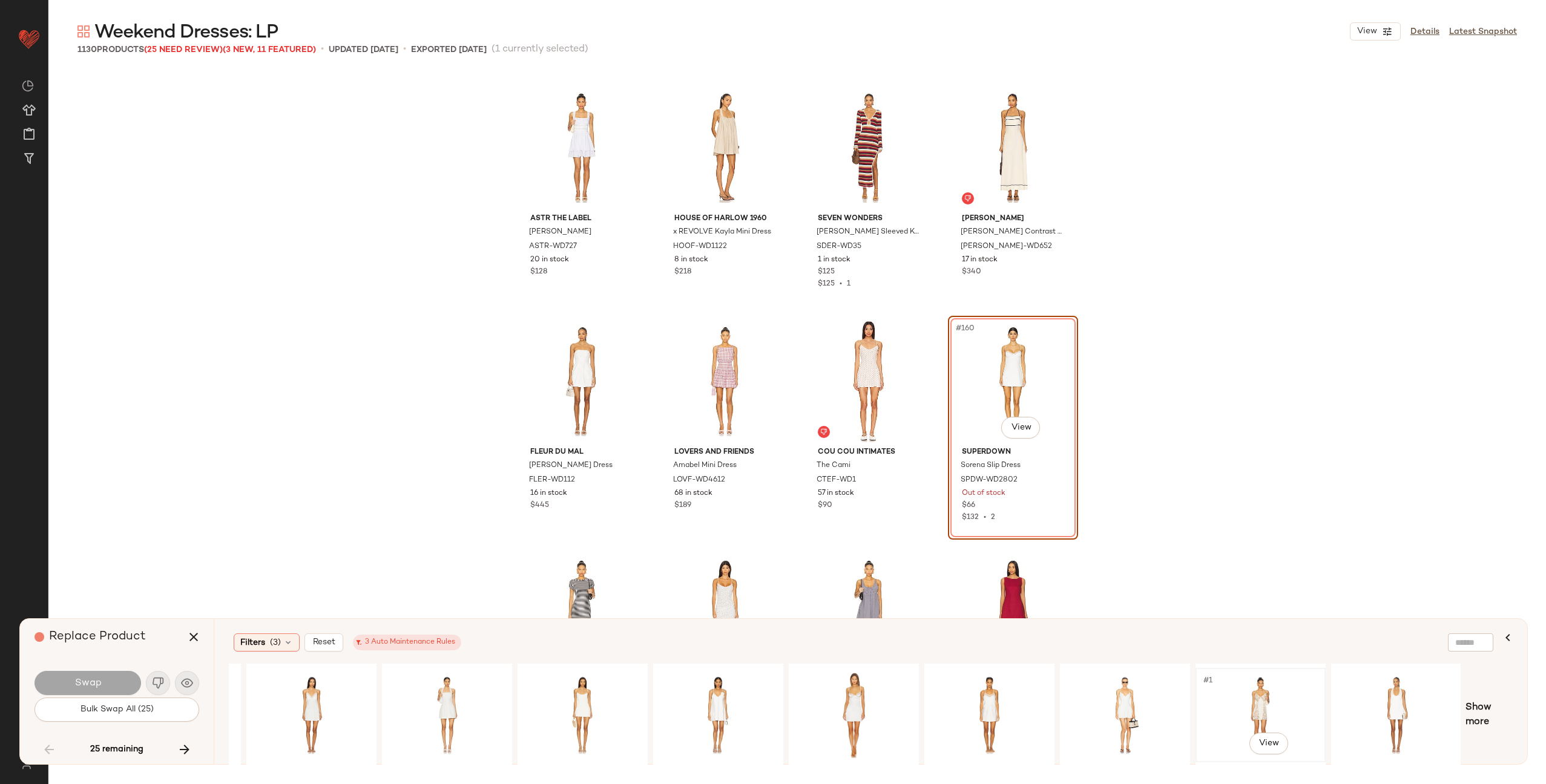
click at [1292, 700] on div "#1 View" at bounding box center [1261, 715] width 122 height 86
click at [1136, 701] on div "#1 View" at bounding box center [1125, 715] width 122 height 86
click at [1022, 707] on div "#1 View" at bounding box center [989, 715] width 122 height 86
click at [892, 707] on div "#1 View" at bounding box center [854, 715] width 122 height 86
click at [1391, 700] on div "#1 View" at bounding box center [1396, 715] width 122 height 86
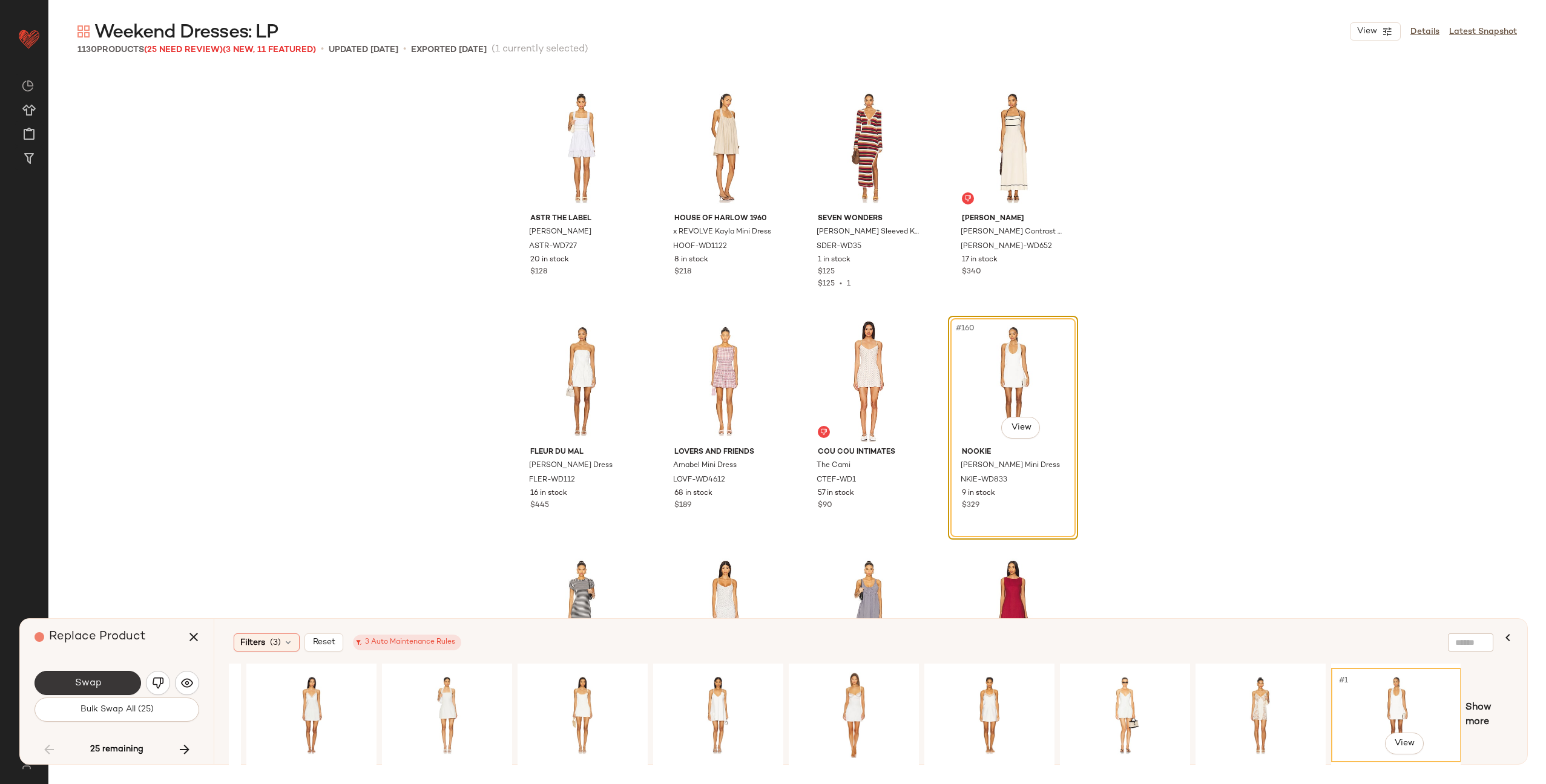
click at [82, 684] on span "Swap" at bounding box center [88, 683] width 27 height 11
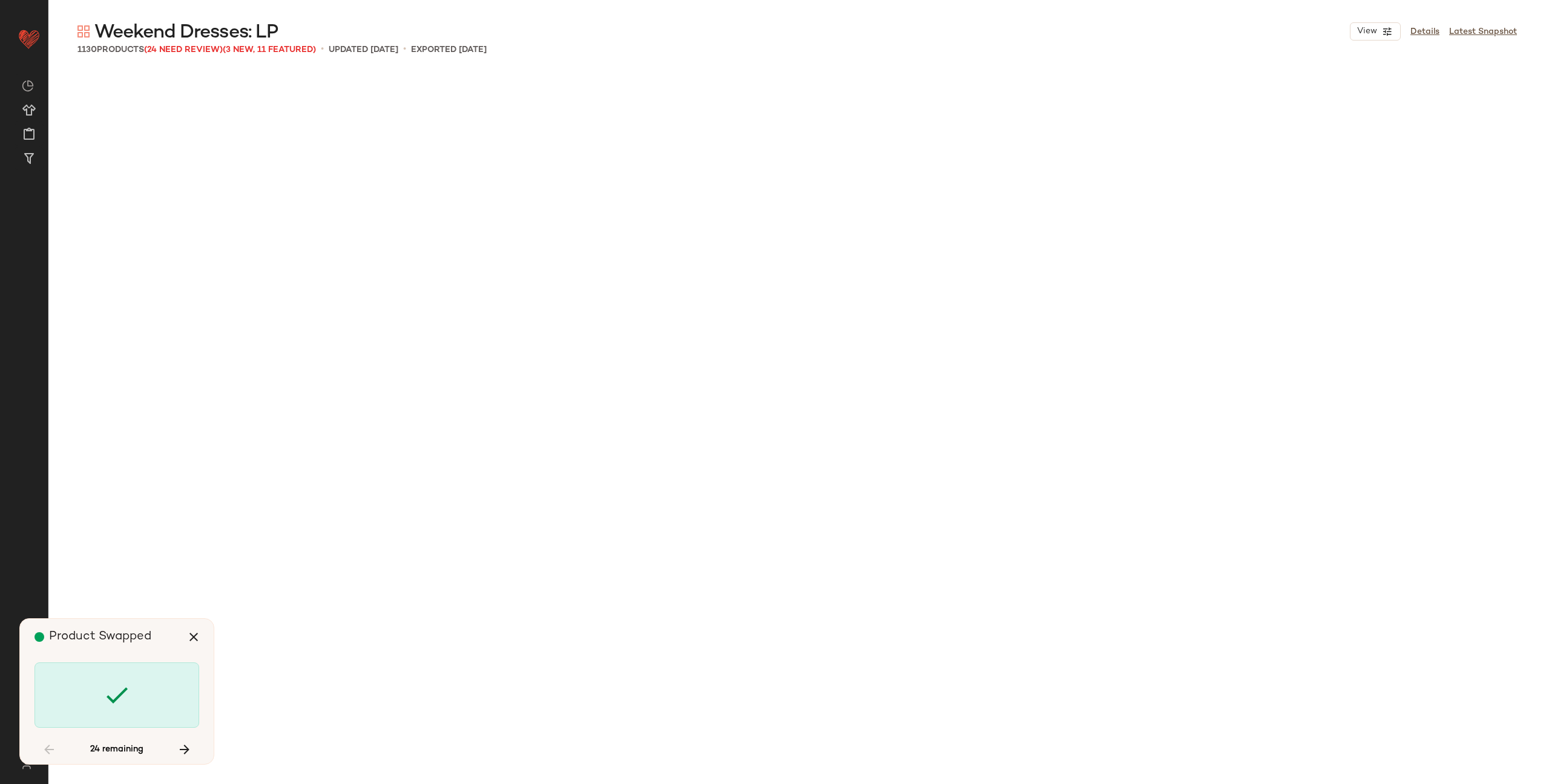
scroll to position [20787, 0]
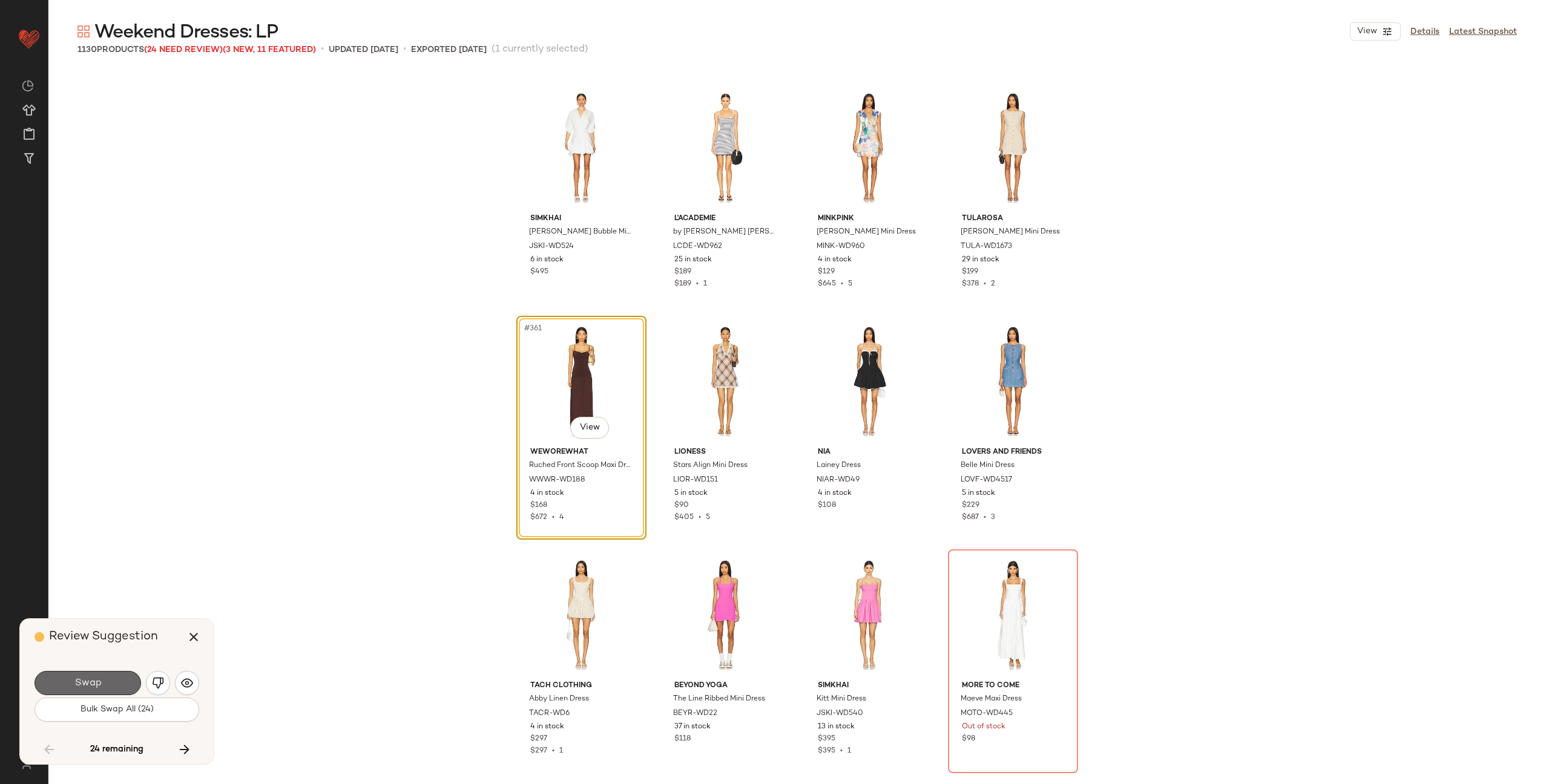
click at [107, 681] on button "Swap" at bounding box center [88, 683] width 106 height 24
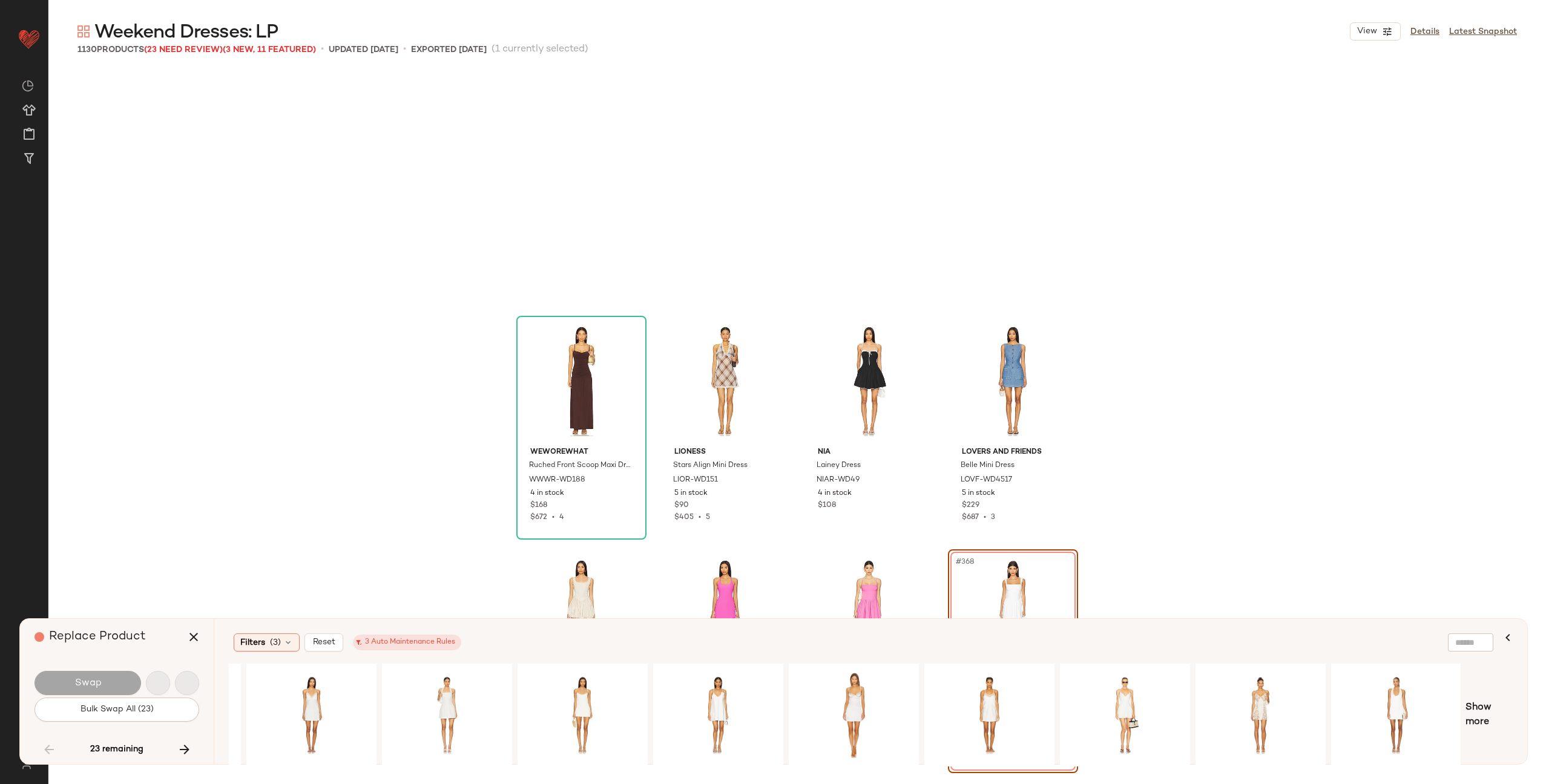
scroll to position [21021, 0]
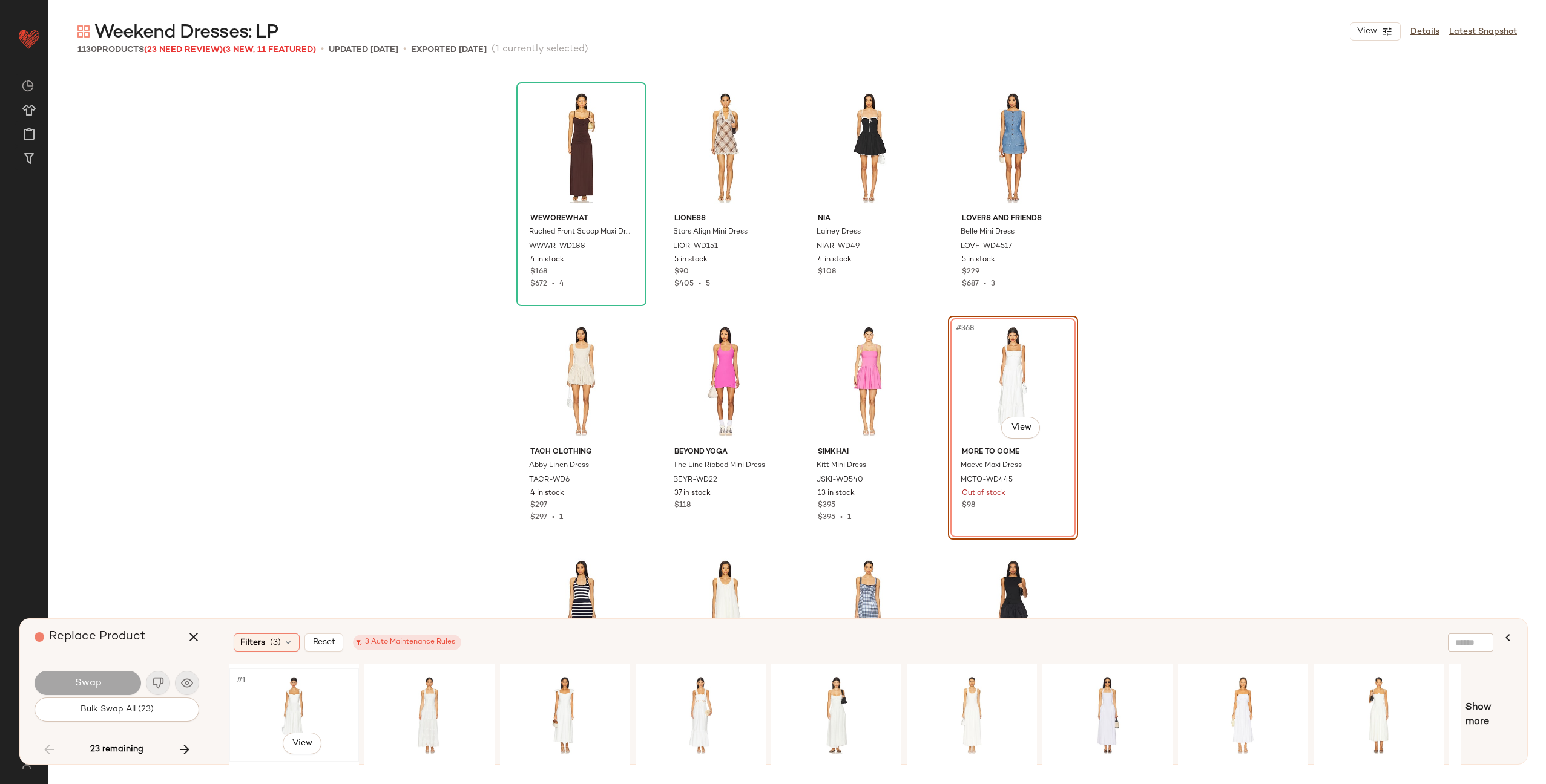
click at [295, 689] on div "#1 View" at bounding box center [294, 715] width 122 height 86
click at [106, 684] on button "Swap" at bounding box center [88, 683] width 106 height 24
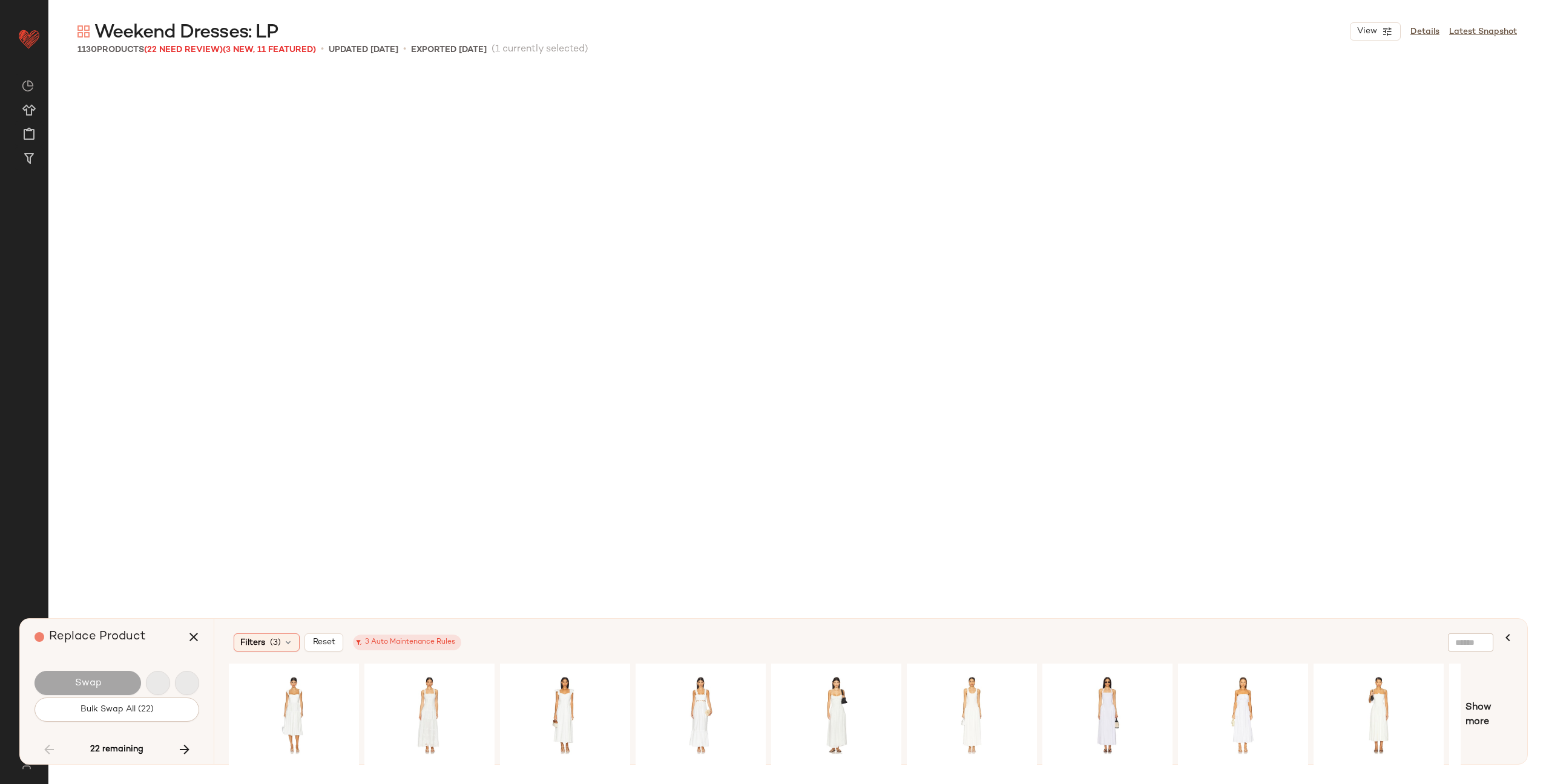
scroll to position [22656, 0]
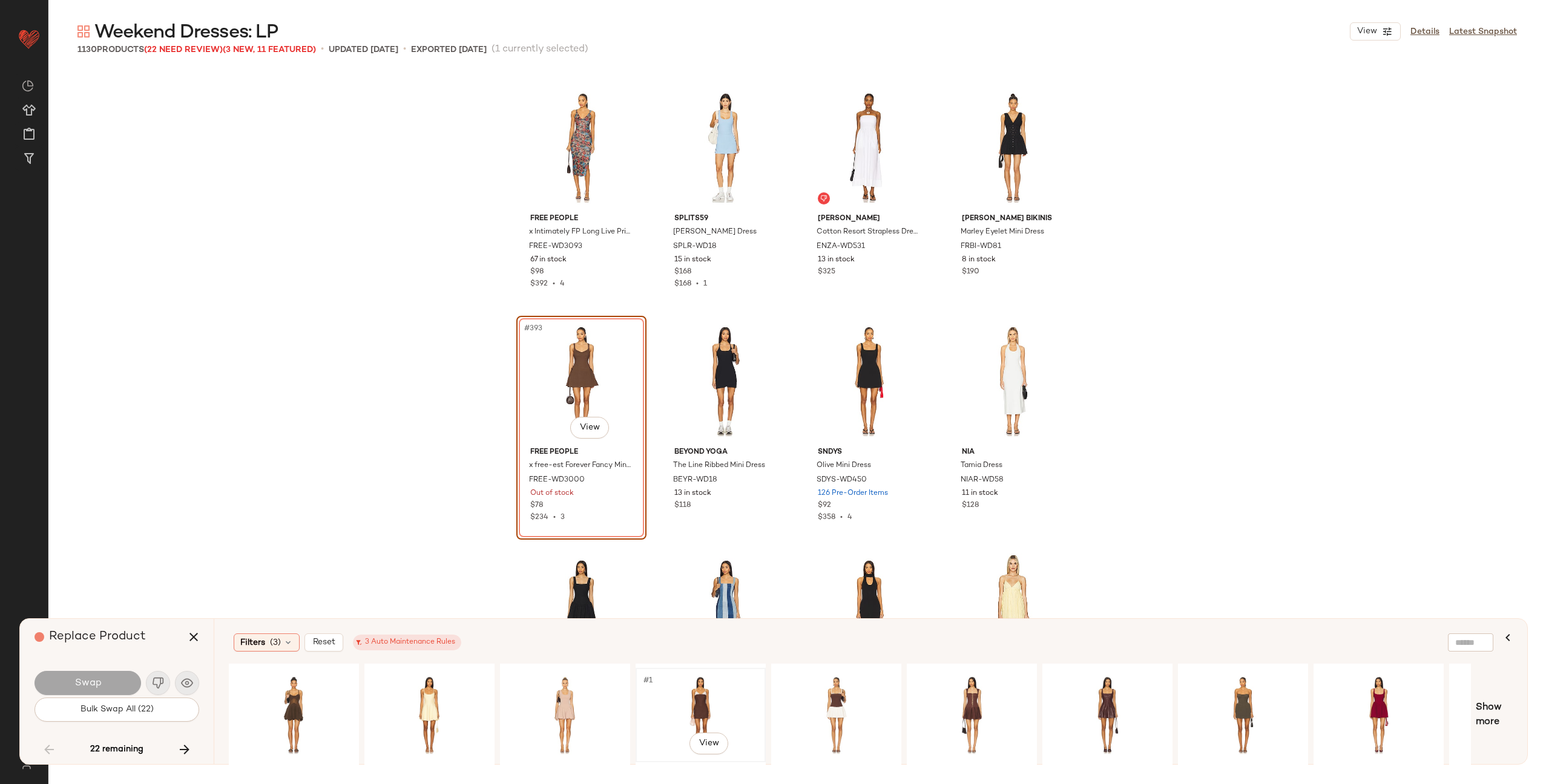
click at [672, 698] on div "#1 View" at bounding box center [701, 715] width 122 height 86
click at [812, 701] on div "#1 View" at bounding box center [836, 715] width 122 height 86
click at [950, 698] on div "#1 View" at bounding box center [972, 715] width 122 height 86
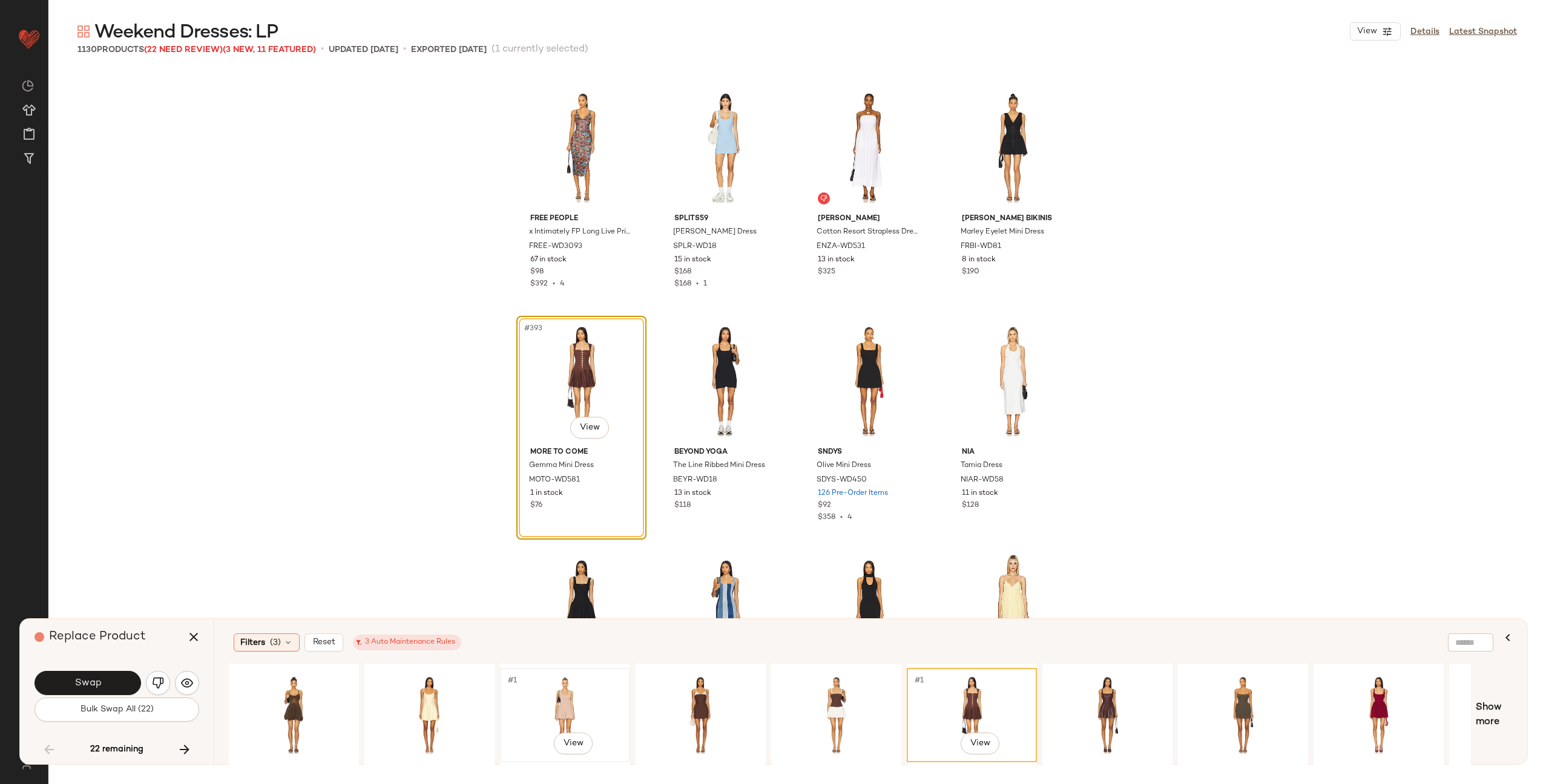
click at [580, 704] on div "#1 View" at bounding box center [565, 715] width 122 height 86
click at [585, 422] on body "Revolve ** Dashboard All Products Global Clipboards (22) Curations (70) Alexis …" at bounding box center [773, 441] width 1546 height 883
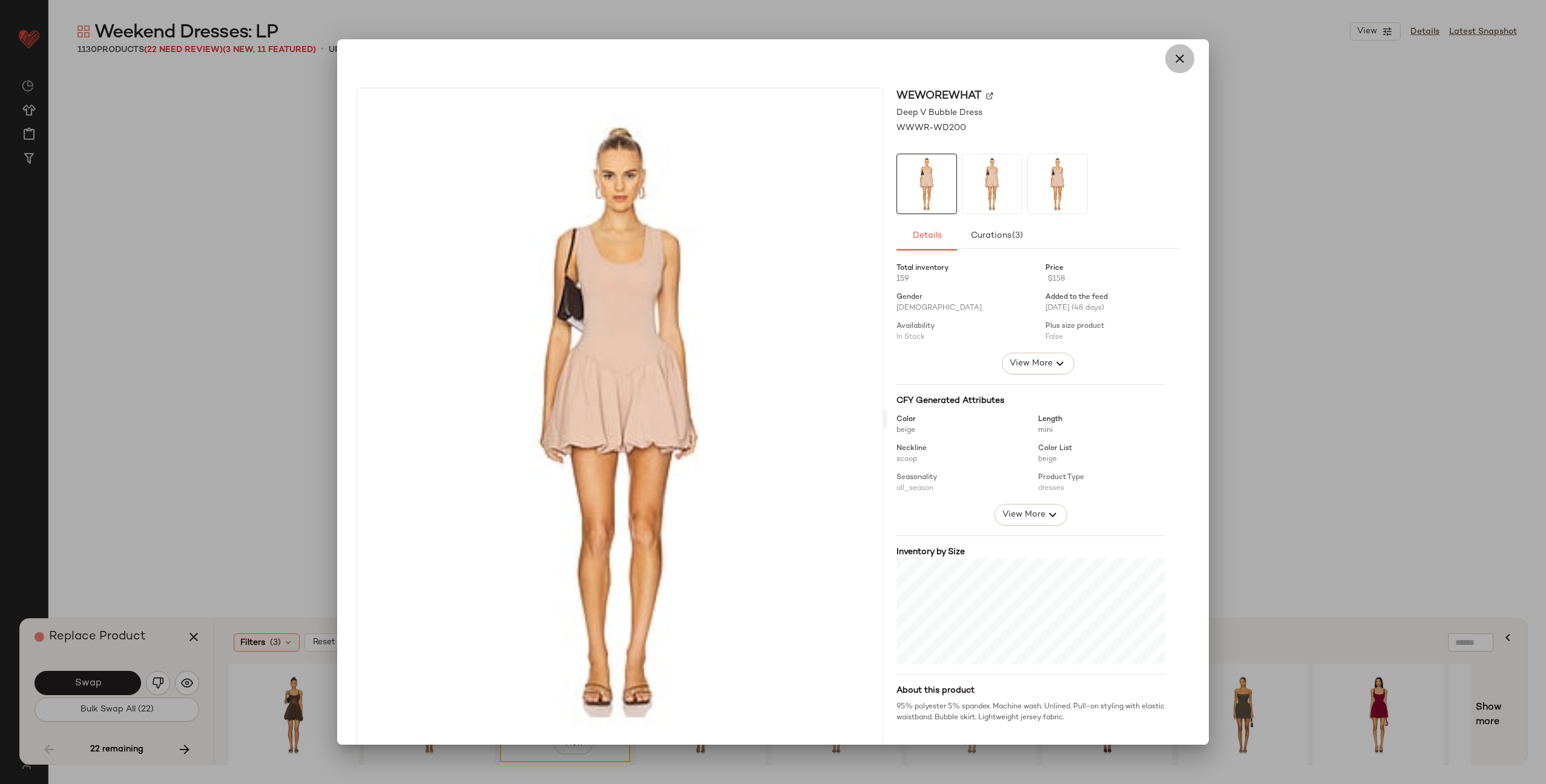
click at [1173, 56] on icon "button" at bounding box center [1180, 59] width 15 height 15
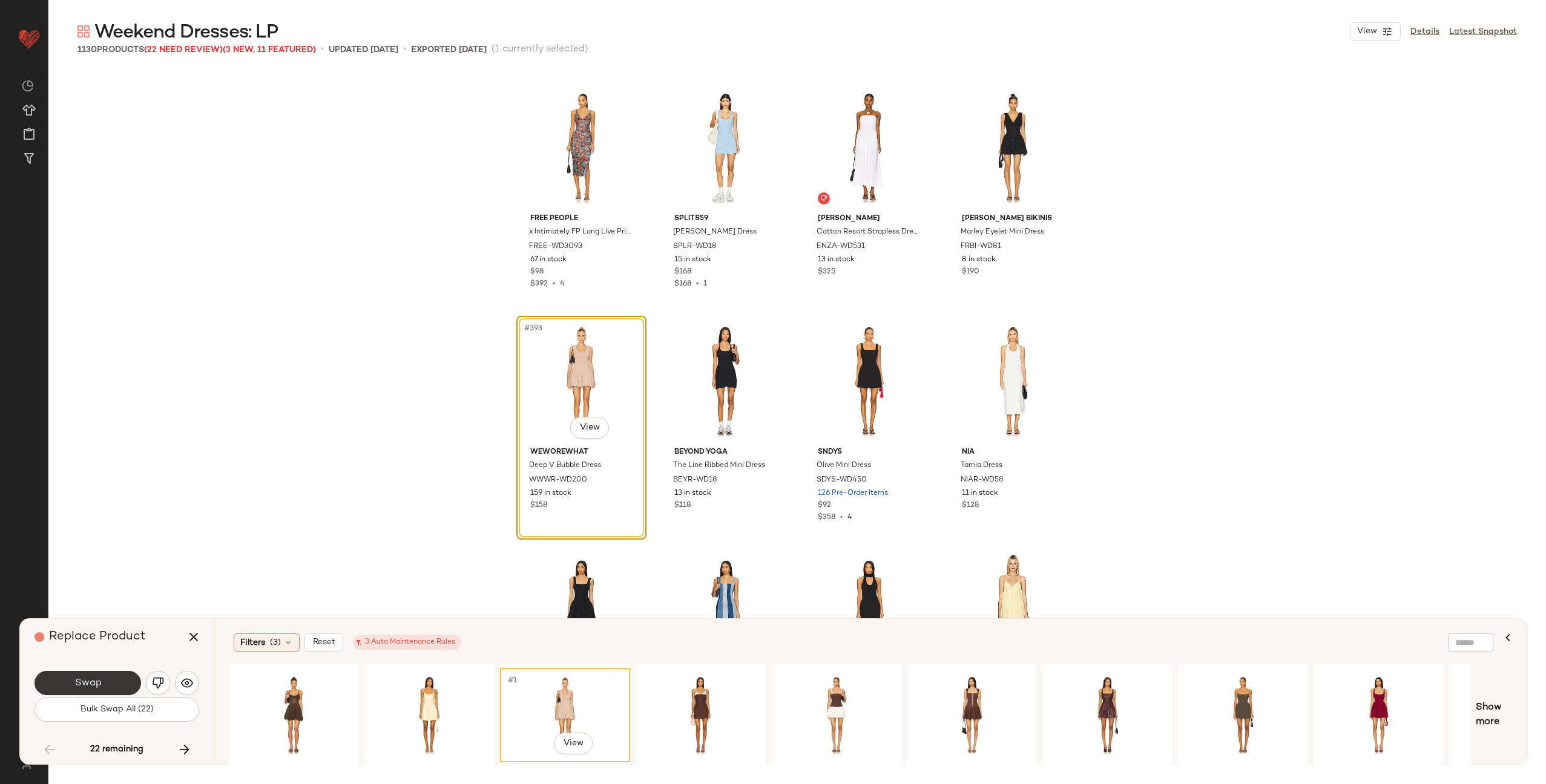
click at [117, 682] on button "Swap" at bounding box center [88, 683] width 106 height 24
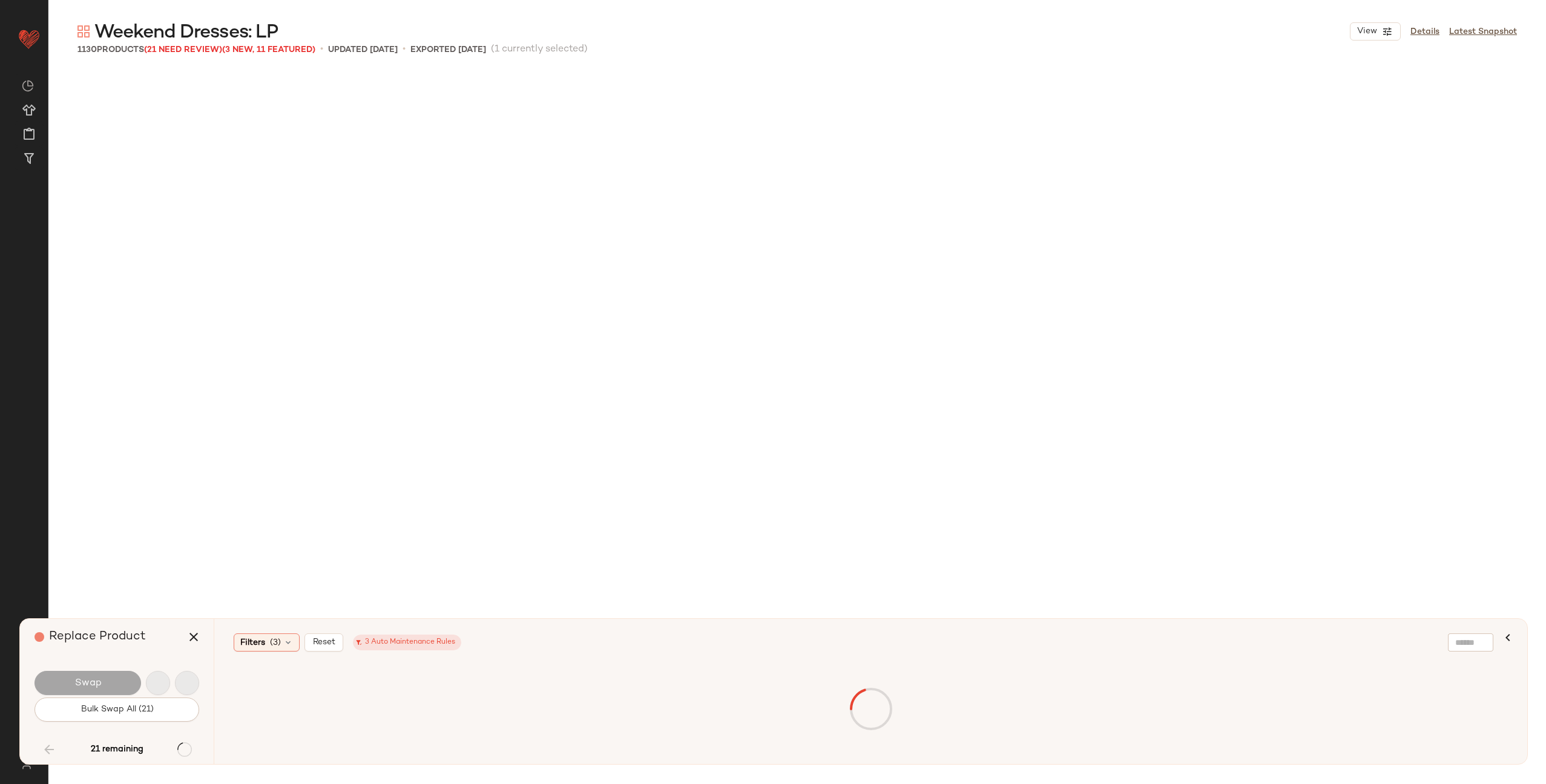
scroll to position [23824, 0]
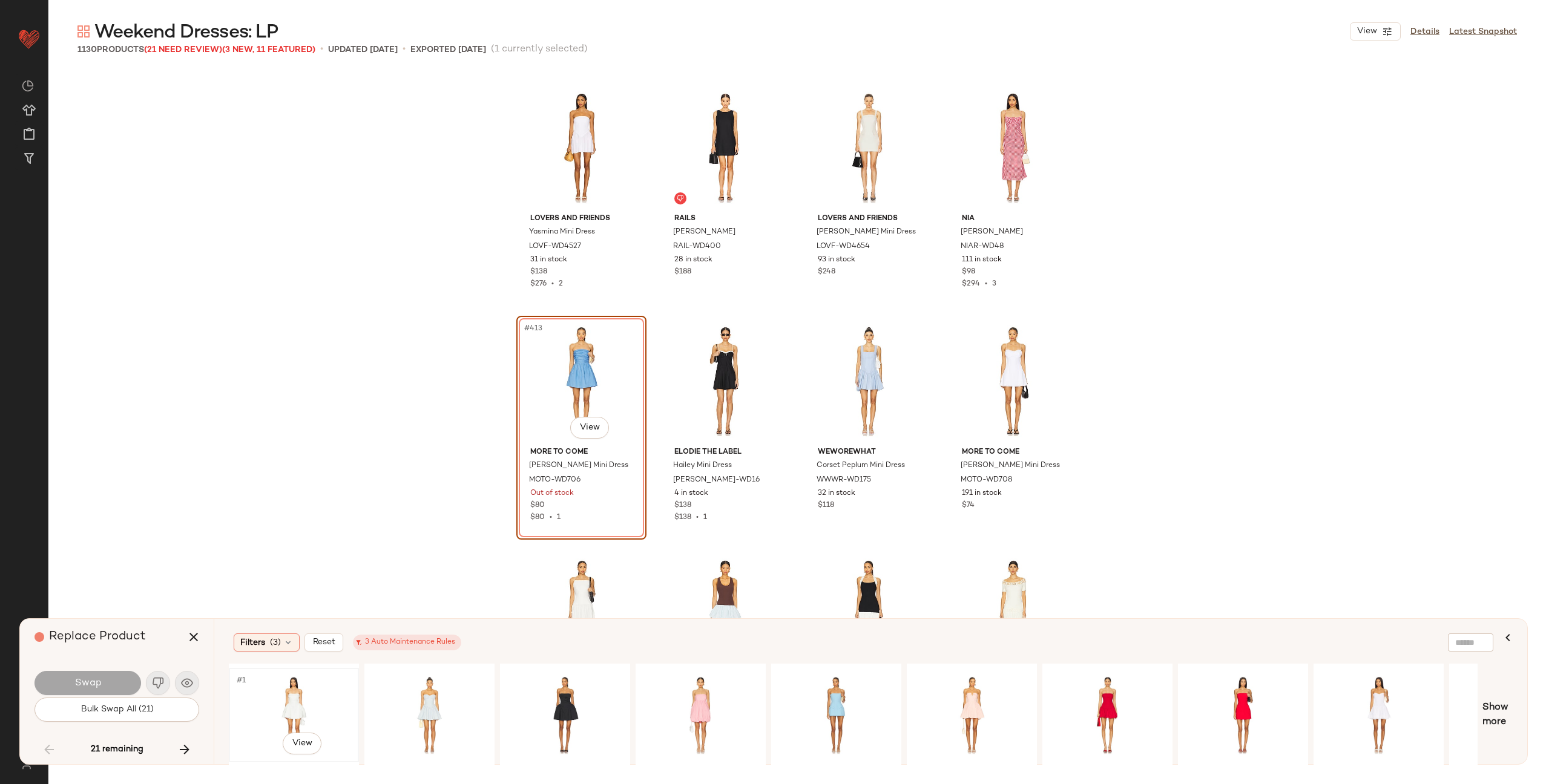
click at [290, 700] on div "#1 View" at bounding box center [294, 715] width 122 height 86
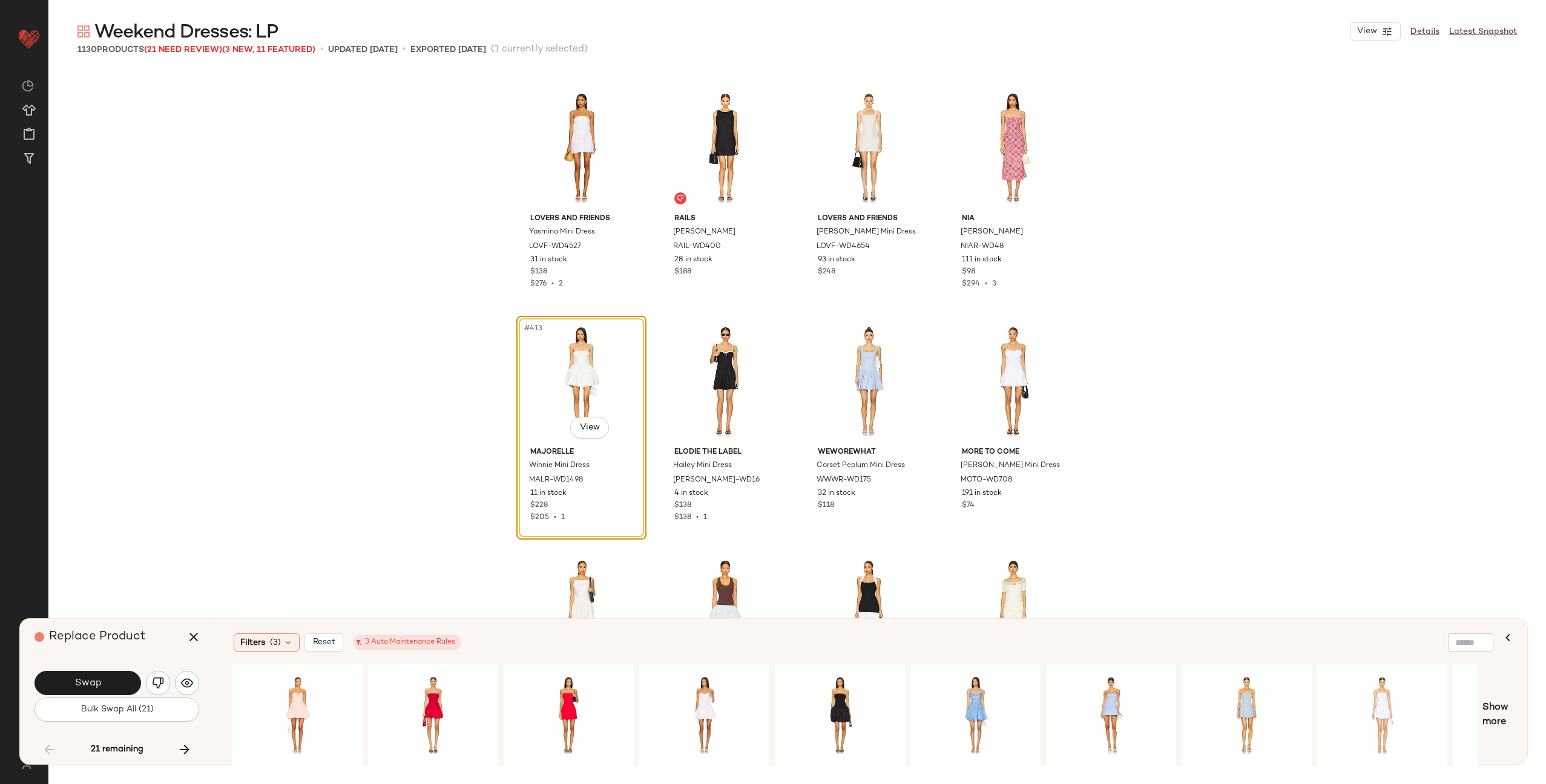
scroll to position [0, 770]
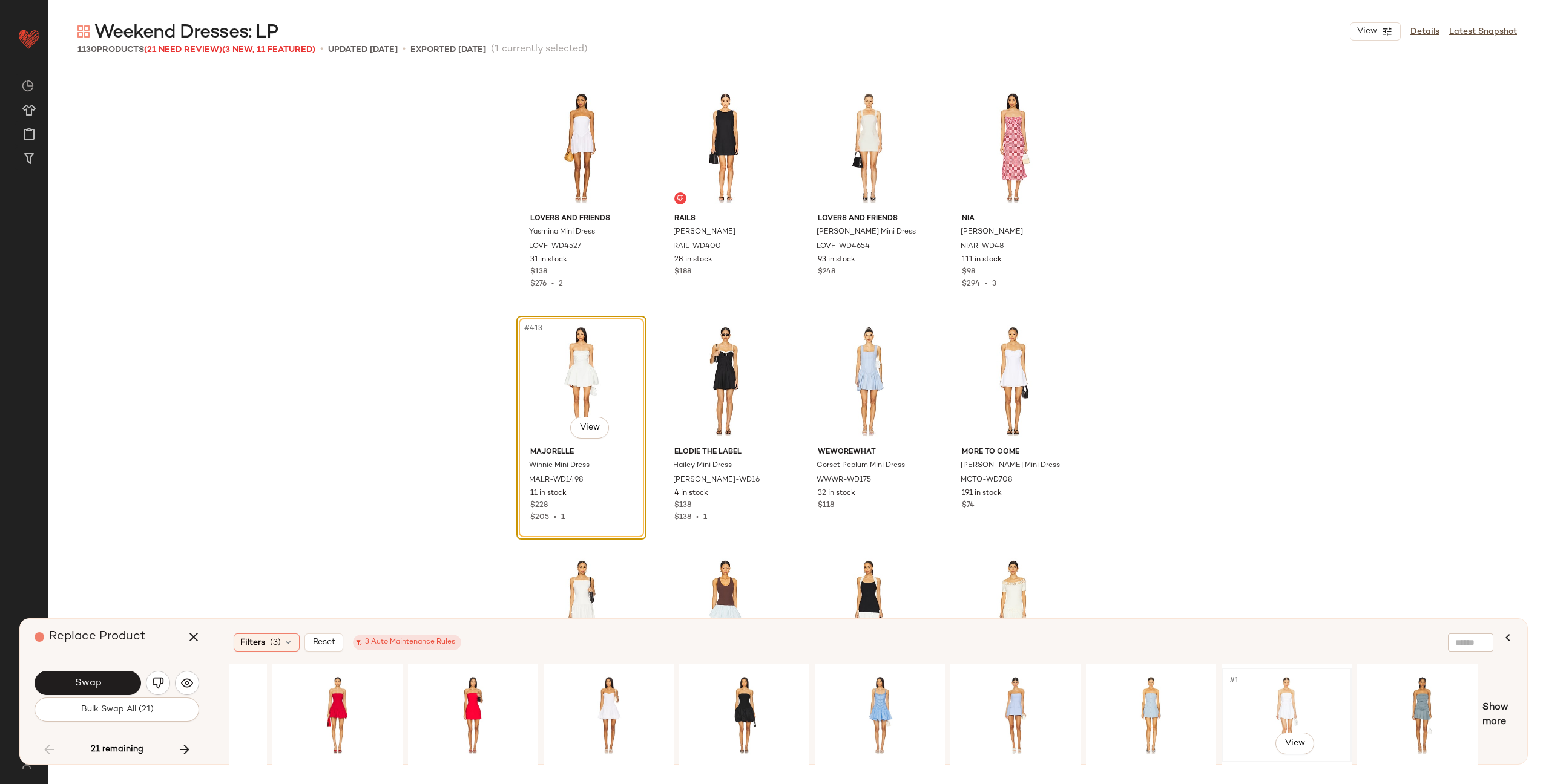
click at [1274, 707] on div "#1 View" at bounding box center [1287, 715] width 122 height 86
click at [1414, 698] on div "#1 View" at bounding box center [1422, 715] width 122 height 86
click at [86, 675] on button "Swap" at bounding box center [88, 683] width 106 height 24
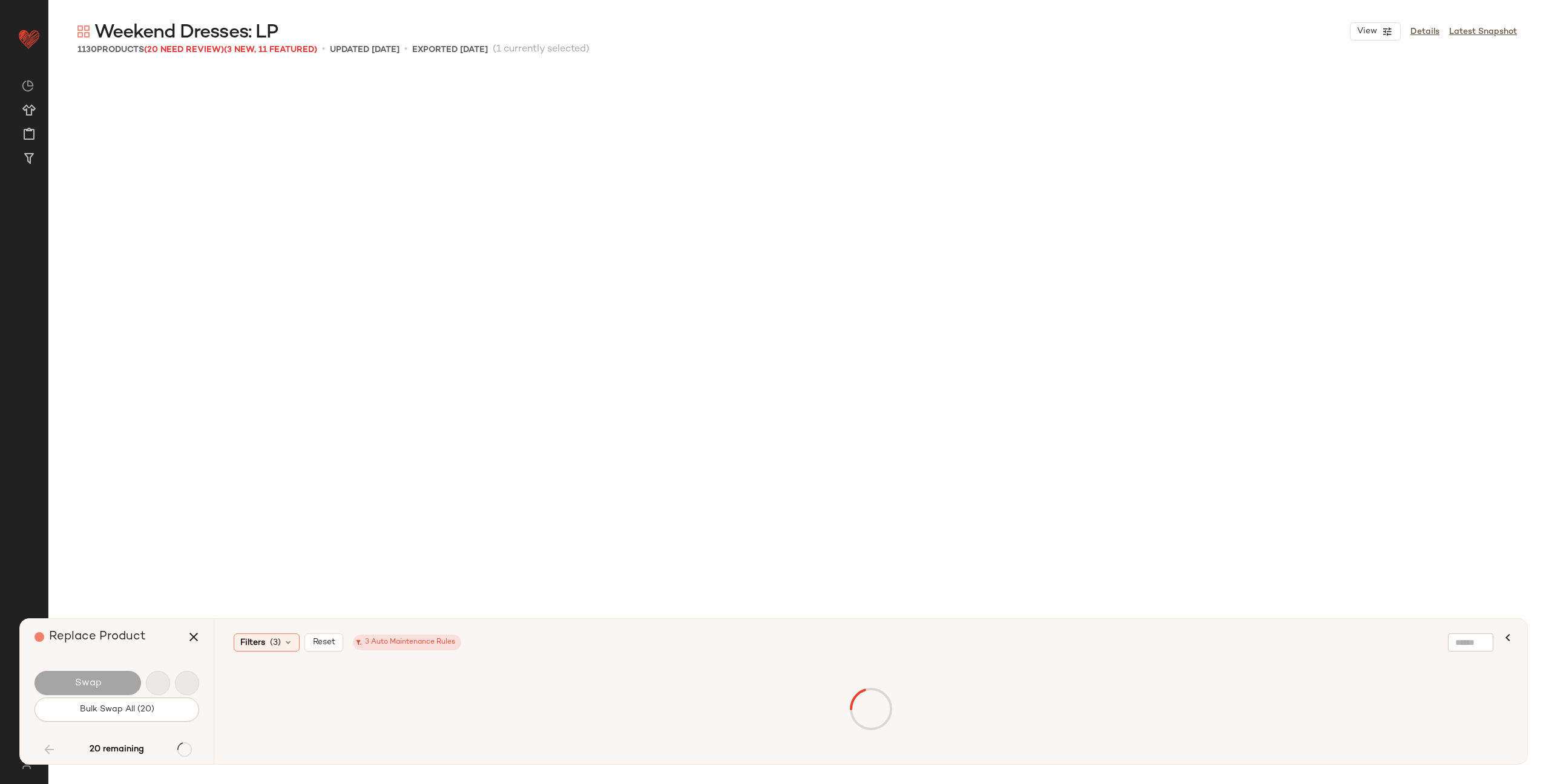
scroll to position [25926, 0]
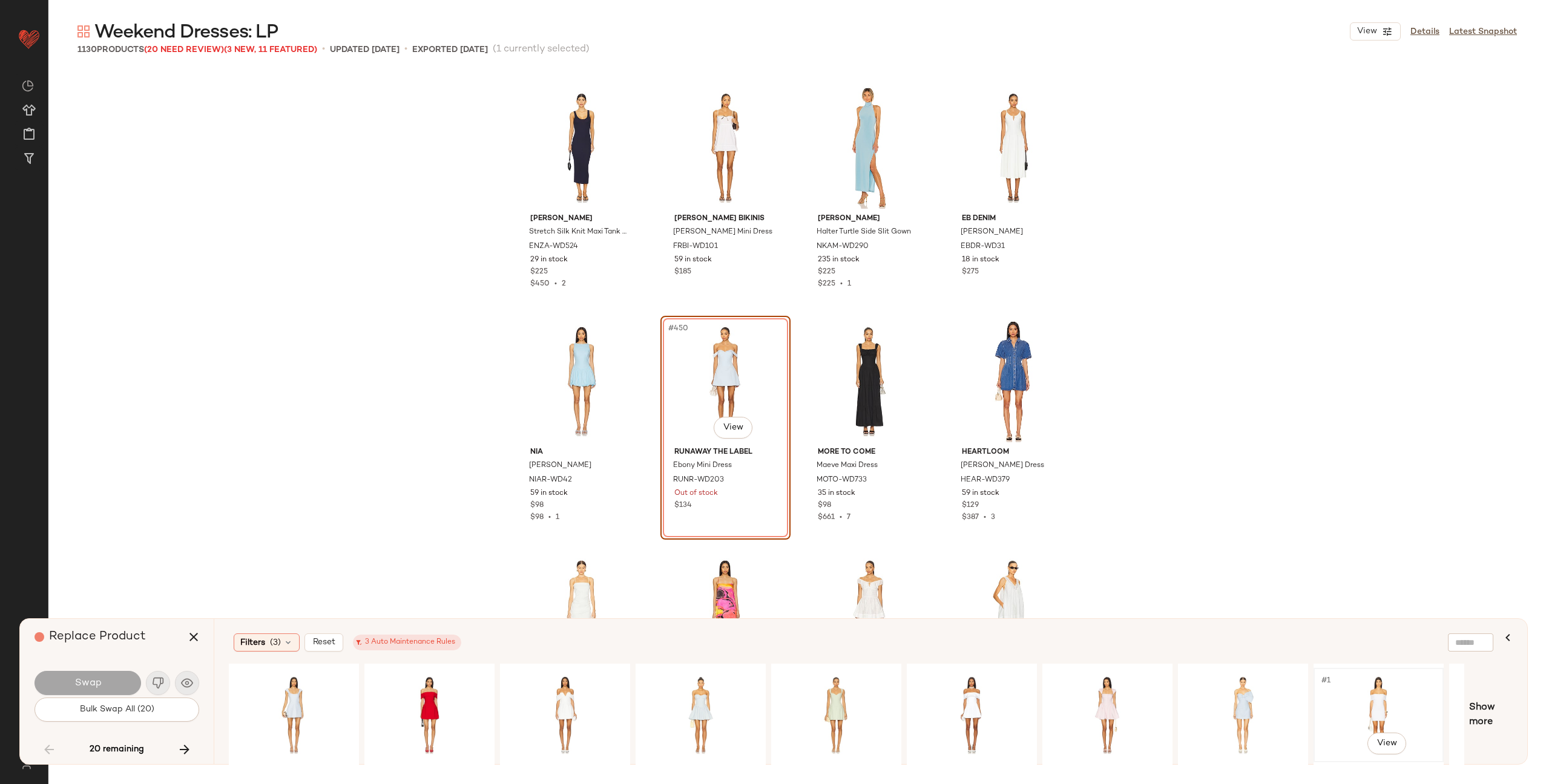
click at [1382, 698] on div "#1 View" at bounding box center [1379, 715] width 122 height 86
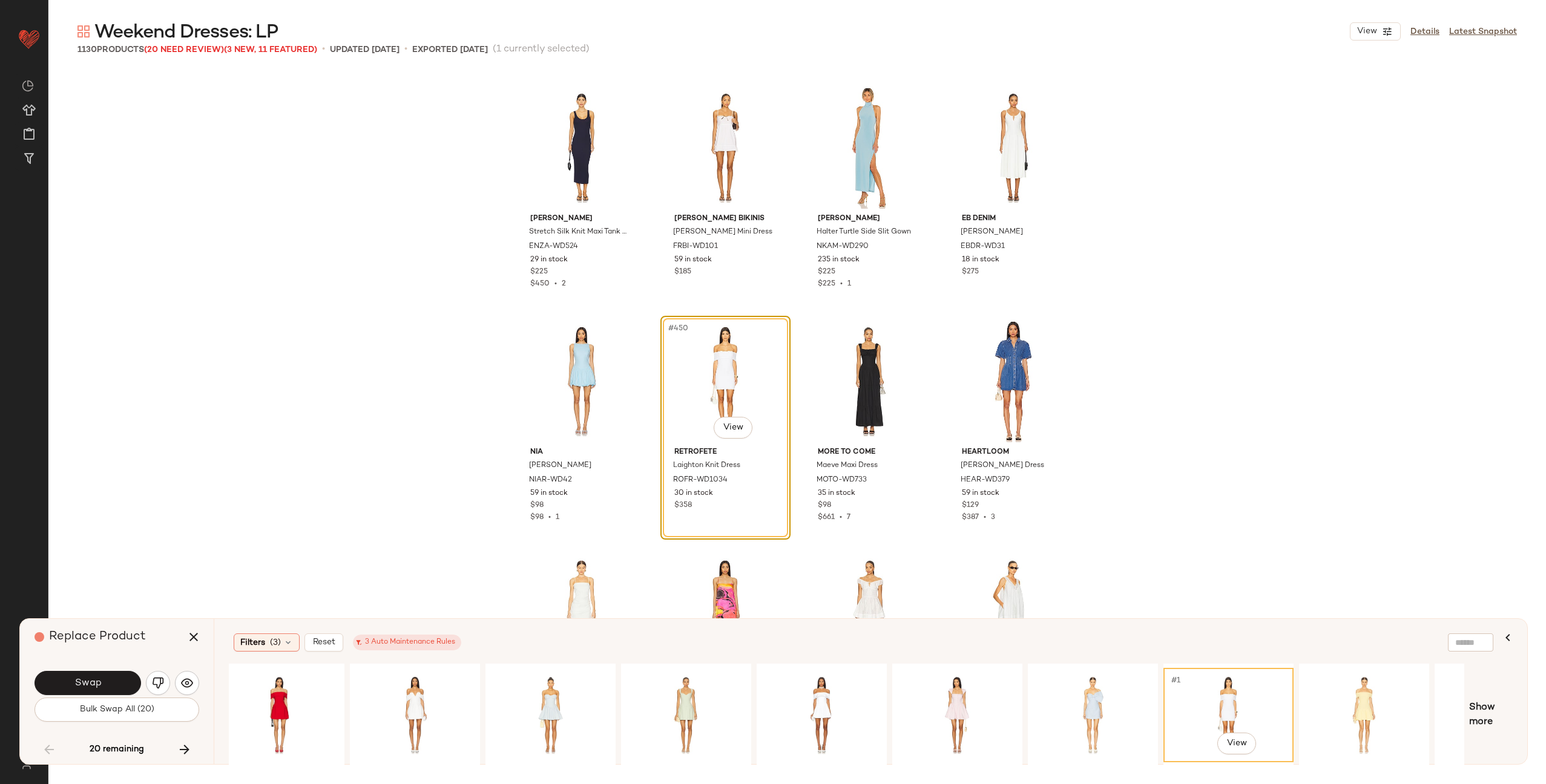
scroll to position [0, 249]
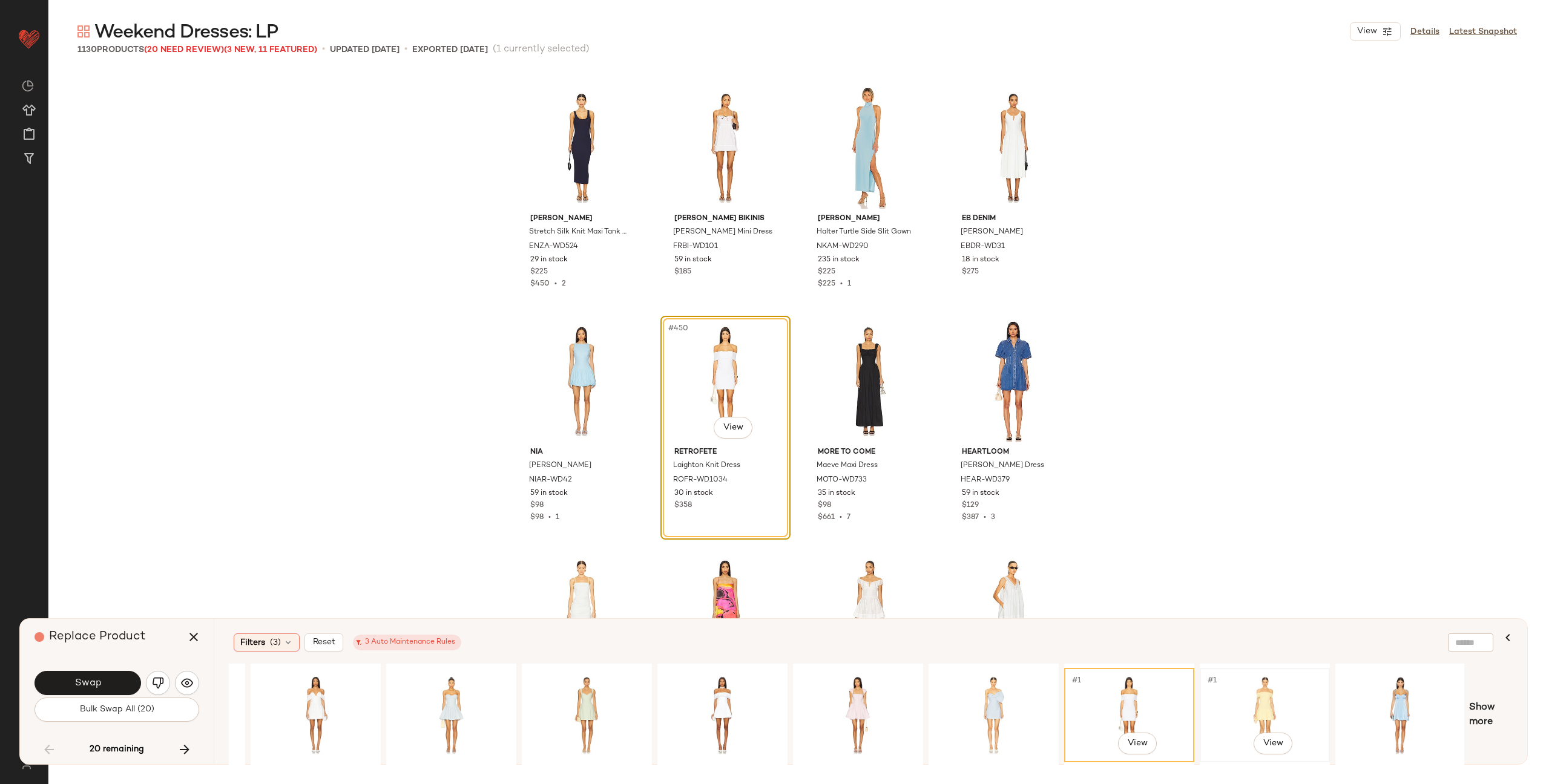
click at [1257, 714] on div "#1 View" at bounding box center [1265, 715] width 122 height 86
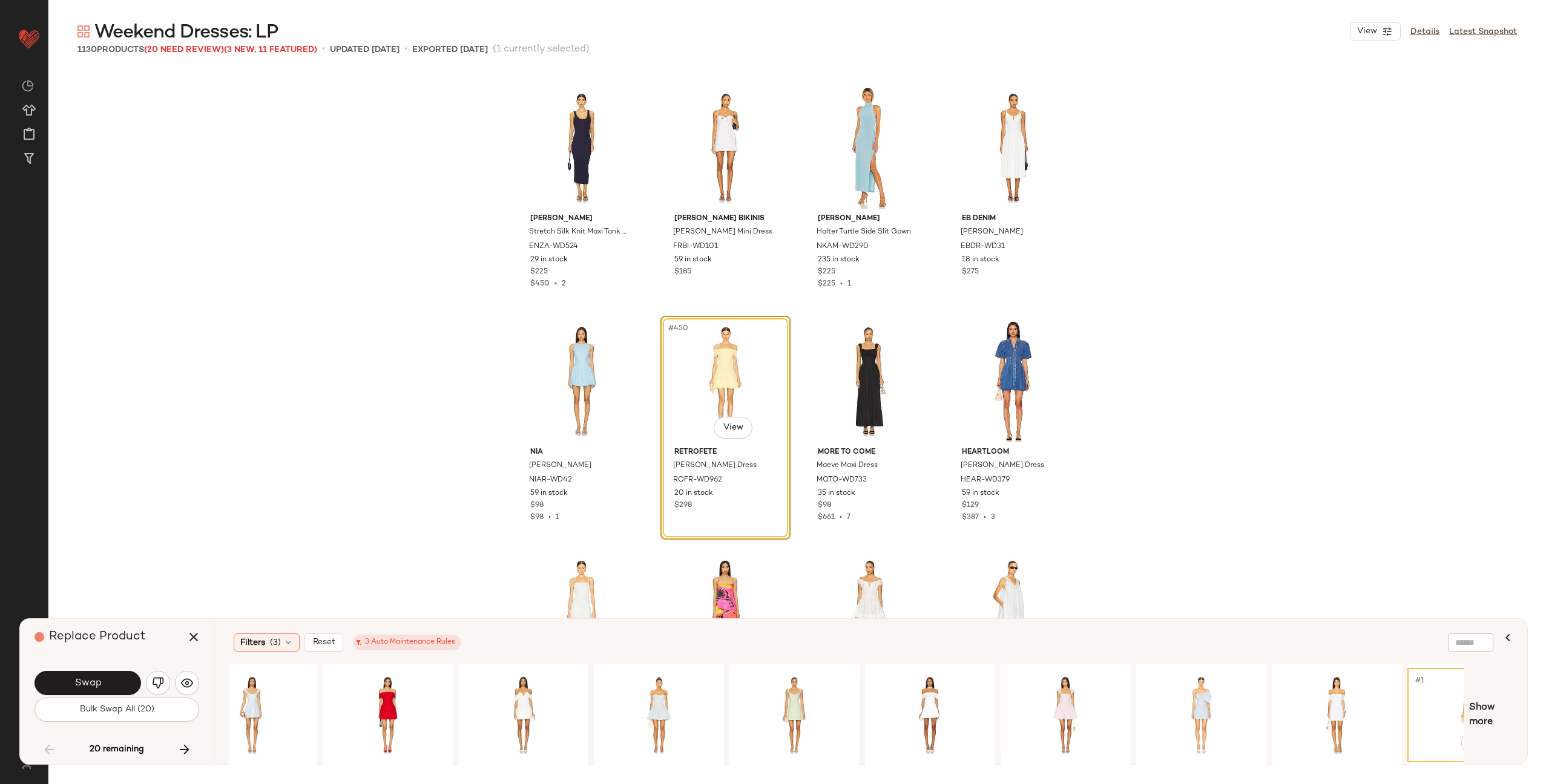
scroll to position [0, 0]
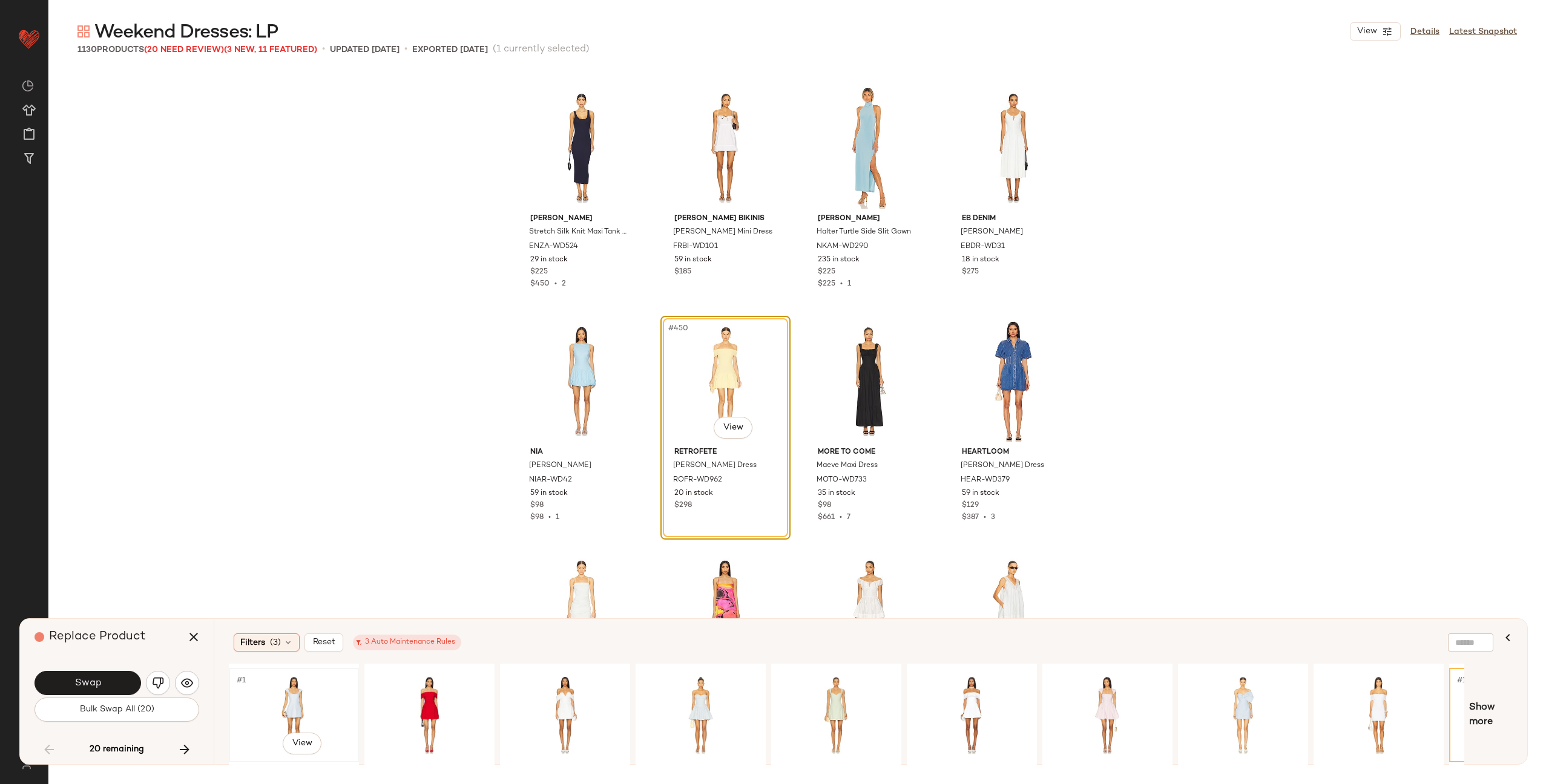
click at [297, 699] on div "#1 View" at bounding box center [294, 715] width 122 height 86
click at [686, 709] on div "#1 View" at bounding box center [701, 715] width 122 height 86
click at [1487, 704] on span "Show more" at bounding box center [1491, 715] width 44 height 29
drag, startPoint x: 917, startPoint y: 759, endPoint x: 1007, endPoint y: 759, distance: 90.0
click at [1007, 759] on div at bounding box center [972, 715] width 130 height 103
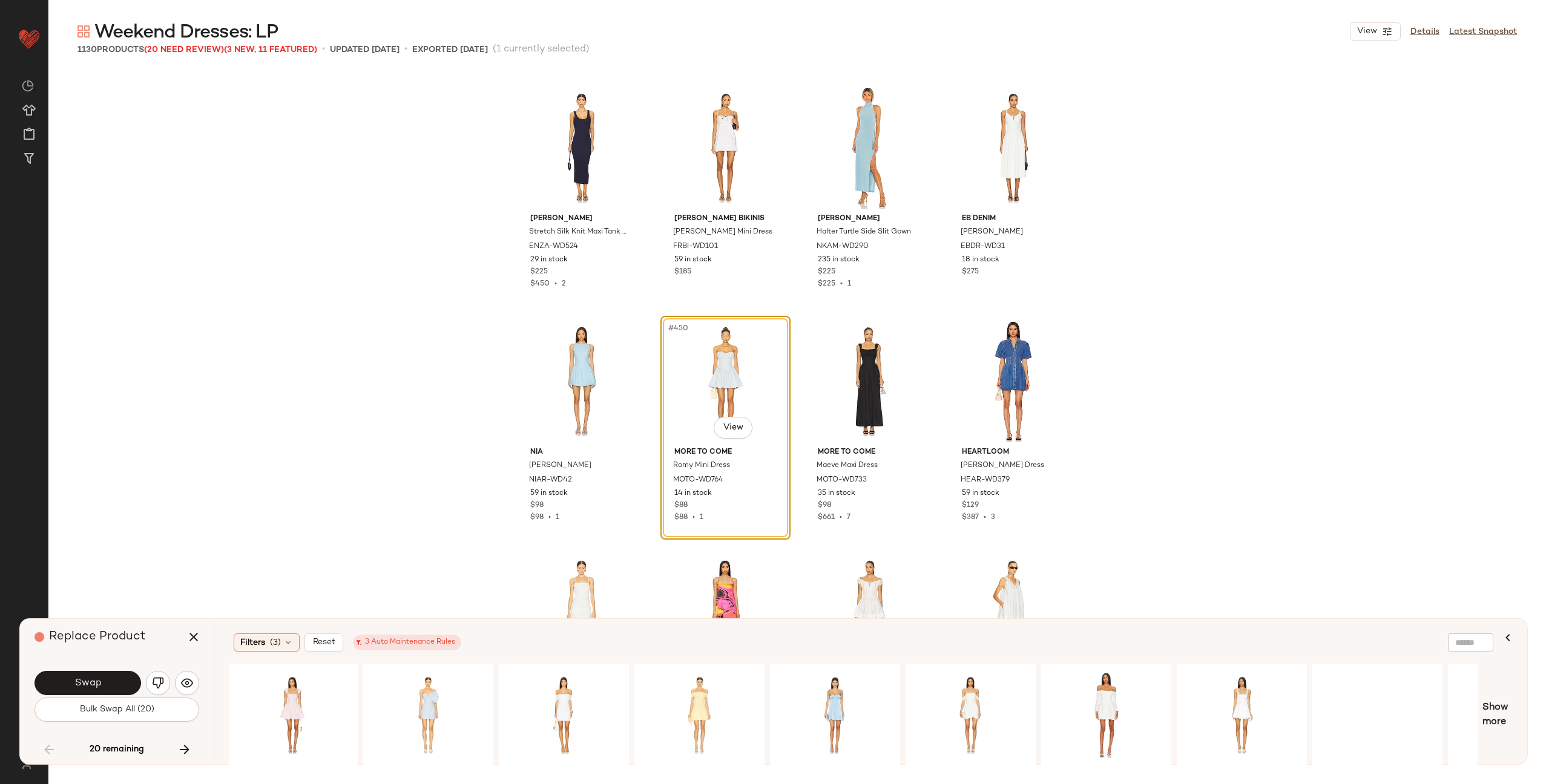
scroll to position [0, 915]
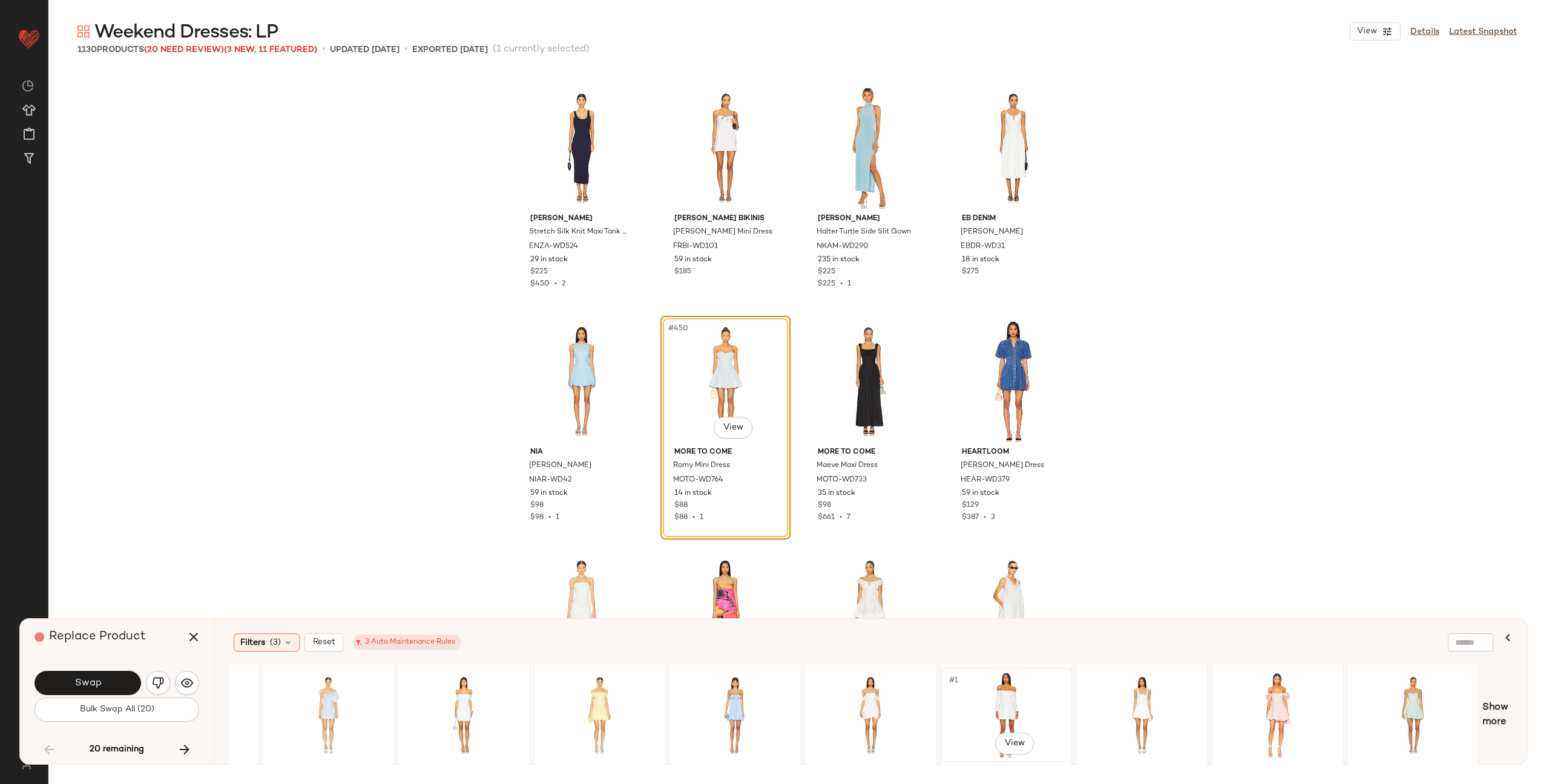
click at [989, 694] on div "#1 View" at bounding box center [1006, 715] width 122 height 86
click at [1146, 703] on div "#1 View" at bounding box center [1142, 715] width 122 height 86
click at [1436, 713] on div "#1 View" at bounding box center [1413, 715] width 122 height 86
click at [1504, 706] on span "Show more" at bounding box center [1497, 715] width 30 height 29
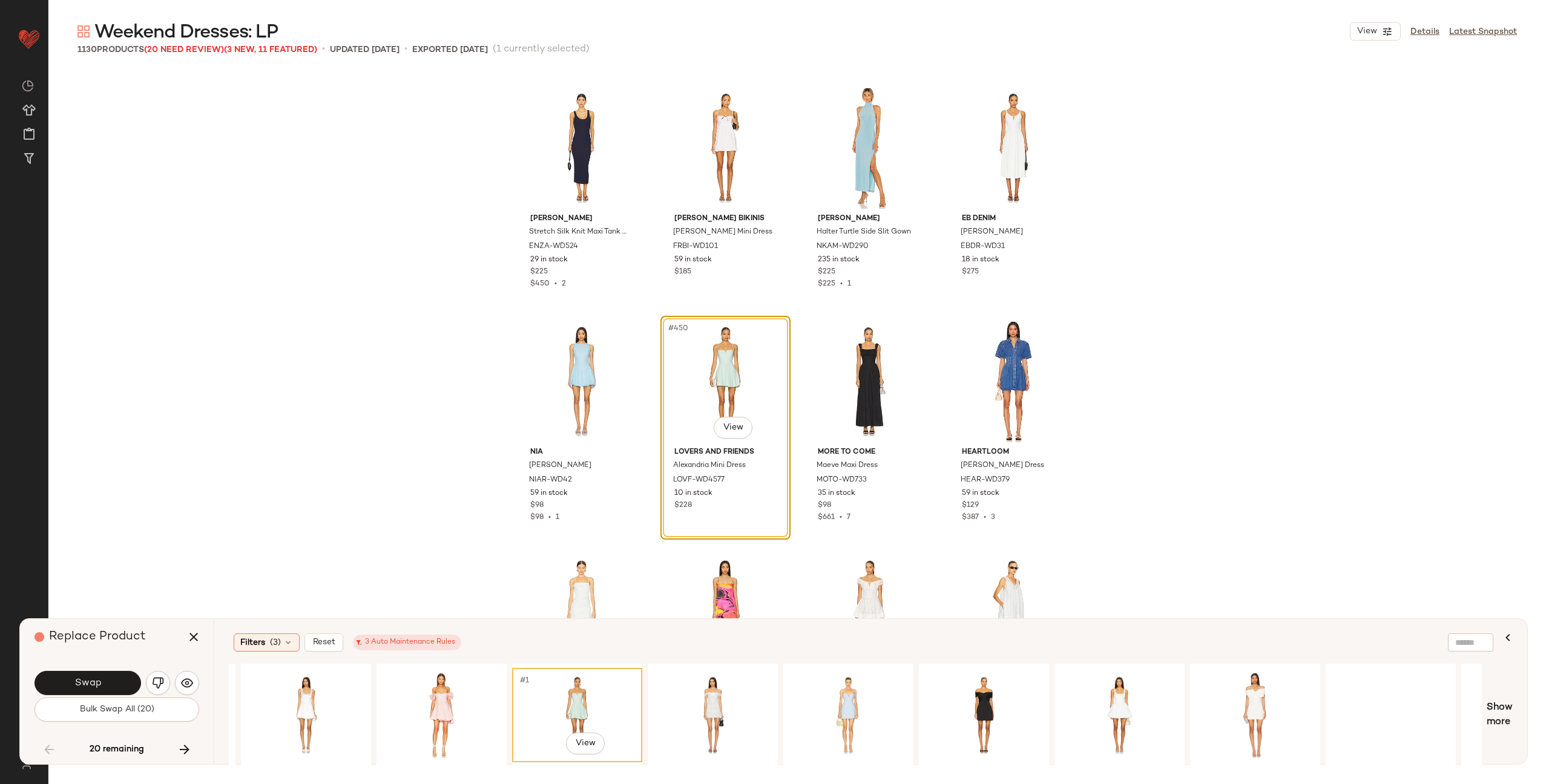
scroll to position [0, 1859]
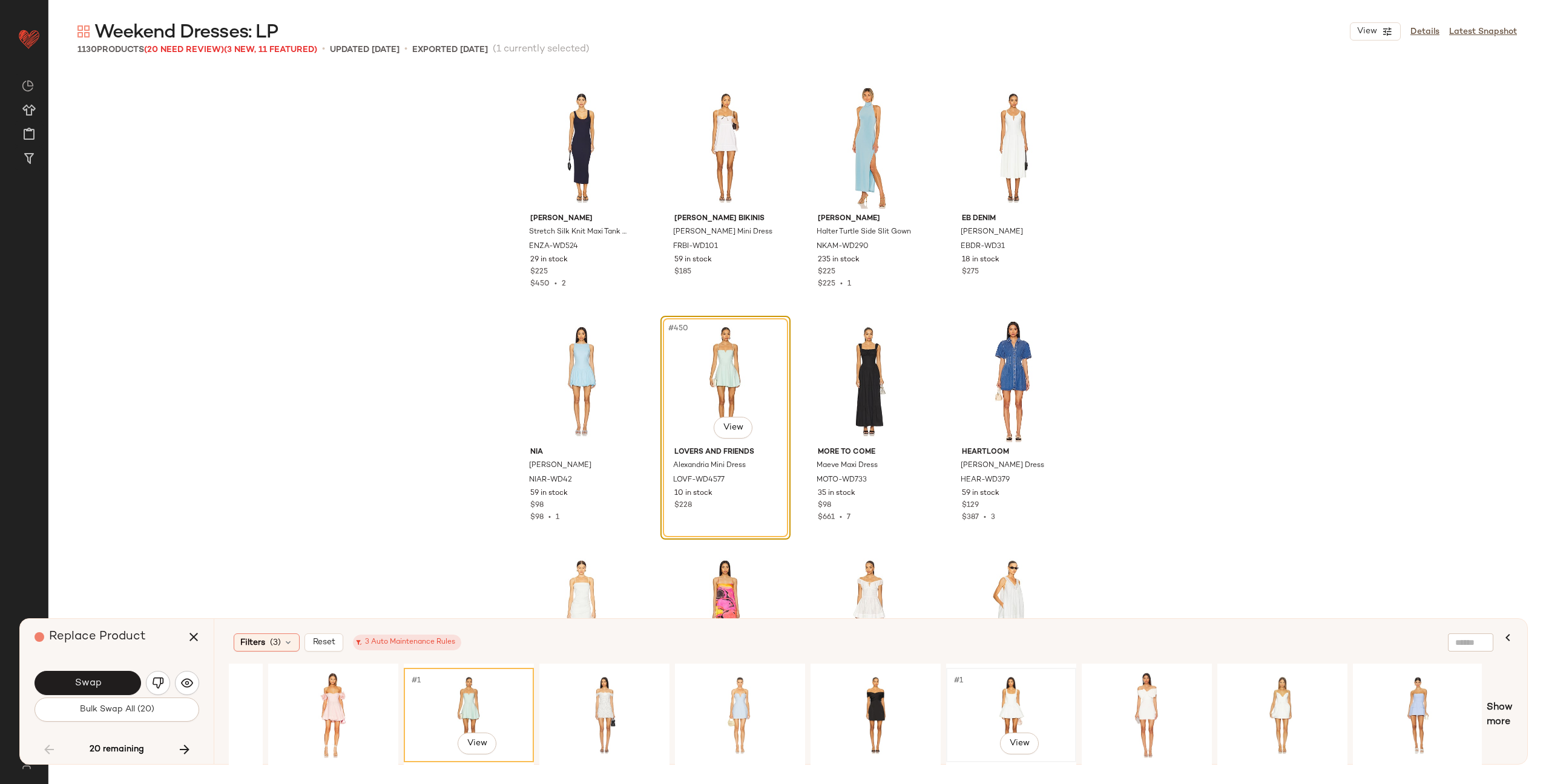
click at [1028, 698] on div "#1 View" at bounding box center [1011, 715] width 122 height 86
click at [652, 706] on div "#1 View" at bounding box center [605, 715] width 122 height 86
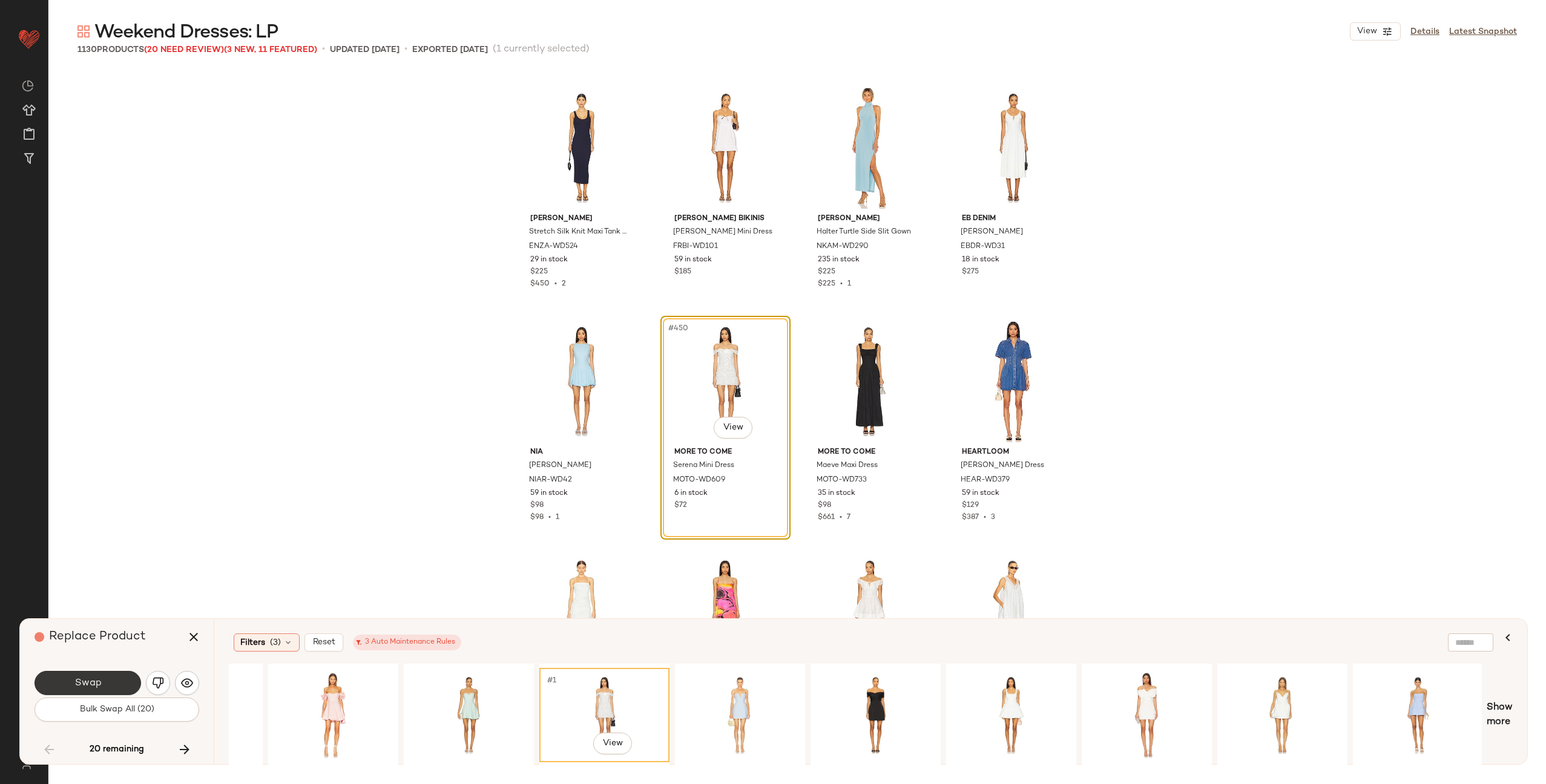
click at [88, 684] on span "Swap" at bounding box center [88, 683] width 27 height 11
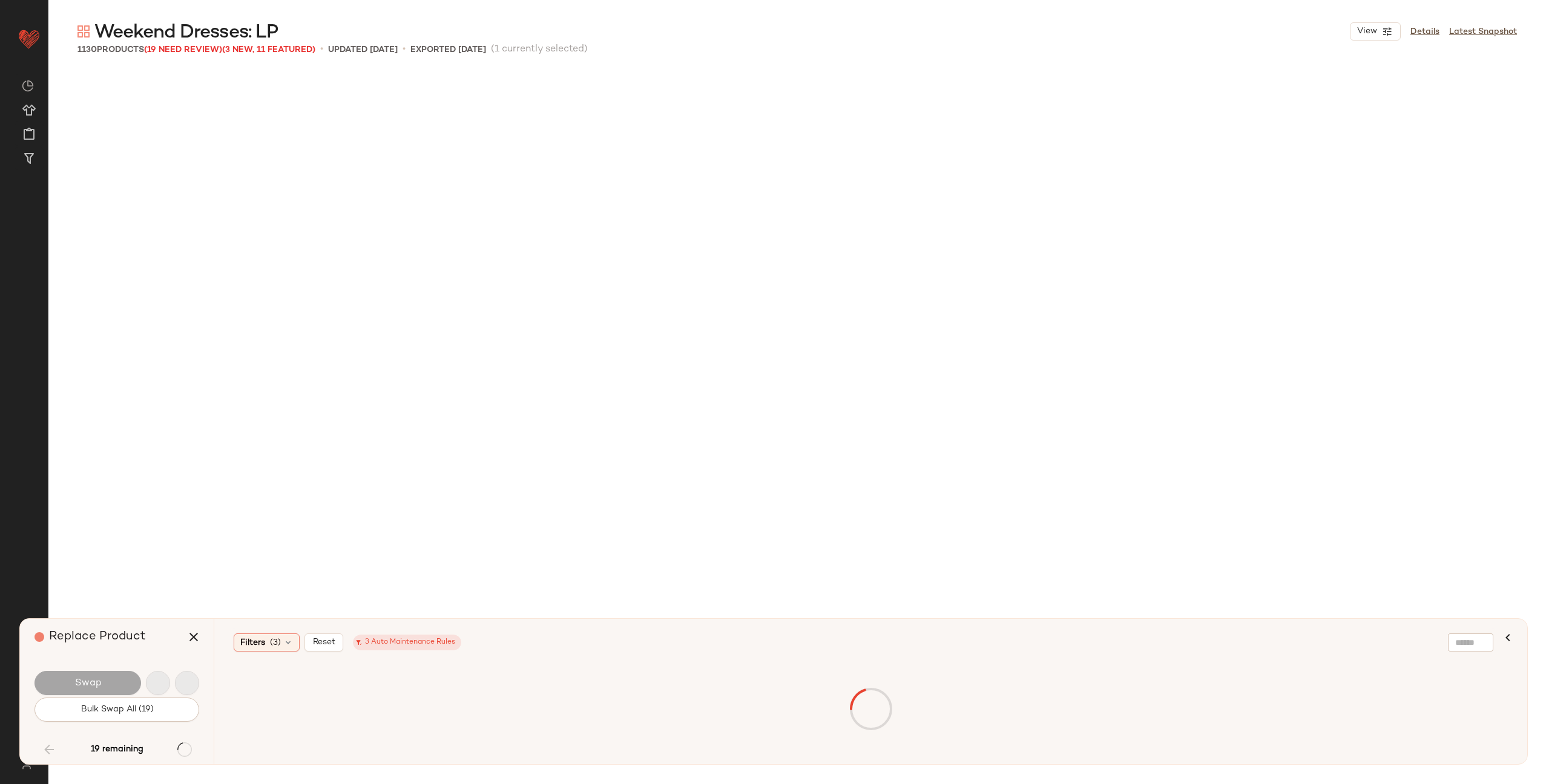
scroll to position [26627, 0]
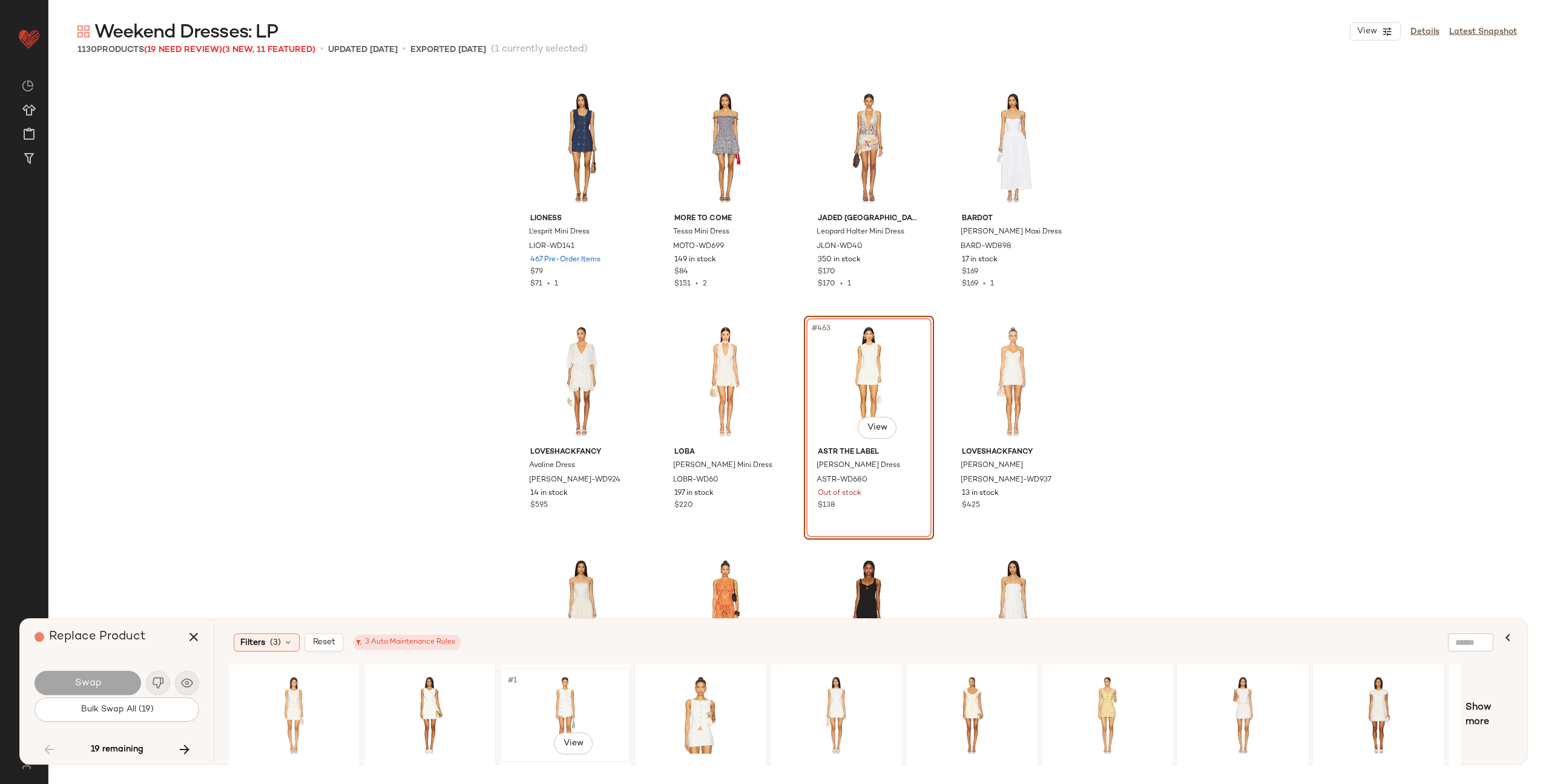
click at [574, 706] on div "#1 View" at bounding box center [565, 715] width 122 height 86
click at [977, 717] on div "#1 View" at bounding box center [972, 715] width 122 height 86
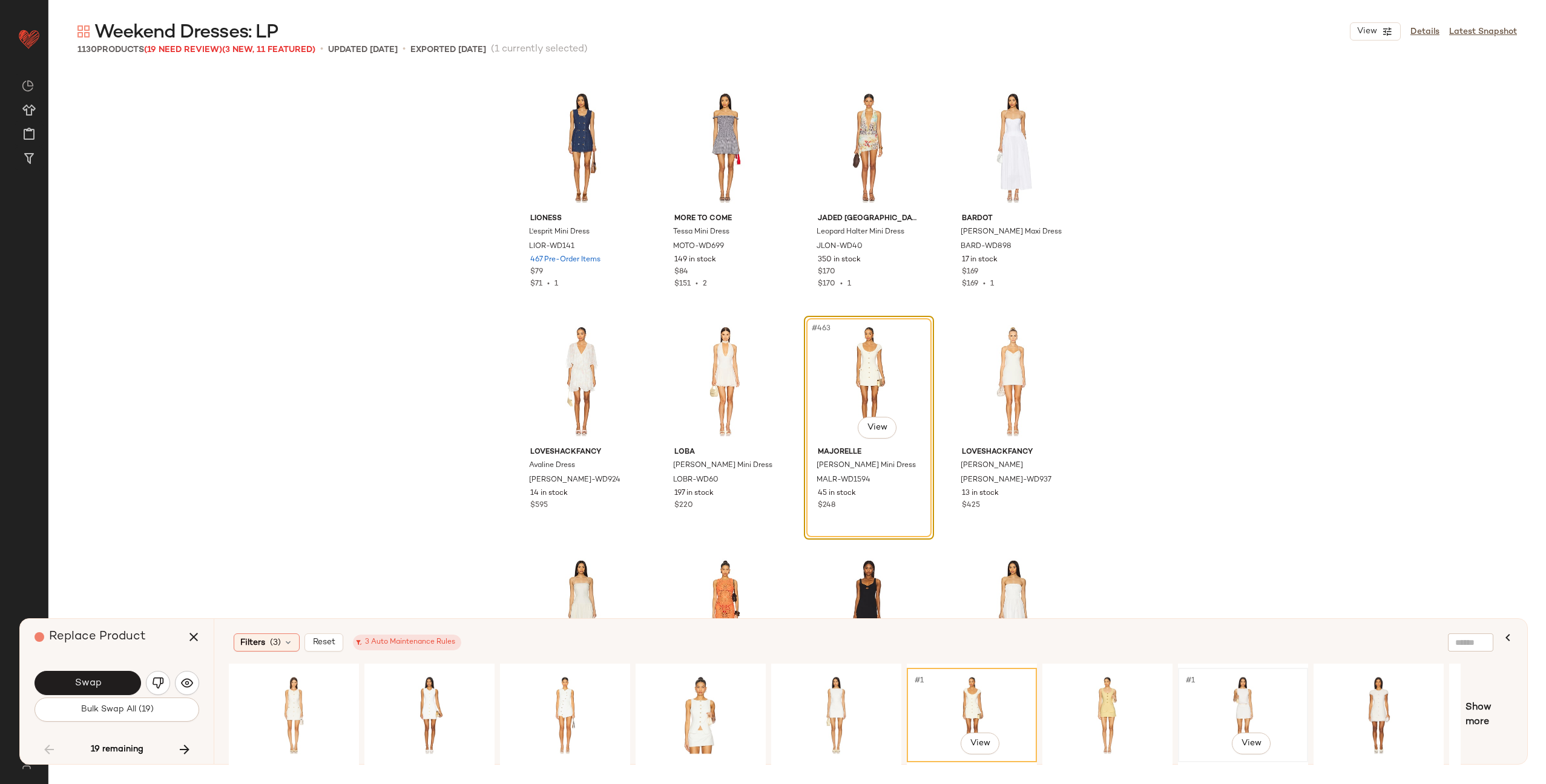
click at [1264, 703] on div "#1 View" at bounding box center [1243, 715] width 122 height 86
click at [1369, 703] on div "#1 View" at bounding box center [1379, 715] width 122 height 86
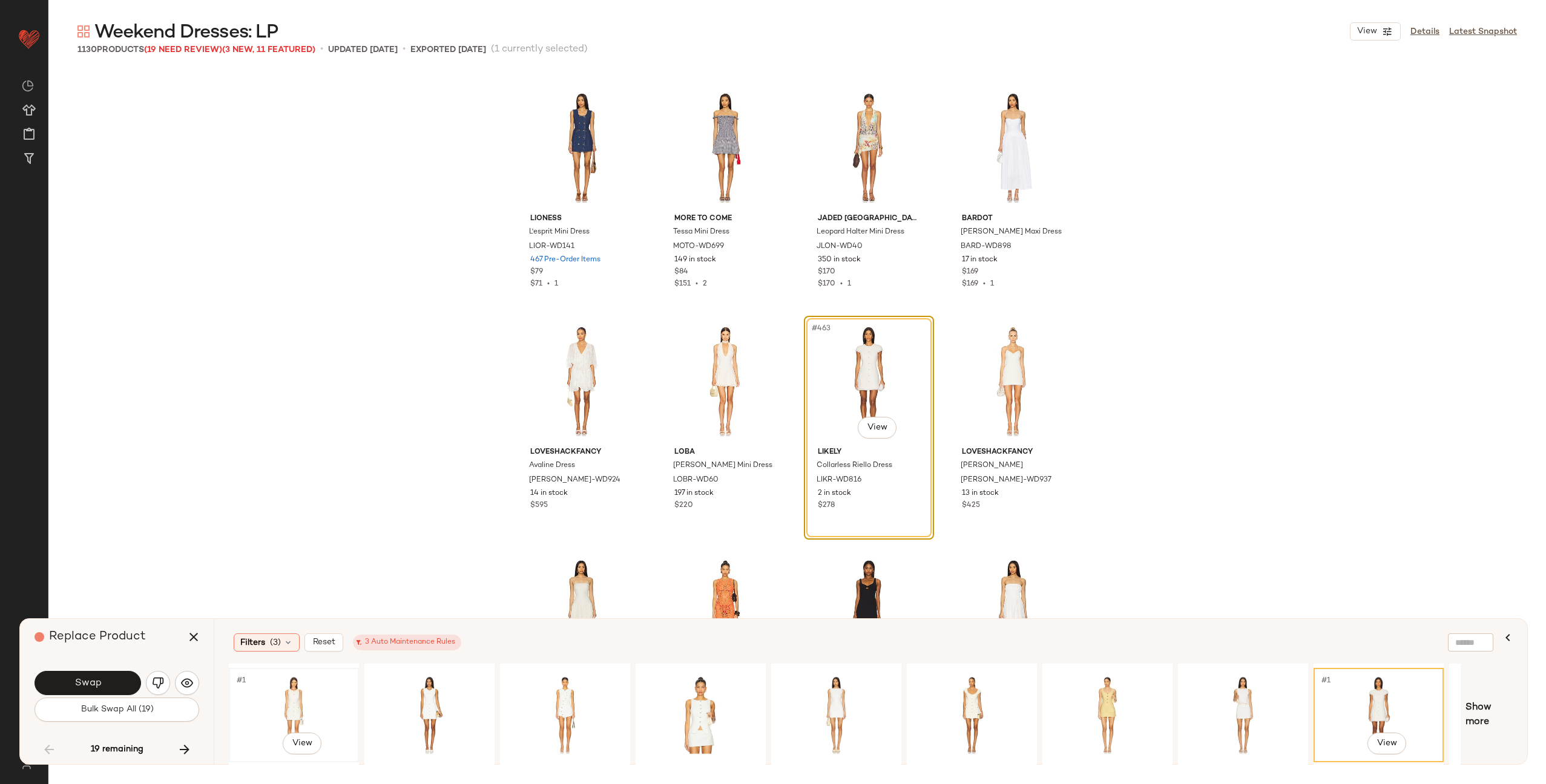
click at [330, 701] on div "#1 View" at bounding box center [294, 715] width 122 height 86
click at [447, 703] on div "#1 View" at bounding box center [429, 715] width 122 height 86
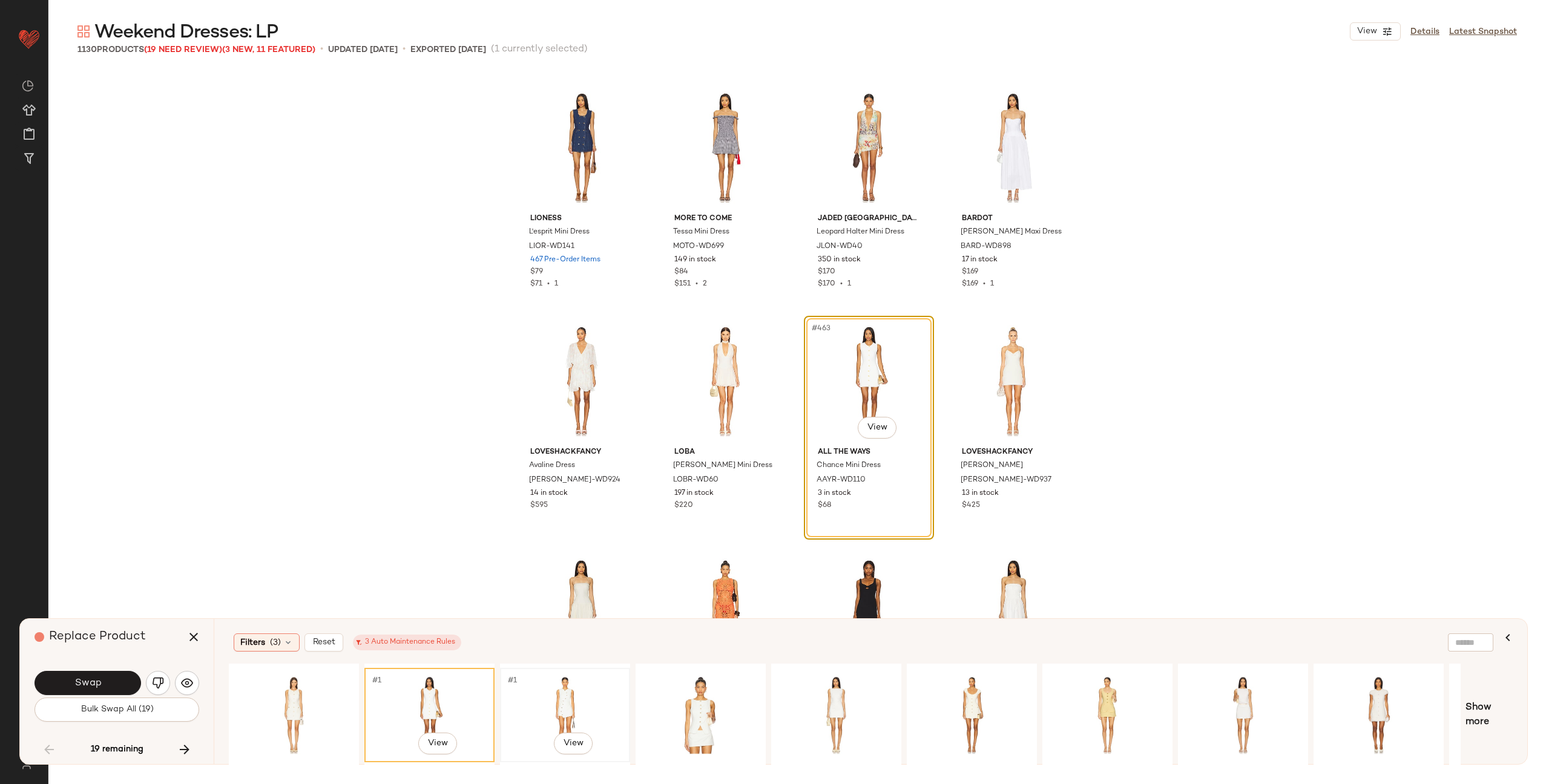
click at [582, 703] on div "#1 View" at bounding box center [565, 715] width 122 height 86
click at [813, 690] on div "#1 View" at bounding box center [836, 715] width 122 height 86
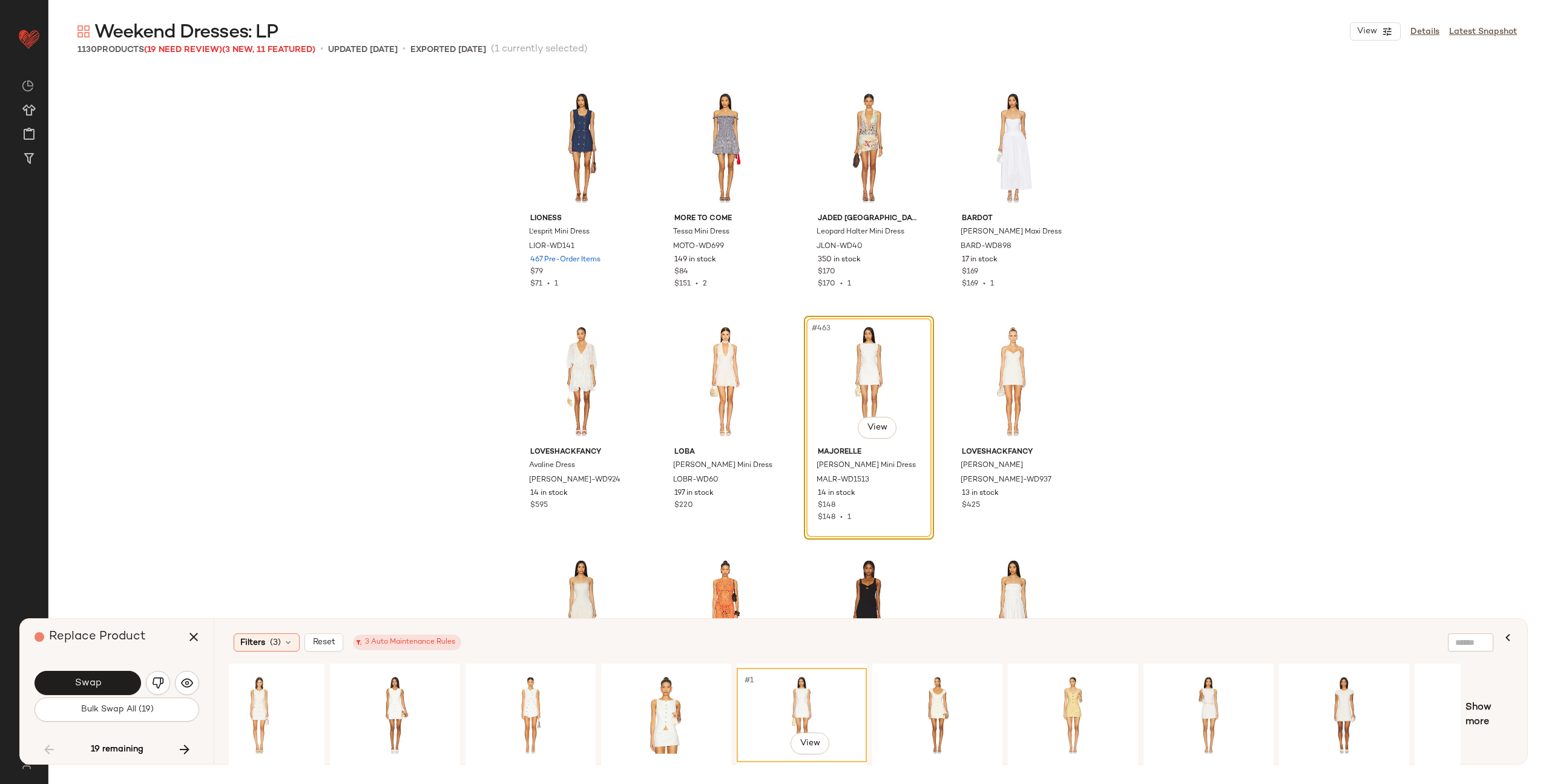
scroll to position [0, 118]
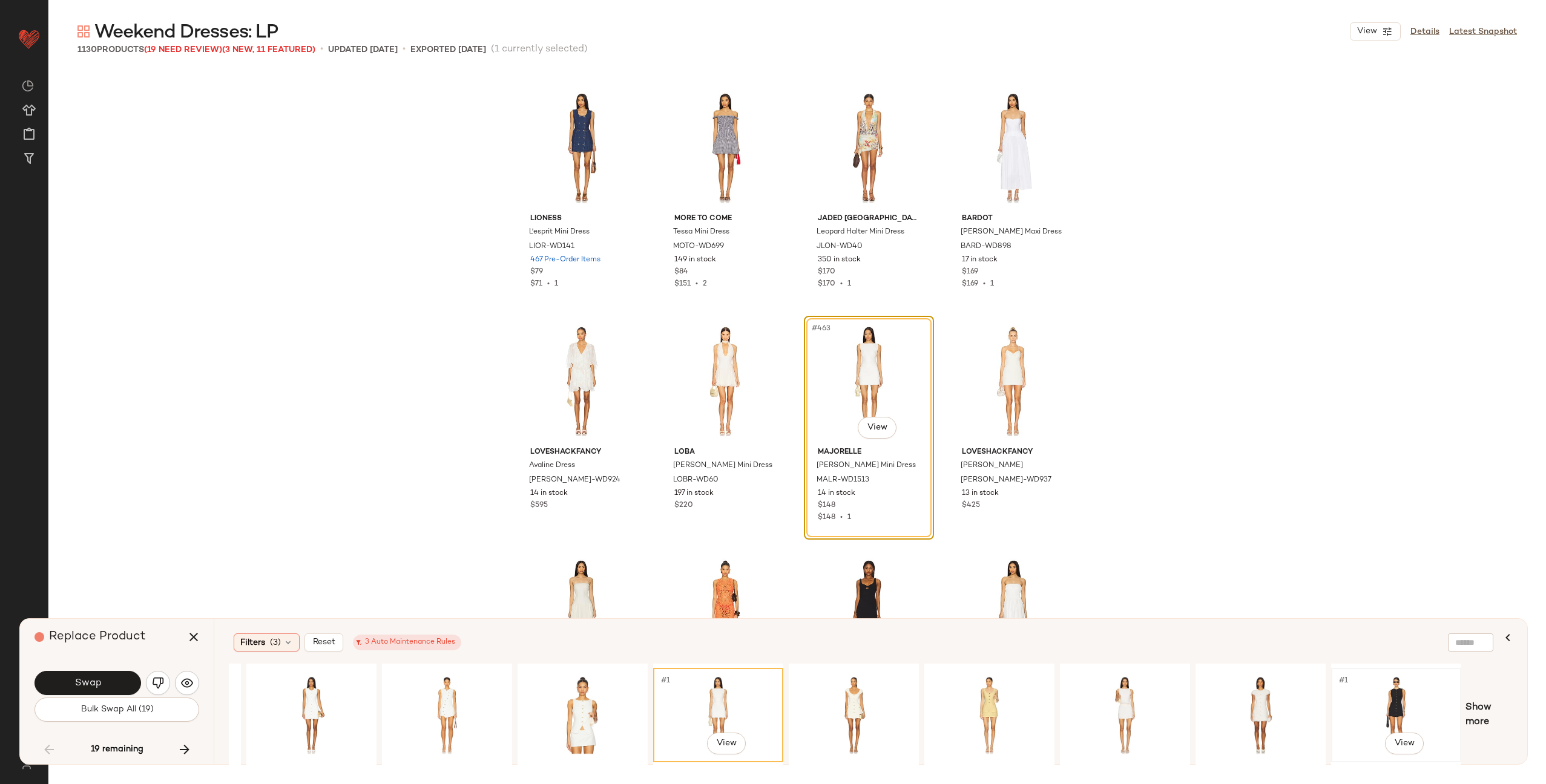
click at [1415, 699] on div "#1 View" at bounding box center [1396, 715] width 122 height 86
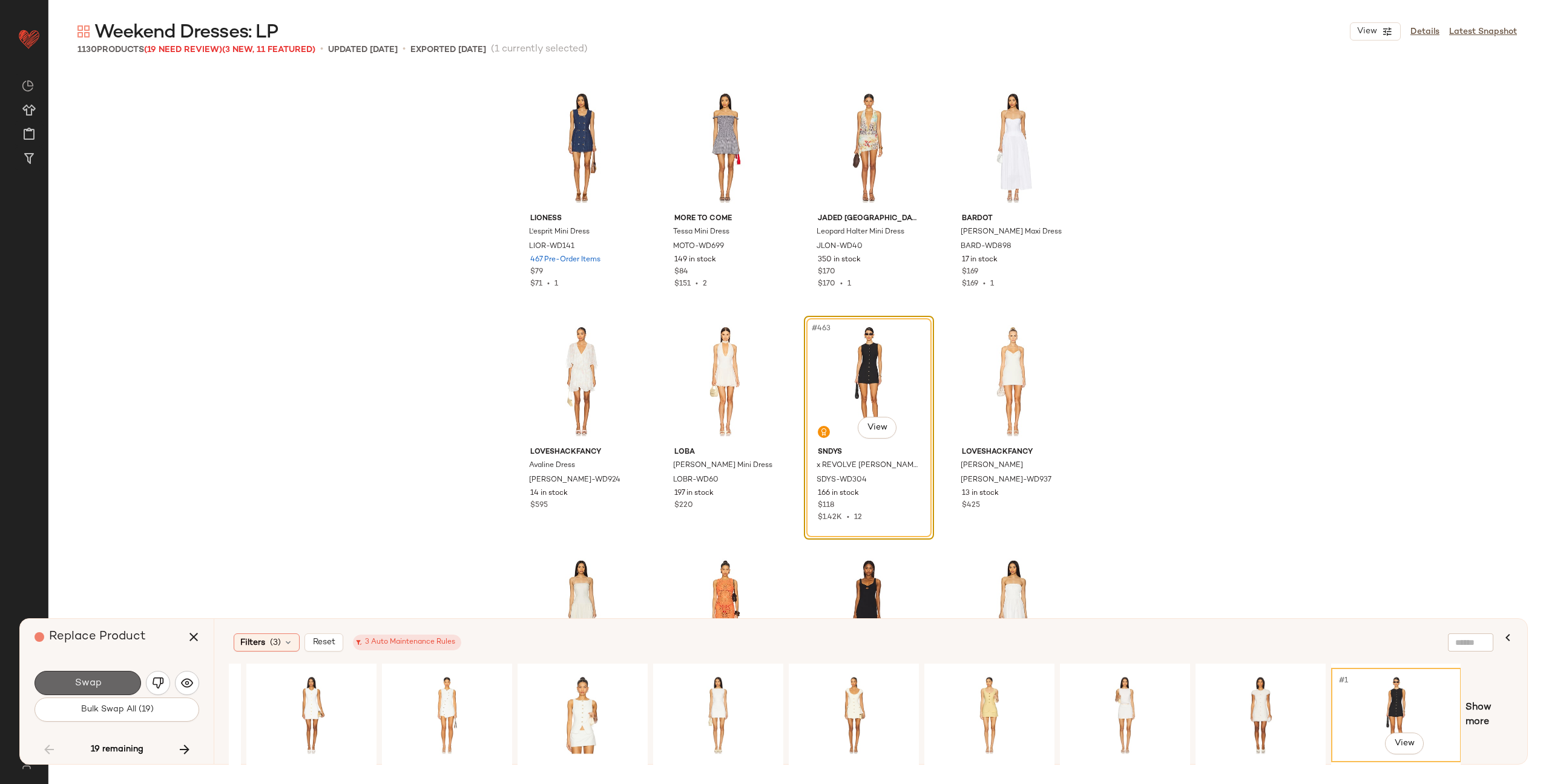
click at [102, 684] on button "Swap" at bounding box center [88, 683] width 106 height 24
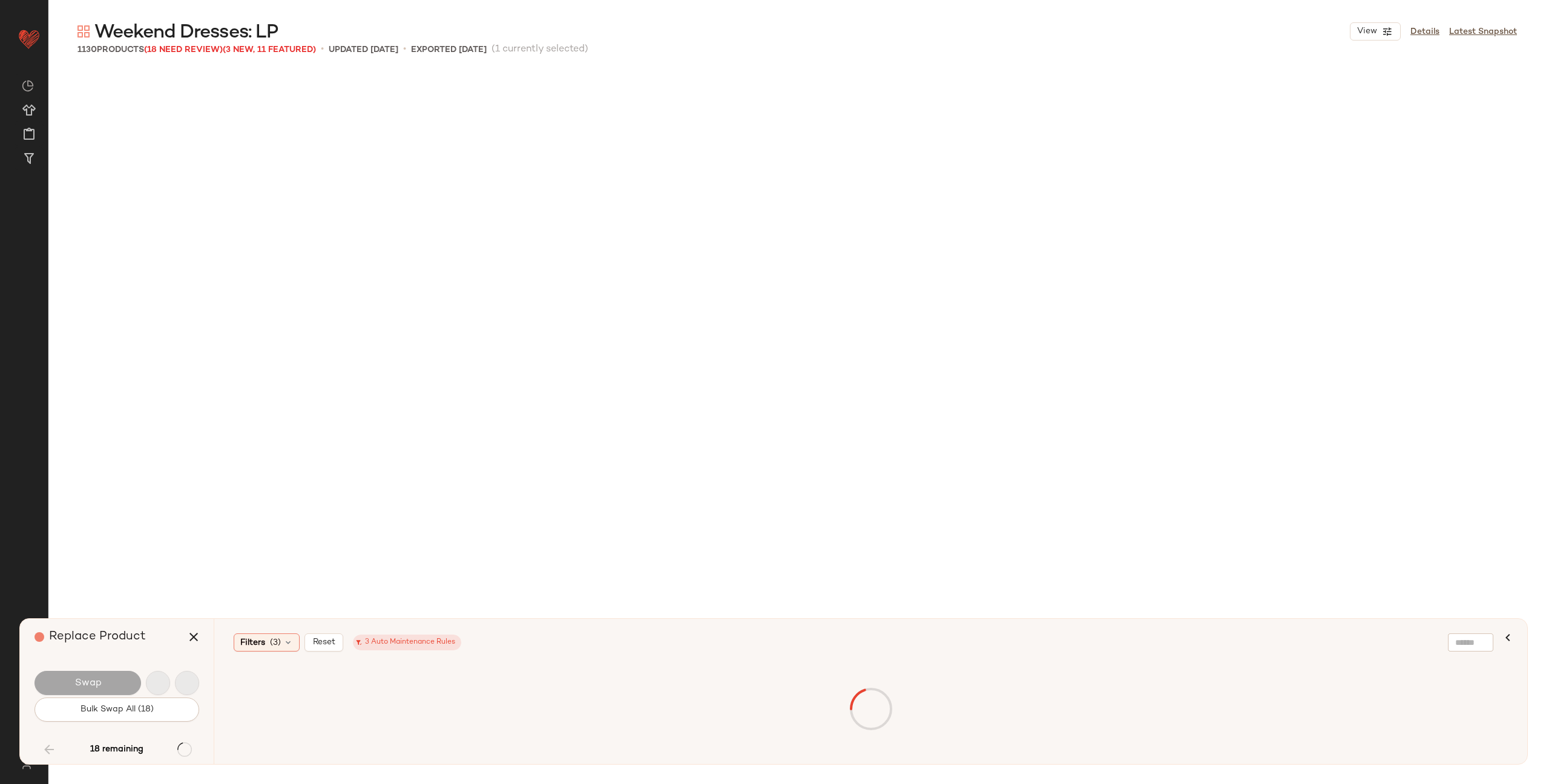
scroll to position [28262, 0]
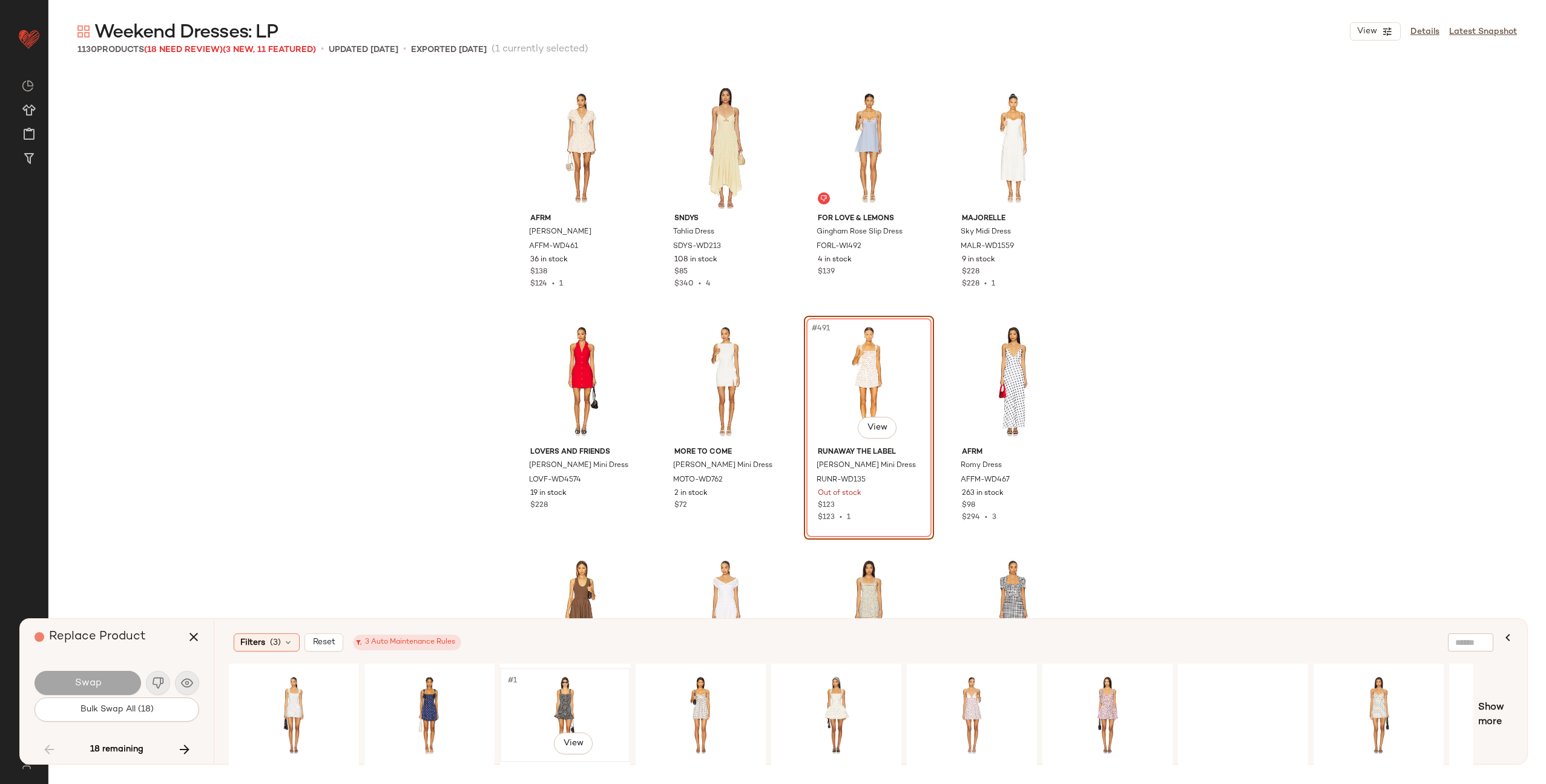
click at [583, 712] on div "#1 View" at bounding box center [565, 715] width 122 height 86
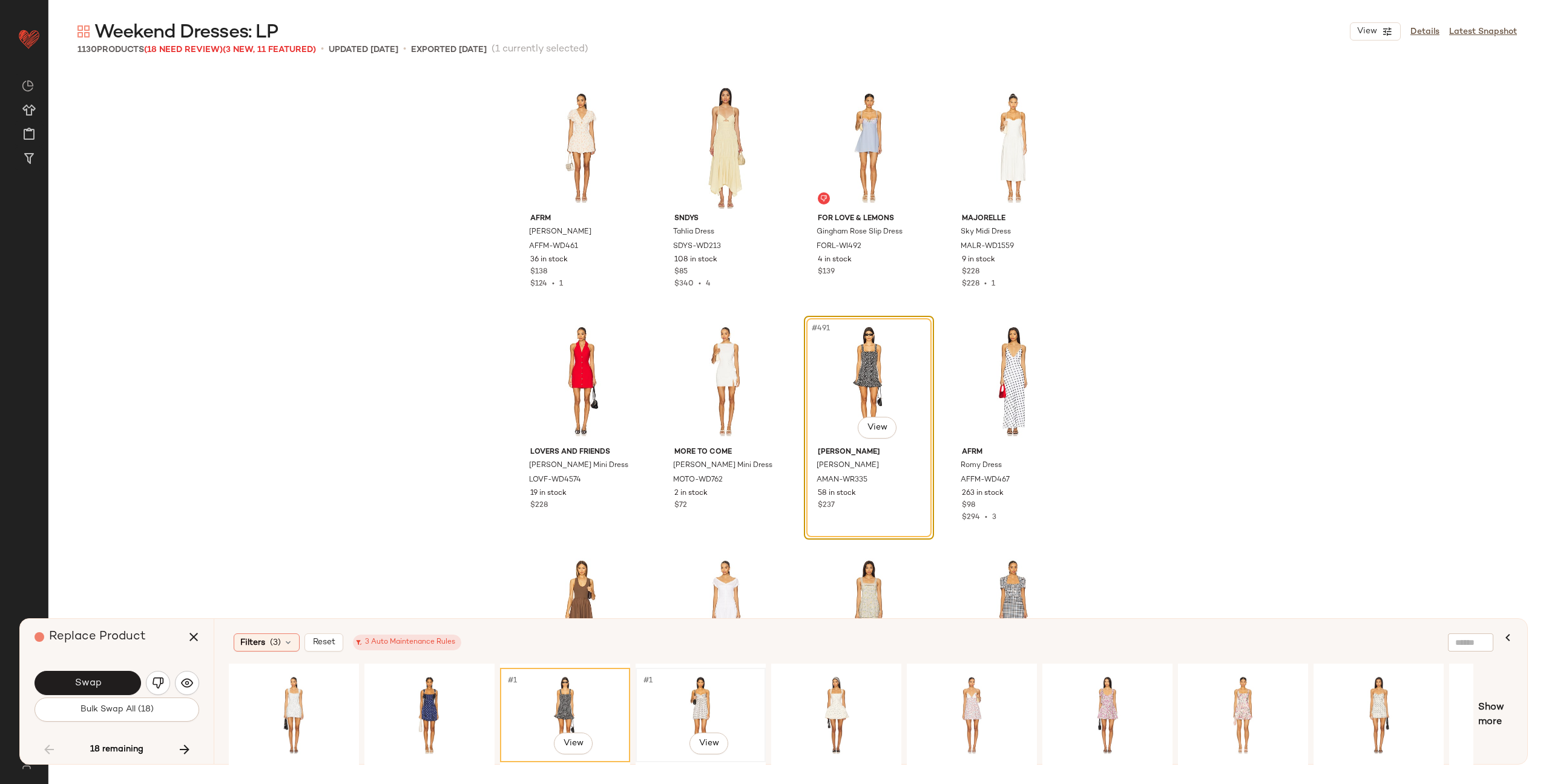
click at [666, 695] on div "#1 View" at bounding box center [701, 715] width 122 height 86
click at [869, 696] on div "#1 View" at bounding box center [836, 715] width 122 height 86
click at [990, 699] on div "#1 View" at bounding box center [972, 715] width 122 height 86
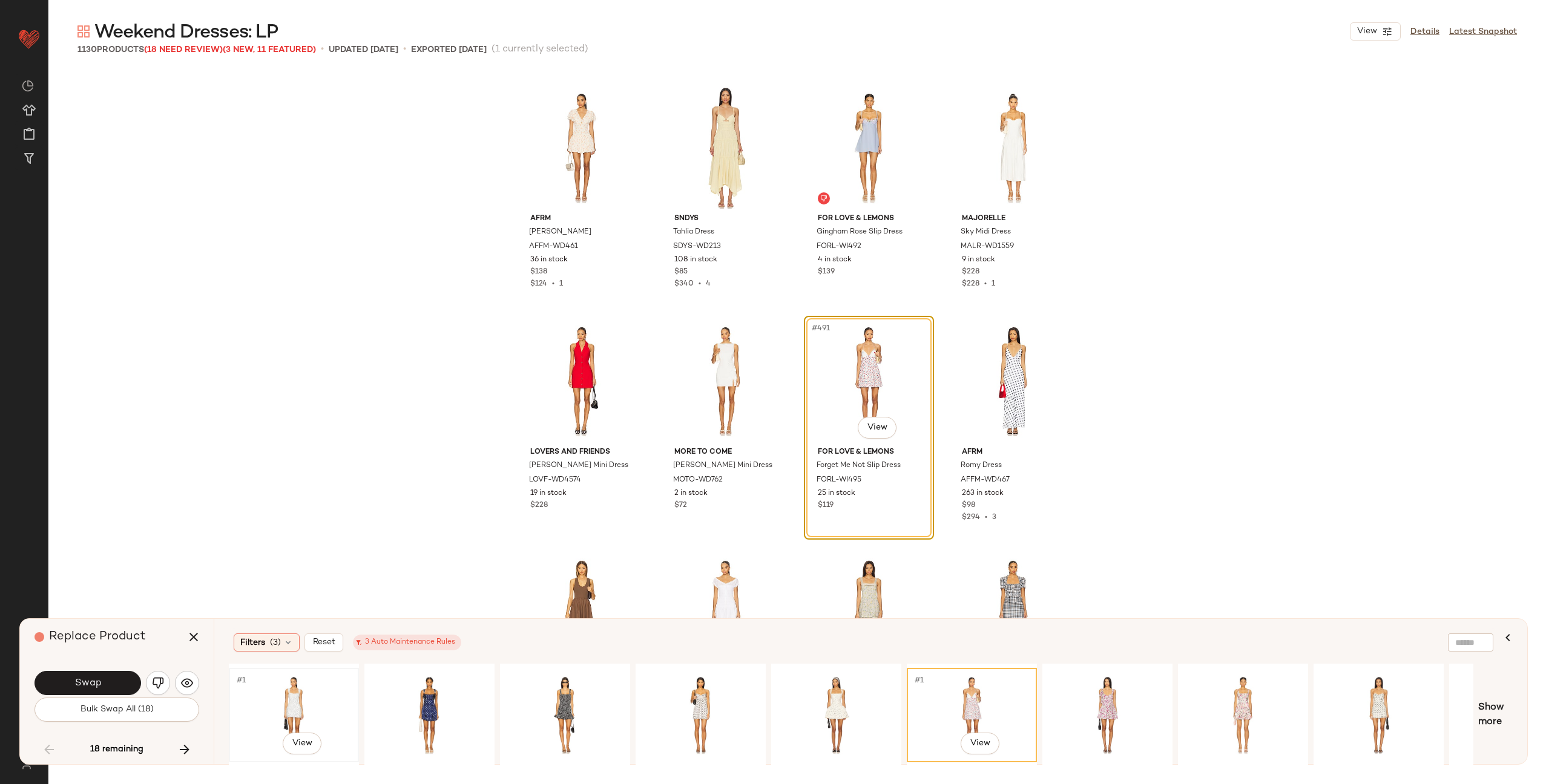
click at [308, 700] on div "#1 View" at bounding box center [294, 715] width 122 height 86
click at [403, 692] on div "#1 View" at bounding box center [429, 715] width 122 height 86
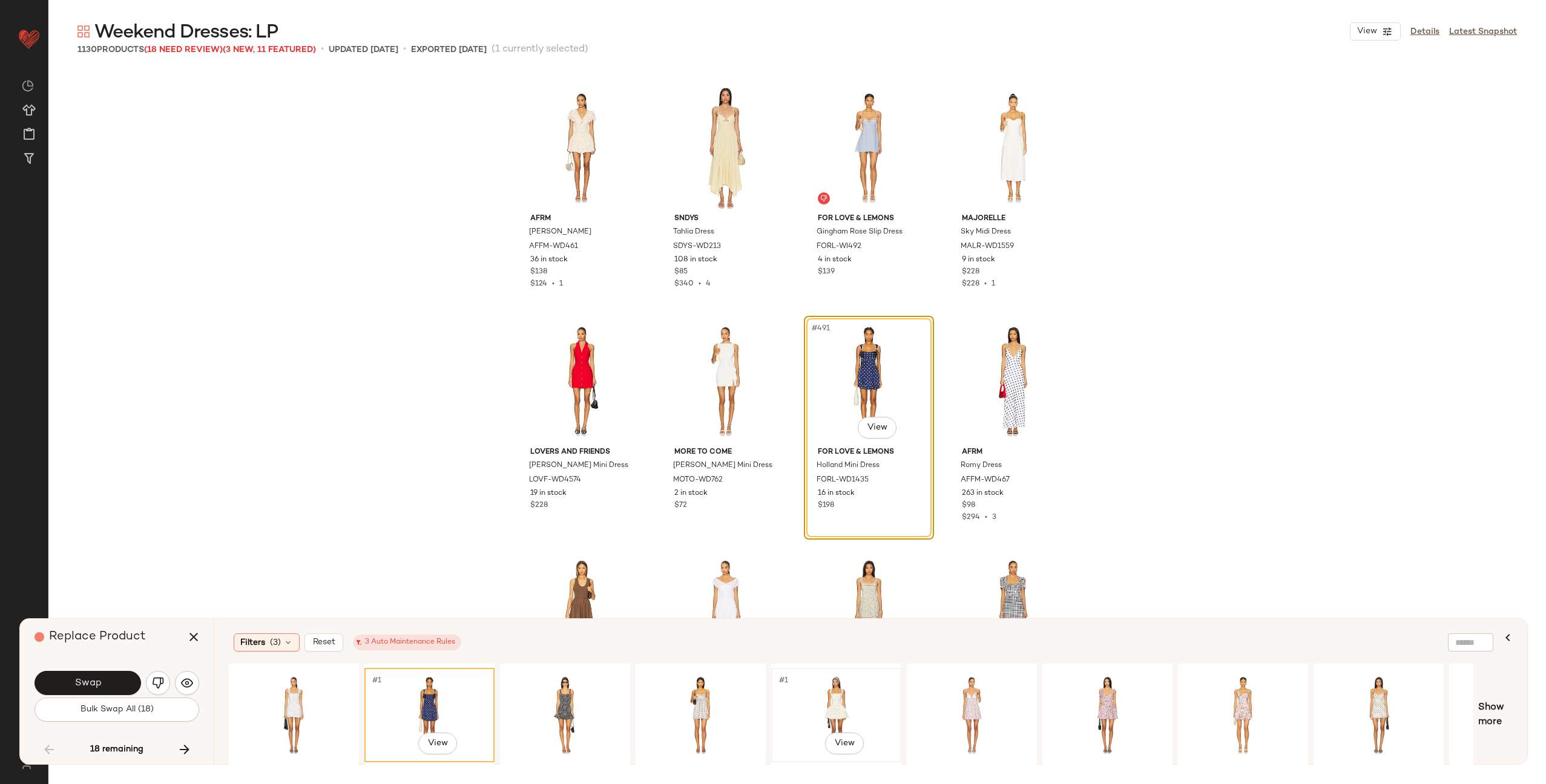
click at [832, 688] on div "#1 View" at bounding box center [836, 715] width 122 height 86
click at [975, 700] on div "#1 View" at bounding box center [972, 715] width 122 height 86
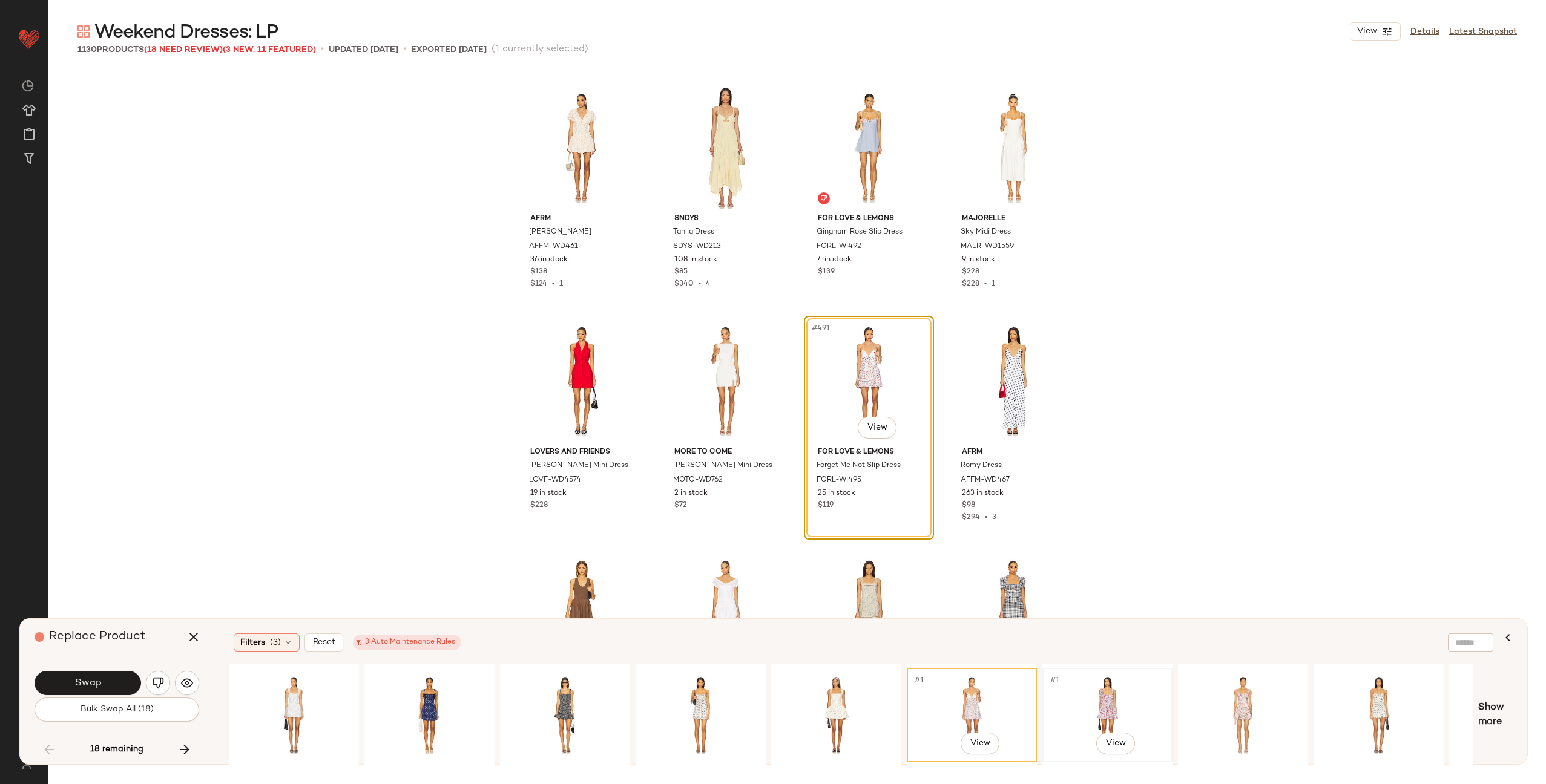
click at [1134, 706] on div "#1 View" at bounding box center [1107, 715] width 122 height 86
click at [1202, 702] on div "#1 View" at bounding box center [1243, 715] width 122 height 86
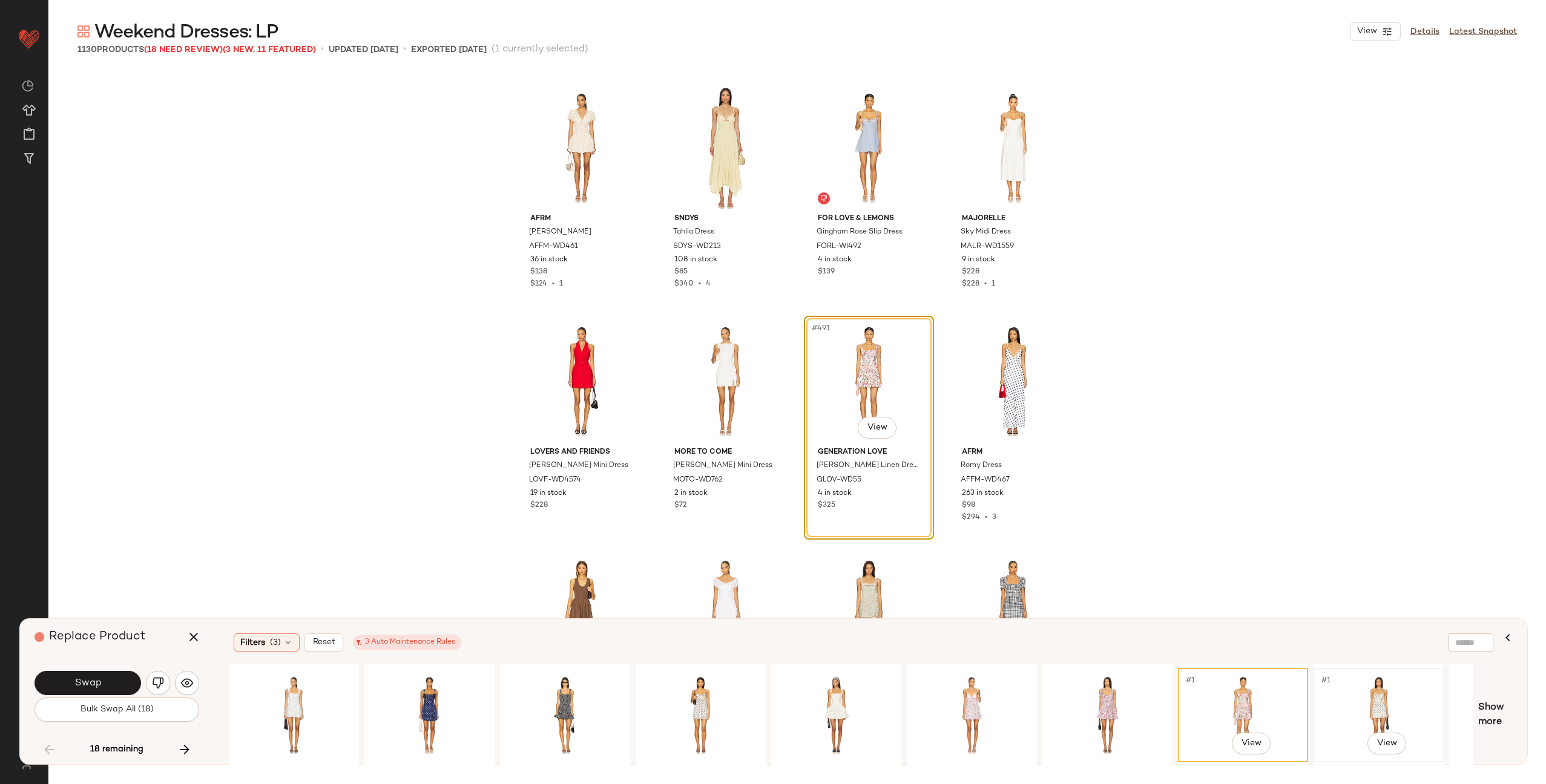
click at [1363, 694] on div "#1 View" at bounding box center [1379, 715] width 122 height 86
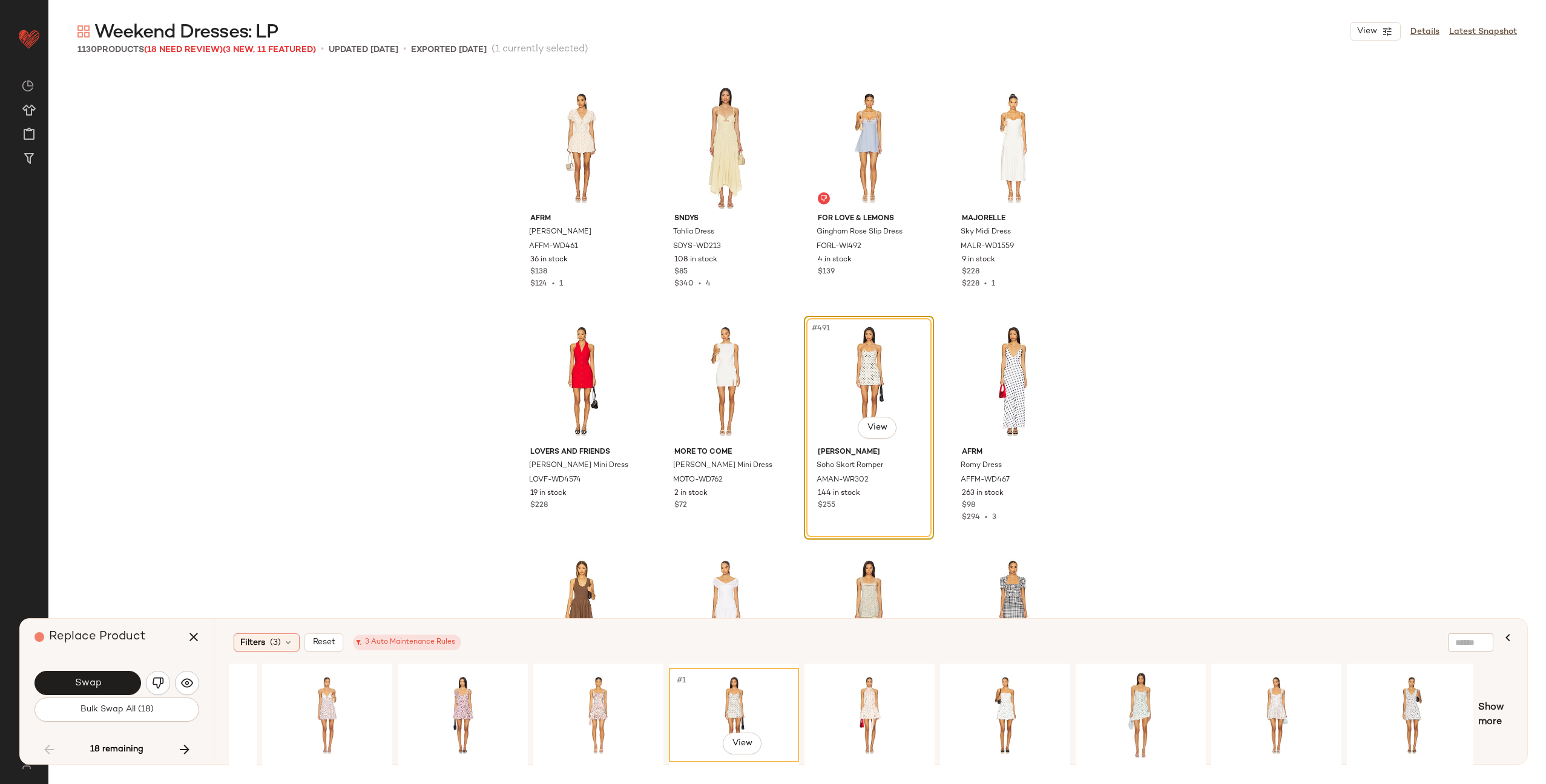
scroll to position [0, 647]
click at [882, 700] on div "#1 View" at bounding box center [867, 715] width 122 height 86
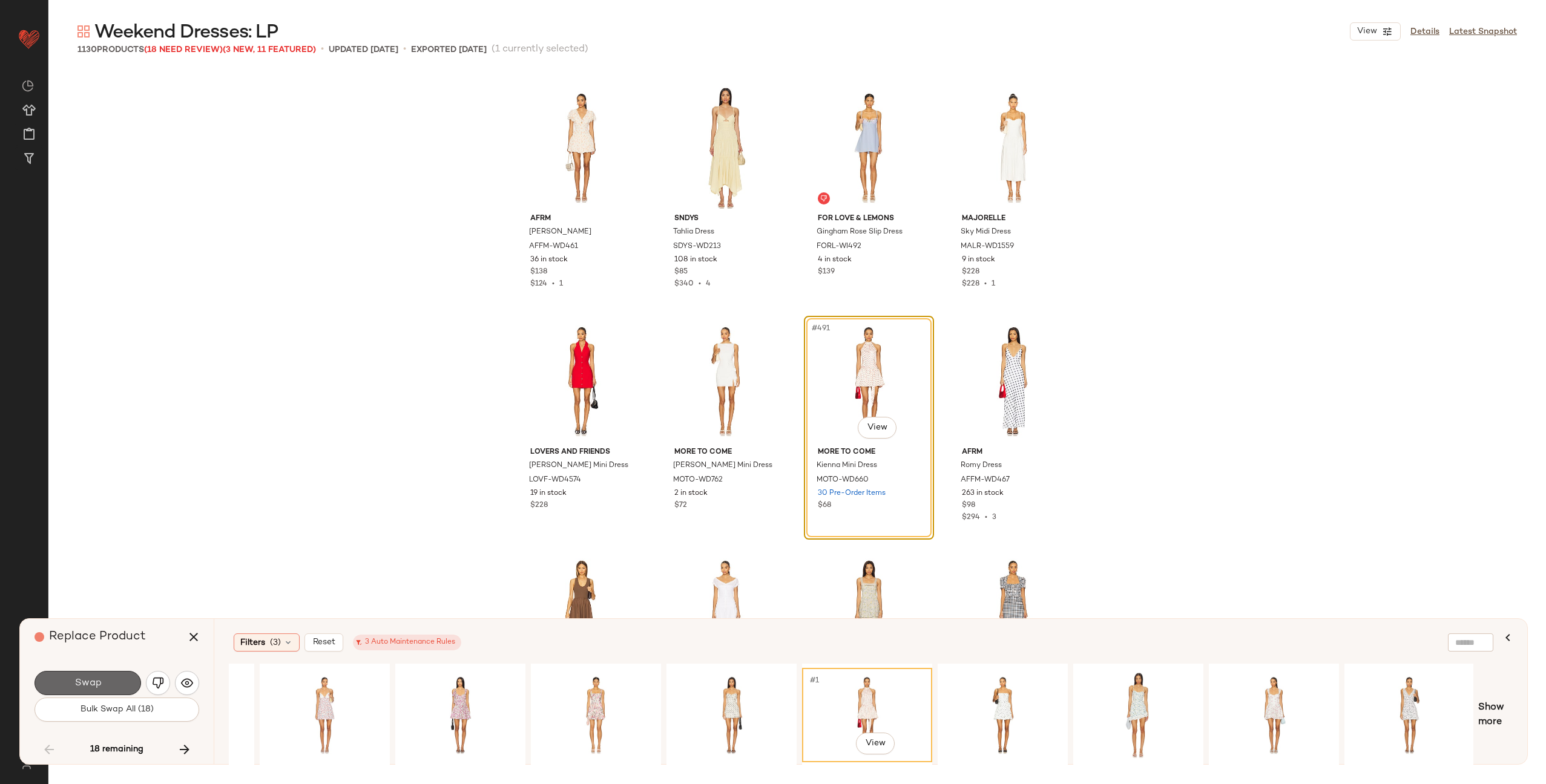
click at [98, 676] on button "Swap" at bounding box center [88, 683] width 106 height 24
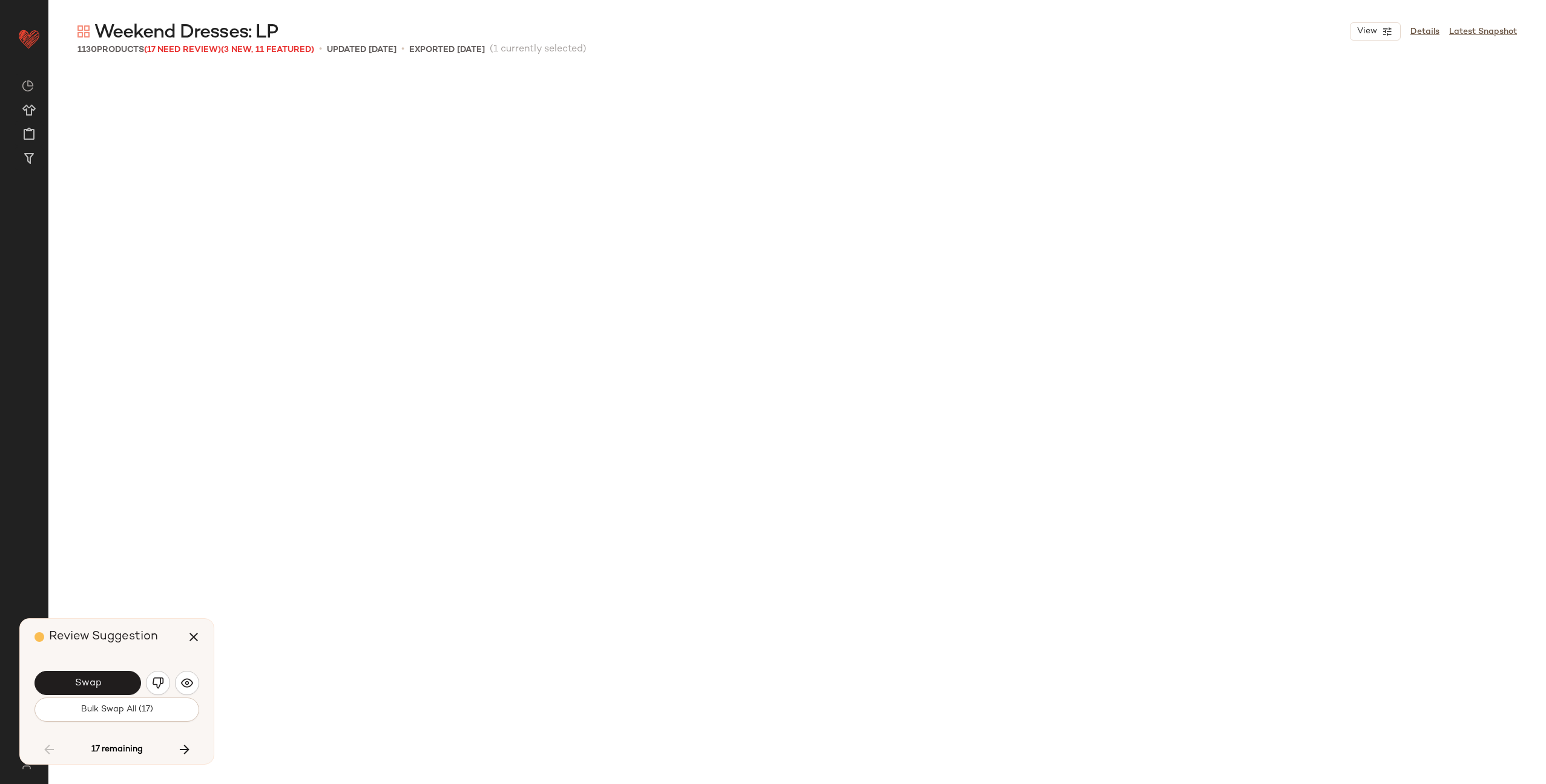
scroll to position [28962, 0]
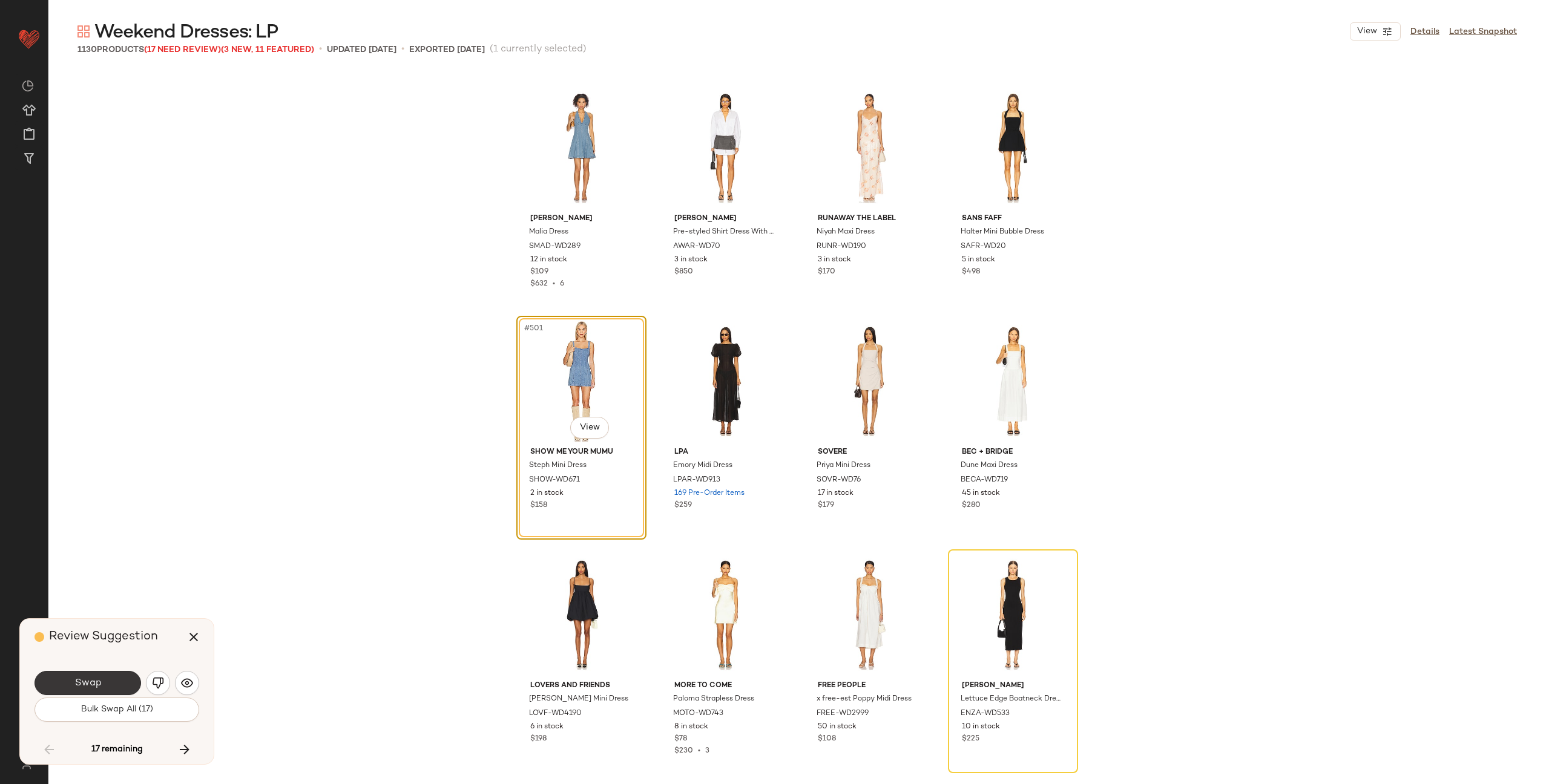
click at [111, 680] on button "Swap" at bounding box center [88, 683] width 106 height 24
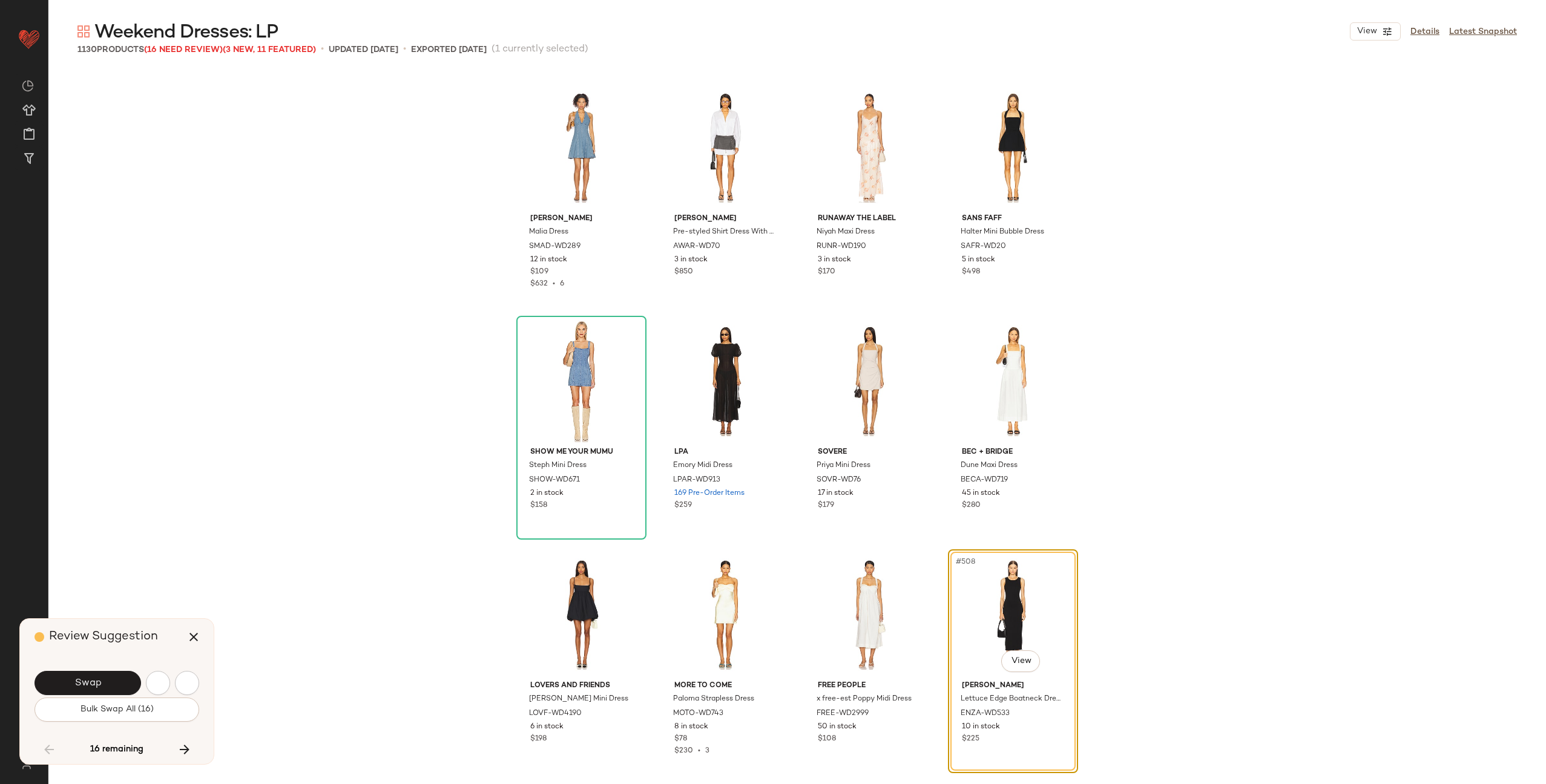
scroll to position [29196, 0]
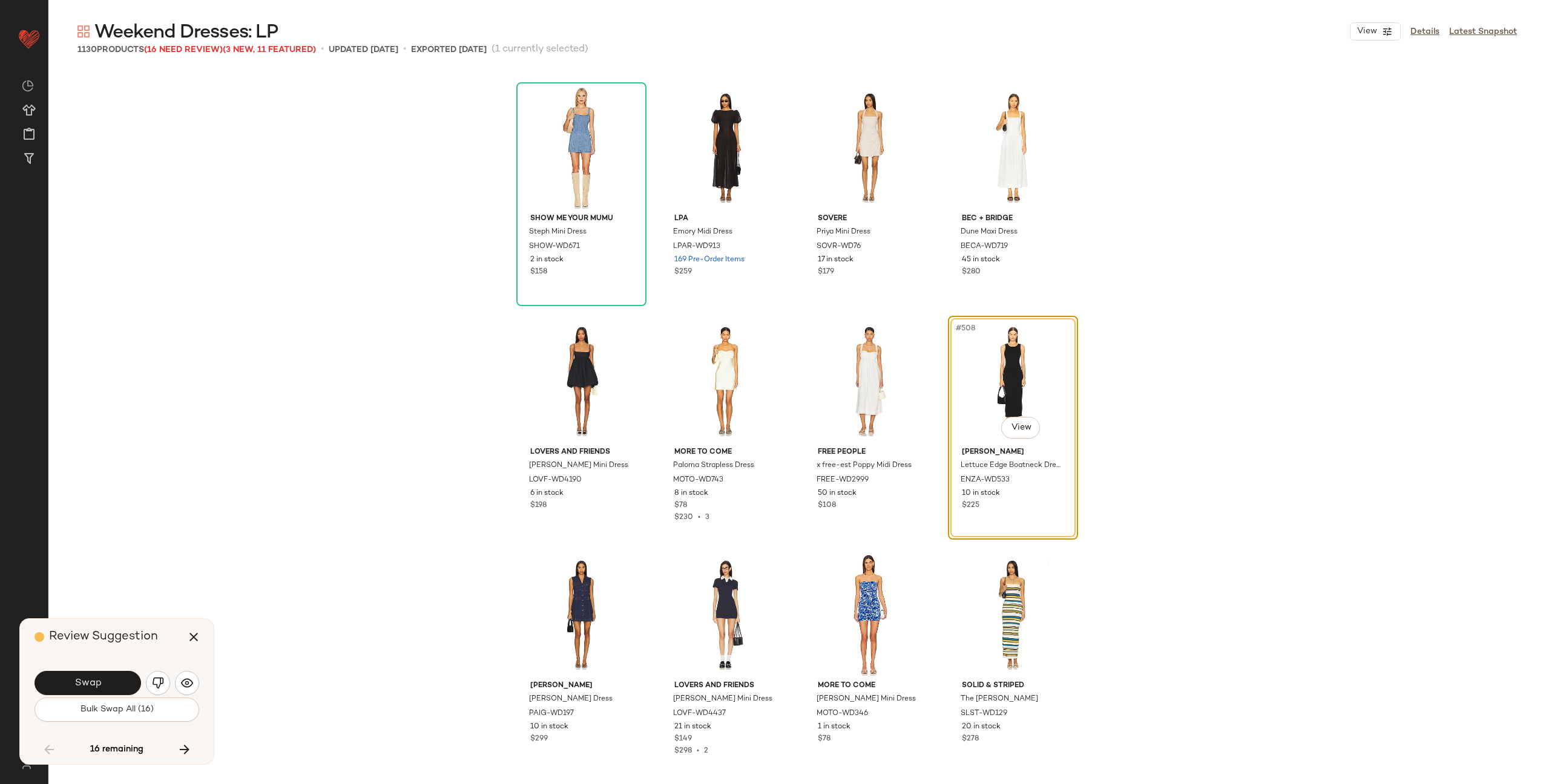
click at [243, 162] on div "Show Me Your Mumu Steph Mini Dress SHOW-WD671 2 in stock $158 LPA Emory Midi Dr…" at bounding box center [797, 427] width 1498 height 714
click at [139, 705] on span "Bulk Swap All (16)" at bounding box center [117, 710] width 74 height 9
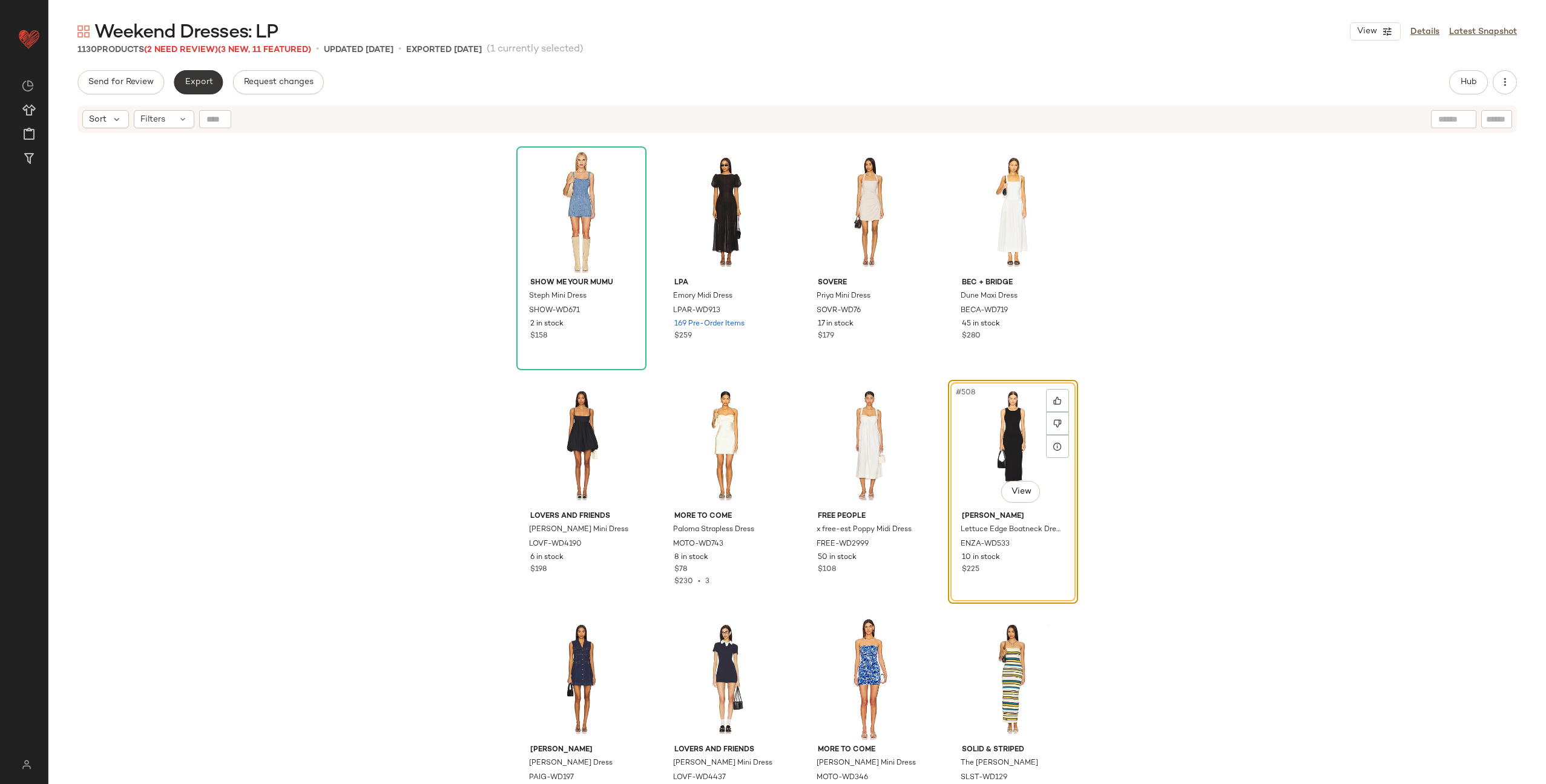
click at [194, 85] on span "Export" at bounding box center [198, 82] width 28 height 9
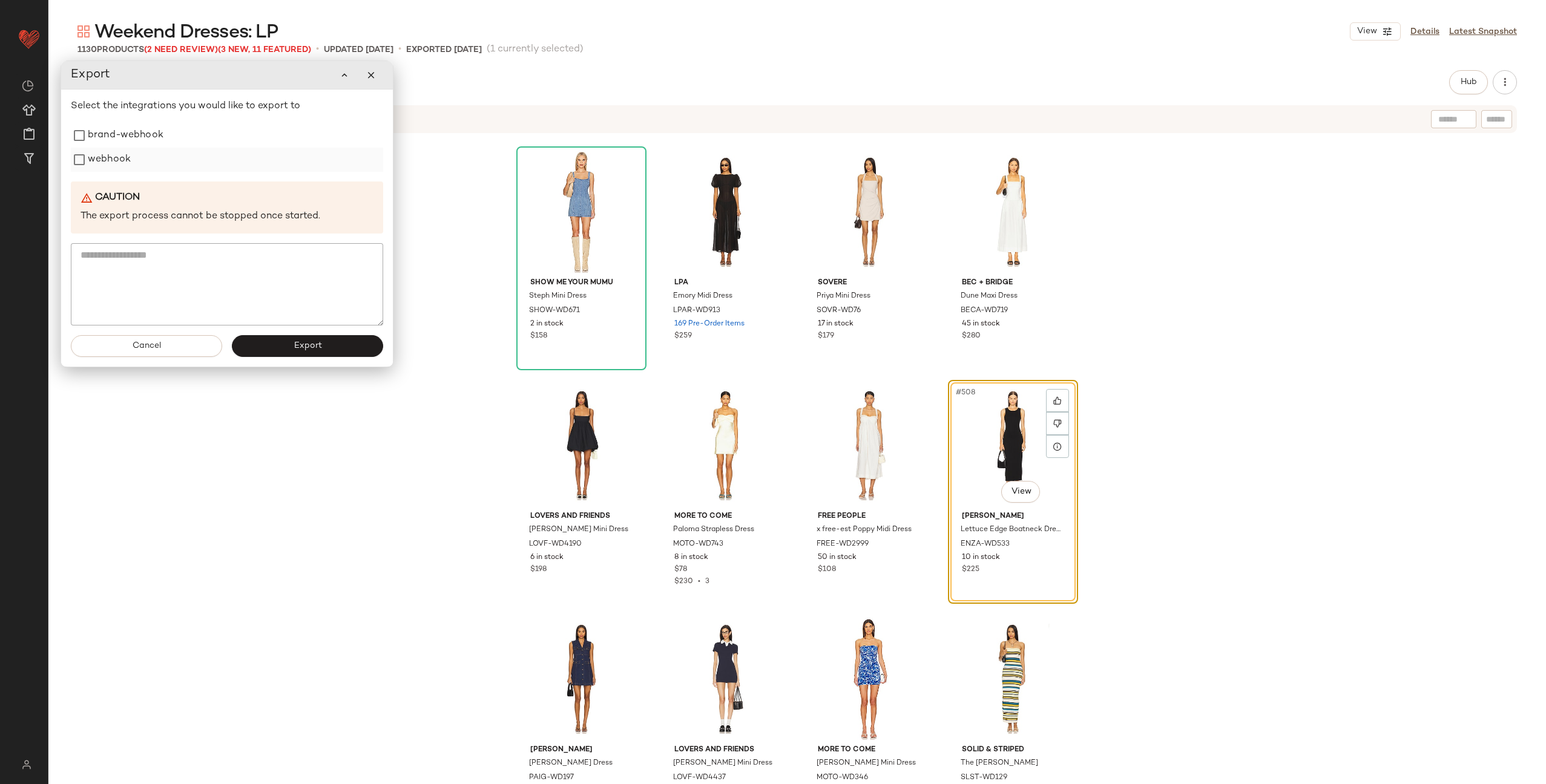
click at [127, 164] on label "webhook" at bounding box center [109, 160] width 43 height 24
click at [311, 354] on button "Export" at bounding box center [307, 346] width 152 height 22
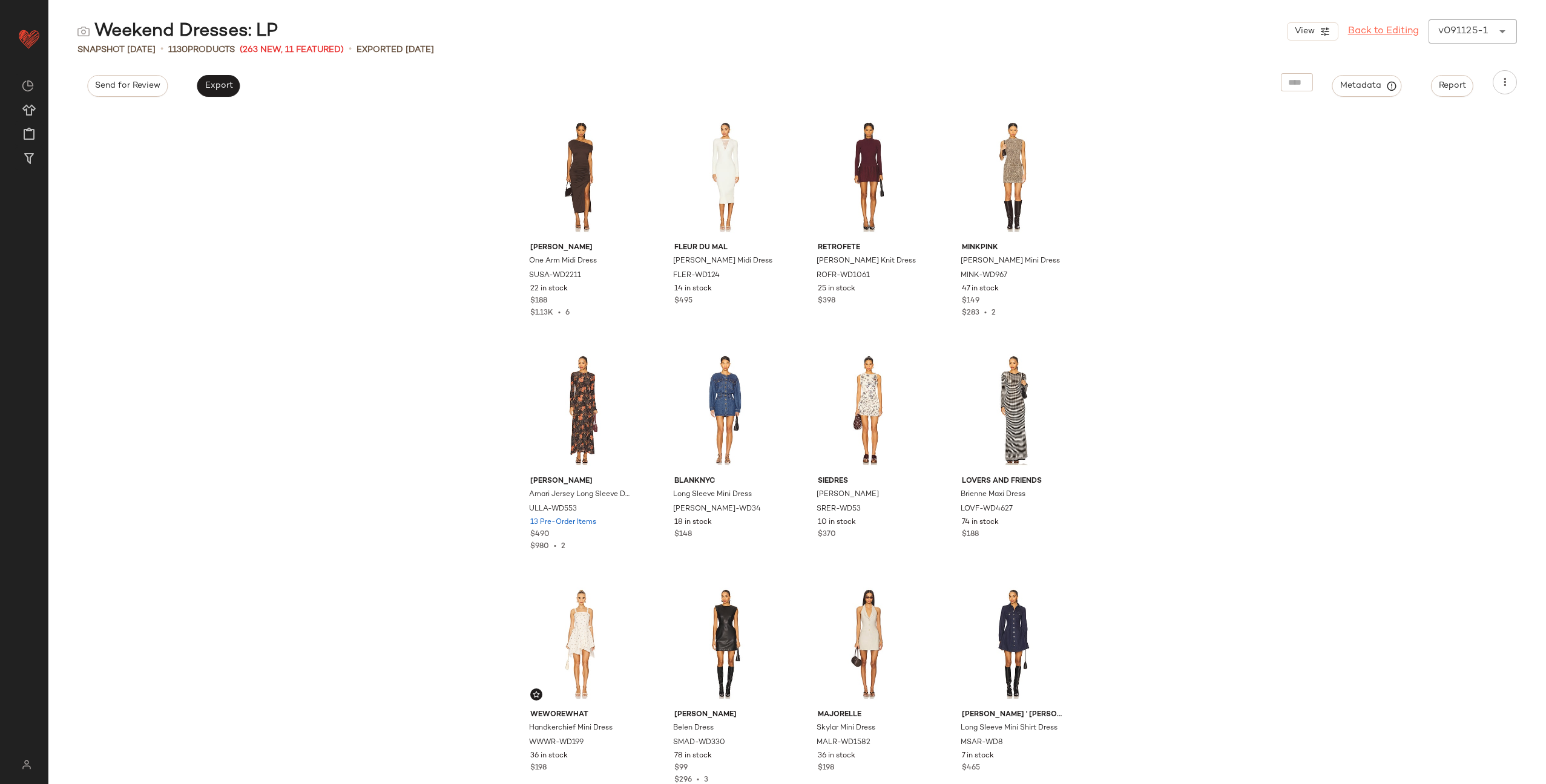
click at [1381, 29] on link "Back to Editing" at bounding box center [1384, 32] width 71 height 15
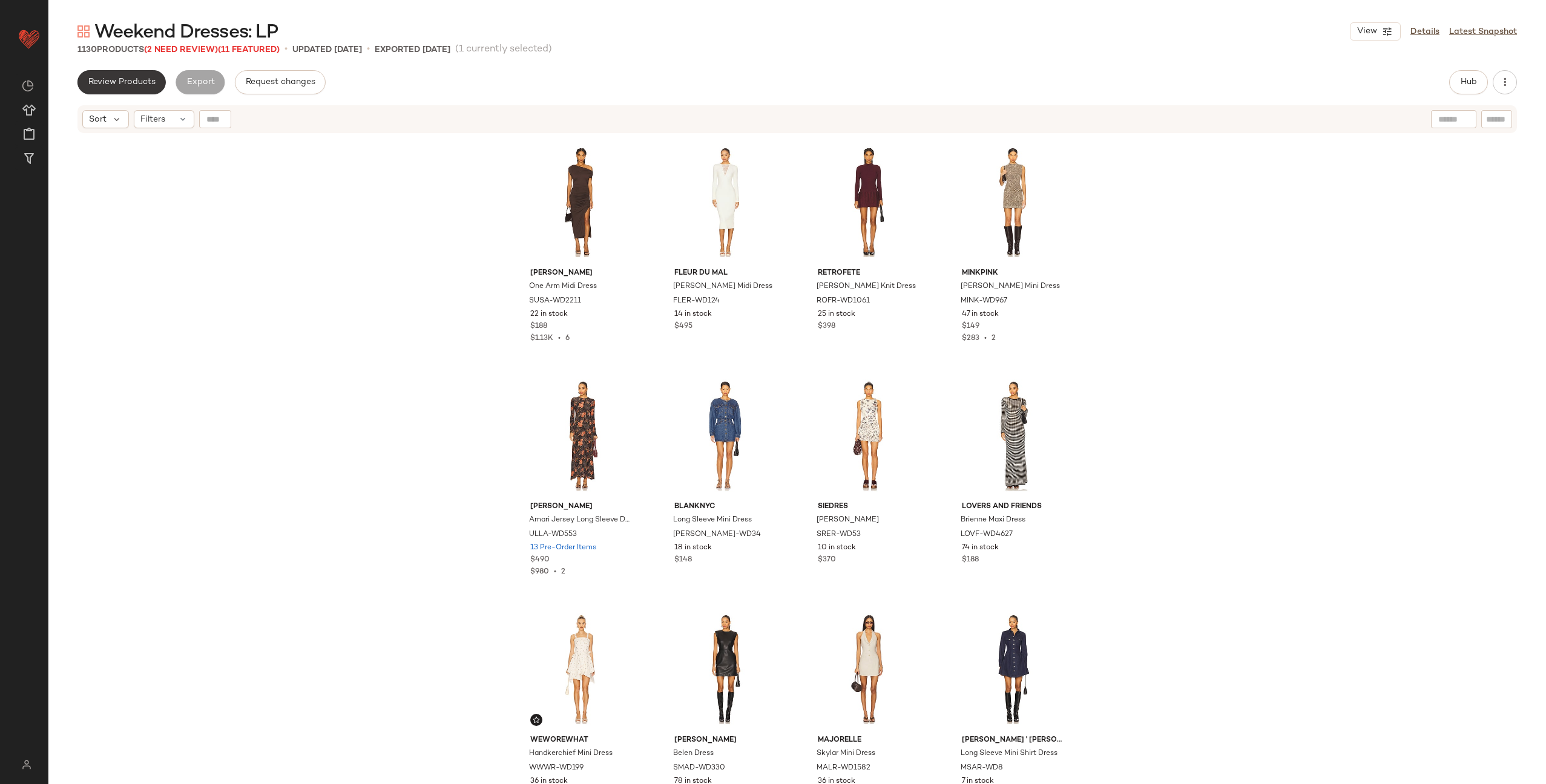
click at [135, 81] on span "Review Products" at bounding box center [121, 82] width 68 height 9
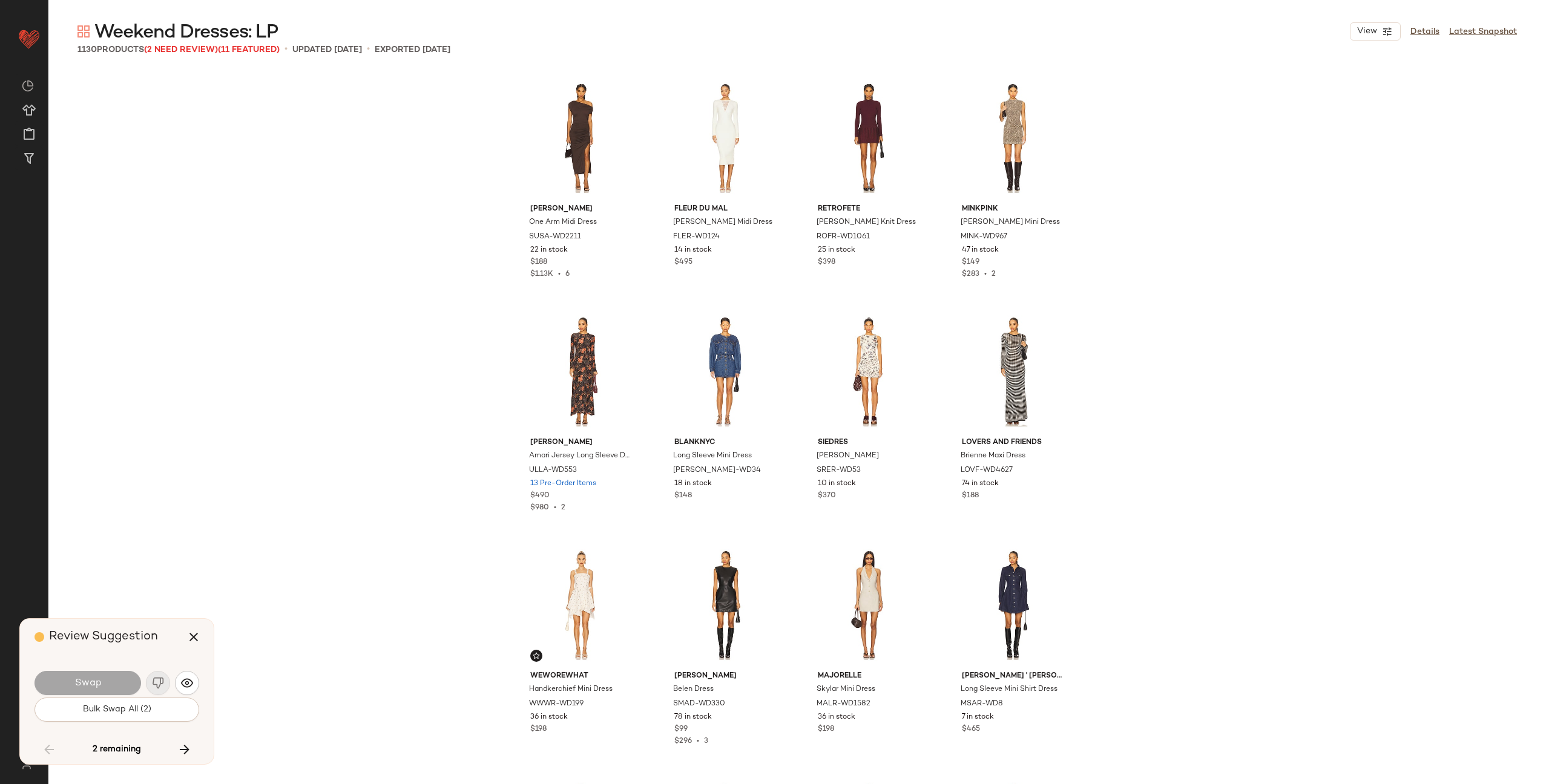
scroll to position [36436, 0]
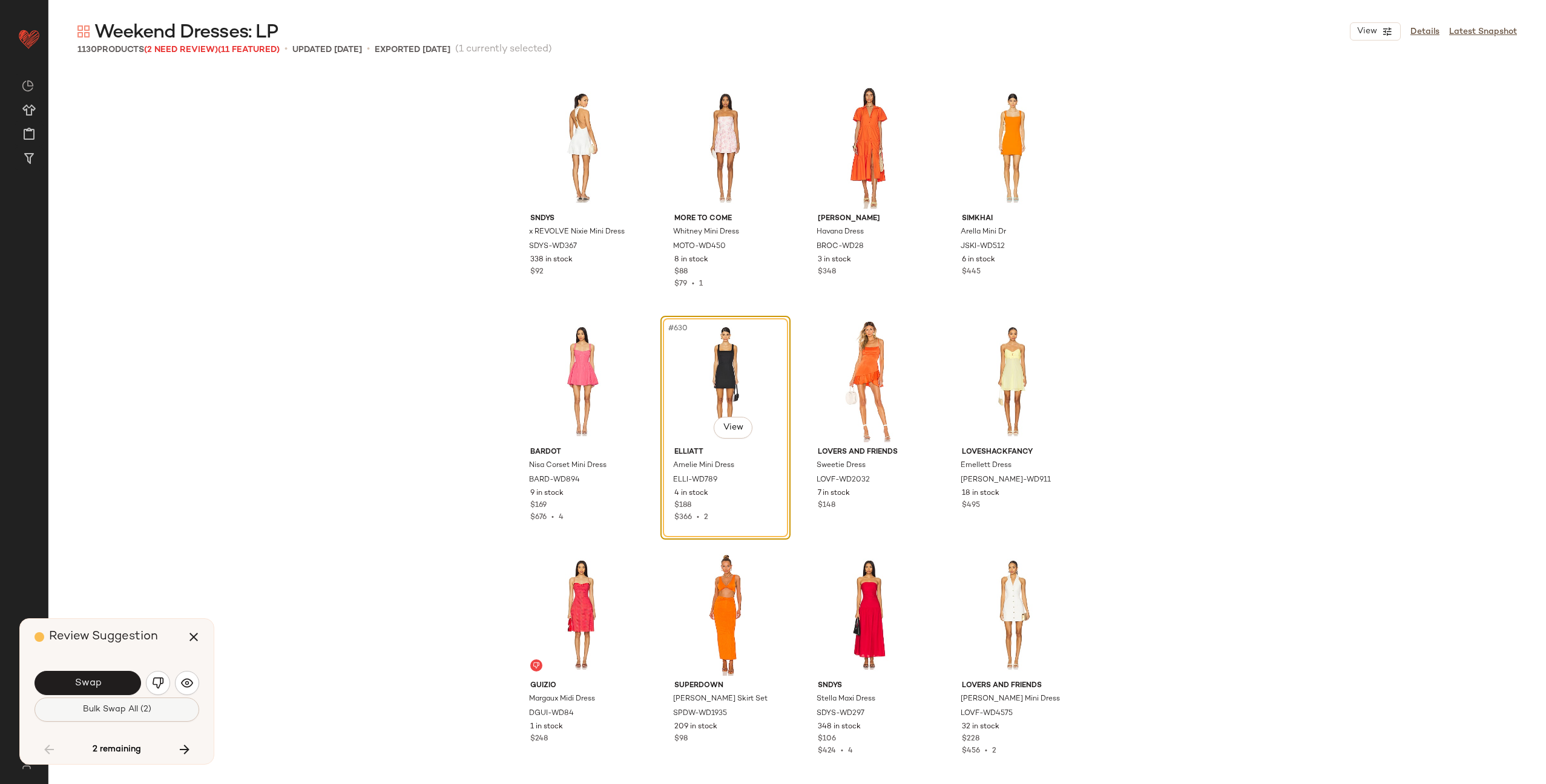
click at [115, 715] on button "Bulk Swap All (2)" at bounding box center [117, 710] width 164 height 24
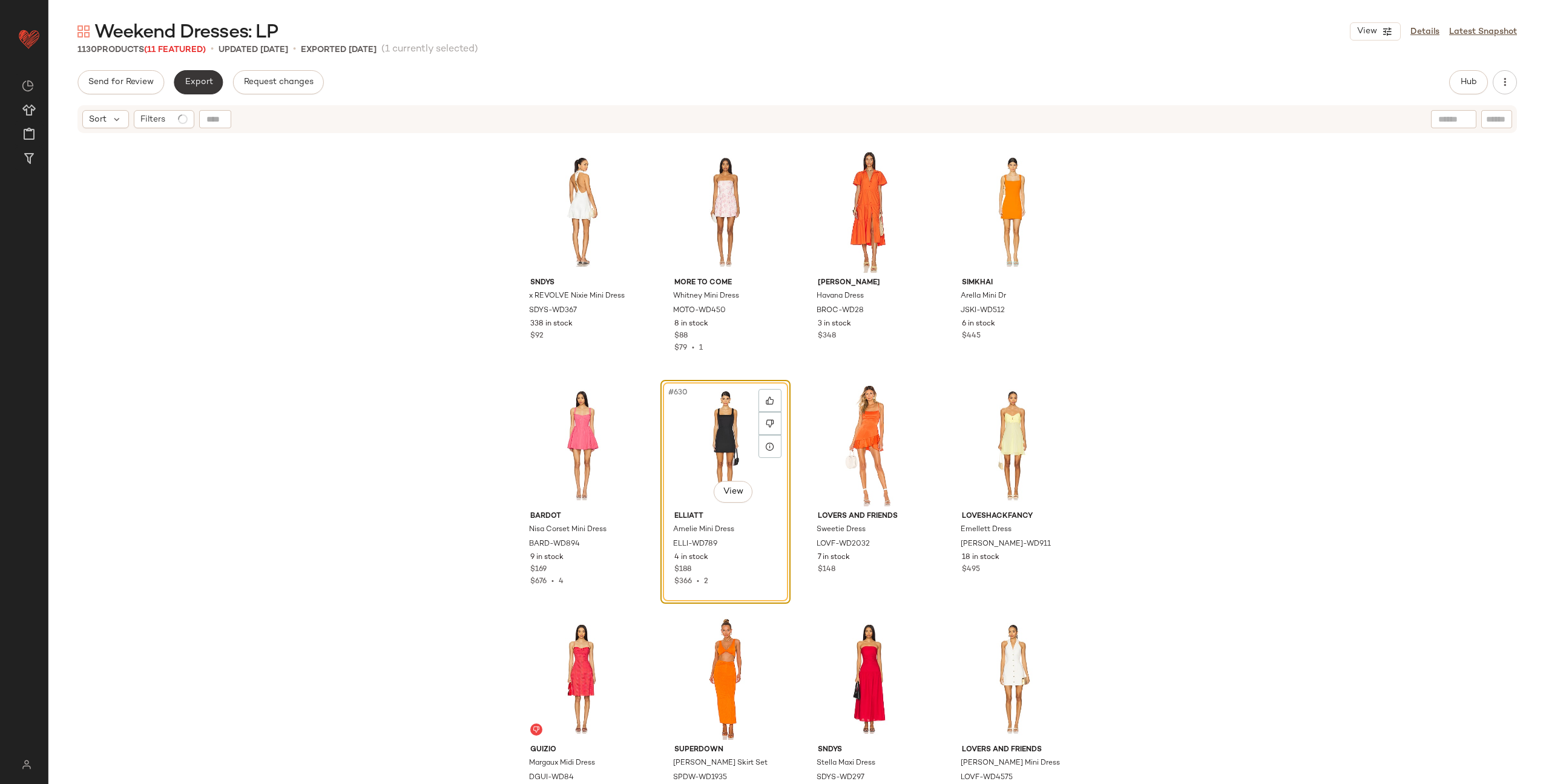
click at [203, 90] on button "Export" at bounding box center [198, 82] width 49 height 24
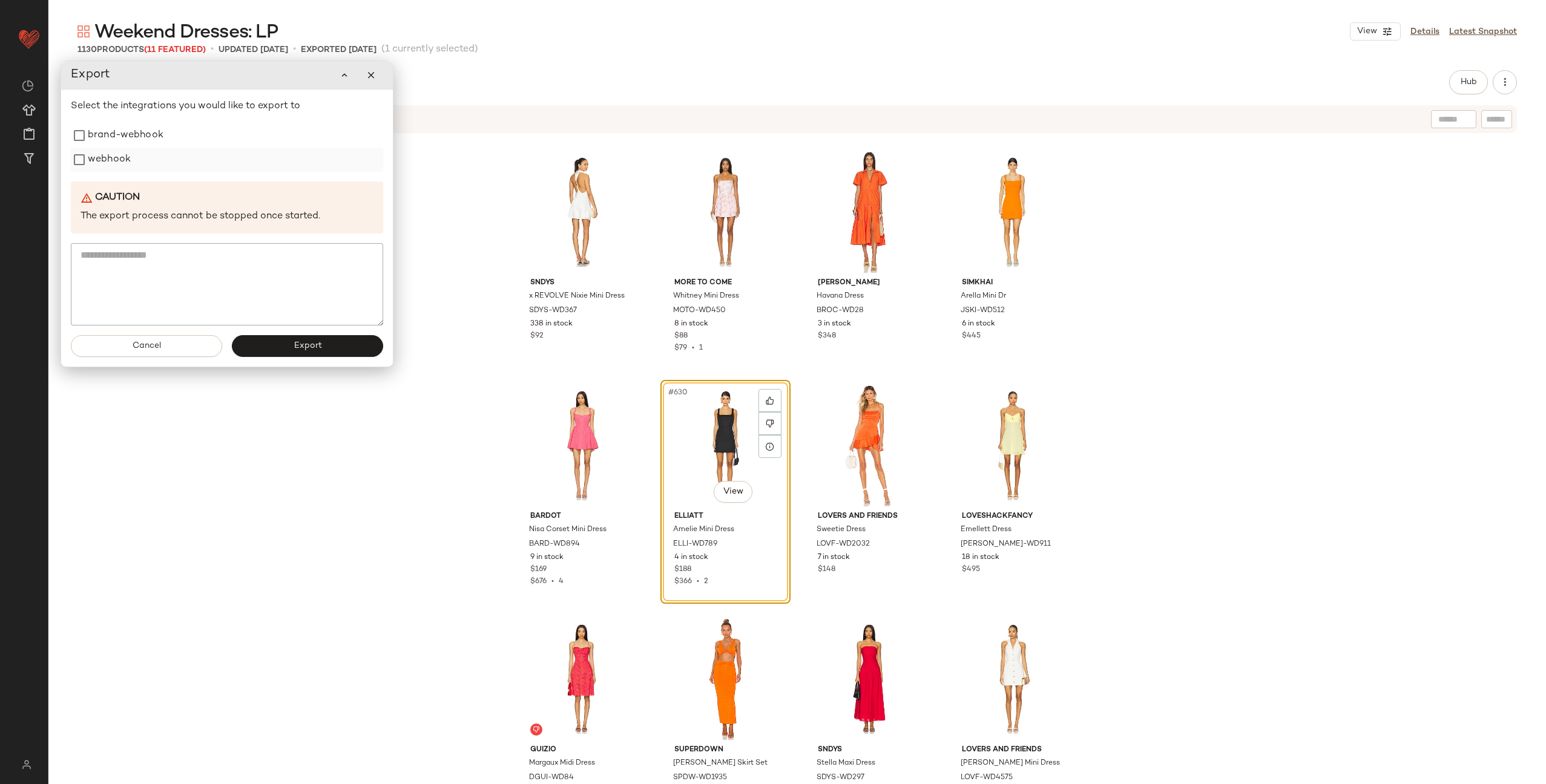
click at [140, 167] on div "webhook" at bounding box center [227, 160] width 313 height 24
click at [111, 162] on label "webhook" at bounding box center [109, 160] width 43 height 24
click at [317, 353] on button "Export" at bounding box center [307, 346] width 152 height 22
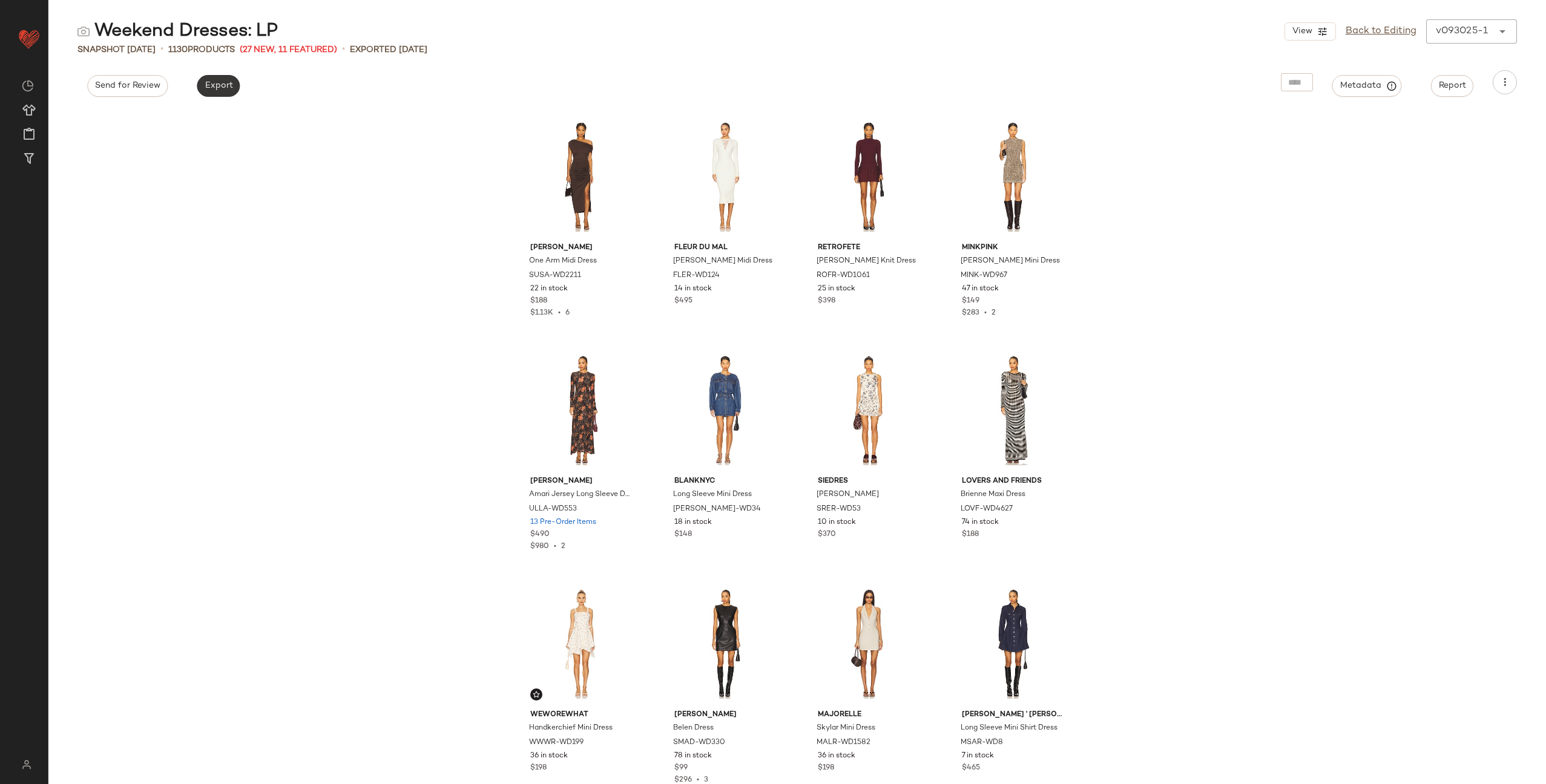
click at [219, 90] on span "Export" at bounding box center [218, 86] width 28 height 9
click at [218, 89] on span "Export" at bounding box center [218, 86] width 28 height 9
click at [1394, 34] on link "Back to Editing" at bounding box center [1381, 32] width 71 height 15
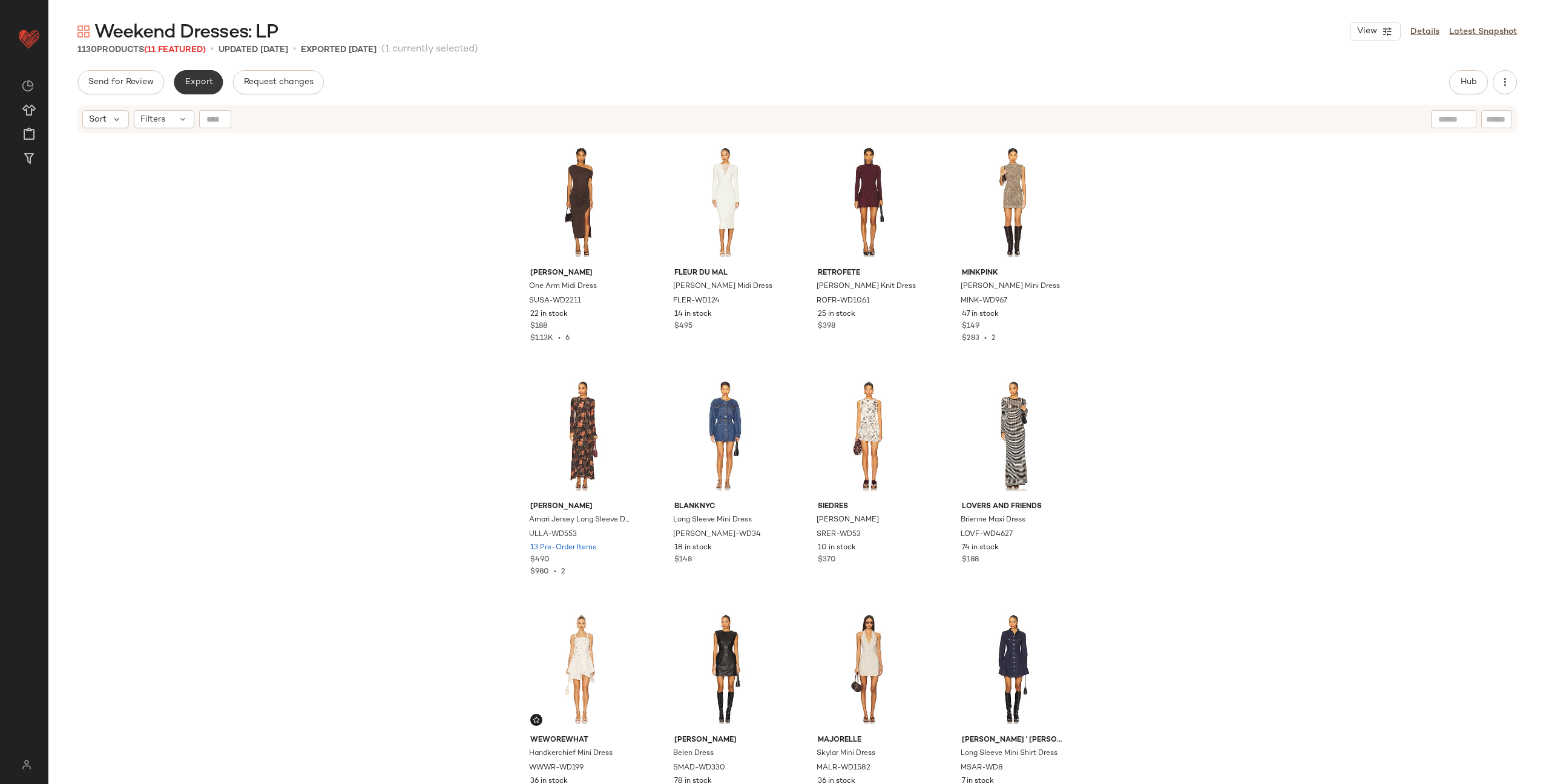
click at [198, 83] on span "Export" at bounding box center [198, 82] width 28 height 9
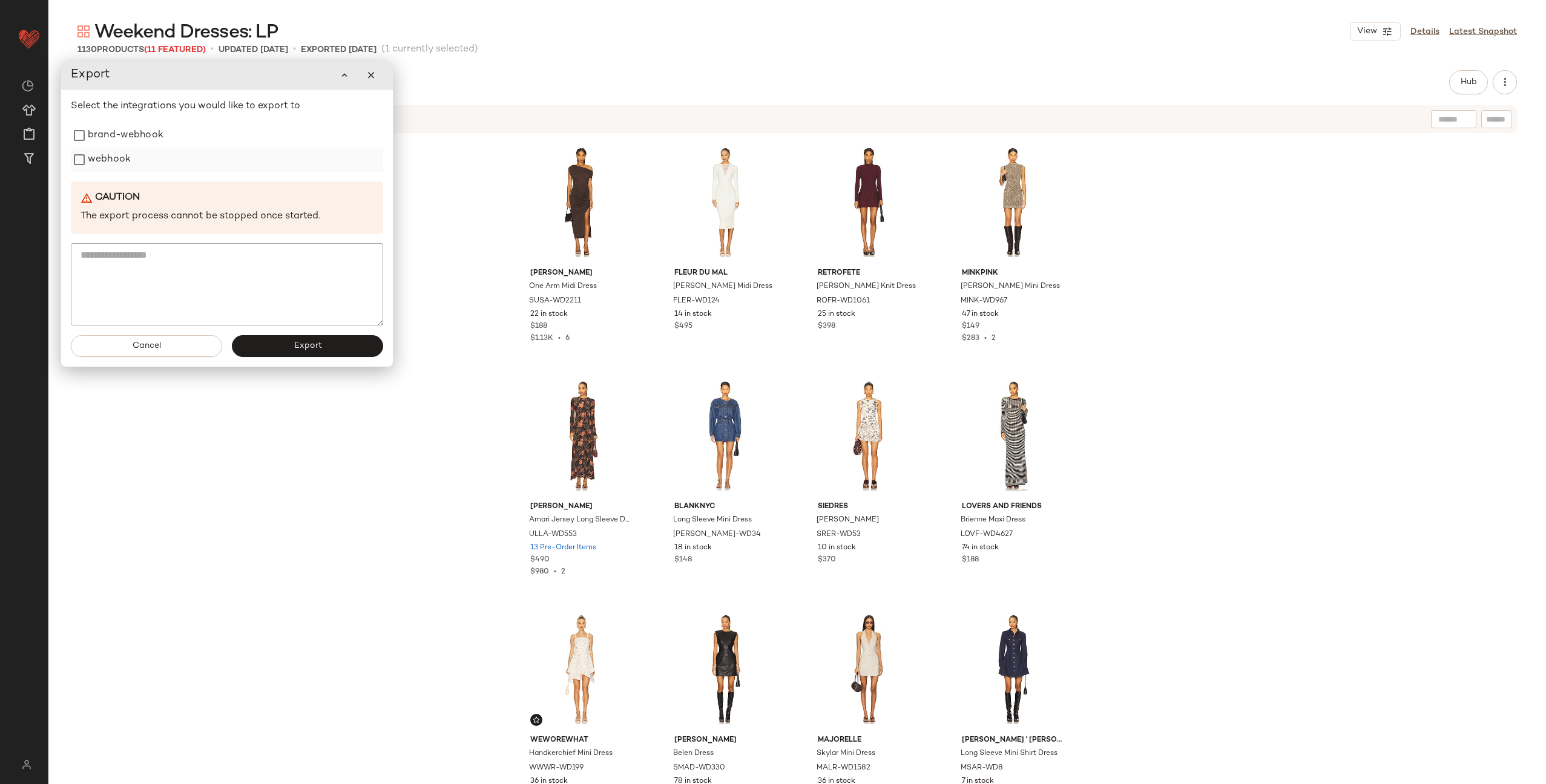
click at [111, 165] on label "webhook" at bounding box center [109, 160] width 43 height 24
click at [286, 341] on button "Export" at bounding box center [307, 346] width 152 height 22
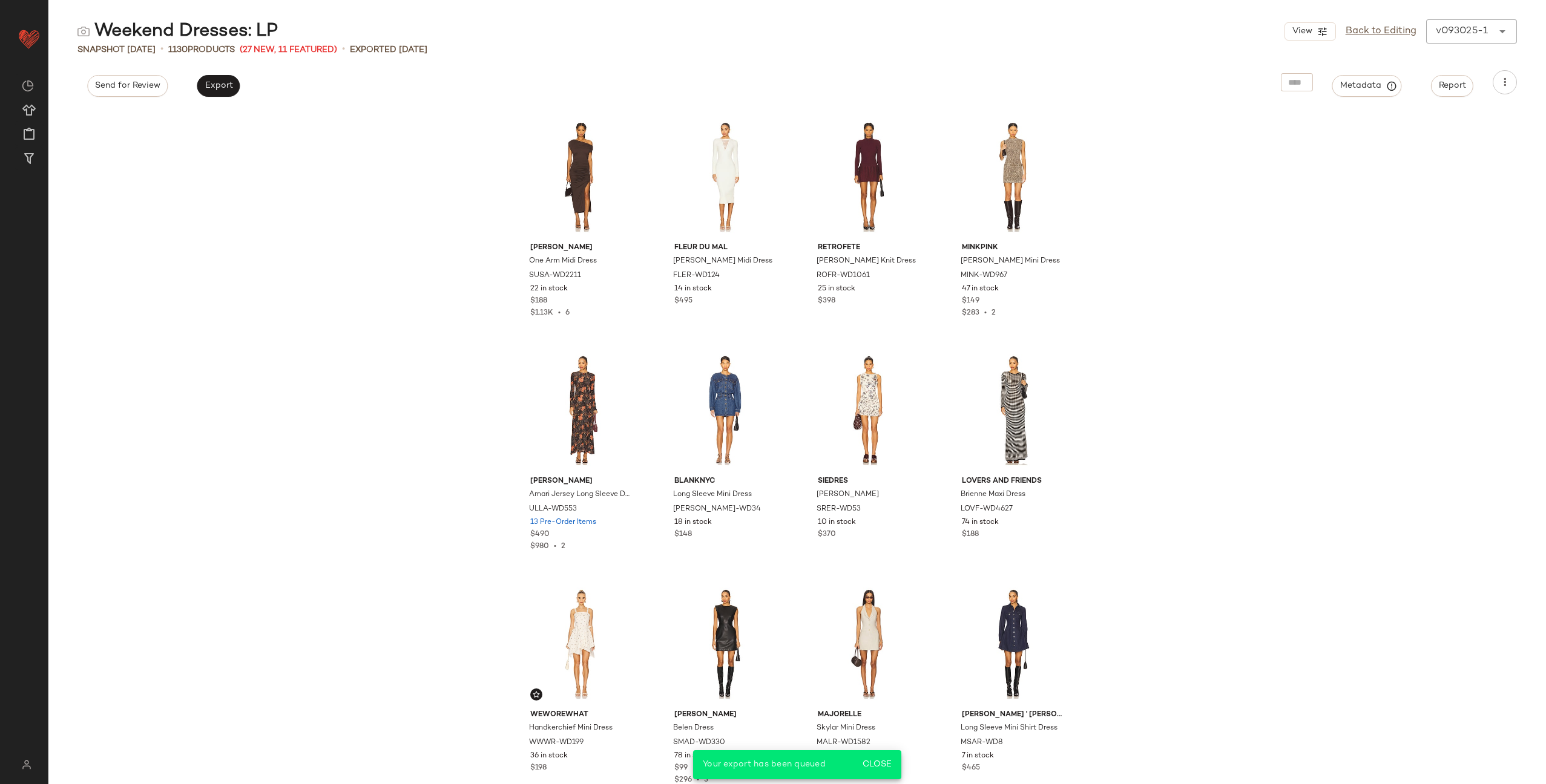
click at [1150, 195] on div "Susana Monaco One Arm Midi Dress SUSA-WD2211 22 in stock $188 $1.13K • 6 fleur …" at bounding box center [797, 447] width 1498 height 676
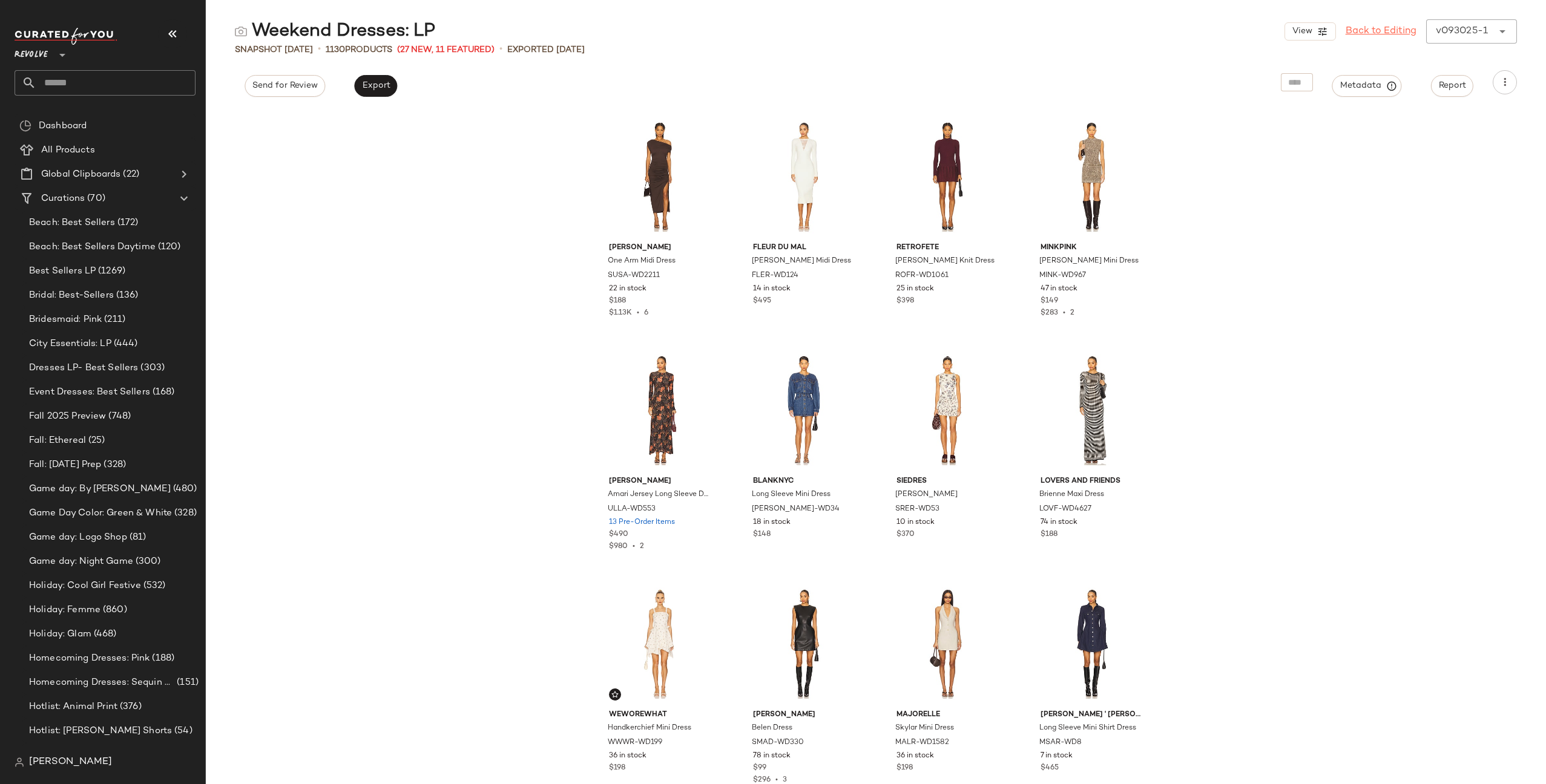
click at [1365, 32] on link "Back to Editing" at bounding box center [1381, 32] width 71 height 15
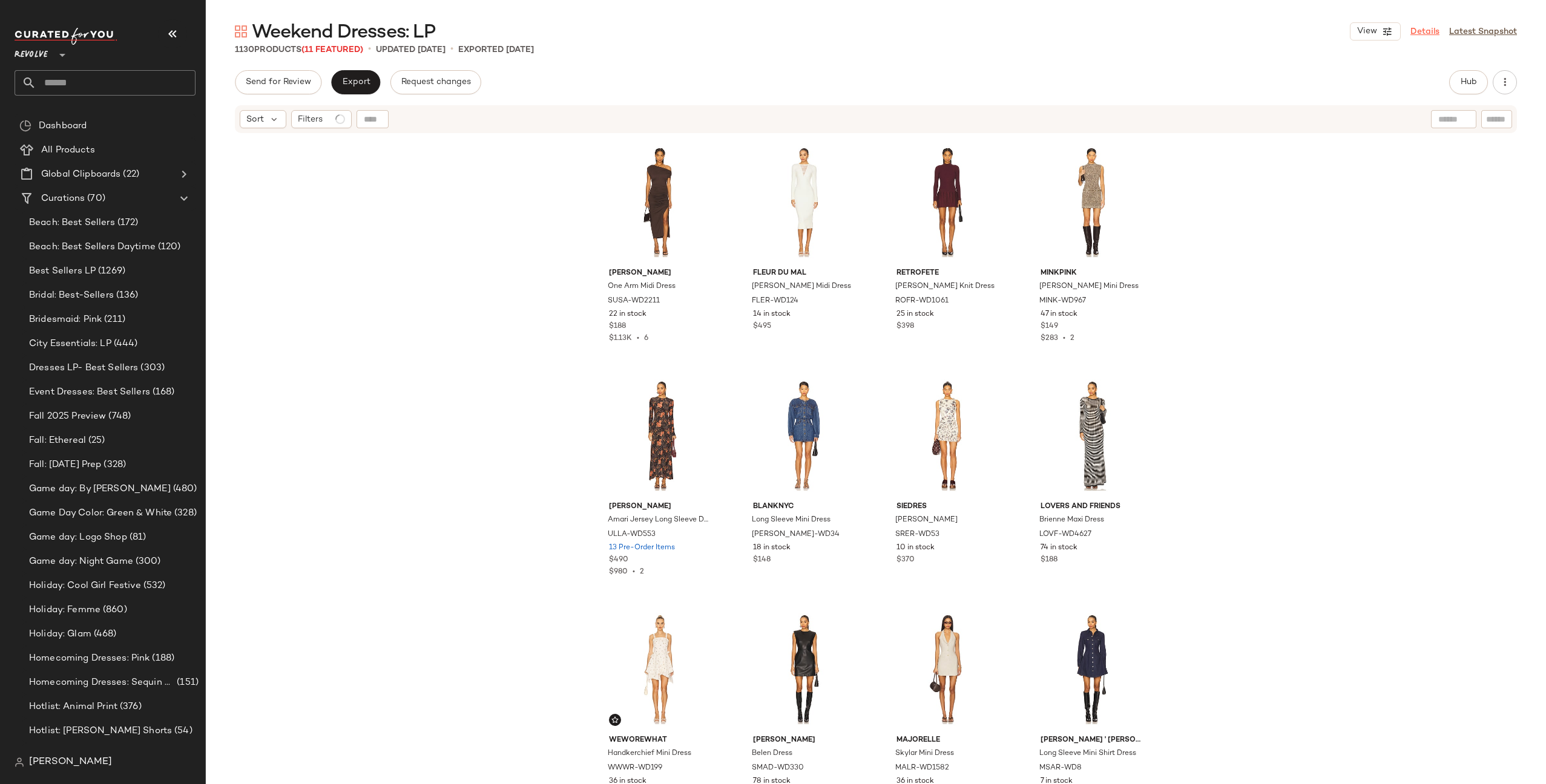
click at [1415, 30] on link "Details" at bounding box center [1425, 32] width 29 height 13
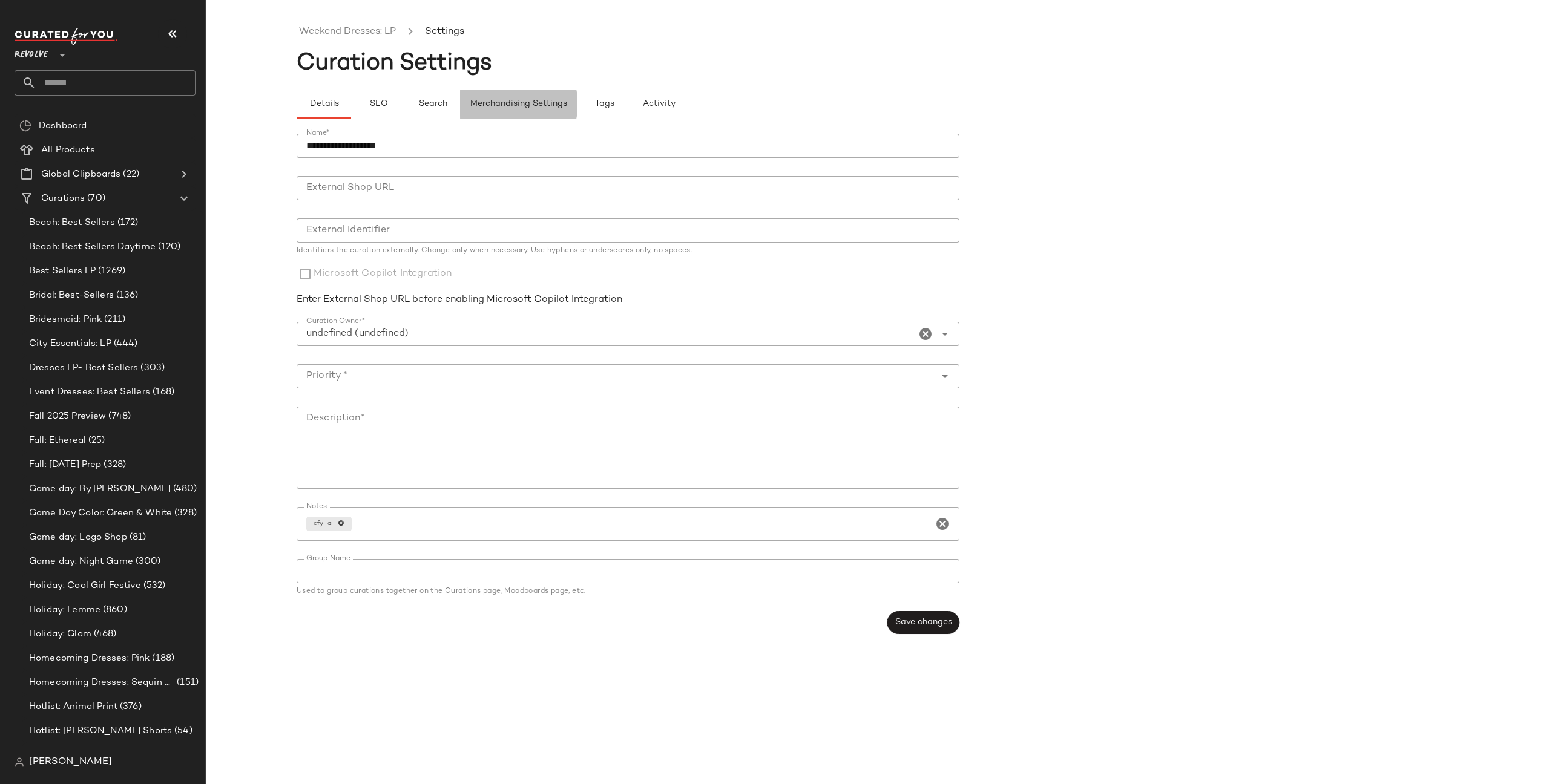
click at [509, 104] on span "Merchandising Settings" at bounding box center [518, 104] width 98 height 9
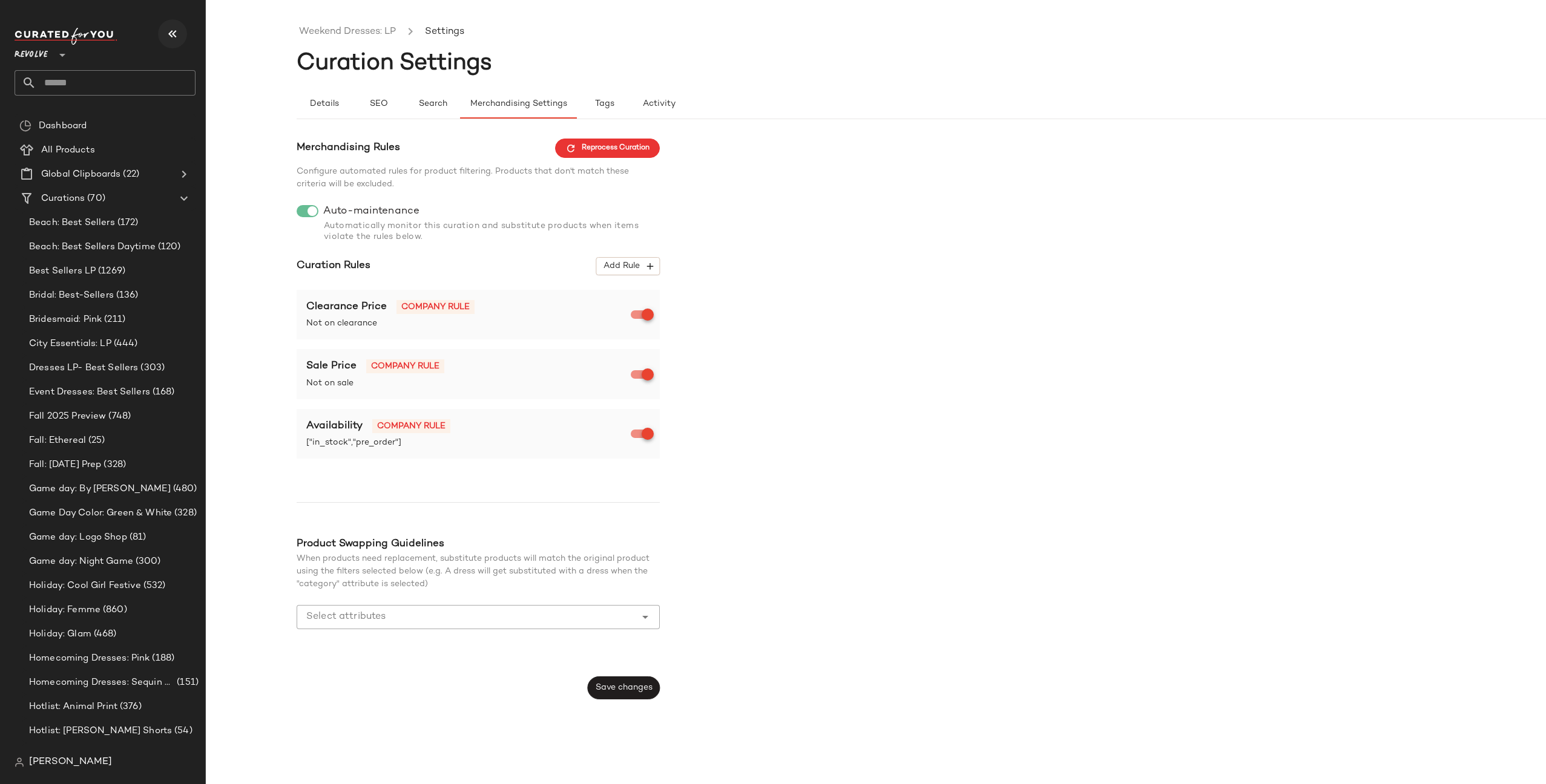
click at [161, 28] on button "button" at bounding box center [172, 34] width 29 height 29
